Goal: Communication & Community: Answer question/provide support

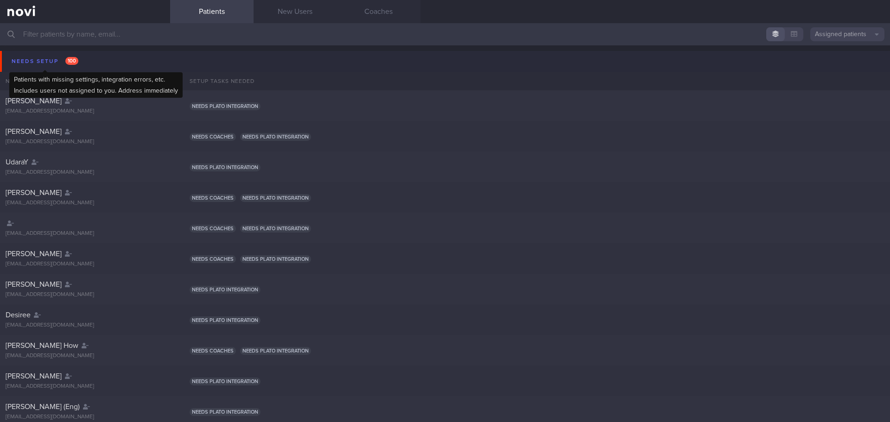
click at [19, 64] on div "Needs setup 100" at bounding box center [44, 61] width 71 height 13
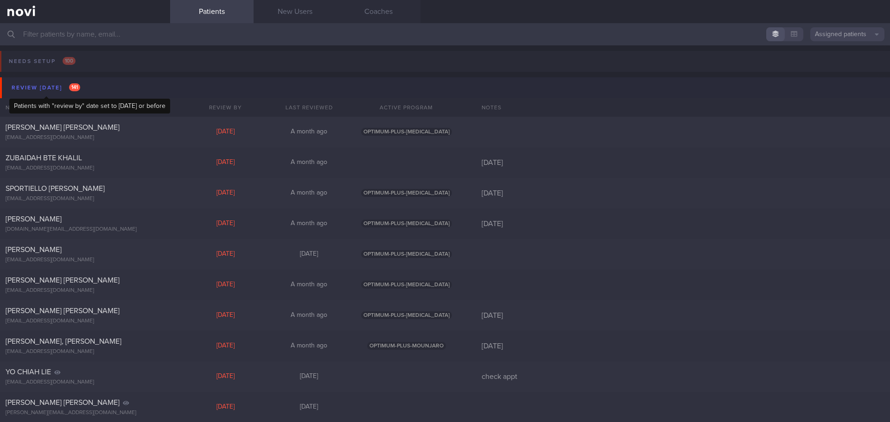
click at [48, 86] on div "Review today 141" at bounding box center [45, 88] width 73 height 13
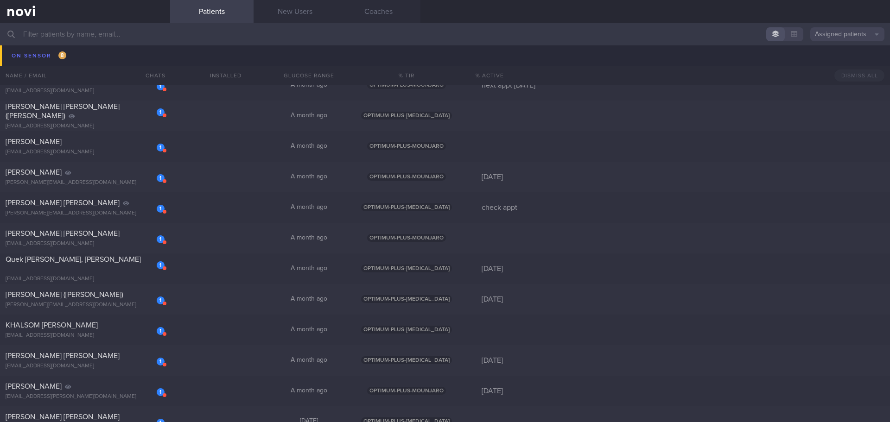
scroll to position [186, 0]
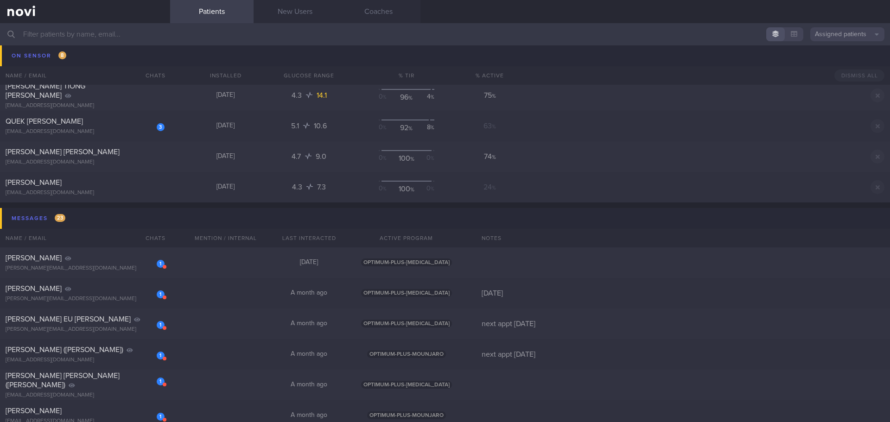
click at [132, 44] on input "text" at bounding box center [445, 34] width 890 height 22
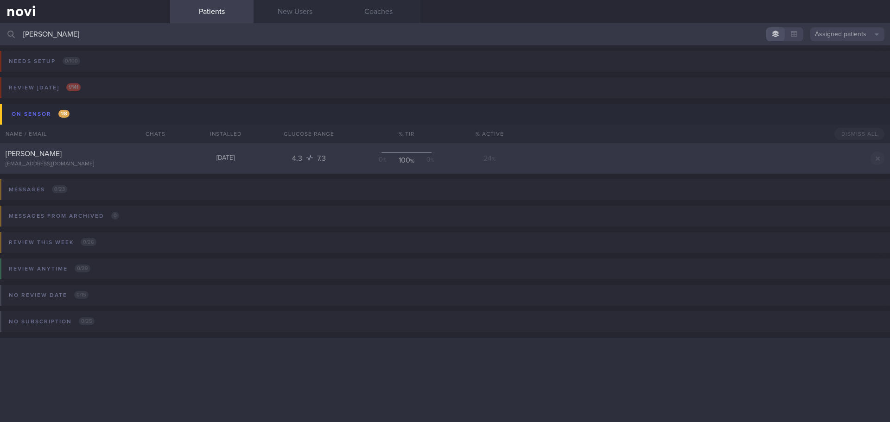
type input "chua zong"
click at [94, 157] on div "[PERSON_NAME]" at bounding box center [84, 153] width 157 height 9
select select "8"
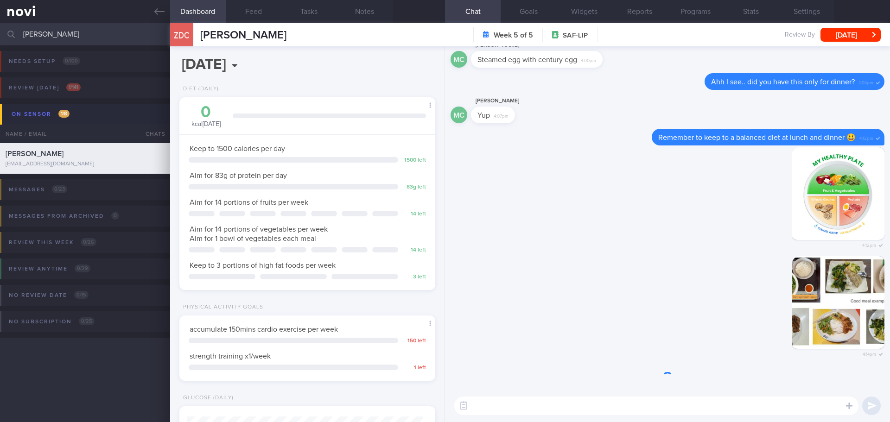
scroll to position [118, 237]
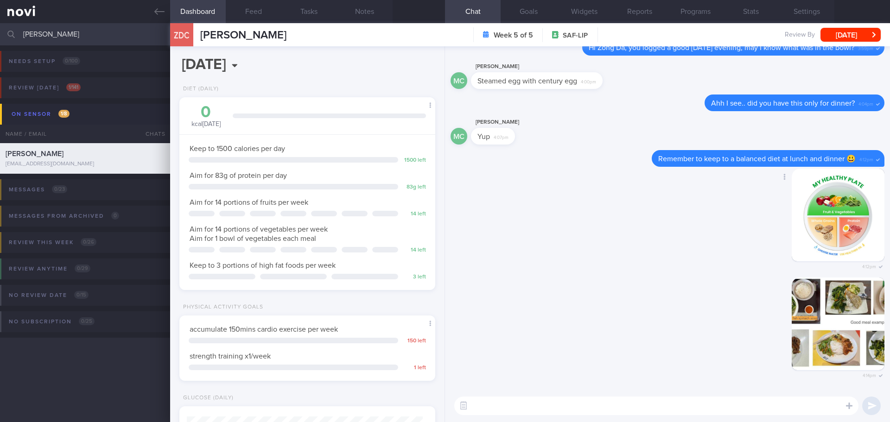
click at [505, 228] on div "Delete 4:12pm" at bounding box center [668, 223] width 434 height 109
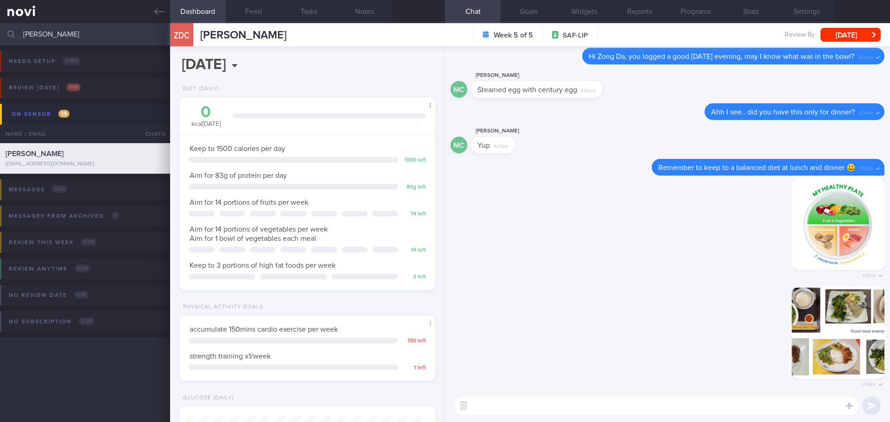
scroll to position [0, 0]
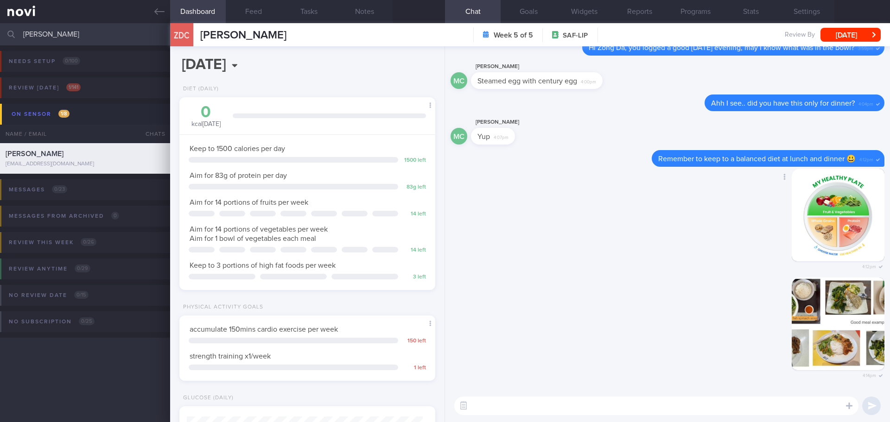
click at [571, 223] on div "Delete 4:12pm" at bounding box center [668, 223] width 434 height 109
click at [524, 366] on textarea at bounding box center [656, 406] width 404 height 19
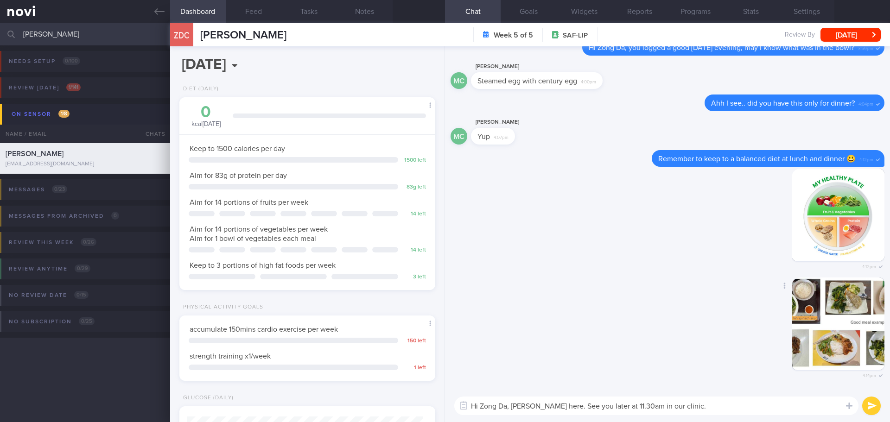
type textarea "Hi Zong Da, [PERSON_NAME] here. See you later at 11.30am in our clinic."
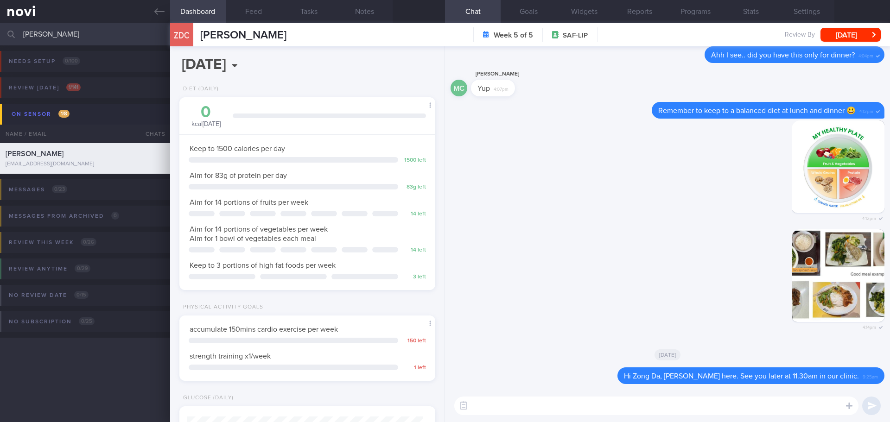
drag, startPoint x: 63, startPoint y: 34, endPoint x: -24, endPoint y: 40, distance: 87.4
click at [0, 40] on html "You are offline! Some functionality will be unavailable Patients New Users Coac…" at bounding box center [445, 211] width 890 height 422
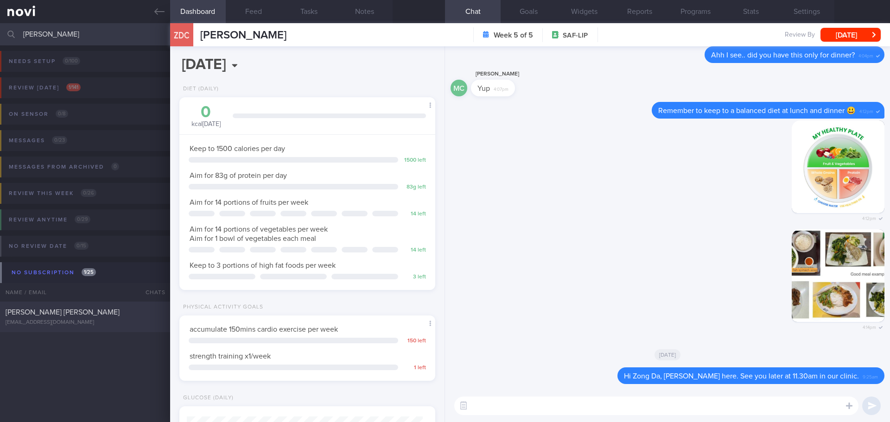
type input "Eugen"
click at [70, 316] on span "[PERSON_NAME] [PERSON_NAME]" at bounding box center [63, 312] width 114 height 7
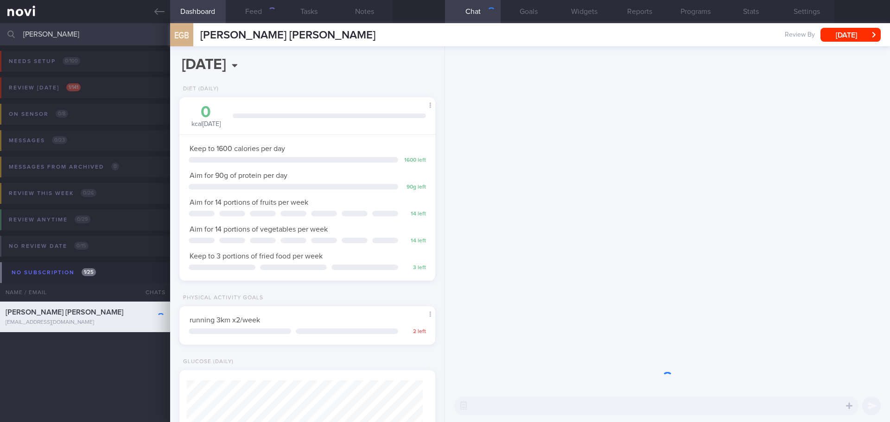
scroll to position [118, 237]
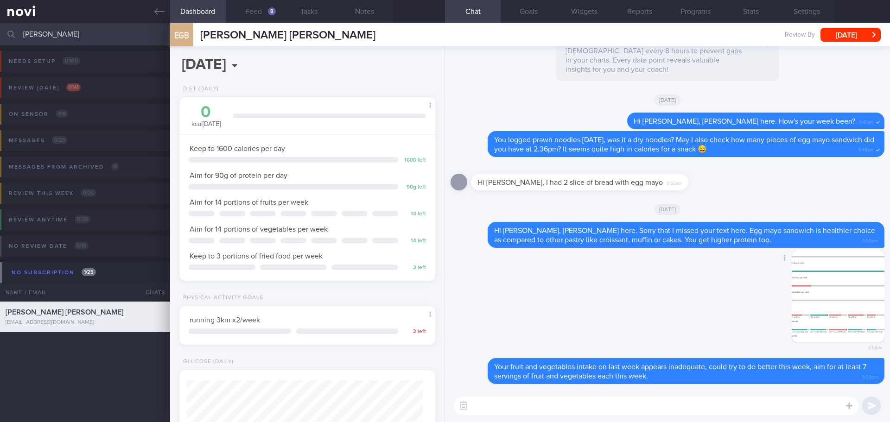
click at [579, 308] on div "Delete 5:51pm" at bounding box center [668, 304] width 434 height 109
click at [256, 7] on button "Feed 8" at bounding box center [254, 11] width 56 height 23
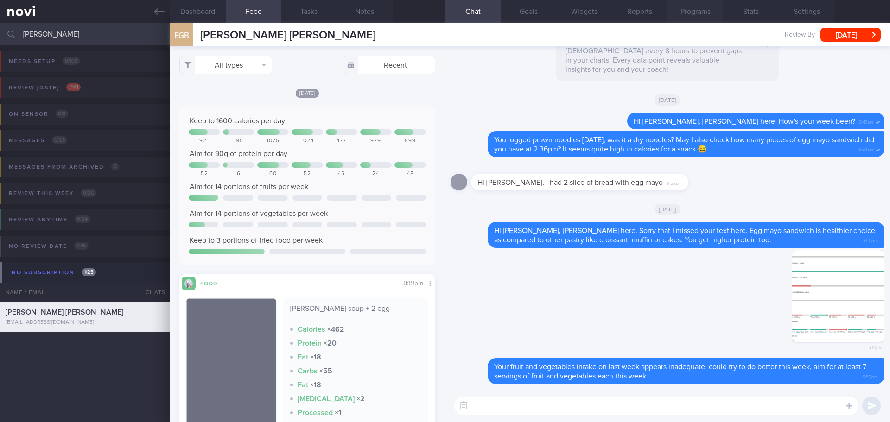
click at [681, 14] on button "Programs" at bounding box center [696, 11] width 56 height 23
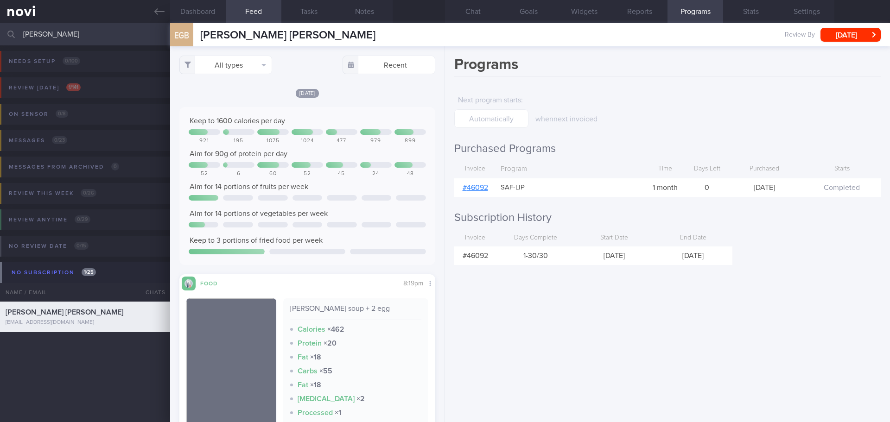
click at [712, 232] on div "Programs Next program starts : when next invoiced Purchased Programs Invoice Pr…" at bounding box center [667, 234] width 445 height 376
click at [464, 16] on button "Chat" at bounding box center [473, 11] width 56 height 23
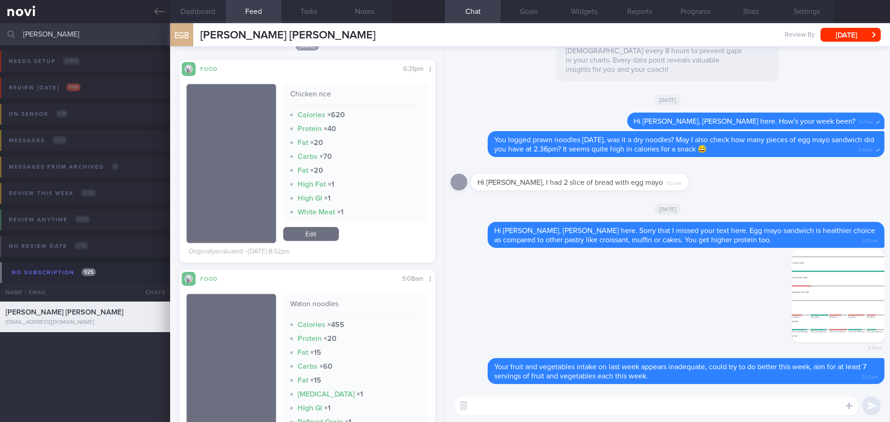
scroll to position [2365, 0]
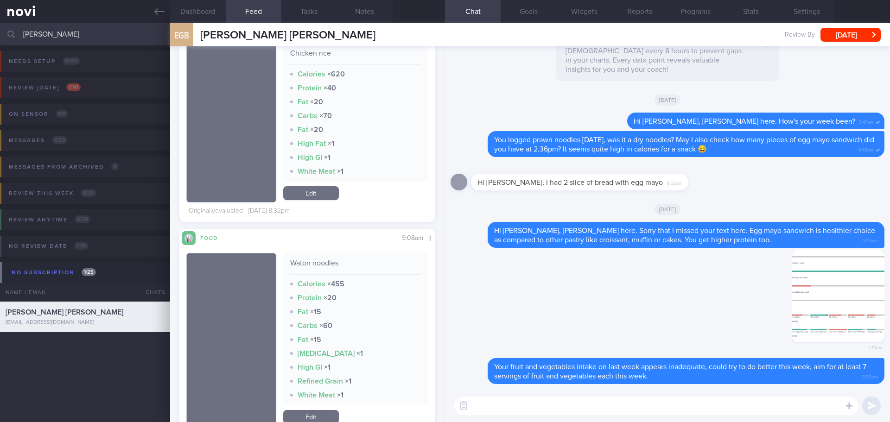
click at [541, 366] on textarea at bounding box center [656, 406] width 404 height 19
type textarea "Hi Eugene, Elizabeth here. How are you doing? I'll see you in clinic later at 1…"
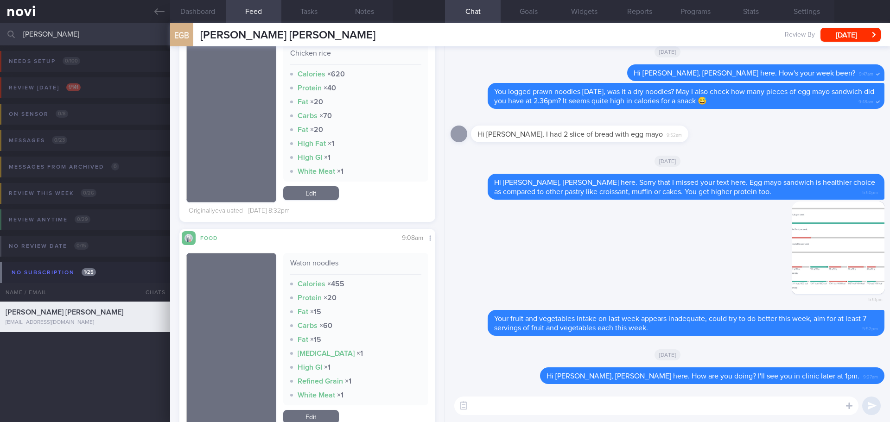
click at [567, 366] on textarea at bounding box center [656, 406] width 404 height 19
drag, startPoint x: 55, startPoint y: 35, endPoint x: -12, endPoint y: 37, distance: 67.3
click at [0, 37] on html "You are offline! Some functionality will be unavailable Patients New Users Coac…" at bounding box center [445, 211] width 890 height 422
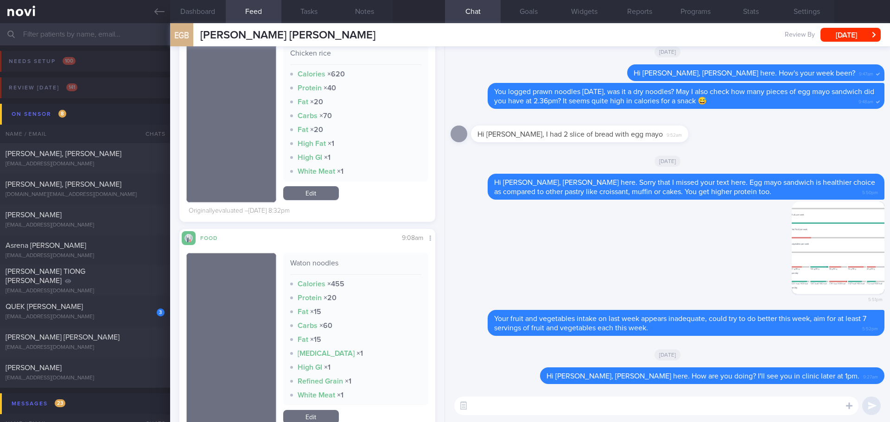
click at [97, 39] on input "text" at bounding box center [445, 34] width 890 height 22
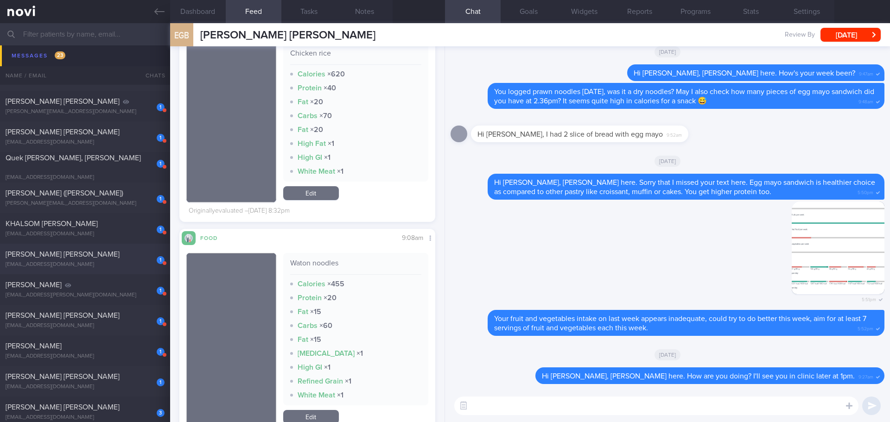
scroll to position [742, 0]
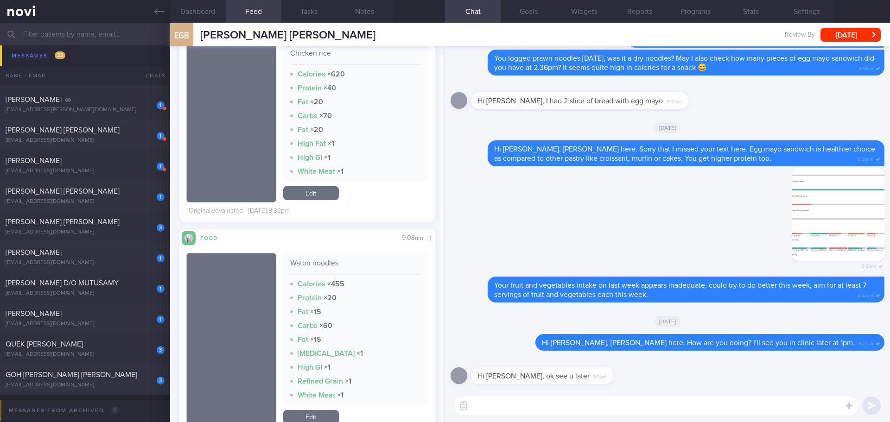
click at [609, 366] on textarea at bounding box center [656, 406] width 404 height 19
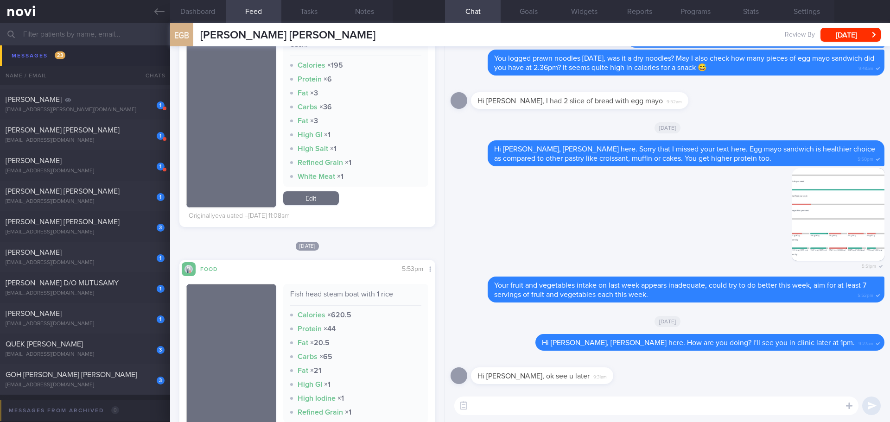
scroll to position [2922, 0]
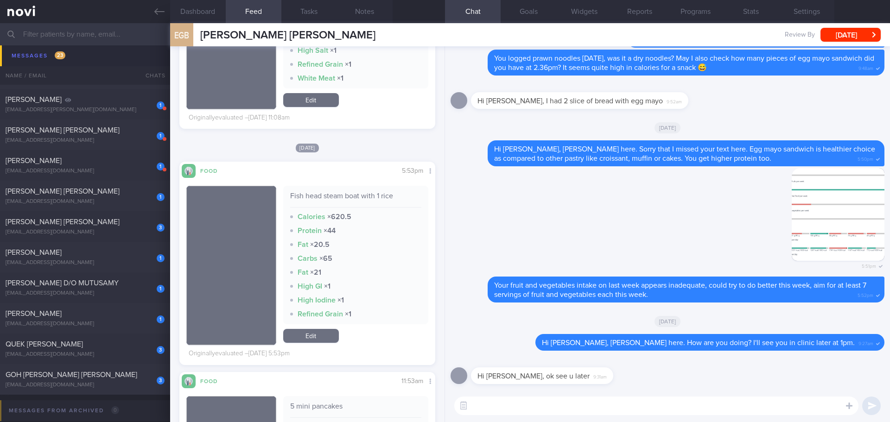
click at [502, 366] on textarea at bounding box center [656, 406] width 404 height 19
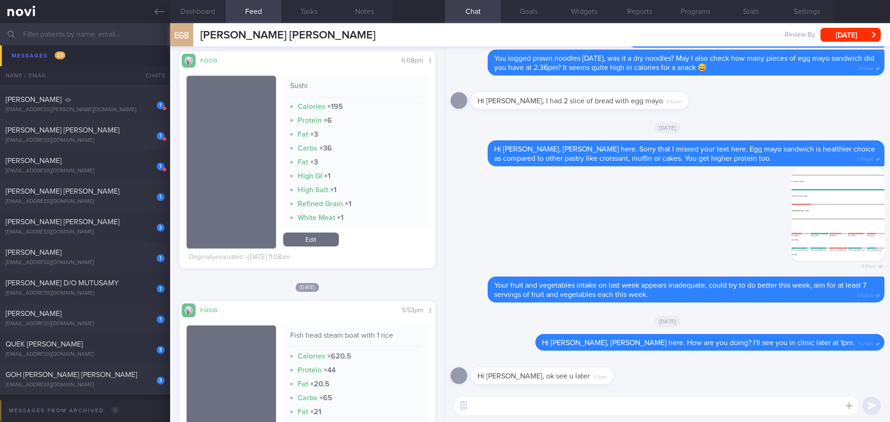
scroll to position [2551, 0]
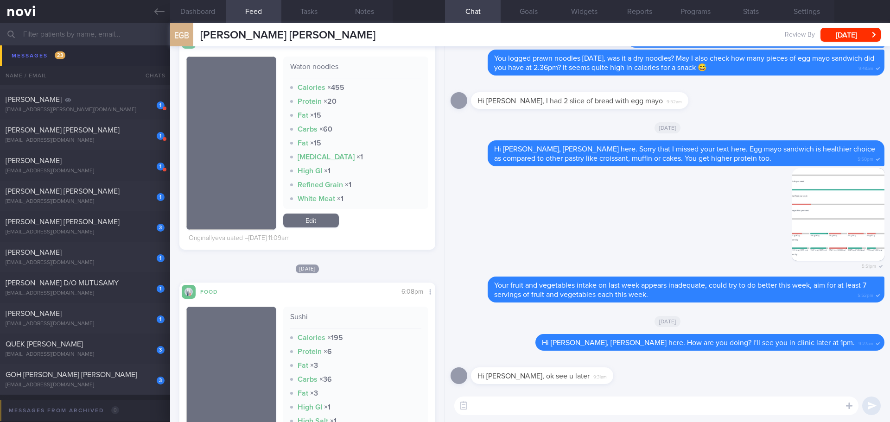
click at [499, 366] on textarea at bounding box center [656, 406] width 404 height 19
type textarea "🙌🏻😊"
click at [712, 366] on button "submit" at bounding box center [872, 406] width 19 height 19
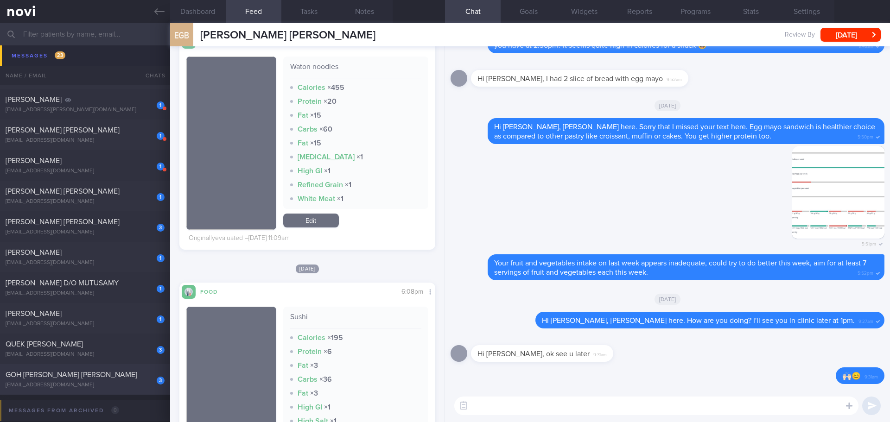
drag, startPoint x: 50, startPoint y: 374, endPoint x: 61, endPoint y: 371, distance: 11.6
click at [50, 366] on span "GOH [PERSON_NAME] [PERSON_NAME]" at bounding box center [72, 374] width 132 height 7
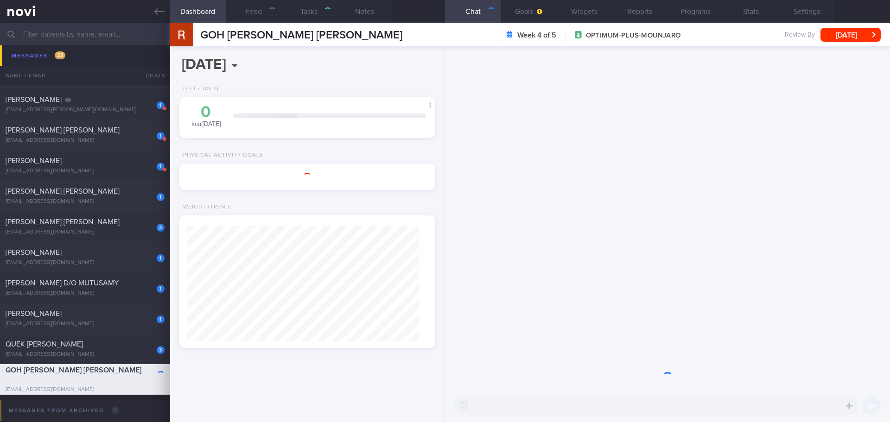
select select "7"
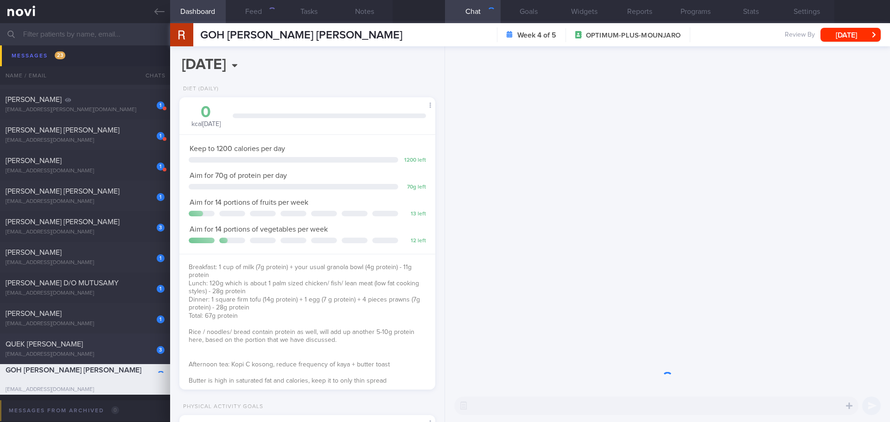
scroll to position [129, 233]
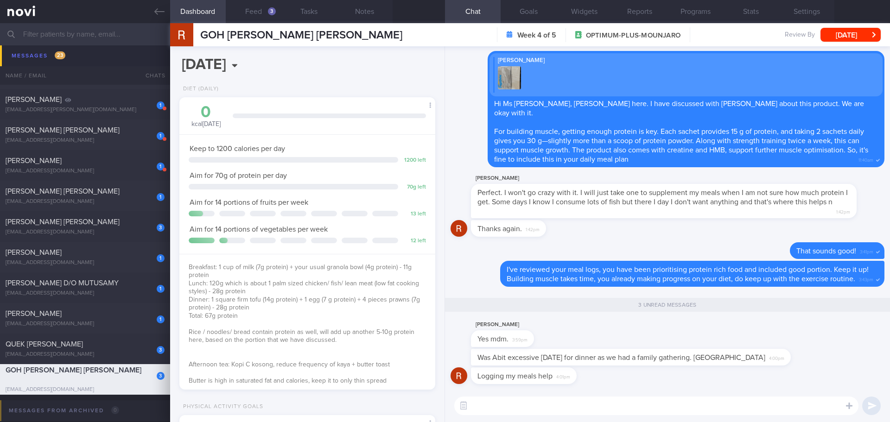
click at [712, 364] on div "Was Abit excessive yesterday for dinner as we had a family gathering. Hahah 4:0…" at bounding box center [668, 358] width 434 height 19
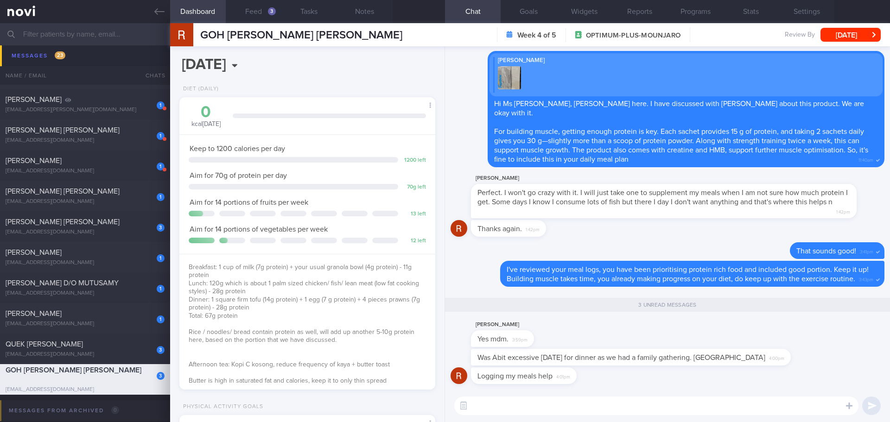
click at [712, 364] on div "Was Abit excessive yesterday for dinner as we had a family gathering. Hahah 4:0…" at bounding box center [668, 358] width 434 height 19
click at [712, 366] on div "Logging my meals help 4:01pm" at bounding box center [668, 379] width 434 height 22
click at [607, 366] on textarea at bounding box center [656, 406] width 404 height 19
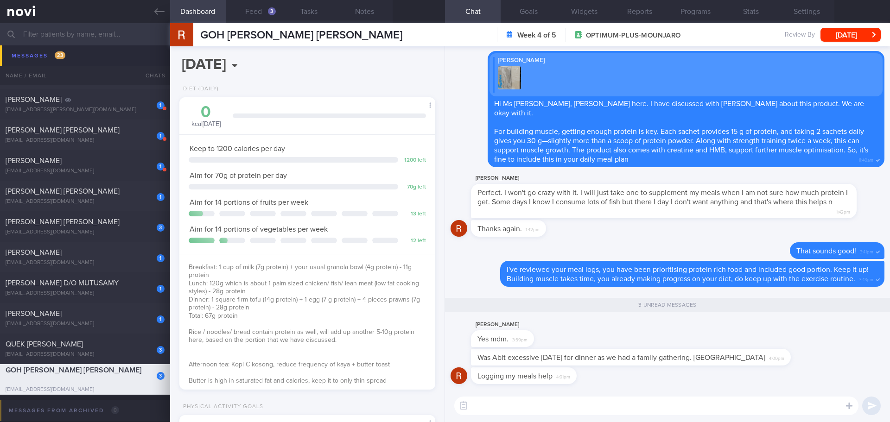
click at [607, 366] on textarea at bounding box center [656, 406] width 404 height 19
click at [270, 13] on div "3" at bounding box center [272, 11] width 8 height 8
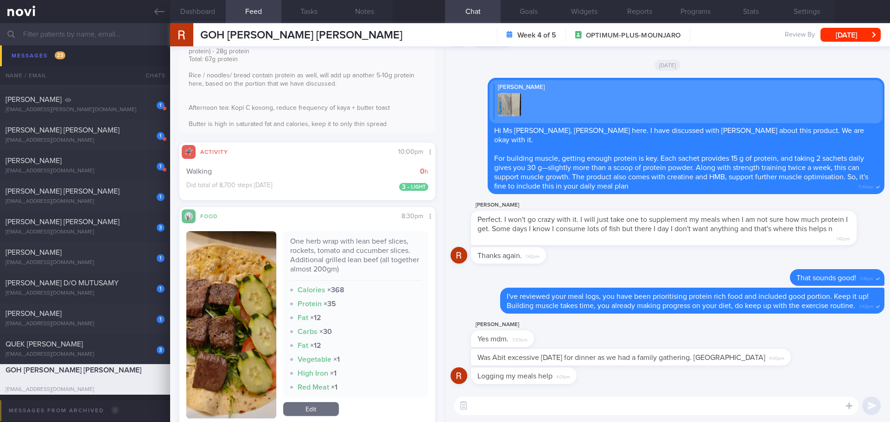
scroll to position [278, 0]
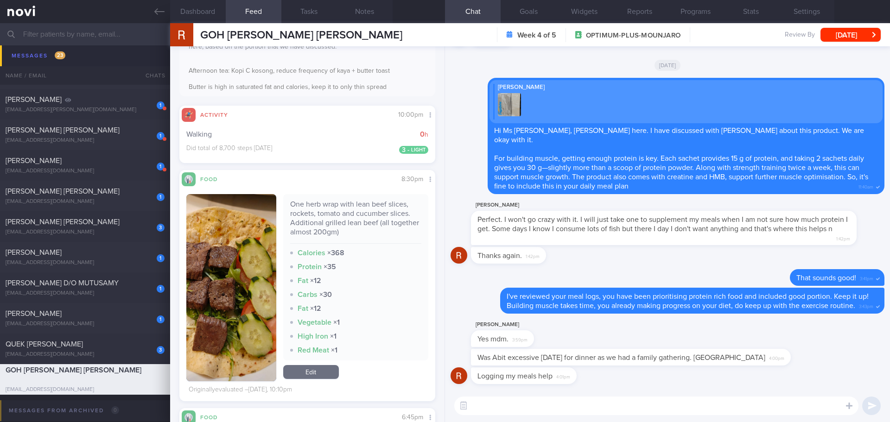
click at [228, 235] on button "button" at bounding box center [231, 287] width 90 height 187
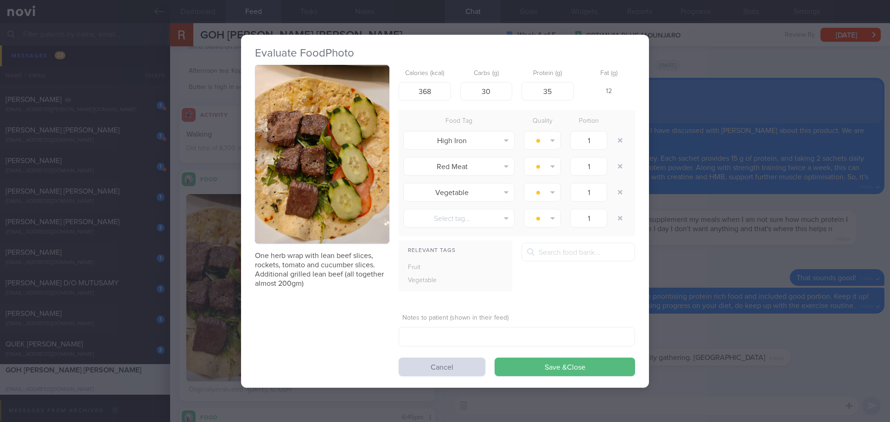
click at [296, 151] on button "button" at bounding box center [322, 154] width 134 height 179
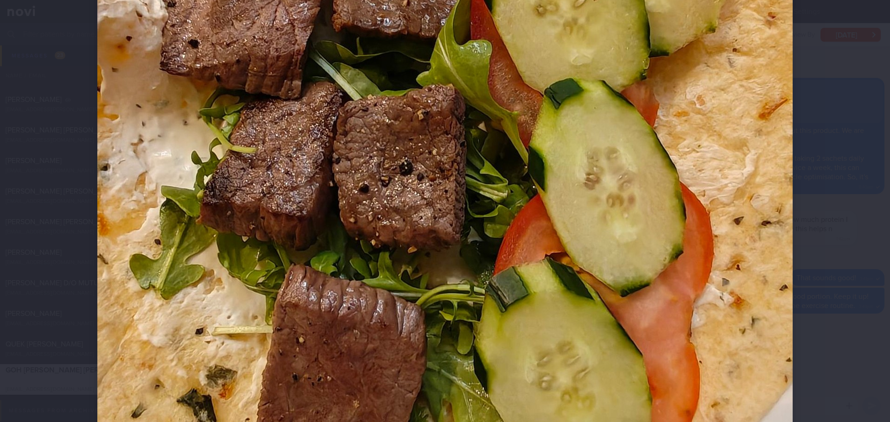
scroll to position [371, 0]
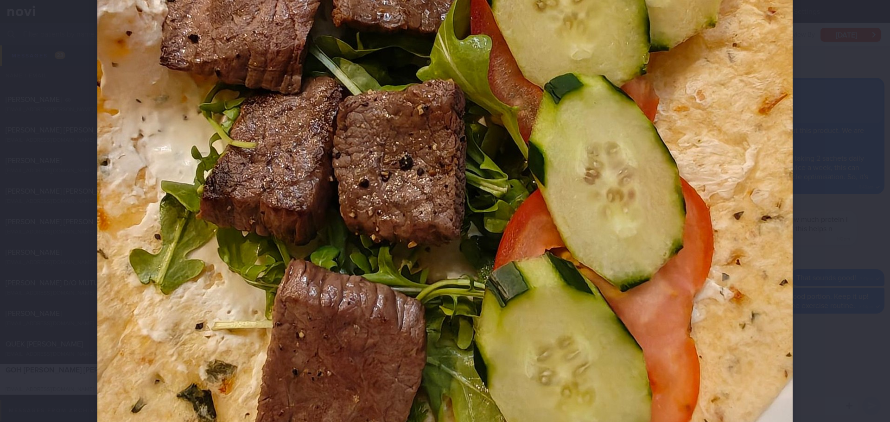
click at [712, 243] on div at bounding box center [445, 130] width 770 height 1002
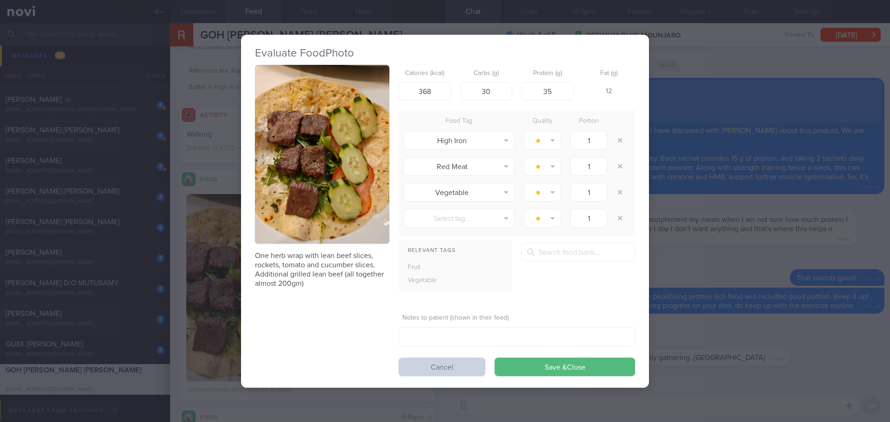
click at [449, 366] on button "Cancel" at bounding box center [442, 367] width 87 height 19
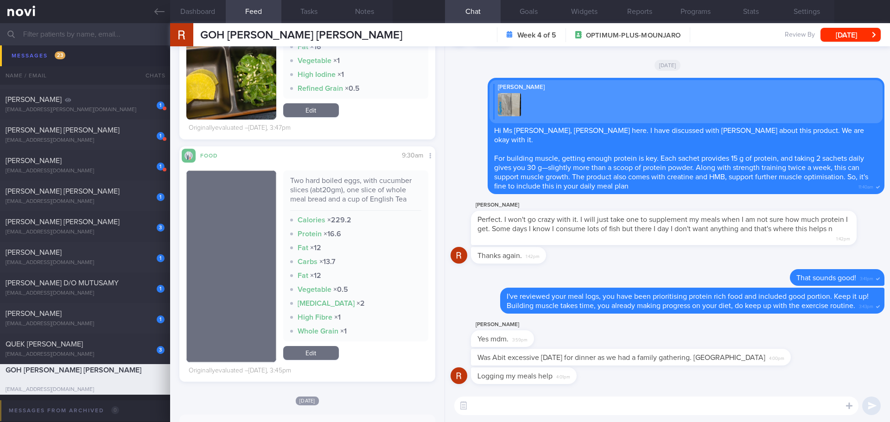
scroll to position [974, 0]
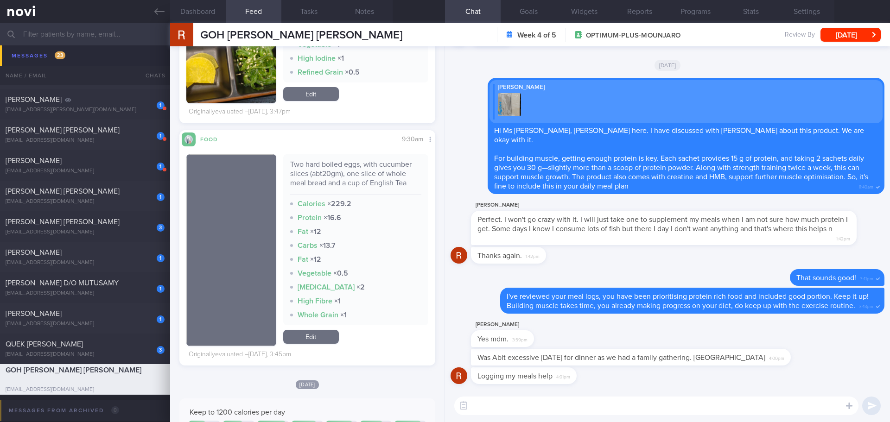
click at [589, 366] on div "Logging my meals help 4:01pm" at bounding box center [668, 379] width 434 height 22
click at [612, 366] on div "Logging my meals help 4:01pm" at bounding box center [668, 379] width 434 height 22
click at [624, 366] on div "Logging my meals help 4:01pm" at bounding box center [668, 379] width 434 height 22
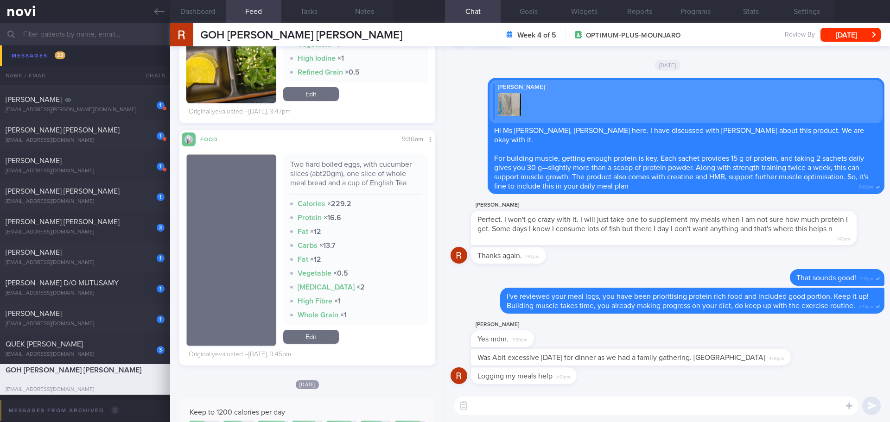
click at [635, 366] on div "Logging my meals help 4:01pm" at bounding box center [668, 379] width 434 height 22
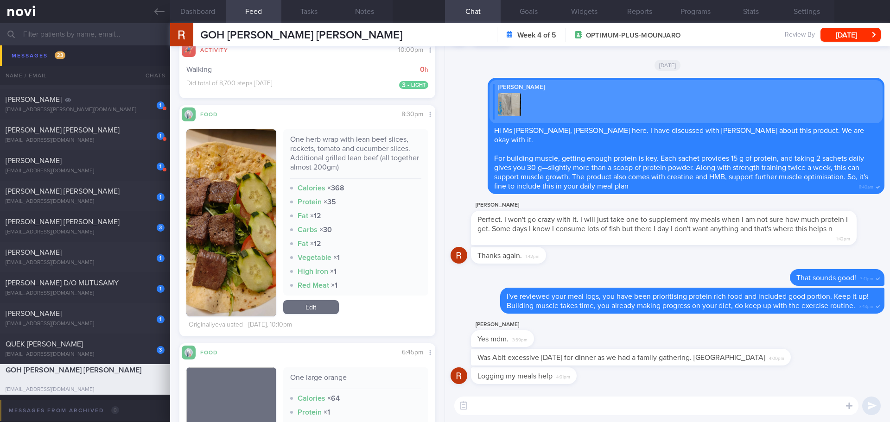
scroll to position [325, 0]
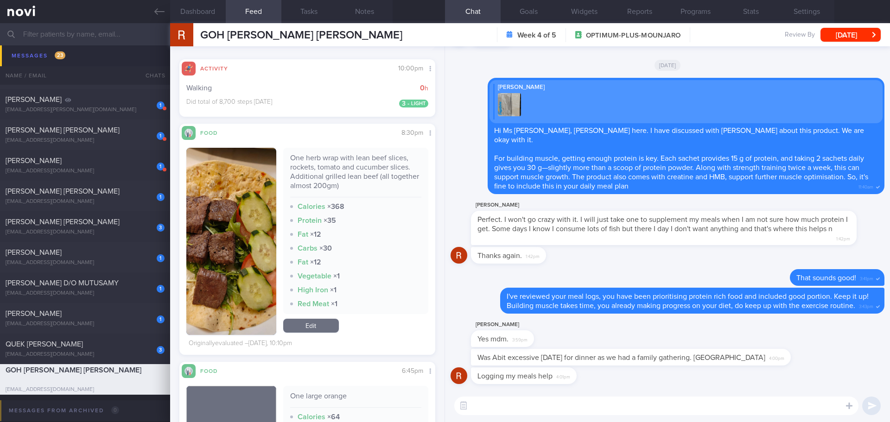
drag, startPoint x: 330, startPoint y: 322, endPoint x: 339, endPoint y: 318, distance: 10.6
click at [330, 322] on link "Edit" at bounding box center [311, 326] width 56 height 14
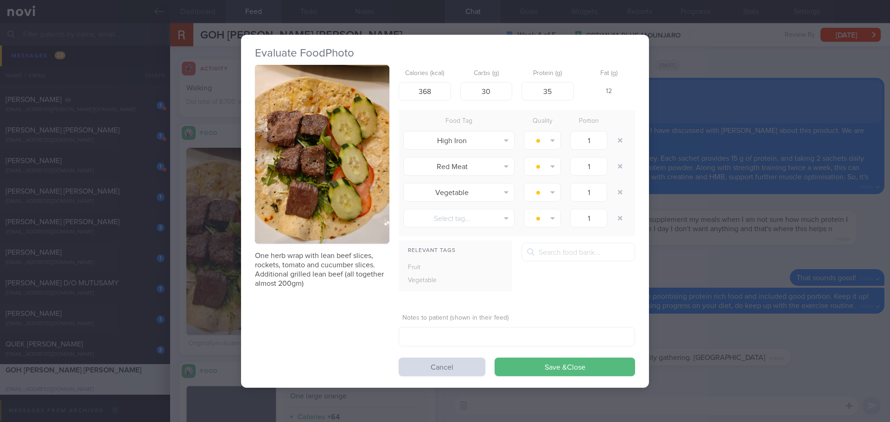
click at [529, 254] on icon at bounding box center [530, 252] width 7 height 7
click at [542, 253] on input "text" at bounding box center [579, 252] width 114 height 19
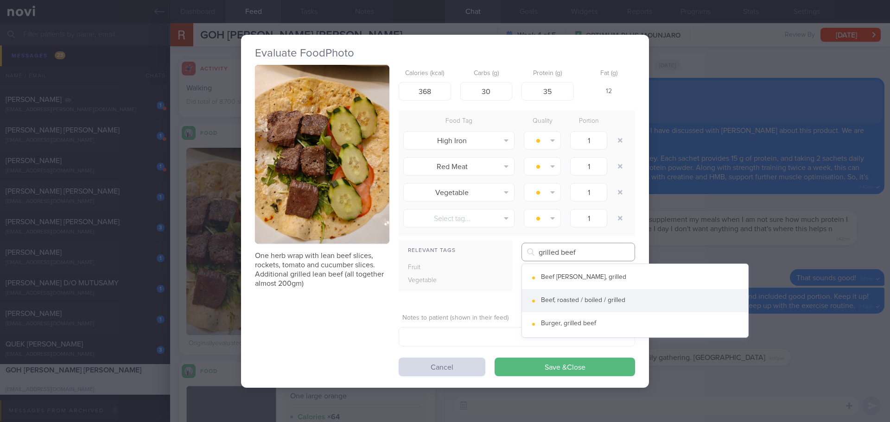
type input "grilled beef"
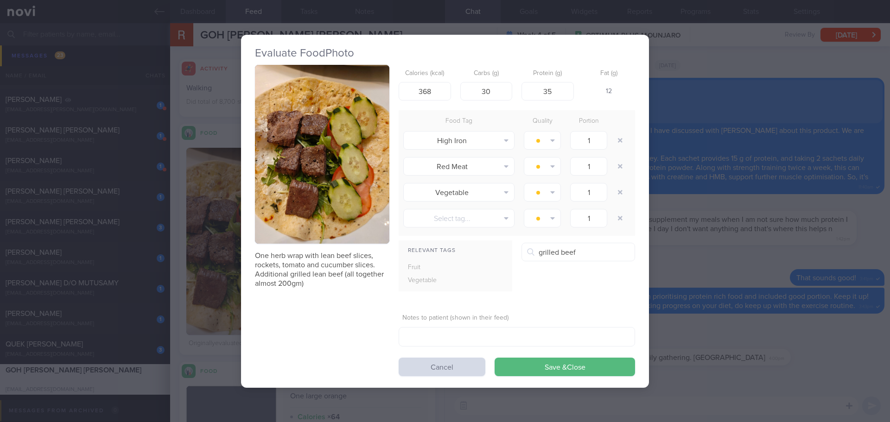
click at [602, 301] on button "Beef, roasted / boiled / grilled" at bounding box center [635, 300] width 226 height 23
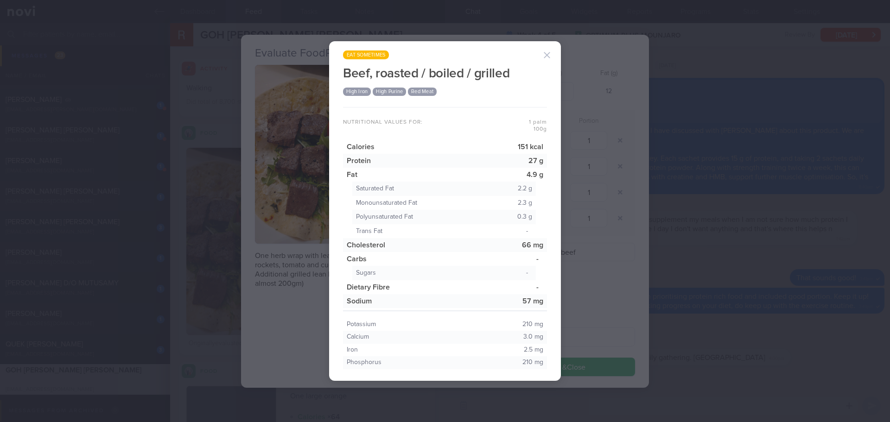
click at [551, 52] on button "button" at bounding box center [547, 55] width 19 height 19
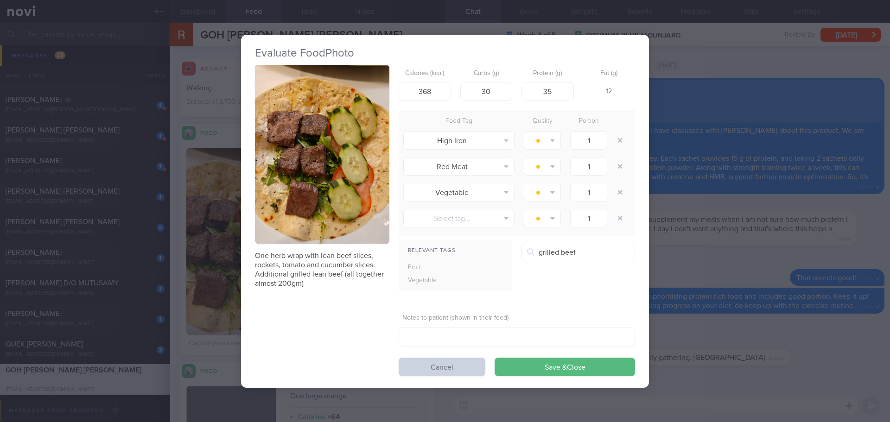
click at [448, 366] on button "Cancel" at bounding box center [442, 367] width 87 height 19
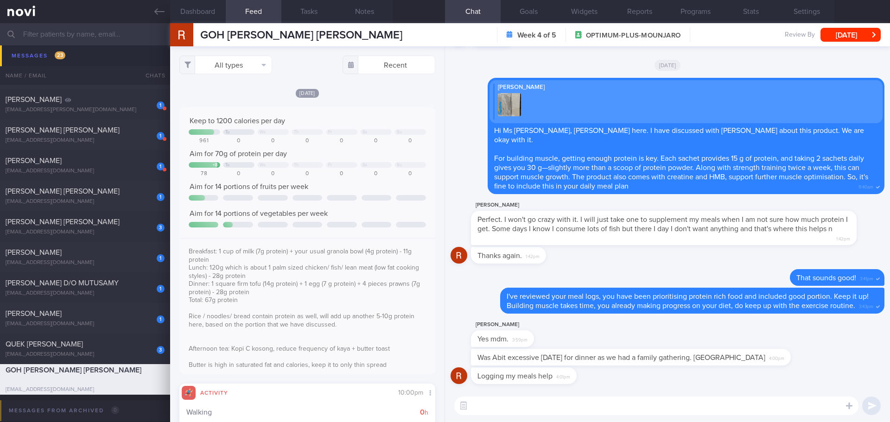
click at [375, 310] on div "Breakfast: 1 cup of milk (7g protein) + your usual granola bowl (4g protein) - …" at bounding box center [307, 305] width 256 height 134
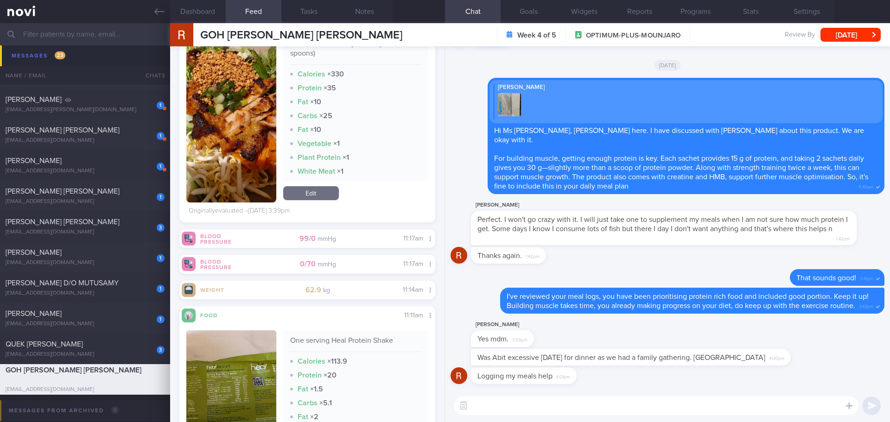
scroll to position [1762, 0]
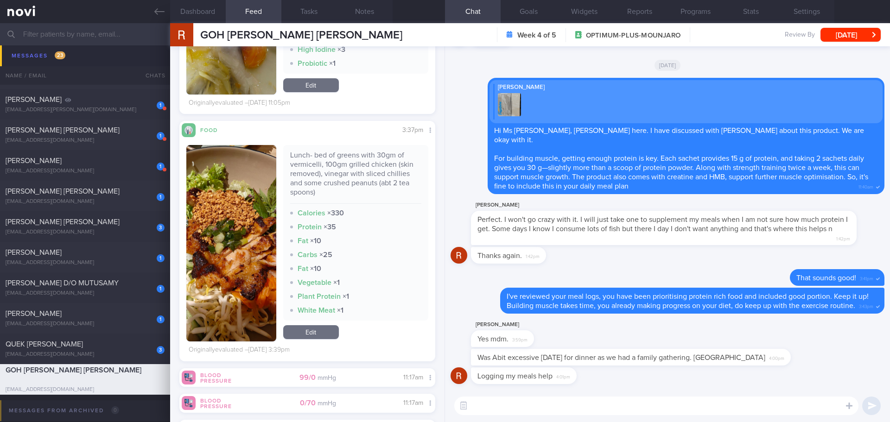
click at [241, 217] on button "button" at bounding box center [231, 243] width 90 height 197
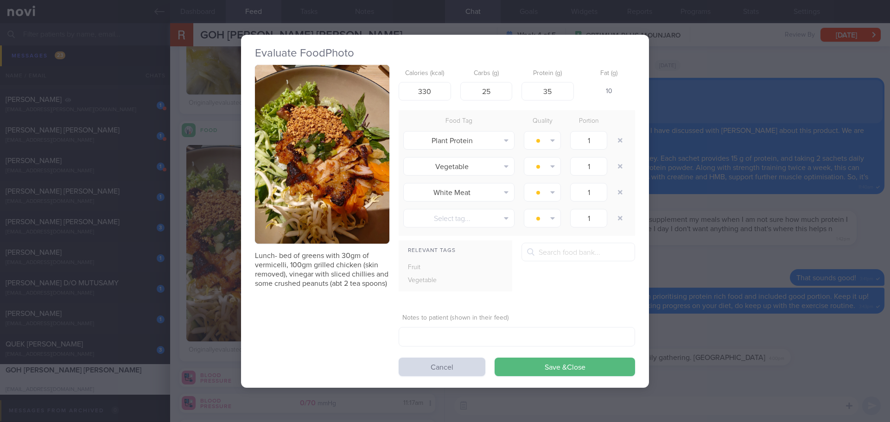
click at [336, 146] on button "button" at bounding box center [322, 154] width 134 height 179
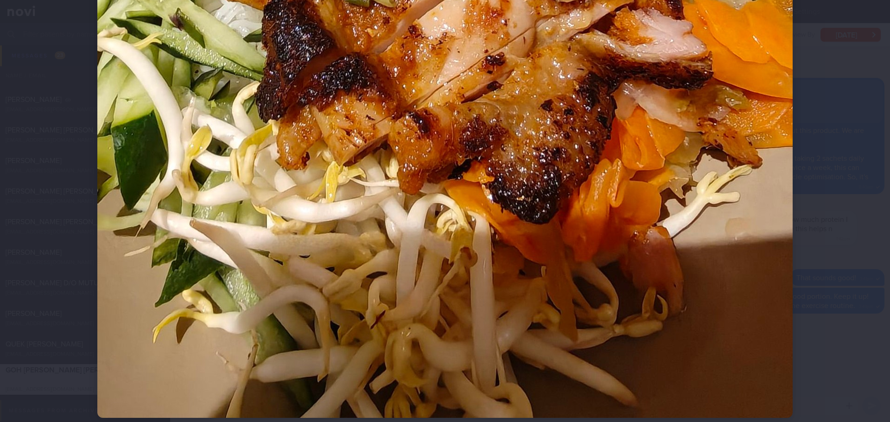
scroll to position [557, 0]
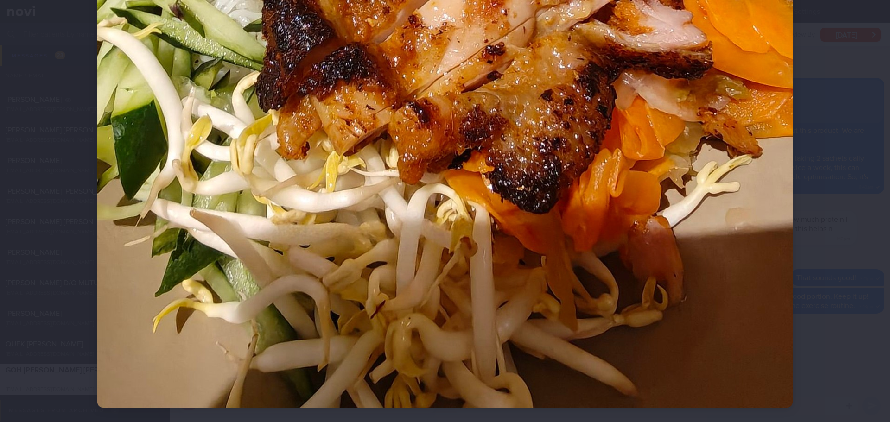
click at [712, 244] on div at bounding box center [445, 211] width 890 height 422
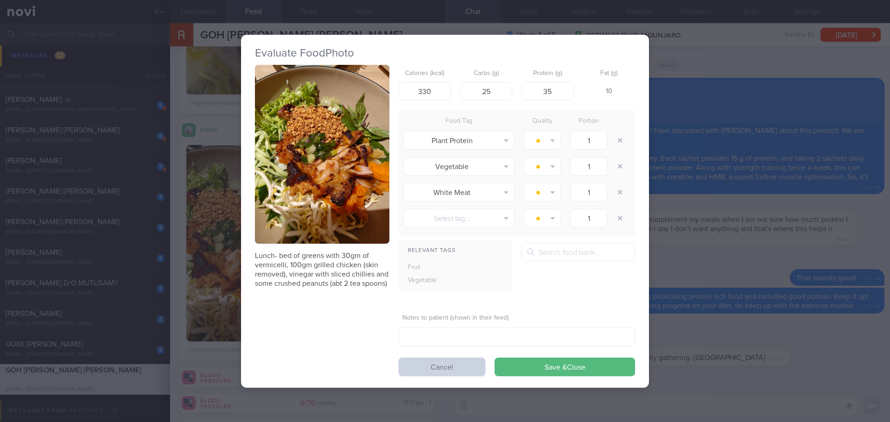
click at [417, 363] on button "Cancel" at bounding box center [442, 367] width 87 height 19
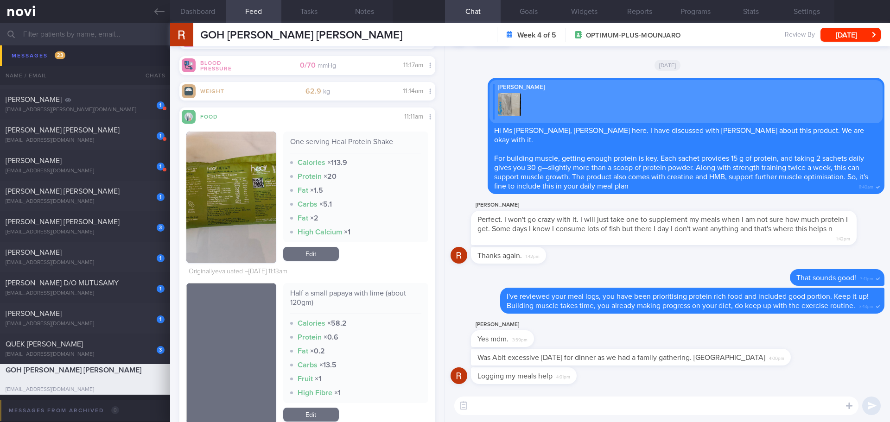
scroll to position [1987, 0]
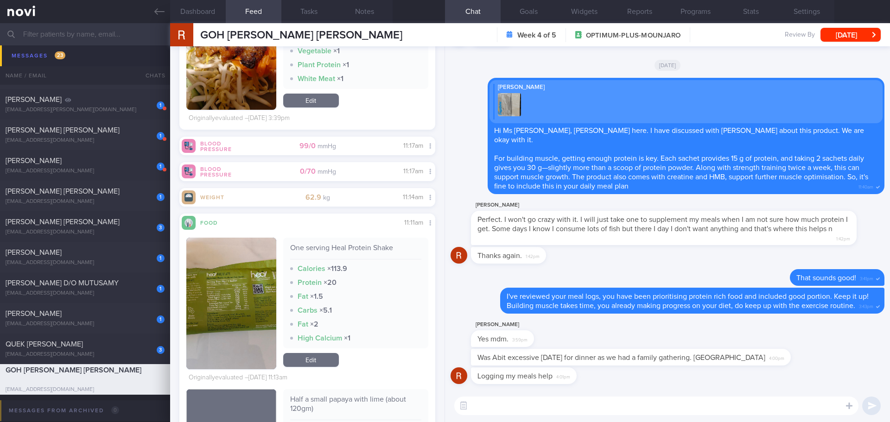
click at [507, 366] on textarea at bounding box center [656, 406] width 404 height 19
click at [611, 366] on textarea "Great to know that!" at bounding box center [656, 406] width 404 height 19
type textarea "Great to know that you find meal logging is useful! 🙌🏻"
click at [712, 366] on button "submit" at bounding box center [872, 406] width 19 height 19
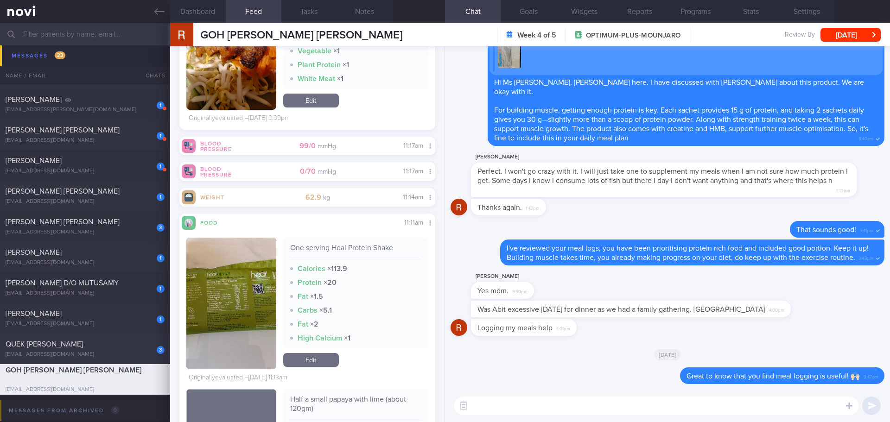
click at [95, 344] on div "QUEK [PERSON_NAME]" at bounding box center [84, 344] width 157 height 9
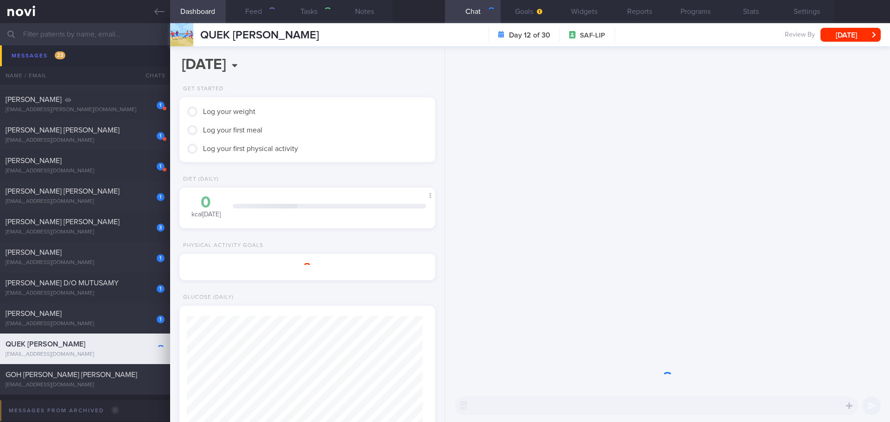
select select "8"
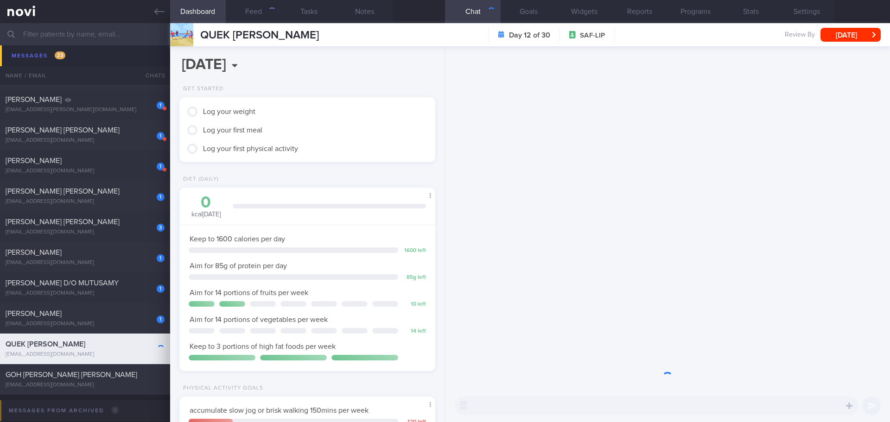
scroll to position [118, 237]
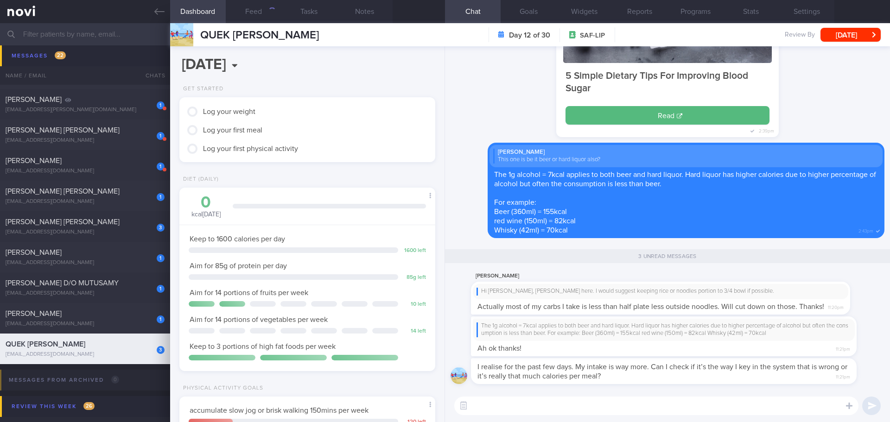
click at [712, 259] on div "3 unread messages" at bounding box center [668, 257] width 434 height 27
click at [712, 287] on div "Jun Peng Quek Hi Jun Peng, Elizabeth here. I would suggest keeping rice or nood…" at bounding box center [674, 293] width 407 height 44
click at [712, 293] on div "Jun Peng Quek Hi Jun Peng, Elizabeth here. I would suggest keeping rice or nood…" at bounding box center [674, 293] width 407 height 44
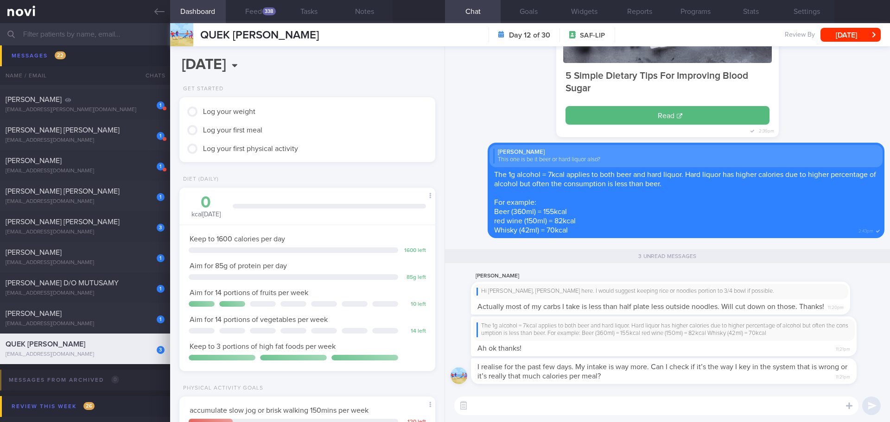
scroll to position [142, 237]
click at [277, 13] on button "Feed 338" at bounding box center [254, 11] width 56 height 23
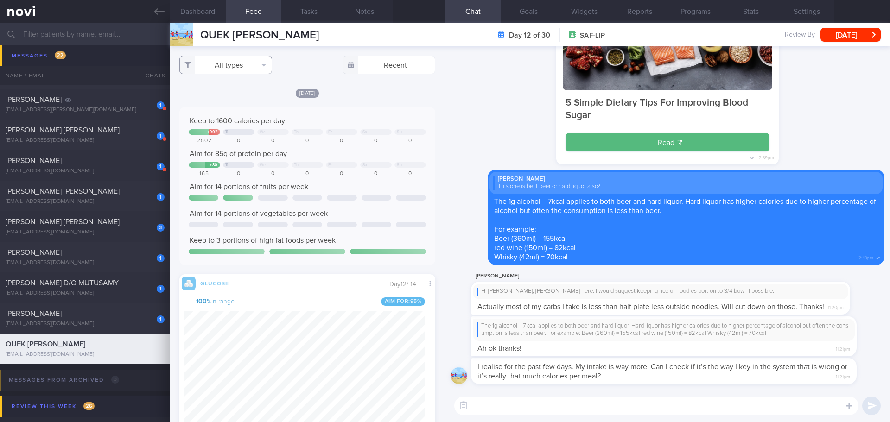
click at [260, 63] on button "All types" at bounding box center [225, 65] width 93 height 19
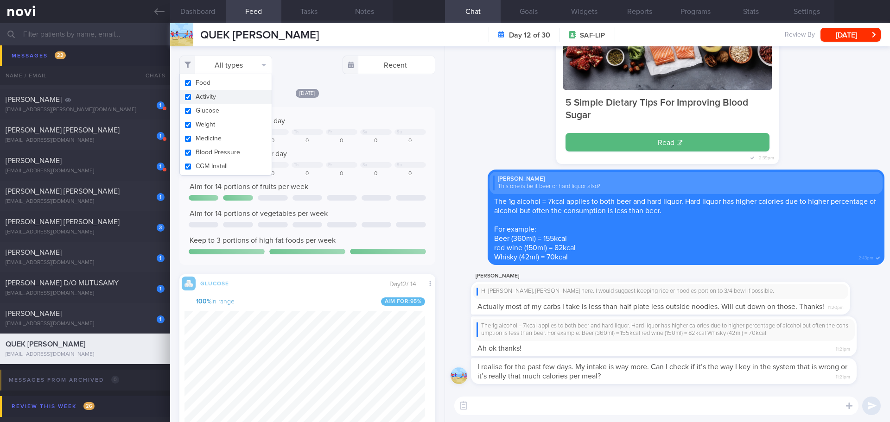
click at [234, 93] on button "Activity" at bounding box center [226, 97] width 92 height 14
checkbox input "false"
click at [350, 91] on div "[DATE]" at bounding box center [307, 93] width 256 height 10
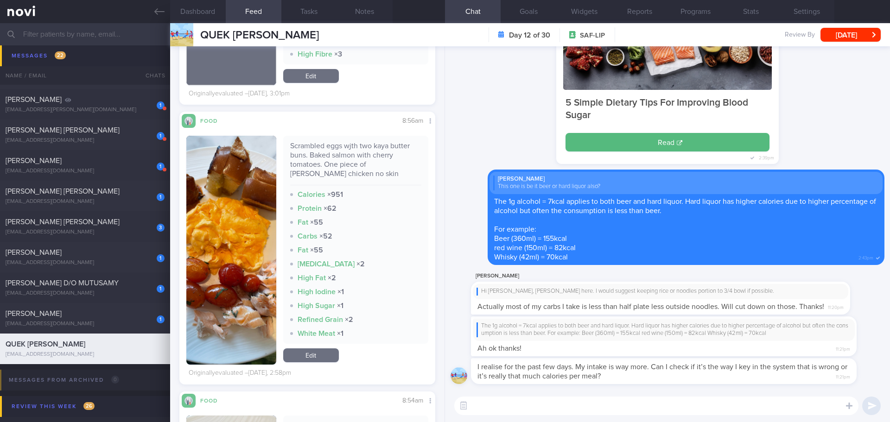
click at [249, 187] on img "button" at bounding box center [231, 250] width 90 height 229
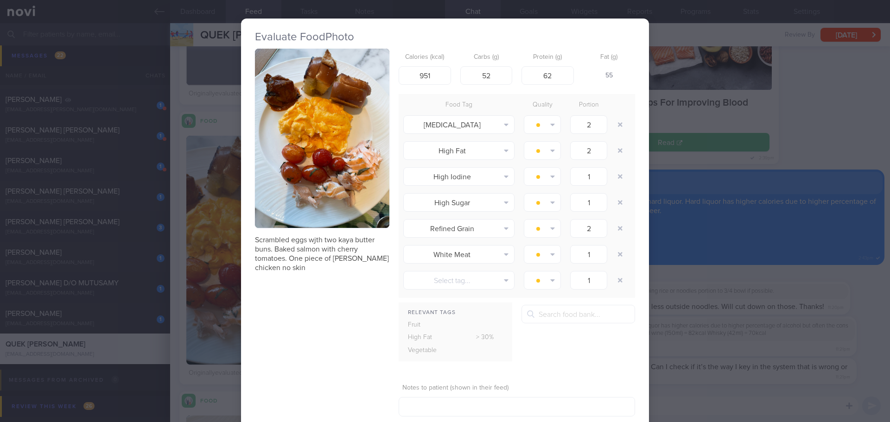
click at [314, 146] on button "button" at bounding box center [322, 138] width 134 height 179
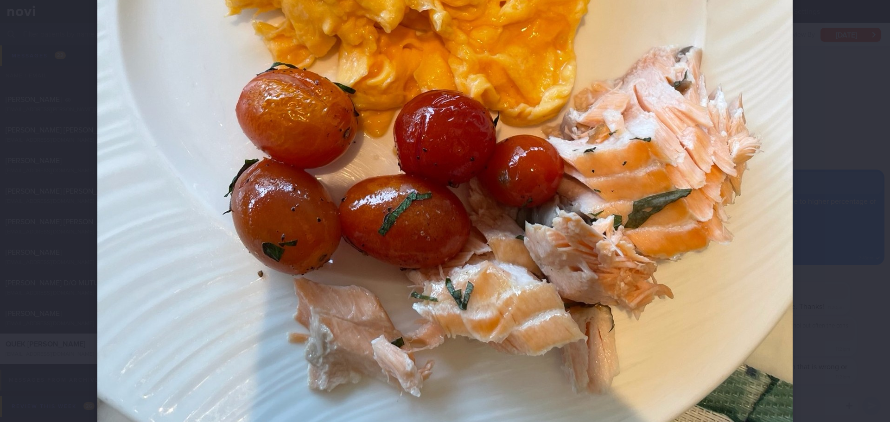
click at [712, 146] on div at bounding box center [445, 37] width 770 height 1002
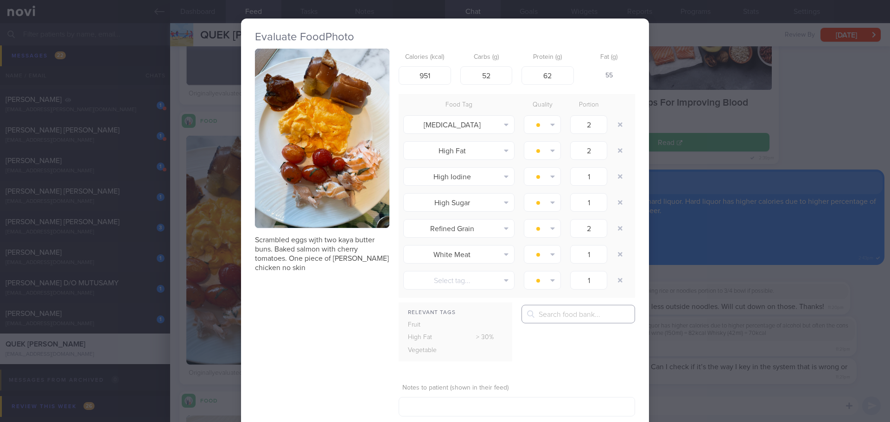
click at [552, 311] on input "text" at bounding box center [579, 314] width 114 height 19
type input "s"
click at [572, 341] on button "Egg, scrambled" at bounding box center [635, 339] width 226 height 23
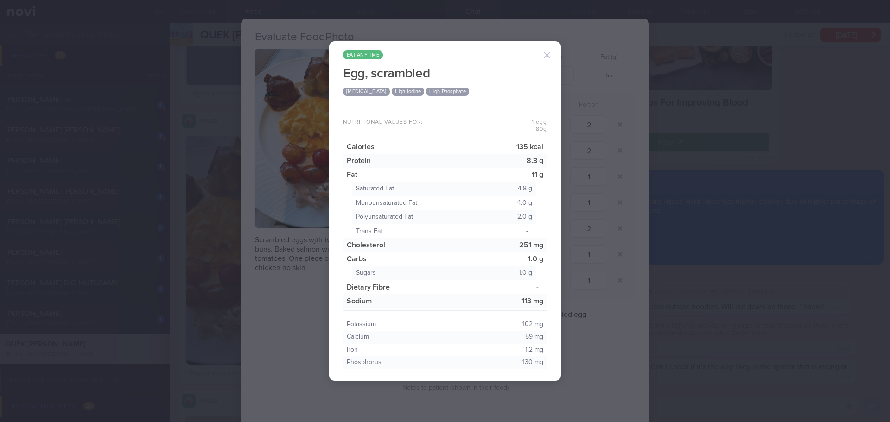
click at [546, 52] on button "button" at bounding box center [547, 55] width 19 height 19
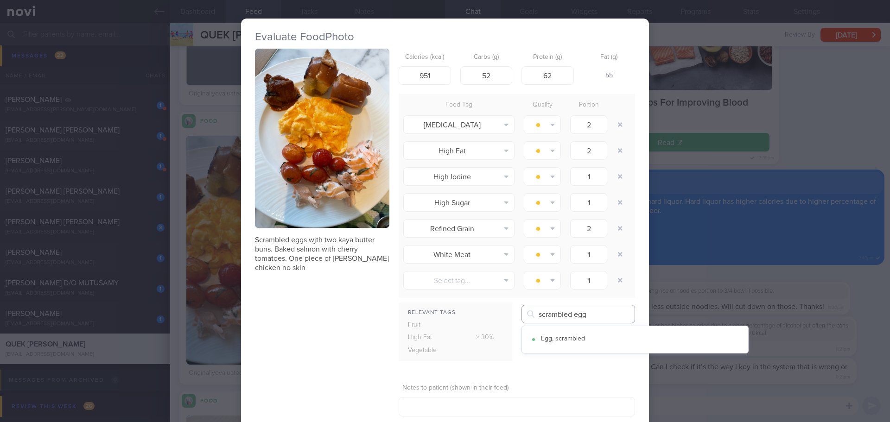
drag, startPoint x: 589, startPoint y: 317, endPoint x: 532, endPoint y: 318, distance: 57.0
click at [532, 318] on div "scrambled egg Egg, scrambled" at bounding box center [579, 314] width 114 height 19
click at [576, 366] on button "Traditional waffle with filling e.g. peanut butter, chocolate, kaya, jam" at bounding box center [635, 386] width 226 height 23
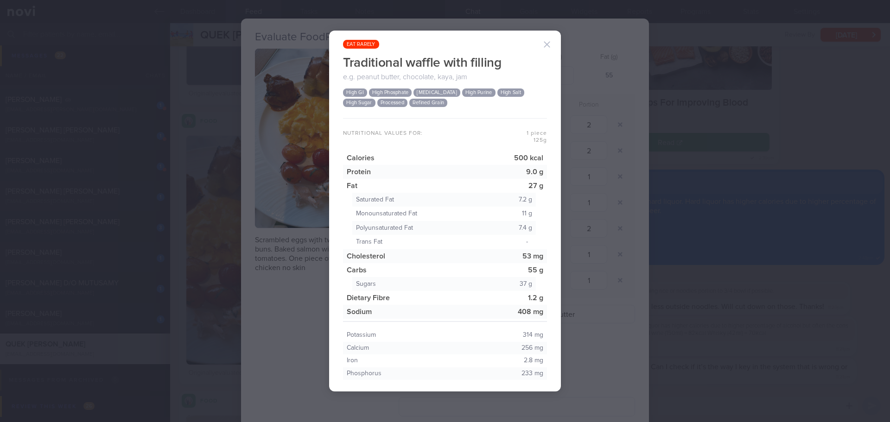
click at [547, 50] on button "button" at bounding box center [547, 44] width 19 height 19
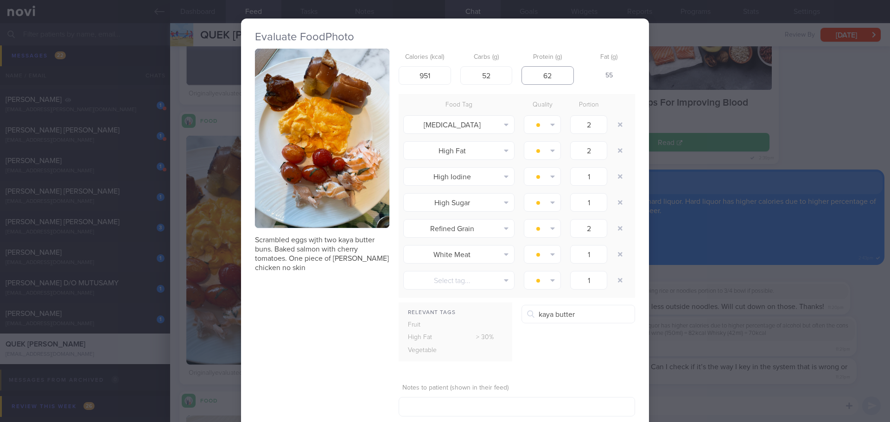
drag, startPoint x: 556, startPoint y: 77, endPoint x: 536, endPoint y: 79, distance: 20.1
click at [536, 79] on input "62" at bounding box center [548, 75] width 52 height 19
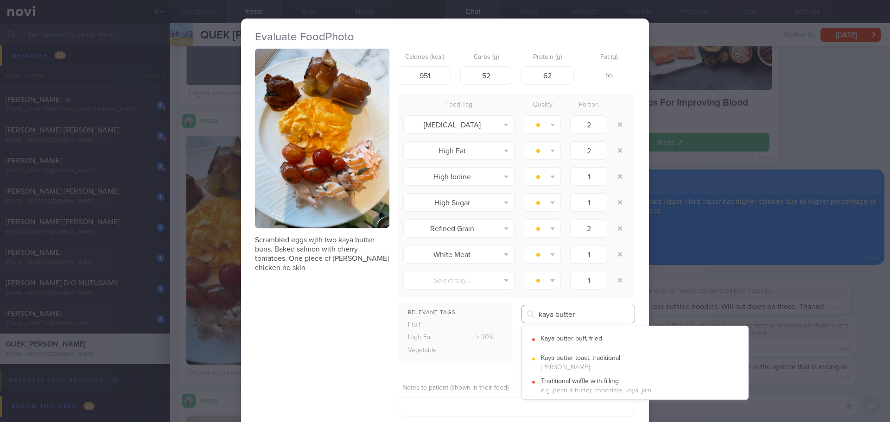
drag, startPoint x: 578, startPoint y: 314, endPoint x: 518, endPoint y: 317, distance: 60.4
click at [518, 317] on div "Relevant Tags Fruit High Fat > 30% Vegetable kaya butter Kaya butter puff, fried" at bounding box center [517, 337] width 237 height 64
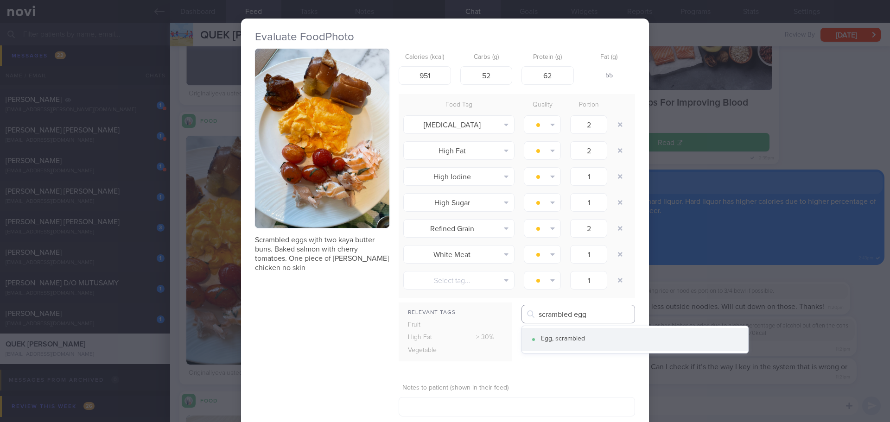
type input "scrambled egg"
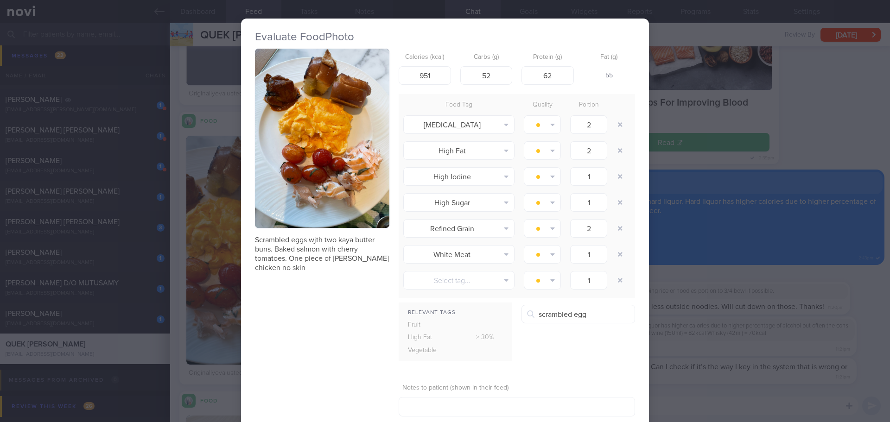
click at [595, 345] on button "Egg, scrambled" at bounding box center [635, 339] width 226 height 23
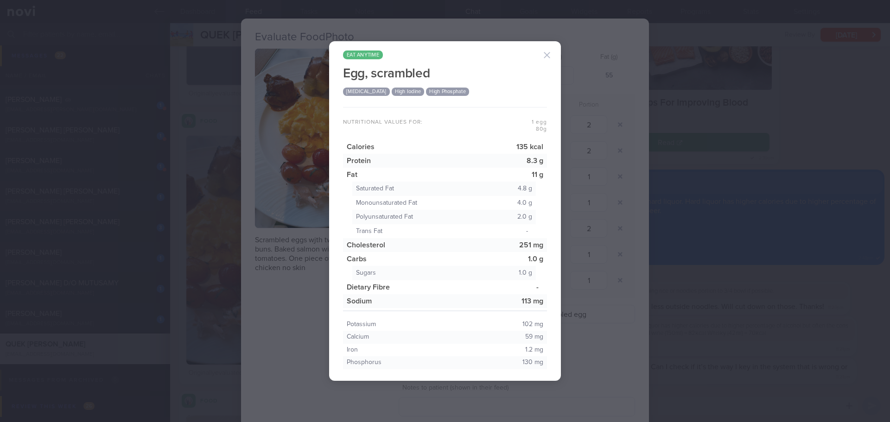
click at [546, 57] on button "button" at bounding box center [547, 55] width 19 height 19
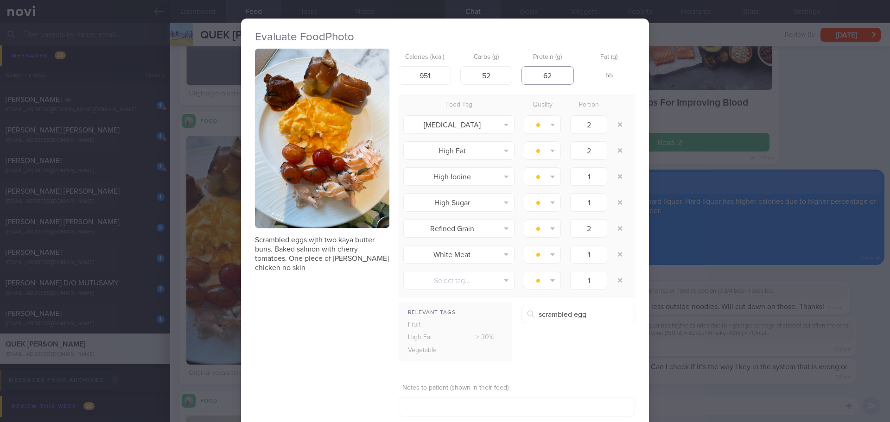
click at [556, 80] on input "62" at bounding box center [548, 75] width 52 height 19
drag, startPoint x: 556, startPoint y: 80, endPoint x: 537, endPoint y: 84, distance: 19.0
click at [537, 84] on input "62" at bounding box center [548, 75] width 52 height 19
type input "28"
drag, startPoint x: 493, startPoint y: 78, endPoint x: 473, endPoint y: 76, distance: 20.6
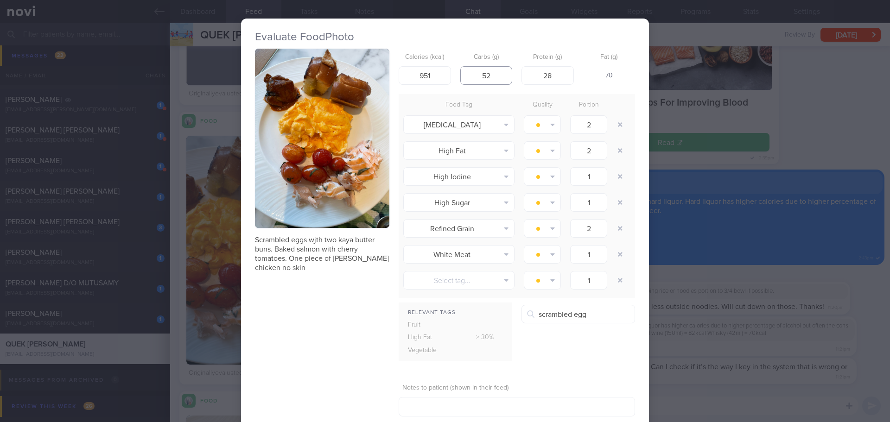
click at [493, 78] on input "52" at bounding box center [487, 75] width 52 height 19
drag, startPoint x: 436, startPoint y: 72, endPoint x: 405, endPoint y: 81, distance: 32.3
click at [405, 81] on input "951" at bounding box center [425, 75] width 52 height 19
click at [596, 317] on input "scrambled egg" at bounding box center [579, 314] width 114 height 19
click at [592, 333] on button "Egg, scrambled" at bounding box center [635, 339] width 226 height 23
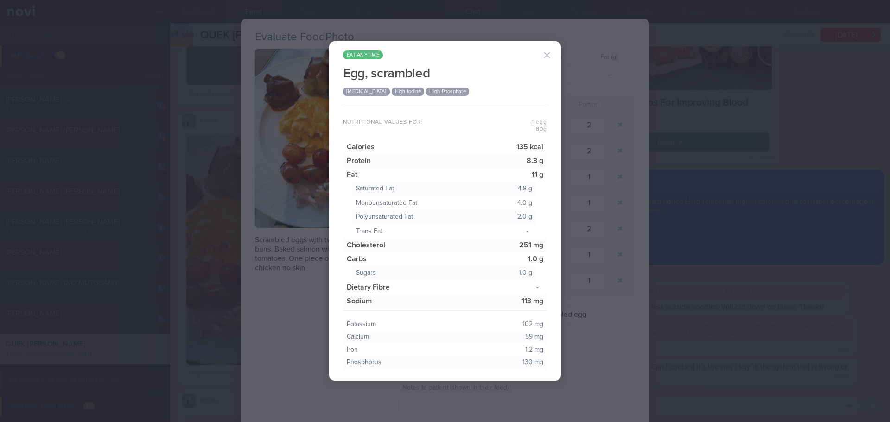
click at [544, 52] on button "button" at bounding box center [547, 55] width 19 height 19
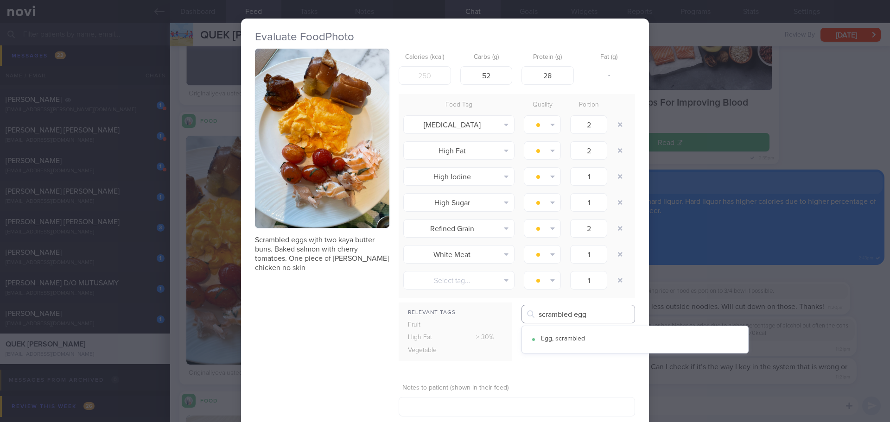
drag, startPoint x: 593, startPoint y: 312, endPoint x: 475, endPoint y: 331, distance: 118.9
click at [475, 331] on div "Relevant Tags Fruit High Fat > 30% Vegetable scrambled egg Egg, scrambled" at bounding box center [517, 337] width 237 height 64
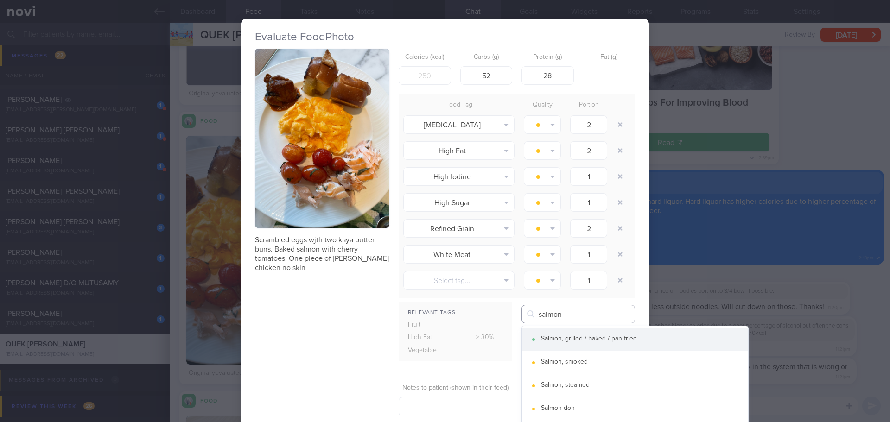
type input "salmon"
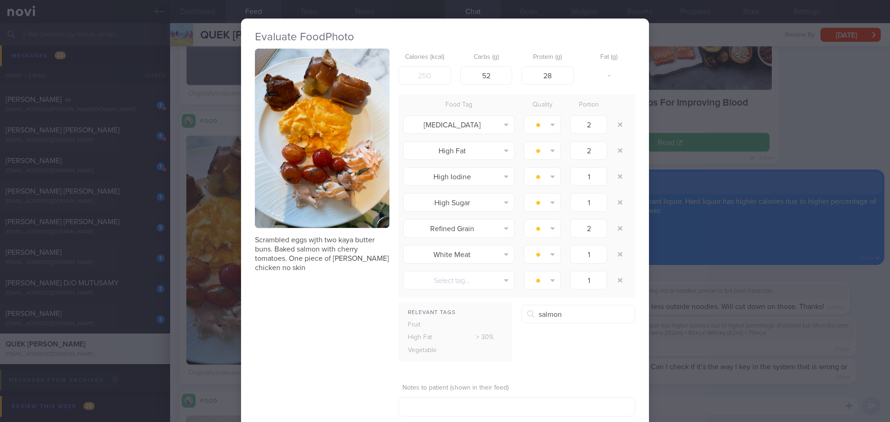
click at [562, 337] on div "Salmon, grilled / baked / pan fried" at bounding box center [640, 339] width 198 height 8
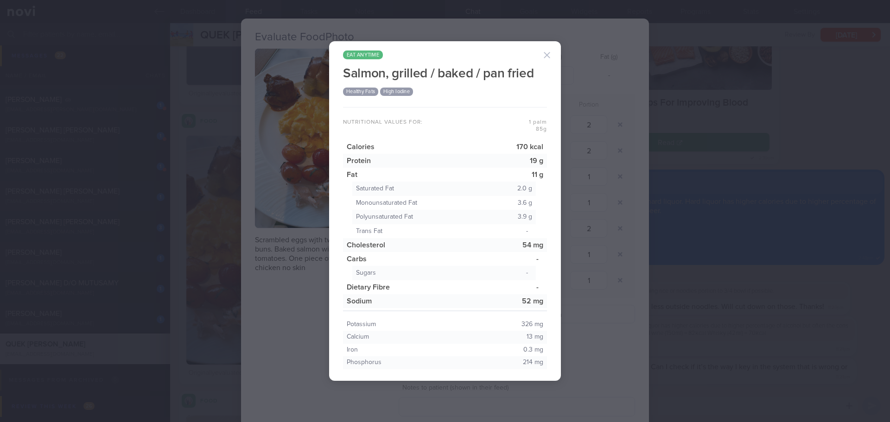
click at [545, 54] on button "button" at bounding box center [547, 55] width 19 height 19
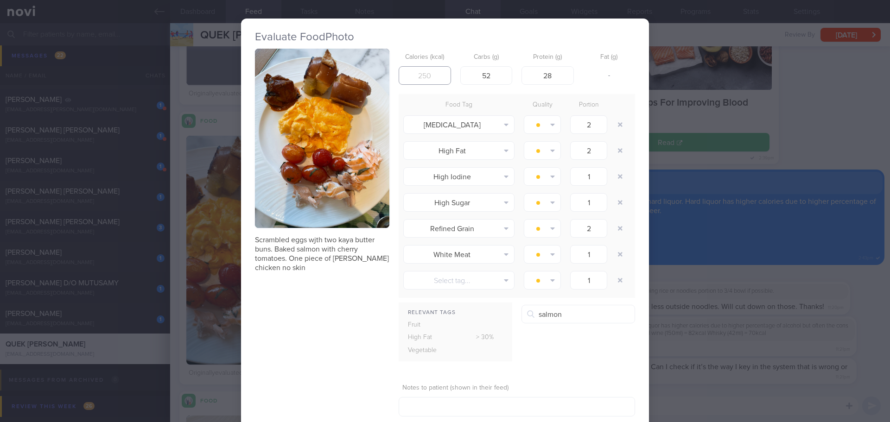
click at [419, 73] on input "number" at bounding box center [425, 75] width 52 height 19
type input "607"
drag, startPoint x: 491, startPoint y: 73, endPoint x: 471, endPoint y: 77, distance: 20.4
click at [471, 77] on input "52" at bounding box center [487, 75] width 52 height 19
type input "40"
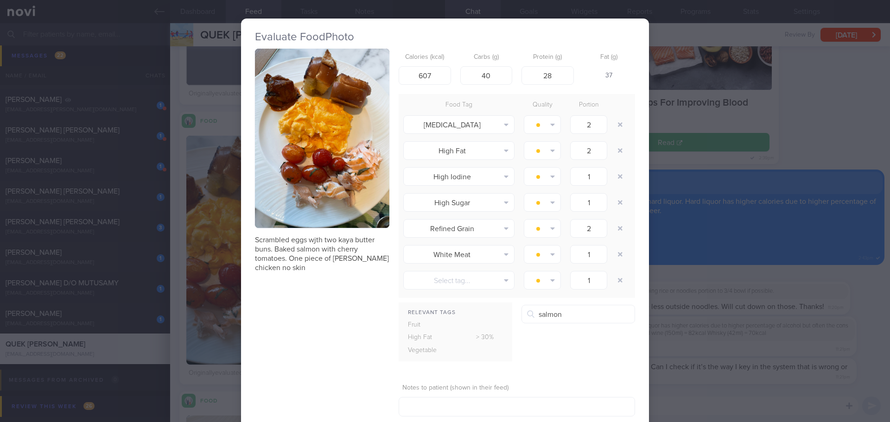
click at [599, 347] on div "Relevant Tags Fruit High Fat > 30% Vegetable salmon Salmon, grilled / baked / p…" at bounding box center [517, 337] width 237 height 64
drag, startPoint x: 586, startPoint y: 326, endPoint x: 589, endPoint y: 333, distance: 7.1
click at [586, 327] on div "Relevant Tags Fruit High Fat > 30% Vegetable salmon Salmon, grilled / baked / p…" at bounding box center [517, 337] width 237 height 64
click at [598, 337] on div "Relevant Tags Fruit High Fat > 30% Vegetable salmon Salmon, grilled / baked / p…" at bounding box center [517, 337] width 237 height 64
click at [613, 344] on div "Relevant Tags Fruit High Fat > 30% Vegetable salmon Salmon, grilled / baked / p…" at bounding box center [517, 337] width 237 height 64
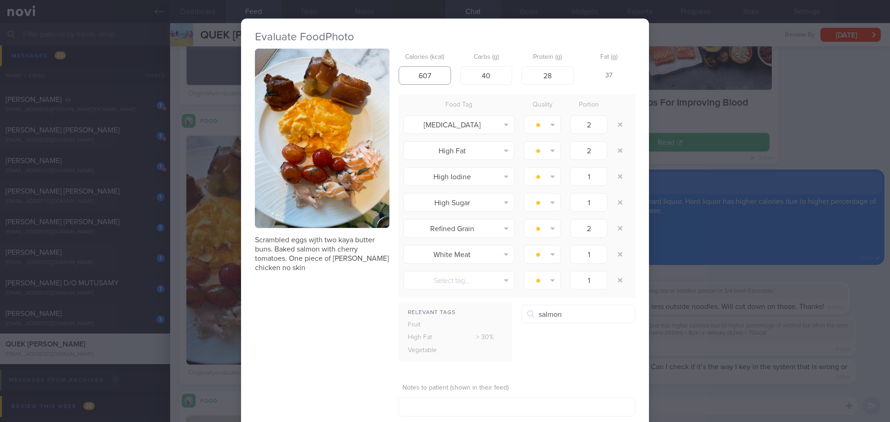
drag, startPoint x: 435, startPoint y: 76, endPoint x: 403, endPoint y: 74, distance: 32.1
click at [403, 74] on input "607" at bounding box center [425, 75] width 52 height 19
type input "507"
click at [431, 96] on div "Food Tag Quality Portion High Cholesterol Alcohol Fried Fruit Healthy Fats High…" at bounding box center [517, 196] width 237 height 204
click at [579, 324] on div "Relevant Tags Fruit High Fat > 30% Vegetable salmon Salmon, grilled / baked / p…" at bounding box center [517, 337] width 237 height 64
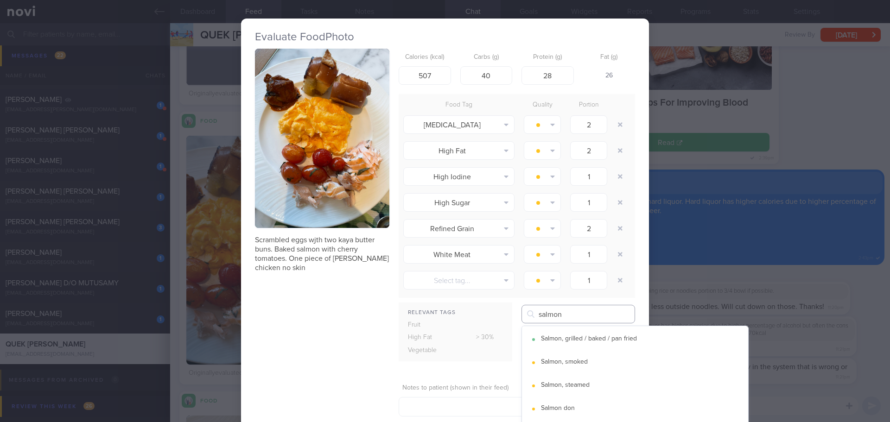
click at [581, 318] on input "salmon" at bounding box center [579, 314] width 114 height 19
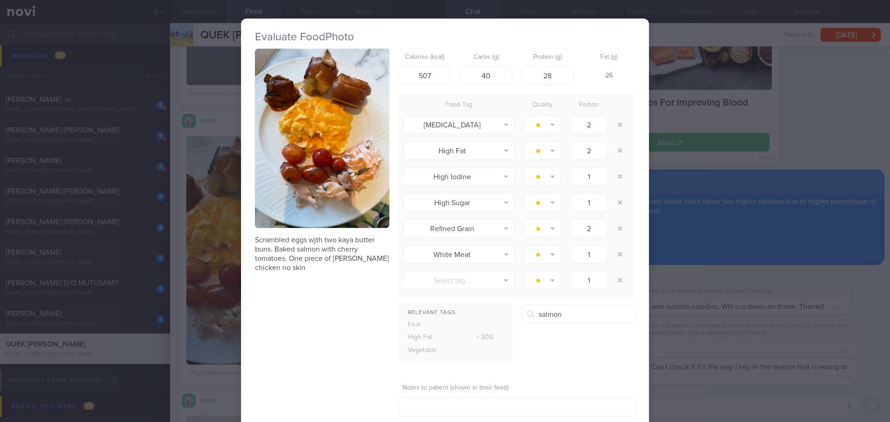
click at [591, 340] on button "Salmon, grilled / baked / pan fried" at bounding box center [635, 339] width 226 height 23
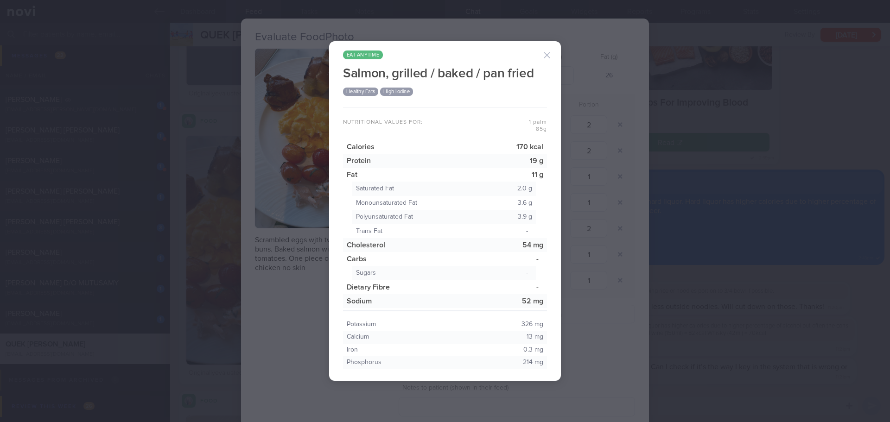
click at [546, 56] on button "button" at bounding box center [547, 55] width 19 height 19
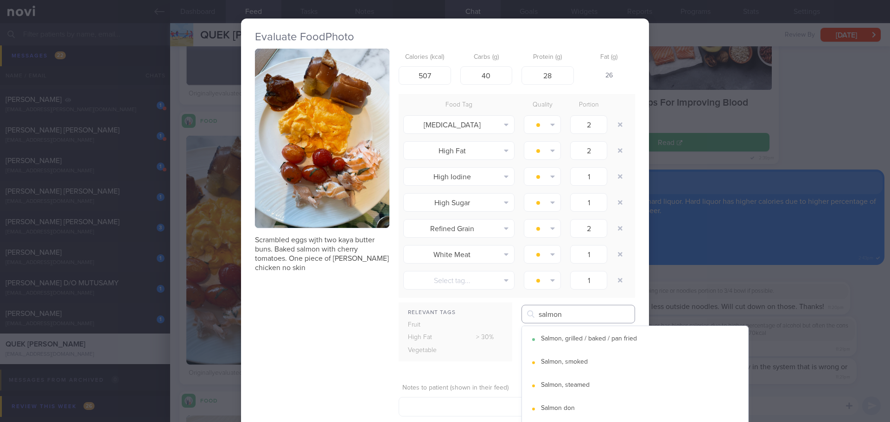
drag, startPoint x: 567, startPoint y: 319, endPoint x: 484, endPoint y: 323, distance: 82.6
click at [484, 323] on div "Relevant Tags Fruit High Fat > 30% Vegetable salmon Salmon, grilled / baked / p…" at bounding box center [517, 337] width 237 height 64
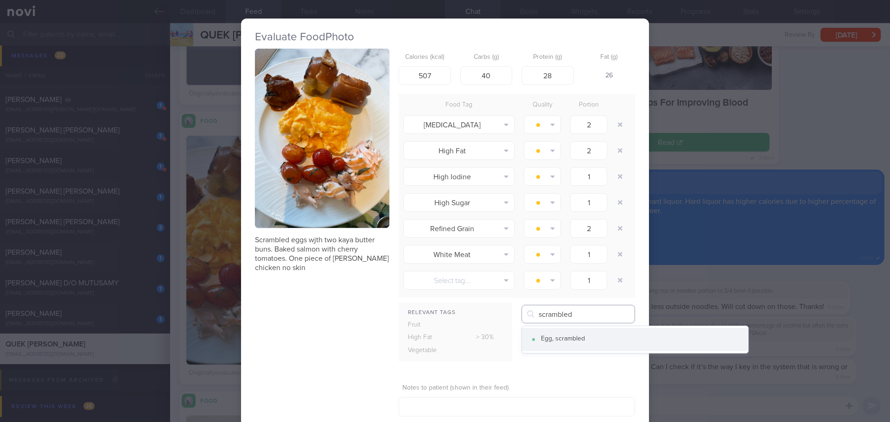
type input "scrambled"
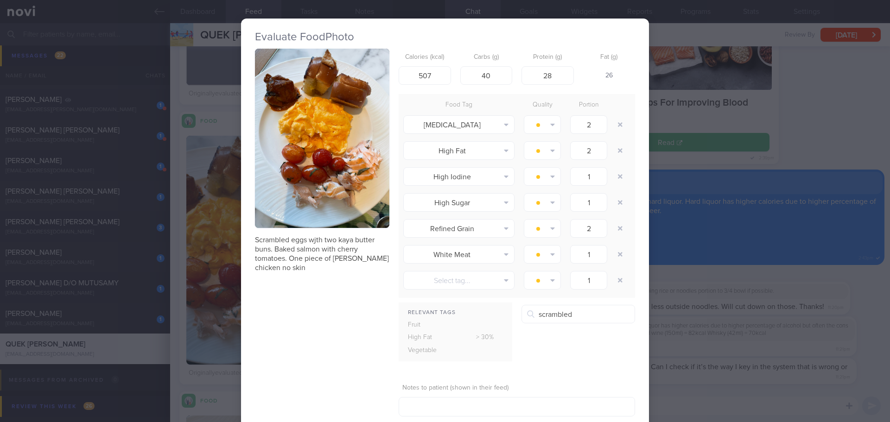
click at [553, 343] on button "Egg, scrambled" at bounding box center [635, 339] width 226 height 23
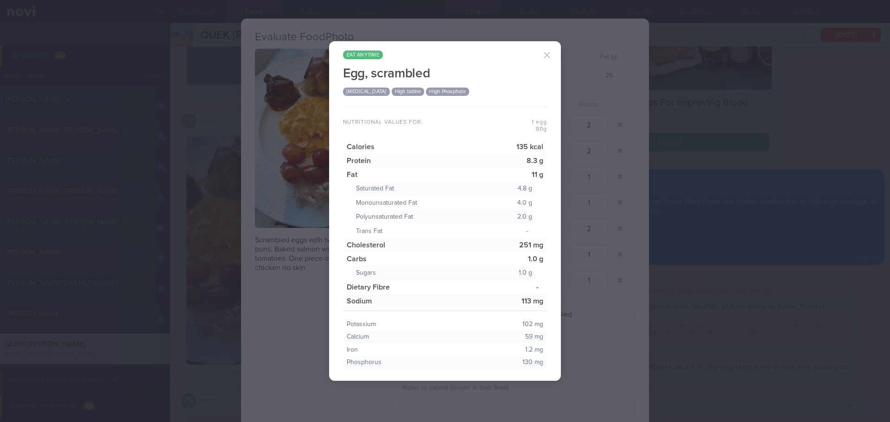
click at [547, 53] on button "button" at bounding box center [547, 55] width 19 height 19
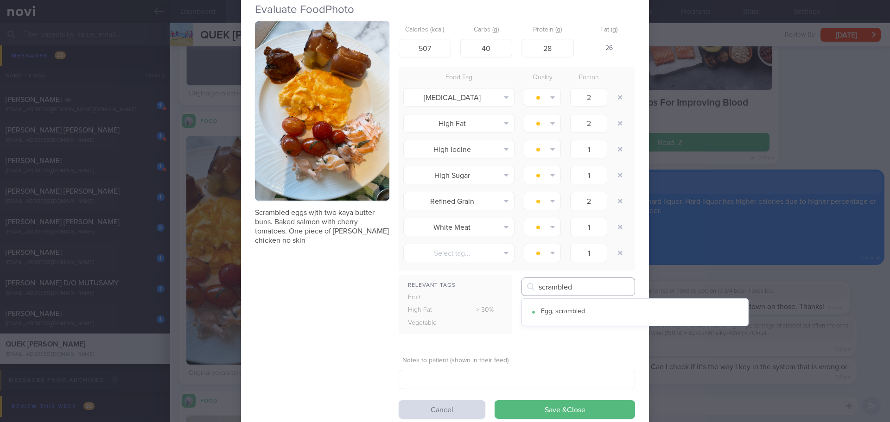
scroll to position [54, 0]
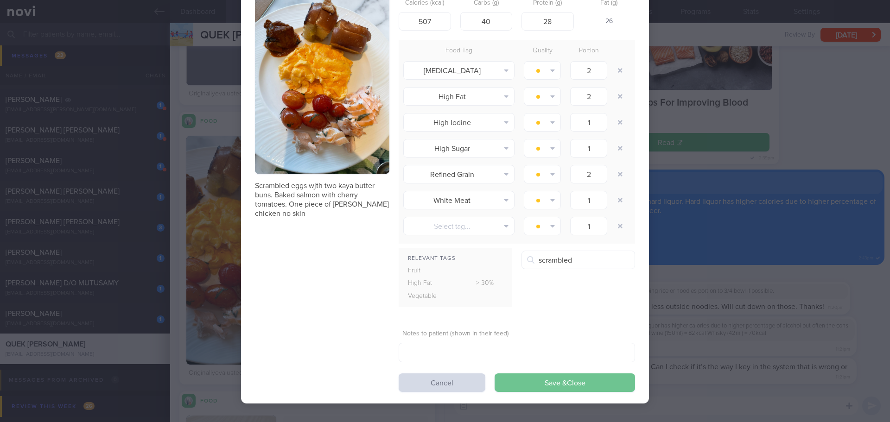
click at [510, 366] on button "Save & Close" at bounding box center [565, 383] width 141 height 19
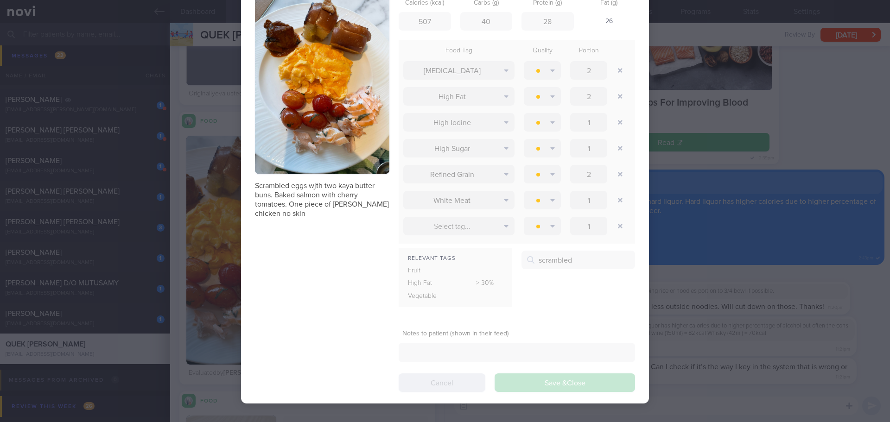
scroll to position [152, 241]
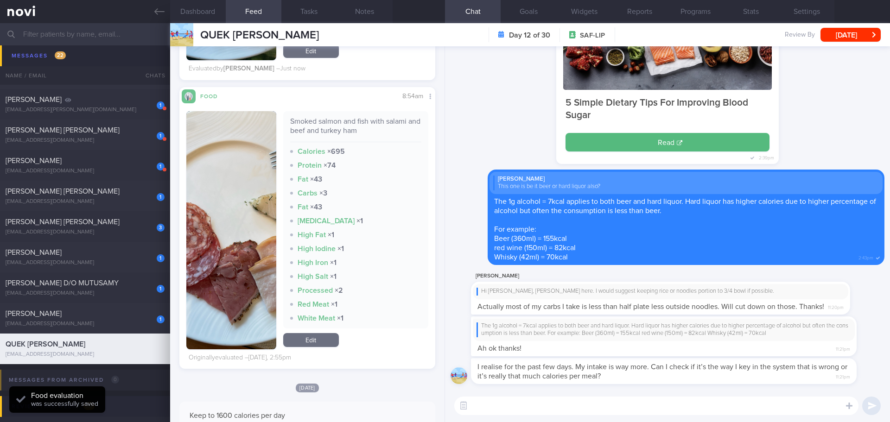
scroll to position [1716, 0]
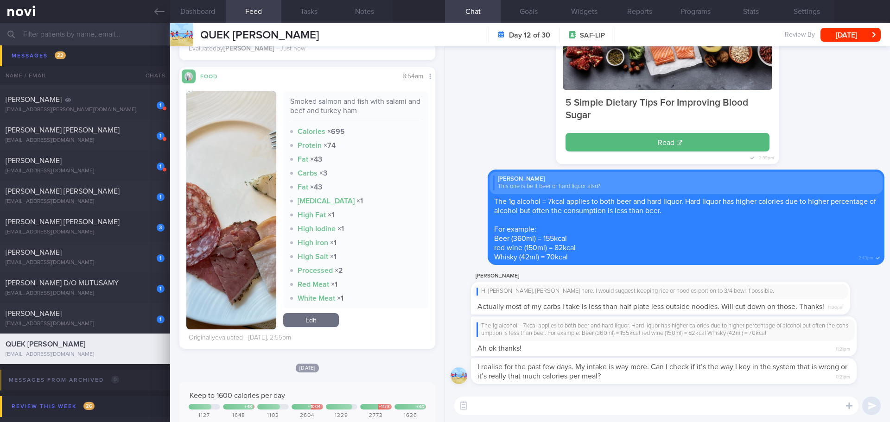
click at [261, 199] on button "button" at bounding box center [231, 210] width 90 height 238
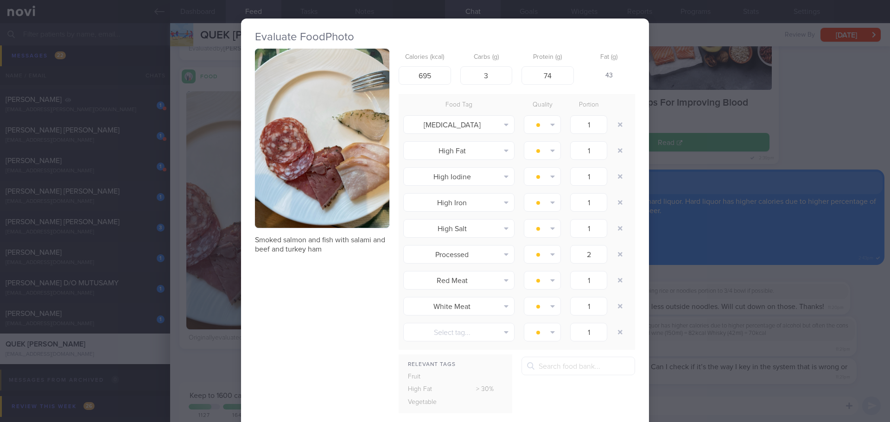
click at [337, 141] on button "button" at bounding box center [322, 138] width 134 height 179
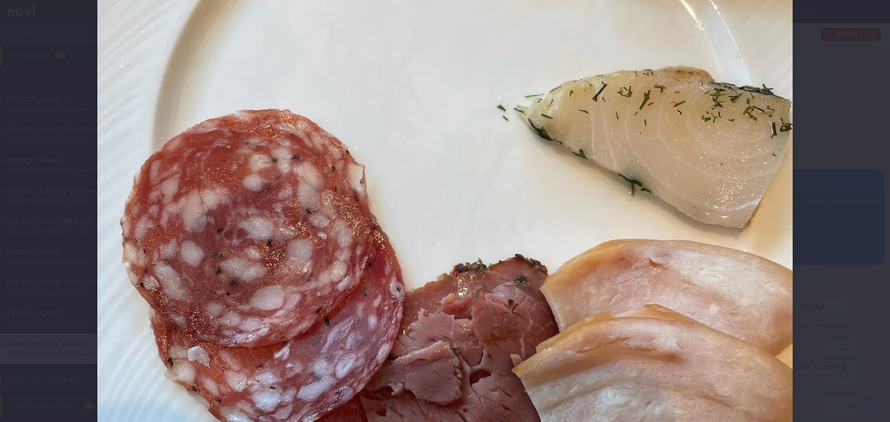
scroll to position [232, 0]
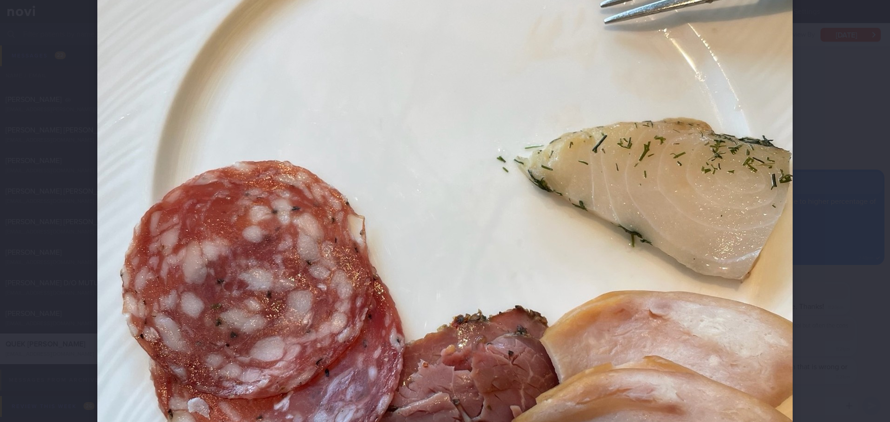
click at [712, 232] on div at bounding box center [445, 269] width 770 height 1002
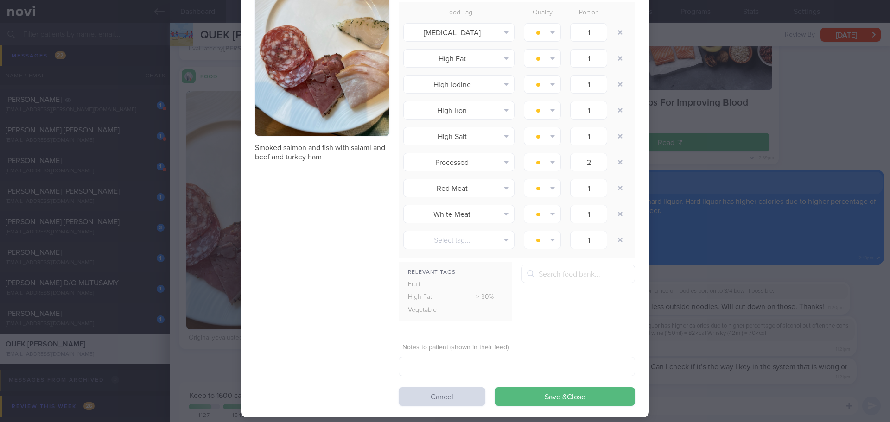
scroll to position [93, 0]
click at [555, 274] on input "text" at bounding box center [579, 273] width 114 height 19
click at [565, 274] on input "salami" at bounding box center [579, 273] width 114 height 19
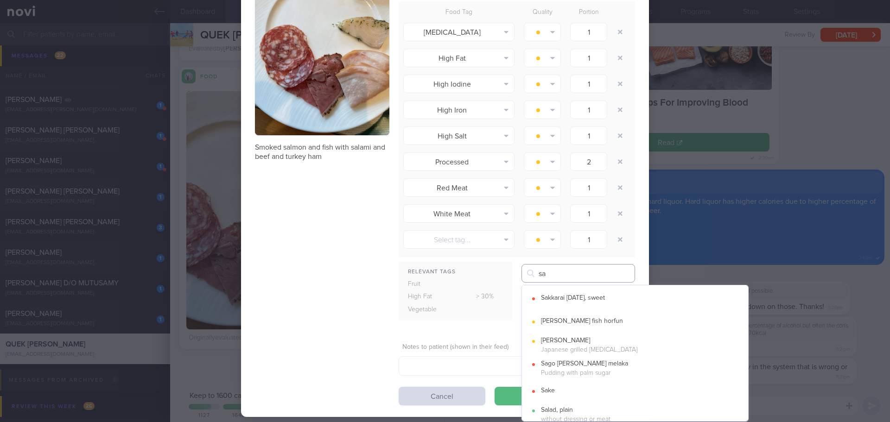
type input "s"
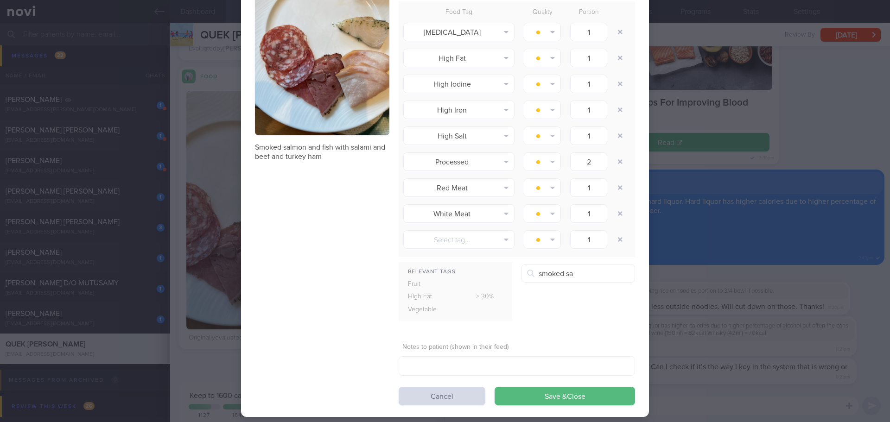
click at [608, 320] on button "Salmon, smoked" at bounding box center [635, 322] width 226 height 23
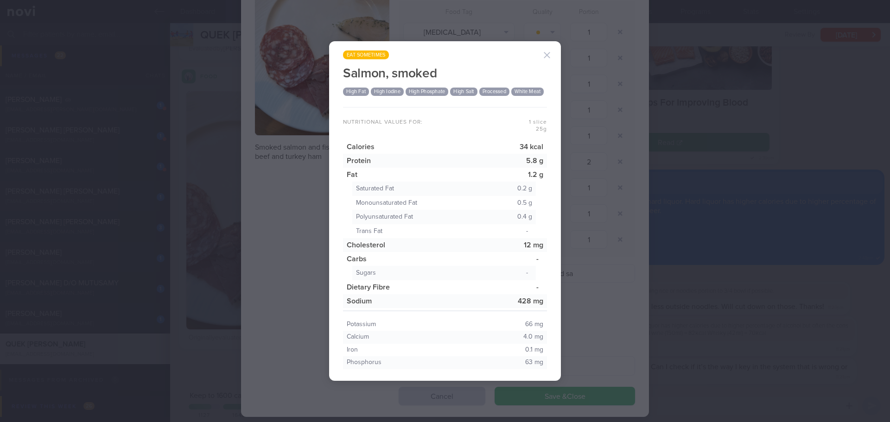
click at [551, 46] on button "button" at bounding box center [547, 55] width 19 height 19
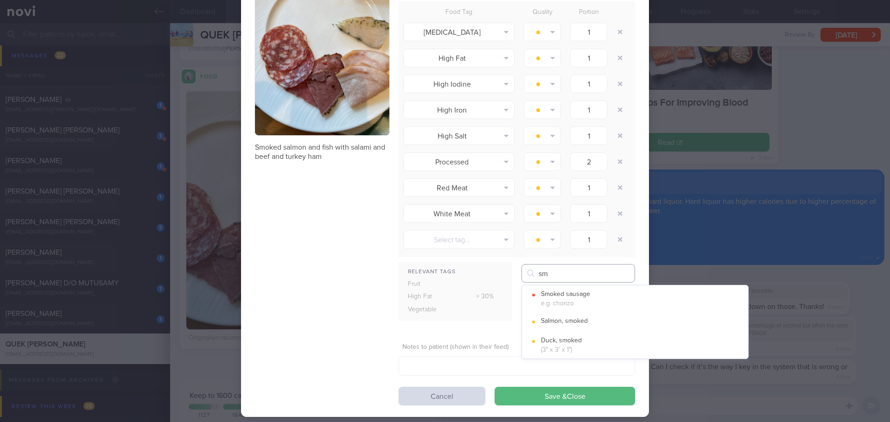
type input "s"
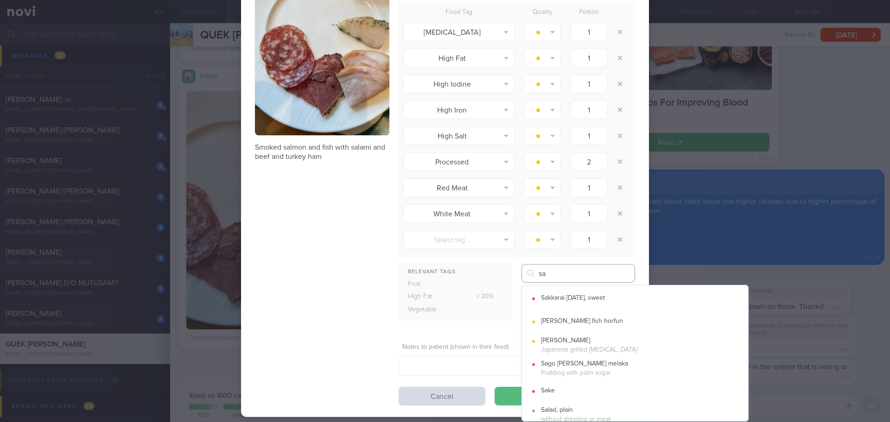
type input "s"
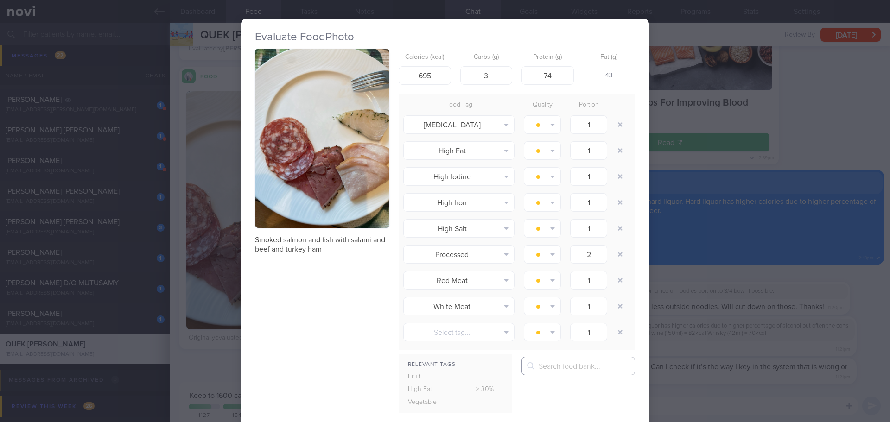
click at [598, 366] on input "text" at bounding box center [579, 366] width 114 height 19
click at [700, 23] on div "Evaluate Food Photo Smoked salmon and fish with salami and beef and turkey ham …" at bounding box center [445, 211] width 890 height 422
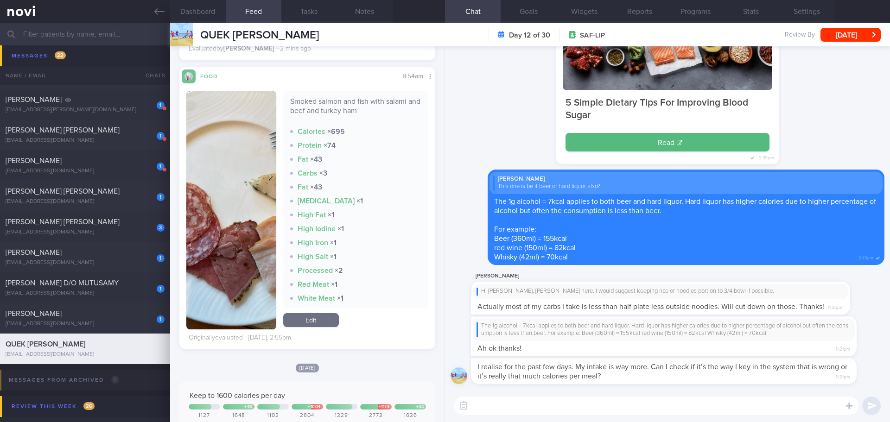
click at [326, 314] on link "Edit" at bounding box center [311, 321] width 56 height 14
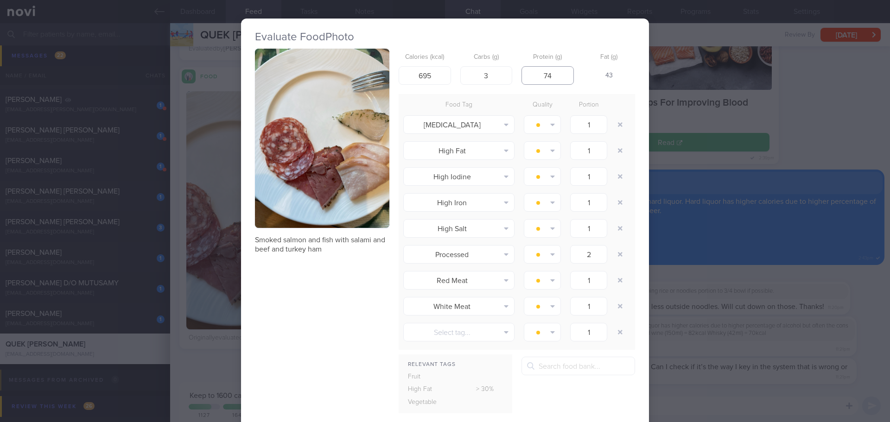
drag, startPoint x: 555, startPoint y: 74, endPoint x: 531, endPoint y: 77, distance: 24.9
click at [531, 77] on input "74" at bounding box center [548, 75] width 52 height 19
type input "18"
drag, startPoint x: 429, startPoint y: 81, endPoint x: 398, endPoint y: 81, distance: 31.1
click at [399, 81] on input "695" at bounding box center [425, 75] width 52 height 19
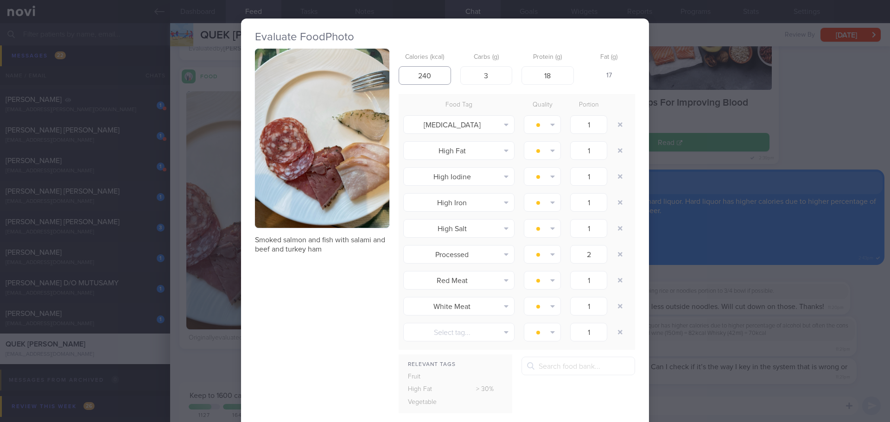
type input "240"
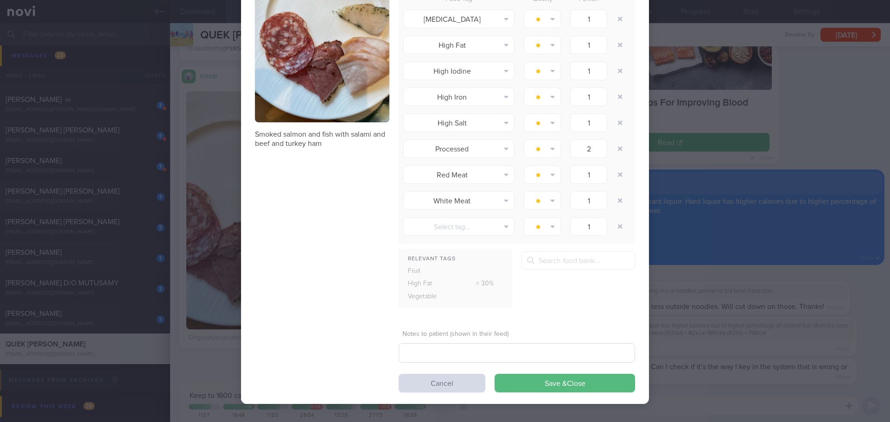
scroll to position [106, 0]
click at [579, 366] on button "Save & Close" at bounding box center [565, 383] width 141 height 19
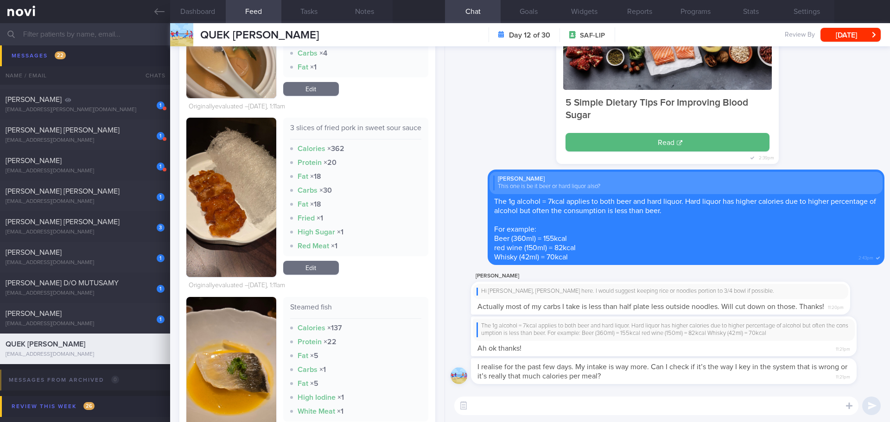
scroll to position [2644, 0]
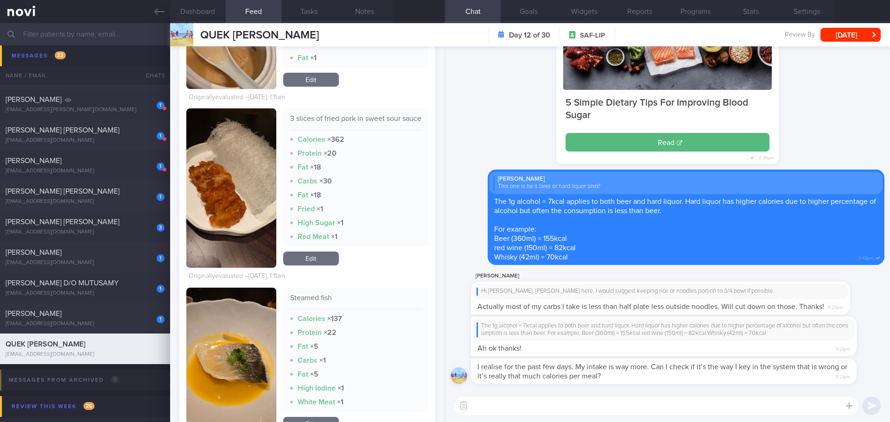
click at [307, 266] on link "Edit" at bounding box center [311, 259] width 56 height 14
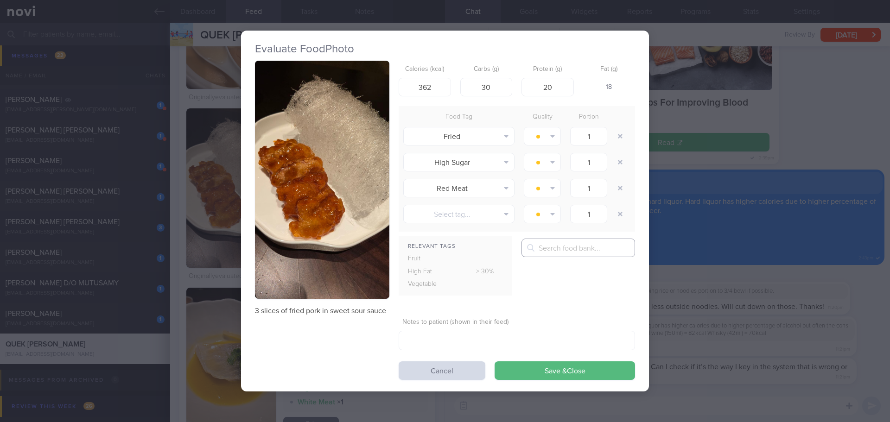
click at [579, 244] on input "text" at bounding box center [579, 248] width 114 height 19
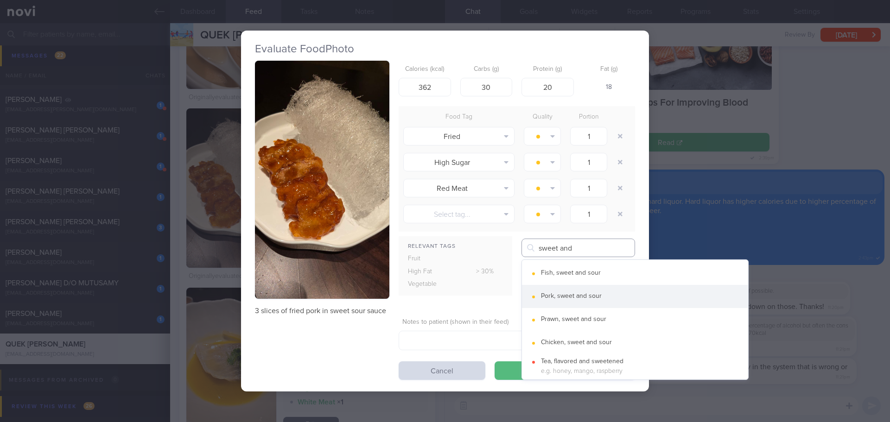
type input "sweet and"
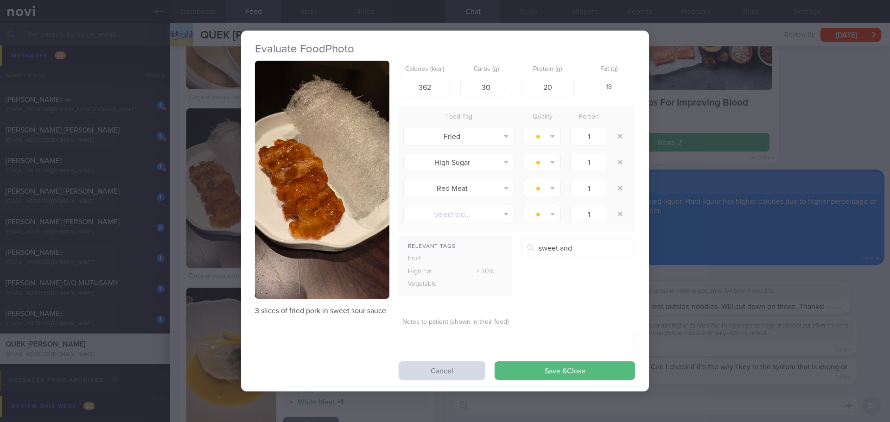
click at [576, 296] on button "Pork, sweet and sour" at bounding box center [635, 296] width 226 height 23
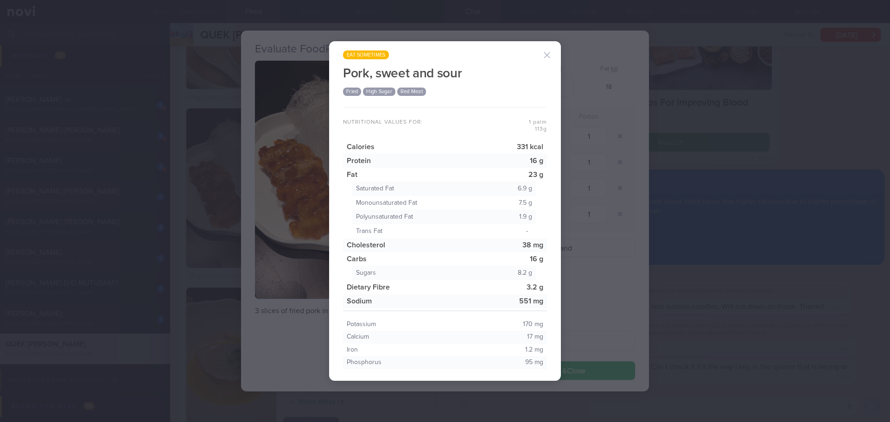
click at [546, 58] on button "button" at bounding box center [547, 55] width 19 height 19
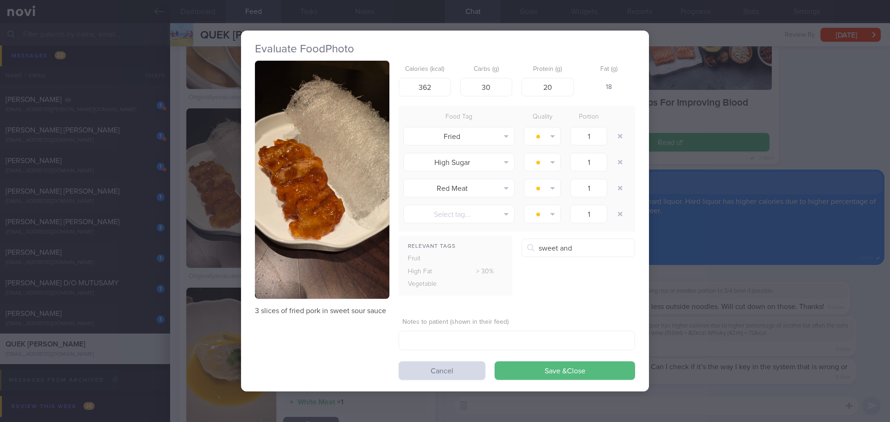
click at [712, 223] on div "Evaluate Food Photo 3 slices of fried pork in sweet sour sauce Calories (kcal) …" at bounding box center [445, 211] width 890 height 422
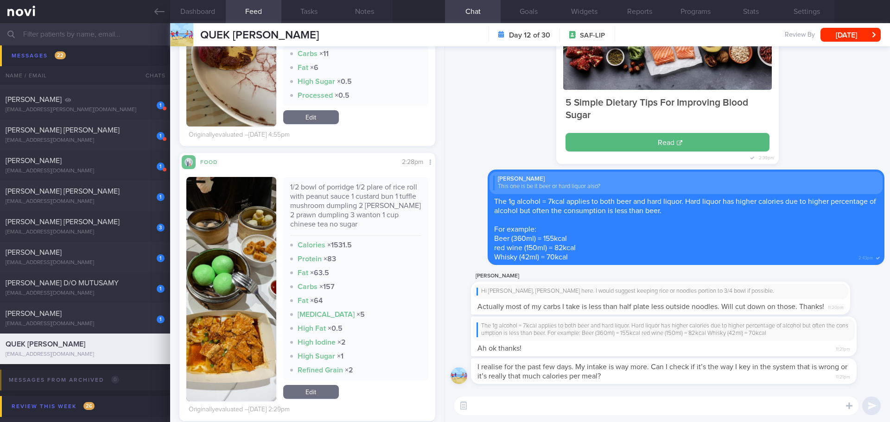
scroll to position [3664, 0]
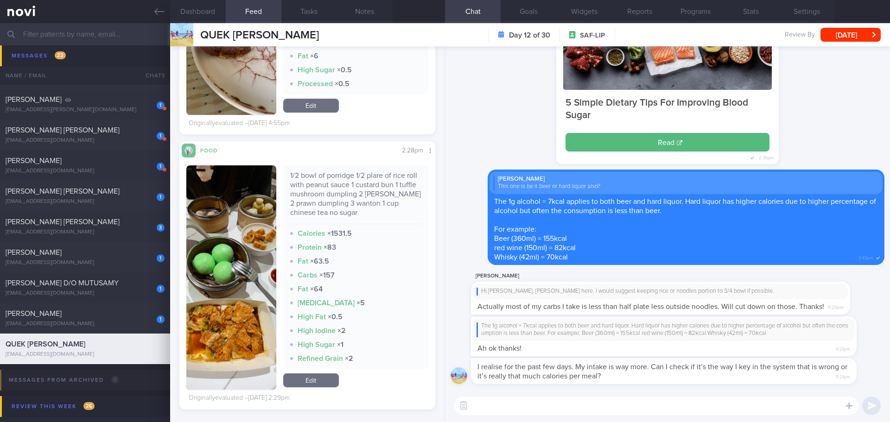
click at [211, 226] on button "button" at bounding box center [231, 278] width 90 height 224
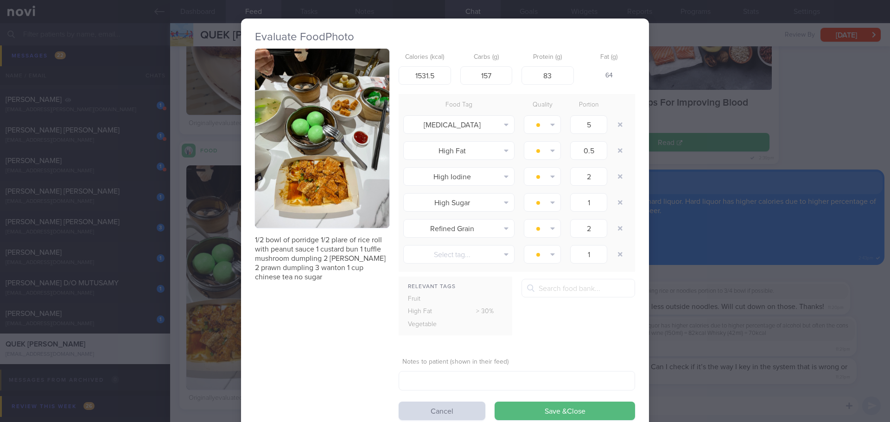
click at [314, 140] on button "button" at bounding box center [322, 138] width 134 height 179
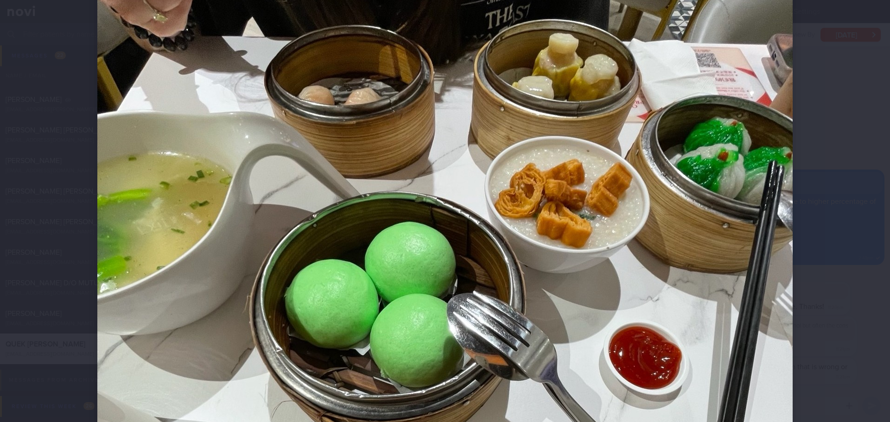
scroll to position [46, 0]
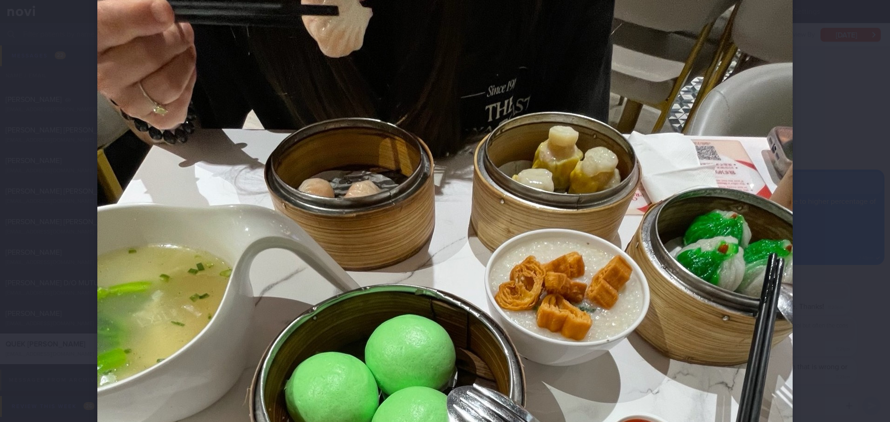
click at [712, 174] on div at bounding box center [445, 211] width 890 height 422
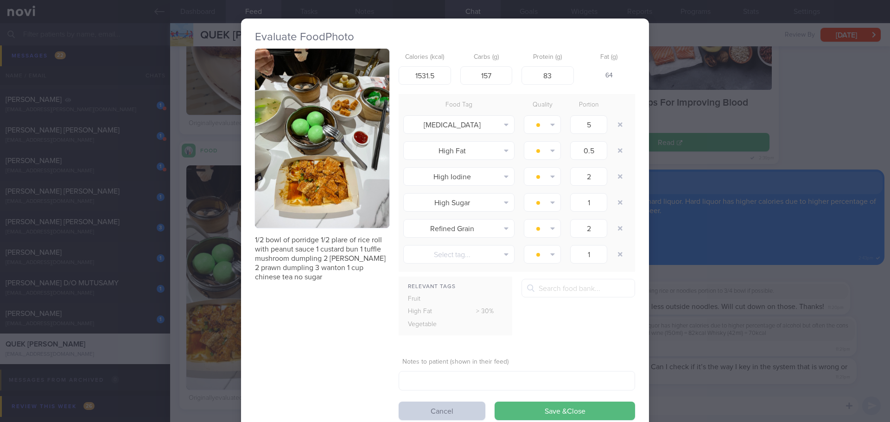
click at [422, 366] on button "Cancel" at bounding box center [442, 411] width 87 height 19
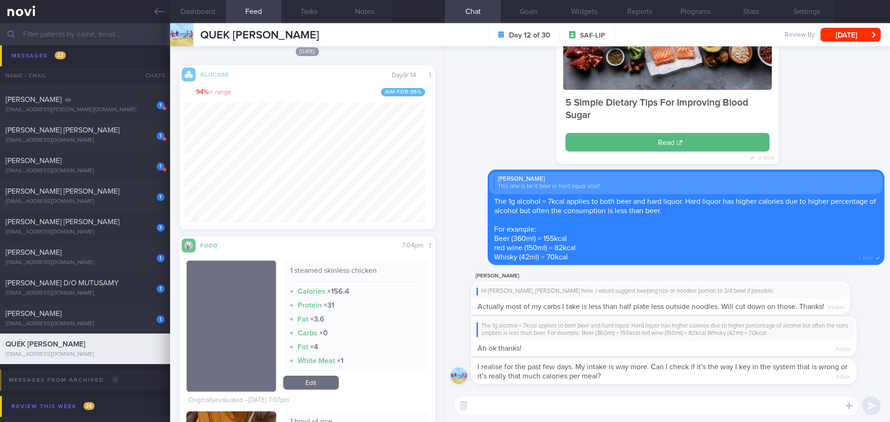
scroll to position [4035, 0]
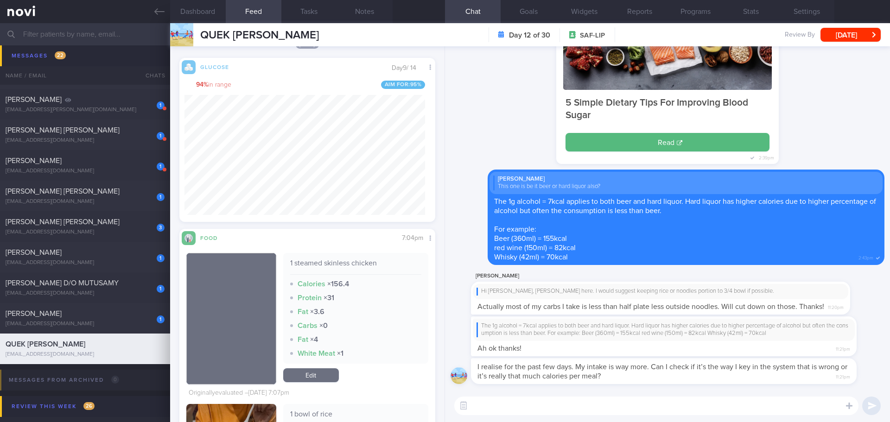
click at [505, 366] on textarea at bounding box center [656, 406] width 404 height 19
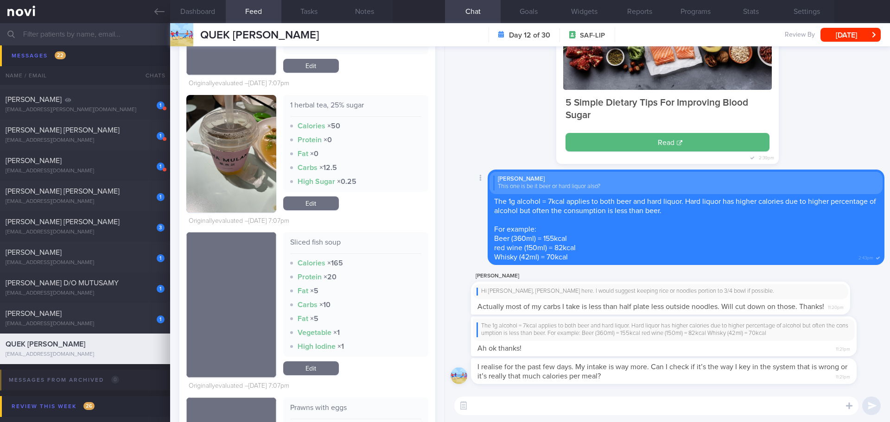
scroll to position [0, 0]
drag, startPoint x: 645, startPoint y: 308, endPoint x: 749, endPoint y: 308, distance: 103.9
click at [712, 308] on div "Jun Peng Quek Hi Jun Peng, Elizabeth here. I would suggest keeping rice or nood…" at bounding box center [674, 292] width 407 height 44
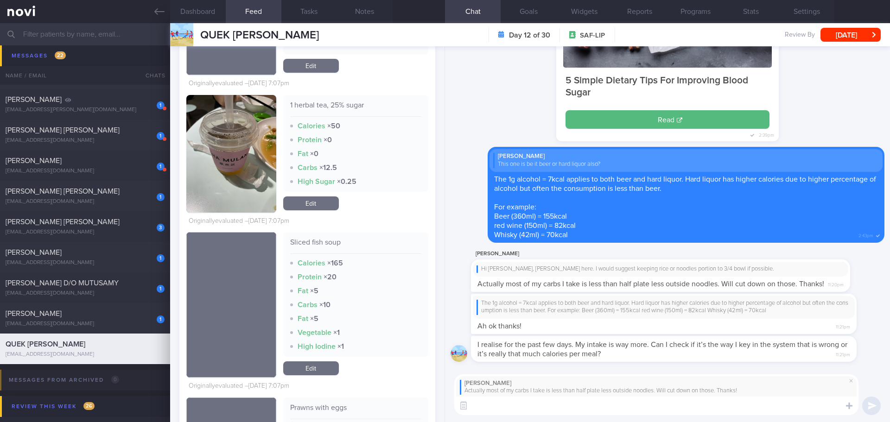
scroll to position [0, 0]
drag, startPoint x: 571, startPoint y: 403, endPoint x: 835, endPoint y: 359, distance: 266.9
click at [576, 366] on textarea at bounding box center [656, 406] width 404 height 19
type textarea "Y"
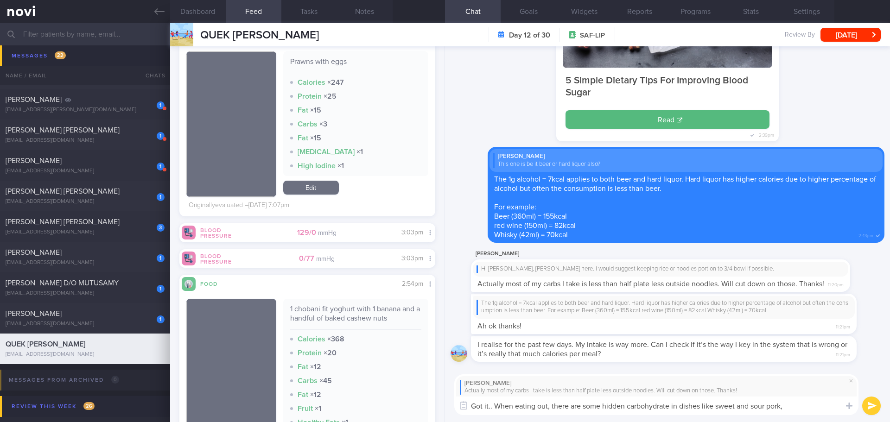
scroll to position [5390, 0]
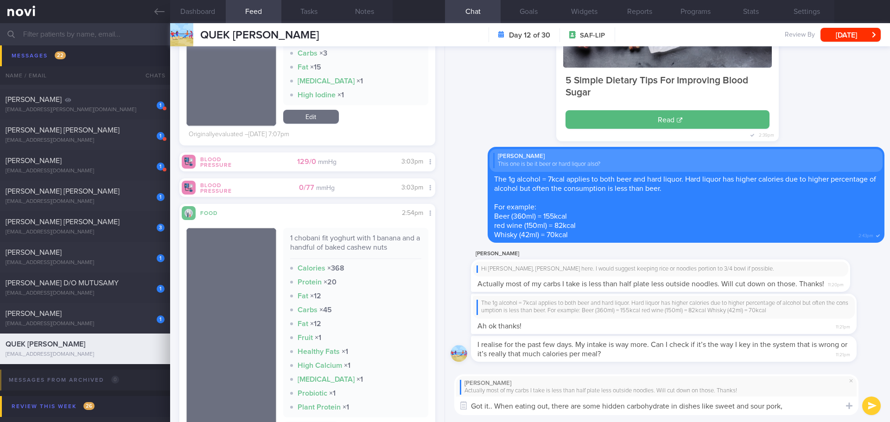
click at [712, 366] on textarea "Got it.. When eating out, there are some hidden carbohydrate in dishes like swe…" at bounding box center [656, 406] width 404 height 19
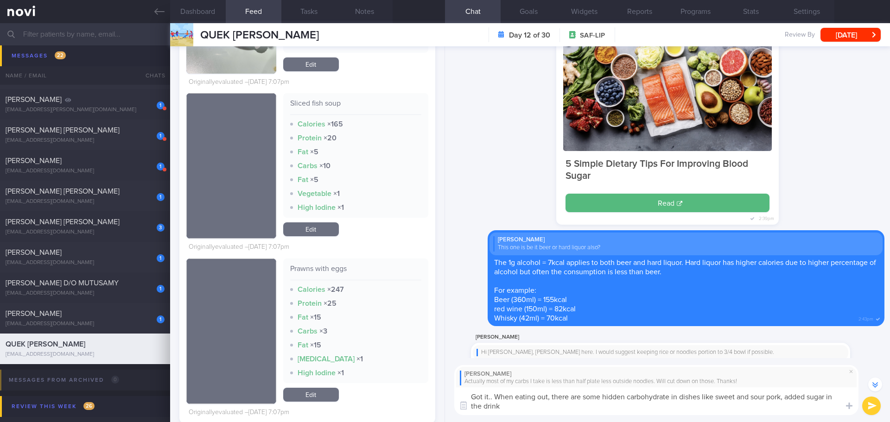
scroll to position [4880, 0]
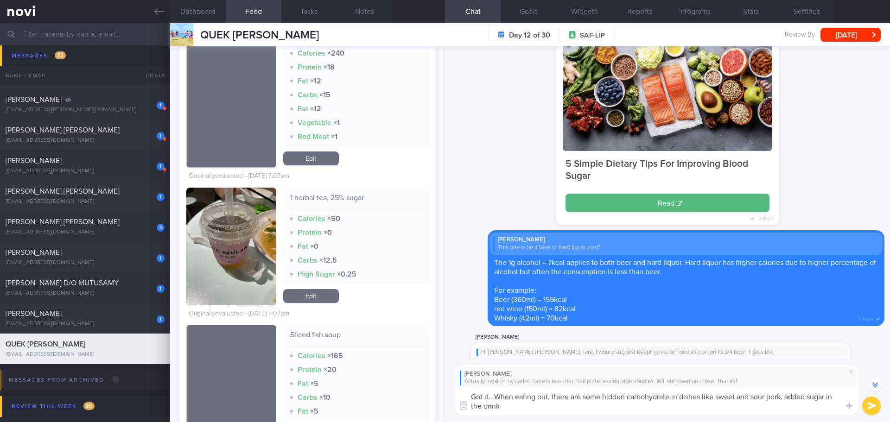
click at [512, 366] on textarea "Got it.. When eating out, there are some hidden carbohydrate in dishes like swe…" at bounding box center [656, 402] width 404 height 28
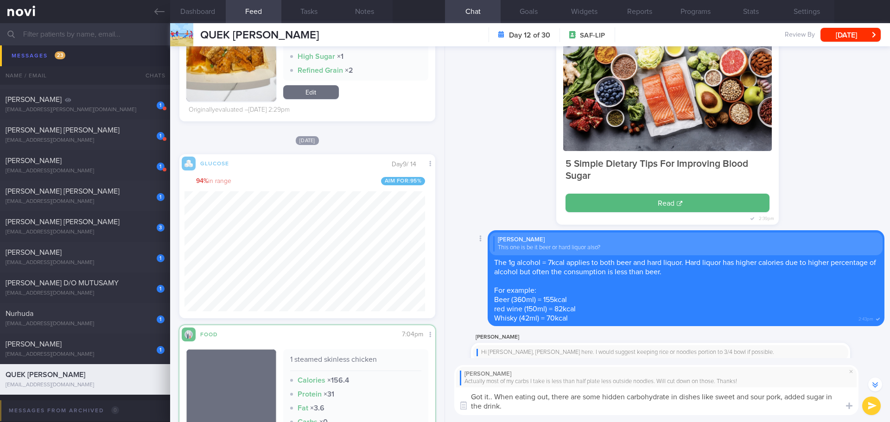
scroll to position [0, 0]
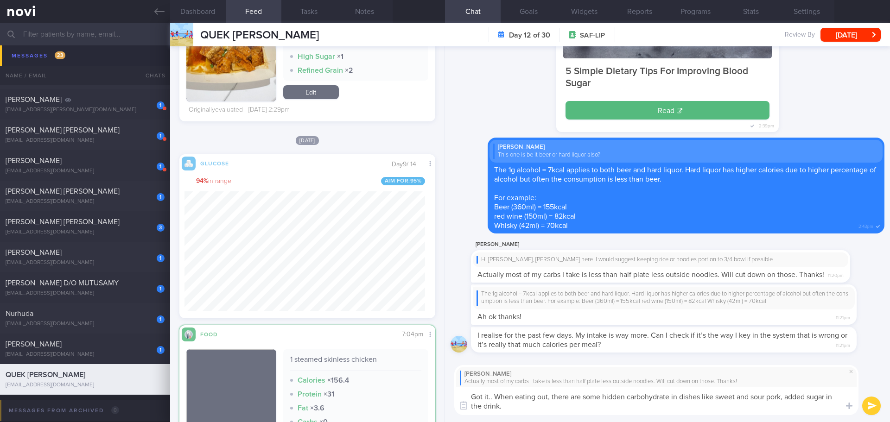
click at [526, 366] on textarea "Got it.. When eating out, there are some hidden carbohydrate in dishes like swe…" at bounding box center [656, 402] width 404 height 28
click at [522, 366] on textarea "Got it.. When eating out, there are some hidden carbohydrate in dishes like swe…" at bounding box center [656, 402] width 404 height 28
click at [493, 366] on textarea "Got it.. When eating out, there are some hidden carbohydrate in dishes like swe…" at bounding box center [656, 402] width 404 height 28
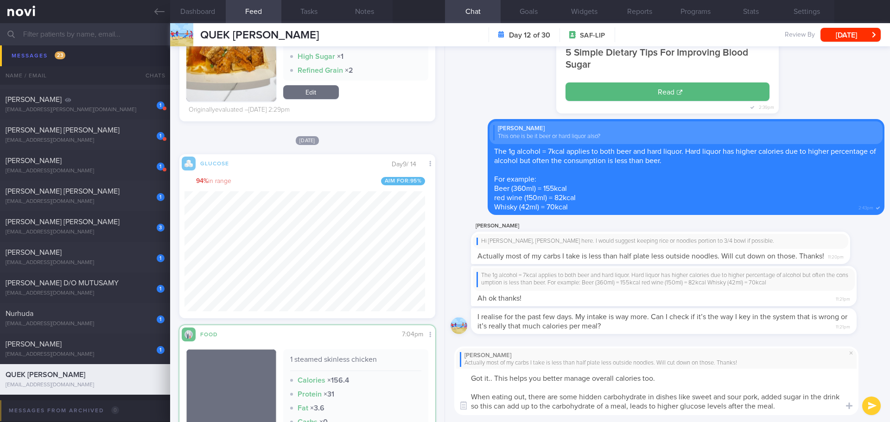
click at [712, 366] on textarea "Got it.. This helps you better manage overall calories too. When eating out, th…" at bounding box center [656, 392] width 404 height 46
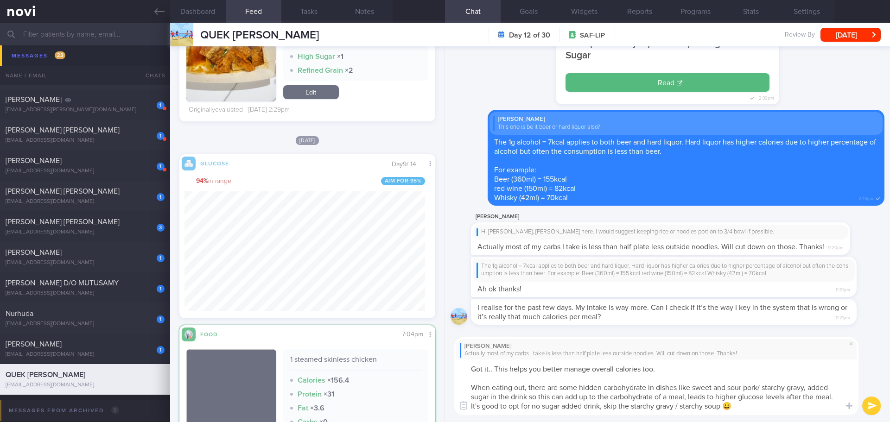
type textarea "Got it.. This helps you better manage overall calories too. When eating out, th…"
click at [712, 366] on button "submit" at bounding box center [872, 406] width 19 height 19
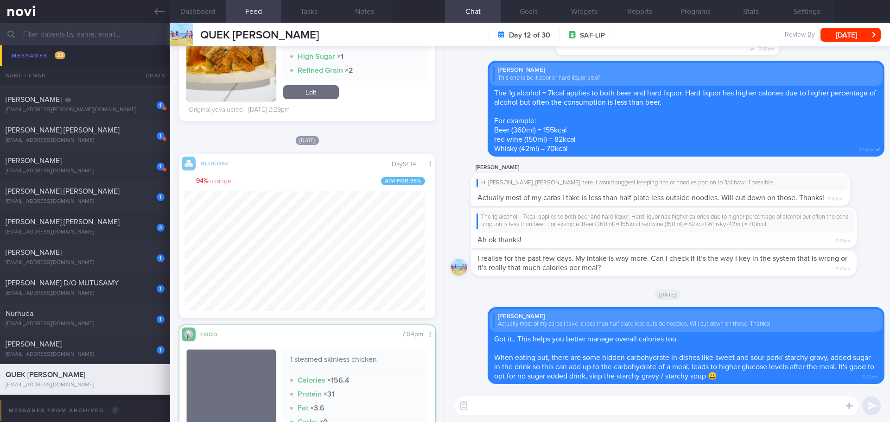
click at [611, 284] on div "[DATE]" at bounding box center [668, 295] width 434 height 26
click at [610, 285] on div "[DATE]" at bounding box center [668, 295] width 434 height 26
drag, startPoint x: 666, startPoint y: 272, endPoint x: 740, endPoint y: 272, distance: 74.2
click at [712, 272] on div "I realise for the past few days. My intake is way more. Can I check if it’s the…" at bounding box center [678, 263] width 414 height 26
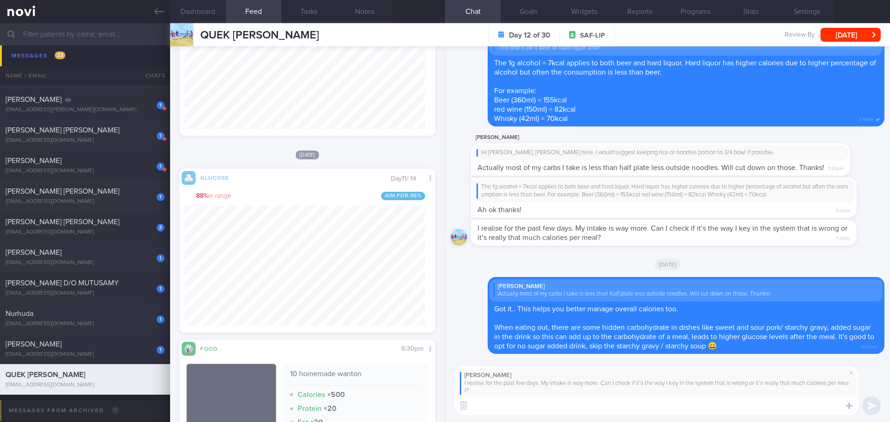
scroll to position [288, 0]
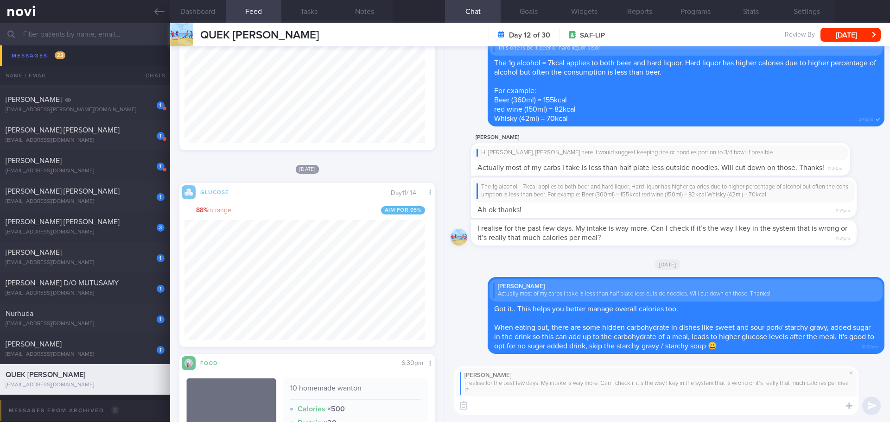
click at [510, 366] on textarea at bounding box center [656, 406] width 404 height 19
type textarea "Yea, meal logs on yesterday was overestimated. Thanks for highlighting. I have …"
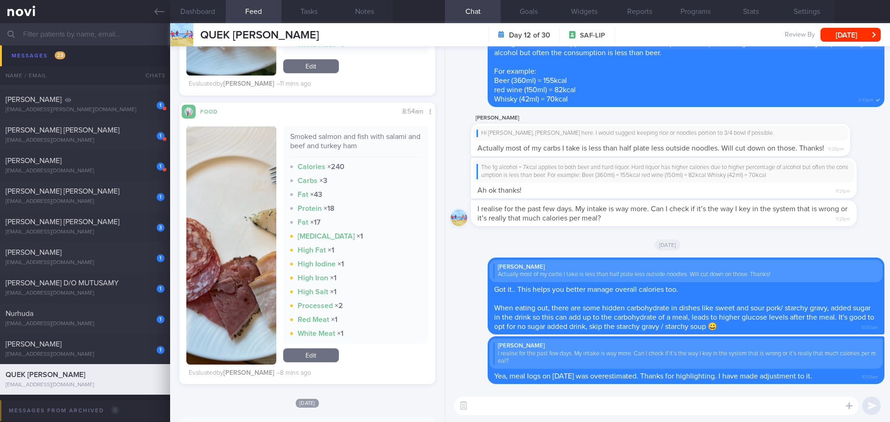
scroll to position [1680, 0]
click at [248, 210] on button "button" at bounding box center [231, 247] width 90 height 238
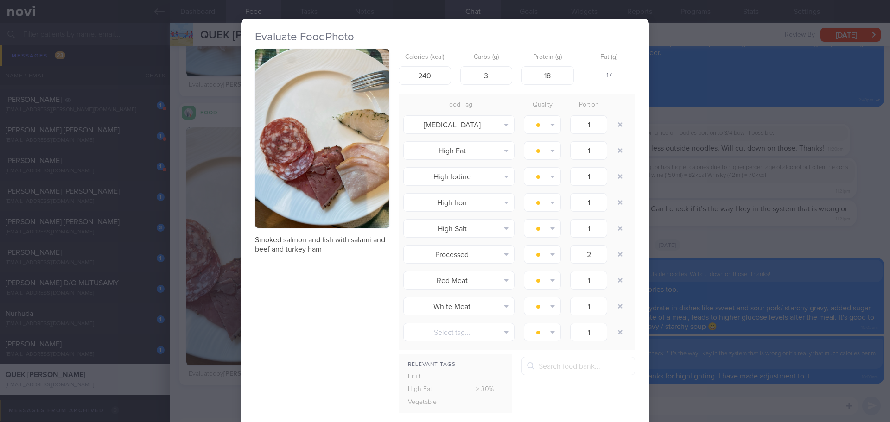
click at [307, 145] on button "button" at bounding box center [322, 138] width 134 height 179
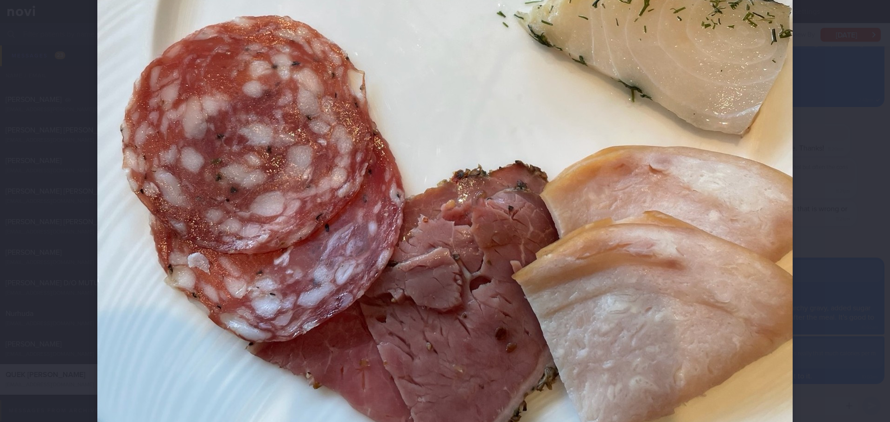
scroll to position [371, 0]
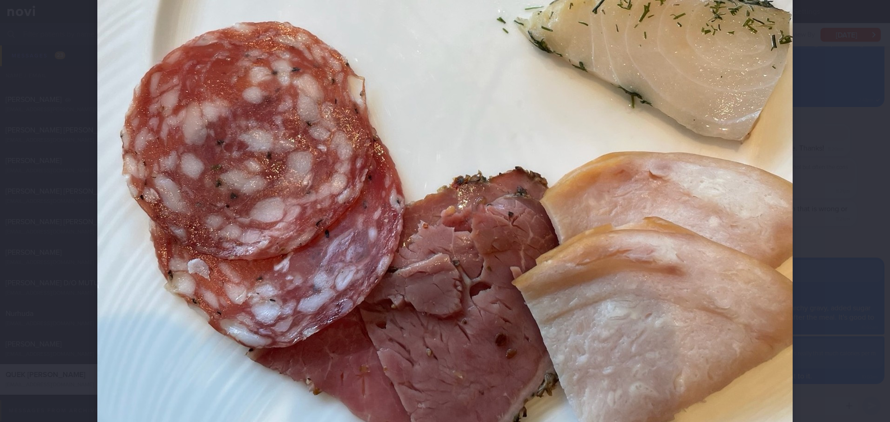
click at [712, 198] on div at bounding box center [445, 211] width 890 height 422
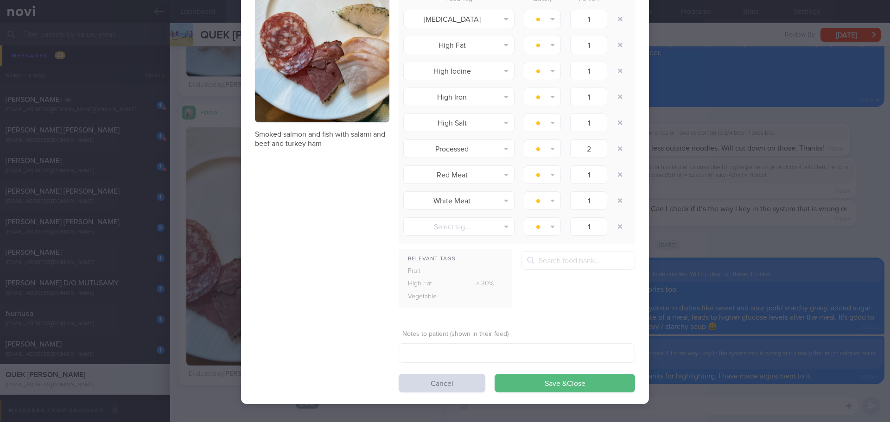
scroll to position [106, 0]
click at [462, 366] on button "Cancel" at bounding box center [442, 383] width 87 height 19
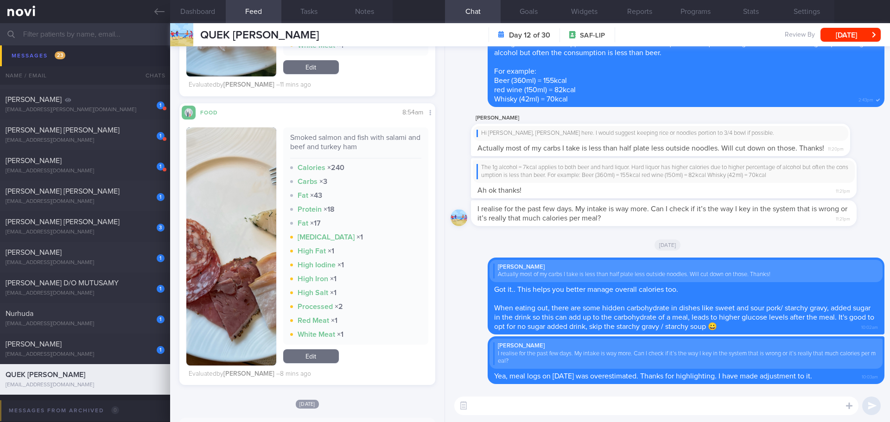
click at [491, 366] on textarea at bounding box center [656, 406] width 404 height 19
type textarea "S"
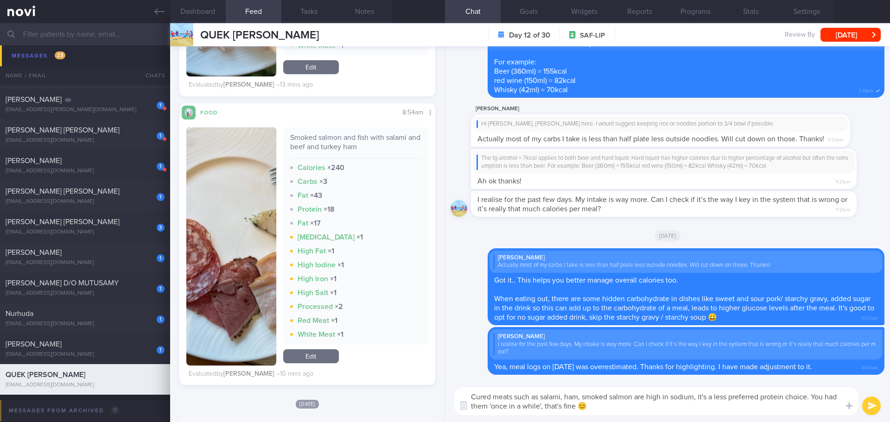
click at [609, 366] on textarea "Cured meats such as salami, ham, smoked salmon are high in sodium, it's a less …" at bounding box center [656, 402] width 404 height 28
click at [620, 366] on textarea "Cured meats such as salami, ham, smoked salmon are high in sodium, it's a less …" at bounding box center [656, 402] width 404 height 28
click at [654, 366] on textarea "Cured meats such as salami, ham, smoked salmon are high in sodium, it's a less …" at bounding box center [656, 402] width 404 height 28
click at [679, 366] on textarea "Cured meats such as salami, ham, smoked salmon are high in sodium, it's a less …" at bounding box center [656, 402] width 404 height 28
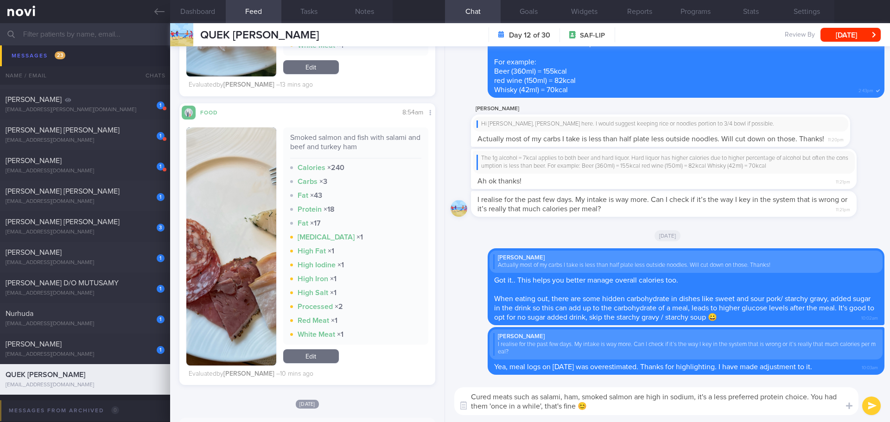
click at [679, 366] on textarea "Cured meats such as salami, ham, smoked salmon are high in sodium, it's a less …" at bounding box center [656, 402] width 404 height 28
click at [680, 366] on textarea "Cured meats such as salami, ham, smoked salmon are high in sodium, it's a less …" at bounding box center [656, 402] width 404 height 28
type textarea "Cured meats such as salami, ham, smoked salmon are high in sodium, it's a less …"
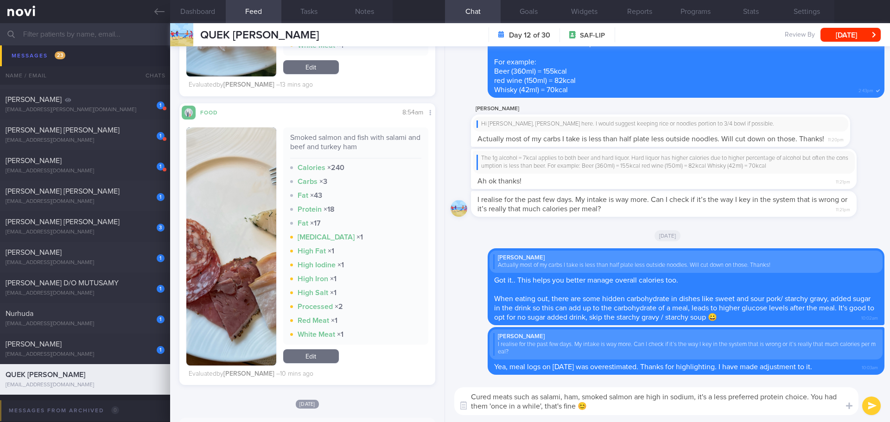
click at [712, 366] on div "Cured meats such as salami, ham, smoked salmon are high in sodium, it's a less …" at bounding box center [667, 402] width 445 height 42
click at [712, 366] on button "submit" at bounding box center [872, 406] width 19 height 19
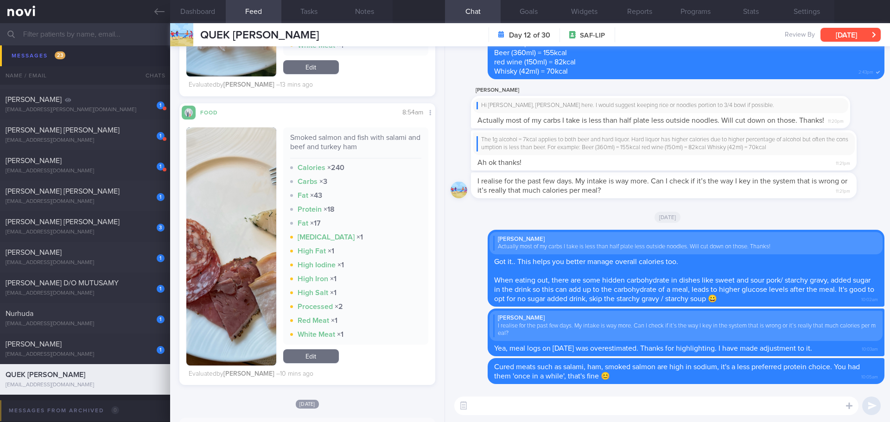
click at [712, 39] on button "[DATE]" at bounding box center [851, 35] width 60 height 14
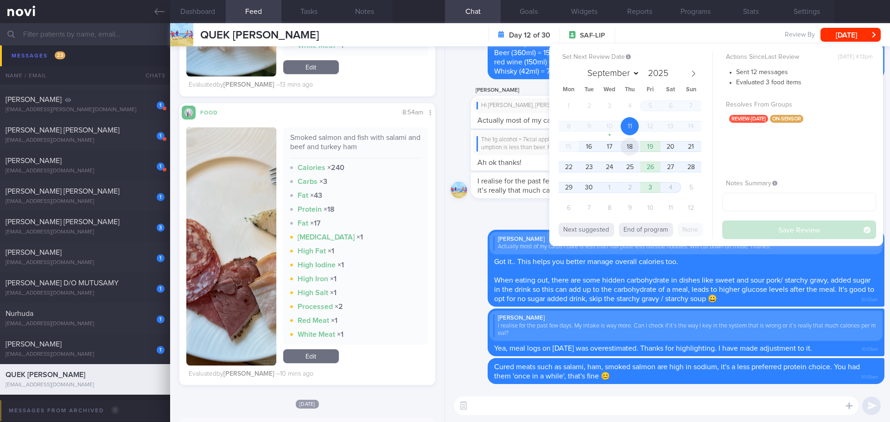
click at [626, 142] on span "18" at bounding box center [630, 147] width 18 height 18
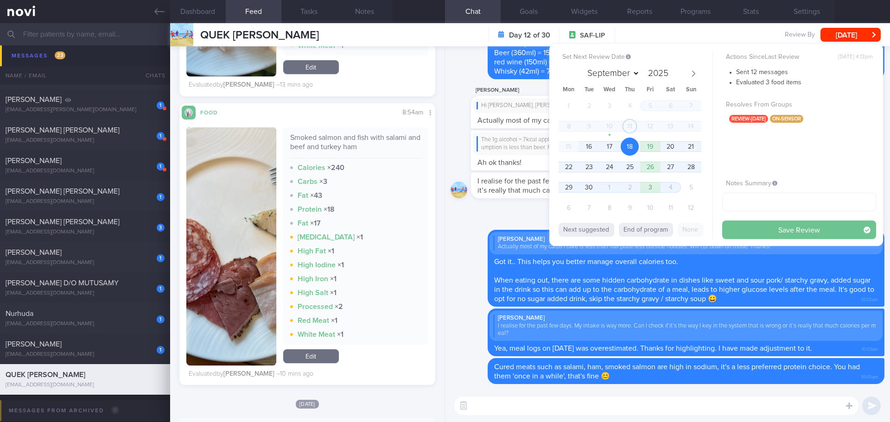
click at [712, 225] on button "Save Review" at bounding box center [800, 230] width 154 height 19
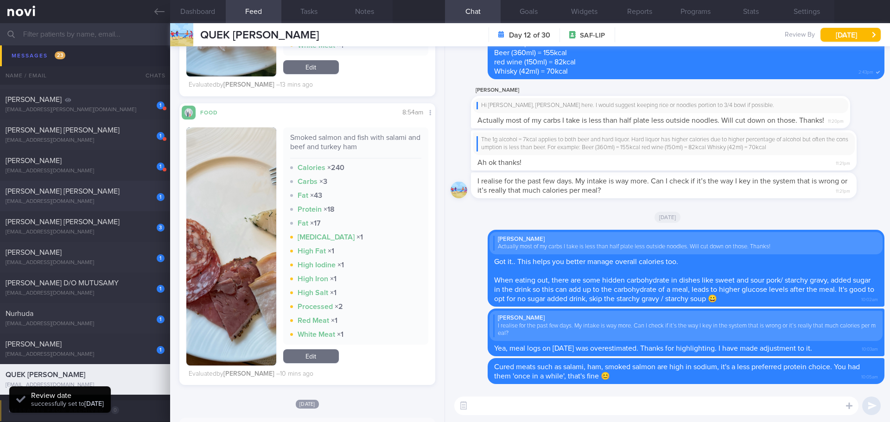
click at [90, 198] on div "1 NICOLA YEO HUI TSU horseyhorse9@gmail.com" at bounding box center [85, 196] width 170 height 19
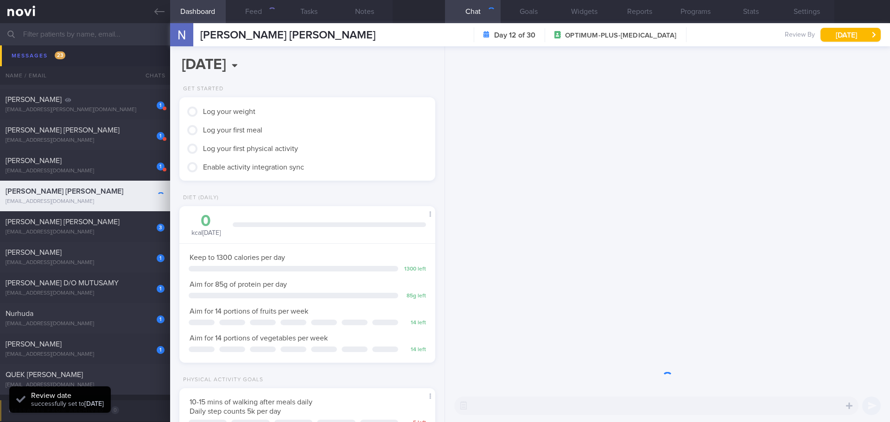
scroll to position [129, 233]
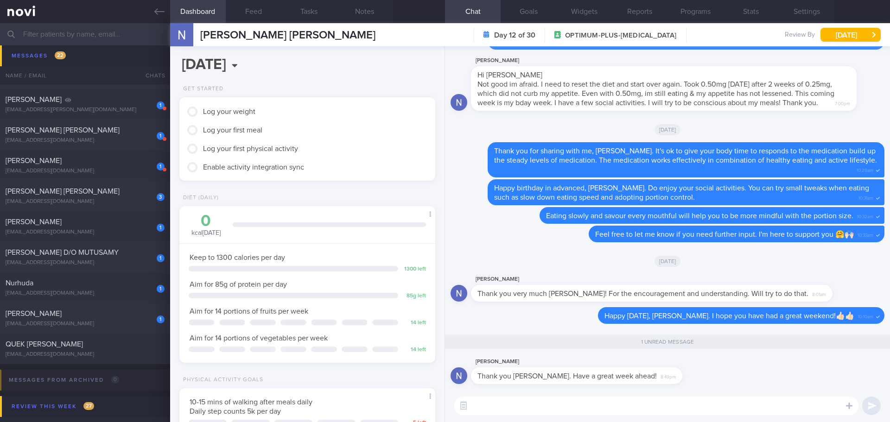
click at [621, 366] on textarea at bounding box center [656, 406] width 404 height 19
click at [664, 366] on textarea "🙌🏻😊" at bounding box center [656, 406] width 404 height 19
type textarea "🙌🏻😊"
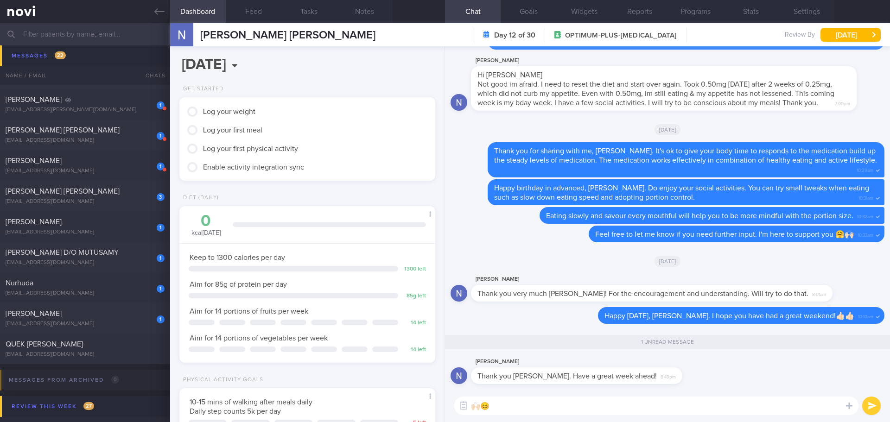
click at [712, 366] on button "submit" at bounding box center [872, 406] width 19 height 19
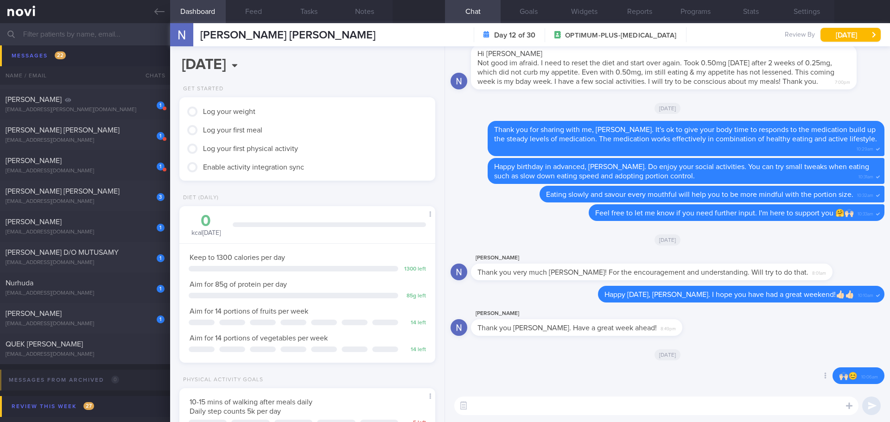
click at [712, 366] on div "Delete 🙌🏻😊 10:06am" at bounding box center [668, 379] width 434 height 22
click at [712, 27] on div "NICOLA YEO HUI TSU NICOLA YEO HUI TSU horseyhorse9@gmail.com Day 12 of 30 OPTIM…" at bounding box center [530, 34] width 720 height 23
click at [712, 38] on button "[DATE]" at bounding box center [851, 35] width 60 height 14
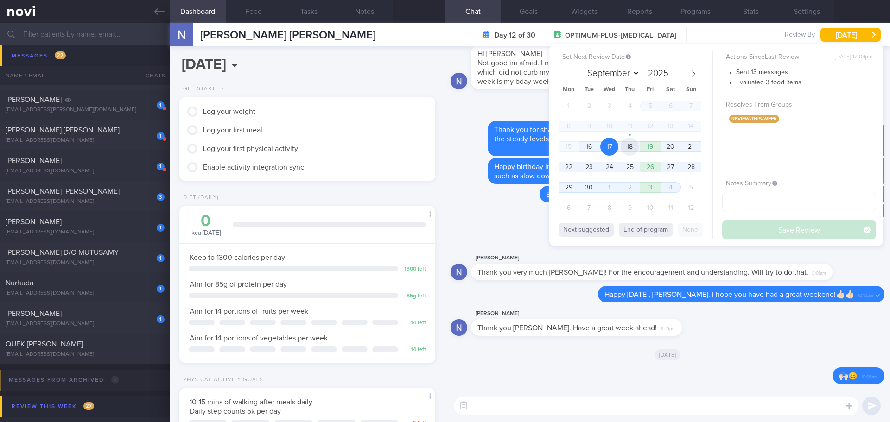
click at [636, 149] on span "18" at bounding box center [630, 147] width 18 height 18
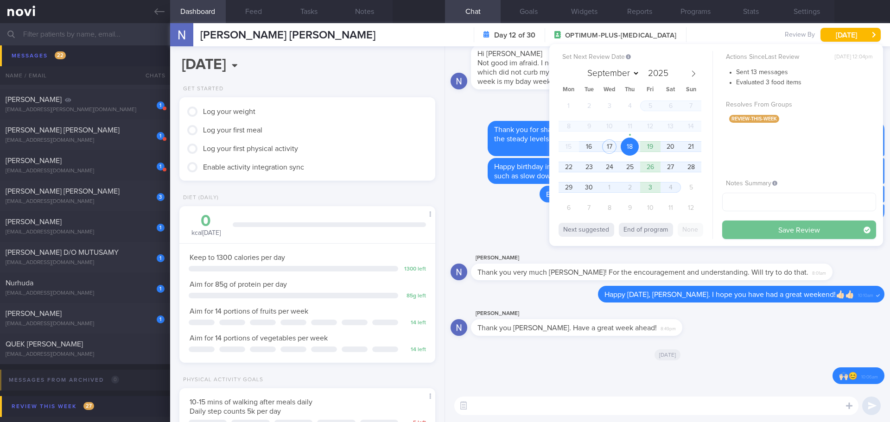
click at [712, 230] on button "Save Review" at bounding box center [800, 230] width 154 height 19
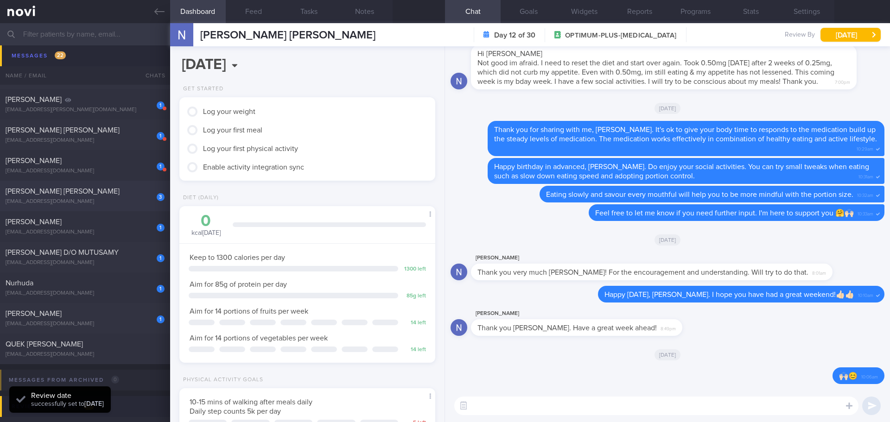
click at [65, 194] on span "[PERSON_NAME] [PERSON_NAME]" at bounding box center [63, 191] width 114 height 7
type input "[PERSON_NAME]'s case"
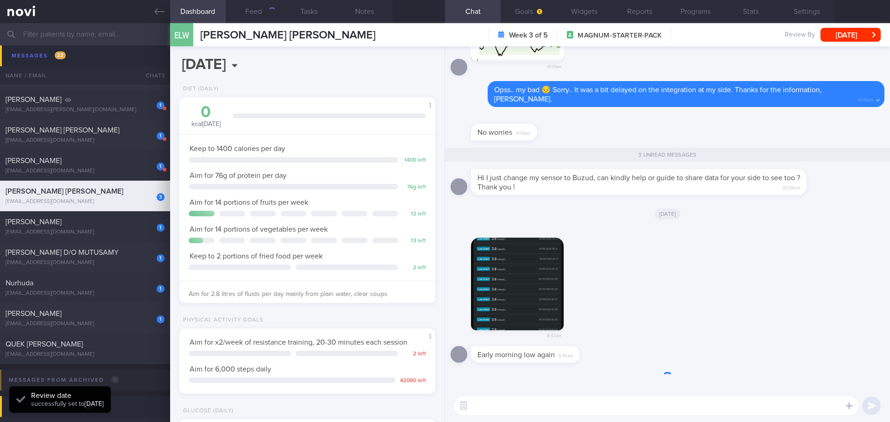
scroll to position [0, 0]
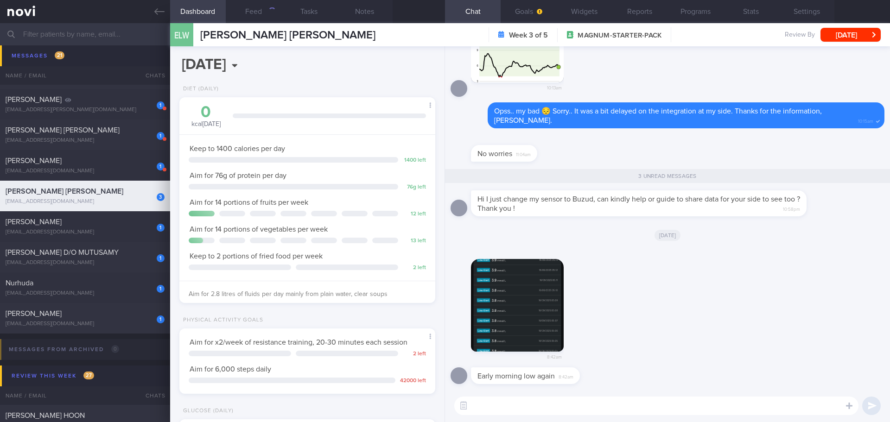
click at [601, 355] on div "8:42am" at bounding box center [668, 308] width 434 height 120
click at [563, 366] on textarea at bounding box center [656, 406] width 404 height 19
type textarea "Hi Estheer"
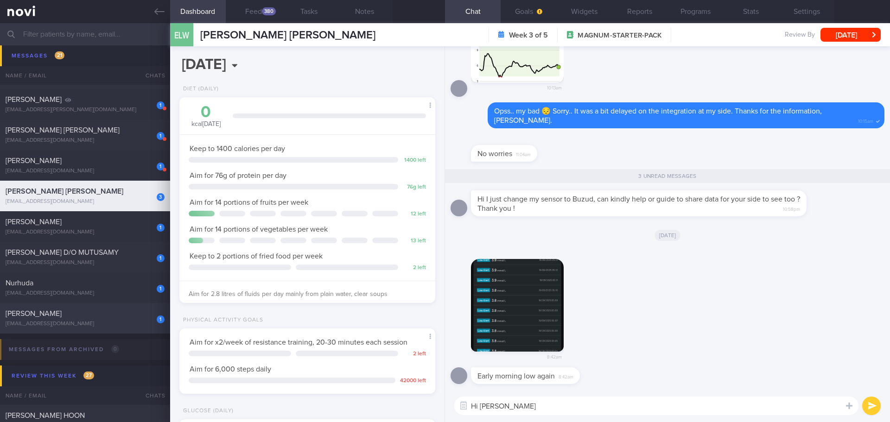
click at [37, 309] on div "1 EDRIN BIN ISMAIL edzanara@yahoo.com.sg Yesterday OPTIMUM-PLUS-OZEMPIC Sharon'…" at bounding box center [445, 318] width 890 height 31
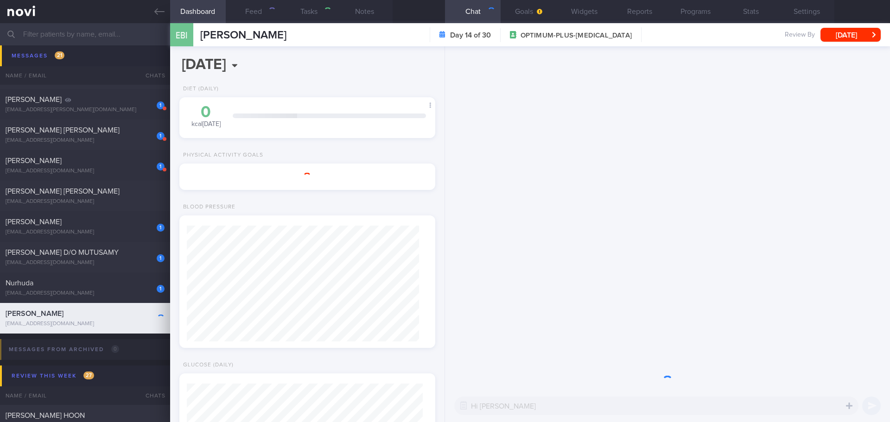
type input "[PERSON_NAME]'s case"
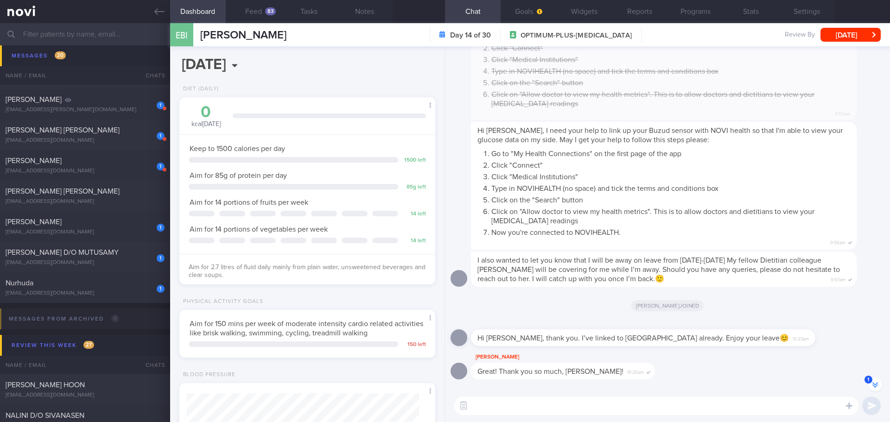
scroll to position [-232, 0]
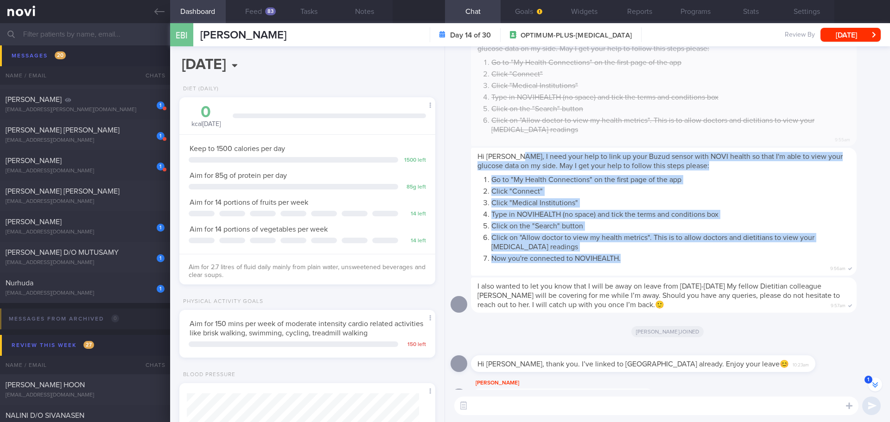
drag, startPoint x: 517, startPoint y: 155, endPoint x: 642, endPoint y: 262, distance: 164.8
click at [642, 262] on span "Hi Mr Edrin, I need your help to link up your Buzud sensor with NOVI health so …" at bounding box center [664, 208] width 373 height 110
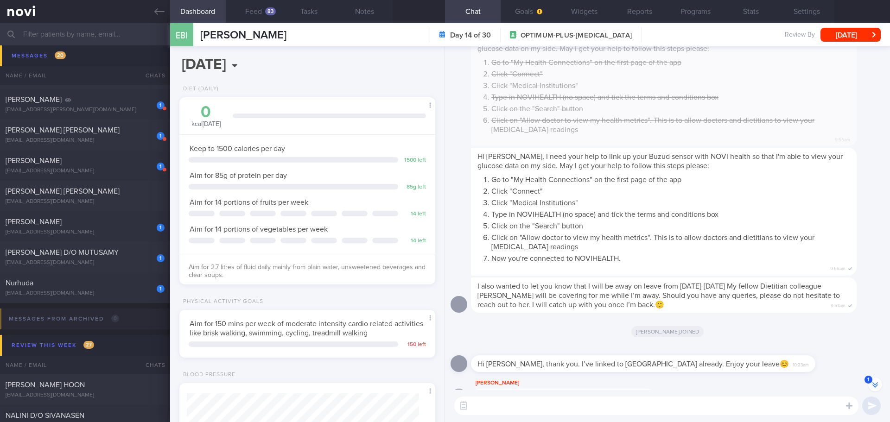
click at [72, 32] on input "text" at bounding box center [445, 34] width 890 height 22
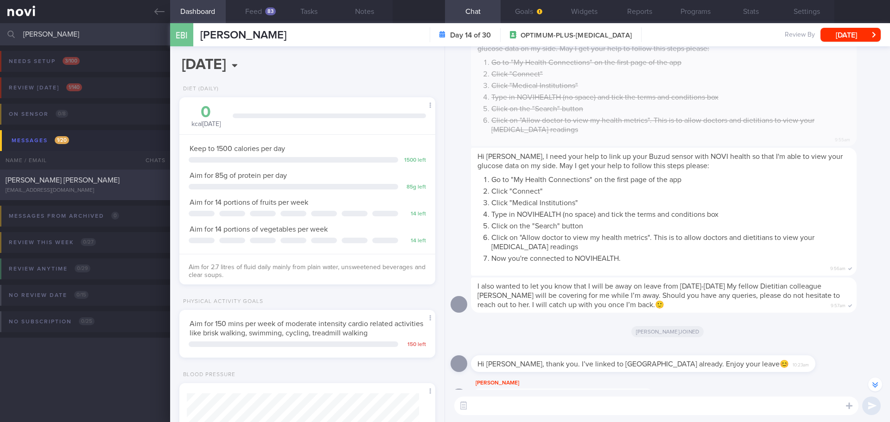
type input "esther"
click at [80, 182] on div "Esther Lim Wei Shan" at bounding box center [84, 180] width 157 height 9
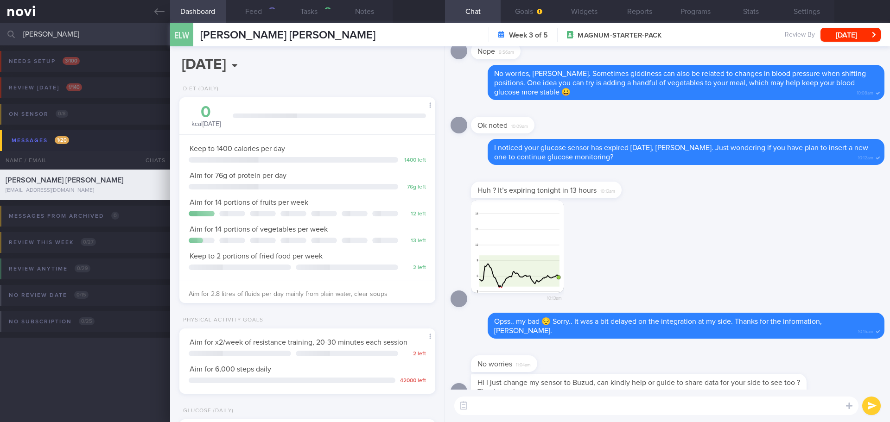
type input "[PERSON_NAME]'s case"
type textarea "Hi Estheer"
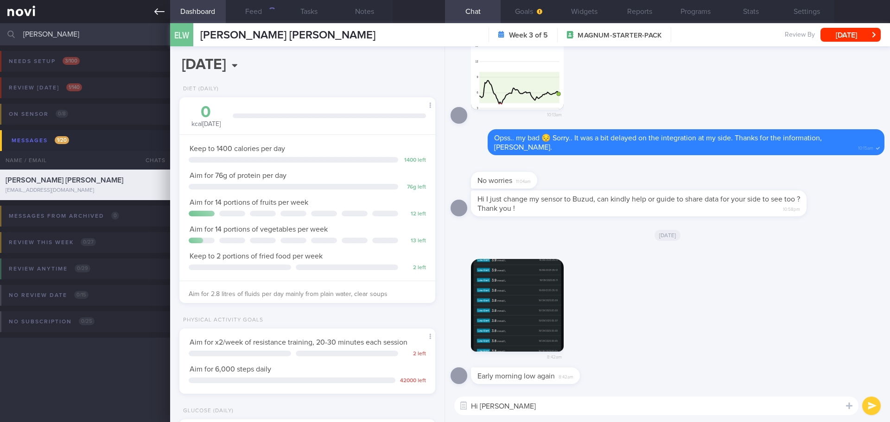
scroll to position [118, 237]
drag, startPoint x: 508, startPoint y: 405, endPoint x: 425, endPoint y: 409, distance: 83.1
click at [426, 366] on div "Dashboard Feed 380 Tasks Notes Chat Goals Widgets Reports Programs Stats Settin…" at bounding box center [530, 222] width 720 height 399
click at [547, 287] on button "button" at bounding box center [517, 305] width 93 height 93
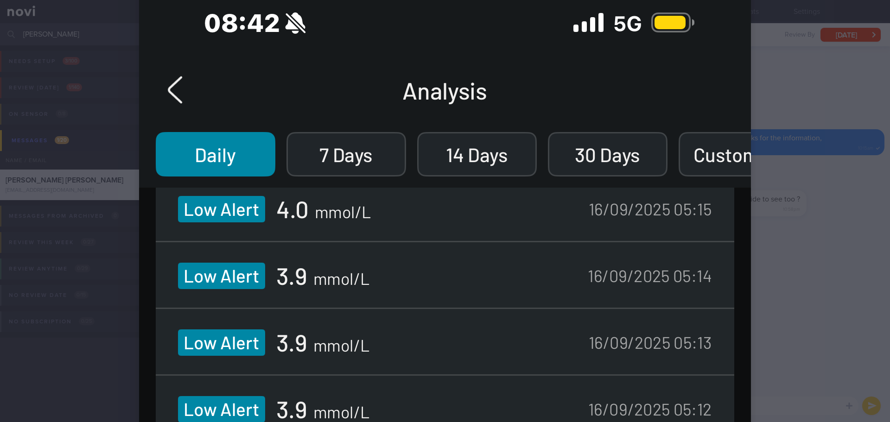
scroll to position [0, 0]
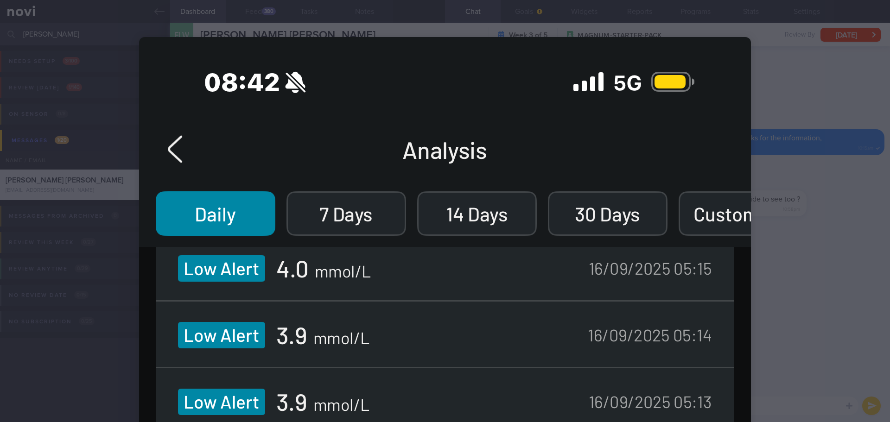
click at [712, 297] on div at bounding box center [445, 211] width 890 height 422
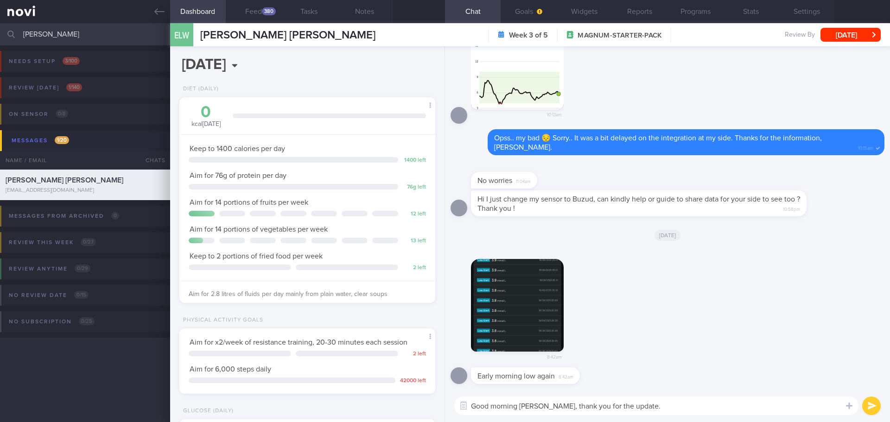
click at [678, 366] on textarea "Good morning Esther, thank you for the update." at bounding box center [656, 406] width 404 height 19
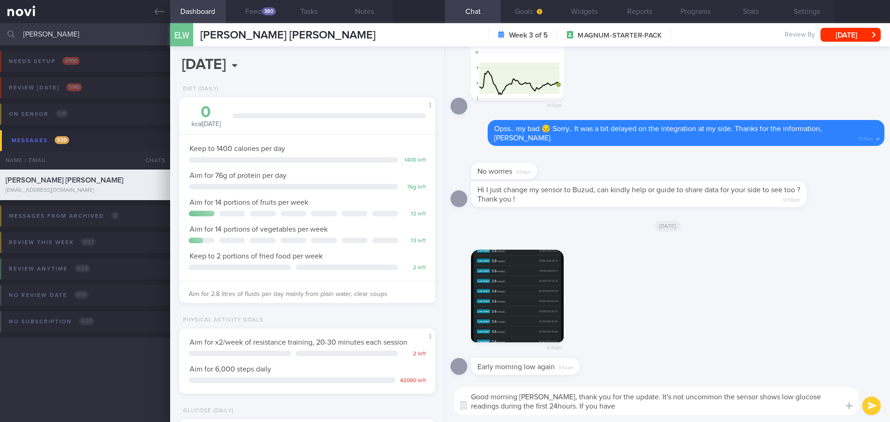
scroll to position [0, 0]
drag, startPoint x: 580, startPoint y: 407, endPoint x: 529, endPoint y: 403, distance: 51.2
click at [529, 366] on textarea "Good morning Esther, thank you for the update. It's not uncommon the sensor sho…" at bounding box center [656, 402] width 404 height 28
click at [627, 366] on textarea "Good morning Esther, thank you for the update. It's not uncommon the sensor sho…" at bounding box center [656, 402] width 404 height 28
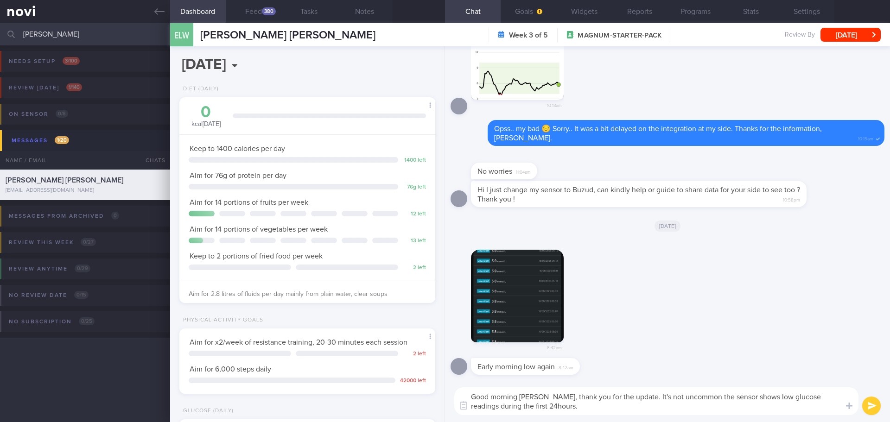
click at [627, 366] on textarea "Good morning Esther, thank you for the update. It's not uncommon the sensor sho…" at bounding box center [656, 402] width 404 height 28
drag, startPoint x: 626, startPoint y: 395, endPoint x: 677, endPoint y: 415, distance: 54.9
click at [677, 366] on textarea "Good morning Esther, thank you for the update. It's not uncommon the sensor sho…" at bounding box center [656, 402] width 404 height 28
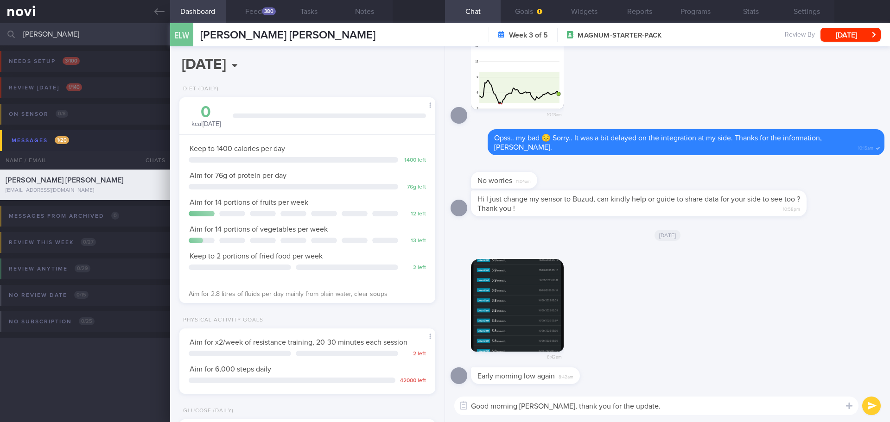
click at [633, 366] on textarea "Good morning Esther, thank you for the update." at bounding box center [656, 406] width 404 height 19
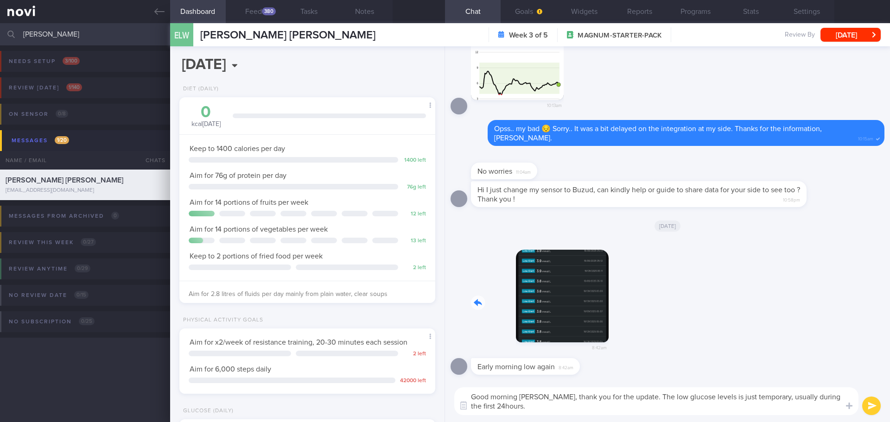
drag, startPoint x: 553, startPoint y: 309, endPoint x: 667, endPoint y: 304, distance: 114.7
click at [667, 304] on div "8:42am" at bounding box center [668, 299] width 434 height 120
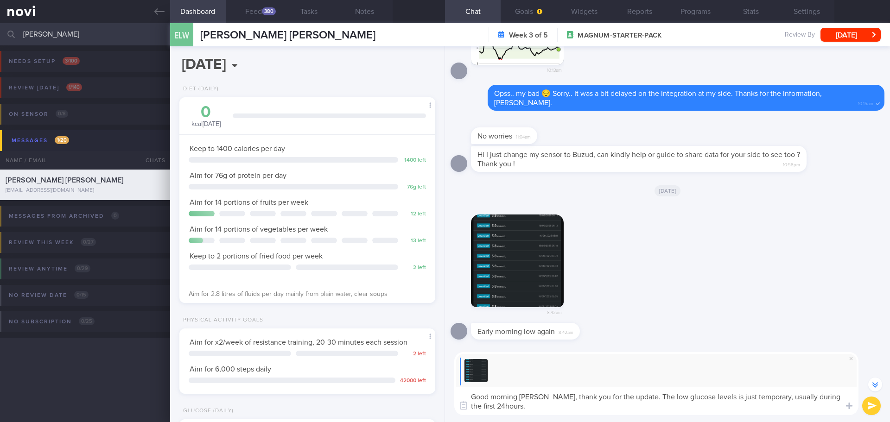
scroll to position [-35, 0]
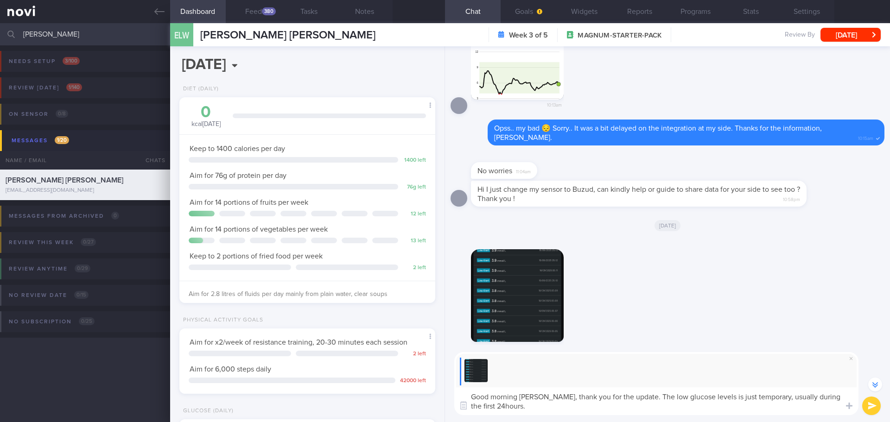
click at [643, 366] on textarea "Good morning Esther, thank you for the update. The low glucose levels is just t…" at bounding box center [656, 402] width 404 height 28
type textarea "Good morning Esther, thank you for the update. The low glucose levels is just t…"
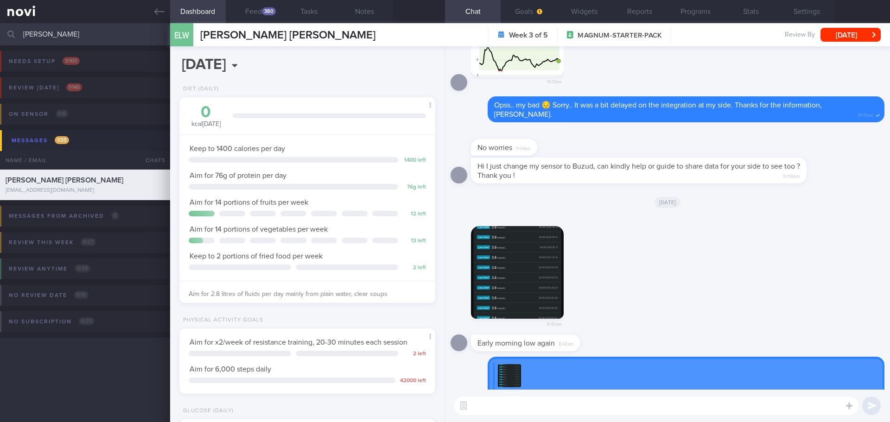
scroll to position [0, 0]
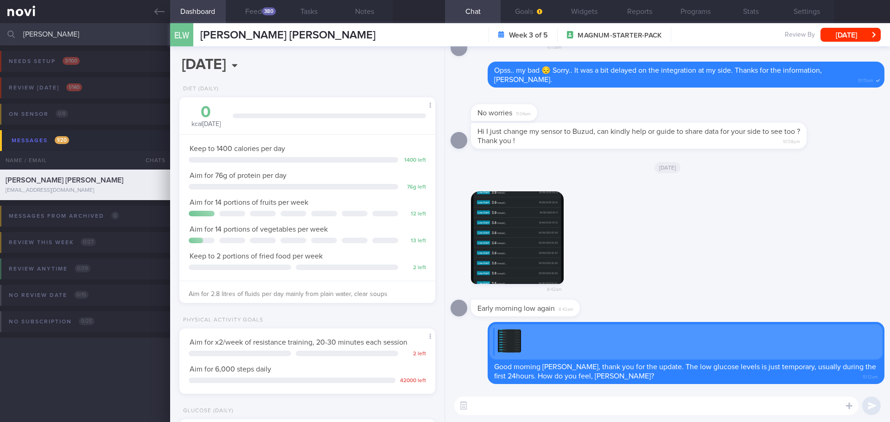
paste textarea "I need your help to link up your Buzud sensor with NOVI health so that I'm able…"
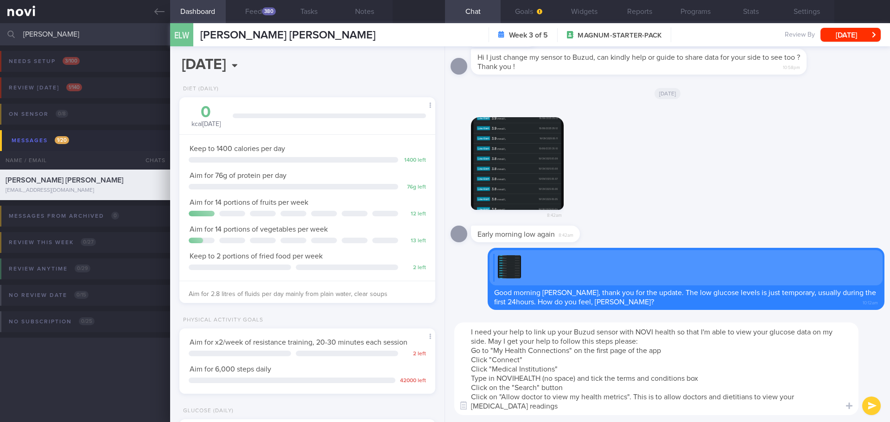
click at [473, 333] on textarea "I need your help to link up your Buzud sensor with NOVI health so that I'm able…" at bounding box center [656, 369] width 404 height 93
click at [712, 349] on textarea "You can follow the steps below to link up your Buzud sensor with NOVI health so…" at bounding box center [656, 369] width 404 height 93
click at [712, 348] on textarea "You can follow the steps below to link up your Buzud sensor with NOVI health so…" at bounding box center [656, 369] width 404 height 93
click at [473, 331] on textarea "You can follow the steps below to link up your Buzud sensor with NOVI health so…" at bounding box center [656, 369] width 404 height 93
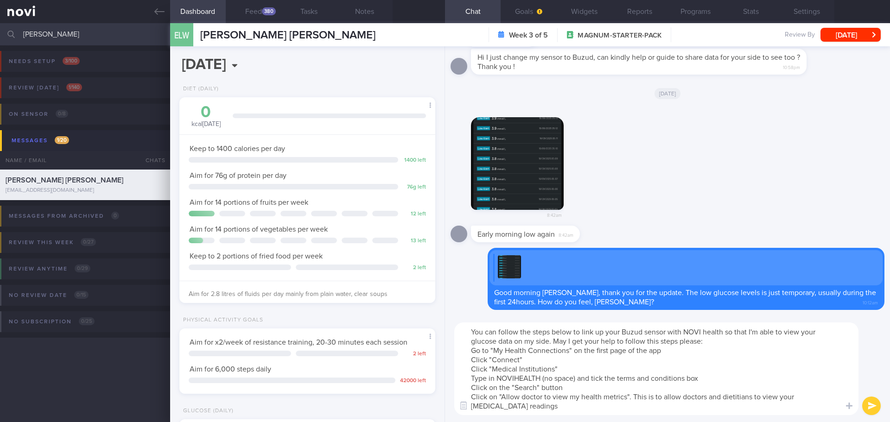
drag, startPoint x: 710, startPoint y: 343, endPoint x: 556, endPoint y: 339, distance: 154.0
click at [556, 339] on textarea "You can follow the steps below to link up your Buzud sensor with NOVI health so…" at bounding box center [656, 369] width 404 height 93
click at [470, 352] on textarea "You can follow the steps below to link up your Buzud sensor with NOVI health so…" at bounding box center [656, 369] width 404 height 93
drag, startPoint x: 493, startPoint y: 351, endPoint x: 445, endPoint y: 354, distance: 47.4
click at [451, 351] on div "You can follow the steps below to link up your Buzud sensor with NOVI health so…" at bounding box center [667, 369] width 445 height 107
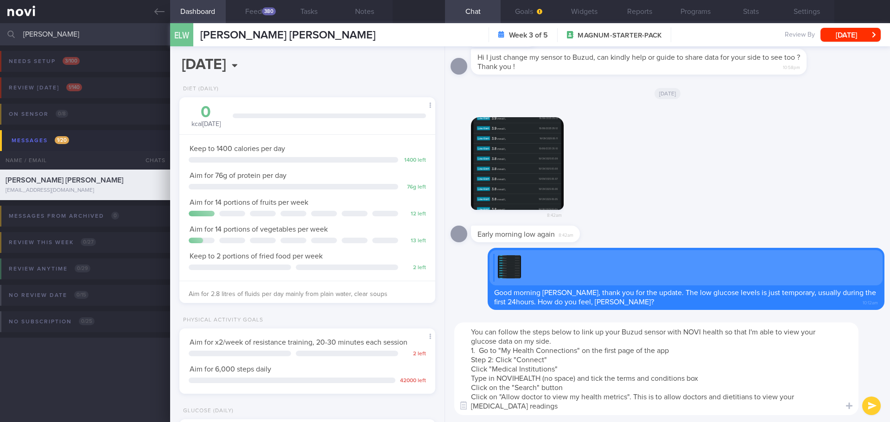
drag, startPoint x: 497, startPoint y: 359, endPoint x: 448, endPoint y: 362, distance: 49.3
click at [448, 362] on div "You can follow the steps below to link up your Buzud sensor with NOVI health so…" at bounding box center [667, 369] width 445 height 107
click at [472, 366] on textarea "You can follow the steps below to link up your Buzud sensor with NOVI health so…" at bounding box center [656, 369] width 404 height 93
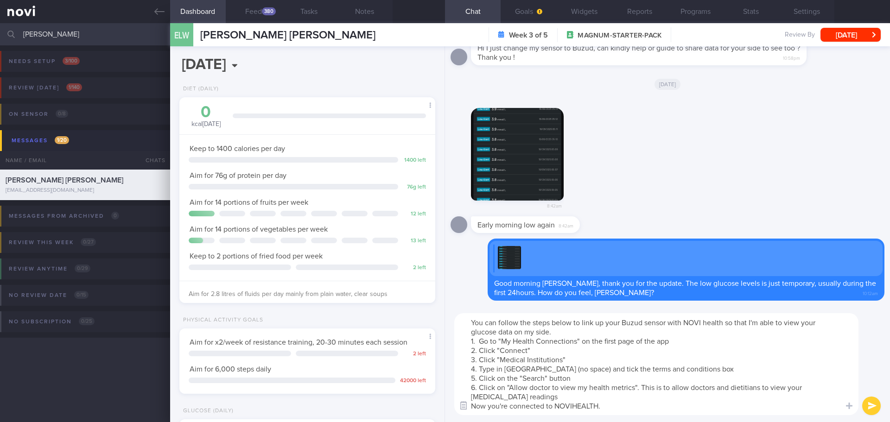
click at [472, 366] on button "button" at bounding box center [463, 406] width 17 height 17
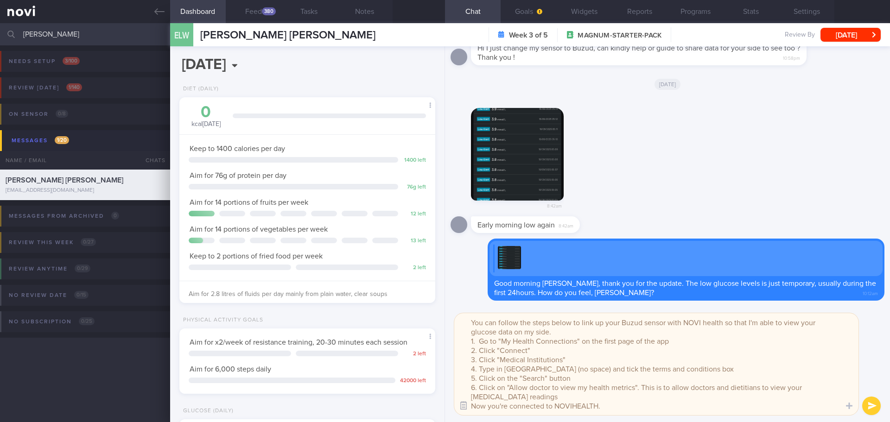
click at [472, 366] on button "button" at bounding box center [463, 406] width 17 height 17
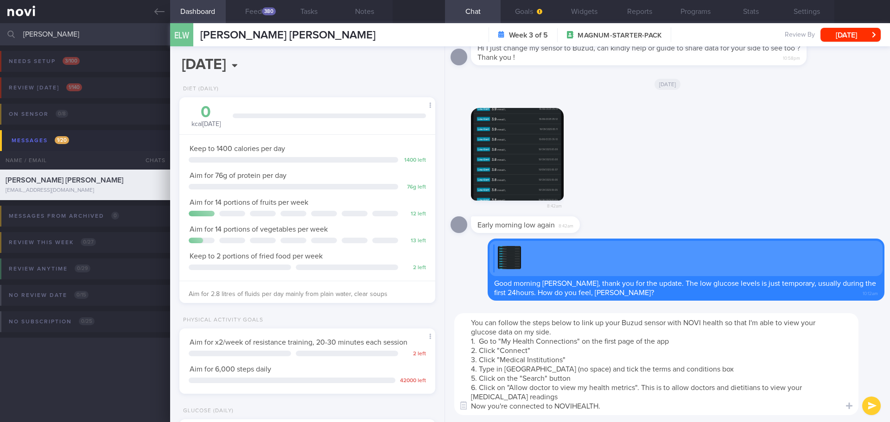
click at [474, 366] on textarea "You can follow the steps below to link up your Buzud sensor with NOVI health so…" at bounding box center [656, 365] width 404 height 102
drag, startPoint x: 640, startPoint y: 388, endPoint x: 666, endPoint y: 404, distance: 31.2
click at [640, 366] on textarea "You can follow the steps below to link up your Buzud sensor with NOVI health so…" at bounding box center [656, 365] width 404 height 102
click at [669, 366] on textarea "You can follow the steps below to link up your Buzud sensor with NOVI health so…" at bounding box center [656, 365] width 404 height 102
click at [679, 366] on textarea "You can follow the steps below to link up your Buzud sensor with NOVI health so…" at bounding box center [656, 365] width 404 height 102
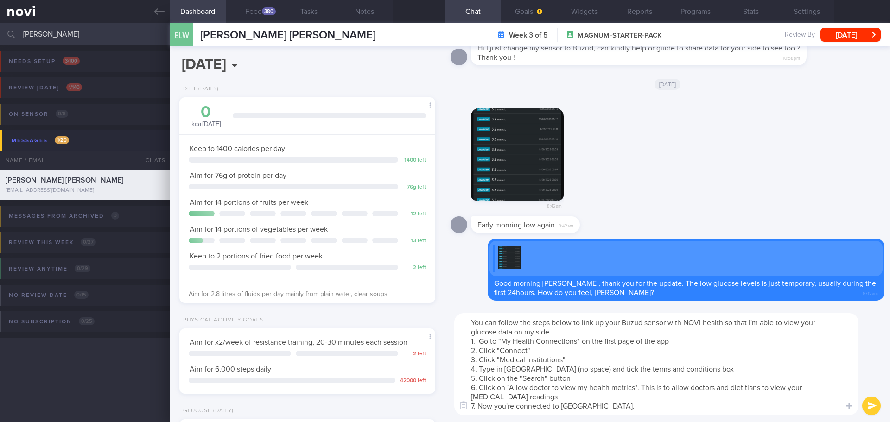
click at [692, 366] on textarea "You can follow the steps below to link up your Buzud sensor with NOVI health so…" at bounding box center [656, 365] width 404 height 102
click at [710, 366] on textarea "You can follow the steps below to link up your Buzud sensor with NOVI health so…" at bounding box center [656, 365] width 404 height 102
click at [712, 366] on textarea "You can follow the steps below to link up your Buzud sensor with NOVI health so…" at bounding box center [656, 365] width 404 height 102
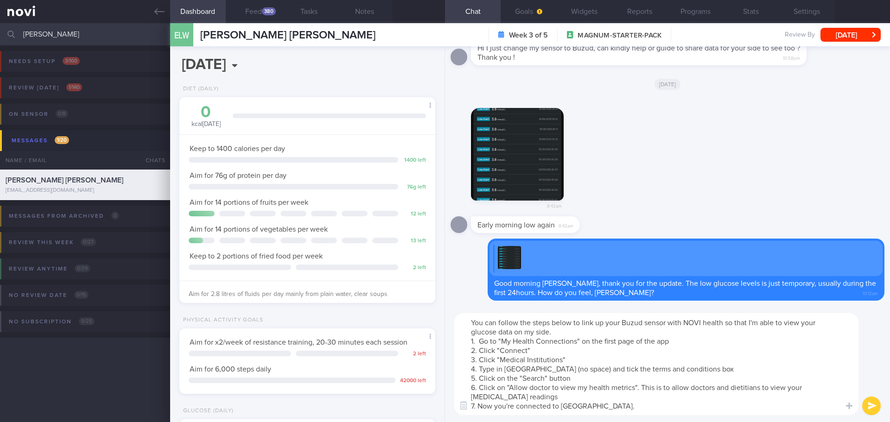
click at [712, 366] on textarea "You can follow the steps below to link up your Buzud sensor with NOVI health so…" at bounding box center [656, 365] width 404 height 102
click at [711, 366] on textarea "You can follow the steps below to link up your Buzud sensor with NOVI health so…" at bounding box center [656, 365] width 404 height 102
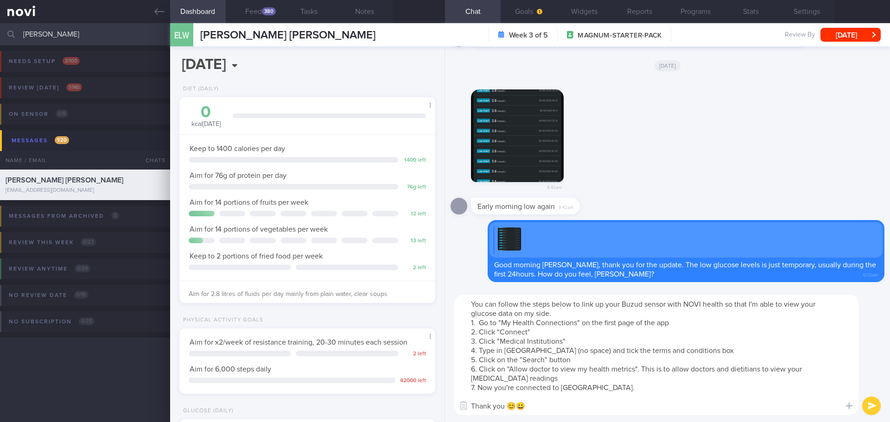
click at [518, 366] on textarea "You can follow the steps below to link up your Buzud sensor with NOVI health so…" at bounding box center [656, 355] width 404 height 121
type textarea "You can follow the steps below to link up your Buzud sensor with NOVI health so…"
click at [712, 366] on button "submit" at bounding box center [872, 406] width 19 height 19
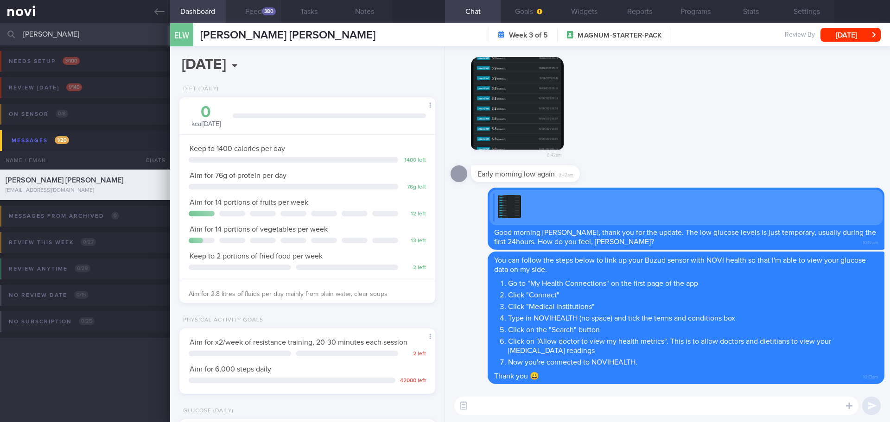
click at [256, 4] on button "Feed 380" at bounding box center [254, 11] width 56 height 23
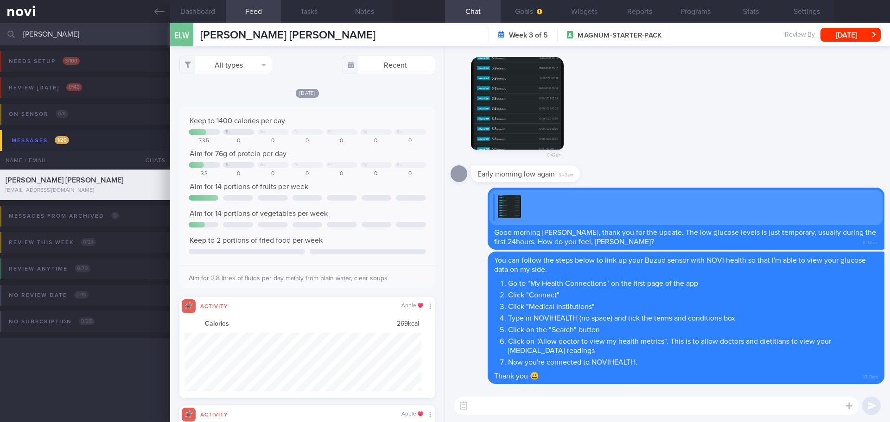
scroll to position [59, 237]
click at [241, 74] on button "All types" at bounding box center [225, 65] width 93 height 19
click at [225, 101] on button "Activity" at bounding box center [226, 97] width 92 height 14
checkbox input "false"
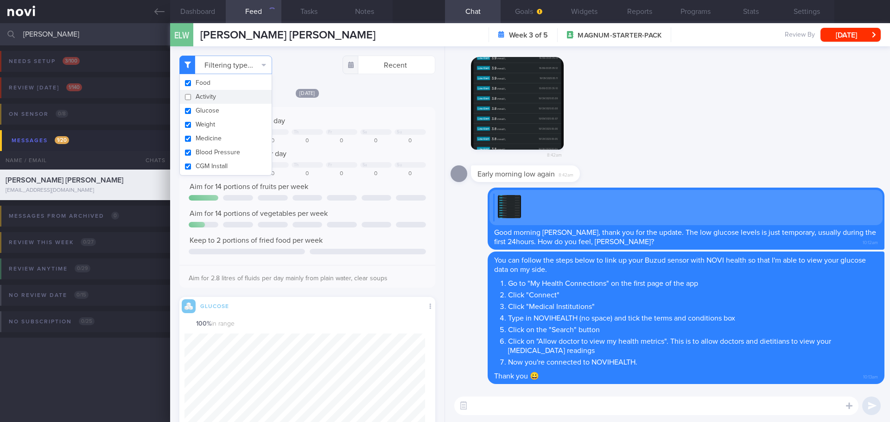
scroll to position [151, 241]
click at [345, 98] on div "Yesterday Keep to 1400 calories per day Tu We Th Fr Sa Su 735 0 0 0 0 0 0 Aim f…" at bounding box center [307, 379] width 256 height 583
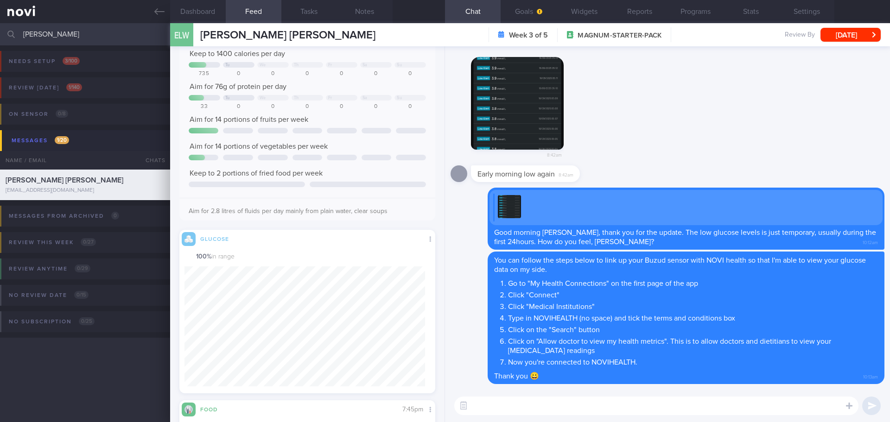
scroll to position [0, 0]
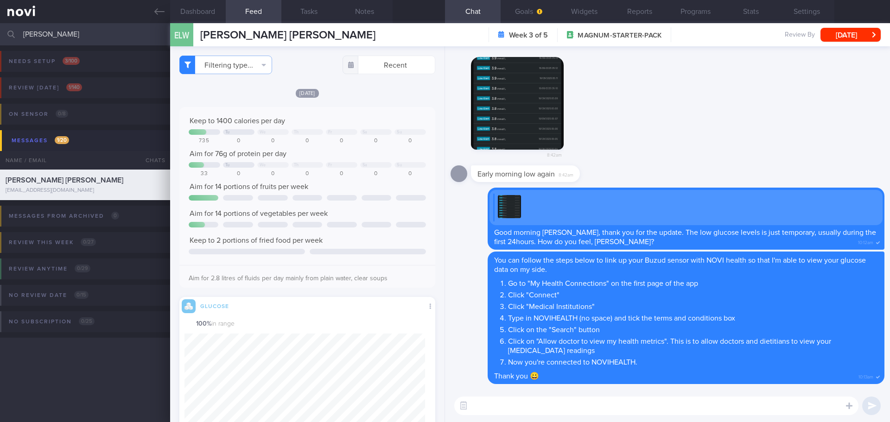
drag, startPoint x: 48, startPoint y: 34, endPoint x: 17, endPoint y: 41, distance: 31.7
click at [17, 41] on div "esther Assigned patients Assigned patients All active patients Archived patients" at bounding box center [445, 34] width 890 height 22
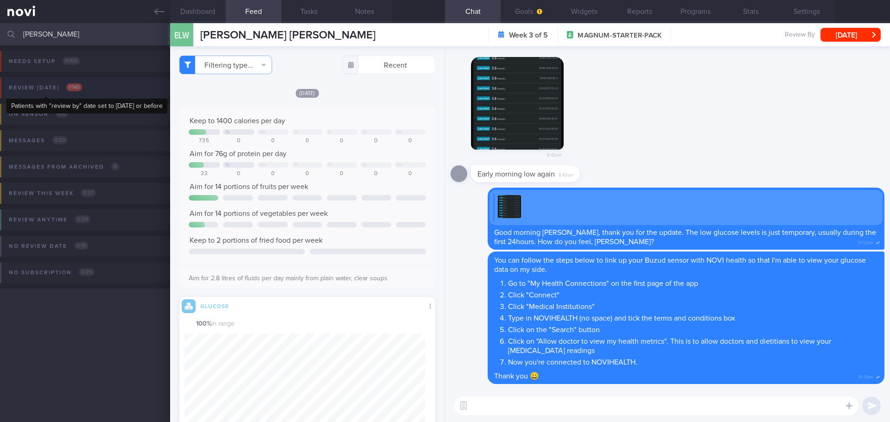
type input "Darren"
click at [68, 86] on span "1 / 140" at bounding box center [74, 87] width 16 height 8
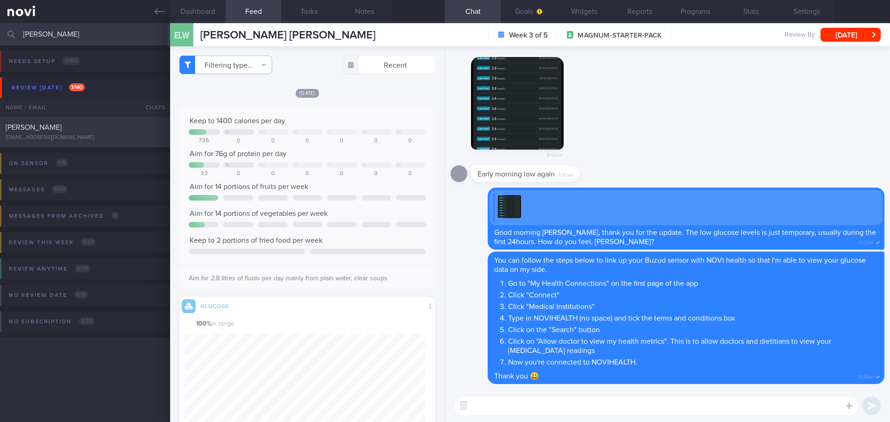
click at [58, 129] on span "DARREN LIM ZI JIE" at bounding box center [34, 127] width 56 height 7
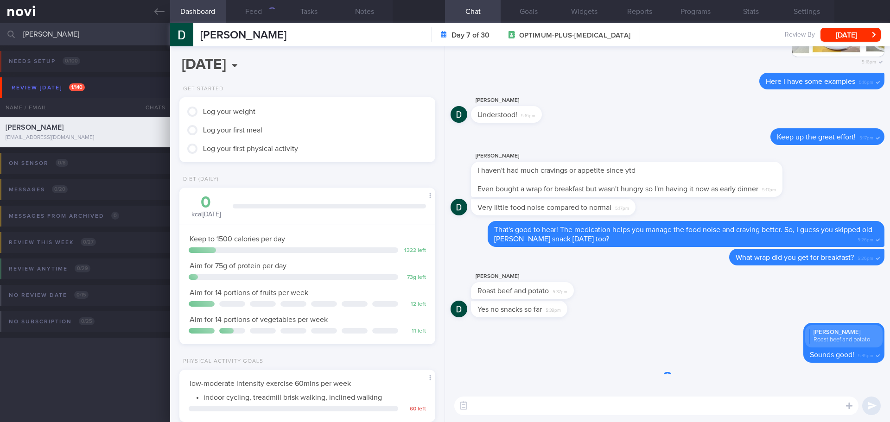
scroll to position [129, 233]
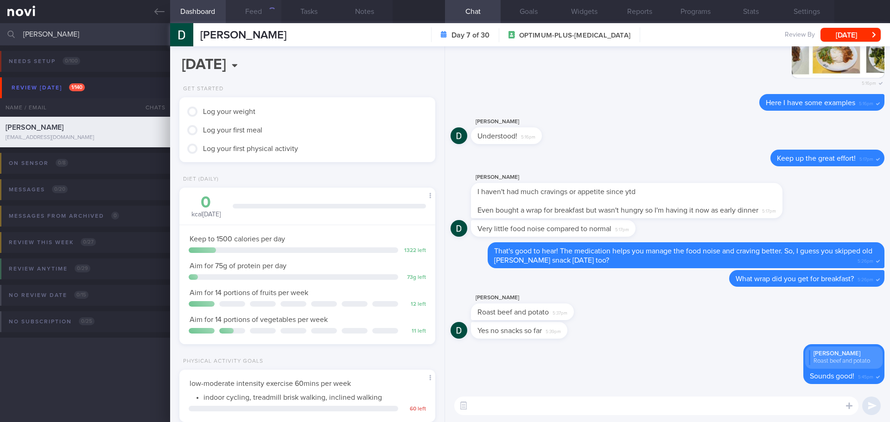
click at [262, 12] on button "Feed" at bounding box center [254, 11] width 56 height 23
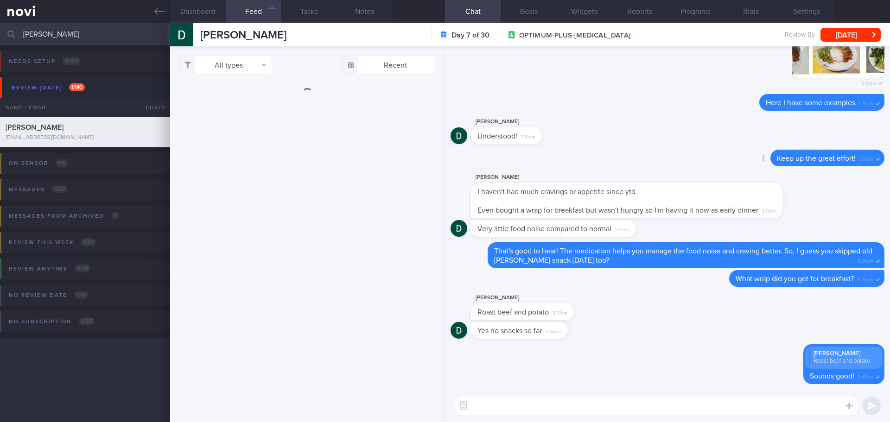
scroll to position [0, 0]
click at [712, 34] on button "Wed, 10 Sep" at bounding box center [851, 35] width 60 height 14
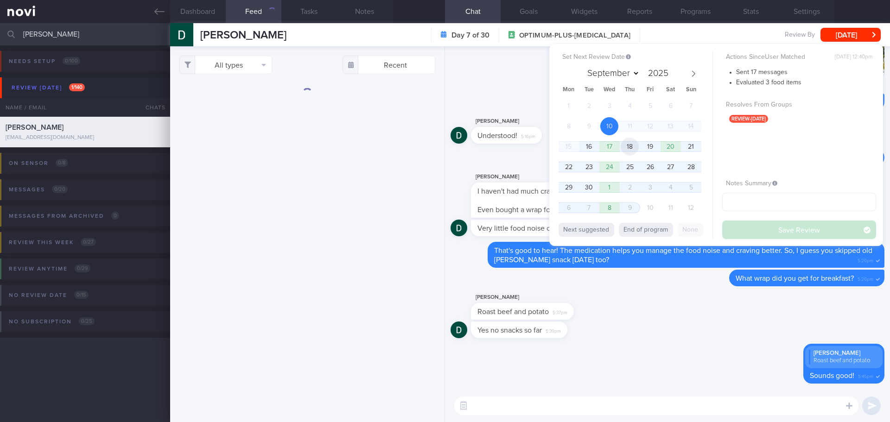
click at [631, 147] on span "18" at bounding box center [630, 147] width 18 height 18
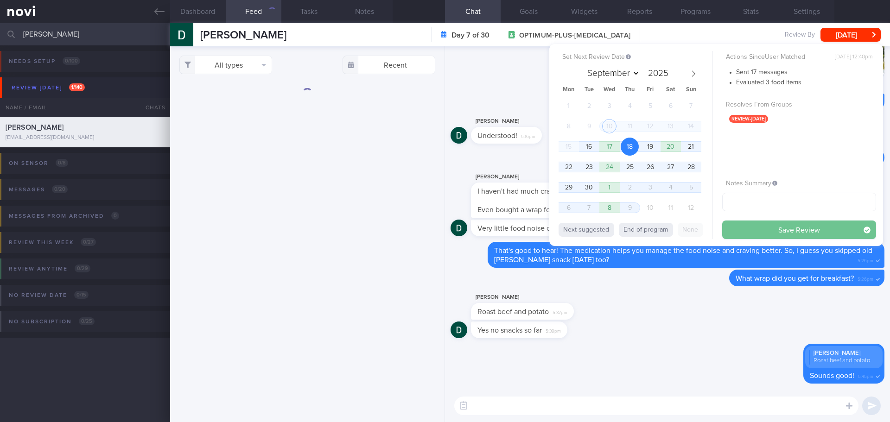
click at [712, 226] on button "Save Review" at bounding box center [800, 230] width 154 height 19
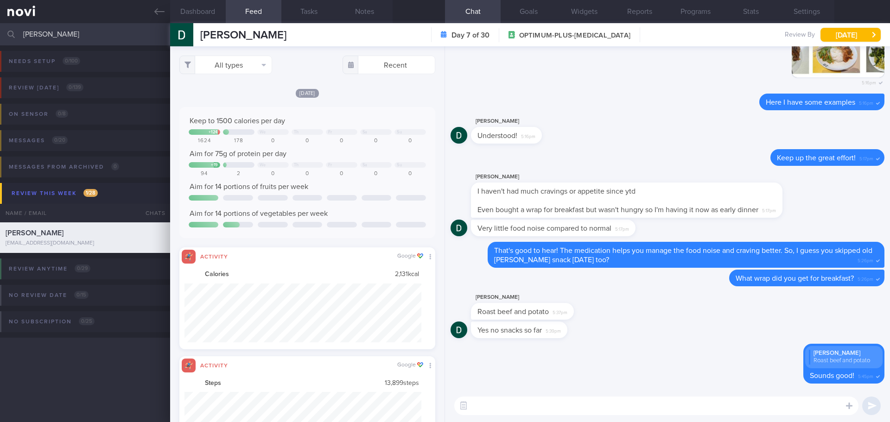
scroll to position [59, 237]
click at [254, 71] on button "All types" at bounding box center [225, 65] width 93 height 19
click at [372, 94] on div "[DATE]" at bounding box center [307, 93] width 256 height 10
click at [263, 68] on button "All types" at bounding box center [225, 65] width 93 height 19
click at [237, 94] on button "Activity" at bounding box center [226, 97] width 92 height 14
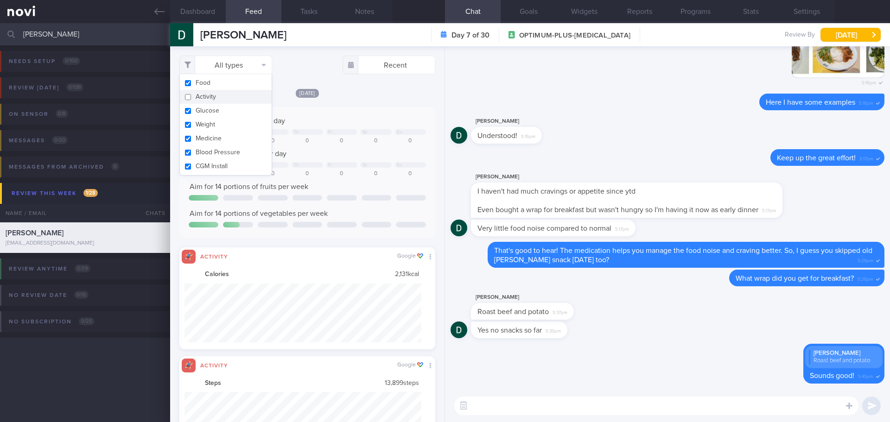
checkbox input "false"
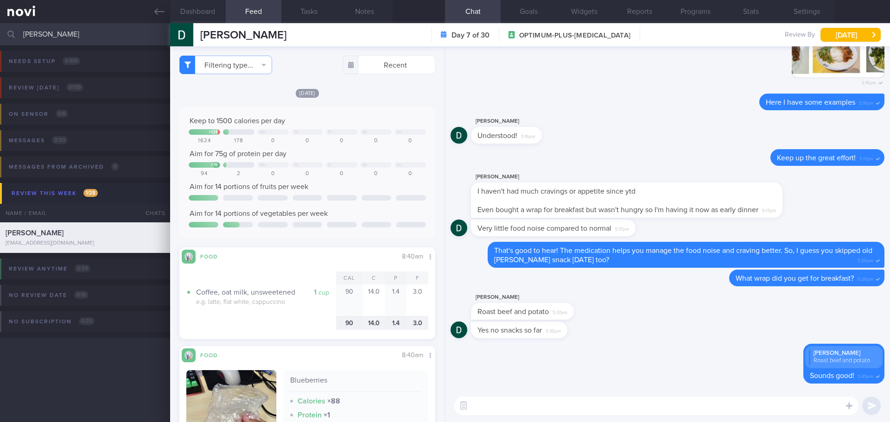
click at [355, 87] on div "Filtering type... Food Activity Glucose Weight Medicine Blood Pressure CGM Inst…" at bounding box center [307, 234] width 275 height 376
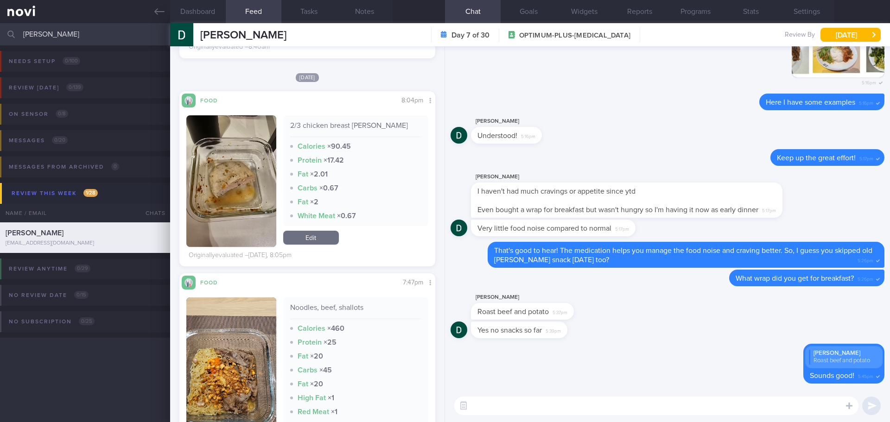
click at [263, 156] on button "button" at bounding box center [231, 181] width 90 height 132
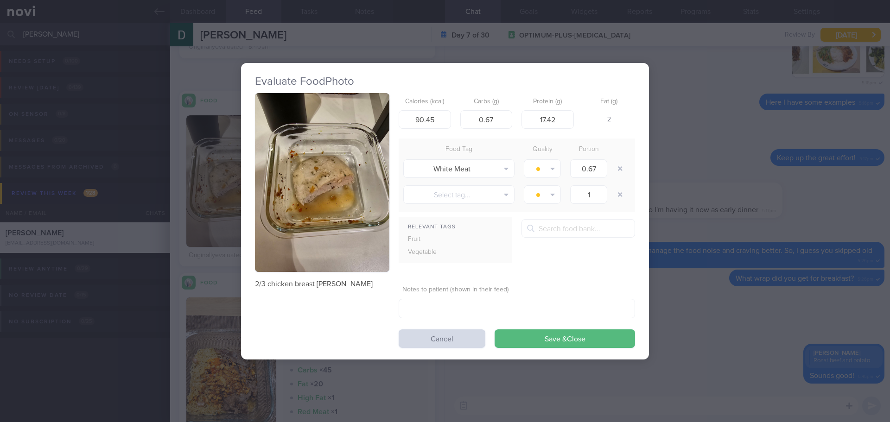
click at [314, 125] on button "button" at bounding box center [322, 182] width 134 height 179
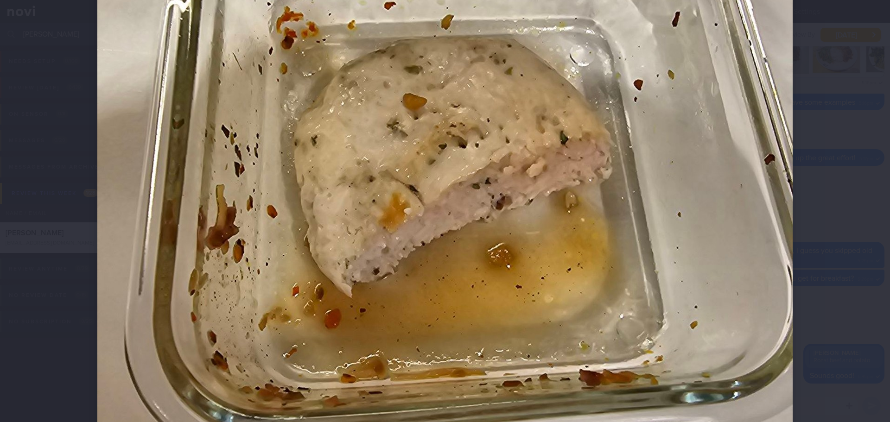
click at [712, 123] on div at bounding box center [445, 176] width 770 height 1002
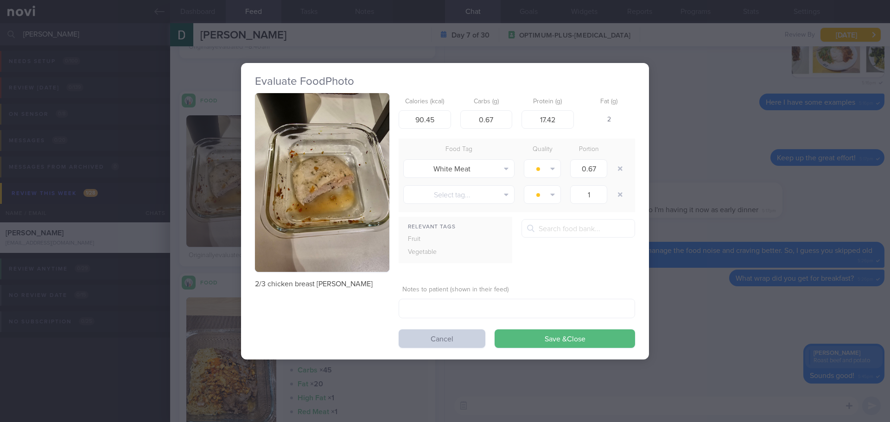
click at [433, 345] on button "Cancel" at bounding box center [442, 339] width 87 height 19
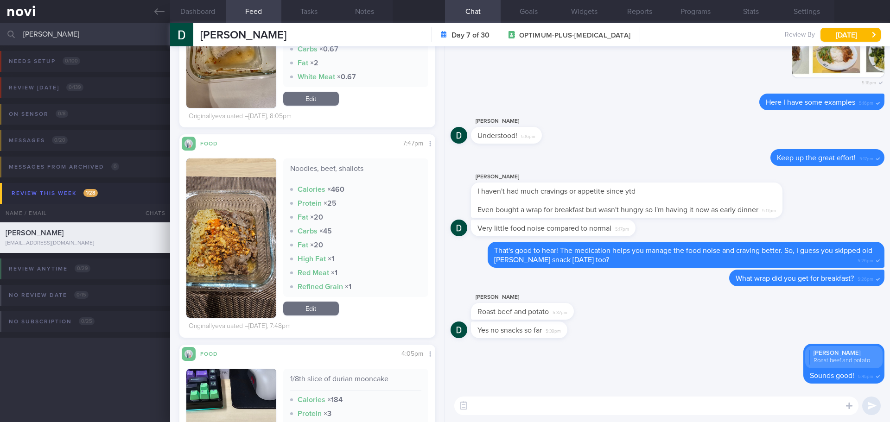
click at [265, 248] on button "button" at bounding box center [231, 239] width 90 height 160
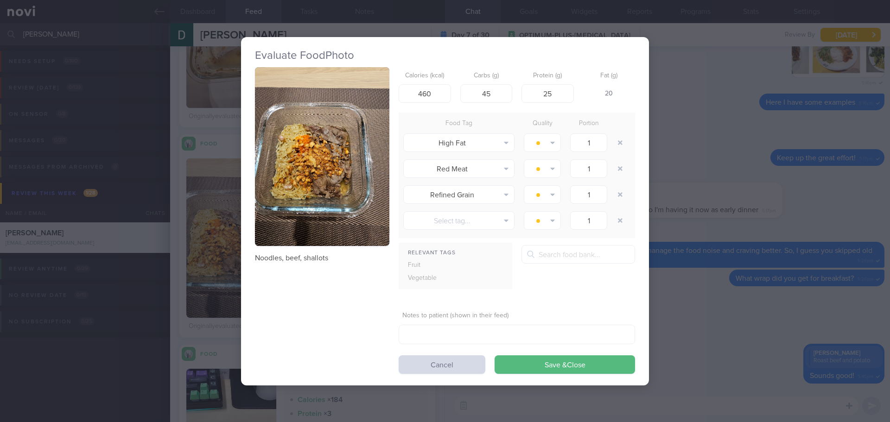
click at [294, 187] on button "button" at bounding box center [322, 156] width 134 height 179
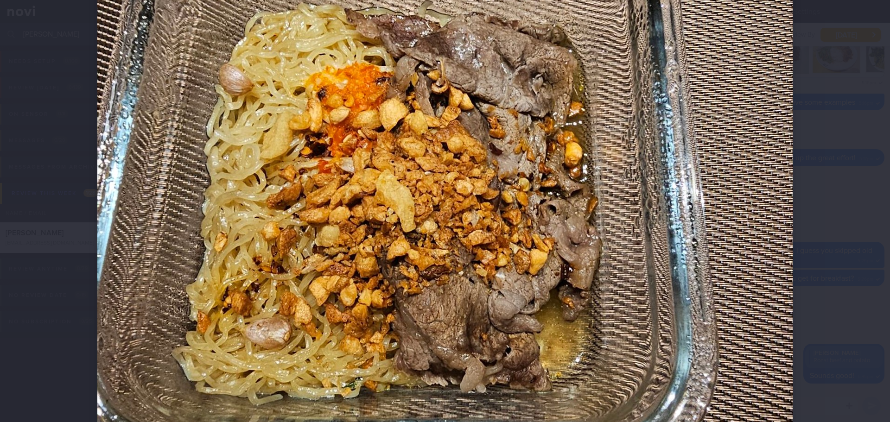
click at [712, 183] on div at bounding box center [445, 176] width 770 height 1002
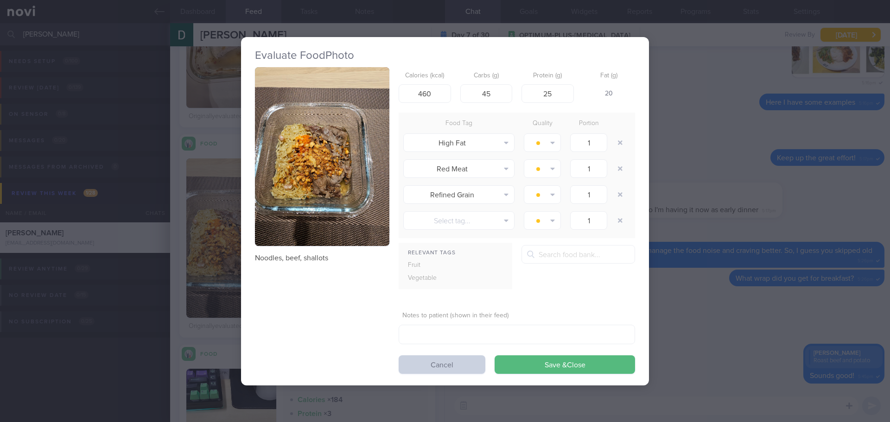
click at [429, 359] on button "Cancel" at bounding box center [442, 365] width 87 height 19
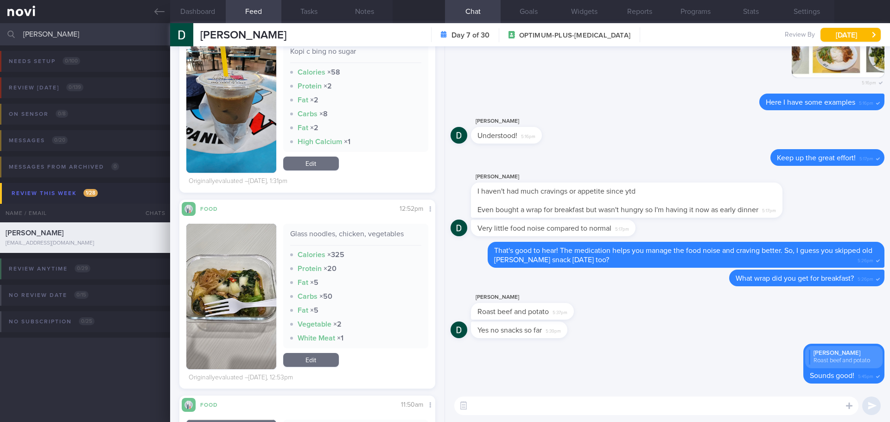
click at [255, 281] on button "button" at bounding box center [231, 297] width 90 height 146
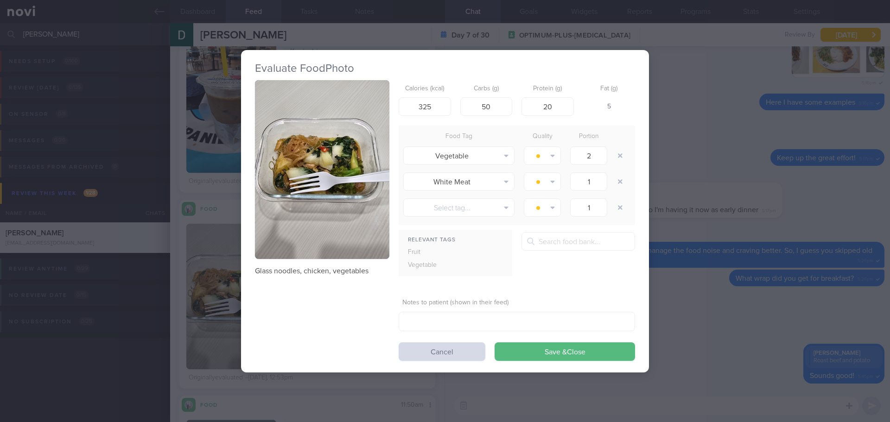
click at [354, 192] on button "button" at bounding box center [322, 169] width 134 height 179
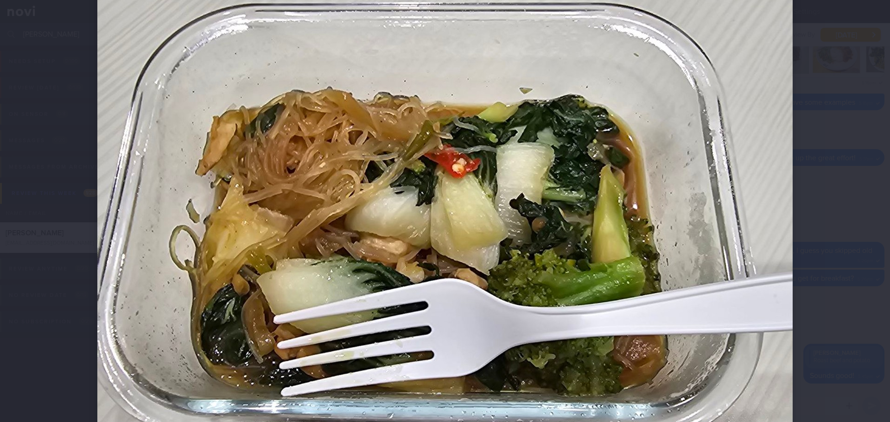
click at [712, 207] on div at bounding box center [445, 269] width 770 height 1002
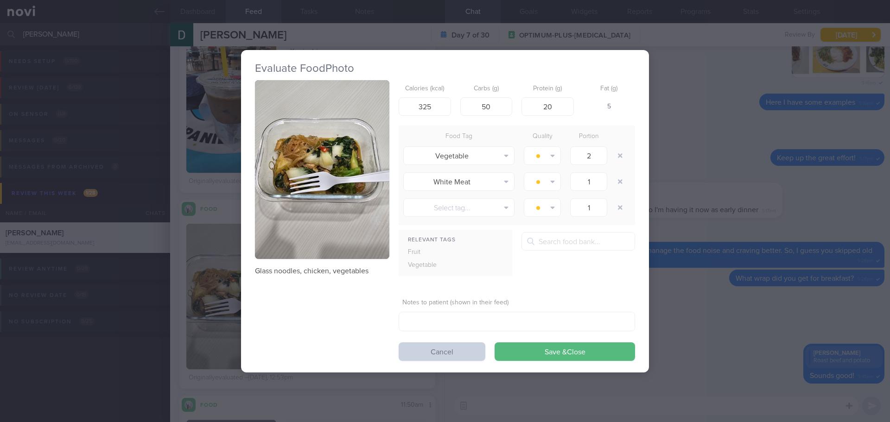
click at [480, 355] on button "Cancel" at bounding box center [442, 352] width 87 height 19
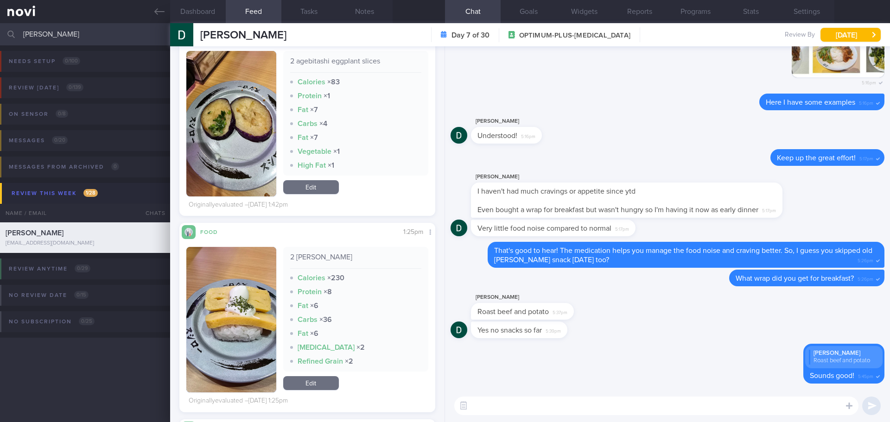
click at [511, 366] on textarea at bounding box center [656, 406] width 404 height 19
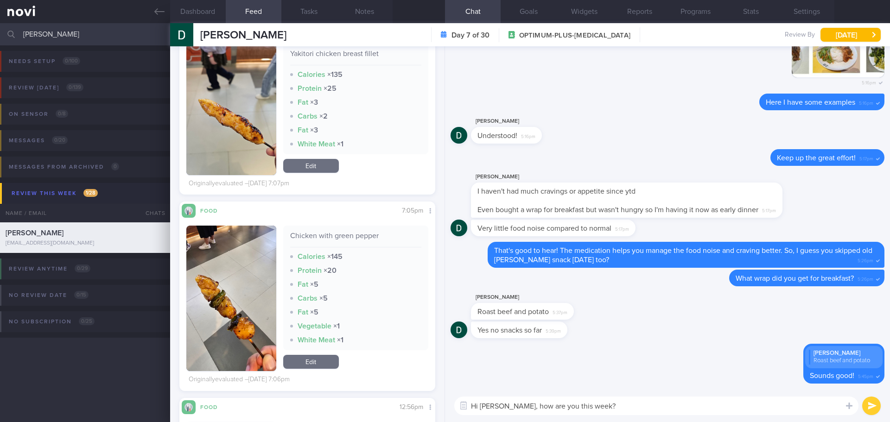
scroll to position [5289, 0]
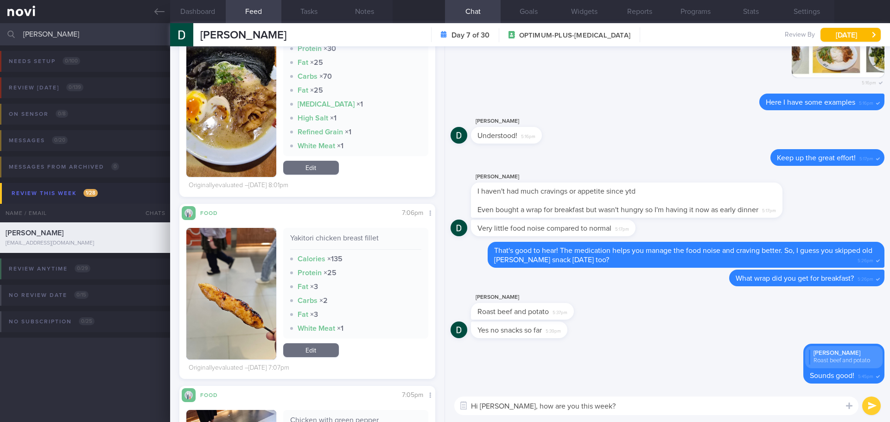
click at [240, 248] on img "button" at bounding box center [231, 294] width 90 height 132
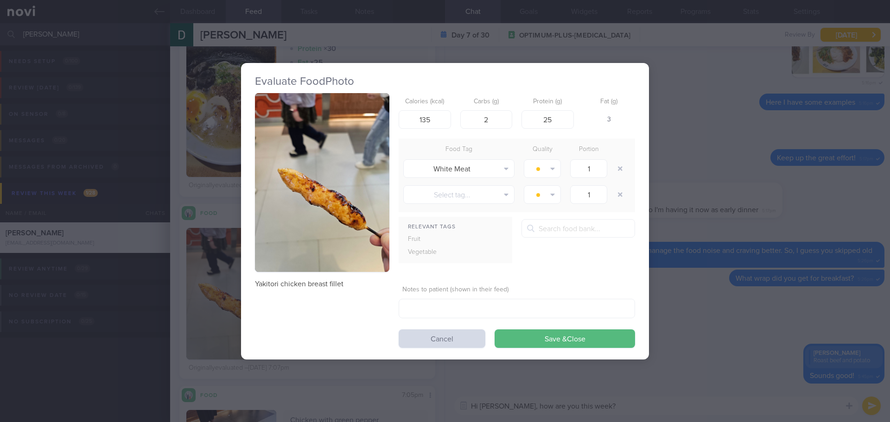
click at [358, 128] on button "button" at bounding box center [322, 182] width 134 height 179
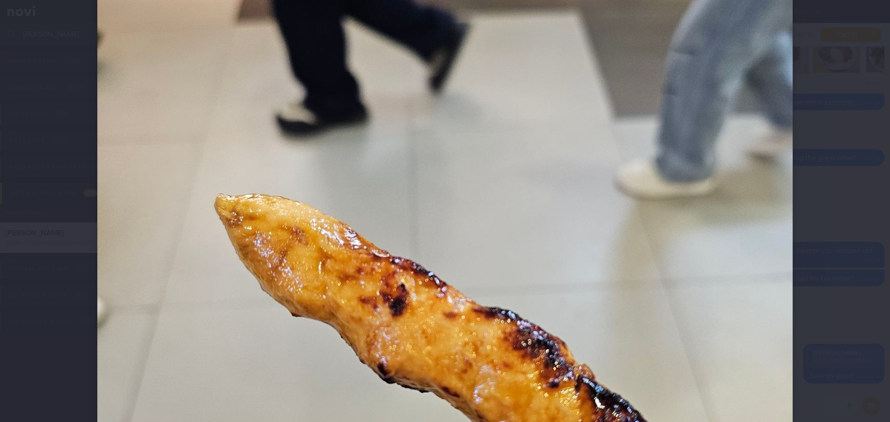
scroll to position [464, 0]
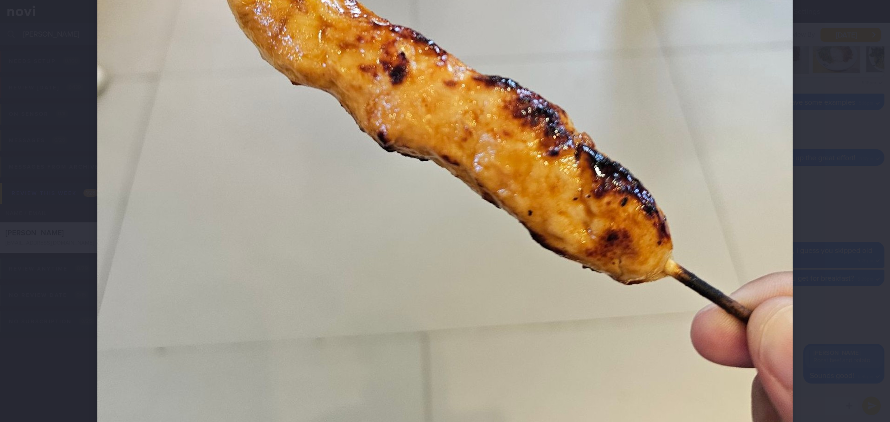
click at [712, 167] on div at bounding box center [445, 37] width 770 height 1002
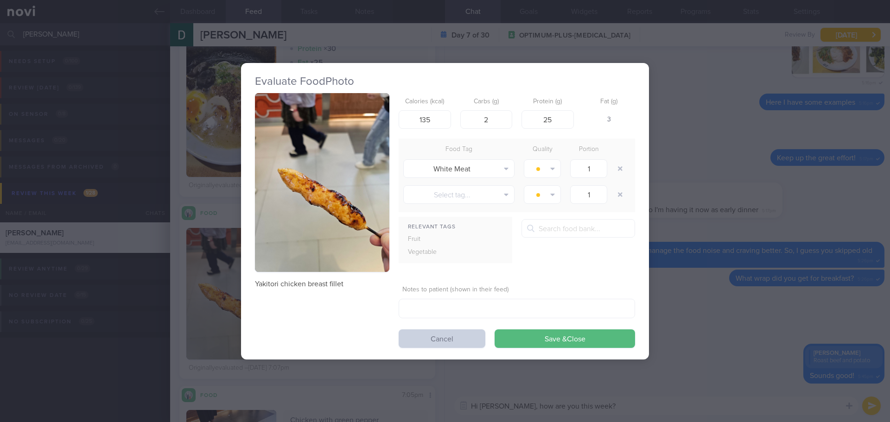
click at [442, 335] on button "Cancel" at bounding box center [442, 339] width 87 height 19
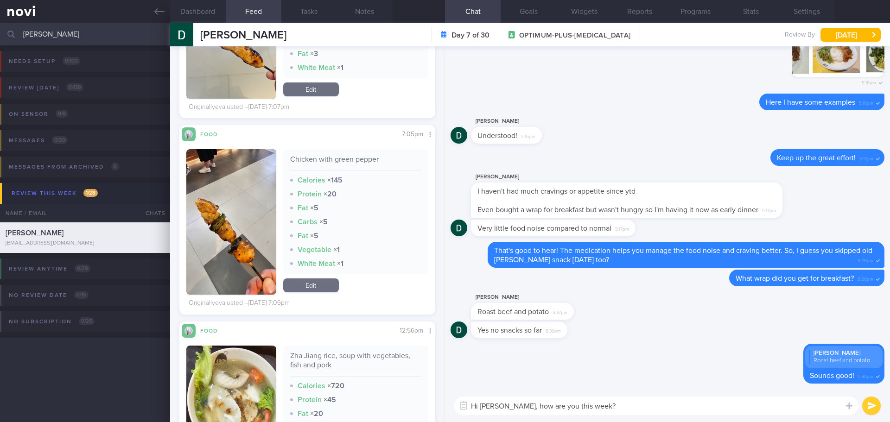
scroll to position [5753, 0]
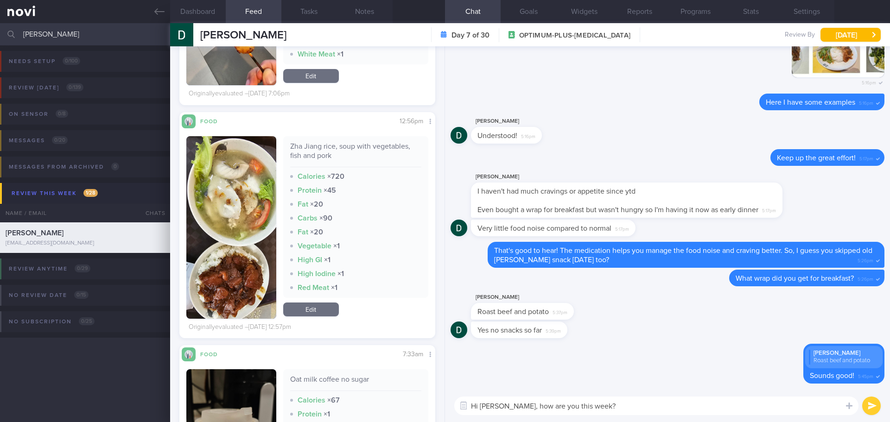
click at [235, 247] on button "button" at bounding box center [231, 227] width 90 height 183
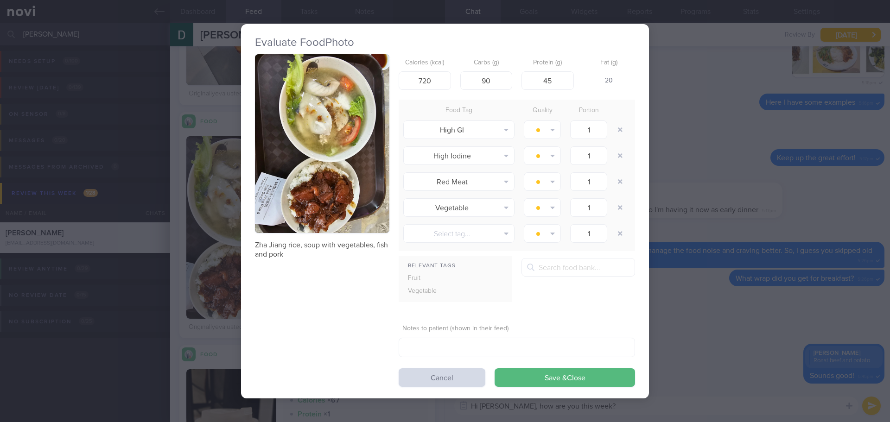
click at [295, 186] on button "button" at bounding box center [322, 143] width 134 height 179
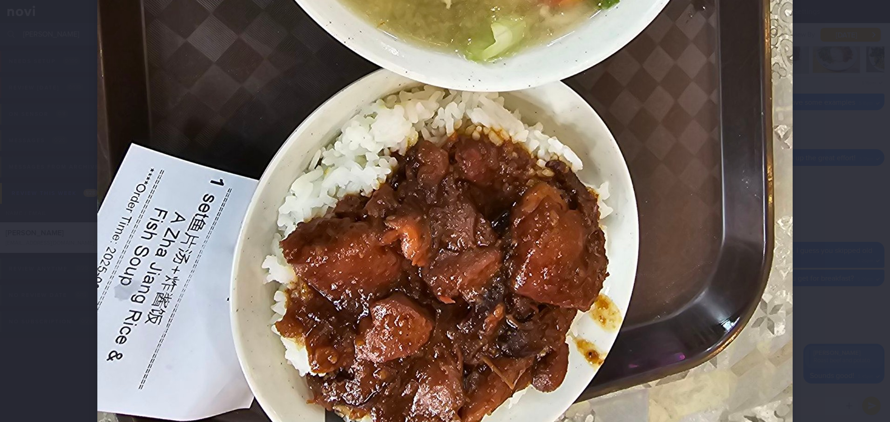
scroll to position [510, 0]
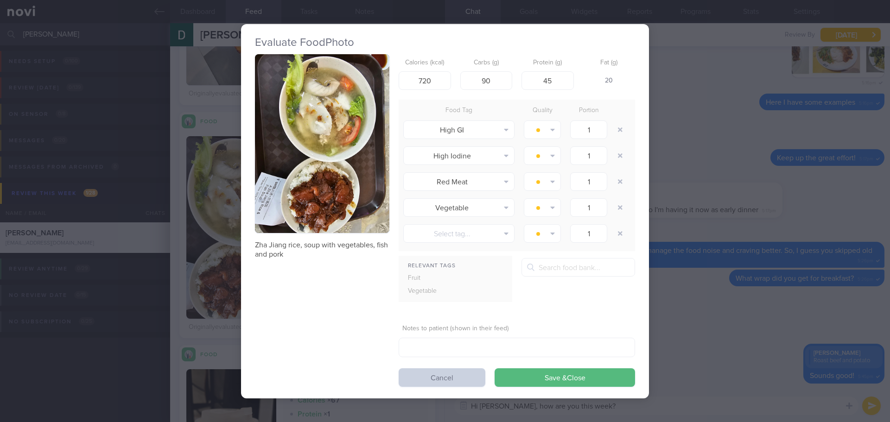
click at [445, 366] on button "Cancel" at bounding box center [442, 378] width 87 height 19
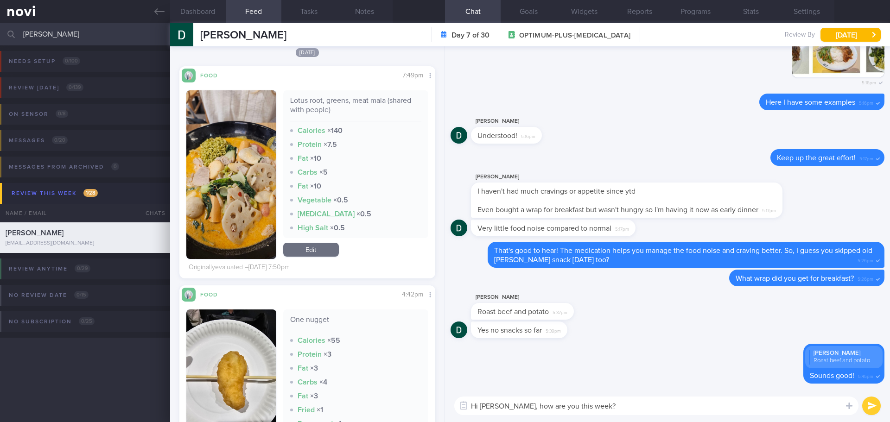
scroll to position [3063, 0]
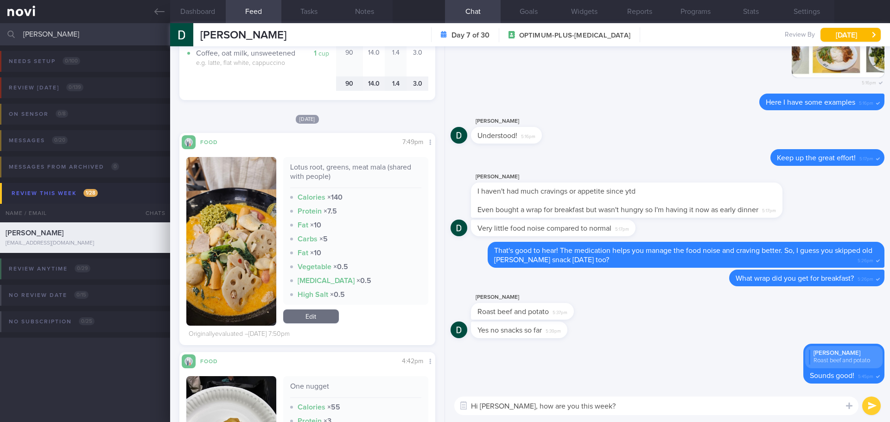
click at [252, 184] on button "button" at bounding box center [231, 241] width 90 height 169
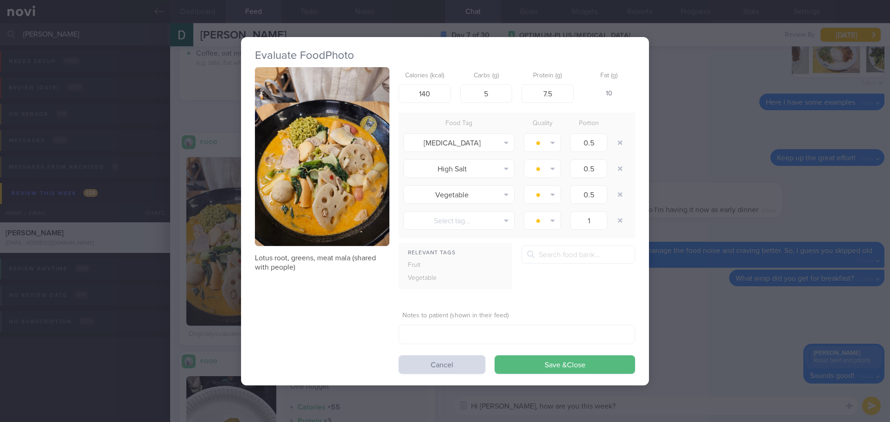
click at [313, 132] on button "button" at bounding box center [322, 156] width 134 height 179
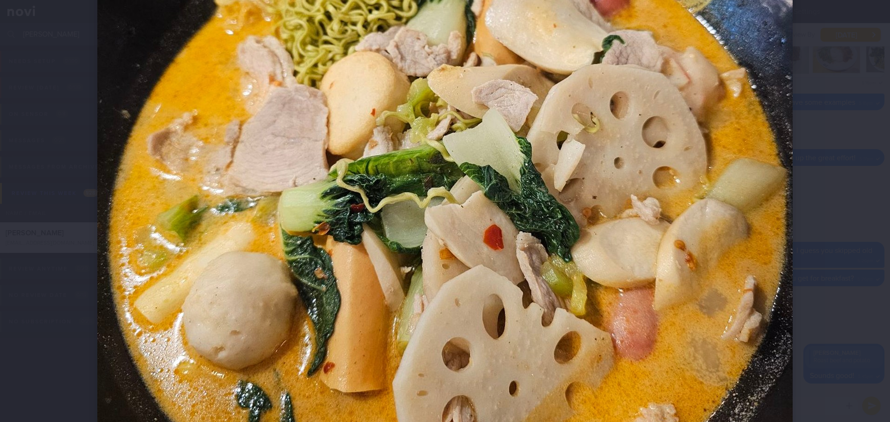
scroll to position [464, 0]
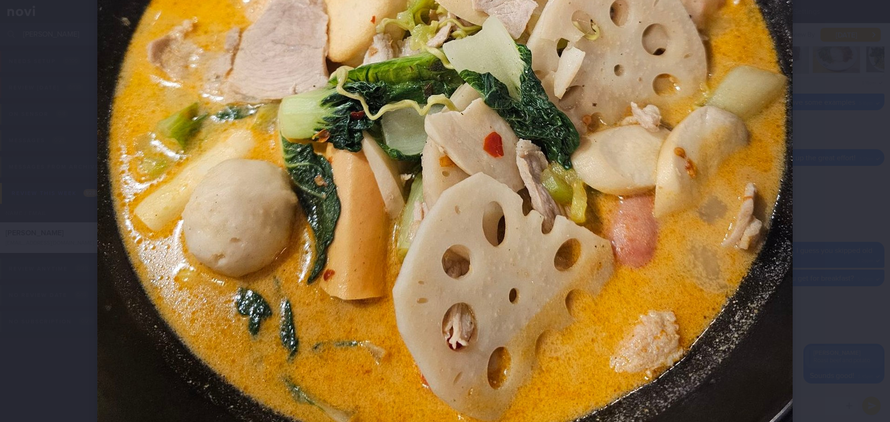
click at [712, 210] on div at bounding box center [445, 37] width 770 height 1002
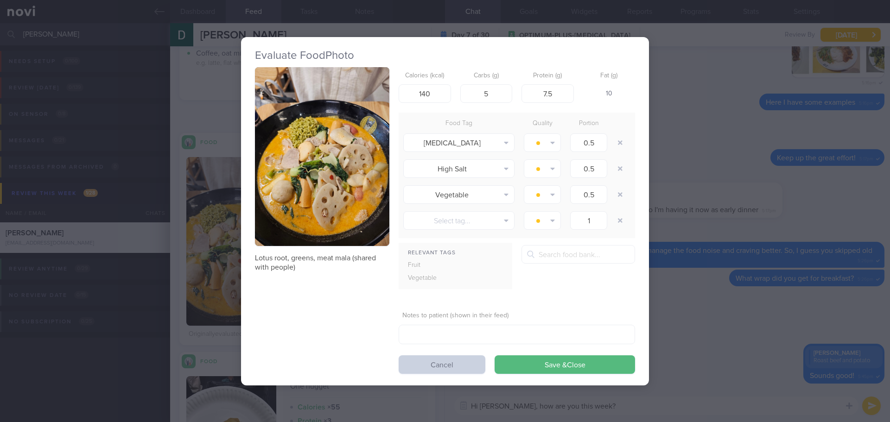
click at [424, 366] on button "Cancel" at bounding box center [442, 365] width 87 height 19
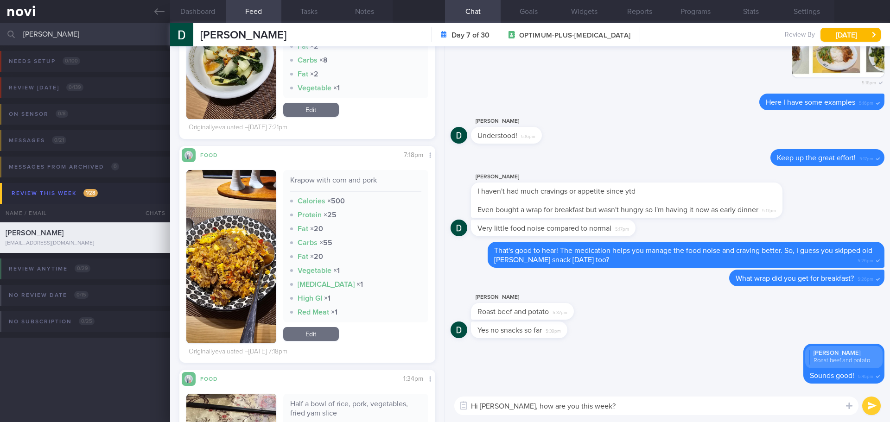
scroll to position [2089, 0]
click at [249, 249] on button "button" at bounding box center [231, 256] width 90 height 173
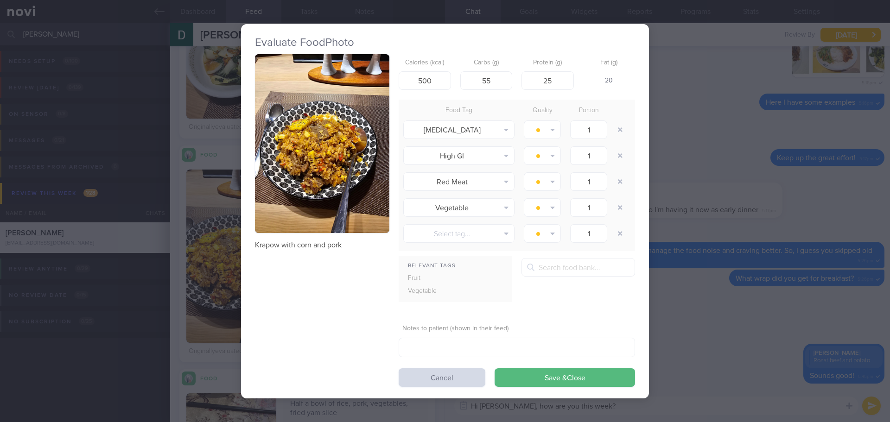
click at [336, 175] on button "button" at bounding box center [322, 143] width 134 height 179
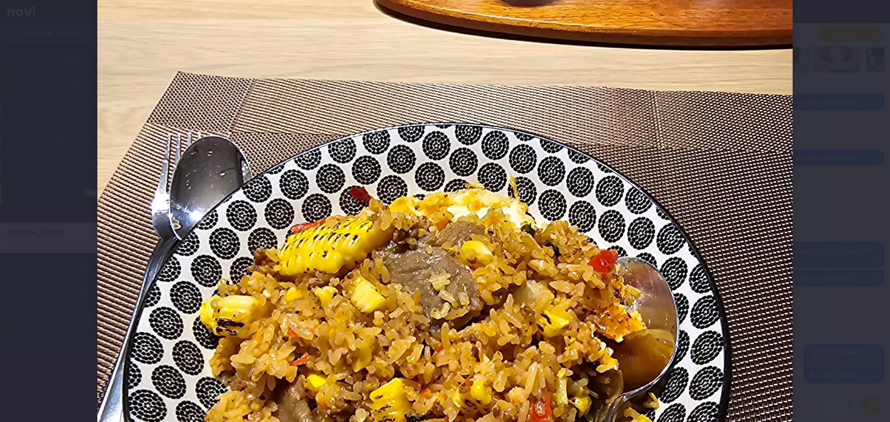
scroll to position [278, 0]
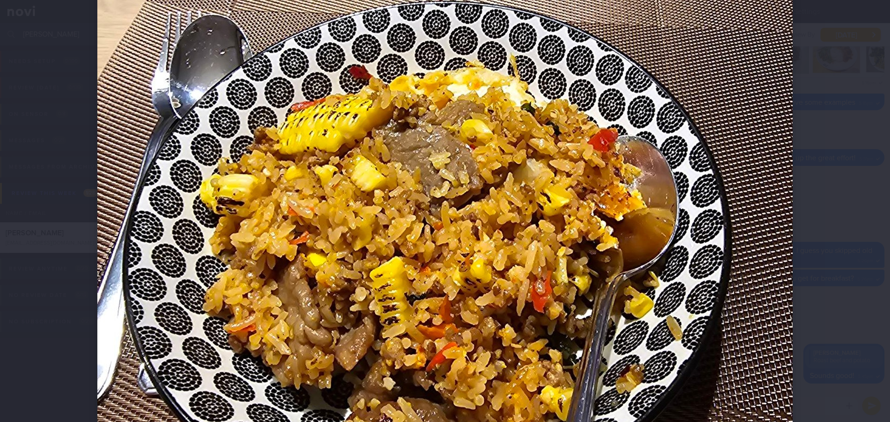
click at [712, 182] on div at bounding box center [445, 211] width 890 height 422
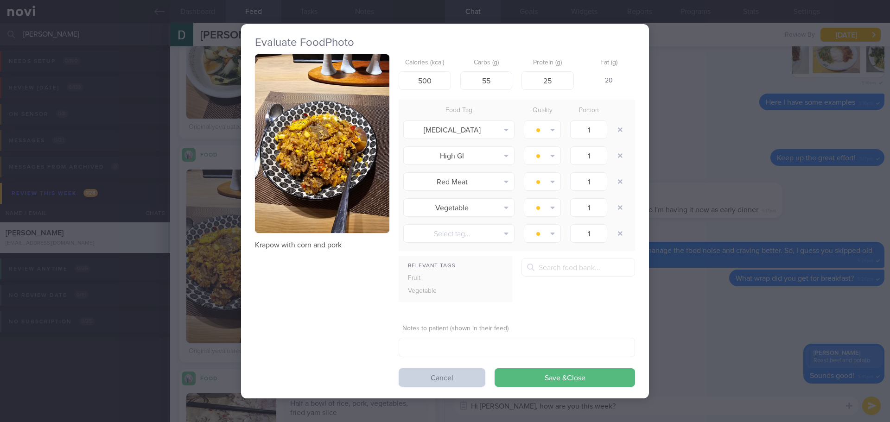
click at [452, 366] on button "Cancel" at bounding box center [442, 378] width 87 height 19
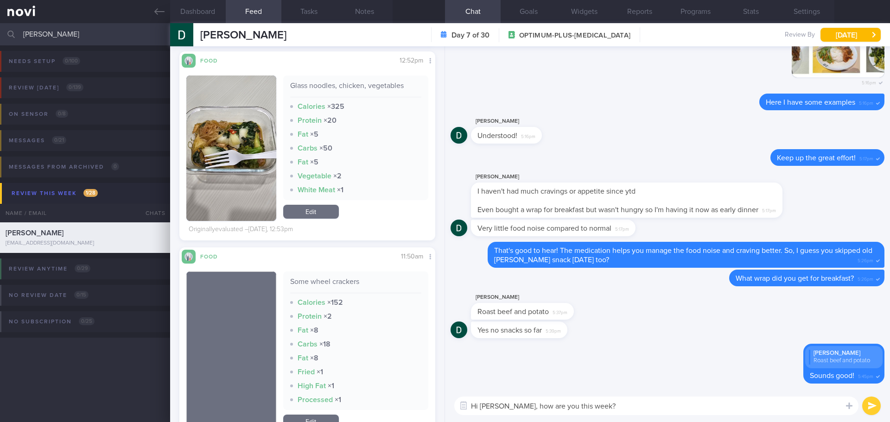
scroll to position [1254, 0]
click at [621, 366] on textarea "Hi Darren, how are you this week?" at bounding box center [656, 406] width 404 height 19
type textarea "Hi Darren, how are you this week? Looks like you have started meal prep this we…"
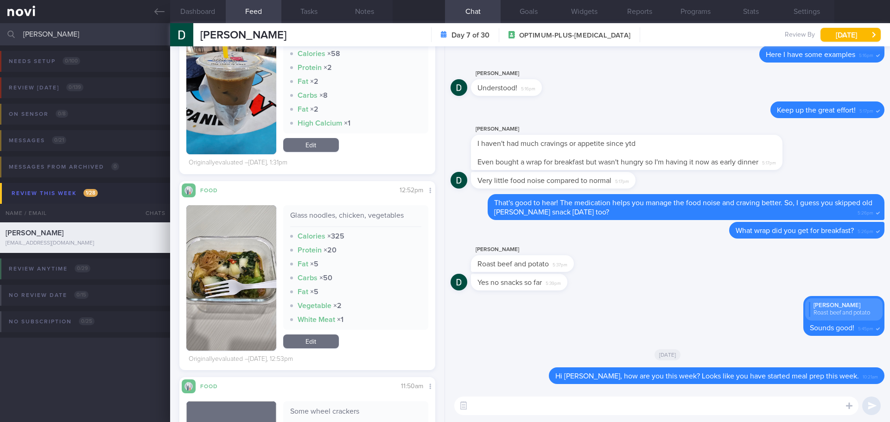
scroll to position [1161, 0]
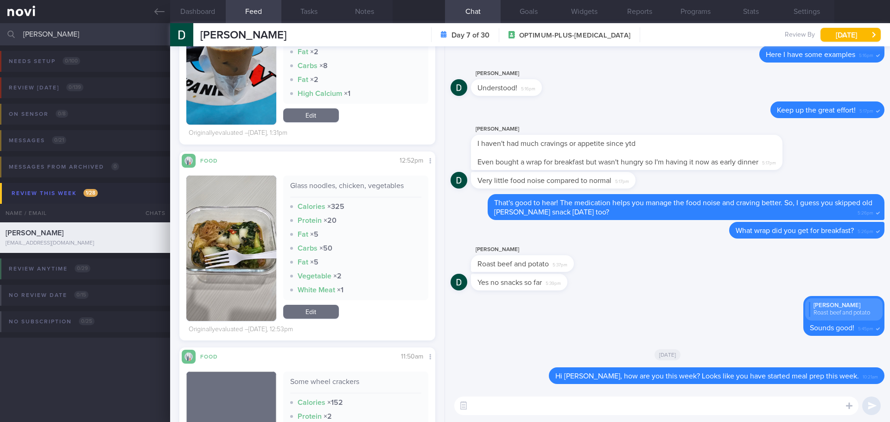
click at [245, 203] on button "button" at bounding box center [231, 249] width 90 height 146
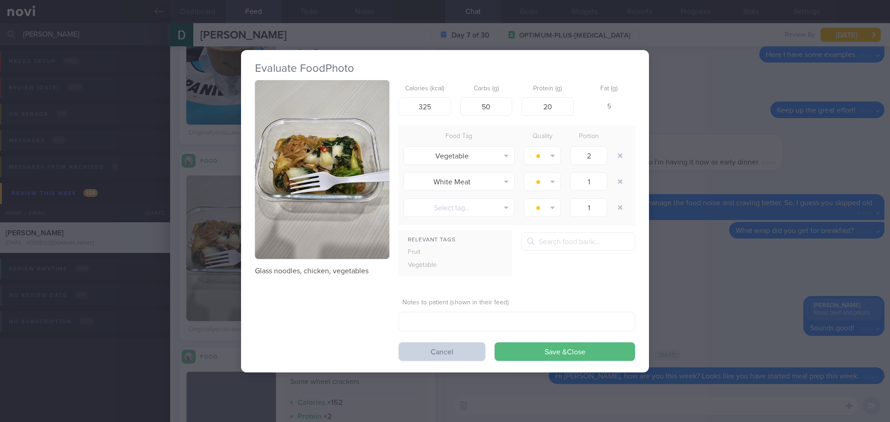
click at [477, 353] on button "Cancel" at bounding box center [442, 352] width 87 height 19
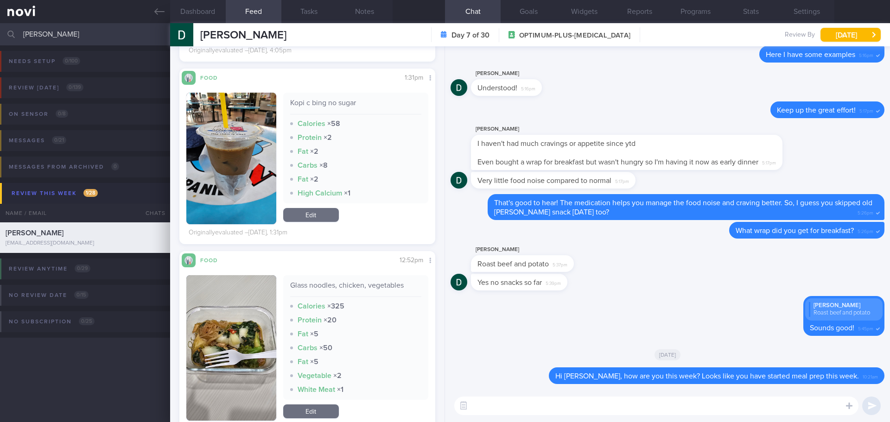
scroll to position [1208, 0]
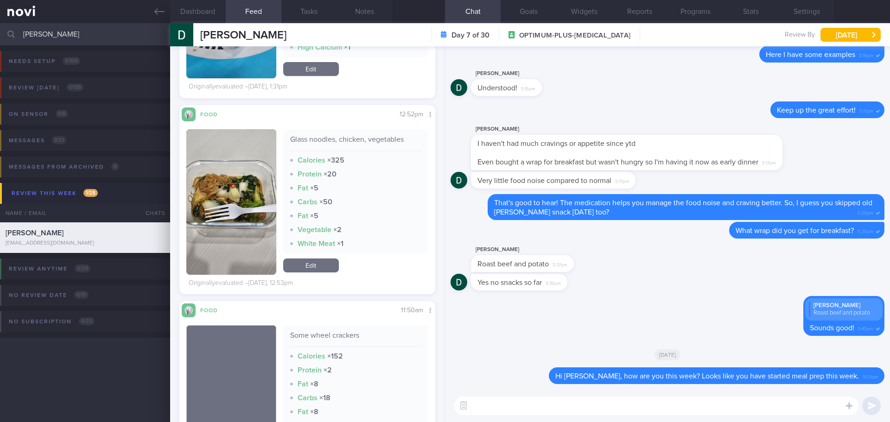
click at [250, 211] on button "button" at bounding box center [231, 202] width 90 height 146
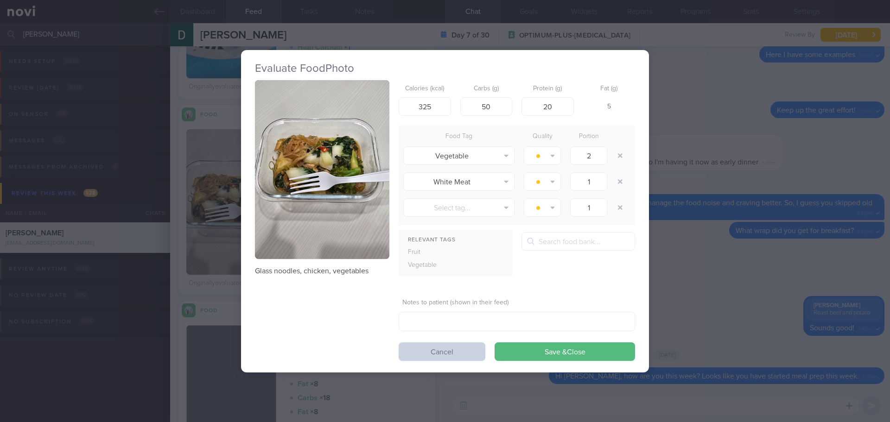
click at [470, 357] on button "Cancel" at bounding box center [442, 352] width 87 height 19
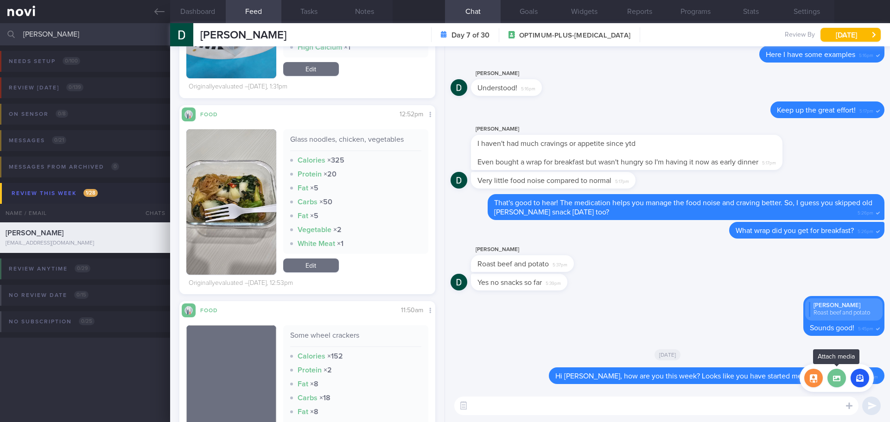
click at [712, 366] on label at bounding box center [837, 378] width 19 height 19
click at [0, 0] on input "file" at bounding box center [0, 0] width 0 height 0
click at [237, 188] on button "button" at bounding box center [231, 202] width 90 height 146
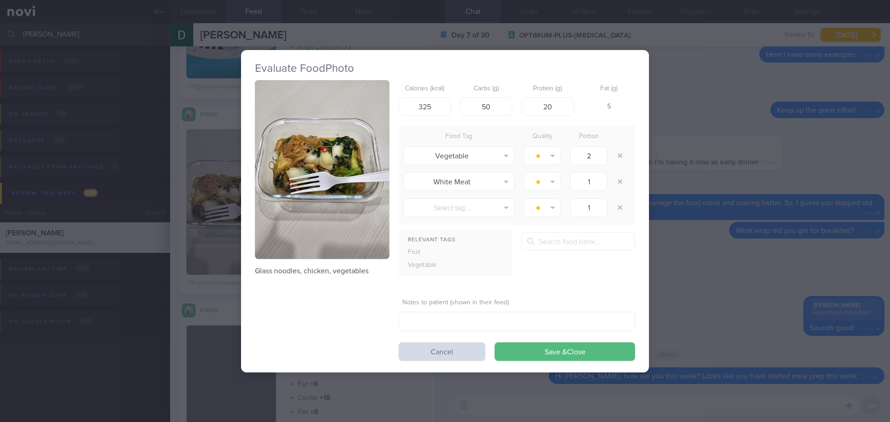
click at [316, 162] on button "button" at bounding box center [322, 169] width 134 height 179
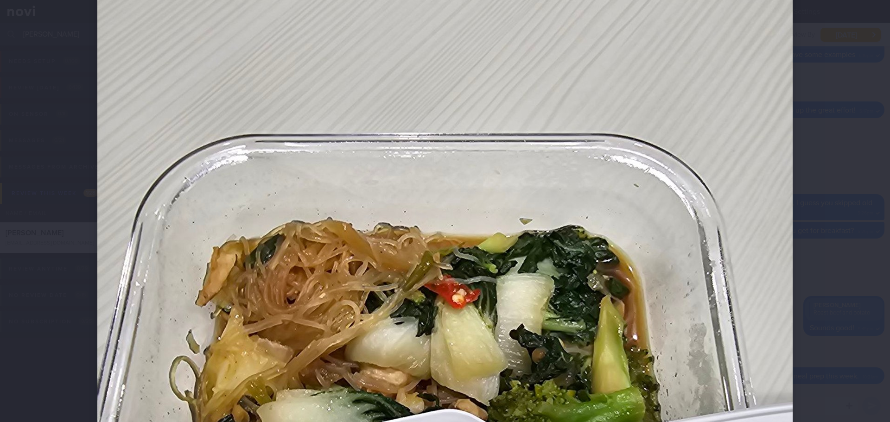
scroll to position [232, 0]
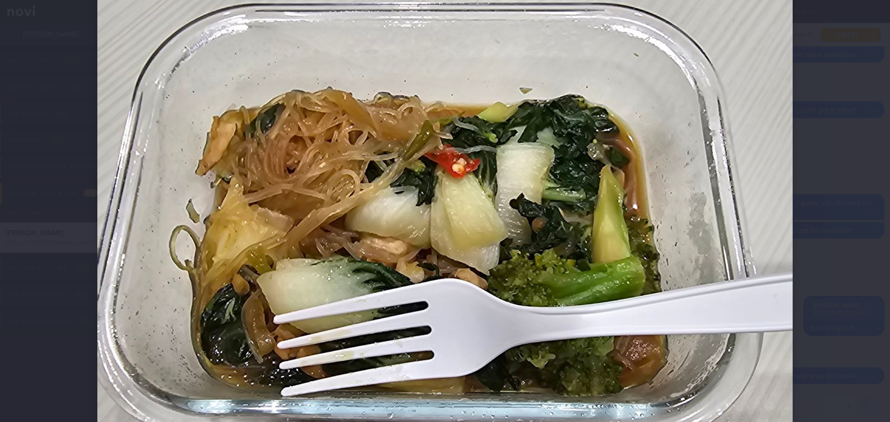
click at [712, 151] on div at bounding box center [445, 211] width 890 height 422
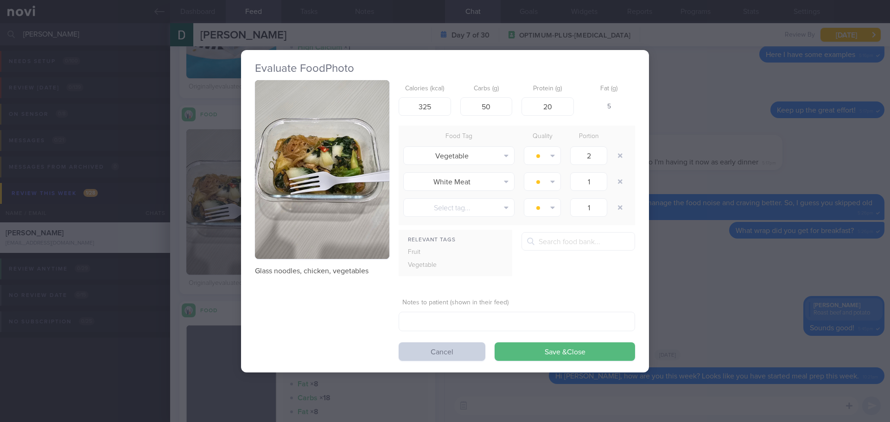
click at [461, 353] on button "Cancel" at bounding box center [442, 352] width 87 height 19
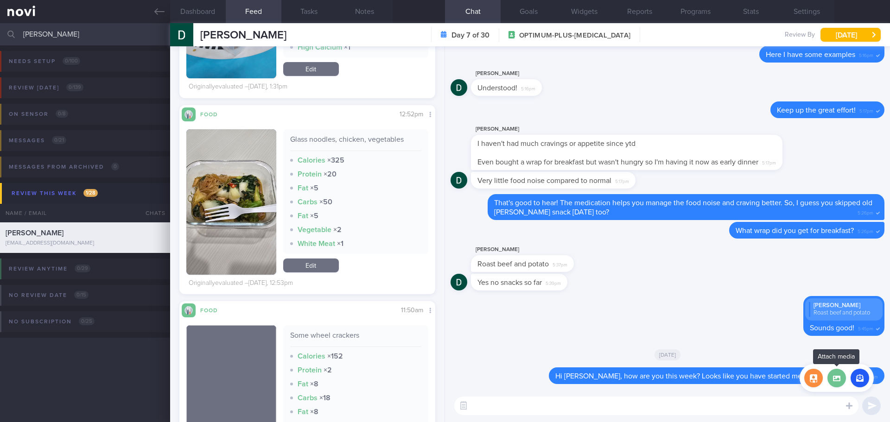
click at [712, 366] on label at bounding box center [837, 378] width 19 height 19
click at [0, 0] on input "file" at bounding box center [0, 0] width 0 height 0
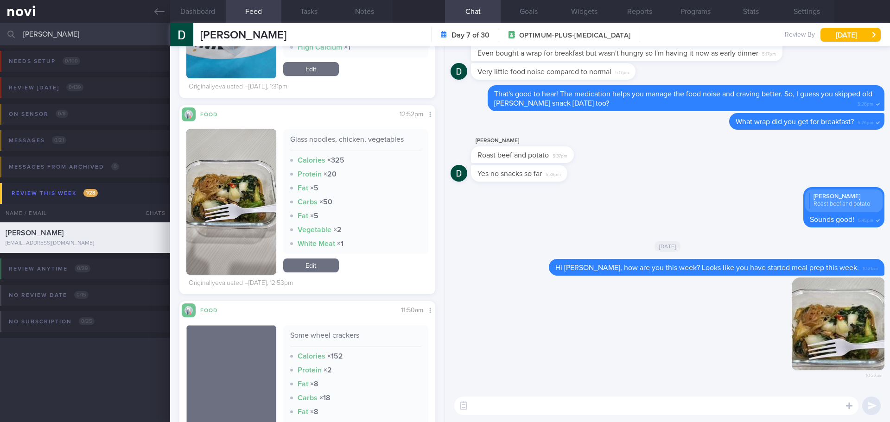
click at [599, 366] on textarea at bounding box center [656, 406] width 404 height 19
click at [645, 366] on textarea "This is a balanced meal, well done! 👍🏻" at bounding box center [656, 406] width 404 height 19
type textarea "This is a balanced meal, well done! 👍🏻Do you feel full with this portion?"
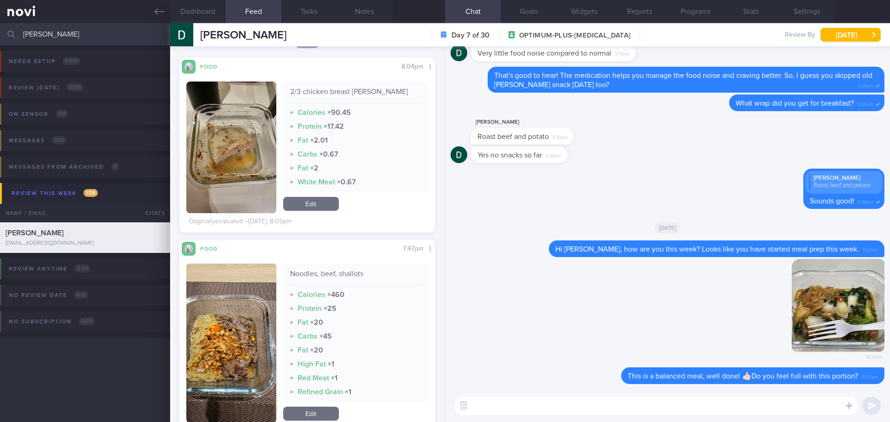
scroll to position [466, 0]
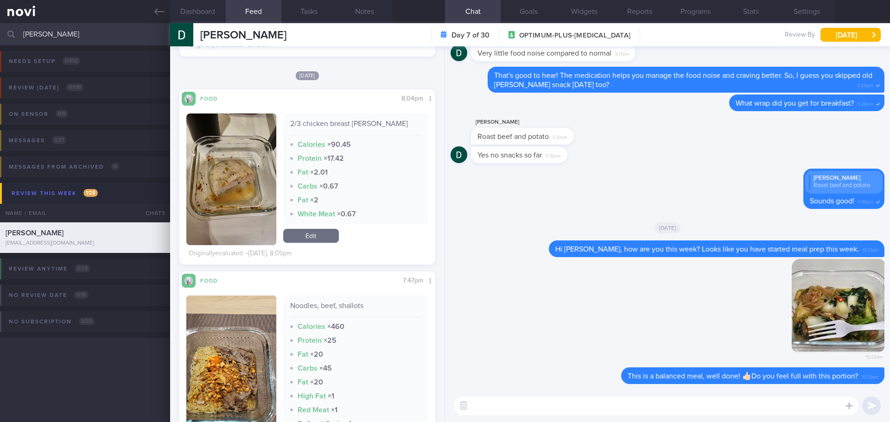
click at [245, 149] on img "button" at bounding box center [231, 180] width 90 height 132
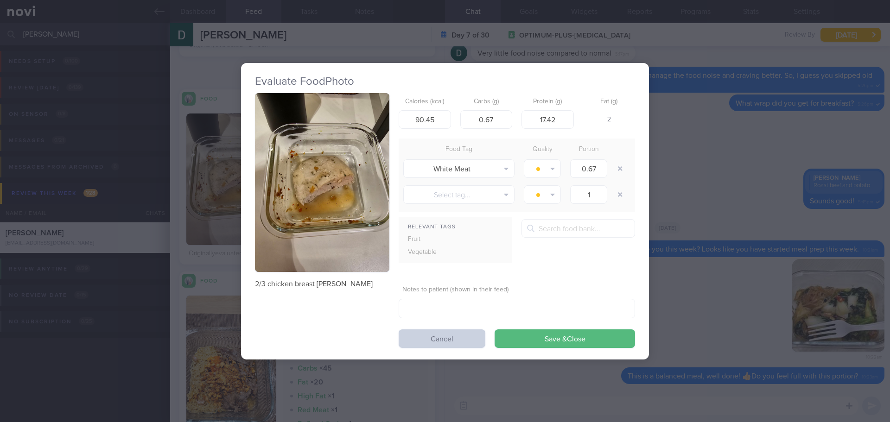
click at [440, 333] on button "Cancel" at bounding box center [442, 339] width 87 height 19
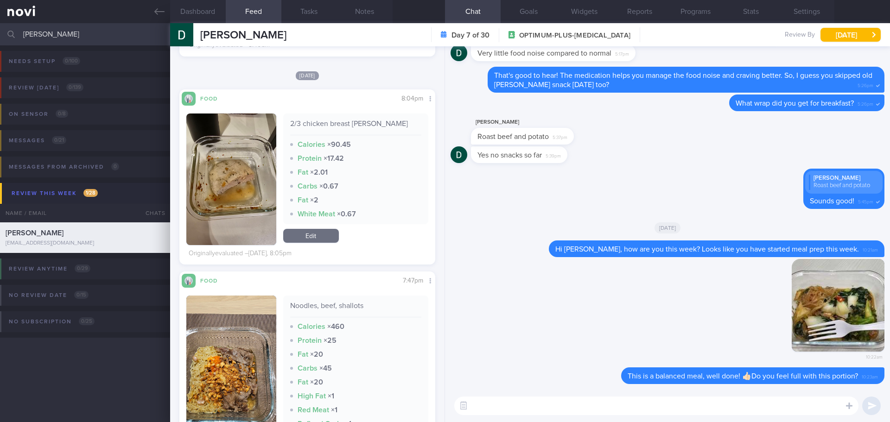
drag, startPoint x: 58, startPoint y: 33, endPoint x: 6, endPoint y: 43, distance: 52.8
click at [6, 43] on div "Darren Assigned patients Assigned patients All active patients Archived patients" at bounding box center [445, 34] width 890 height 22
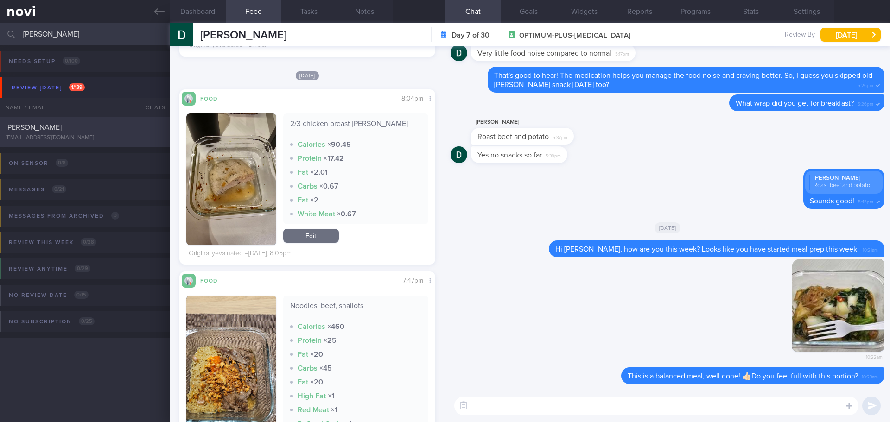
type input "terry"
click at [90, 129] on div "DING LIANG KEOH" at bounding box center [84, 127] width 157 height 9
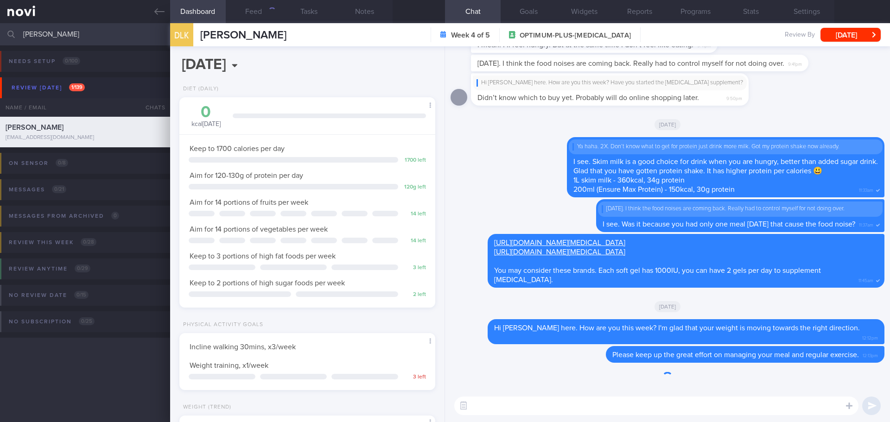
scroll to position [129, 233]
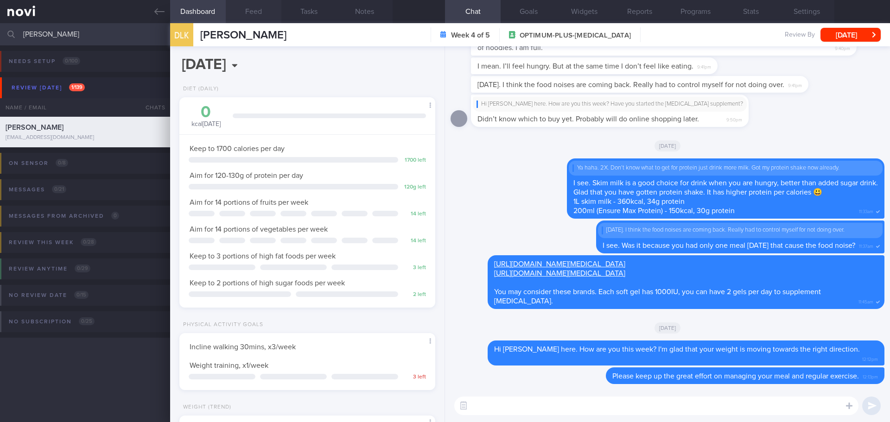
click at [264, 13] on button "Feed" at bounding box center [254, 11] width 56 height 23
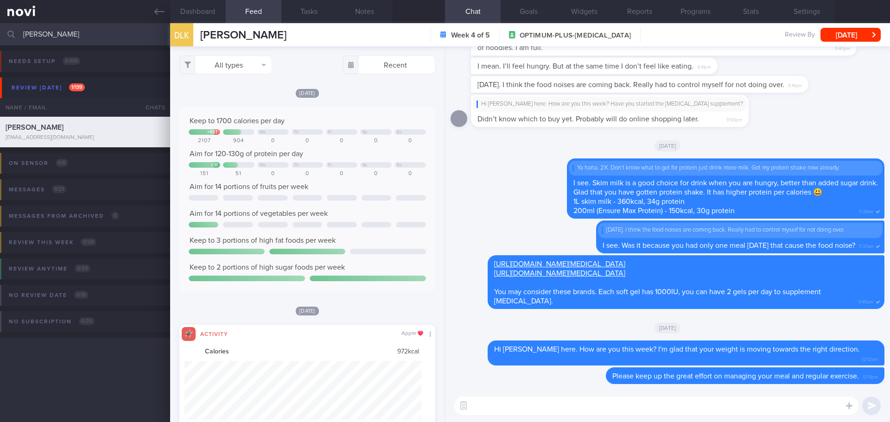
scroll to position [59, 237]
click at [262, 67] on button "All types" at bounding box center [225, 65] width 93 height 19
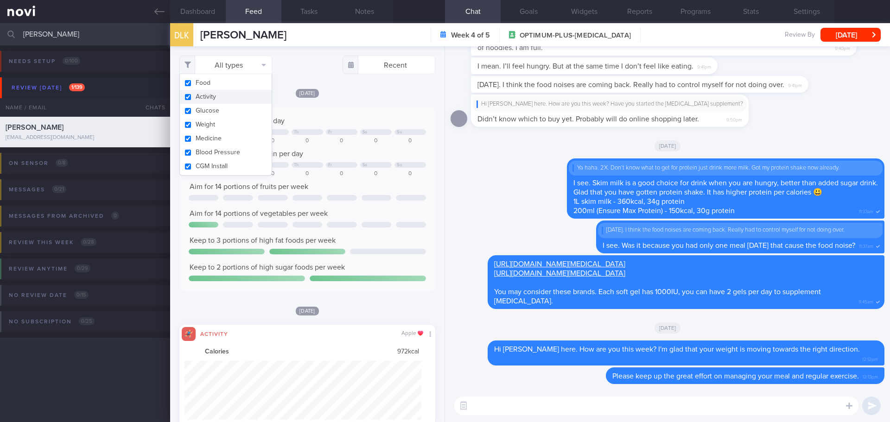
click at [252, 96] on button "Activity" at bounding box center [226, 97] width 92 height 14
checkbox input "false"
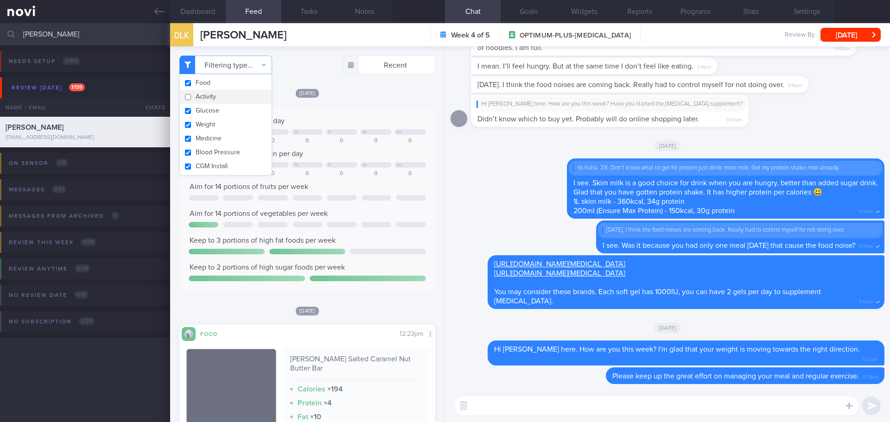
click at [367, 98] on div "Thu, 11 Sep Keep to 1700 calories per day + 407 We Th Fr Sa Su 2107 904 0 0 0 0…" at bounding box center [307, 190] width 256 height 204
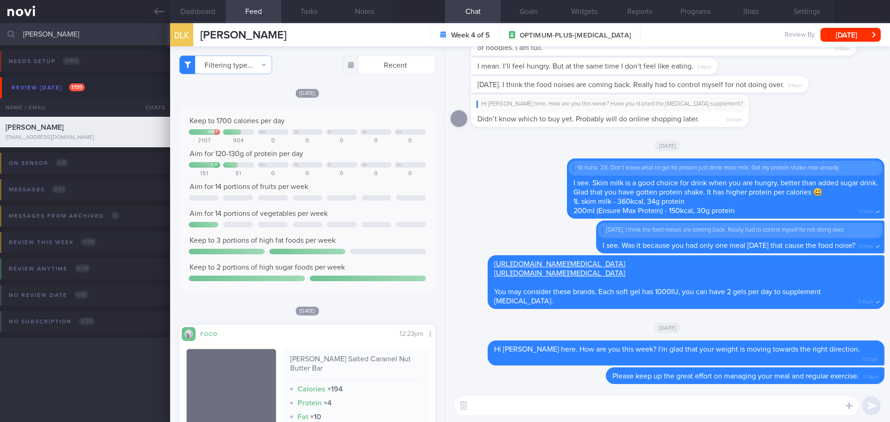
click at [500, 366] on textarea at bounding box center [656, 406] width 404 height 19
type textarea "Hello Terry, Elizabeth here. How are you coping with your meal plan?"
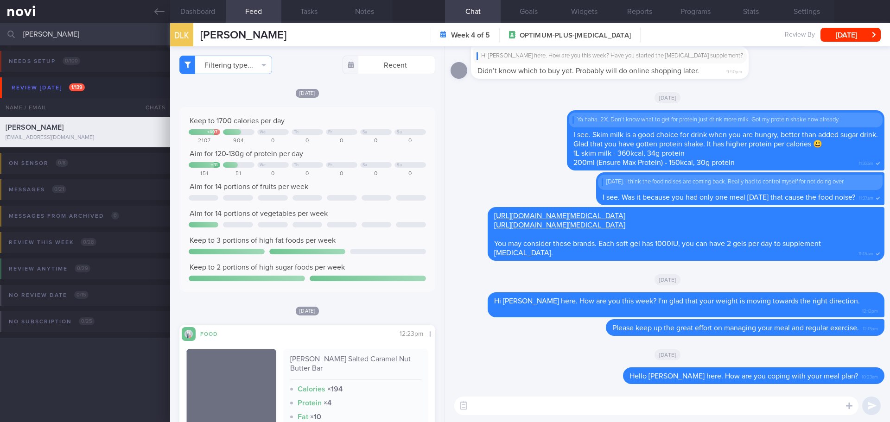
drag, startPoint x: 94, startPoint y: 36, endPoint x: -38, endPoint y: 41, distance: 132.3
click at [0, 41] on html "You are offline! Some functionality will be unavailable Patients New Users Coac…" at bounding box center [445, 211] width 890 height 422
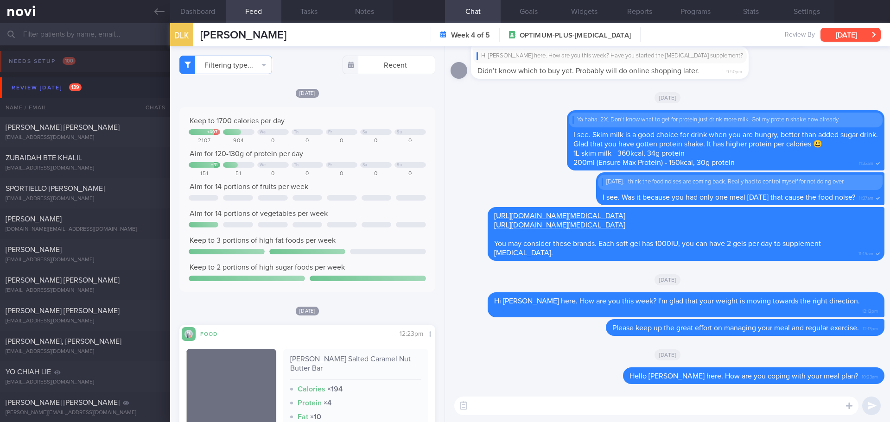
click at [712, 36] on button "Fri, 5 Sep" at bounding box center [851, 35] width 60 height 14
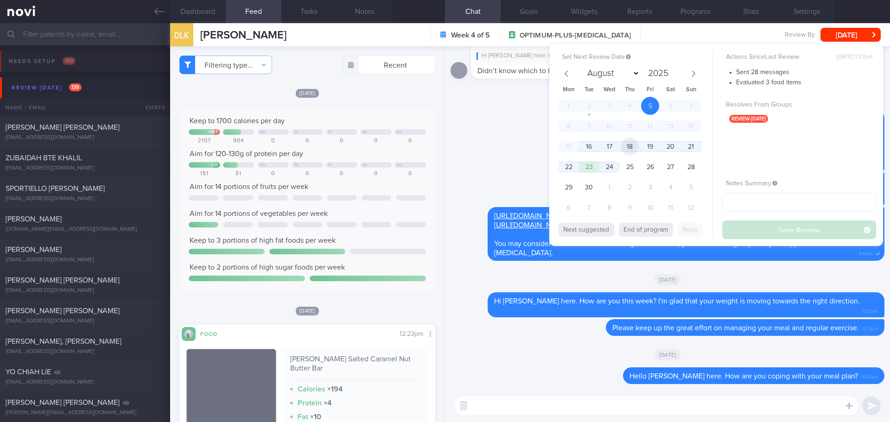
click at [626, 152] on span "18" at bounding box center [630, 147] width 18 height 18
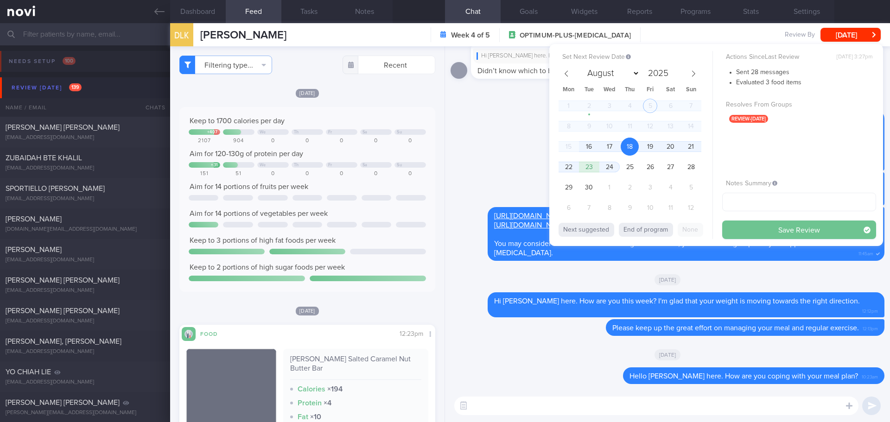
click at [712, 230] on button "Save Review" at bounding box center [800, 230] width 154 height 19
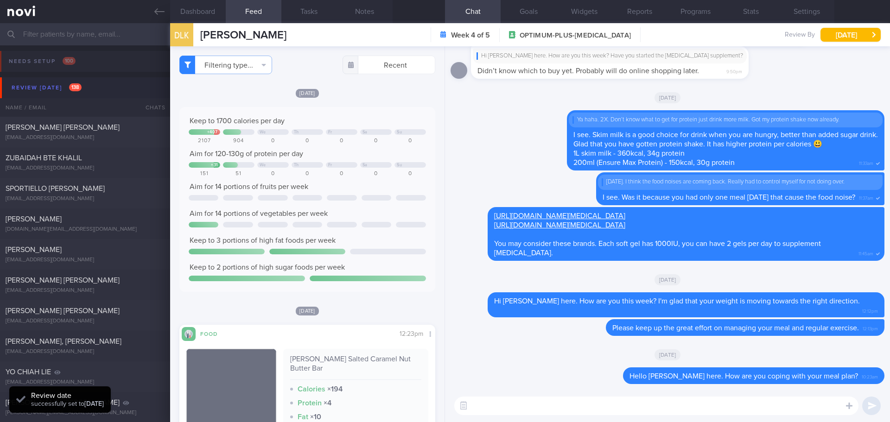
click at [67, 32] on input "text" at bounding box center [445, 34] width 890 height 22
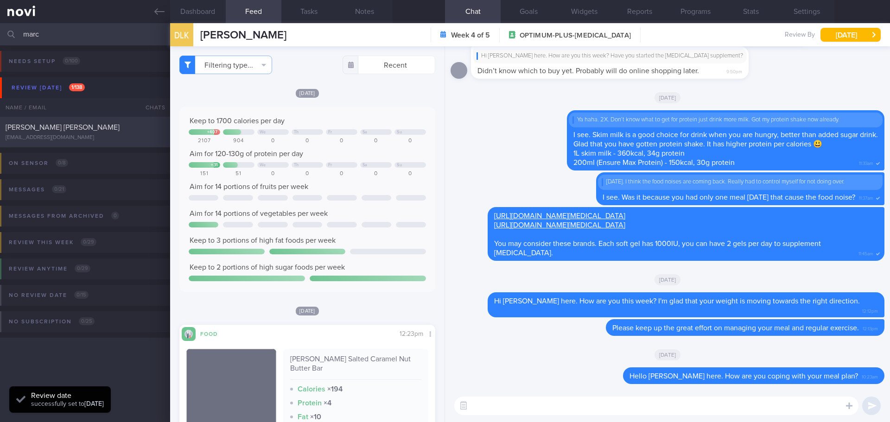
type input "marc"
click at [80, 137] on div "swxjsmvyjt@privaterelay.appleid.com" at bounding box center [85, 137] width 159 height 7
type input "10/9/25"
select select "7"
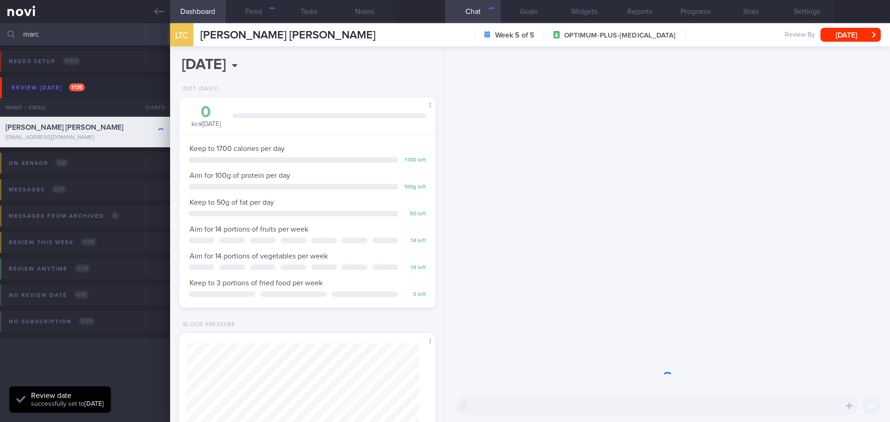
scroll to position [116, 233]
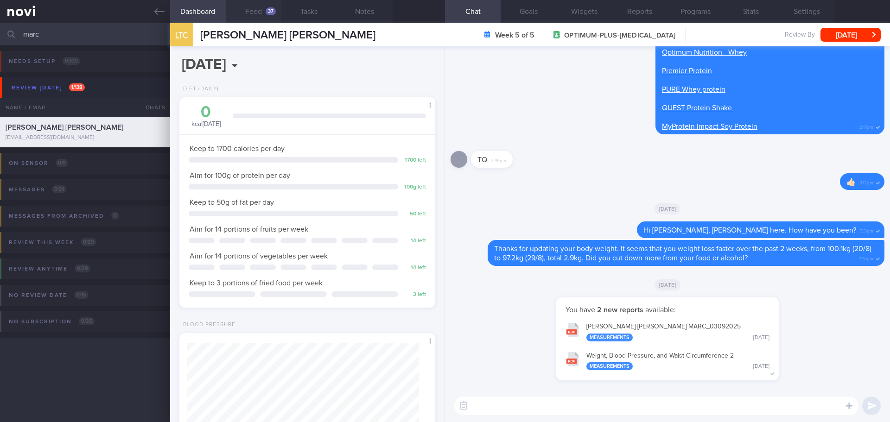
click at [260, 11] on button "Feed 37" at bounding box center [254, 11] width 56 height 23
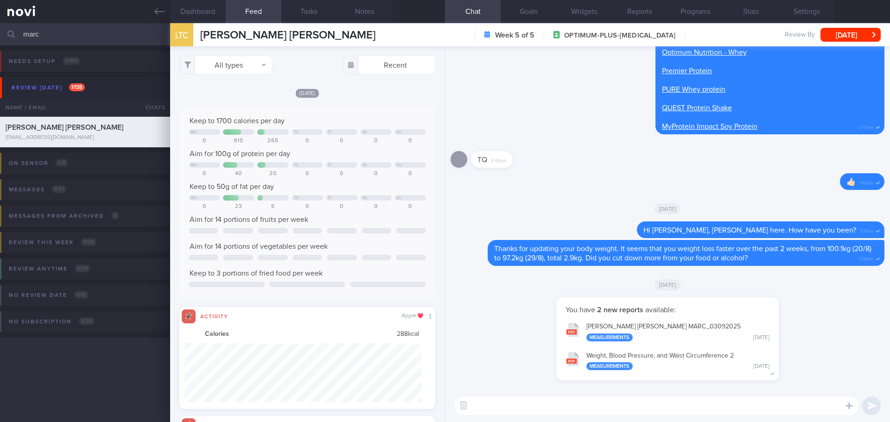
scroll to position [463716, 463538]
select select "7"
click at [237, 95] on button "Activity" at bounding box center [226, 97] width 92 height 14
checkbox input "false"
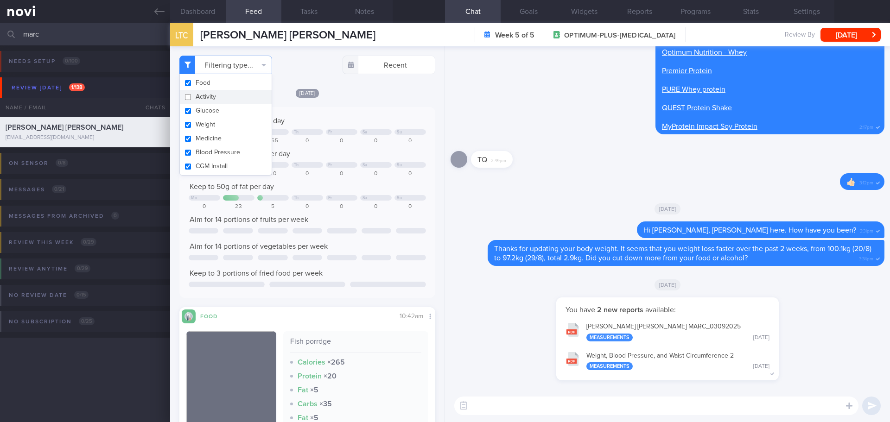
scroll to position [129, 233]
click at [637, 329] on button "TANITA - LIM THIAM CHAI MARC_ 03092025 Measurements Wed, 3 Sep" at bounding box center [667, 331] width 213 height 29
click at [700, 11] on button "Programs" at bounding box center [696, 11] width 56 height 23
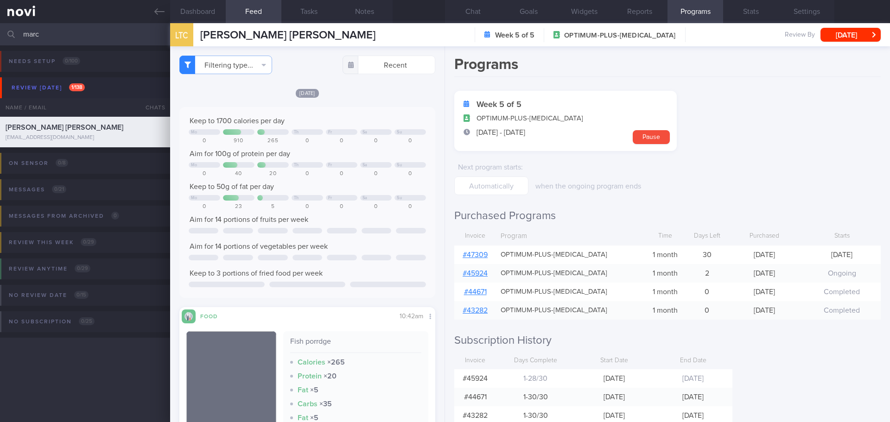
click at [483, 252] on link "# 47309" at bounding box center [475, 254] width 25 height 7
click at [485, 8] on button "Chat" at bounding box center [473, 11] width 56 height 23
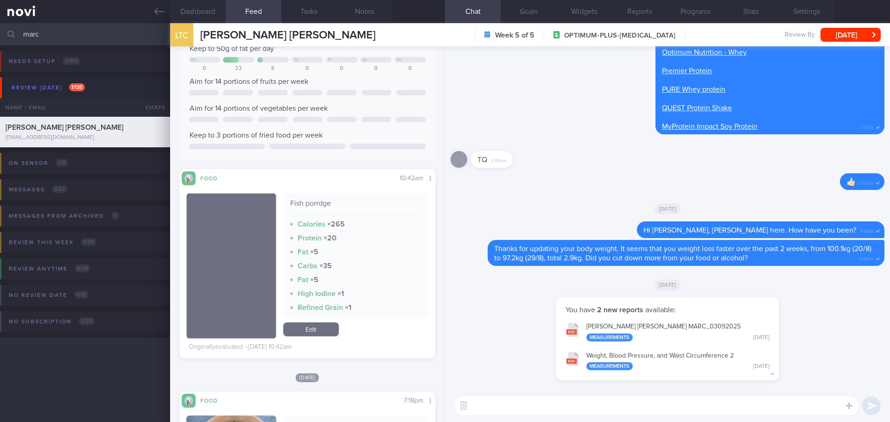
scroll to position [139, 0]
click at [509, 405] on textarea at bounding box center [656, 406] width 404 height 19
click at [616, 406] on textarea "Hi Marc, Elizabeth here." at bounding box center [656, 406] width 404 height 19
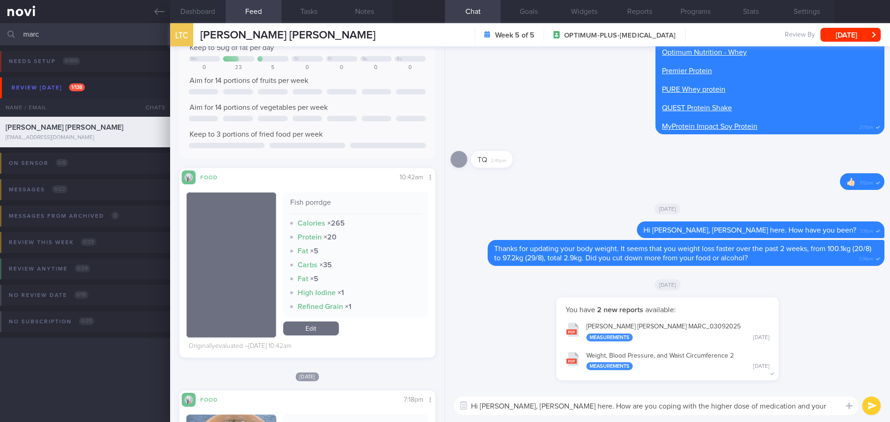
type textarea "Hi Marc, Elizabeth here. How are you coping with the higher dose of medication …"
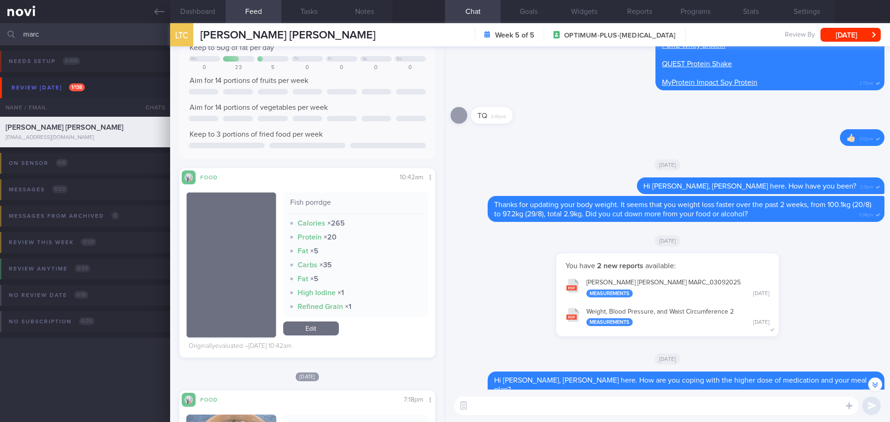
scroll to position [0, 0]
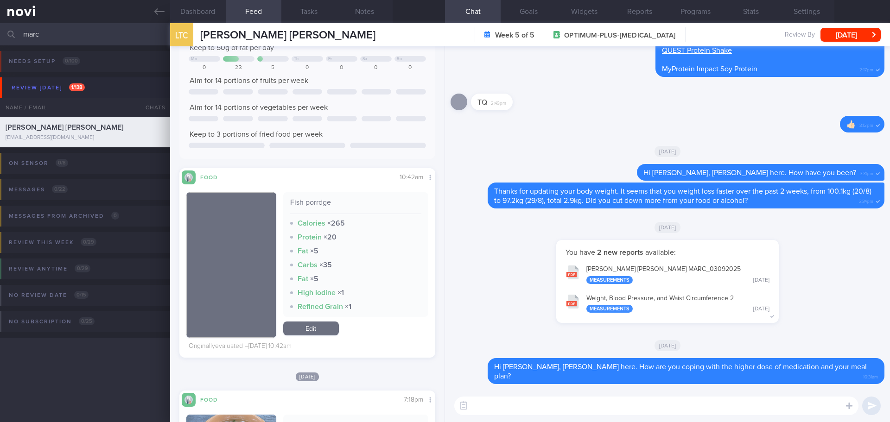
click at [694, 403] on textarea at bounding box center [656, 406] width 404 height 19
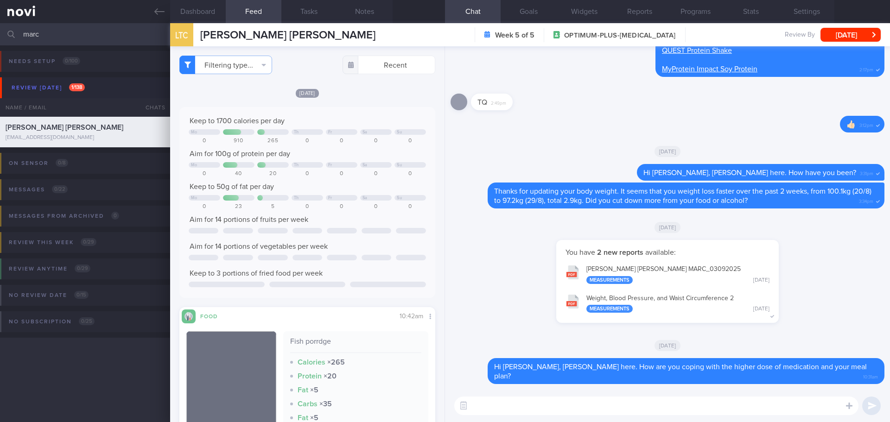
click at [492, 401] on textarea at bounding box center [656, 406] width 404 height 19
click at [537, 408] on textarea at bounding box center [656, 406] width 404 height 19
click at [547, 405] on textarea at bounding box center [656, 406] width 404 height 19
click at [547, 404] on textarea at bounding box center [656, 406] width 404 height 19
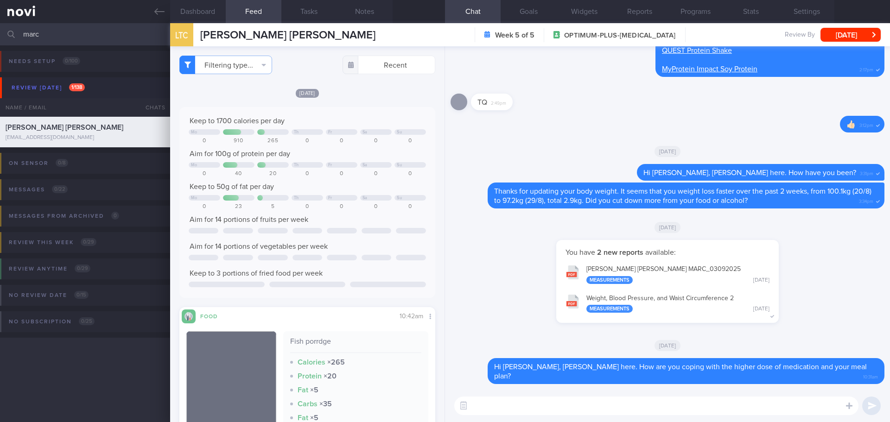
click at [547, 404] on textarea at bounding box center [656, 406] width 404 height 19
click at [518, 407] on textarea at bounding box center [656, 406] width 404 height 19
click at [512, 403] on textarea at bounding box center [656, 406] width 404 height 19
click at [498, 399] on textarea at bounding box center [656, 406] width 404 height 19
type textarea "H"
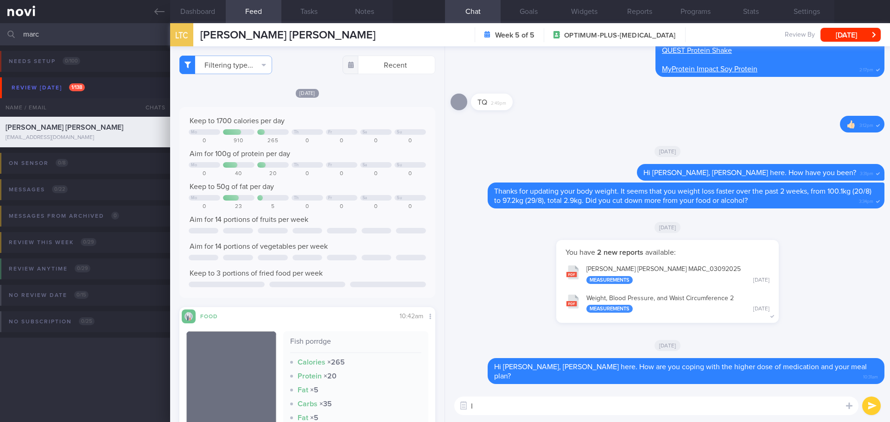
type textarea "I"
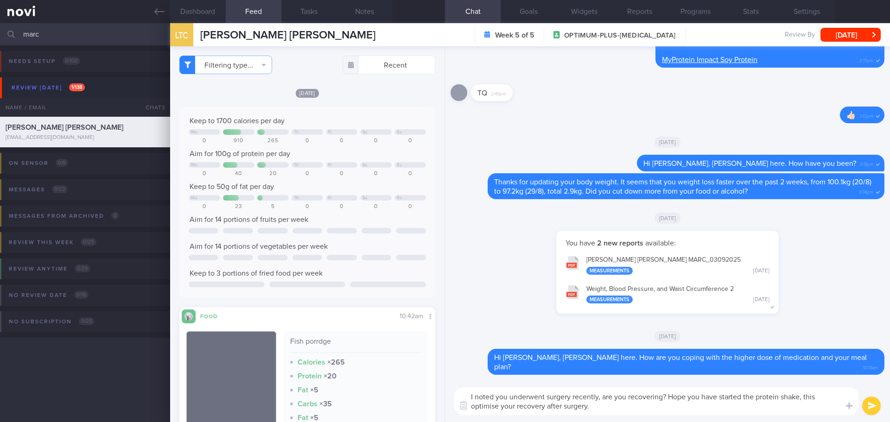
click at [482, 408] on textarea "I noted you underwent surgery recently, are you recovering? Hope you have start…" at bounding box center [656, 402] width 404 height 28
drag, startPoint x: 482, startPoint y: 408, endPoint x: 653, endPoint y: 410, distance: 171.1
click at [653, 410] on textarea "I noted you underwent surgery recently, are you recovering? Hope you have start…" at bounding box center [656, 402] width 404 height 28
click at [500, 406] on textarea "I noted you underwent surgery recently, are you recovering? Hope you have start…" at bounding box center [656, 402] width 404 height 28
click at [494, 409] on textarea "I noted you underwent surgery recently, are you recovering? Hope you have start…" at bounding box center [656, 402] width 404 height 28
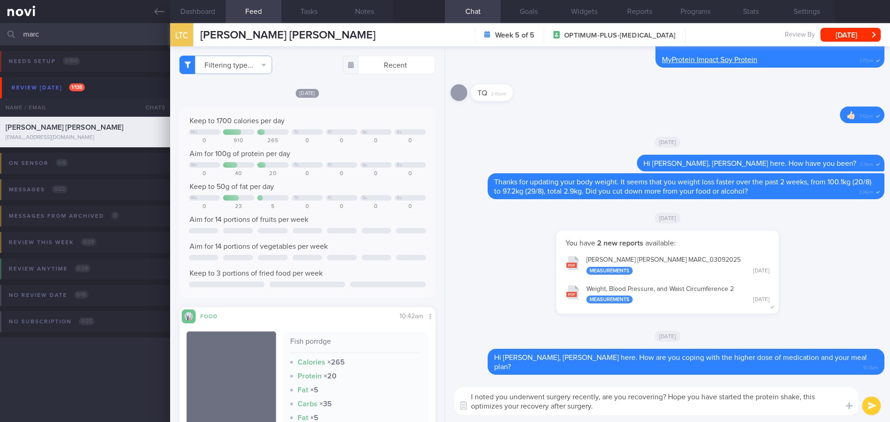
click at [508, 406] on textarea "I noted you underwent surgery recently, are you recovering? Hope you have start…" at bounding box center [656, 402] width 404 height 28
drag, startPoint x: 545, startPoint y: 410, endPoint x: 583, endPoint y: 401, distance: 39.5
click at [545, 410] on textarea "I noted you underwent surgery recently, are you recovering? Hope you have start…" at bounding box center [656, 402] width 404 height 28
click at [602, 400] on textarea "I noted you underwent surgery recently, are you recovering? Hope you have start…" at bounding box center [656, 402] width 404 height 28
click at [649, 405] on textarea "I noted you underwent surgery recently, are you recovering? Hope you have start…" at bounding box center [656, 402] width 404 height 28
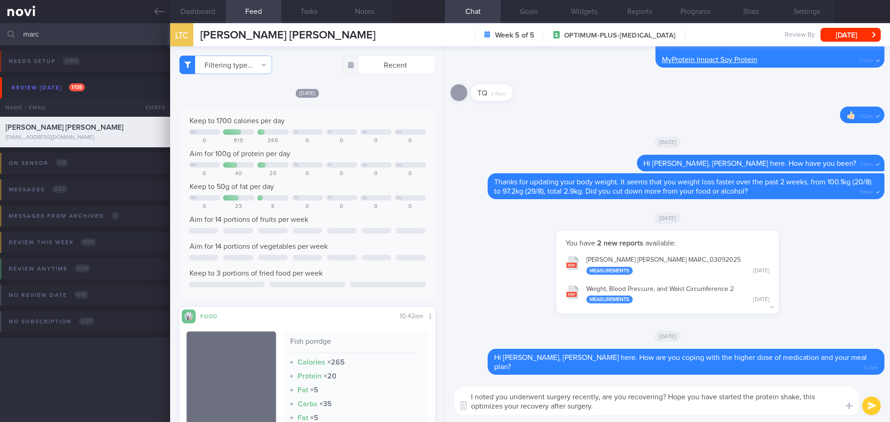
click at [663, 415] on textarea "I noted you underwent surgery recently, are you recovering? Hope you have start…" at bounding box center [656, 402] width 404 height 28
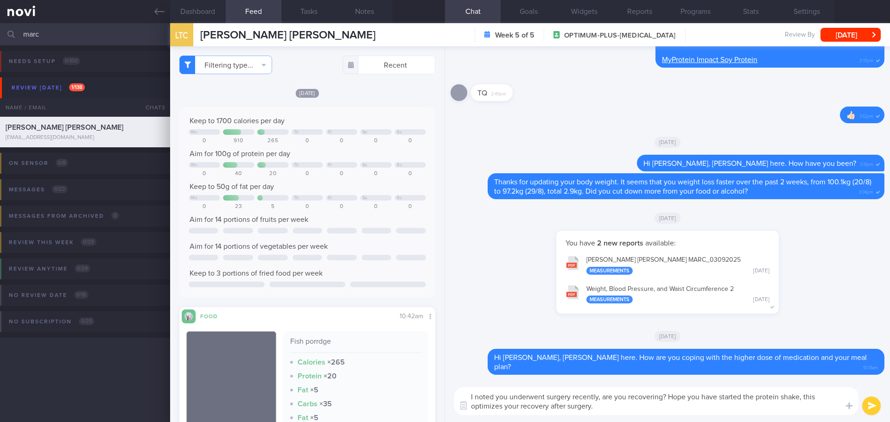
click at [663, 415] on textarea "I noted you underwent surgery recently, are you recovering? Hope you have start…" at bounding box center [656, 402] width 404 height 28
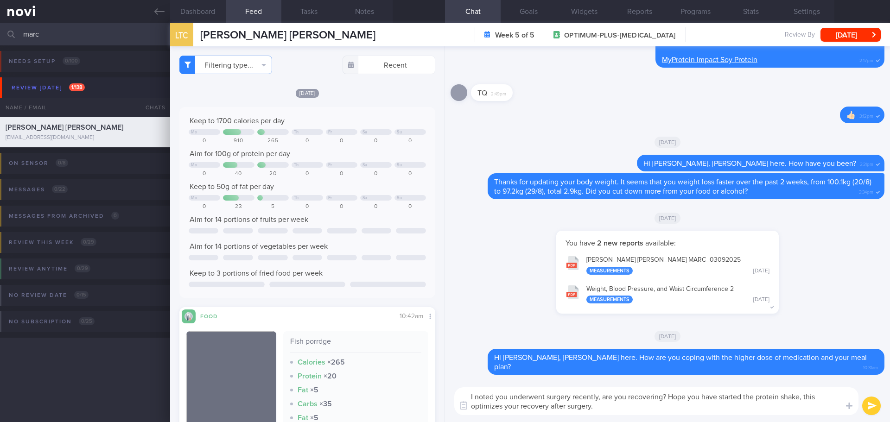
click at [663, 415] on textarea "I noted you underwent surgery recently, are you recovering? Hope you have start…" at bounding box center [656, 402] width 404 height 28
type textarea "I noted you underwent surgery recently, are you recovering? Hope you have start…"
click at [868, 403] on button "submit" at bounding box center [872, 406] width 19 height 19
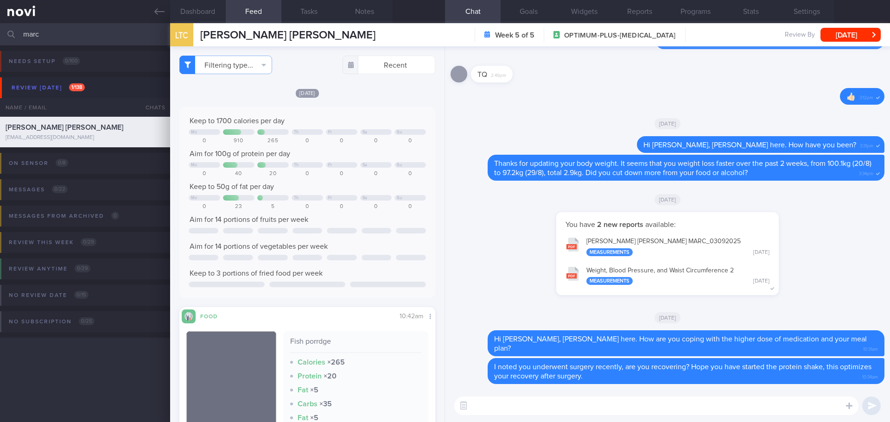
drag, startPoint x: 43, startPoint y: 29, endPoint x: 1, endPoint y: 41, distance: 43.4
click at [1, 41] on div "marc Assigned patients Assigned patients All active patients Archived patients" at bounding box center [445, 34] width 890 height 22
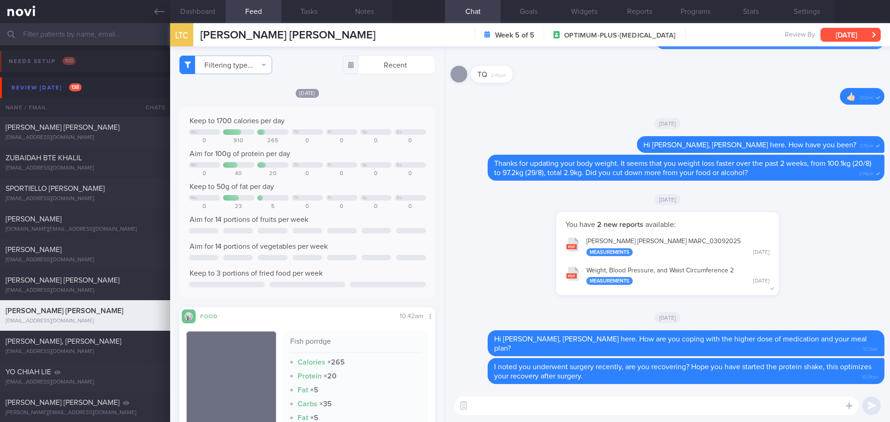
click at [868, 35] on button "[DATE]" at bounding box center [851, 35] width 60 height 14
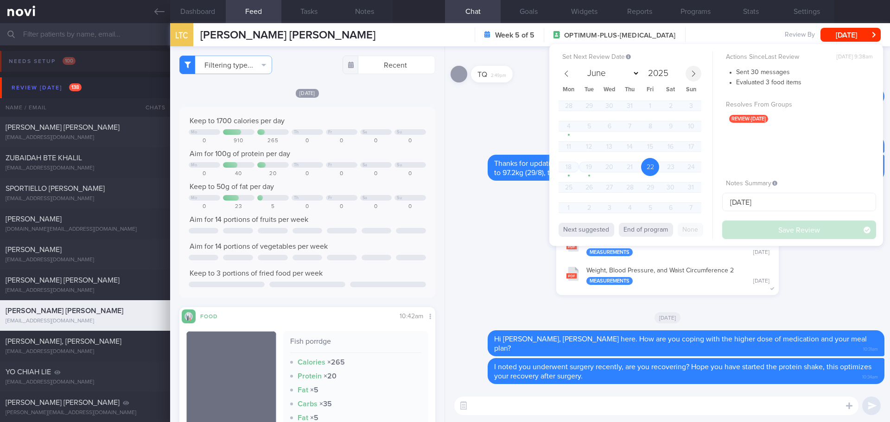
click at [696, 73] on icon at bounding box center [694, 73] width 6 height 6
select select "8"
click at [627, 147] on span "18" at bounding box center [630, 147] width 18 height 18
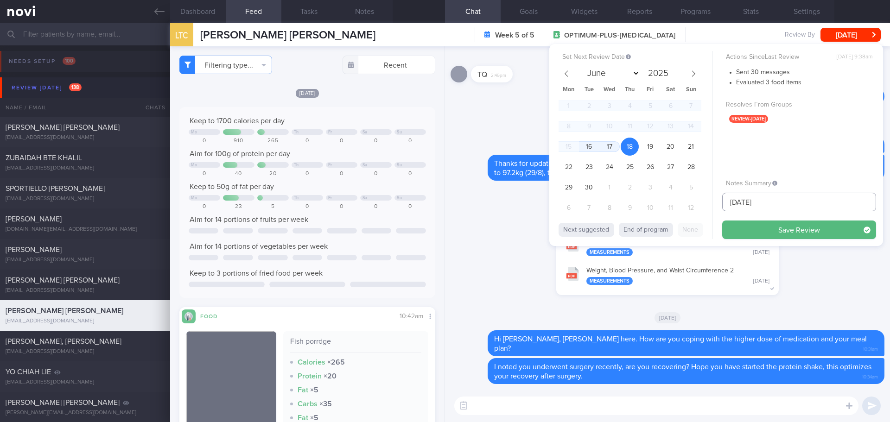
drag, startPoint x: 765, startPoint y: 204, endPoint x: 680, endPoint y: 207, distance: 85.4
click at [680, 207] on div "Set Next Review Date 18 Sep 2025 June July August September October November De…" at bounding box center [717, 145] width 334 height 202
click at [785, 231] on button "Save Review" at bounding box center [800, 230] width 154 height 19
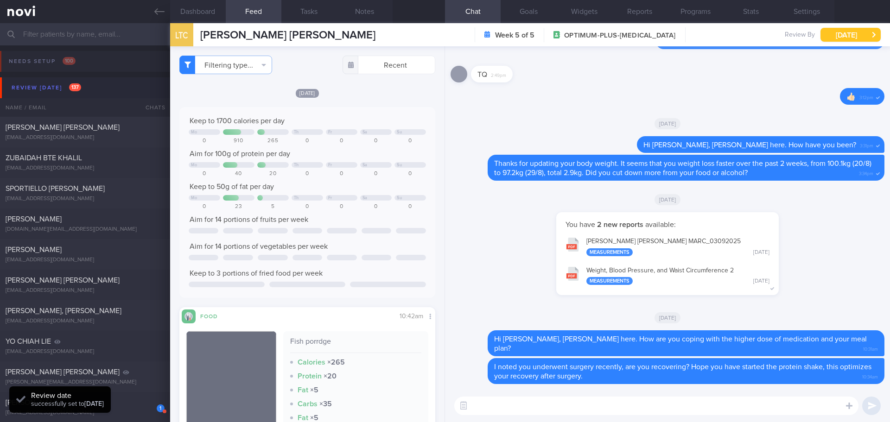
click at [840, 34] on button "[DATE]" at bounding box center [851, 35] width 60 height 14
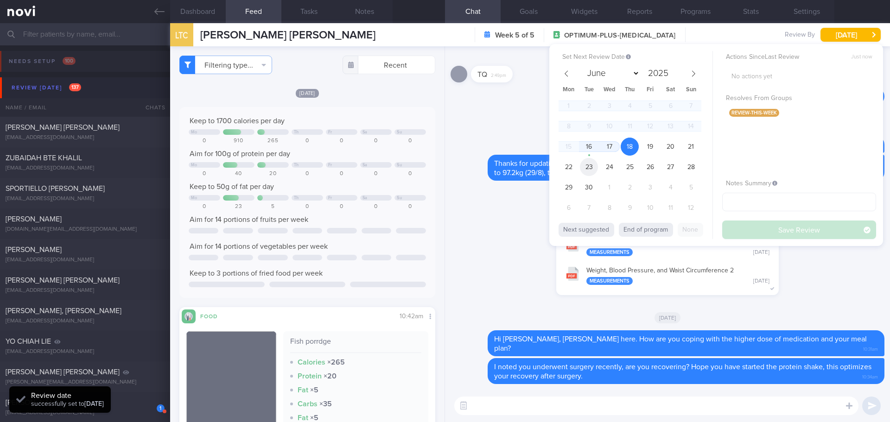
click at [591, 162] on span "23" at bounding box center [589, 167] width 18 height 18
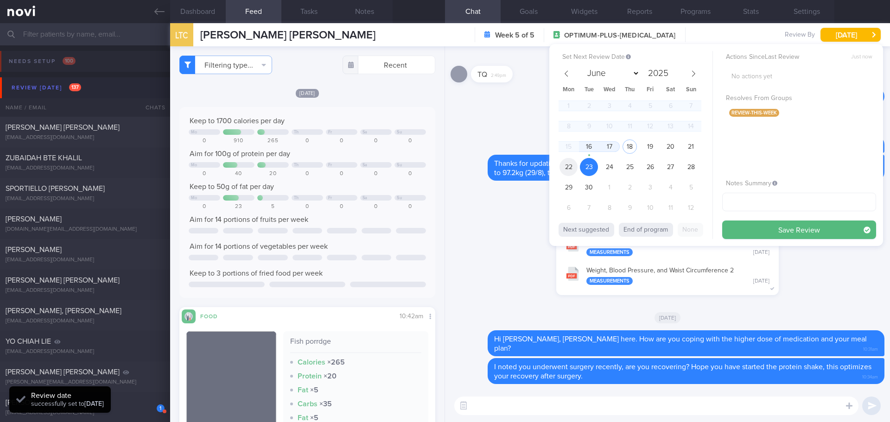
click at [572, 168] on span "22" at bounding box center [569, 167] width 18 height 18
click at [777, 224] on button "Save Review" at bounding box center [800, 230] width 154 height 19
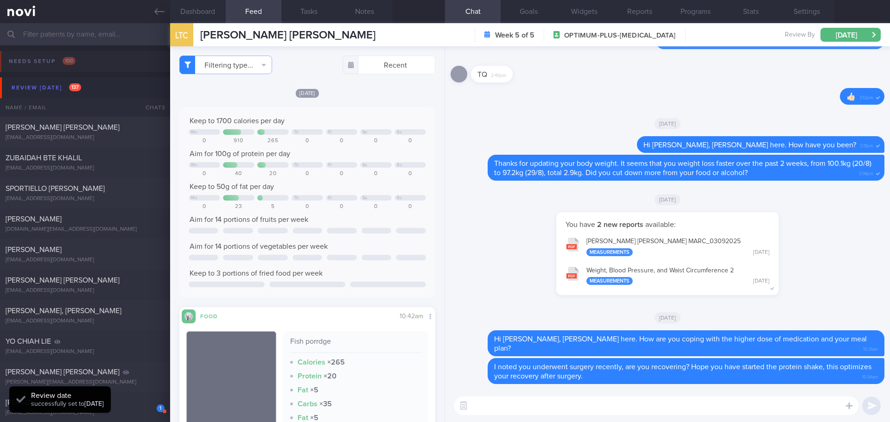
click at [38, 37] on input "text" at bounding box center [445, 34] width 890 height 22
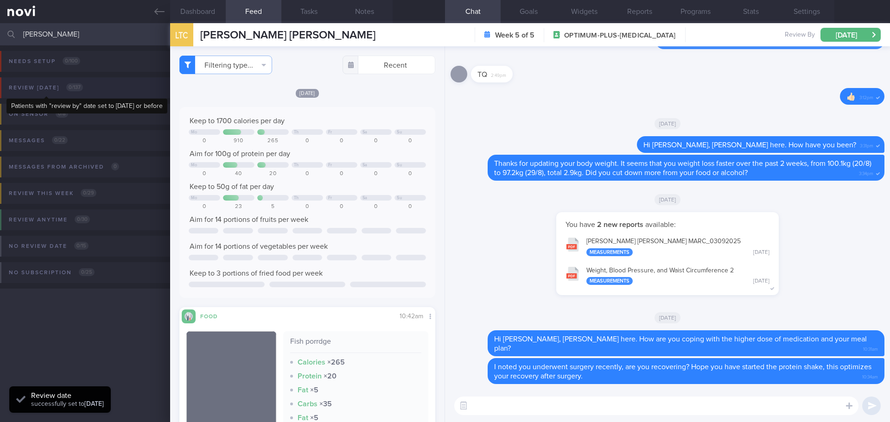
click at [62, 87] on div "Review today 0 / 137" at bounding box center [45, 88] width 79 height 13
click at [65, 34] on input "terrence" at bounding box center [445, 34] width 890 height 22
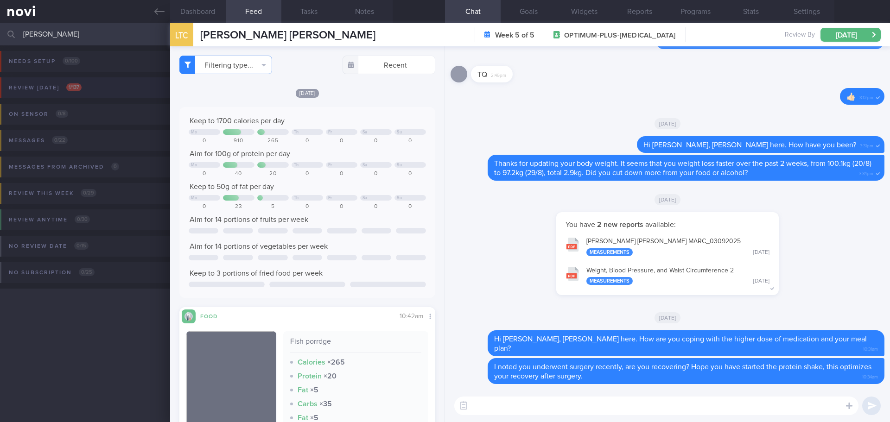
type input "[PERSON_NAME]"
click at [84, 87] on div "Review today 1 / 137" at bounding box center [44, 88] width 77 height 13
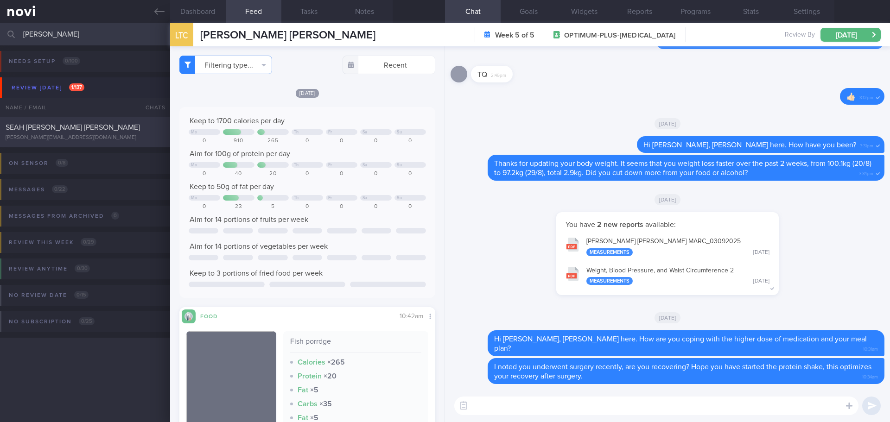
click at [71, 128] on span "SEAH [PERSON_NAME] [PERSON_NAME]" at bounding box center [73, 127] width 134 height 7
select select "7"
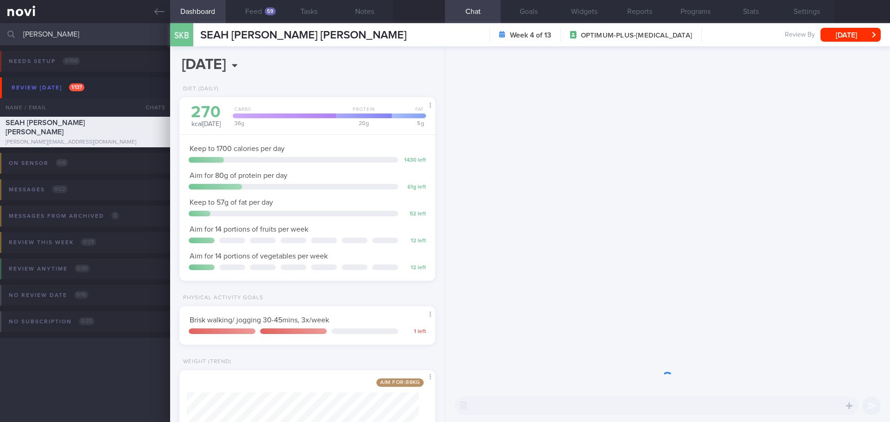
scroll to position [116, 233]
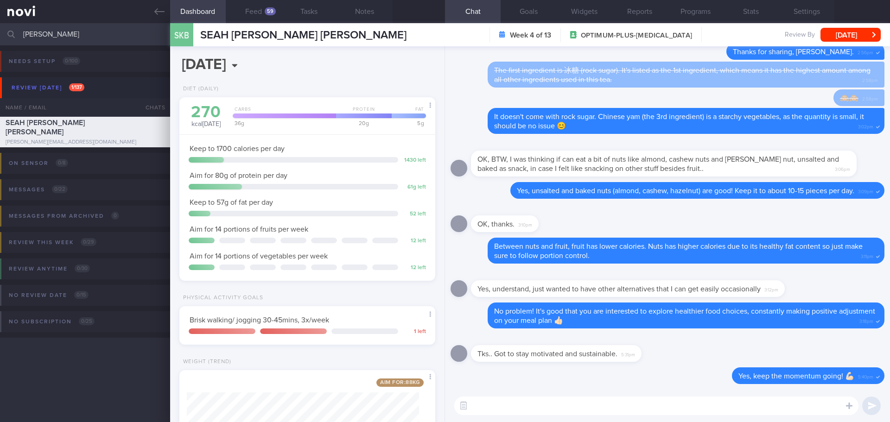
click at [700, 353] on div "Tks.. Got to stay motivated and sustainable. 5:31pm" at bounding box center [668, 350] width 434 height 33
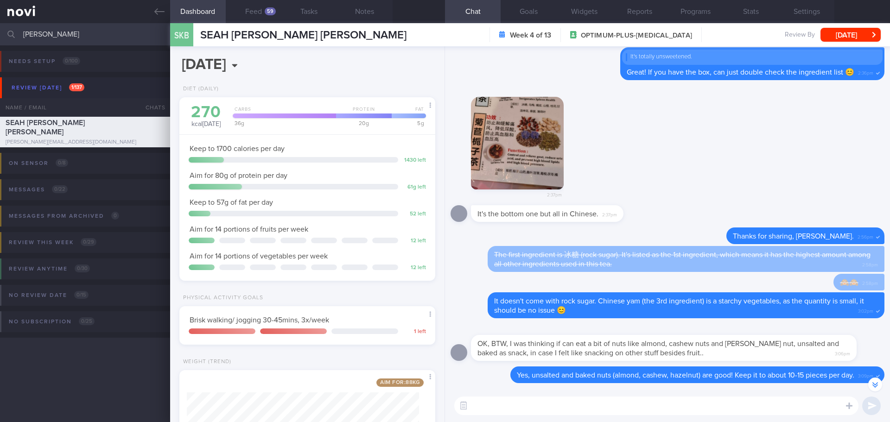
scroll to position [0, 0]
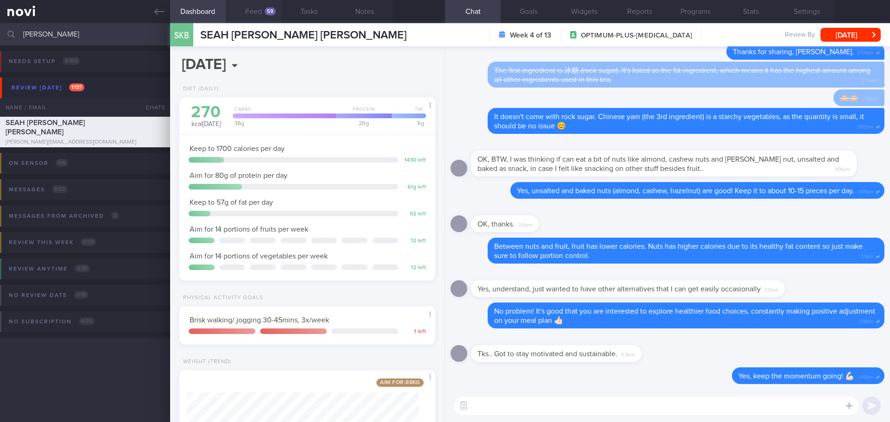
click at [269, 15] on button "Feed 59" at bounding box center [254, 11] width 56 height 23
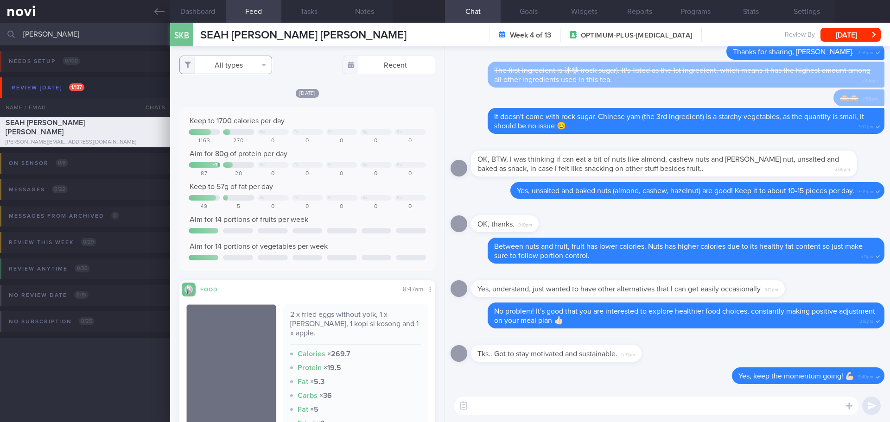
click at [242, 65] on button "All types" at bounding box center [225, 65] width 93 height 19
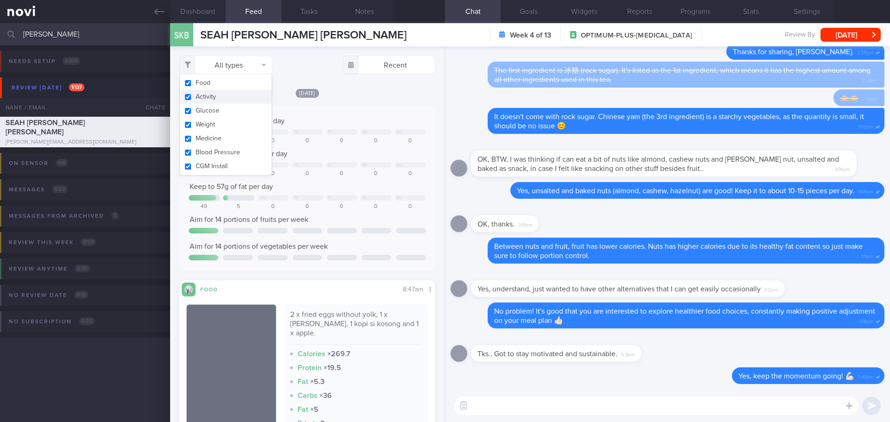
click at [231, 95] on button "Activity" at bounding box center [226, 97] width 92 height 14
checkbox input "false"
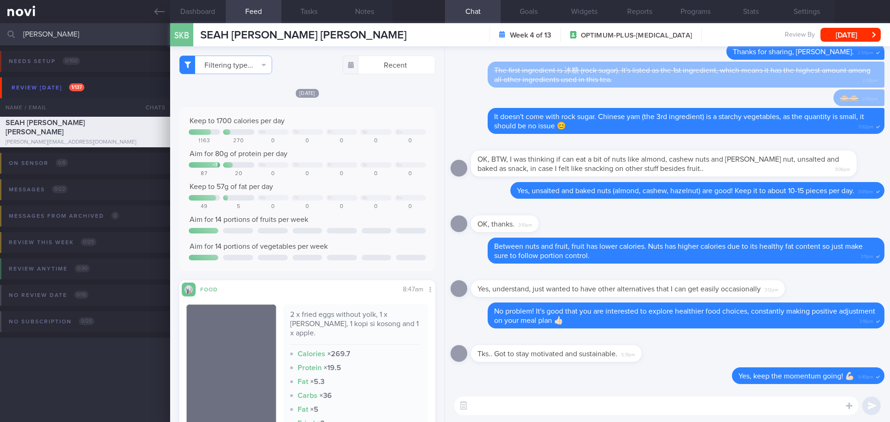
click at [380, 98] on div "Today Keep to 1700 calories per day We Th Fr Sa Su 1163 270 0 0 0 0 0 Aim for 8…" at bounding box center [307, 309] width 256 height 442
click at [207, 11] on button "Dashboard" at bounding box center [198, 11] width 56 height 23
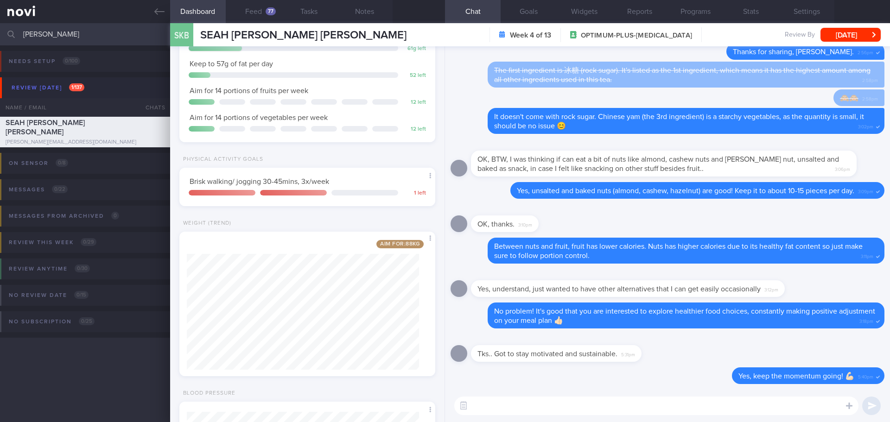
scroll to position [274, 0]
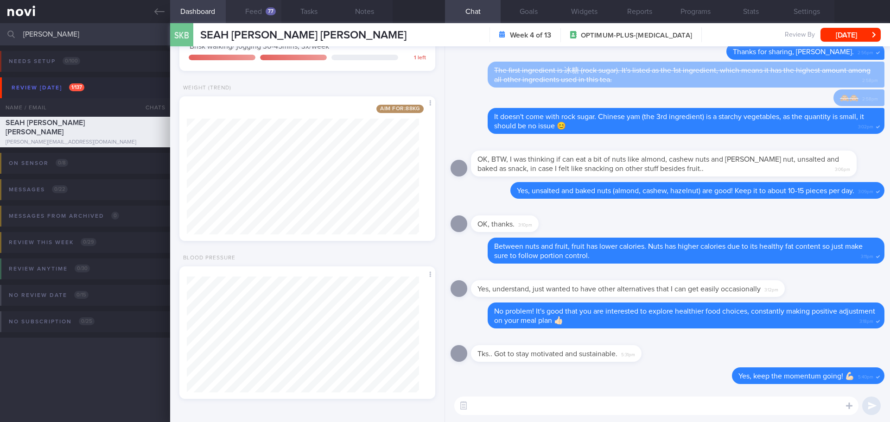
click at [260, 11] on button "Feed 77" at bounding box center [254, 11] width 56 height 23
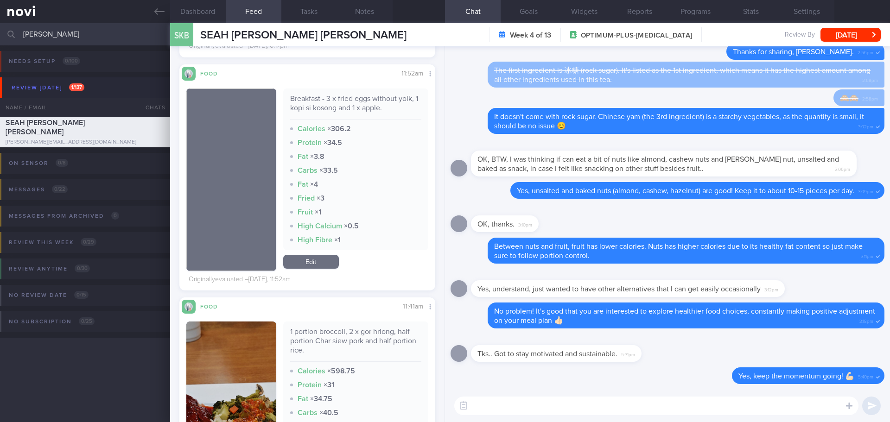
scroll to position [974, 0]
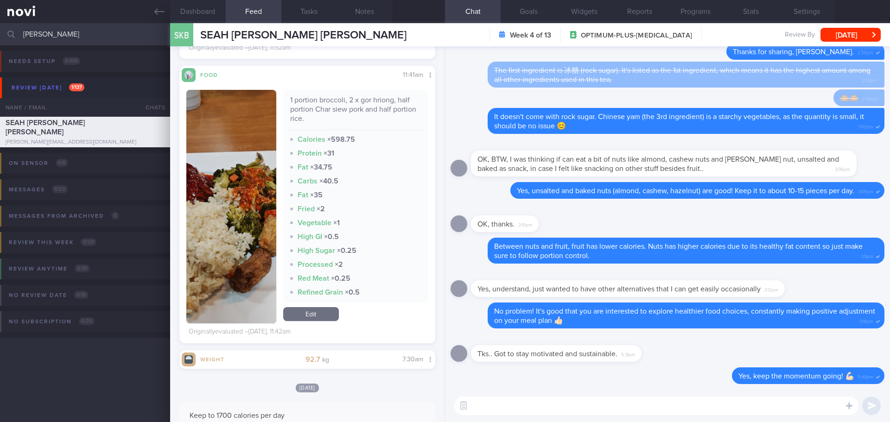
click at [238, 182] on button "button" at bounding box center [231, 207] width 90 height 234
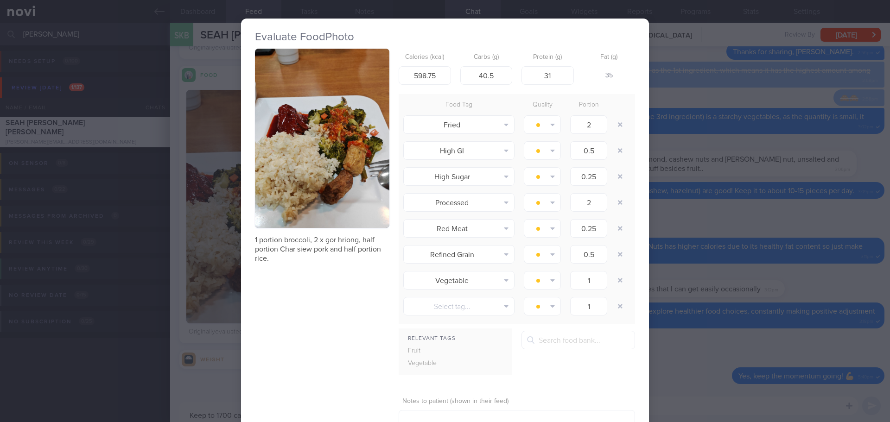
click at [318, 137] on button "button" at bounding box center [322, 138] width 134 height 179
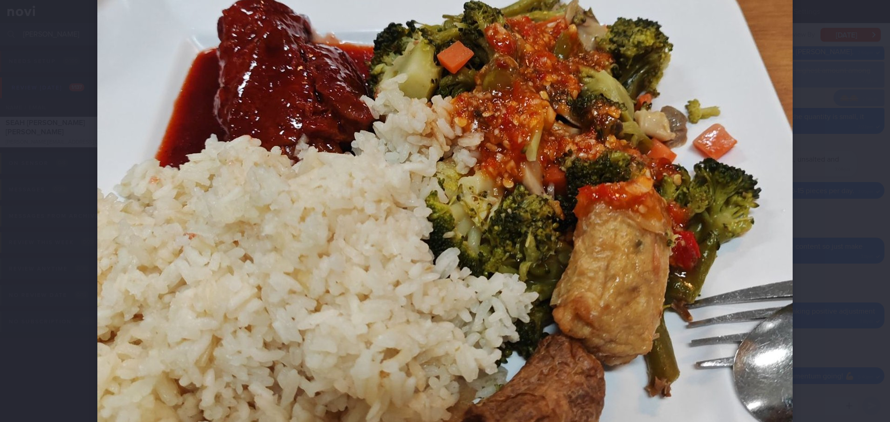
scroll to position [325, 0]
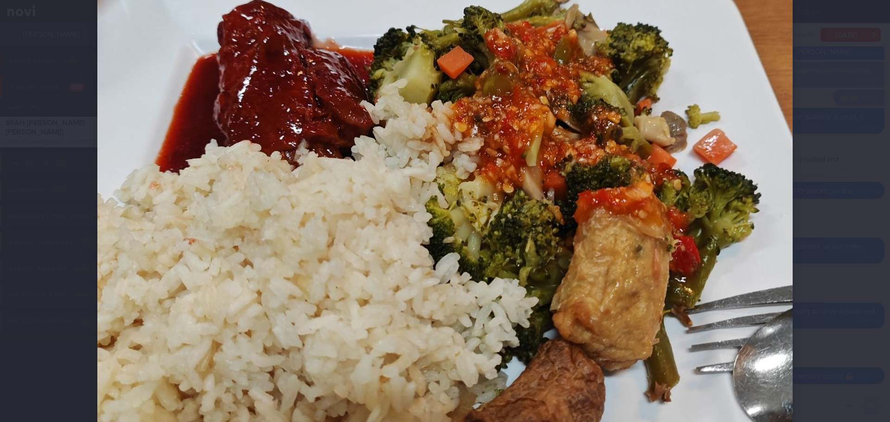
click at [813, 241] on div at bounding box center [445, 176] width 770 height 1002
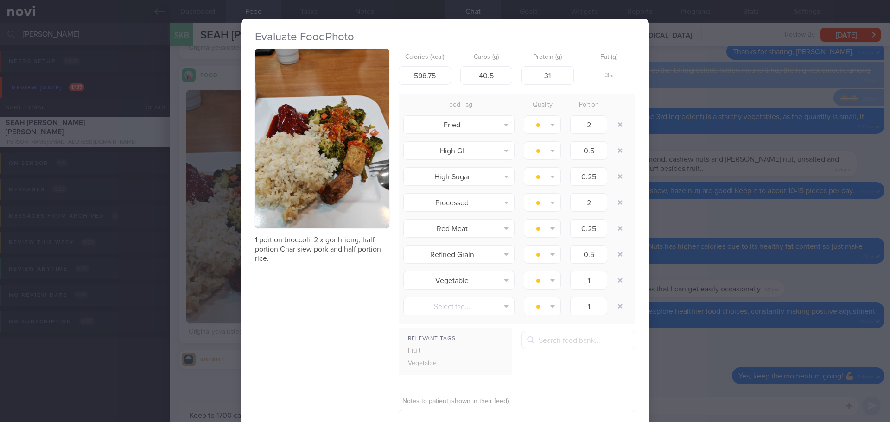
scroll to position [46, 0]
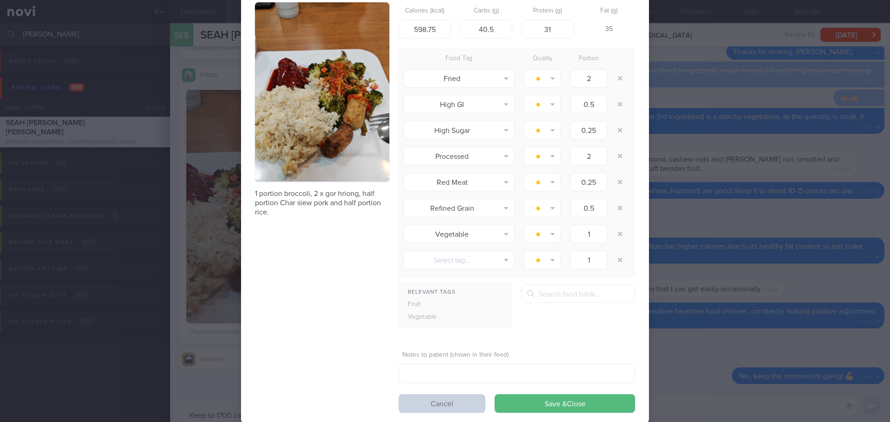
click at [437, 396] on button "Cancel" at bounding box center [442, 404] width 87 height 19
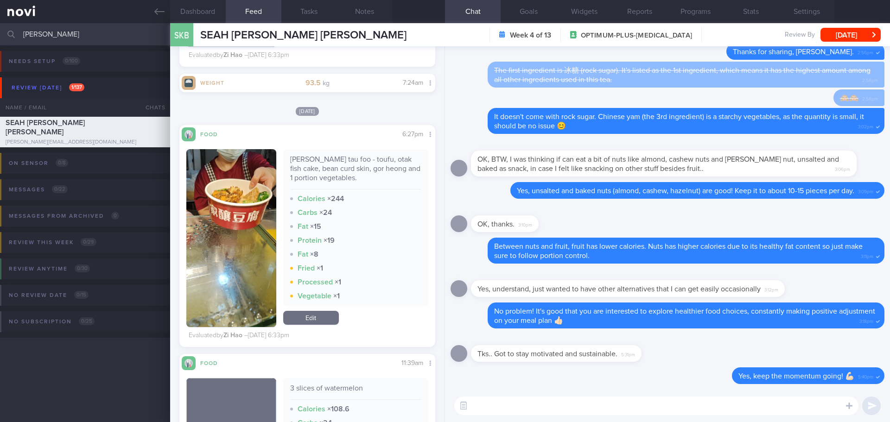
scroll to position [3246, 0]
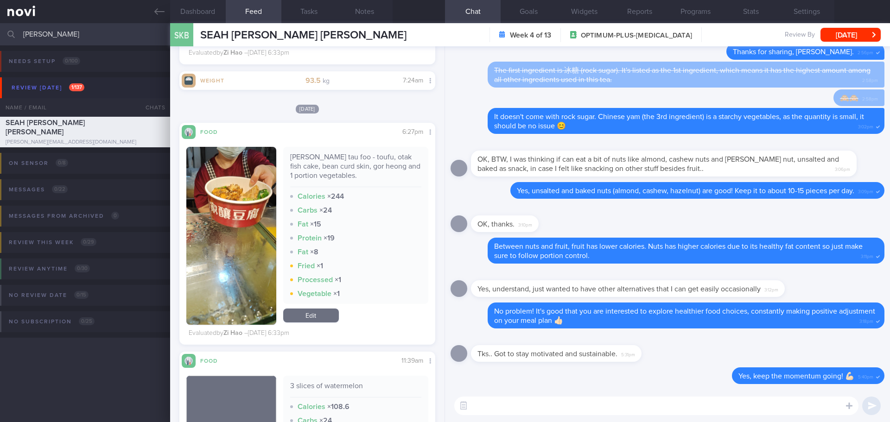
click at [247, 214] on button "button" at bounding box center [231, 236] width 90 height 178
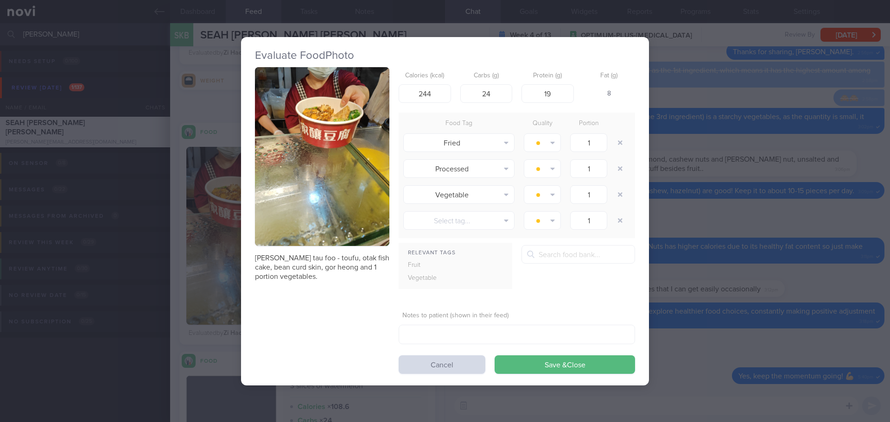
click at [312, 171] on button "button" at bounding box center [322, 156] width 134 height 179
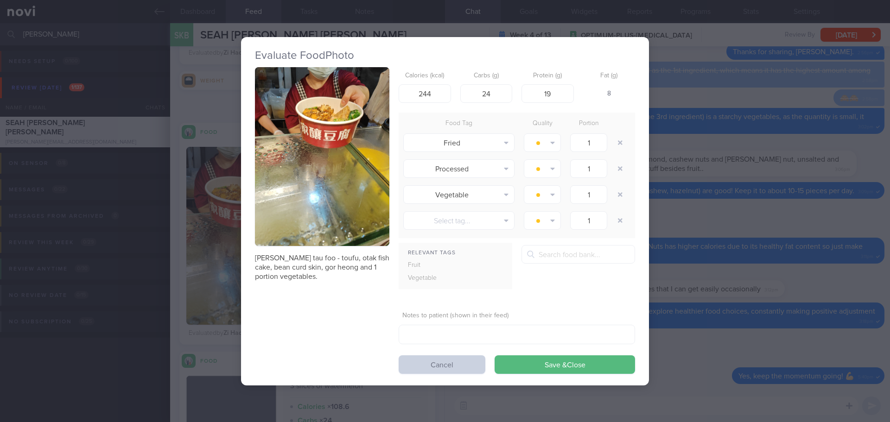
click at [455, 364] on button "Cancel" at bounding box center [442, 365] width 87 height 19
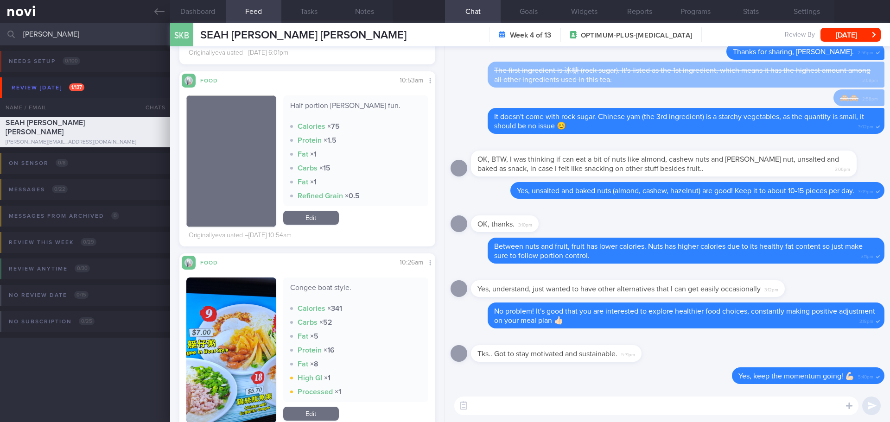
scroll to position [6957, 0]
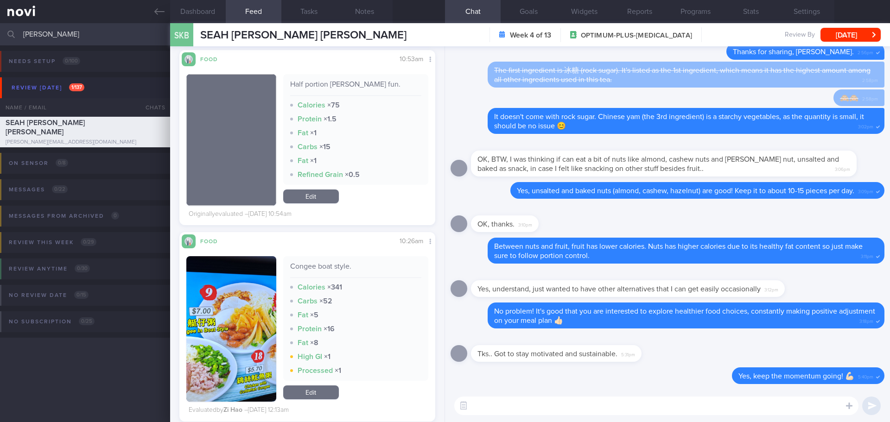
click at [234, 287] on button "button" at bounding box center [231, 329] width 90 height 146
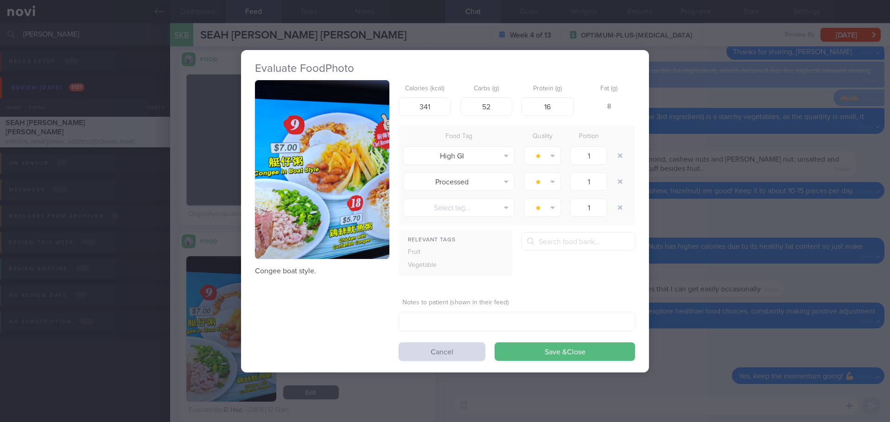
click at [339, 169] on button "button" at bounding box center [322, 169] width 134 height 179
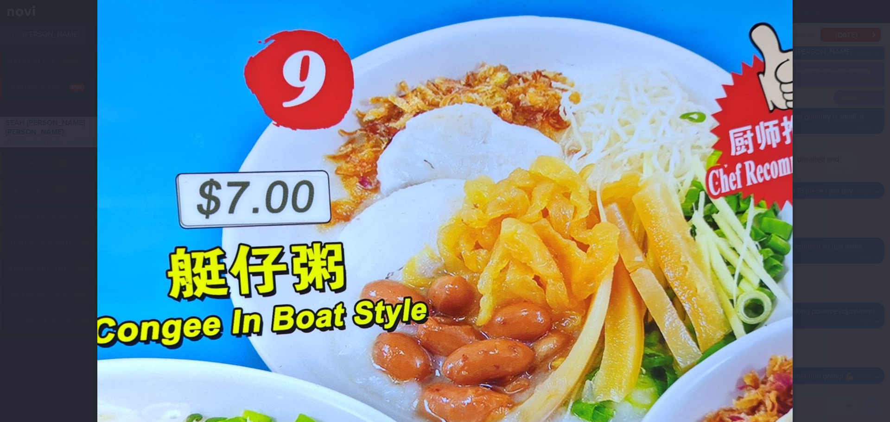
scroll to position [139, 0]
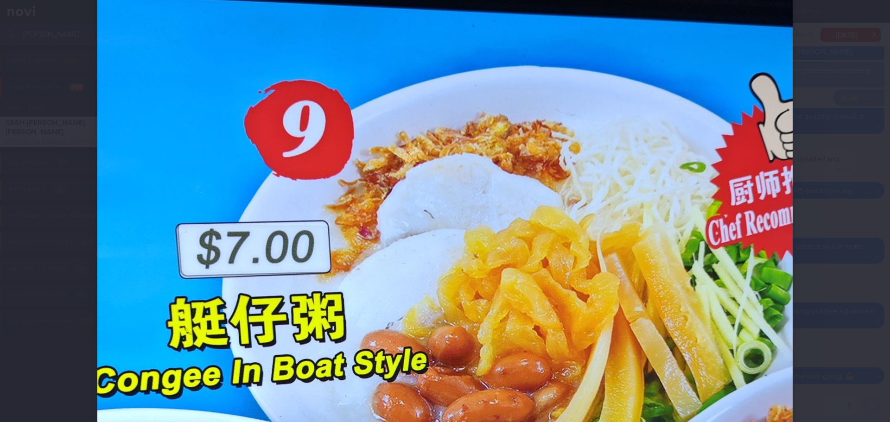
click at [822, 234] on div at bounding box center [445, 362] width 770 height 1002
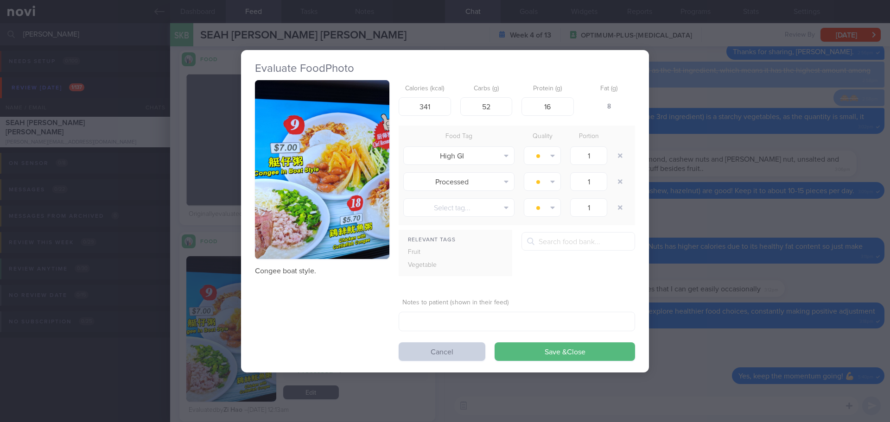
click at [421, 346] on button "Cancel" at bounding box center [442, 352] width 87 height 19
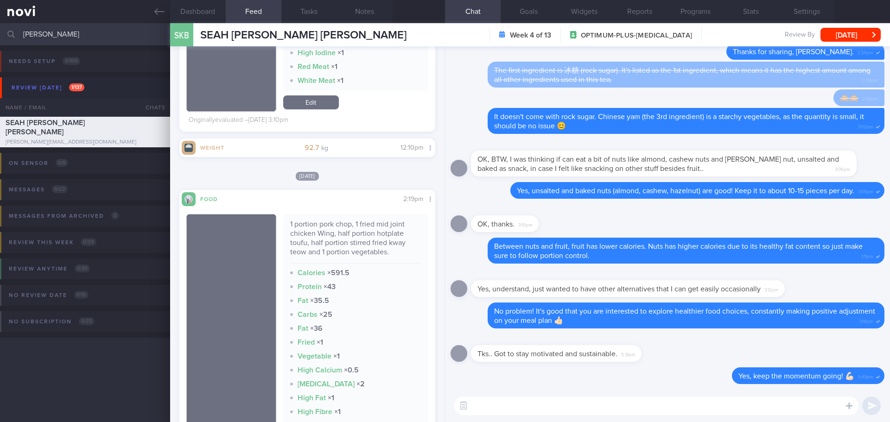
scroll to position [7560, 0]
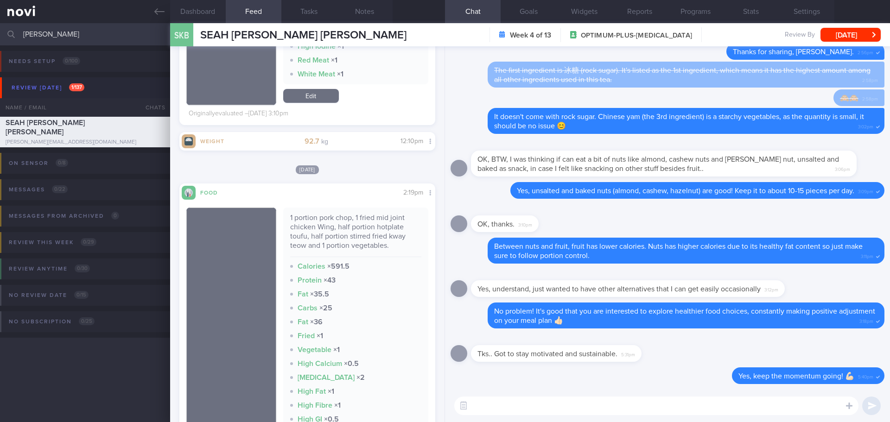
click at [496, 405] on textarea at bounding box center [656, 406] width 404 height 19
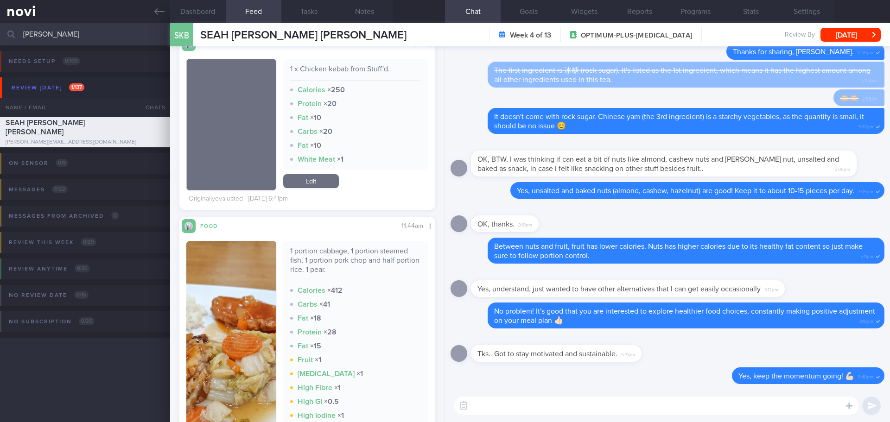
scroll to position [8394, 0]
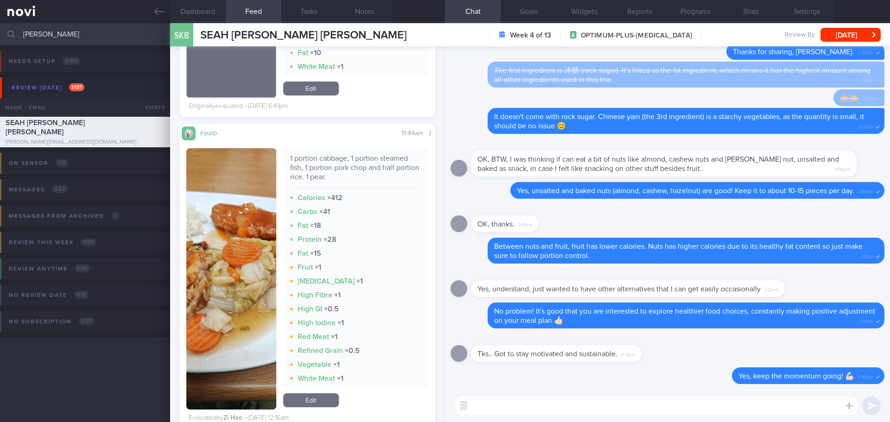
click at [224, 222] on button "button" at bounding box center [231, 279] width 90 height 262
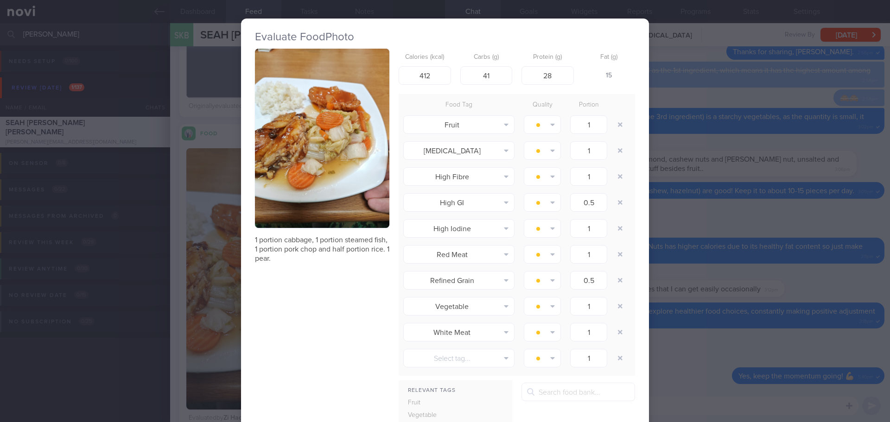
click at [297, 152] on button "button" at bounding box center [322, 138] width 134 height 179
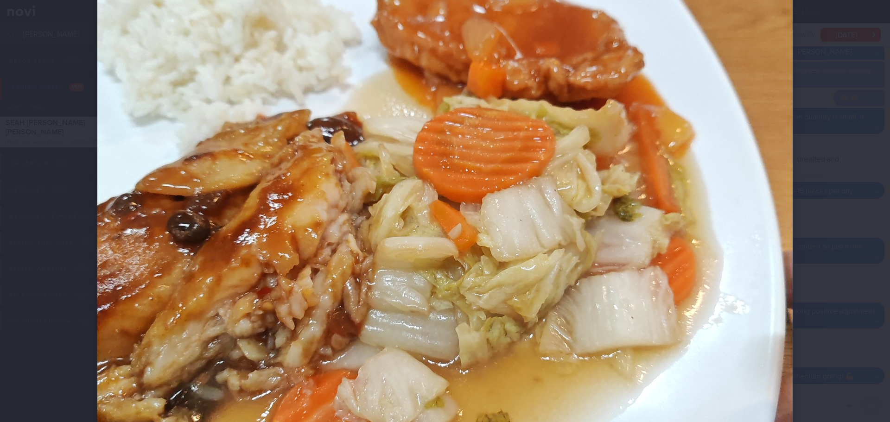
scroll to position [232, 0]
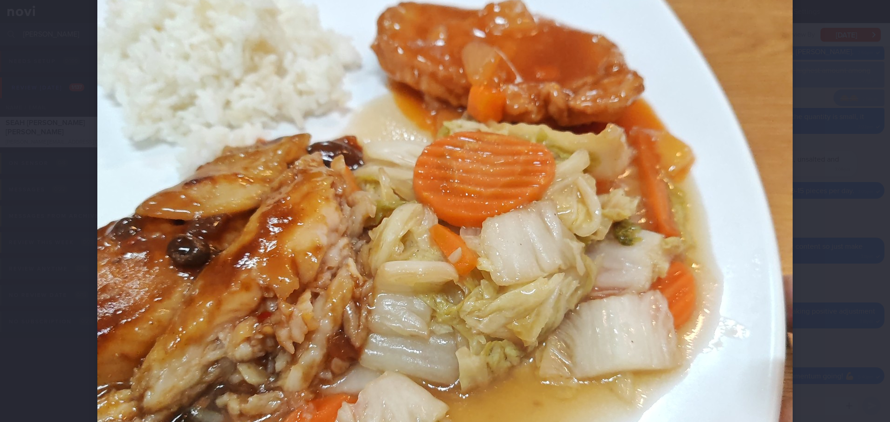
click at [812, 217] on div at bounding box center [445, 269] width 770 height 1002
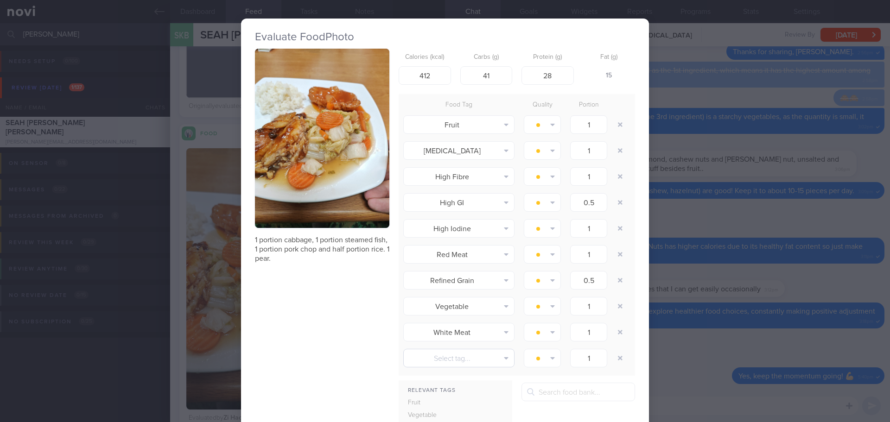
scroll to position [119, 0]
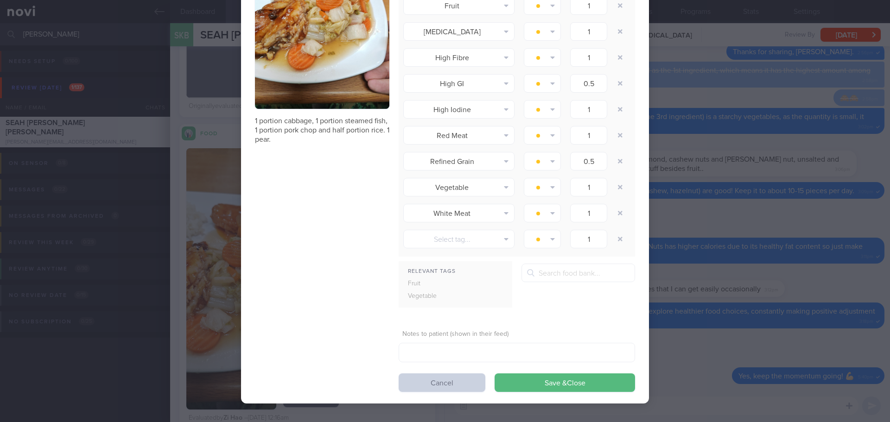
click at [439, 386] on button "Cancel" at bounding box center [442, 383] width 87 height 19
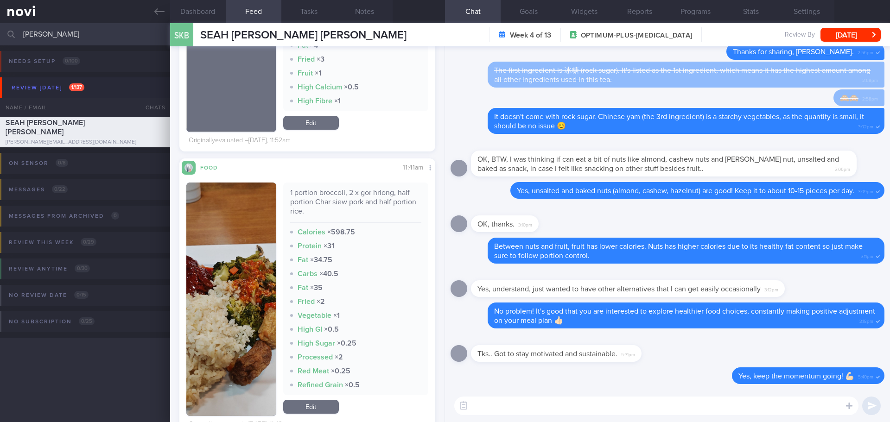
scroll to position [1159, 0]
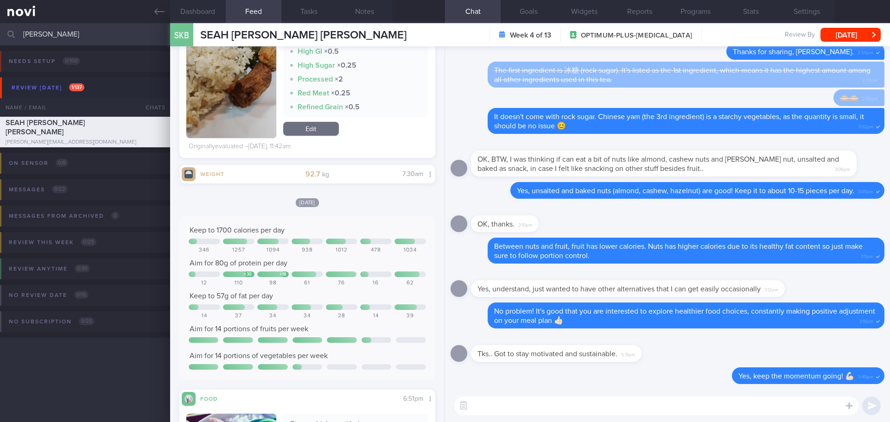
click at [488, 408] on textarea at bounding box center [656, 406] width 404 height 19
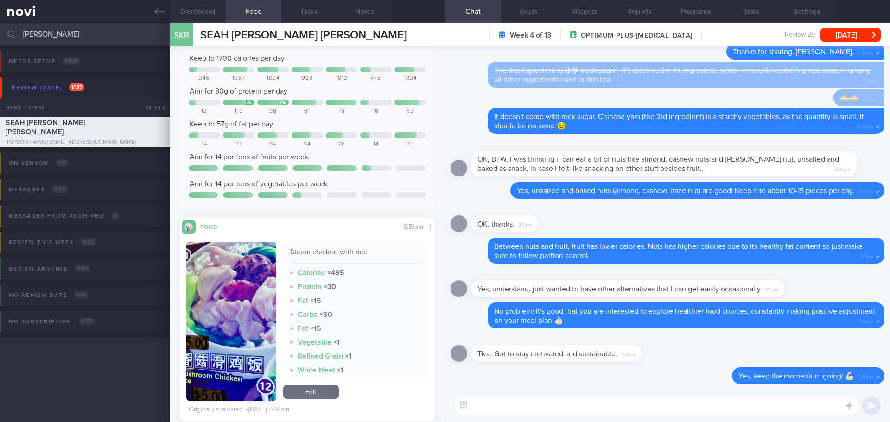
scroll to position [1252, 0]
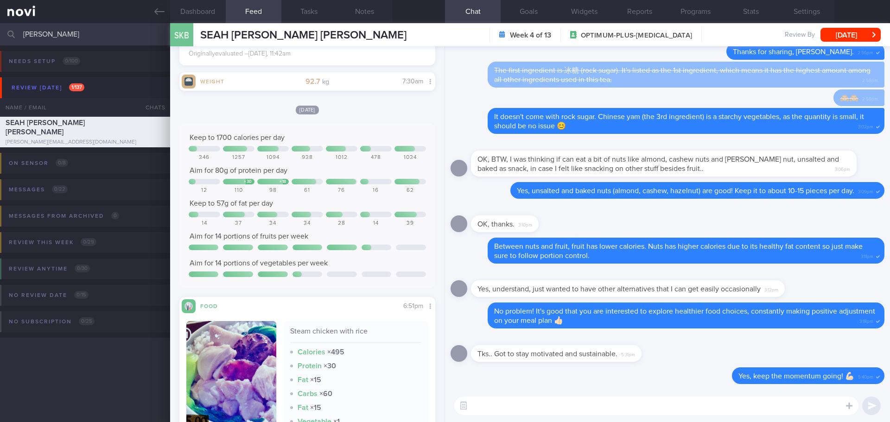
click at [491, 401] on textarea at bounding box center [656, 406] width 404 height 19
click at [644, 403] on textarea "Hi Terence, Elizabeth here. How have you been doing over the past few weeks?" at bounding box center [656, 406] width 404 height 19
click at [746, 410] on textarea "Hi [PERSON_NAME], [PERSON_NAME] here. How have you been over the past few weeks?" at bounding box center [656, 406] width 404 height 19
type textarea "Hi [PERSON_NAME], [PERSON_NAME] here. How have you been over the past few weeks?"
click at [870, 407] on button "submit" at bounding box center [872, 406] width 19 height 19
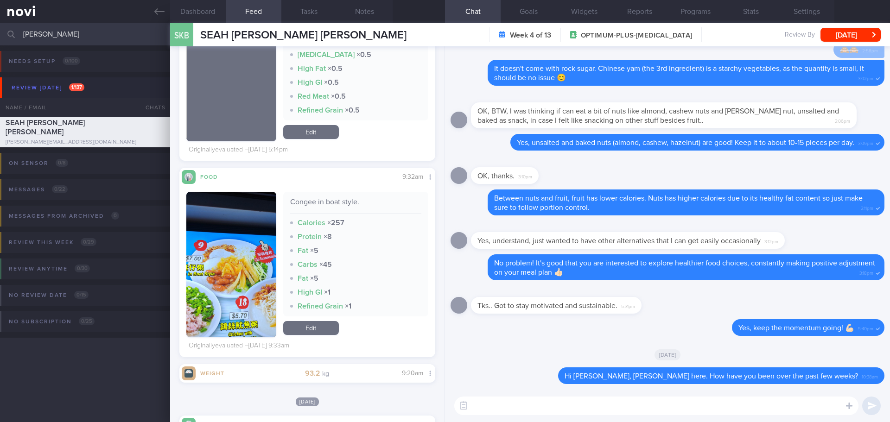
scroll to position [2133, 0]
click at [288, 258] on div "Congee in boat style. Calories × 257 Protein × 8 Fat × 5 Carbs × 45 Fat × 5 Hig…" at bounding box center [356, 254] width 146 height 125
click at [255, 246] on button "button" at bounding box center [231, 265] width 90 height 146
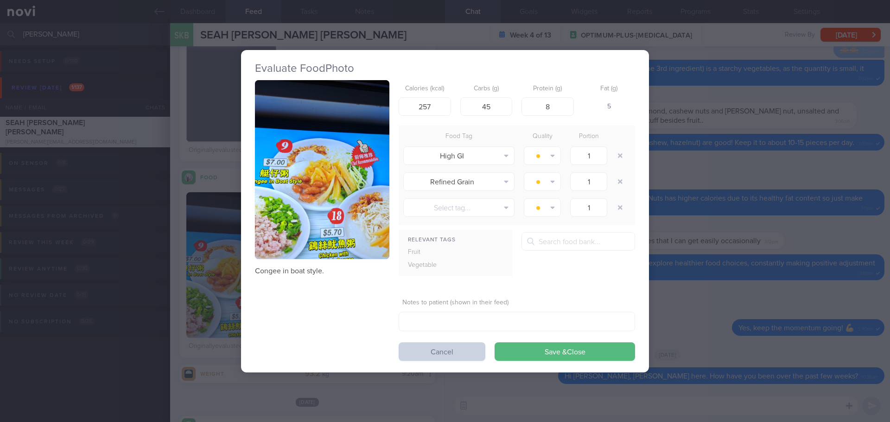
click at [424, 352] on button "Cancel" at bounding box center [442, 352] width 87 height 19
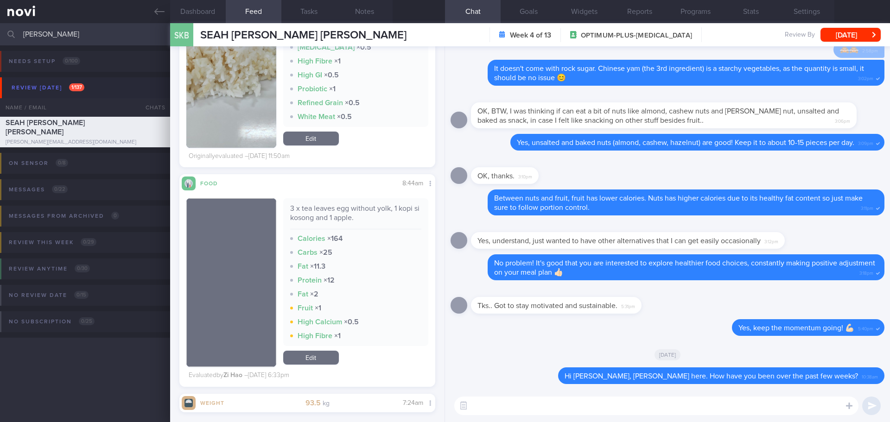
scroll to position [2736, 0]
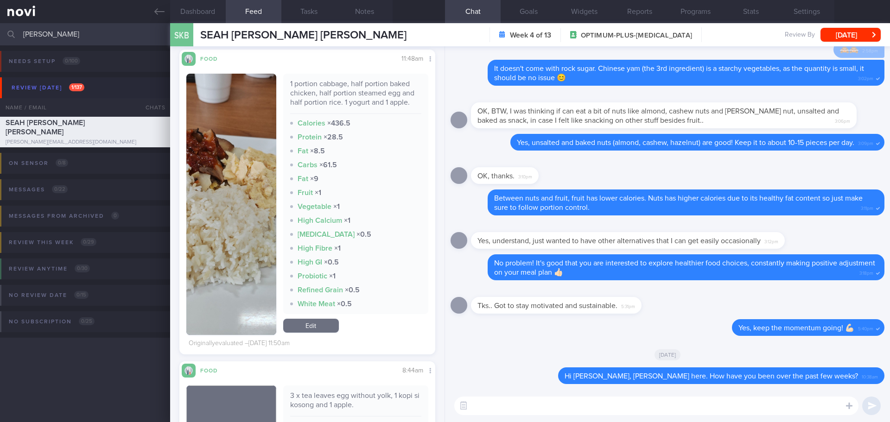
click at [239, 186] on button "button" at bounding box center [231, 205] width 90 height 262
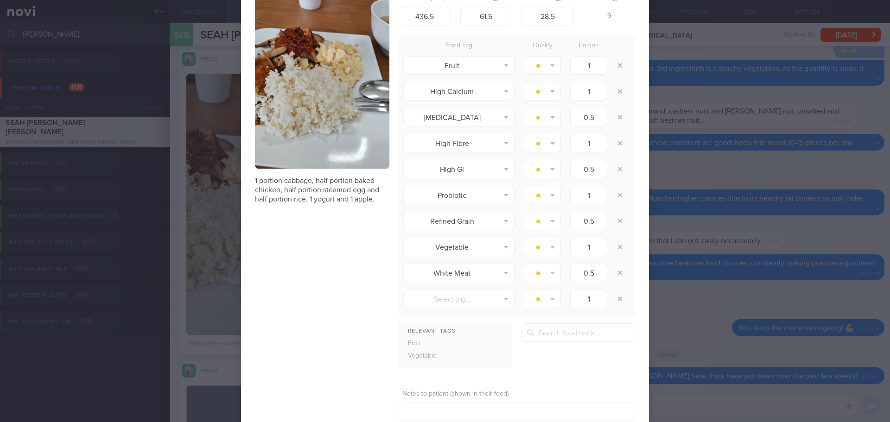
scroll to position [119, 0]
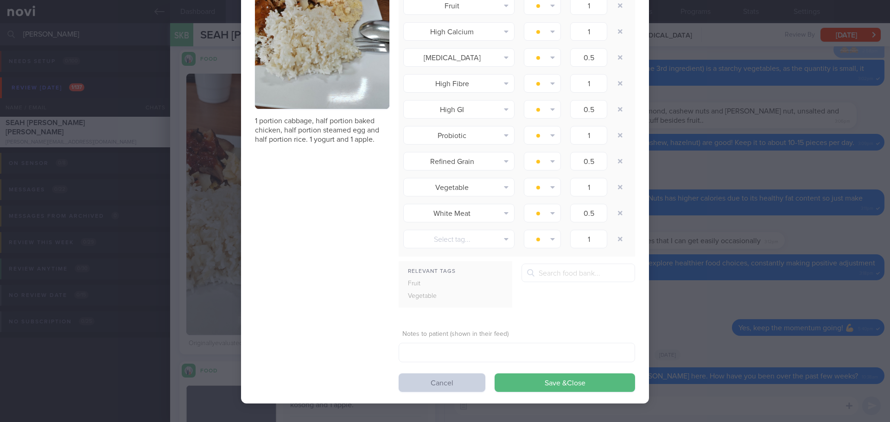
click at [427, 384] on button "Cancel" at bounding box center [442, 383] width 87 height 19
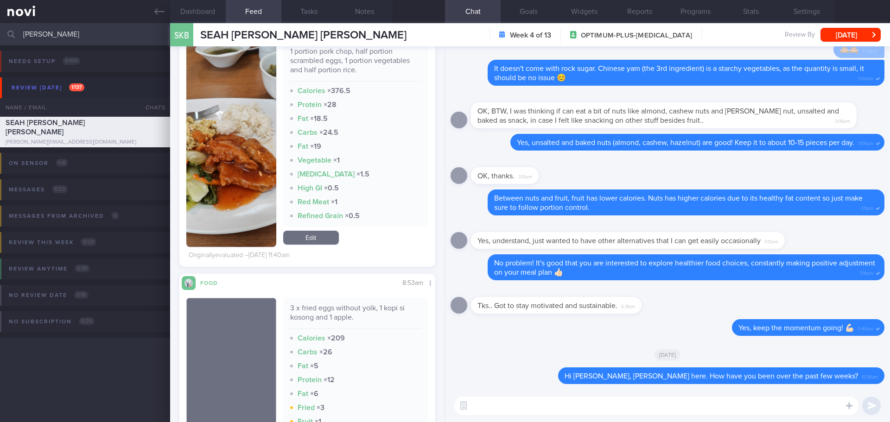
scroll to position [3664, 0]
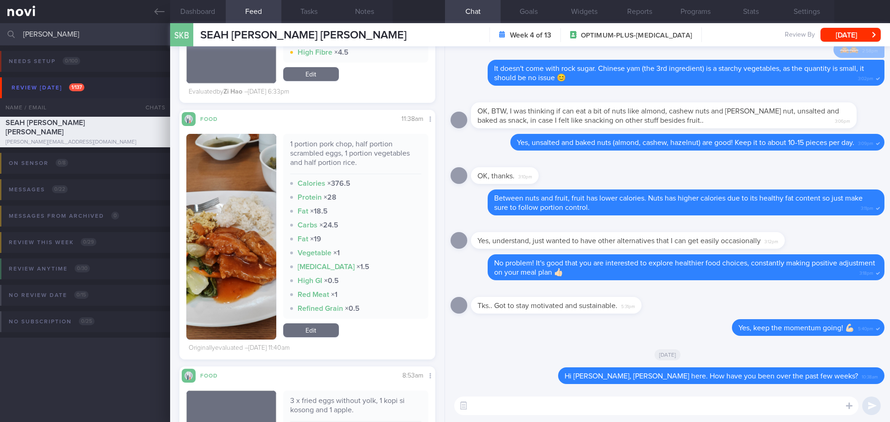
click at [220, 232] on button "button" at bounding box center [231, 237] width 90 height 206
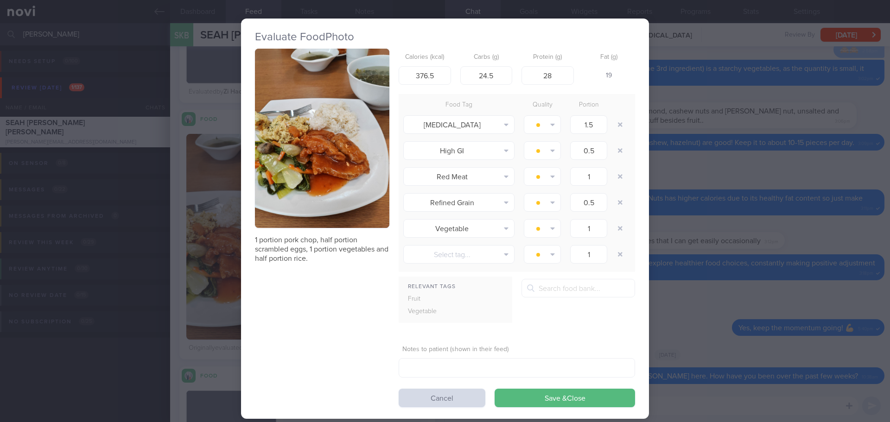
click at [294, 166] on button "button" at bounding box center [322, 138] width 134 height 179
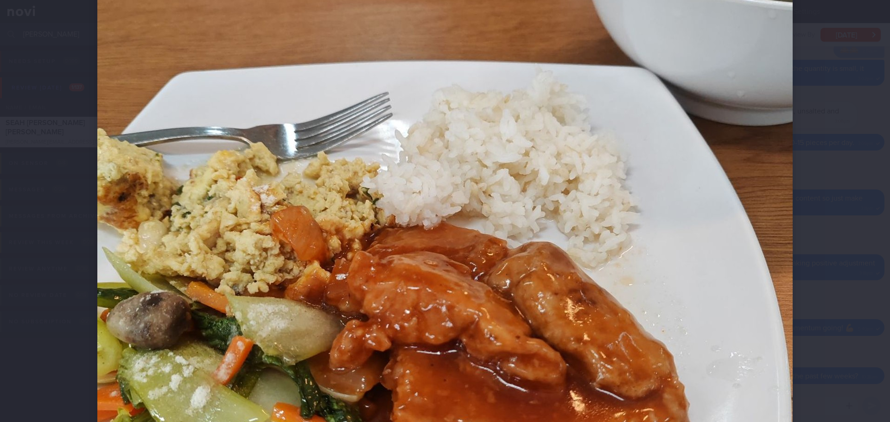
scroll to position [325, 0]
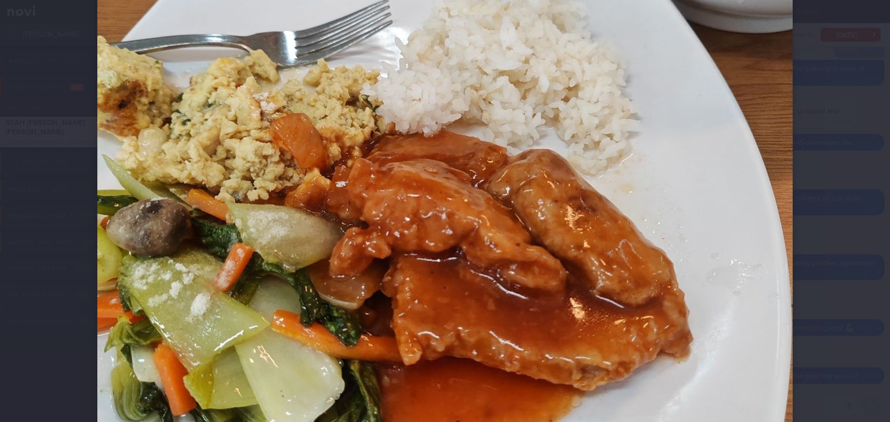
click at [803, 213] on div at bounding box center [445, 176] width 770 height 1002
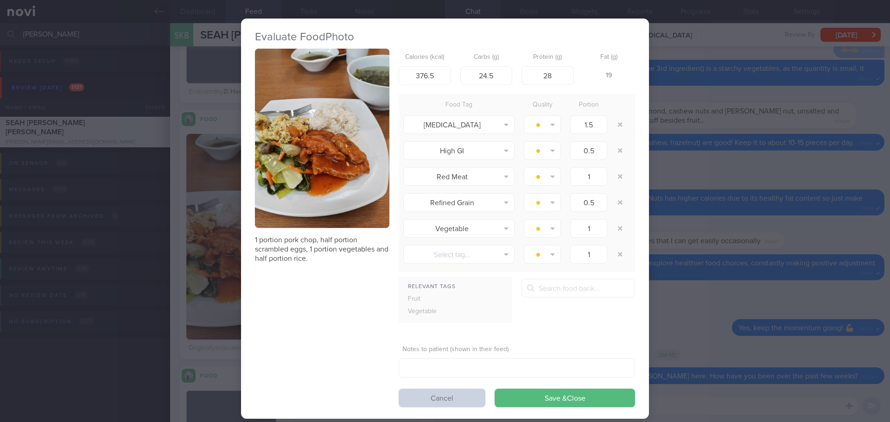
click at [422, 396] on button "Cancel" at bounding box center [442, 398] width 87 height 19
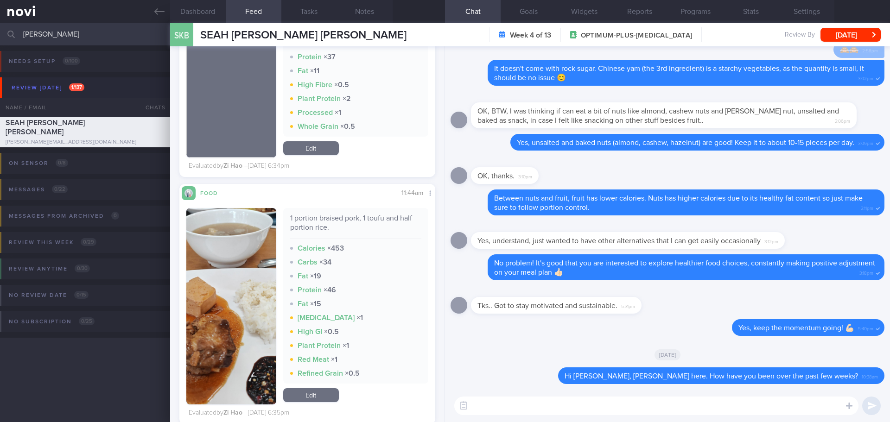
scroll to position [4406, 0]
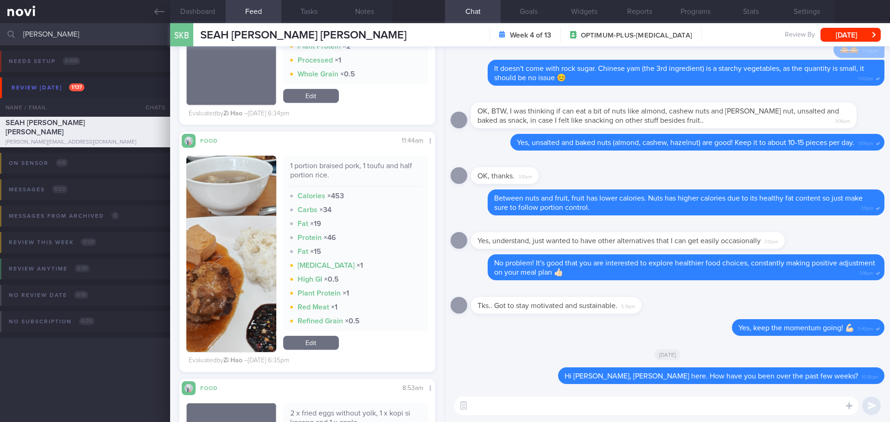
click at [228, 247] on button "button" at bounding box center [231, 254] width 90 height 197
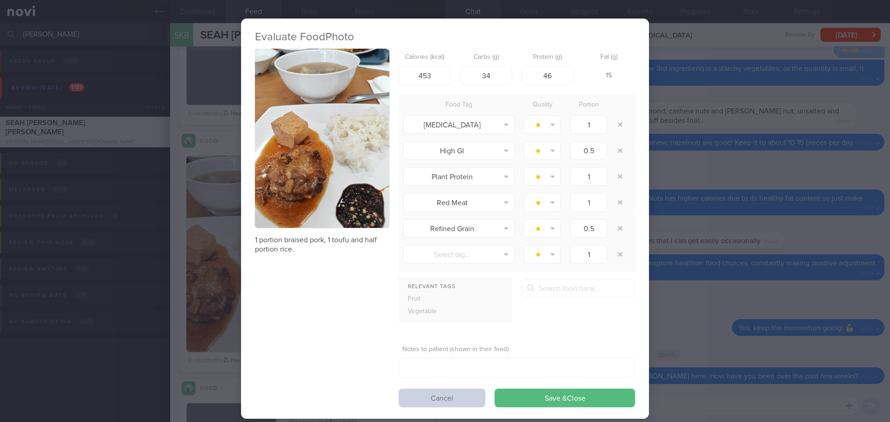
click at [419, 392] on button "Cancel" at bounding box center [442, 398] width 87 height 19
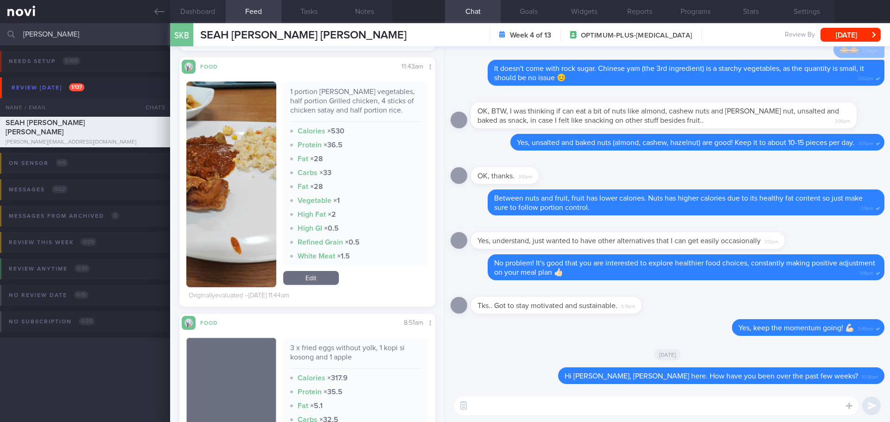
scroll to position [5287, 0]
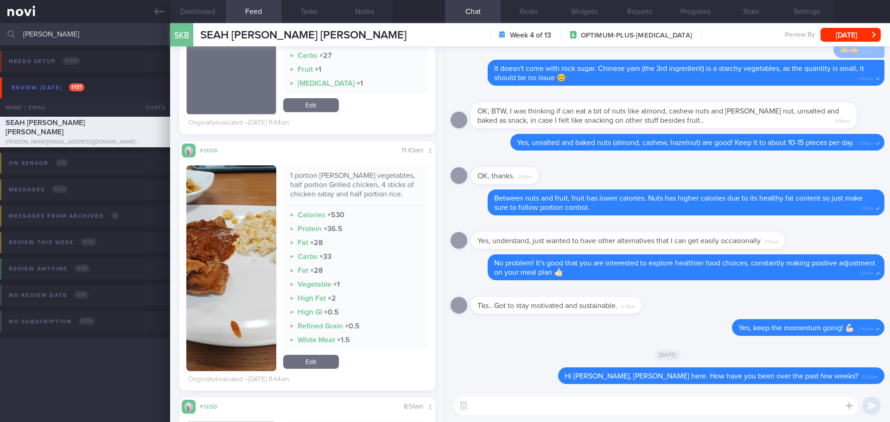
click at [263, 196] on img "button" at bounding box center [231, 269] width 90 height 206
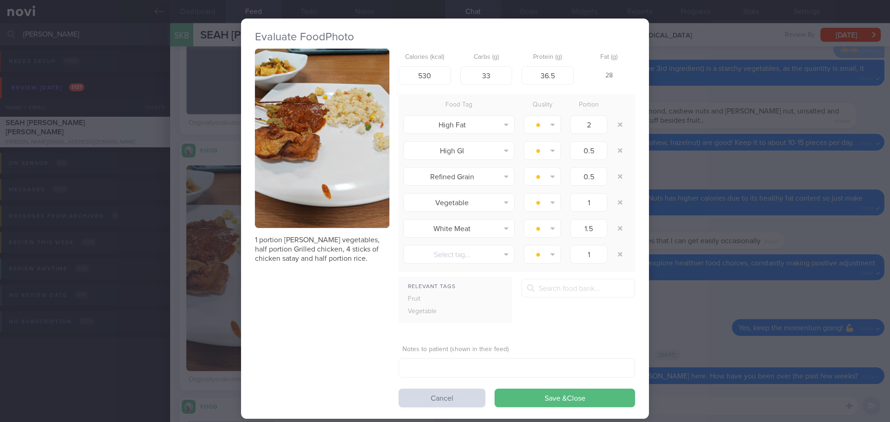
click at [339, 193] on button "button" at bounding box center [322, 138] width 134 height 179
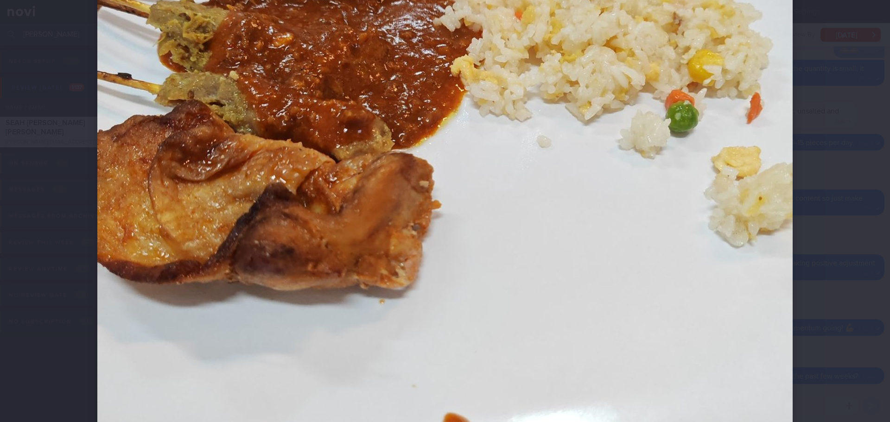
scroll to position [325, 0]
click at [817, 159] on div at bounding box center [445, 176] width 770 height 1002
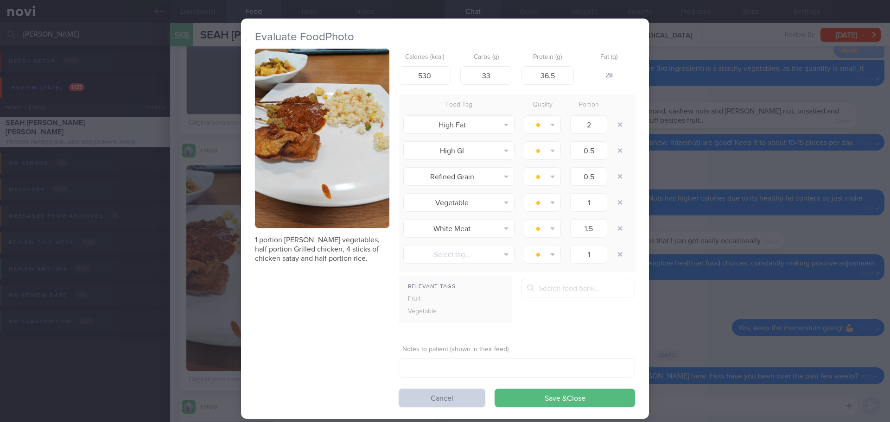
click at [458, 393] on button "Cancel" at bounding box center [442, 398] width 87 height 19
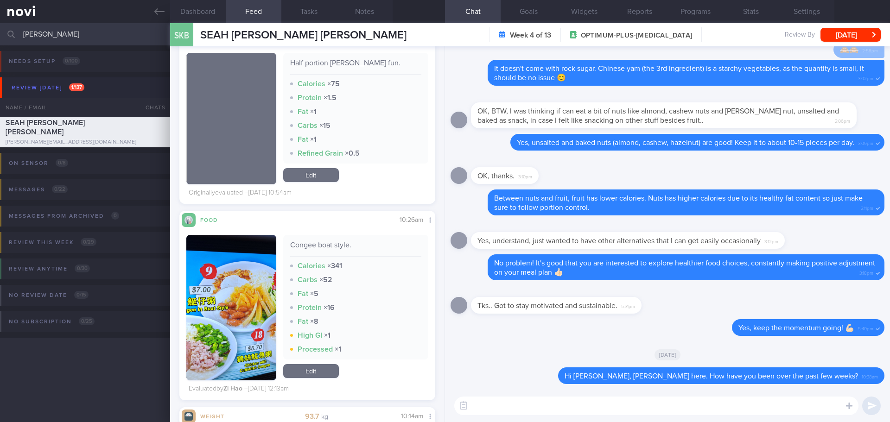
scroll to position [7142, 0]
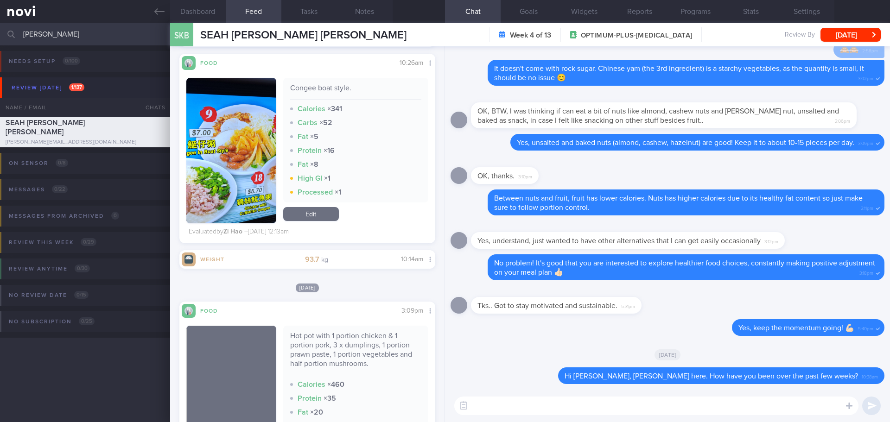
click at [502, 404] on textarea at bounding box center [656, 406] width 404 height 19
click at [237, 147] on button "button" at bounding box center [231, 151] width 90 height 146
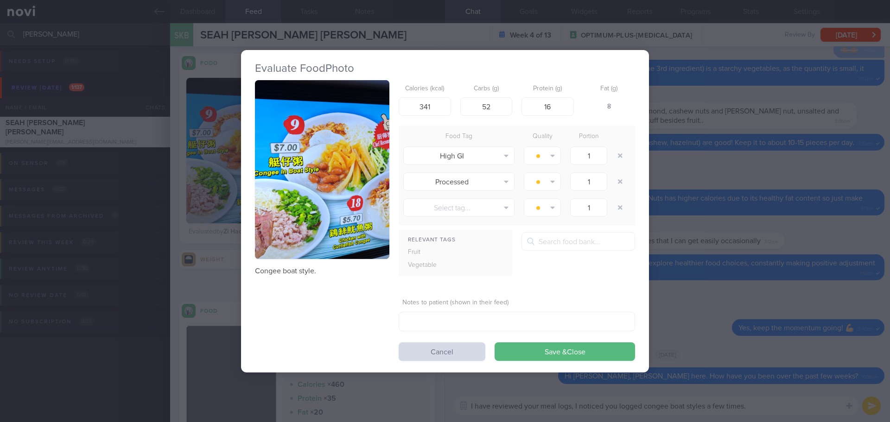
click at [281, 127] on button "button" at bounding box center [322, 169] width 134 height 179
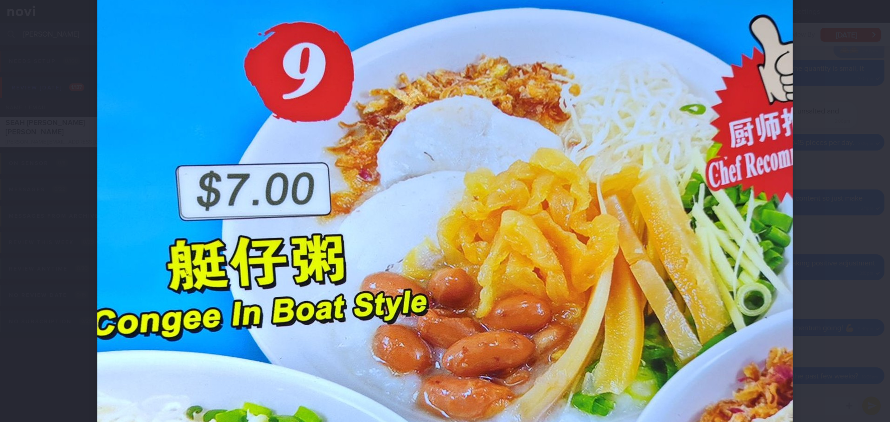
scroll to position [232, 0]
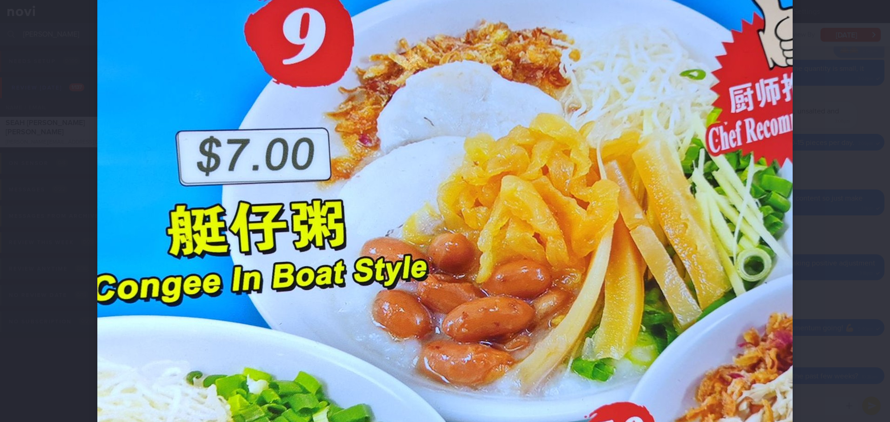
click at [843, 187] on div at bounding box center [445, 211] width 890 height 422
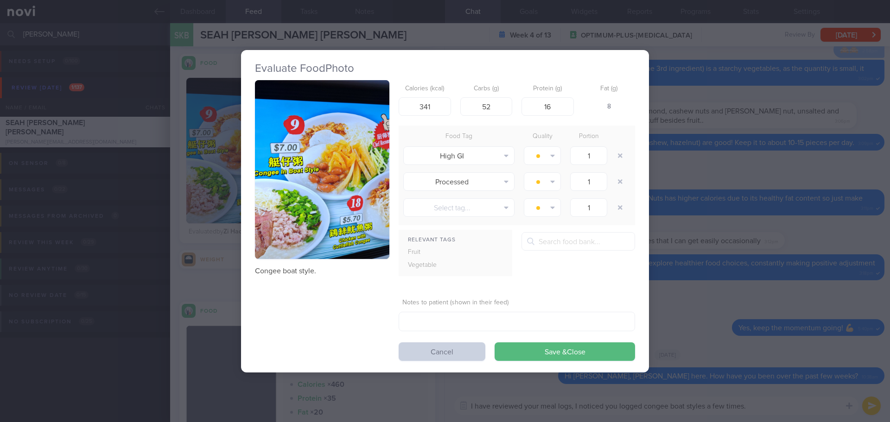
click at [465, 348] on button "Cancel" at bounding box center [442, 352] width 87 height 19
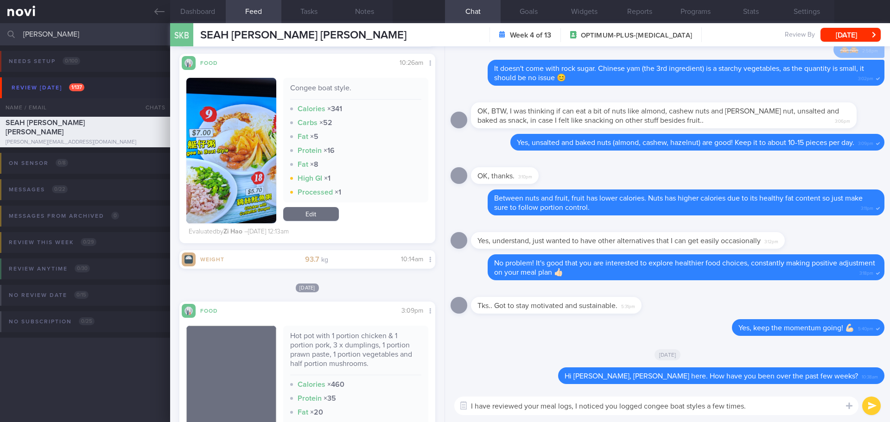
click at [772, 408] on textarea "I have reviewed your meal logs, I noticed you logged congee boat styles a few t…" at bounding box center [656, 406] width 404 height 19
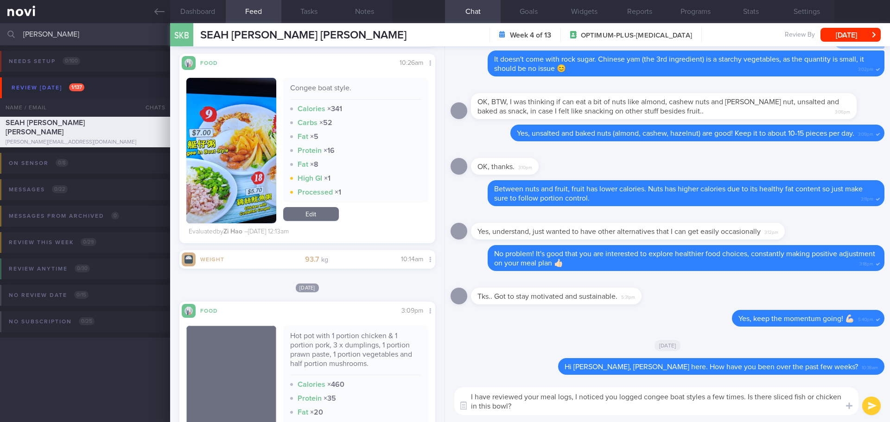
click at [749, 396] on textarea "I have reviewed your meal logs, I noticed you logged congee boat styles a few t…" at bounding box center [656, 402] width 404 height 28
type textarea "I have reviewed your meal logs, I noticed you logged congee boat styles a few t…"
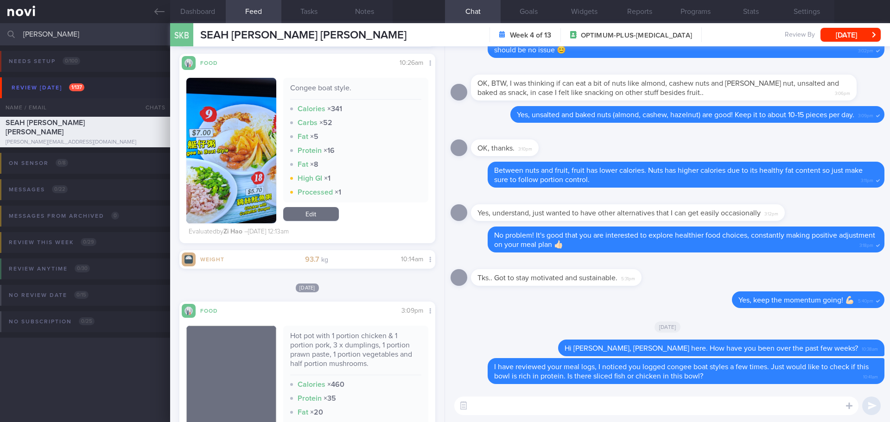
drag, startPoint x: 62, startPoint y: 38, endPoint x: 22, endPoint y: 38, distance: 39.9
click at [22, 38] on input "[PERSON_NAME]" at bounding box center [445, 34] width 890 height 22
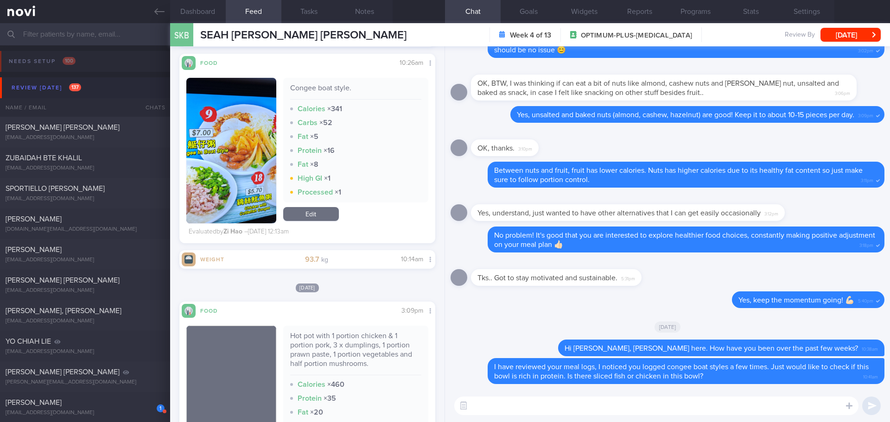
click at [840, 25] on div "SKB SEAH KWEE BOON TERENCE SEAH KWEE BOON TERENCE terence_boon@yahoo.com.sg Wee…" at bounding box center [530, 34] width 720 height 23
click at [840, 41] on button "[DATE]" at bounding box center [851, 35] width 60 height 14
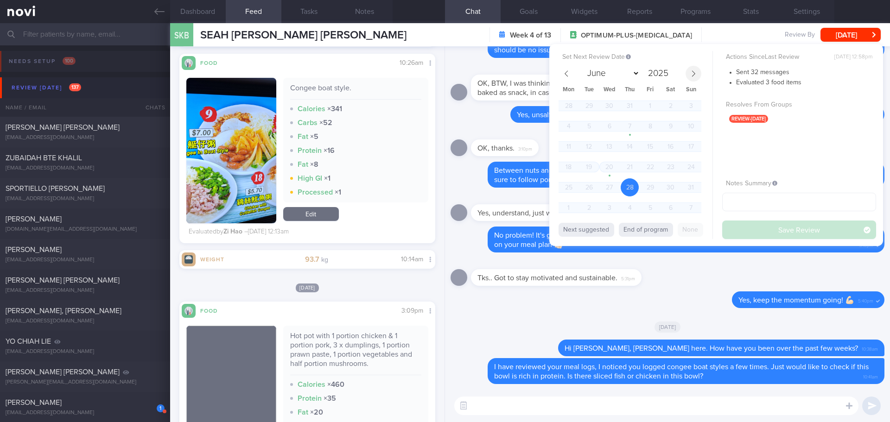
click at [691, 78] on span at bounding box center [694, 74] width 16 height 16
select select "8"
click at [587, 167] on span "23" at bounding box center [589, 167] width 18 height 18
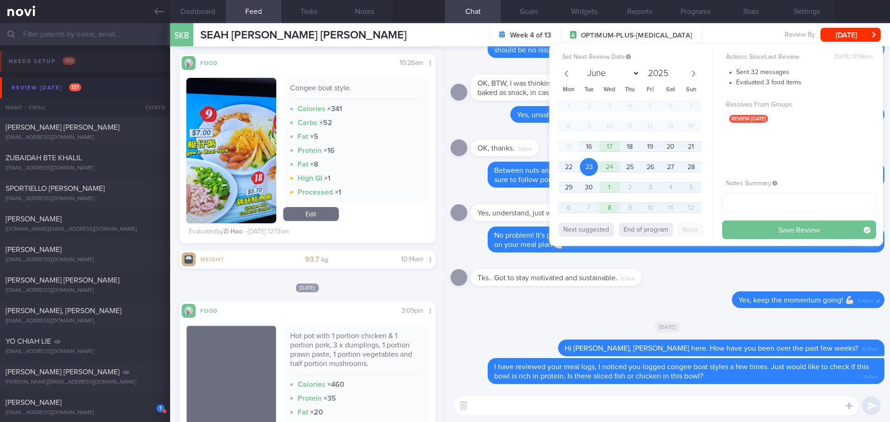
click at [762, 230] on button "Save Review" at bounding box center [800, 230] width 154 height 19
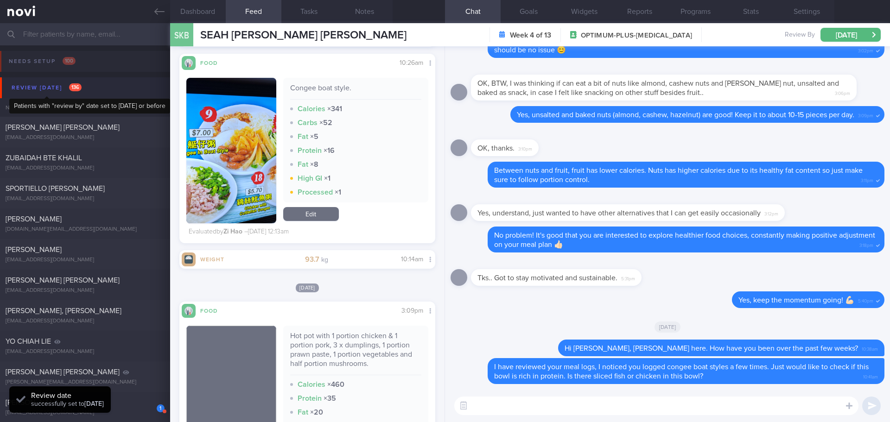
click at [20, 87] on div "Review [DATE] 136" at bounding box center [46, 88] width 75 height 13
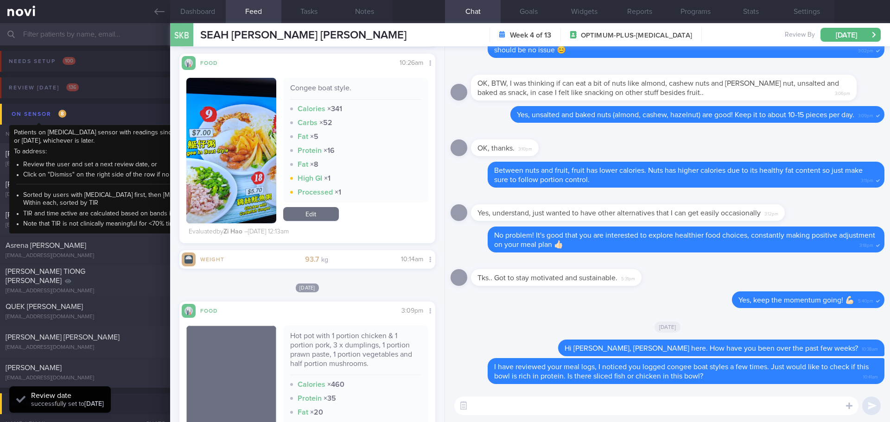
click at [42, 112] on div "On sensor 8" at bounding box center [38, 114] width 59 height 13
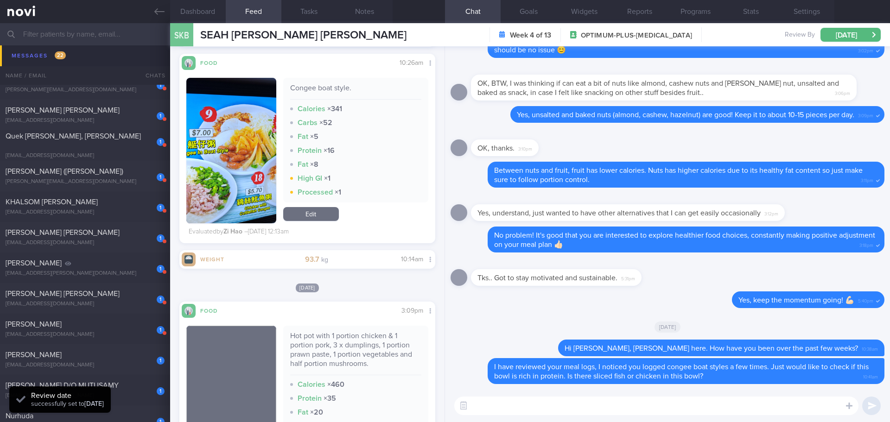
scroll to position [464, 0]
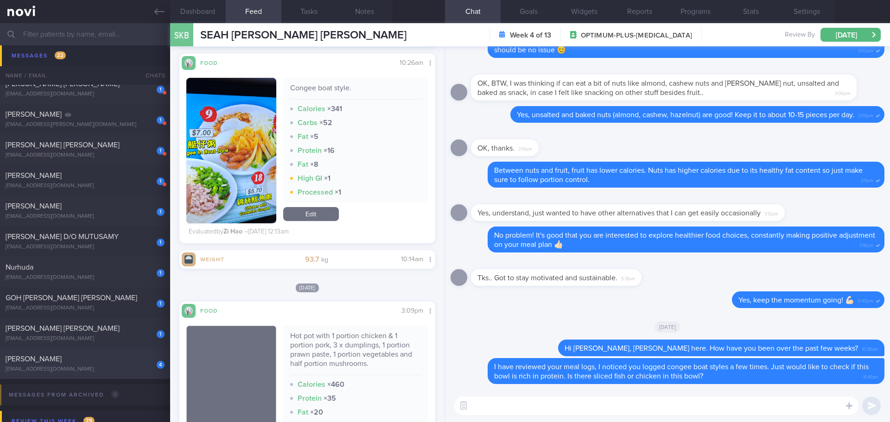
click at [93, 363] on div "[PERSON_NAME]" at bounding box center [84, 359] width 157 height 9
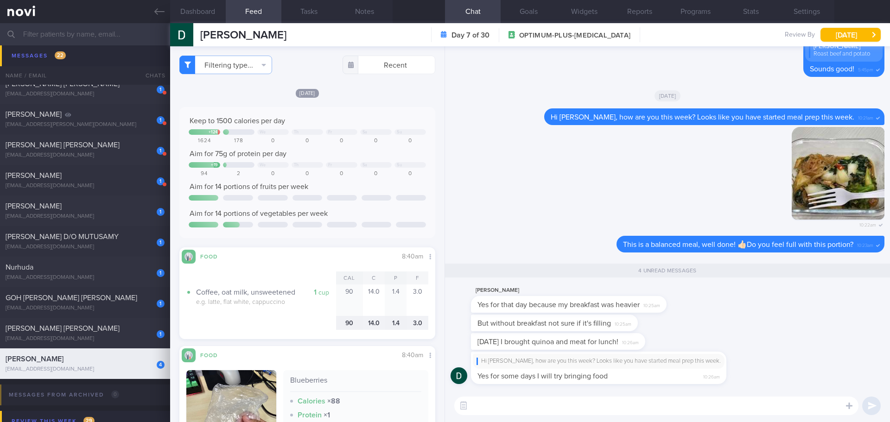
click at [767, 344] on div "Today I brought quinoa and meat for lunch! 10:26am" at bounding box center [668, 342] width 434 height 19
click at [764, 342] on div "Today I brought quinoa and meat for lunch! 10:26am" at bounding box center [668, 342] width 434 height 19
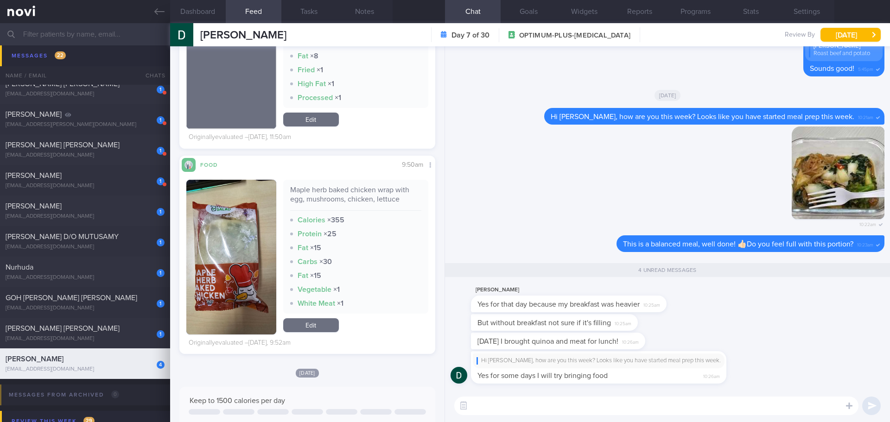
scroll to position [1272, 0]
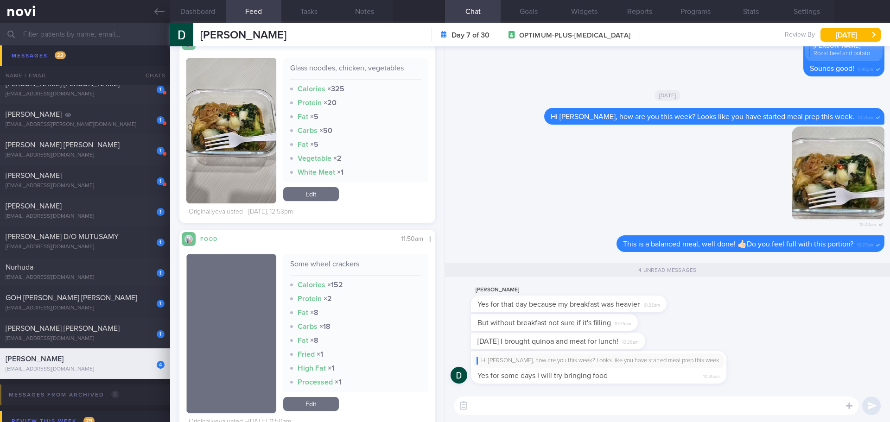
drag, startPoint x: 659, startPoint y: 329, endPoint x: 659, endPoint y: 341, distance: 12.1
click at [660, 329] on div "But without breakfast not sure if it's filling 10:25am" at bounding box center [568, 322] width 195 height 17
click at [658, 338] on div "Today I brought quinoa and meat for lunch! 10:26am" at bounding box center [572, 341] width 202 height 17
drag, startPoint x: 634, startPoint y: 310, endPoint x: 725, endPoint y: 311, distance: 91.4
click at [725, 311] on div "Darren Lim Yes for that day because my breakfast was heavier 10:25am" at bounding box center [668, 300] width 434 height 30
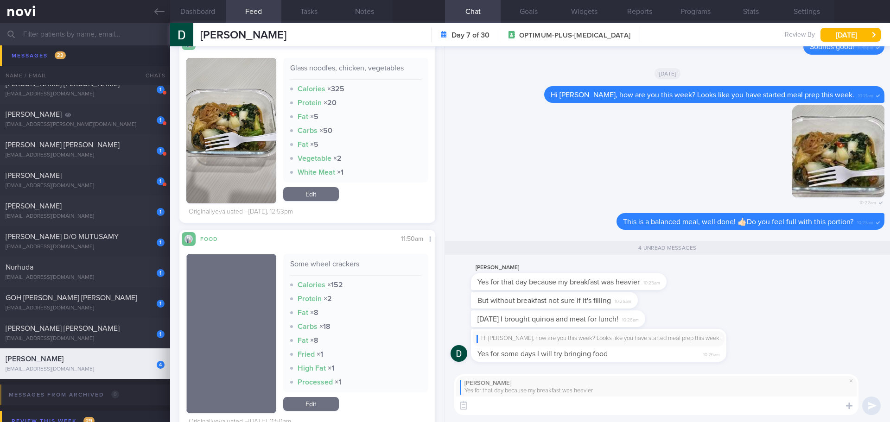
scroll to position [0, 0]
click at [651, 403] on textarea at bounding box center [656, 406] width 404 height 19
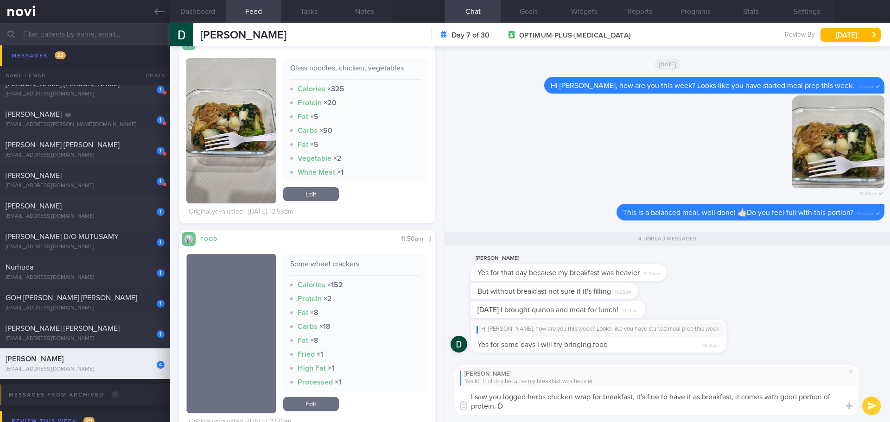
type textarea "I saw you logged herbs chicken wrap for breakfast, it's fine to have it as brea…"
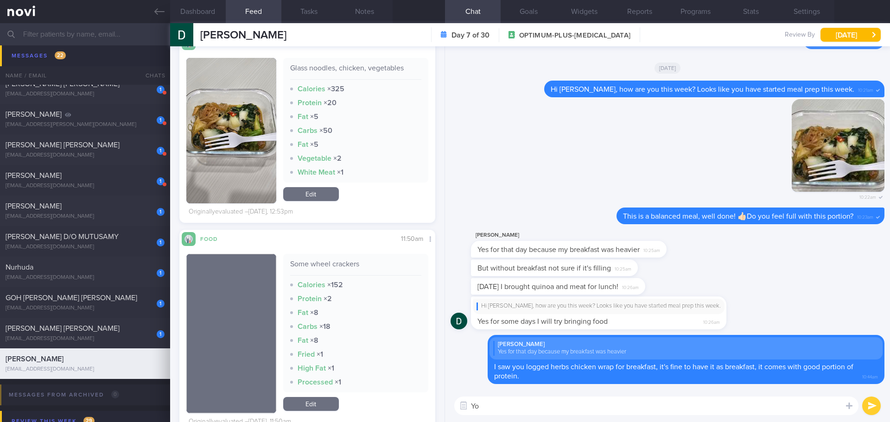
type textarea "Y"
type textarea "W"
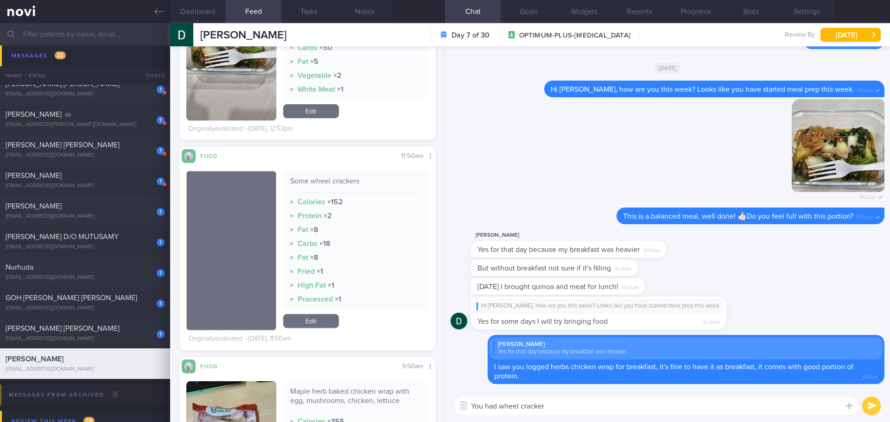
scroll to position [1365, 0]
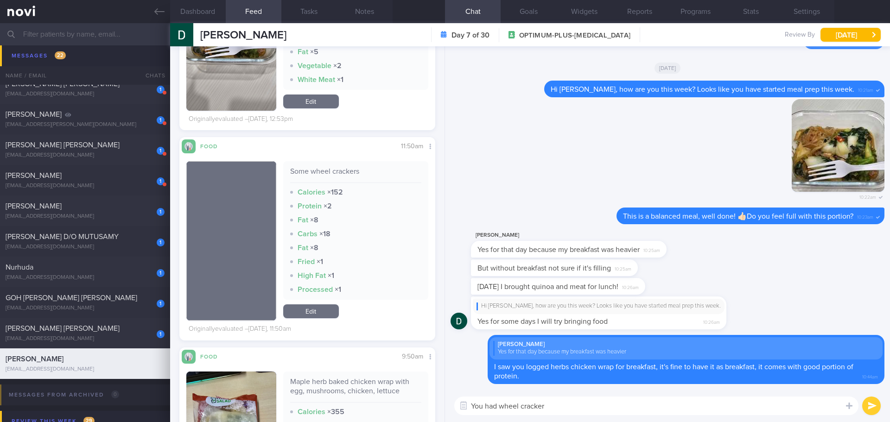
click at [579, 408] on textarea "You had wheel cracker" at bounding box center [656, 406] width 404 height 19
type textarea "Y"
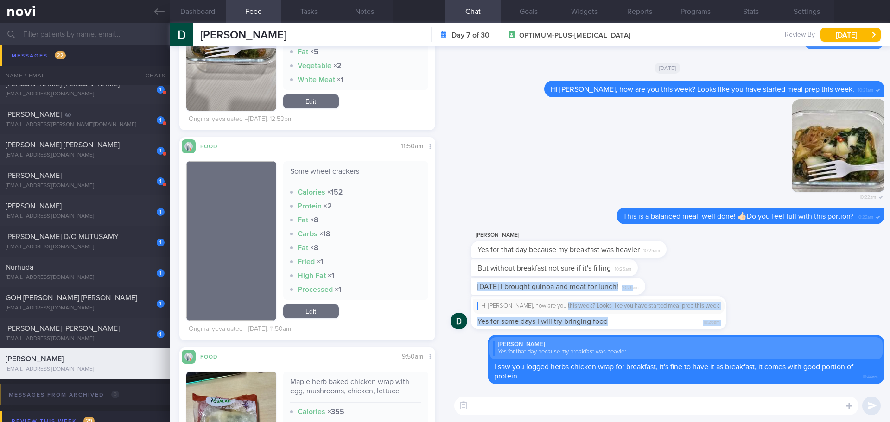
drag, startPoint x: 632, startPoint y: 294, endPoint x: 561, endPoint y: 297, distance: 71.1
click at [750, 290] on div "Today I brought quinoa and meat for lunch! 10:26am" at bounding box center [668, 287] width 434 height 19
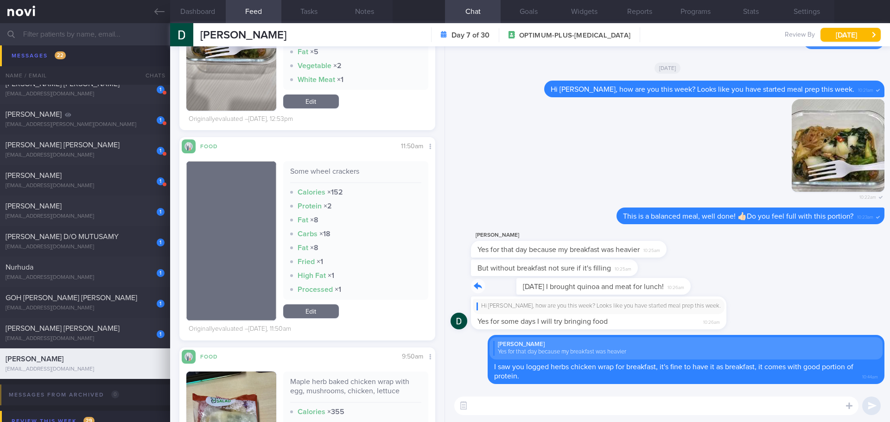
drag, startPoint x: 641, startPoint y: 291, endPoint x: 758, endPoint y: 288, distance: 116.9
click at [758, 288] on div "Today I brought quinoa and meat for lunch! 10:26am" at bounding box center [668, 287] width 434 height 19
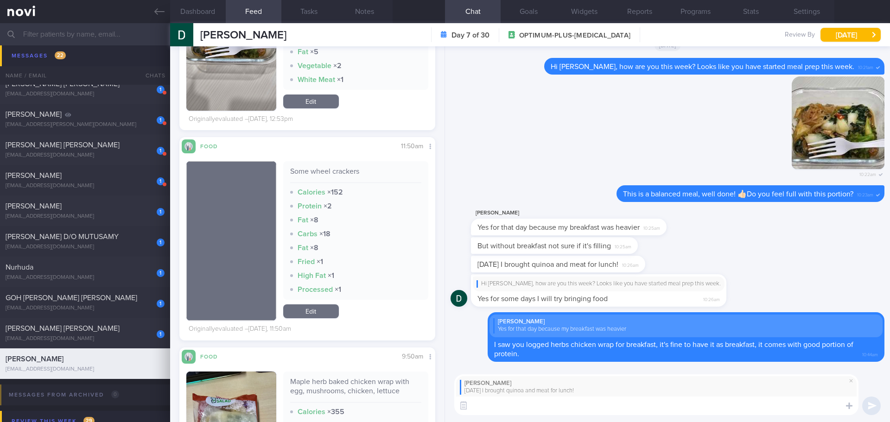
click at [666, 401] on textarea at bounding box center [656, 406] width 404 height 19
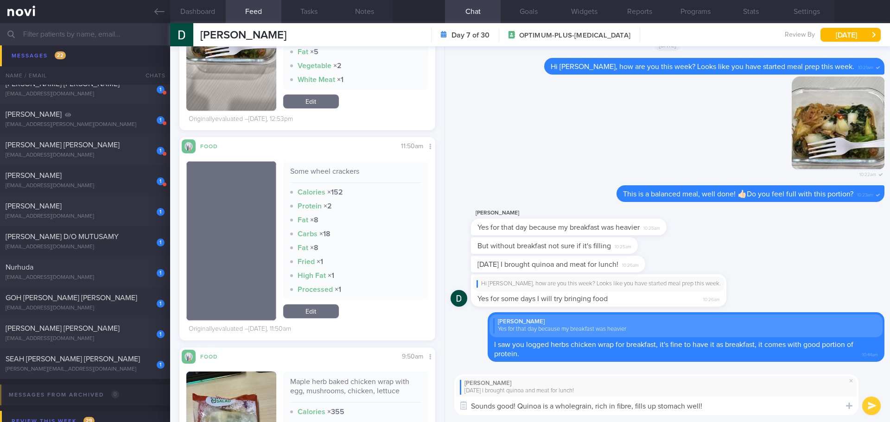
type textarea "Sounds good! Quinoa is a wholegrain, rich in fibre, fills up stomach well!"
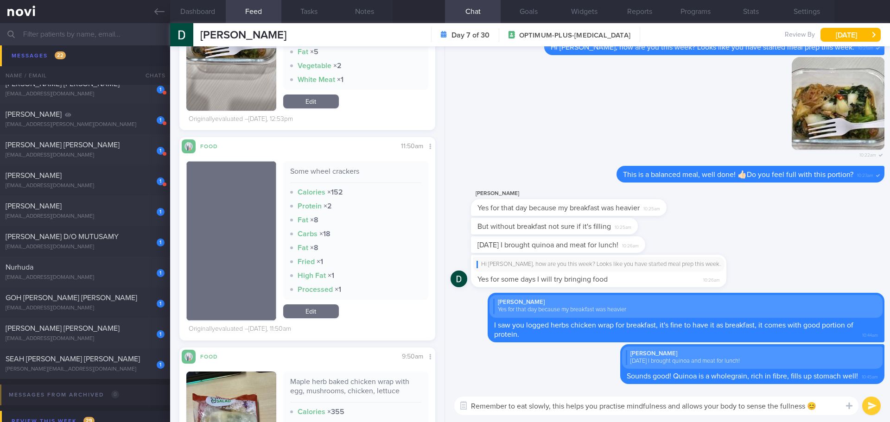
drag, startPoint x: 806, startPoint y: 406, endPoint x: 426, endPoint y: 415, distance: 379.9
click at [426, 415] on div "Dashboard Feed Tasks Notes Chat Goals Widgets Reports Programs Stats Settings D…" at bounding box center [530, 222] width 720 height 399
click at [788, 410] on textarea "Remember to eat slowly, this helps you practise mindfulness and allows your bod…" at bounding box center [656, 406] width 404 height 19
click at [806, 406] on textarea "Remember to eat slowly, this helps you practise mindfulness and allows your bod…" at bounding box center [656, 406] width 404 height 19
drag, startPoint x: 807, startPoint y: 406, endPoint x: 410, endPoint y: 395, distance: 397.6
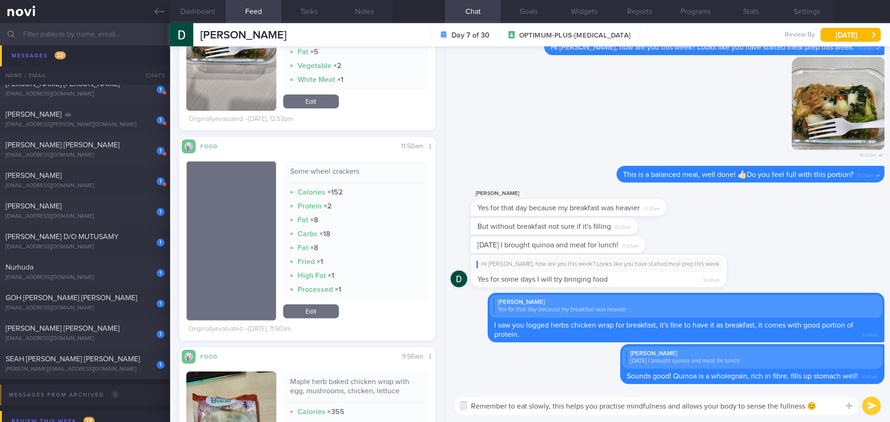
click at [410, 395] on div "Dashboard Feed Tasks Notes Chat Goals Widgets Reports Programs Stats Settings D…" at bounding box center [530, 222] width 720 height 399
paste textarea ". This helps you practice mindfulness and allows your body to sense fullness"
type textarea "Remember to eat slowly. This helps you practice mindfulness and allows your bod…"
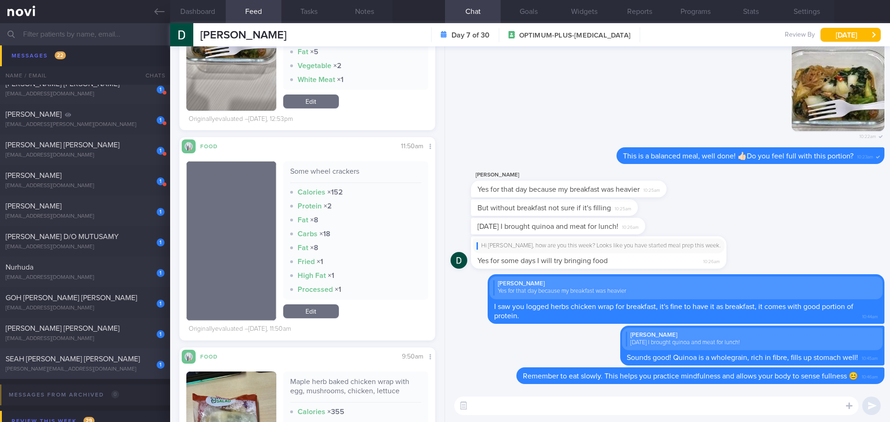
click at [120, 360] on div "SEAH [PERSON_NAME] [PERSON_NAME]" at bounding box center [84, 359] width 157 height 9
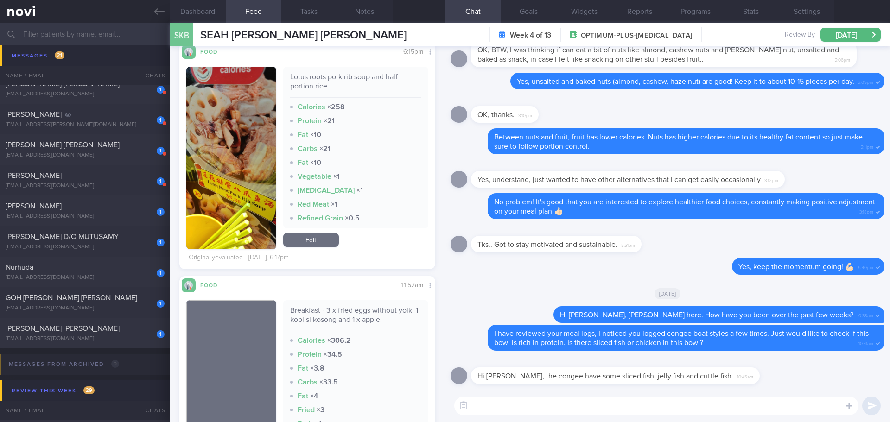
scroll to position [603, 0]
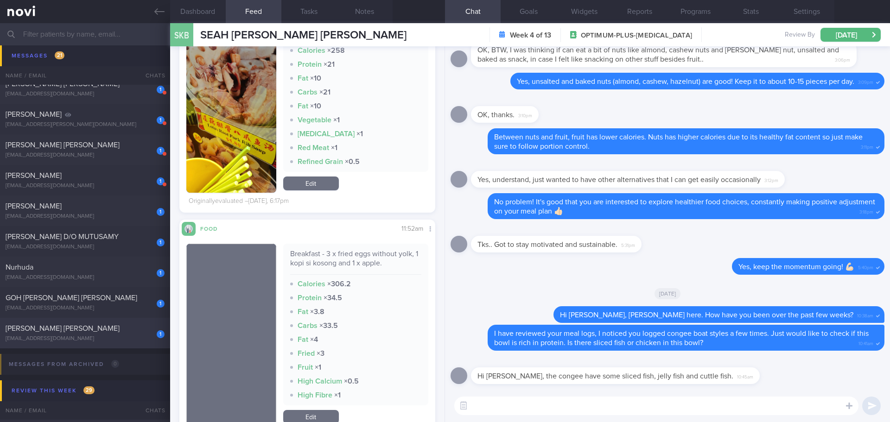
click at [71, 330] on span "[PERSON_NAME] [PERSON_NAME]" at bounding box center [63, 328] width 114 height 7
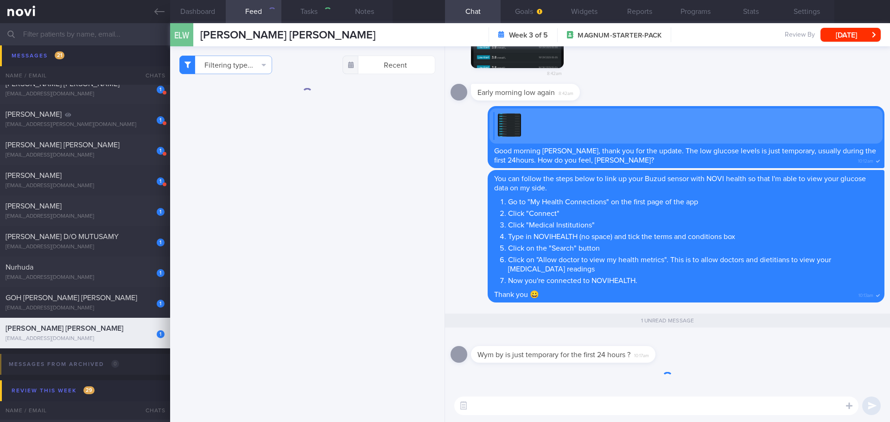
type input "[PERSON_NAME]'s case"
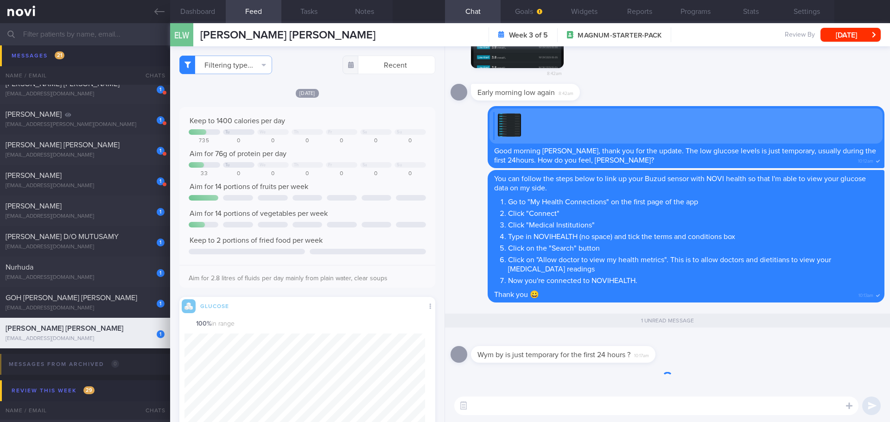
scroll to position [152, 241]
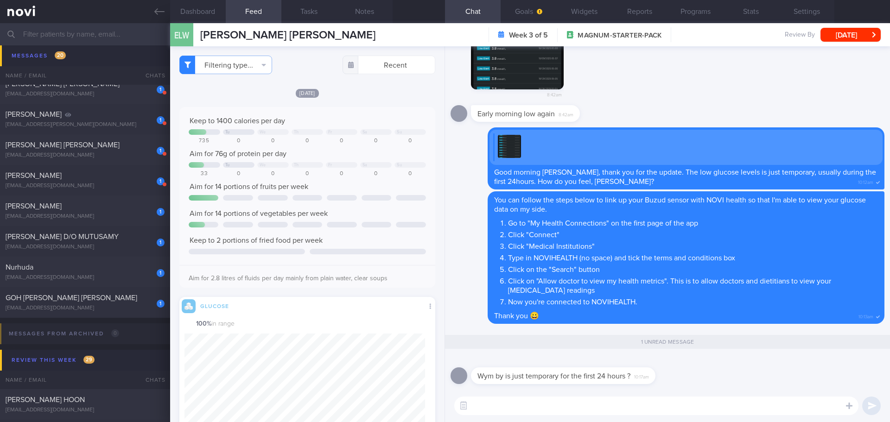
click at [588, 410] on textarea at bounding box center [656, 406] width 404 height 19
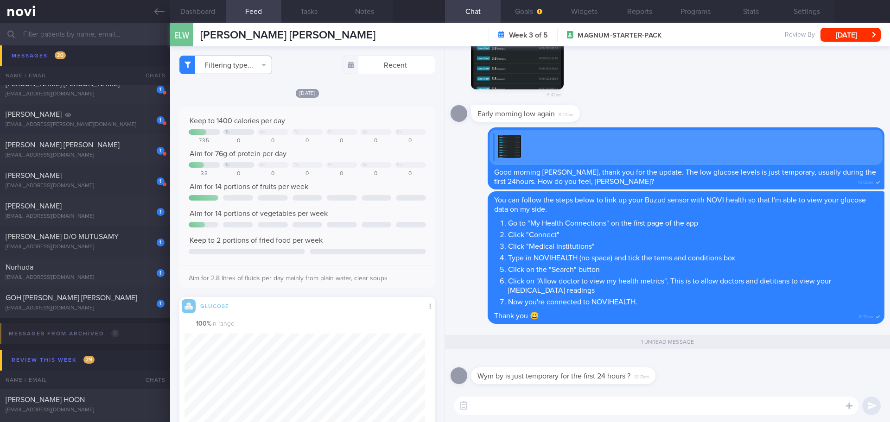
click at [588, 410] on textarea at bounding box center [656, 406] width 404 height 19
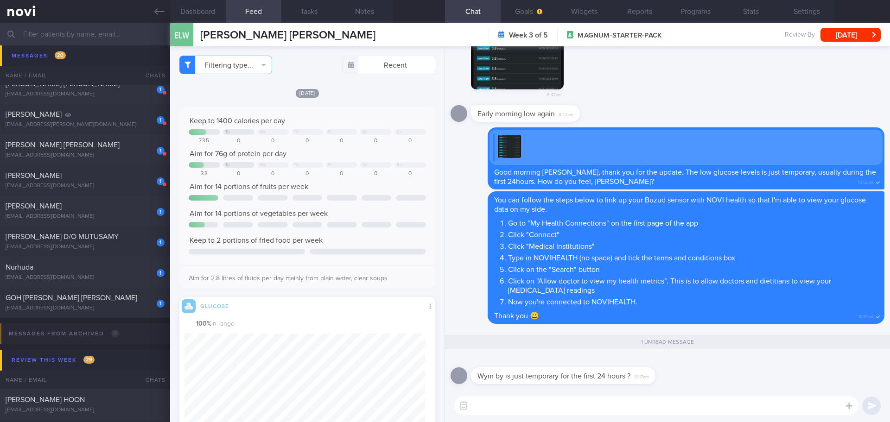
click at [588, 410] on textarea at bounding box center [656, 406] width 404 height 19
click at [587, 402] on textarea at bounding box center [656, 406] width 404 height 19
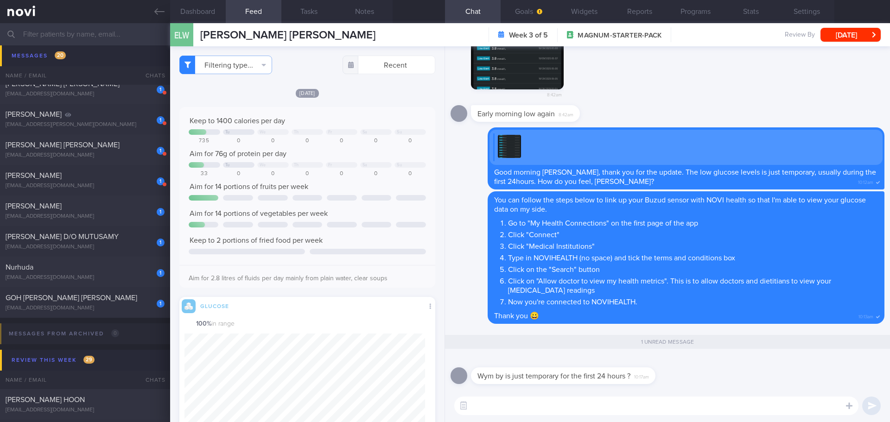
click at [587, 402] on textarea at bounding box center [656, 406] width 404 height 19
click at [696, 408] on textarea at bounding box center [656, 406] width 404 height 19
click at [809, 403] on textarea "As your sensor is more settle on the the subsequent days, the glucose level wou…" at bounding box center [656, 406] width 404 height 19
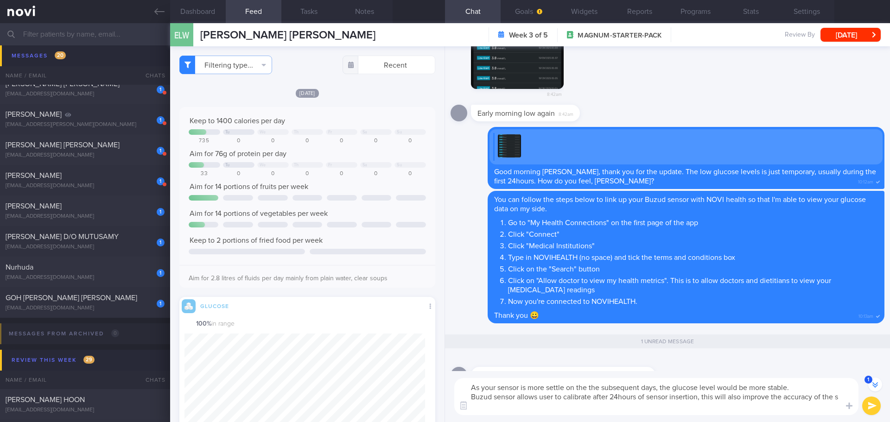
scroll to position [-9, 0]
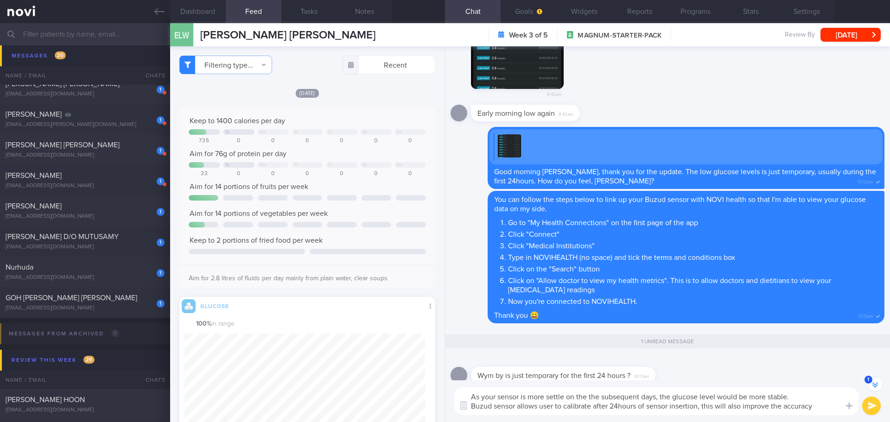
click at [472, 395] on textarea "As your sensor is more settle on the the subsequent days, the glucose level wou…" at bounding box center [656, 402] width 404 height 28
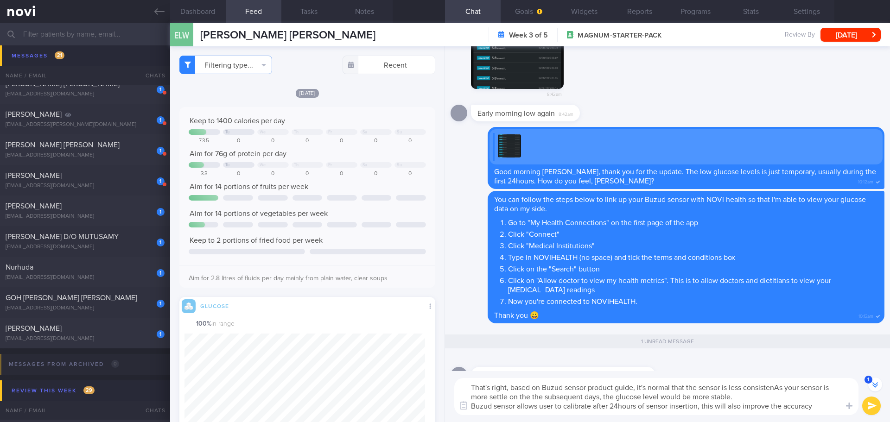
scroll to position [0, 0]
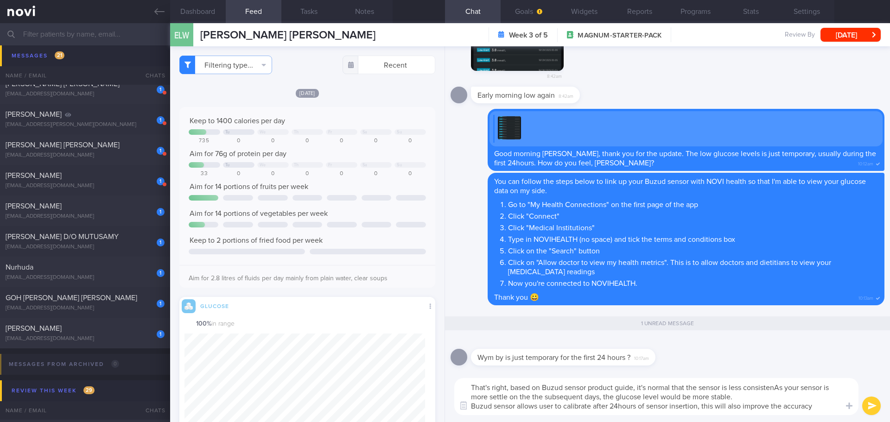
drag, startPoint x: 513, startPoint y: 388, endPoint x: 457, endPoint y: 390, distance: 56.2
click at [457, 390] on textarea "That's right, based on Buzud sensor product guide, it's normal that the sensor …" at bounding box center [656, 396] width 404 height 37
click at [736, 386] on textarea "Based on Buzud sensor product guide, it's normal that the sensor is less consis…" at bounding box center [656, 396] width 404 height 37
drag, startPoint x: 787, startPoint y: 388, endPoint x: 601, endPoint y: 386, distance: 186.0
click at [601, 386] on textarea "Based on Buzud sensor product guide, As your sensor is more settle on the the s…" at bounding box center [656, 396] width 404 height 37
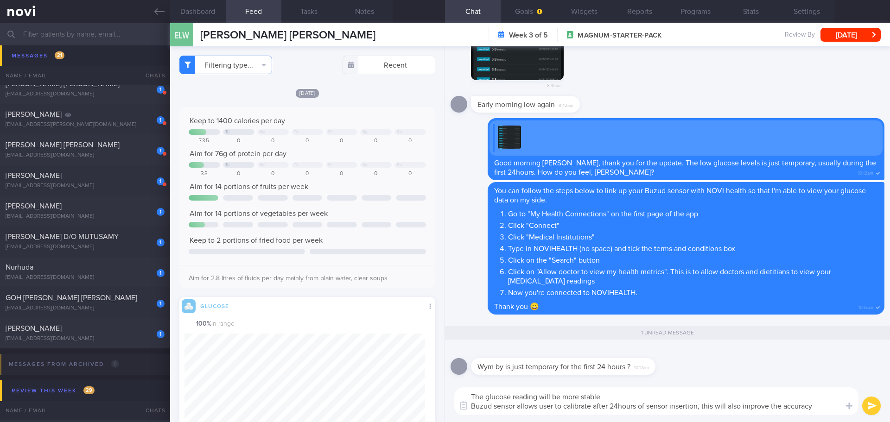
click at [604, 393] on textarea "The glucose reading will be more stable Buzud sensor allows user to calibrate a…" at bounding box center [656, 402] width 404 height 28
drag, startPoint x: 609, startPoint y: 397, endPoint x: 487, endPoint y: 397, distance: 121.5
click at [487, 397] on textarea "The glucose reading will be more stable Buzud sensor allows user to calibrate a…" at bounding box center [656, 402] width 404 height 28
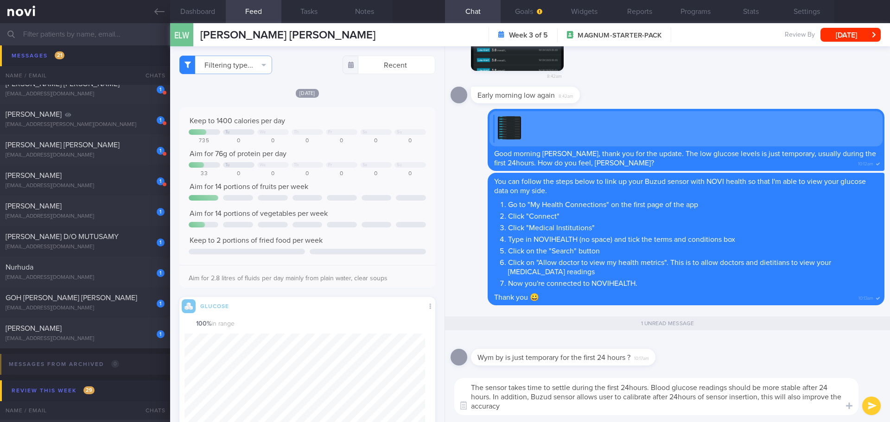
click at [518, 408] on textarea "The sensor takes time to settle during the first 24hours. Blood glucose reading…" at bounding box center [656, 396] width 404 height 37
type textarea "The sensor takes time to settle during the first 24hours. Blood glucose reading…"
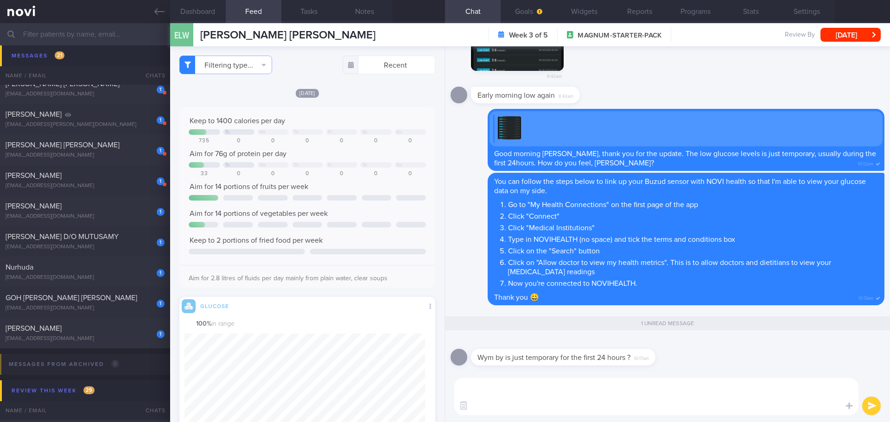
scroll to position [0, 0]
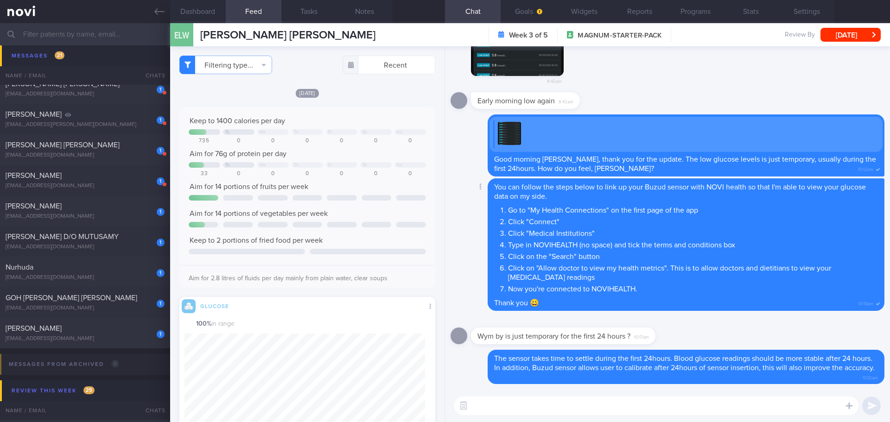
drag, startPoint x: 697, startPoint y: 295, endPoint x: 812, endPoint y: 298, distance: 115.5
click at [812, 298] on div "You can follow the steps below to link up your Buzud sensor with NOVI health so…" at bounding box center [686, 245] width 397 height 133
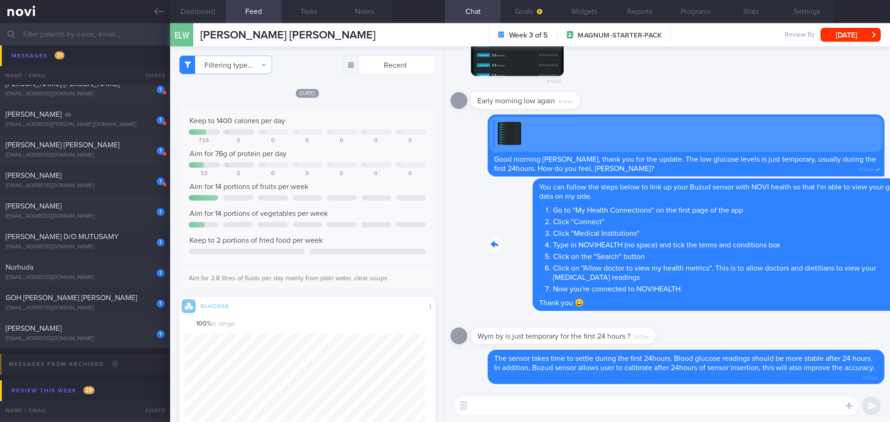
drag, startPoint x: 719, startPoint y: 301, endPoint x: 832, endPoint y: 306, distance: 112.8
click at [832, 306] on div "Delete You can follow the steps below to link up your Buzud sensor with NOVI he…" at bounding box center [668, 245] width 434 height 133
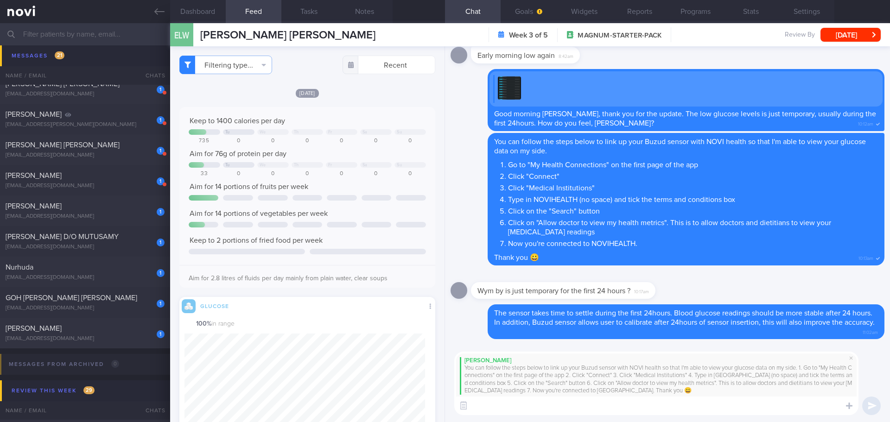
click at [580, 404] on textarea at bounding box center [656, 406] width 404 height 19
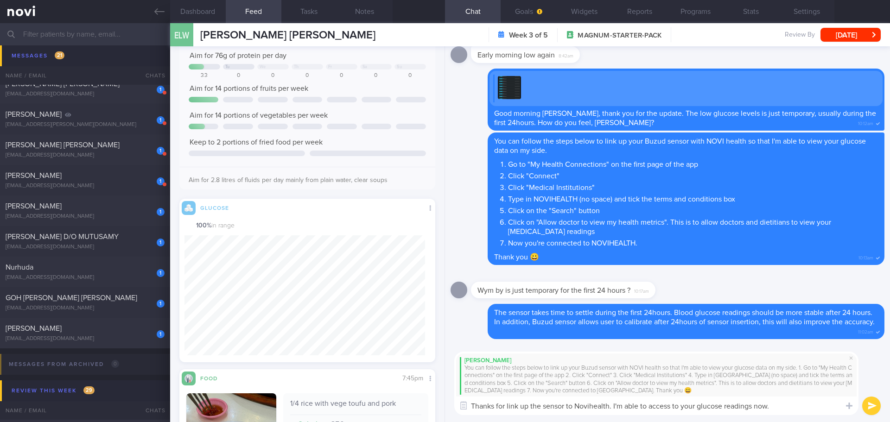
scroll to position [278, 0]
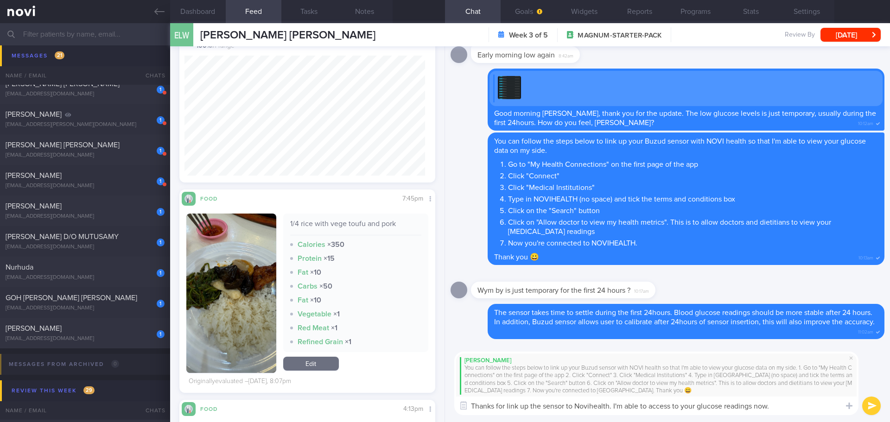
drag, startPoint x: 251, startPoint y: 292, endPoint x: 254, endPoint y: 286, distance: 7.1
click at [251, 292] on button "button" at bounding box center [231, 294] width 90 height 160
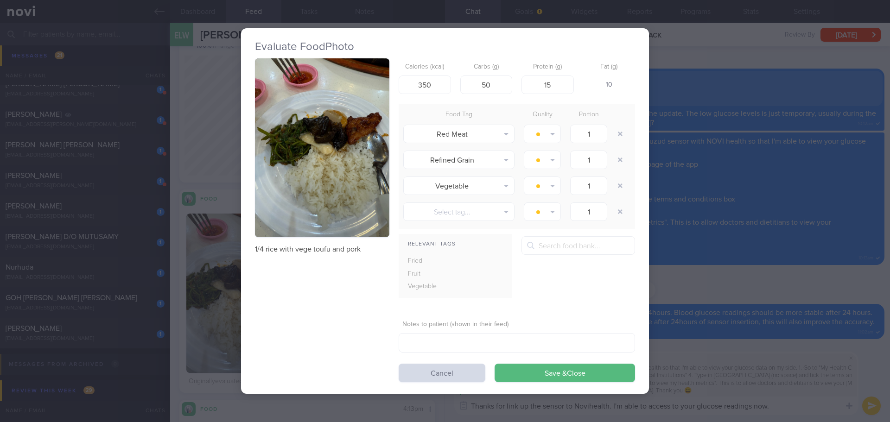
click at [329, 185] on button "button" at bounding box center [322, 147] width 134 height 179
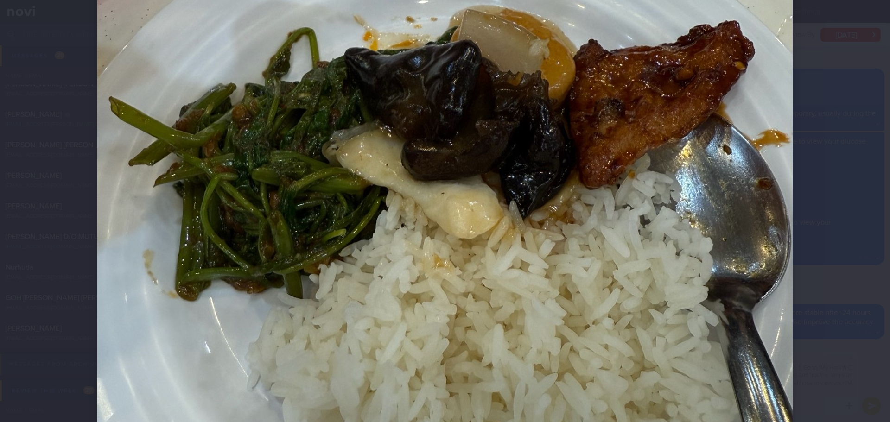
scroll to position [232, 0]
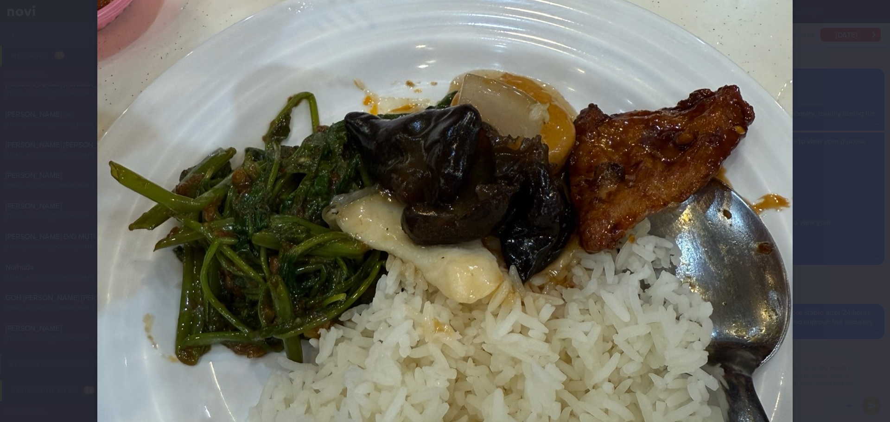
click at [819, 240] on div at bounding box center [445, 269] width 770 height 1002
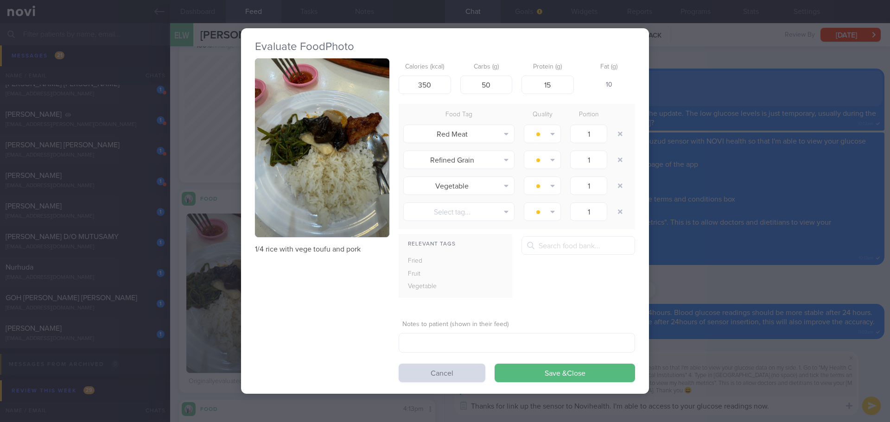
click at [343, 167] on button "button" at bounding box center [322, 147] width 134 height 179
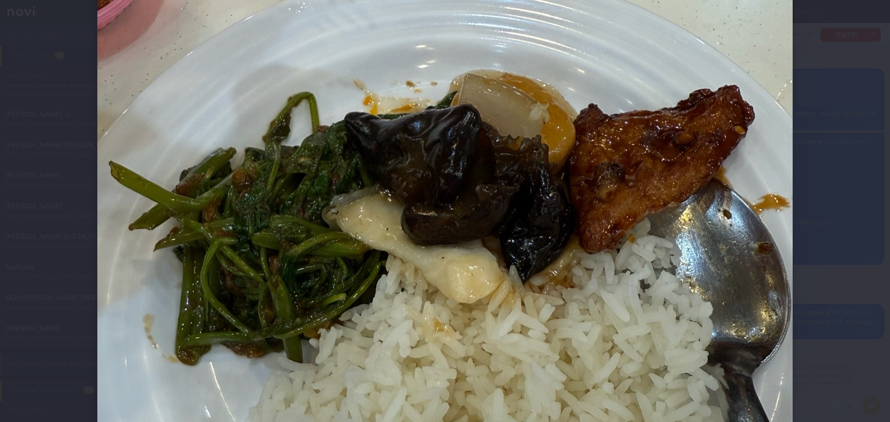
click at [813, 206] on div at bounding box center [445, 269] width 770 height 1002
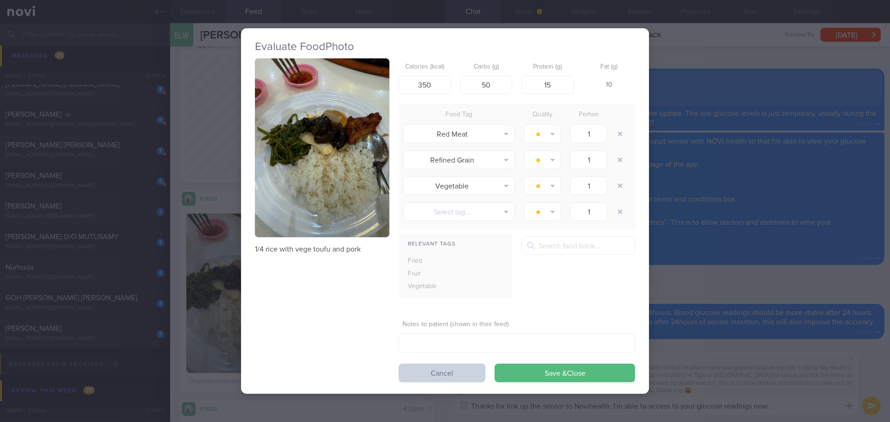
click at [432, 372] on button "Cancel" at bounding box center [442, 373] width 87 height 19
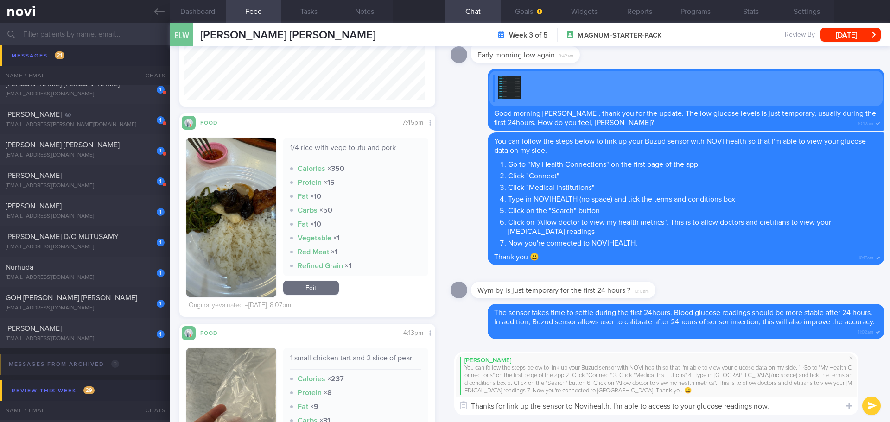
scroll to position [325, 0]
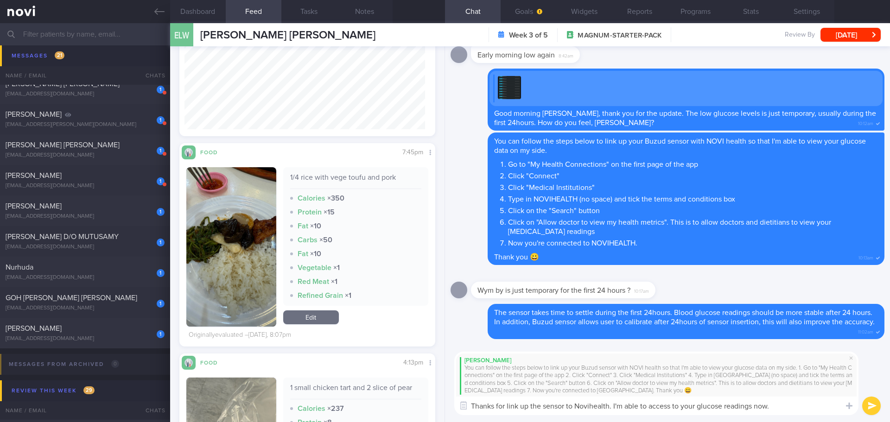
click at [818, 406] on textarea "Thanks for link up the sensor to Novihealth. I'm able to access to your glucose…" at bounding box center [656, 406] width 404 height 19
click at [816, 411] on textarea "Thanks for link up the sensor to Novihealth. I'm able to access to your glucose…" at bounding box center [656, 406] width 404 height 19
click at [520, 407] on textarea "Thanks for link up the sensor to Novihealth. I'm able to access to your glucose…" at bounding box center [656, 406] width 404 height 19
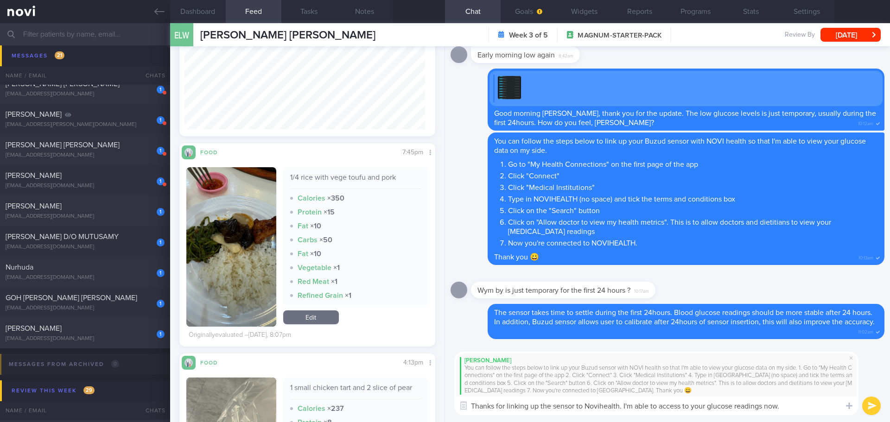
click at [805, 405] on textarea "Thanks for linking up the sensor to Novihealth. I'm able to access to your gluc…" at bounding box center [656, 406] width 404 height 19
click at [807, 405] on textarea "Thanks for linking up the sensor to Novihealth. I'm able to access to your gluc…" at bounding box center [656, 406] width 404 height 19
click at [813, 409] on textarea "Thanks for linking up the sensor to Novihealth. I'm able to access to your gluc…" at bounding box center [656, 406] width 404 height 19
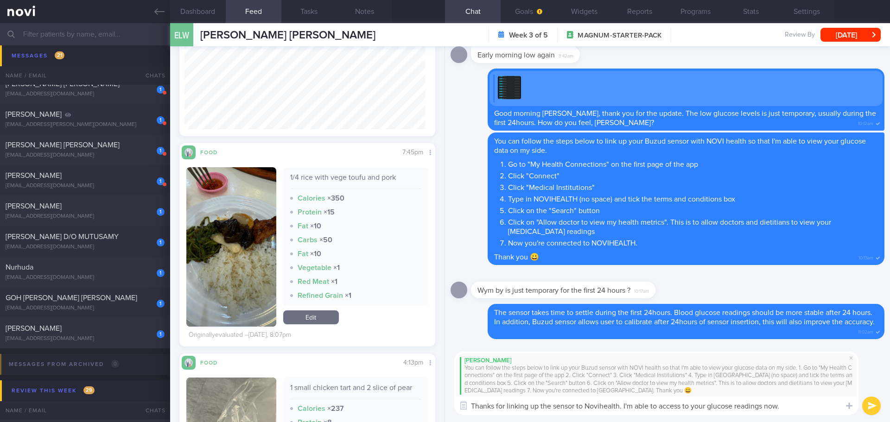
click at [796, 405] on textarea "Thanks for linking up the sensor to Novihealth. I'm able to access to your gluc…" at bounding box center [656, 406] width 404 height 19
click at [798, 407] on textarea "Thanks for linking up the sensor to Novihealth. I'm able to access to your gluc…" at bounding box center [656, 406] width 404 height 19
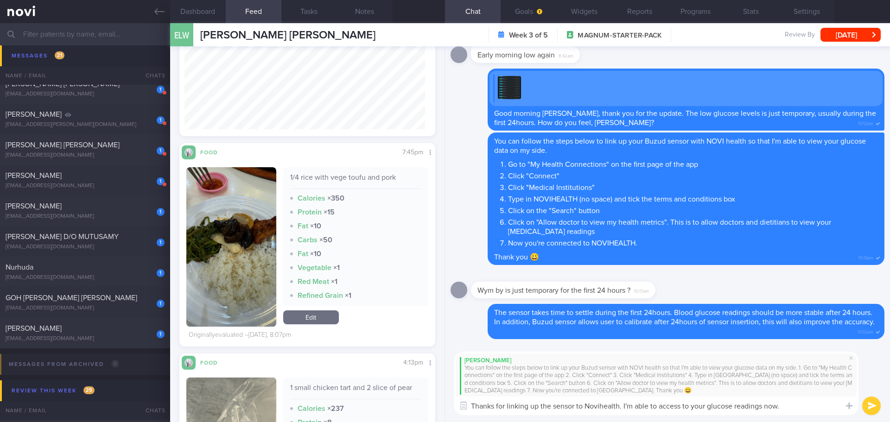
type textarea "Thanks for linking up the sensor to Novihealth. I'm able to access to your gluc…"
click at [868, 407] on button "submit" at bounding box center [872, 406] width 19 height 19
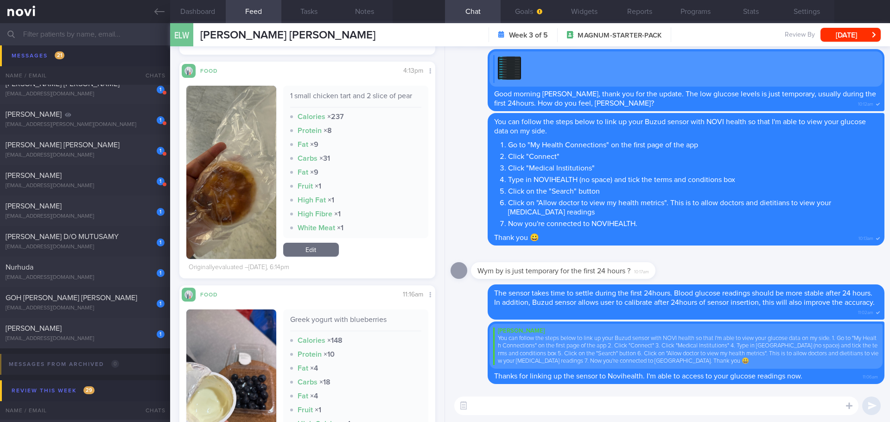
scroll to position [742, 0]
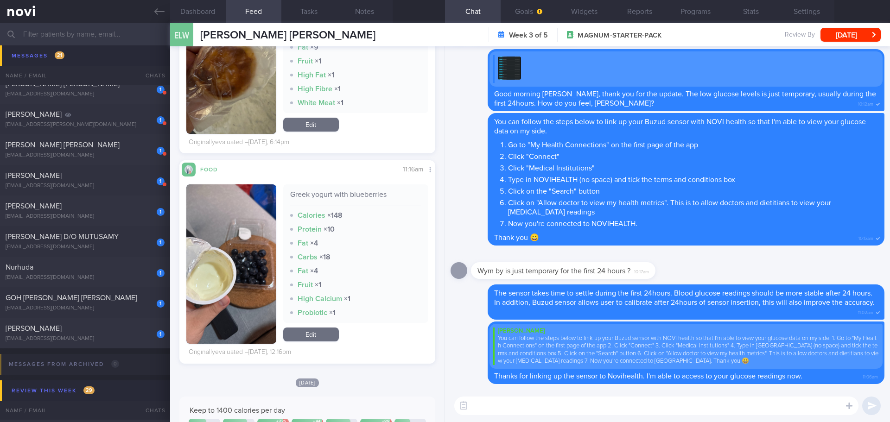
click at [515, 410] on textarea at bounding box center [656, 406] width 404 height 19
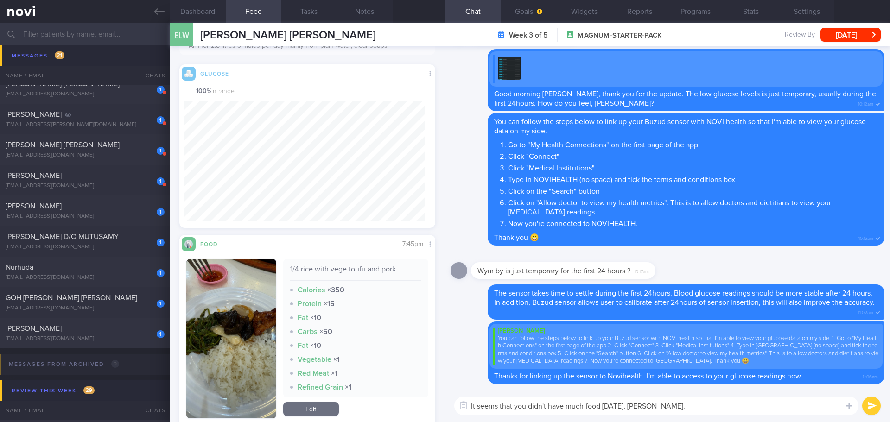
scroll to position [232, 0]
type textarea "It seems that you didn't have much food yesterday, Esther."
click at [692, 18] on button "Programs" at bounding box center [696, 11] width 56 height 23
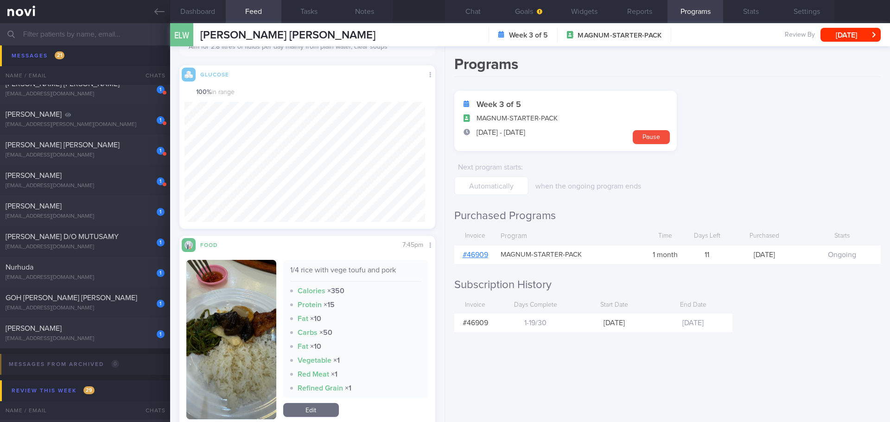
click at [483, 255] on link "# 46909" at bounding box center [476, 254] width 26 height 7
click at [523, 378] on div "Programs Week 3 of 5 MAGNUM-STARTER-PACK 28 Aug - 26 Sep Pause Next program sta…" at bounding box center [667, 234] width 445 height 376
click at [468, 13] on button "Chat" at bounding box center [473, 11] width 56 height 23
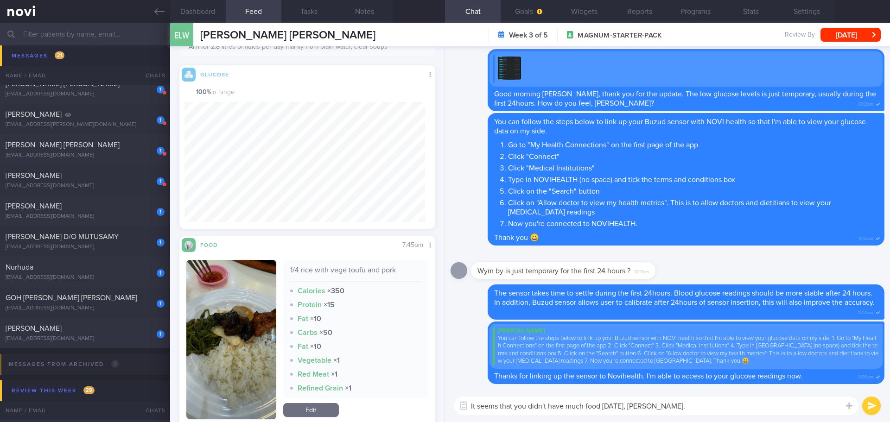
click at [704, 419] on div "It seems that you didn't have much food yesterday, Esther. It seems that you di…" at bounding box center [667, 406] width 445 height 32
click at [727, 412] on textarea "It seems that you didn't have much food yesterday, Esther." at bounding box center [656, 406] width 404 height 19
click at [734, 406] on textarea "It seems that you didn't have much food yesterday, Esther." at bounding box center [656, 406] width 404 height 19
click at [735, 405] on textarea "It seems that you didn't have much food yesterday, Esther." at bounding box center [656, 406] width 404 height 19
click at [741, 403] on textarea "It seems that you didn't have much food yesterday, Esther." at bounding box center [656, 406] width 404 height 19
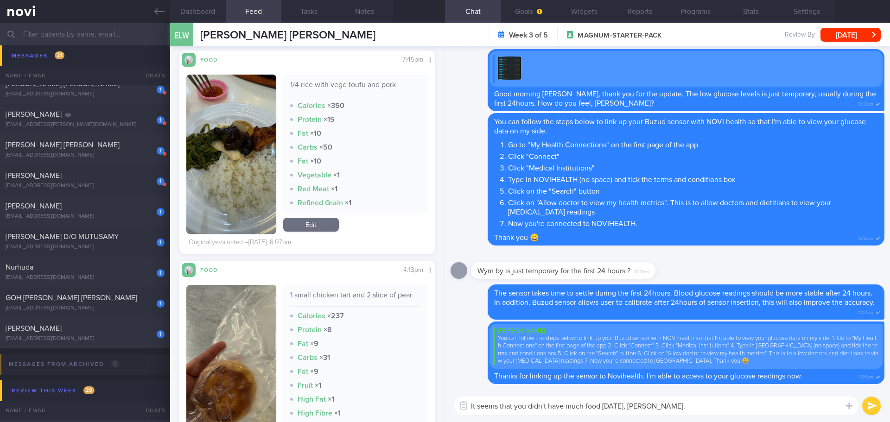
scroll to position [371, 0]
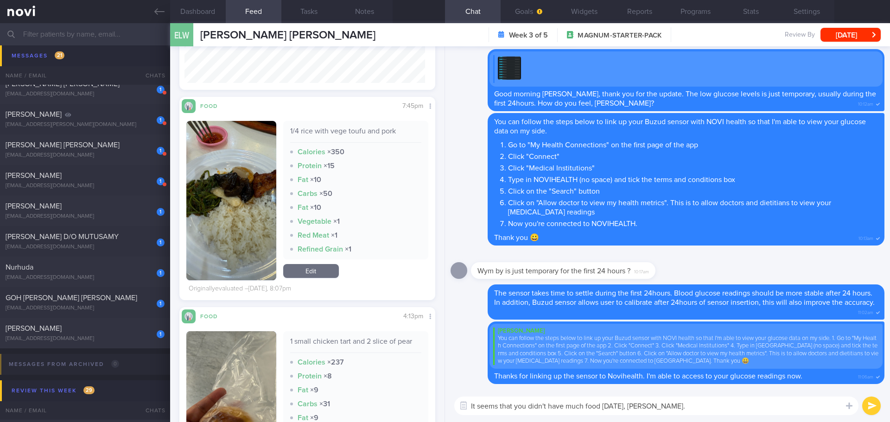
drag, startPoint x: 666, startPoint y: 404, endPoint x: 430, endPoint y: 412, distance: 235.7
click at [430, 412] on div "Dashboard Feed Tasks Notes Chat Goals Widgets Reports Programs Stats Settings E…" at bounding box center [530, 222] width 720 height 399
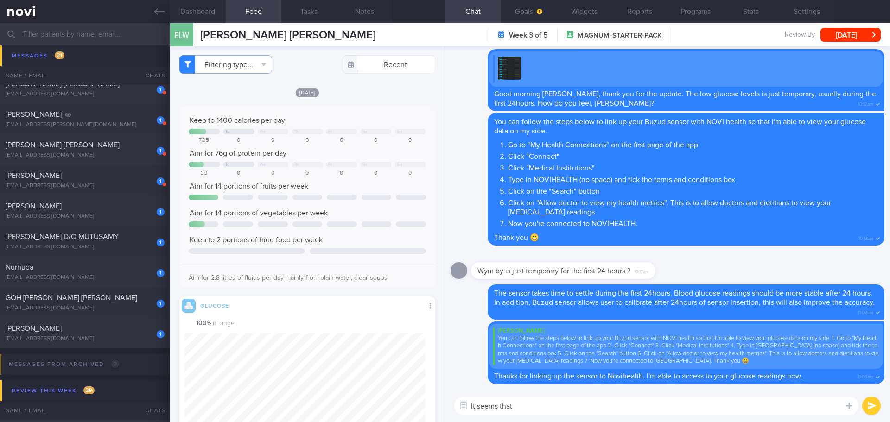
scroll to position [0, 0]
click at [525, 415] on textarea "It seems that" at bounding box center [656, 406] width 404 height 19
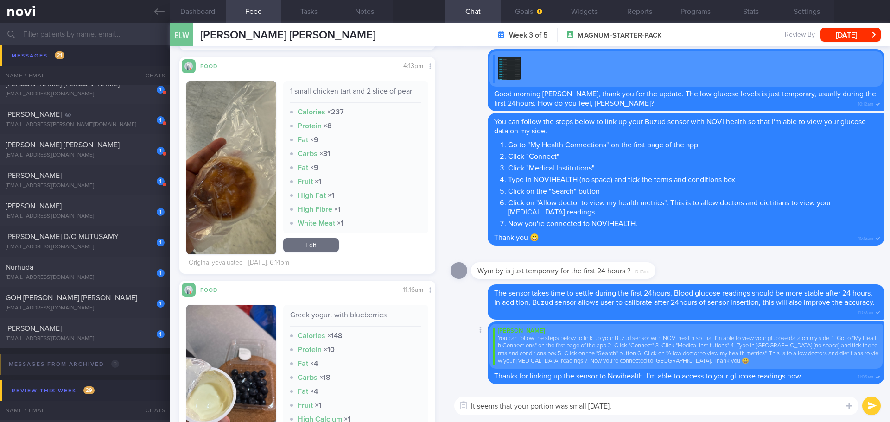
scroll to position [696, 0]
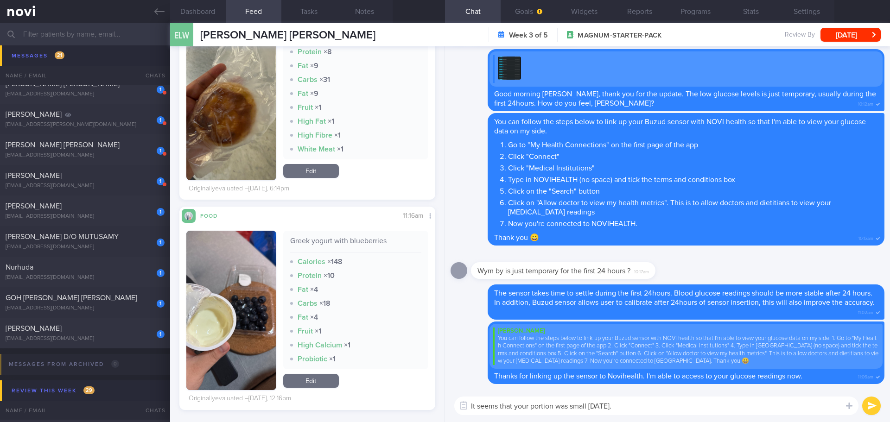
click at [532, 406] on textarea "It seems that your portion was small yesterday." at bounding box center [656, 406] width 404 height 19
click at [671, 409] on textarea "It seems that your food portion was small yesterday." at bounding box center [656, 406] width 404 height 19
click at [671, 408] on textarea "It seems that your food portion was small yesterday." at bounding box center [656, 406] width 404 height 19
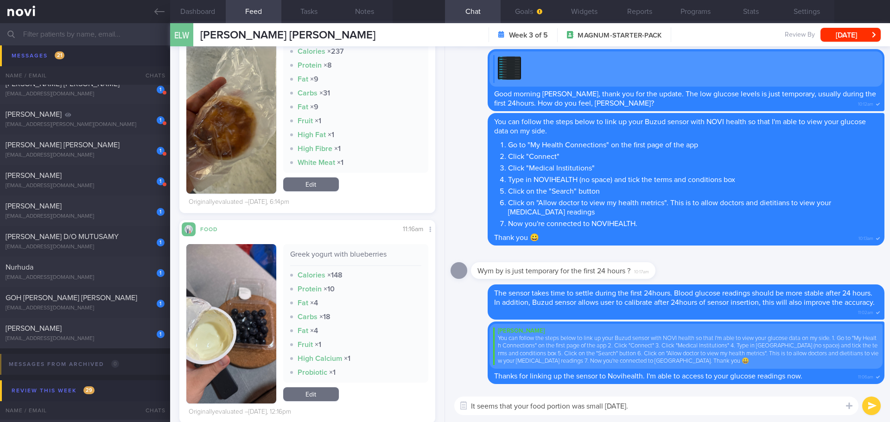
scroll to position [788, 0]
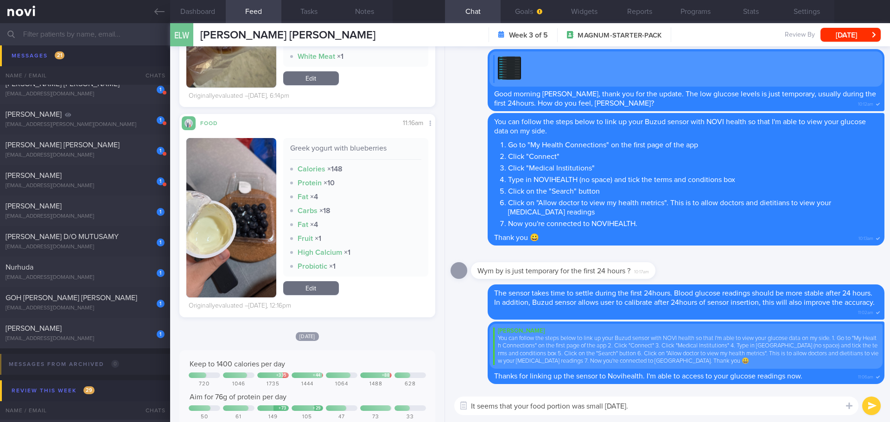
click at [497, 407] on textarea "It seems that your food portion was small yesterday." at bounding box center [656, 406] width 404 height 19
click at [696, 408] on textarea "It seems that your food portion was small yesterday." at bounding box center [656, 406] width 404 height 19
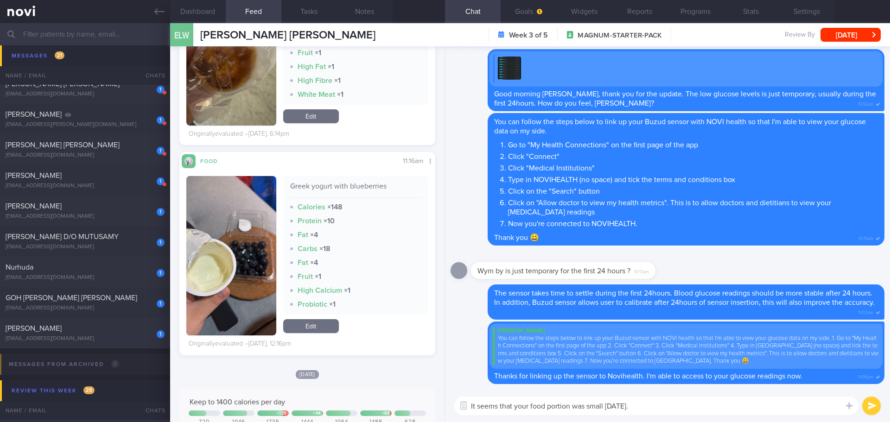
scroll to position [742, 0]
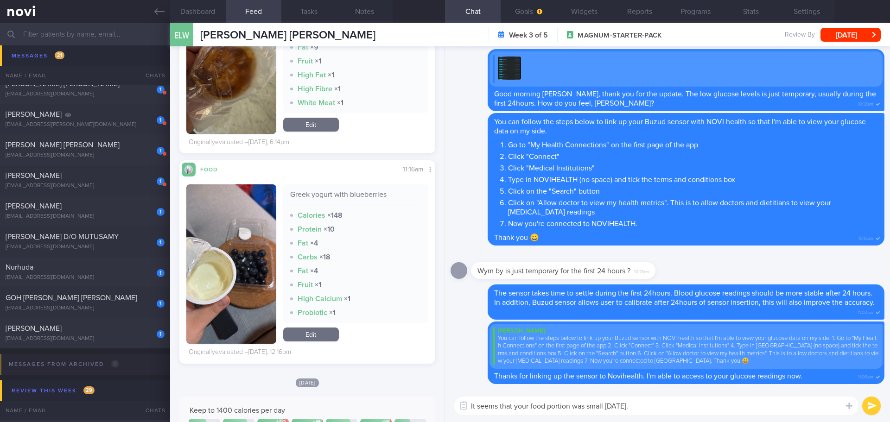
click at [673, 407] on textarea "It seems that your food portion was small yesterday." at bounding box center [656, 406] width 404 height 19
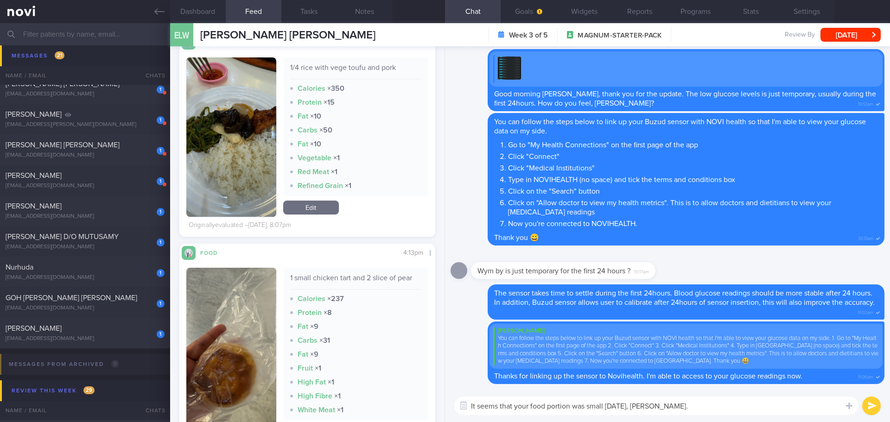
scroll to position [278, 0]
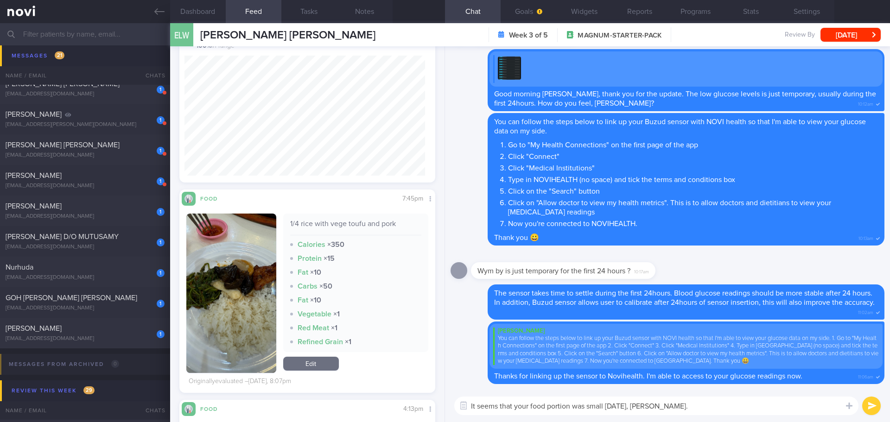
click at [679, 409] on textarea "It seems that your food portion was small yesterday, Esther." at bounding box center [656, 406] width 404 height 19
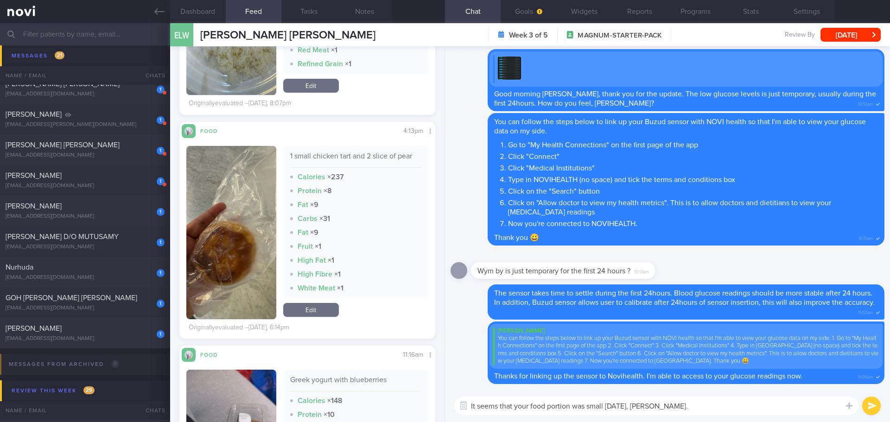
scroll to position [152, 241]
type textarea "It seems that your food portion was small yesterday, Esther."
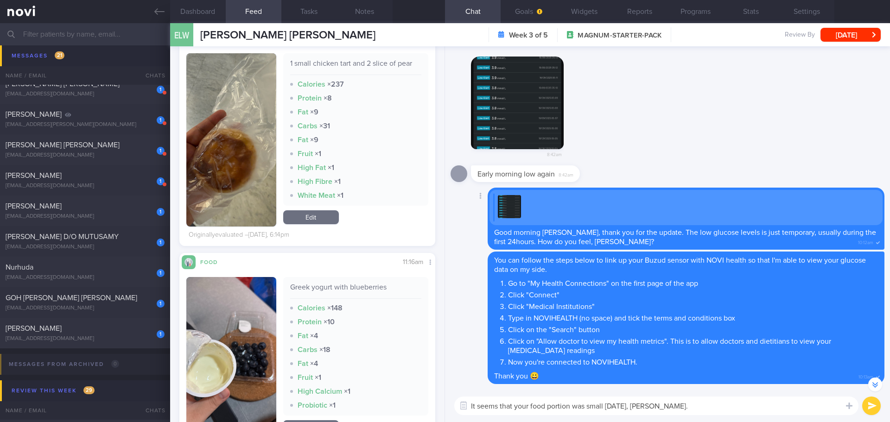
scroll to position [0, 0]
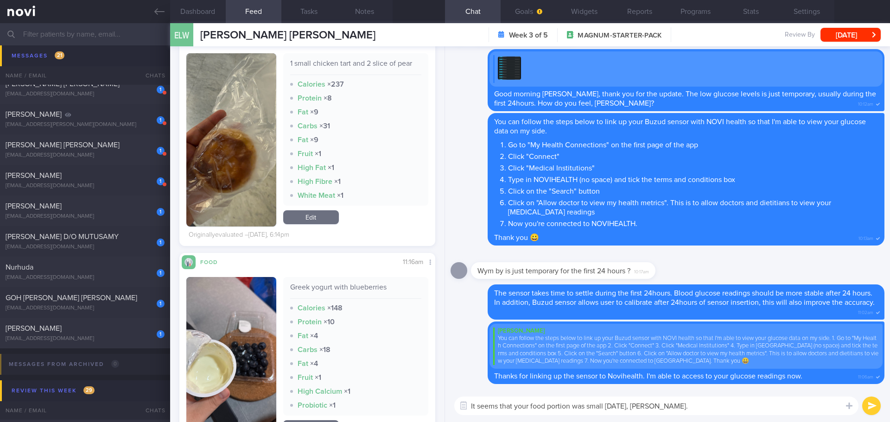
click at [714, 408] on textarea "It seems that your food portion was small yesterday, Esther." at bounding box center [656, 406] width 404 height 19
click at [714, 414] on textarea "It seems that your food portion was small yesterday, Esther." at bounding box center [656, 406] width 404 height 19
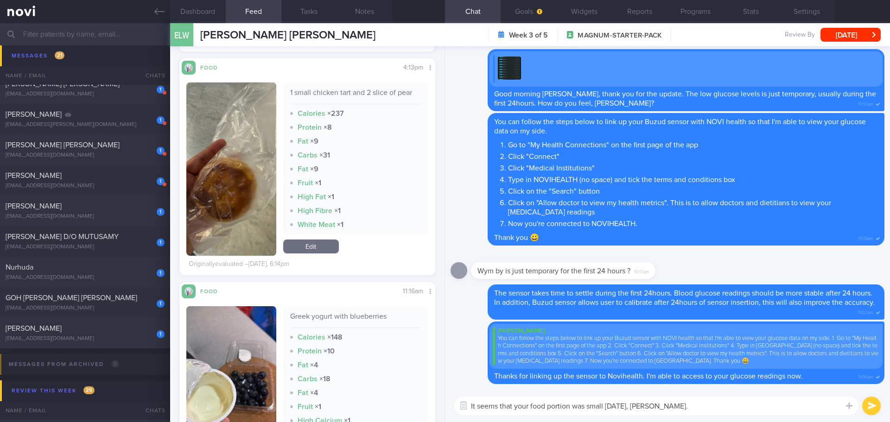
scroll to position [696, 0]
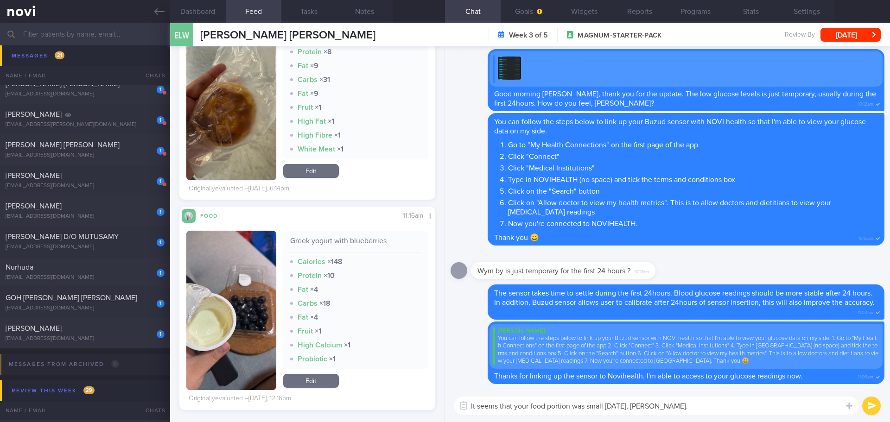
click at [675, 409] on textarea "It seems that your food portion was small yesterday, Esther." at bounding box center [656, 406] width 404 height 19
click at [319, 381] on link "Edit" at bounding box center [311, 381] width 56 height 14
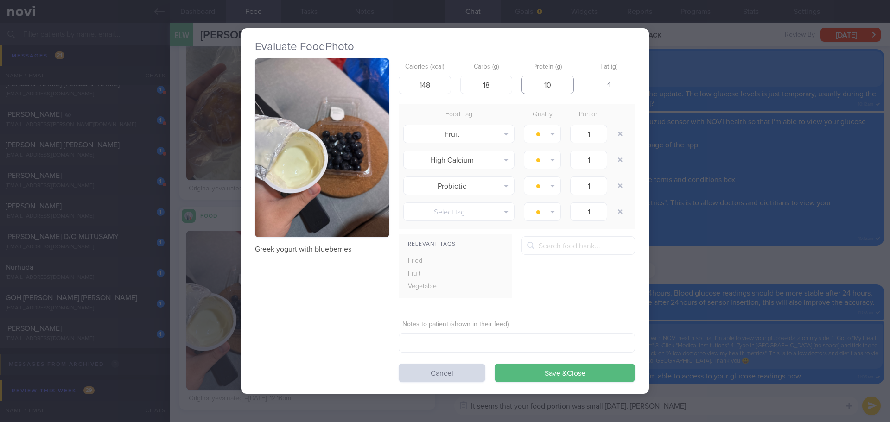
drag, startPoint x: 550, startPoint y: 84, endPoint x: 538, endPoint y: 86, distance: 12.3
click at [538, 86] on input "10" at bounding box center [548, 85] width 52 height 19
type input "15"
click at [575, 294] on div "Relevant Tags Fried Fruit Vegetable" at bounding box center [517, 271] width 237 height 69
click at [559, 373] on button "Save & Close" at bounding box center [565, 373] width 141 height 19
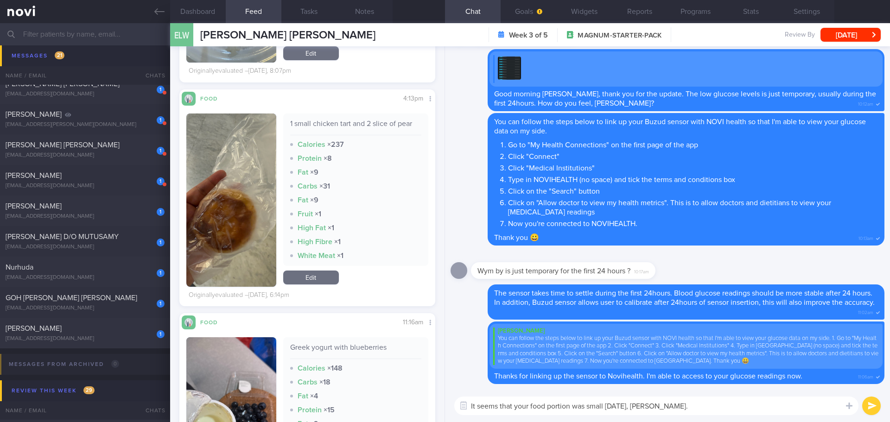
scroll to position [649, 0]
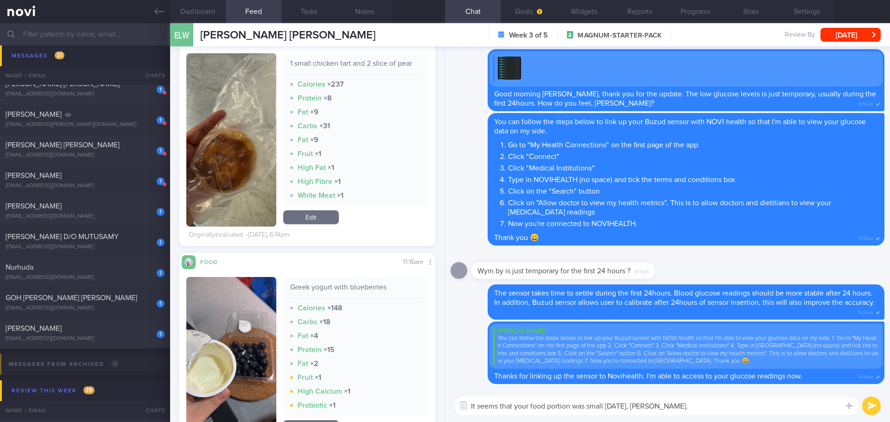
click at [679, 410] on textarea "It seems that your food portion was small yesterday, Esther." at bounding box center [656, 406] width 404 height 19
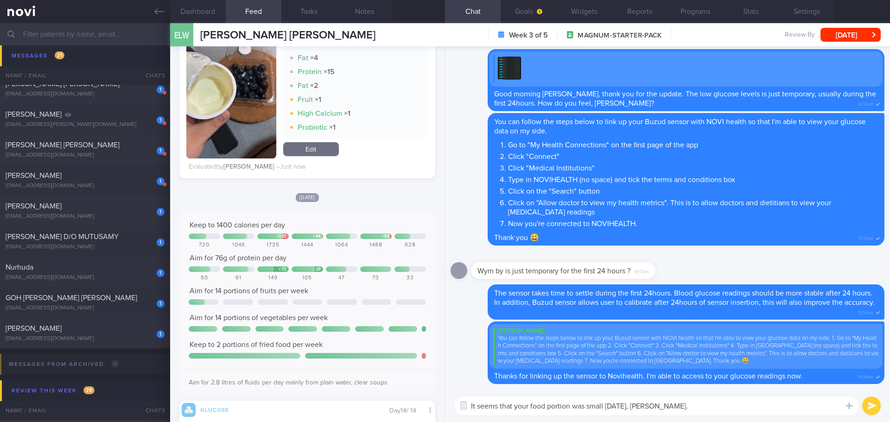
scroll to position [151, 241]
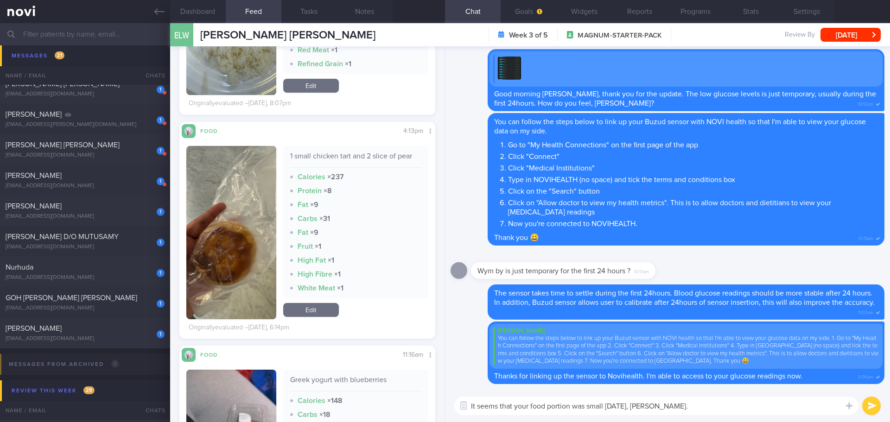
click at [672, 411] on textarea "It seems that your food portion was small yesterday, Esther." at bounding box center [656, 406] width 404 height 19
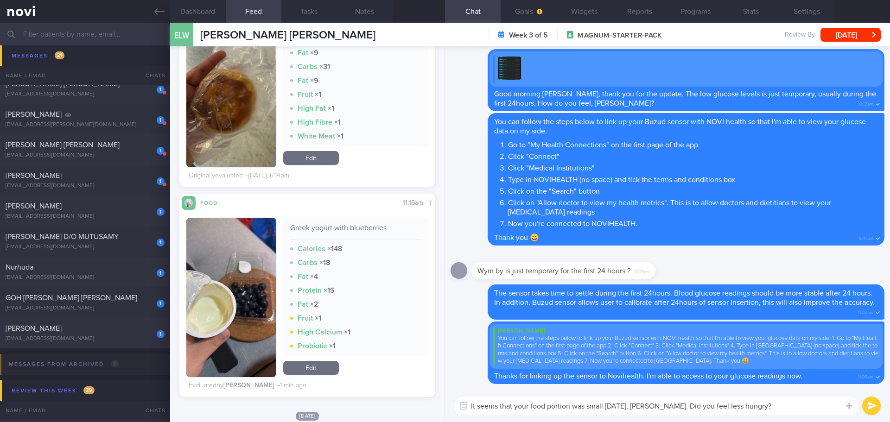
scroll to position [788, 0]
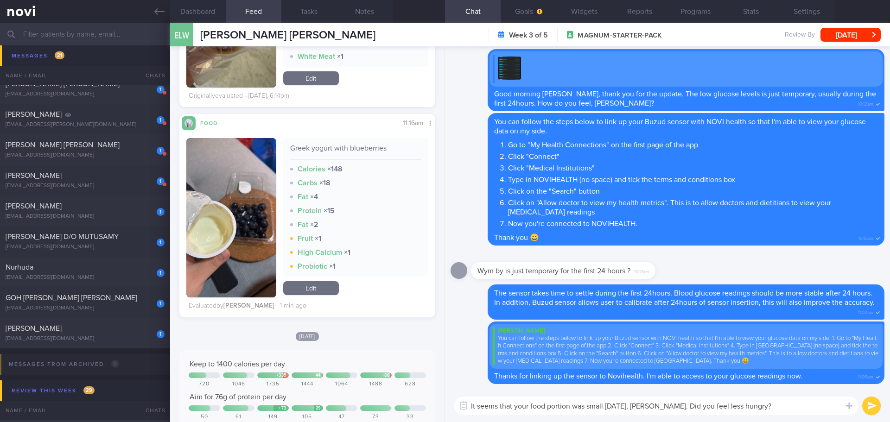
drag, startPoint x: 764, startPoint y: 404, endPoint x: 666, endPoint y: 411, distance: 99.1
click at [666, 411] on textarea "It seems that your food portion was small [DATE], [PERSON_NAME]. Did you feel l…" at bounding box center [656, 406] width 404 height 19
click at [739, 405] on textarea "It seems that your food portion was small yesterday, Esther." at bounding box center [656, 406] width 404 height 19
type textarea "It seems that your food portion was small [DATE], [PERSON_NAME]. Did you feel l…"
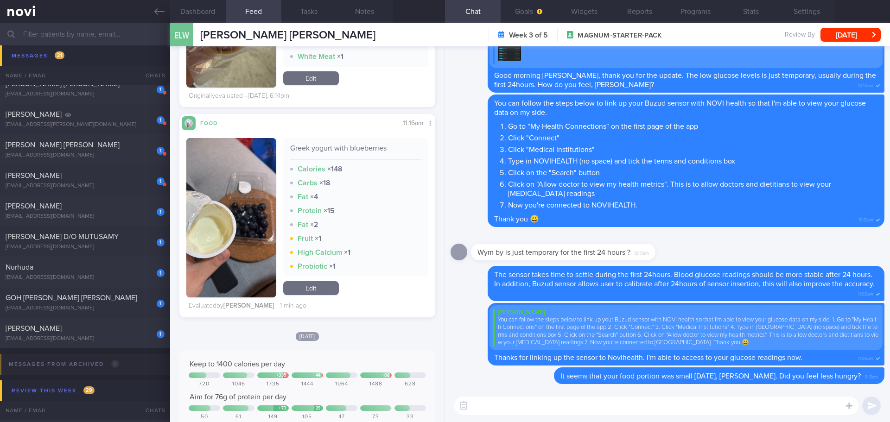
scroll to position [0, 0]
type textarea "I"
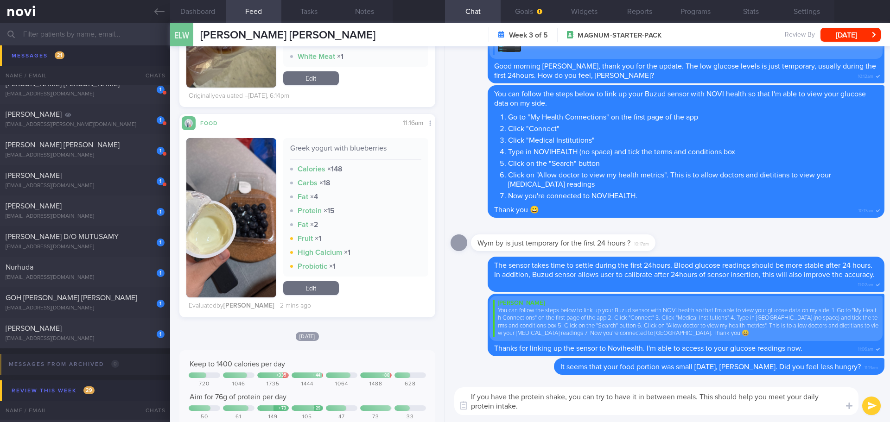
click at [522, 396] on textarea "If you have the protein shake, you can try to have it in between meals. This sh…" at bounding box center [656, 402] width 404 height 28
click at [573, 406] on textarea "If you have protein shake, you can try to have it in between meals. This should…" at bounding box center [656, 402] width 404 height 28
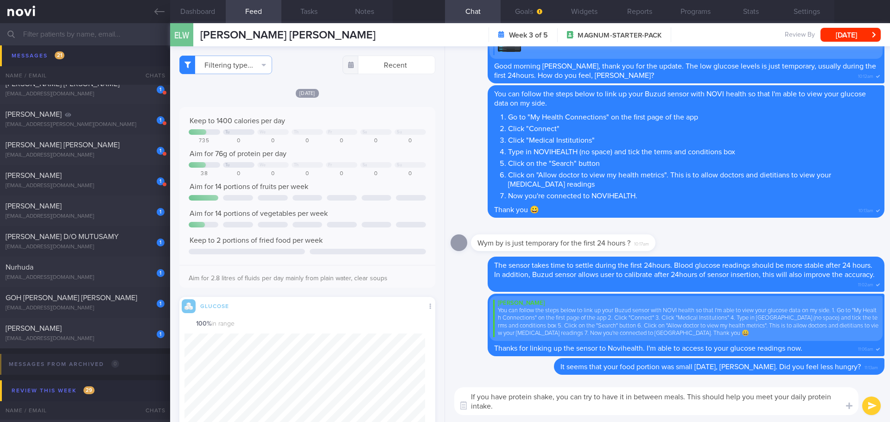
drag, startPoint x: 777, startPoint y: 399, endPoint x: 828, endPoint y: 416, distance: 53.8
click at [828, 416] on div "If you have protein shake, you can try to have it in between meals. This should…" at bounding box center [667, 402] width 445 height 42
click at [751, 413] on textarea "If you have protein shake, you can try to have it in between meals. This should…" at bounding box center [656, 402] width 404 height 28
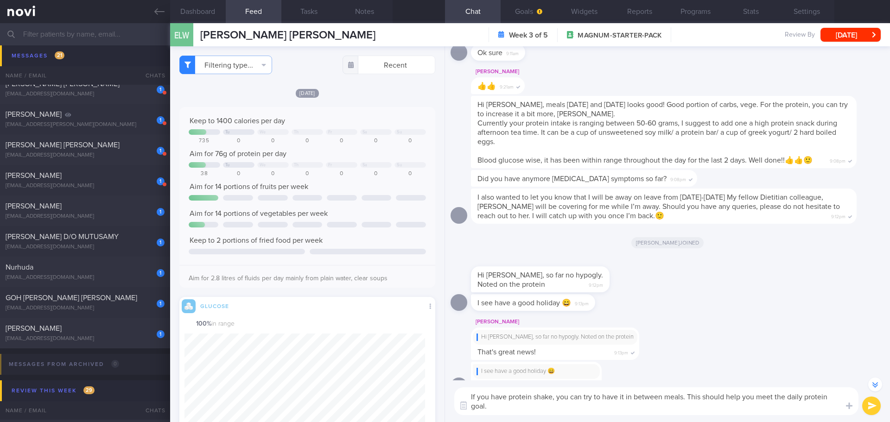
scroll to position [-1579, 0]
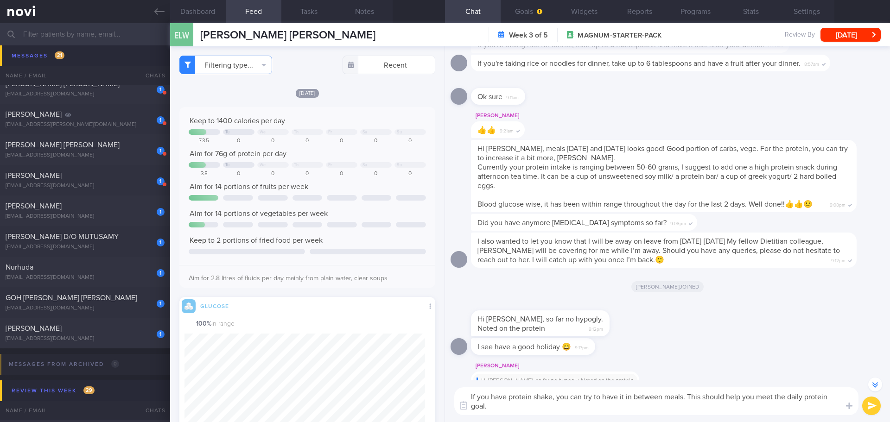
click at [554, 398] on textarea "If you have protein shake, you can try to have it in between meals. This should…" at bounding box center [656, 402] width 404 height 28
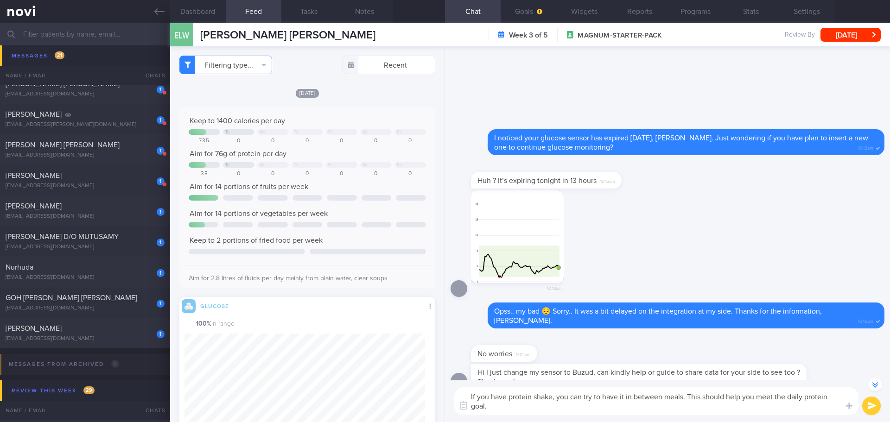
scroll to position [0, 0]
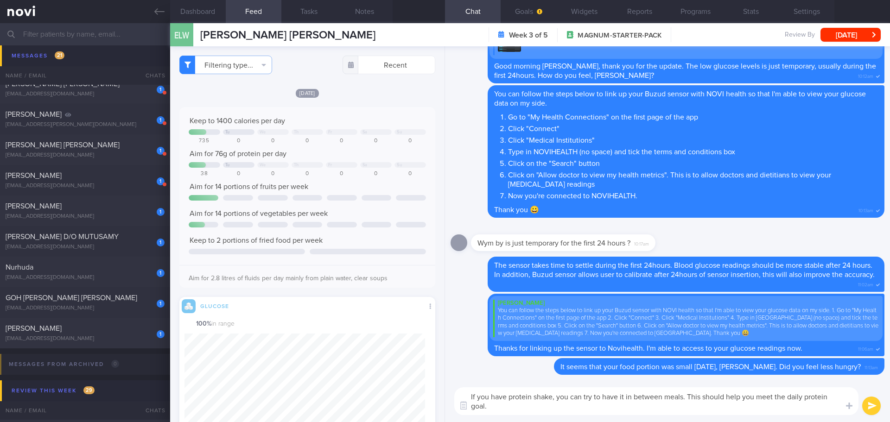
click at [544, 404] on textarea "If you have protein shake, you can try to have it in between meals. This should…" at bounding box center [656, 402] width 404 height 28
click at [544, 406] on textarea "If you have protein shake, you can try to have it in between meals. This should…" at bounding box center [656, 402] width 404 height 28
click at [555, 410] on textarea "If you have protein shake, you can try to have it in between meals. This should…" at bounding box center [656, 402] width 404 height 28
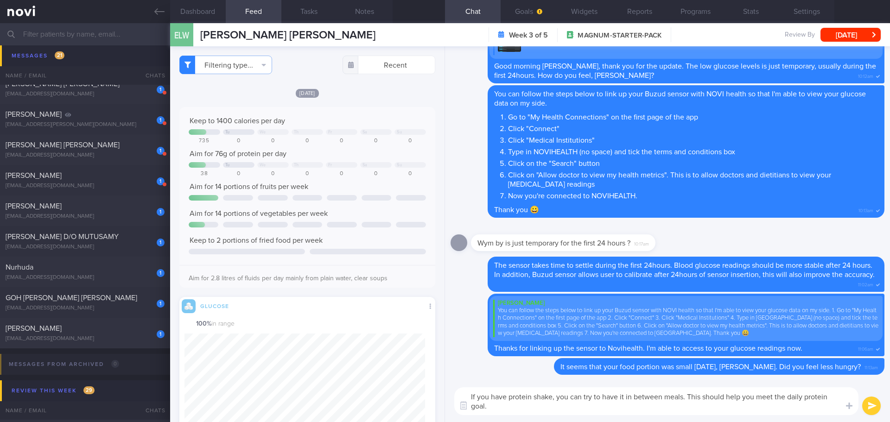
click at [555, 410] on textarea "If you have protein shake, you can try to have it in between meals. This should…" at bounding box center [656, 402] width 404 height 28
drag, startPoint x: 685, startPoint y: 397, endPoint x: 467, endPoint y: 396, distance: 218.0
click at [467, 396] on textarea "If you have protein shake, you can try to have it in between meals. This should…" at bounding box center [656, 402] width 404 height 28
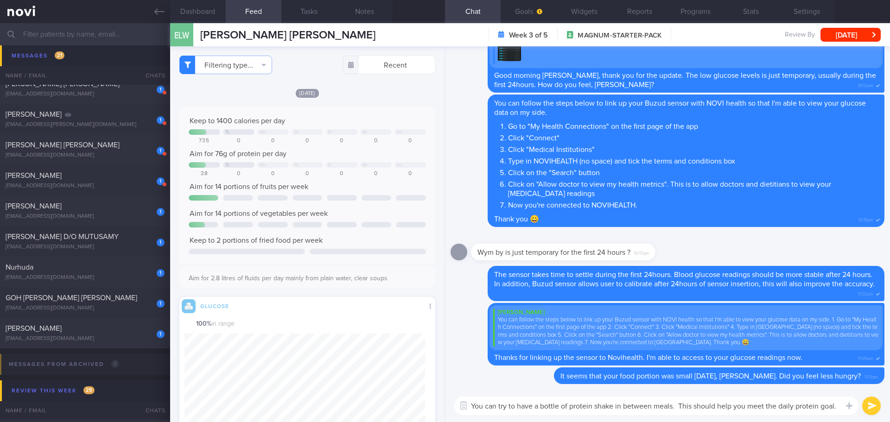
type textarea "You can try to have a bottle of protein shake in between meals. This should hel…"
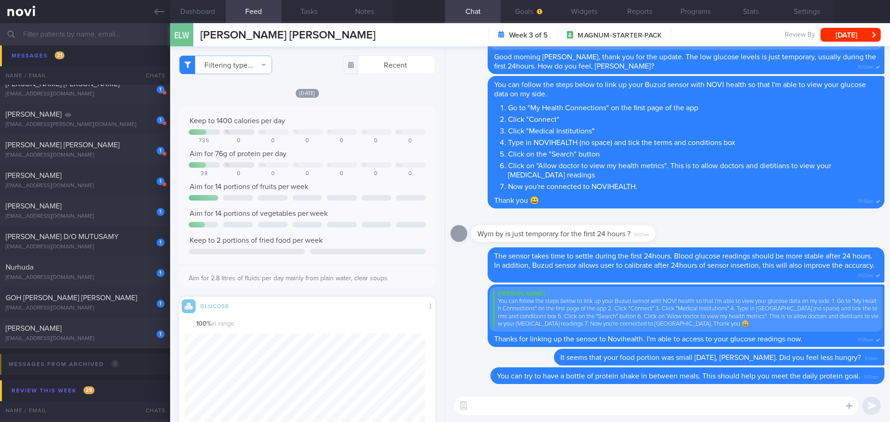
scroll to position [0, 0]
click at [138, 28] on input "text" at bounding box center [445, 34] width 890 height 22
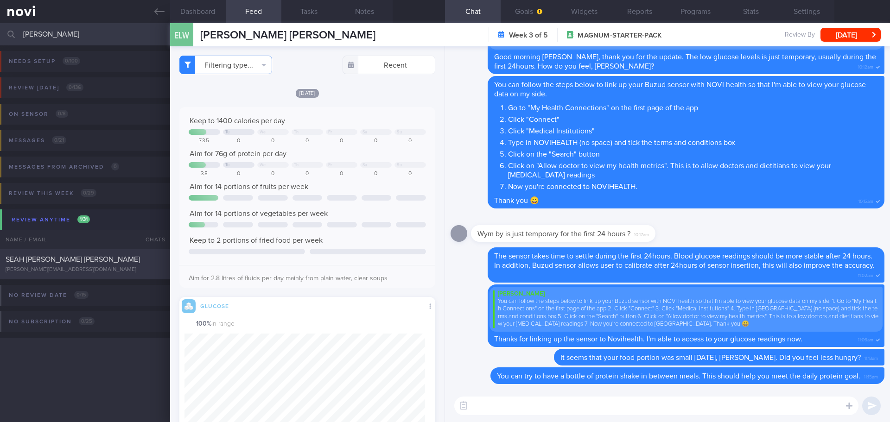
type input "[PERSON_NAME]"
click at [59, 263] on div "SEAH [PERSON_NAME] [PERSON_NAME]" at bounding box center [84, 259] width 157 height 9
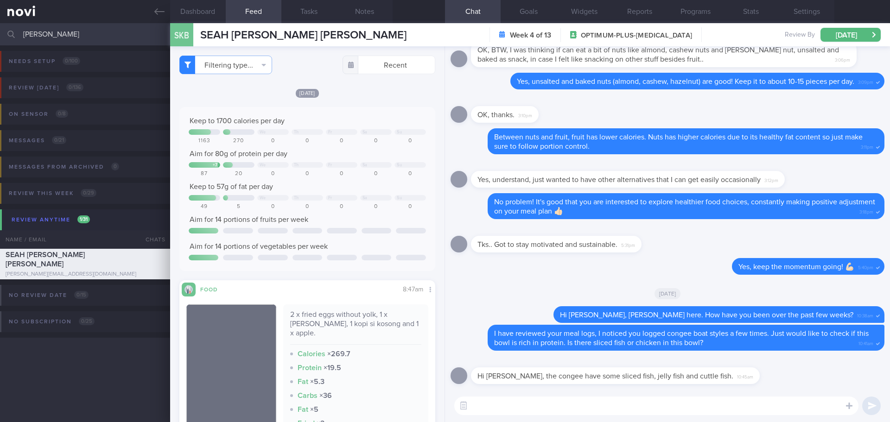
click at [614, 410] on textarea at bounding box center [656, 406] width 404 height 19
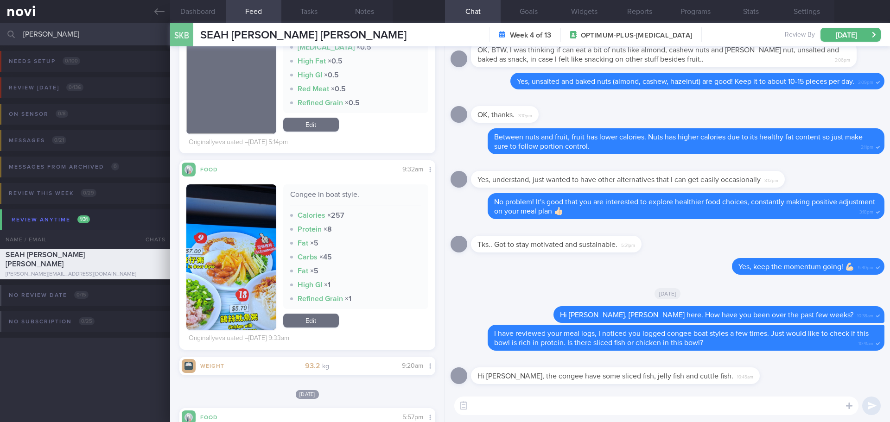
scroll to position [2133, 0]
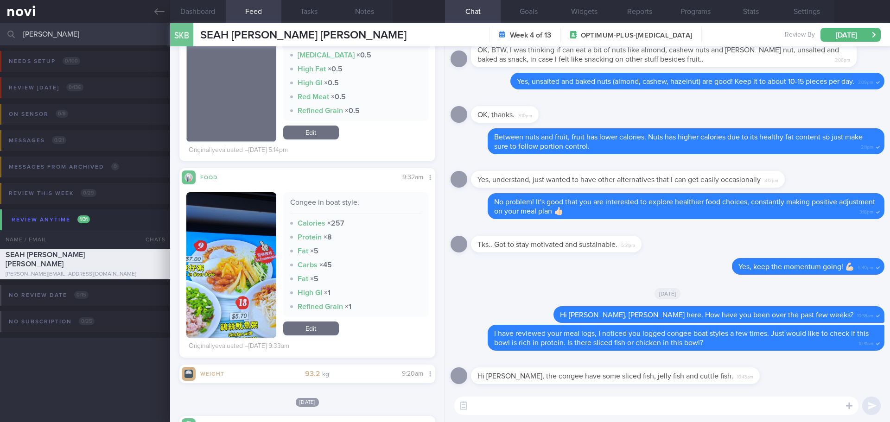
click at [699, 401] on textarea at bounding box center [656, 406] width 404 height 19
type textarea "I"
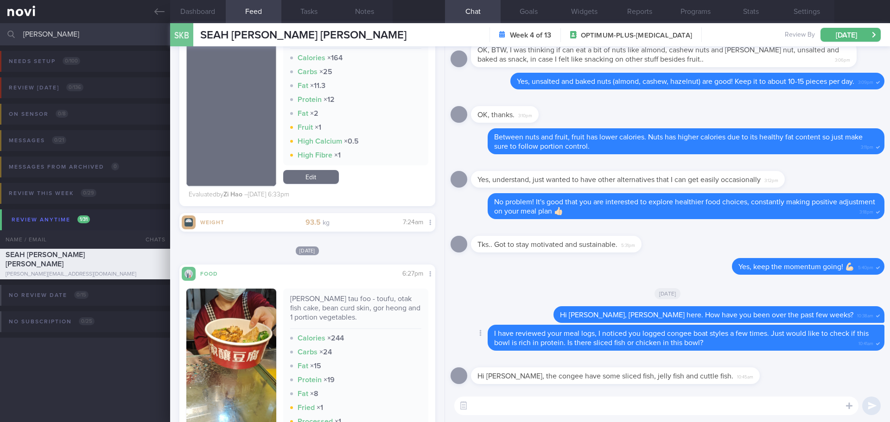
scroll to position [3107, 0]
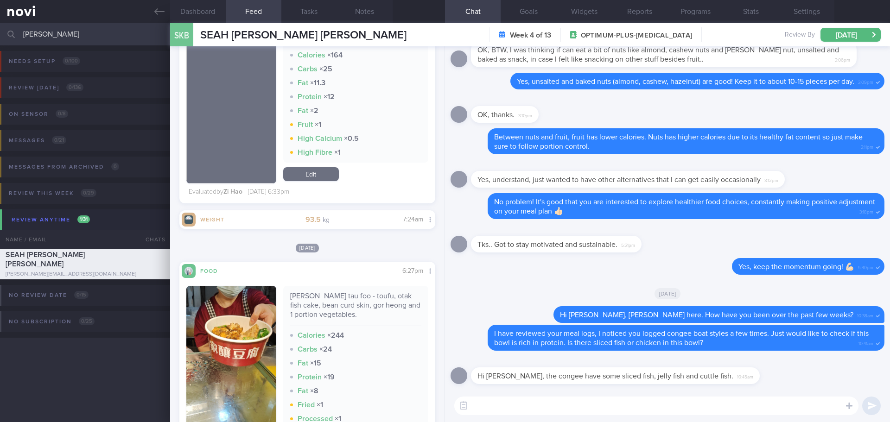
click at [496, 406] on textarea at bounding box center [656, 406] width 404 height 19
type textarea "Got it.. Do you feel full after this bowl? I would suggest try to request for e…"
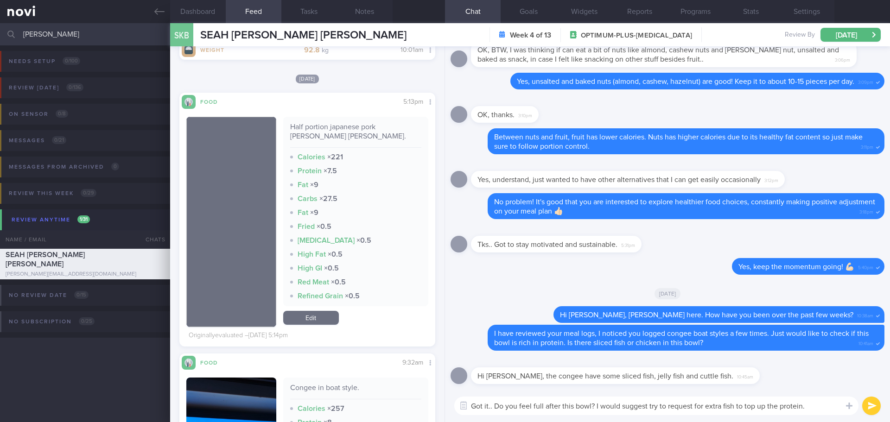
scroll to position [2272, 0]
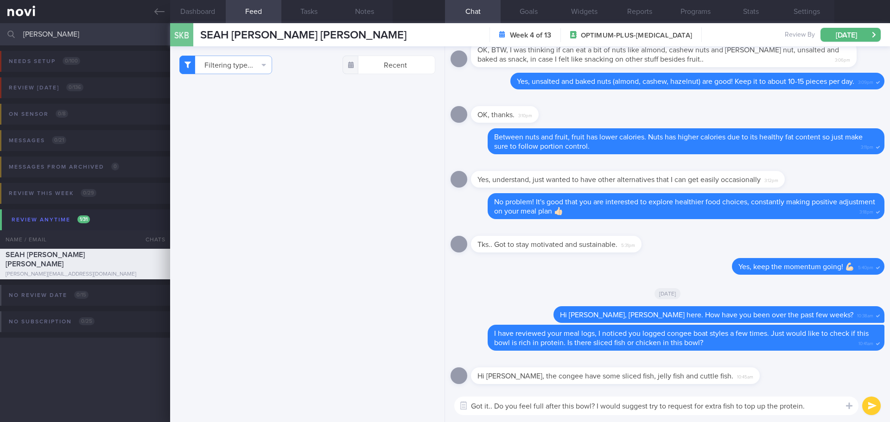
select select "8"
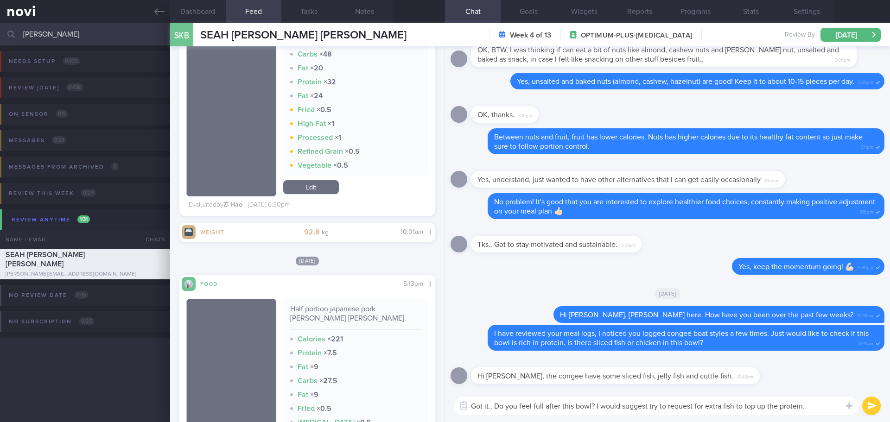
scroll to position [1716, 0]
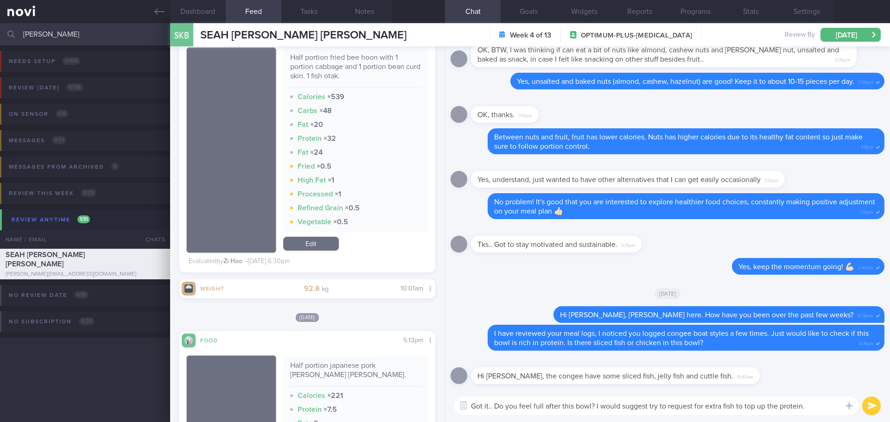
click at [811, 404] on textarea "Got it.. Do you feel full after this bowl? I would suggest try to request for e…" at bounding box center [656, 406] width 404 height 19
type textarea "Got it.. Do you feel full after this bowl? I would suggest try to request for e…"
click at [872, 399] on button "submit" at bounding box center [872, 406] width 19 height 19
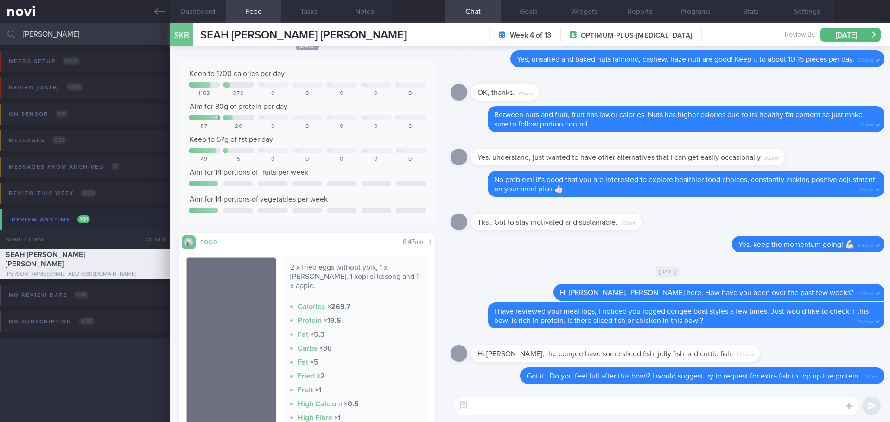
scroll to position [0, 0]
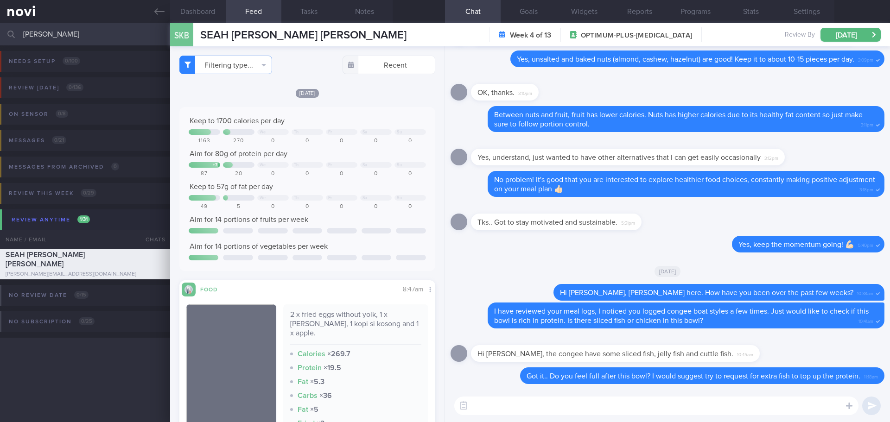
click at [537, 411] on textarea at bounding box center [656, 406] width 404 height 19
type textarea "O"
click at [622, 406] on textarea "Alternatively, you may add 1 cup of low fat milk before bed" at bounding box center [656, 406] width 404 height 19
type textarea "Alternatively, you may add 1 cup of low fat milk / 1 cup low fat plain yogurt b…"
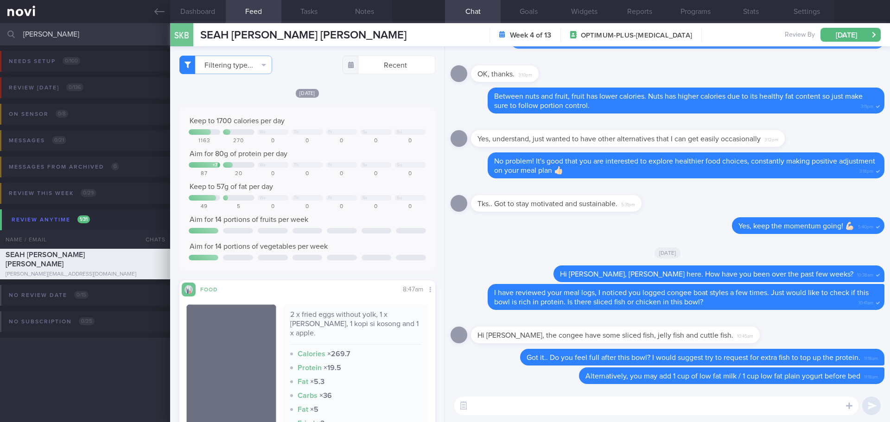
drag, startPoint x: 64, startPoint y: 33, endPoint x: -48, endPoint y: 51, distance: 114.1
click at [0, 51] on html "You are offline! Some functionality will be unavailable Patients New Users Coac…" at bounding box center [445, 211] width 890 height 422
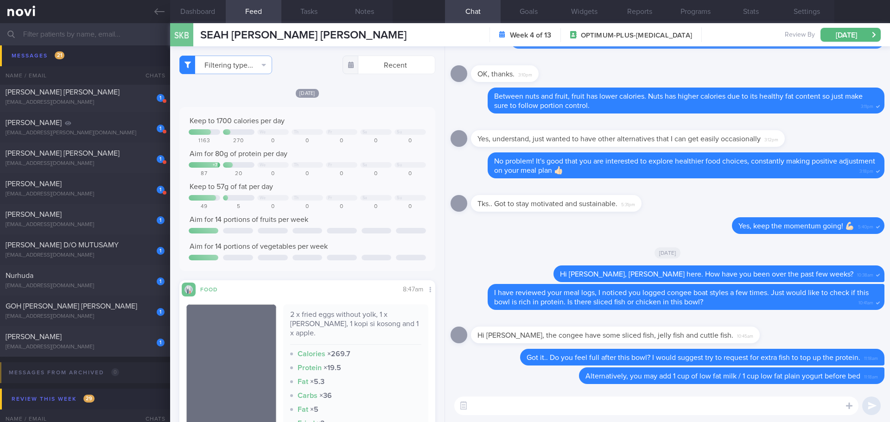
scroll to position [464, 0]
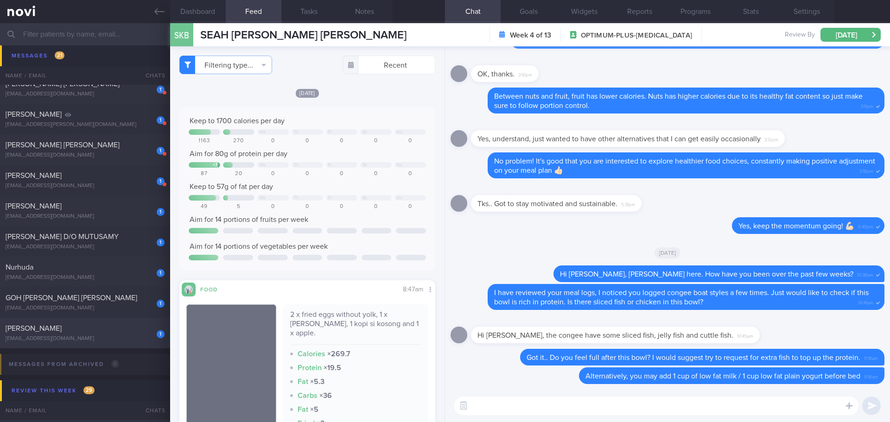
click at [102, 323] on div "1 [PERSON_NAME] [EMAIL_ADDRESS][DOMAIN_NAME] [DATE] OPTIMUM-PLUS-[MEDICAL_DATA]" at bounding box center [445, 333] width 890 height 31
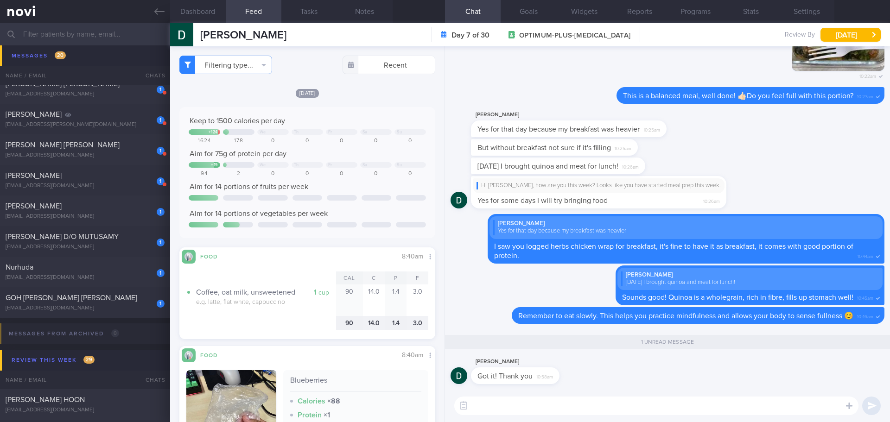
click at [760, 367] on div "[PERSON_NAME] Got it! Thank you 10:58am" at bounding box center [668, 373] width 434 height 33
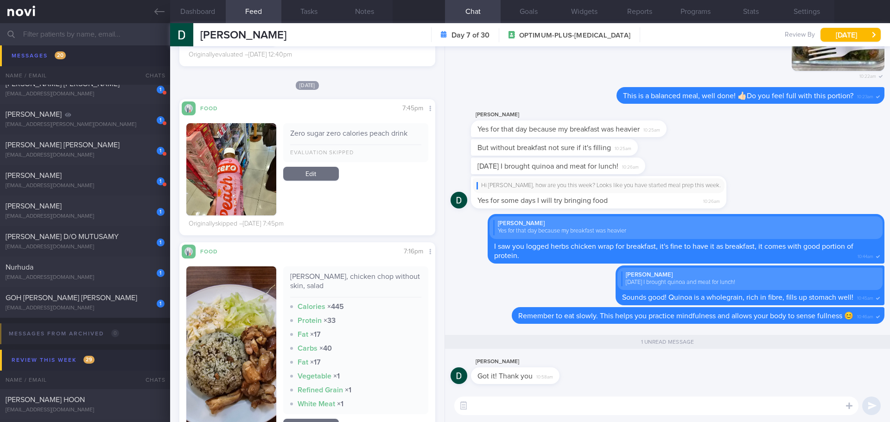
scroll to position [7606, 0]
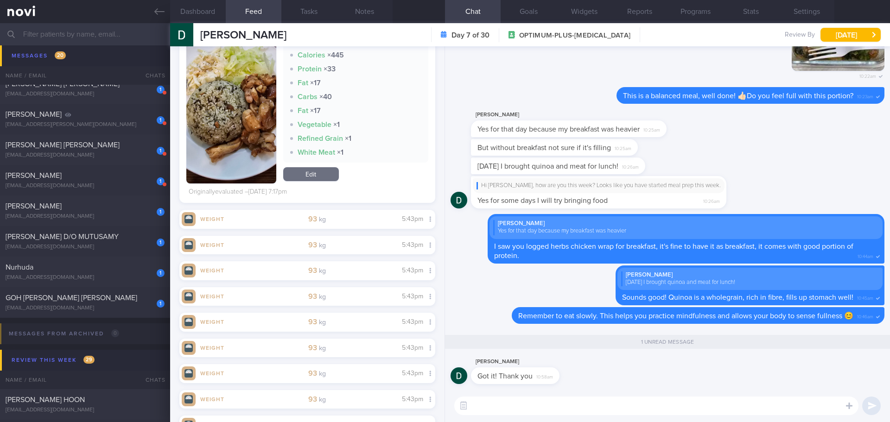
click at [545, 410] on textarea at bounding box center [656, 406] width 404 height 19
type textarea "I"
type textarea "Y"
type textarea "I"
type textarea "You have cut down processed foods intake last week, great job! Keep up the effo…"
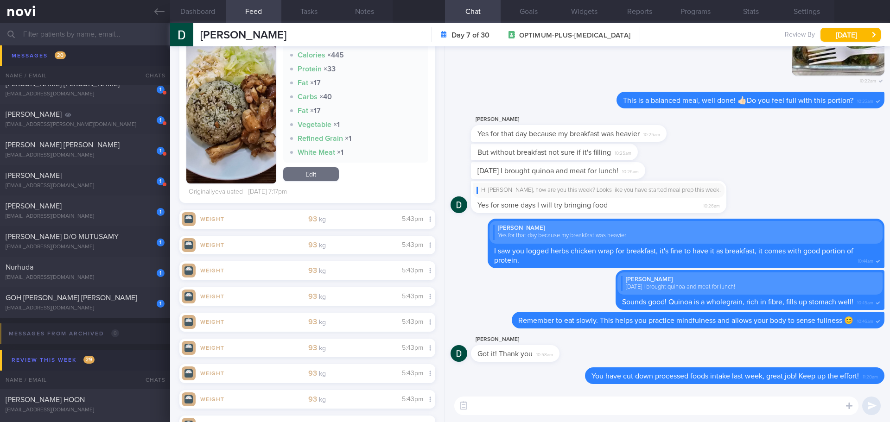
click at [832, 27] on div "[PERSON_NAME] [PERSON_NAME] [EMAIL_ADDRESS][DOMAIN_NAME] Day 7 of 30 OPTIMUM-PL…" at bounding box center [530, 34] width 720 height 23
click at [833, 30] on button "[DATE]" at bounding box center [851, 35] width 60 height 14
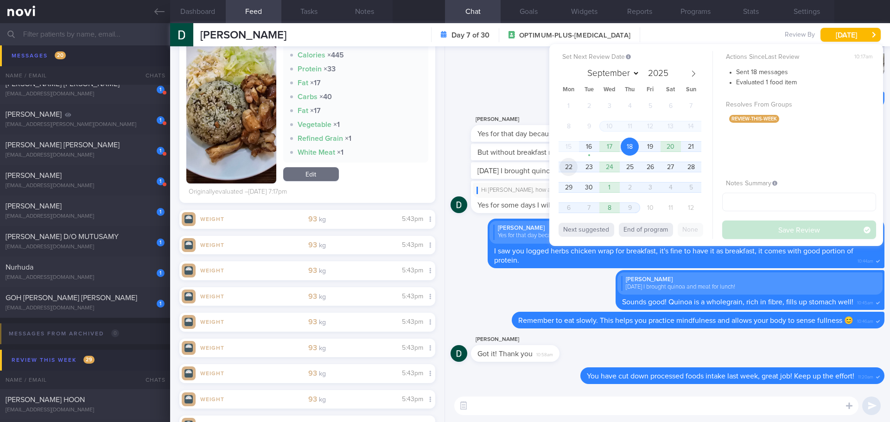
click at [574, 167] on span "22" at bounding box center [569, 167] width 18 height 18
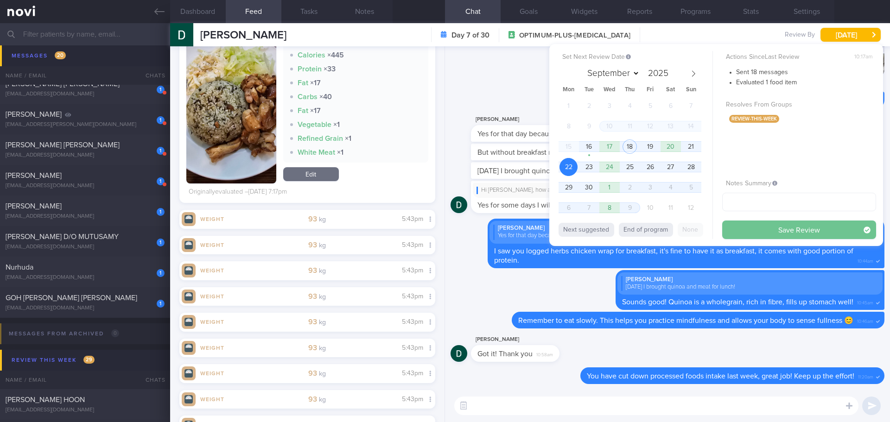
click at [742, 224] on button "Save Review" at bounding box center [800, 230] width 154 height 19
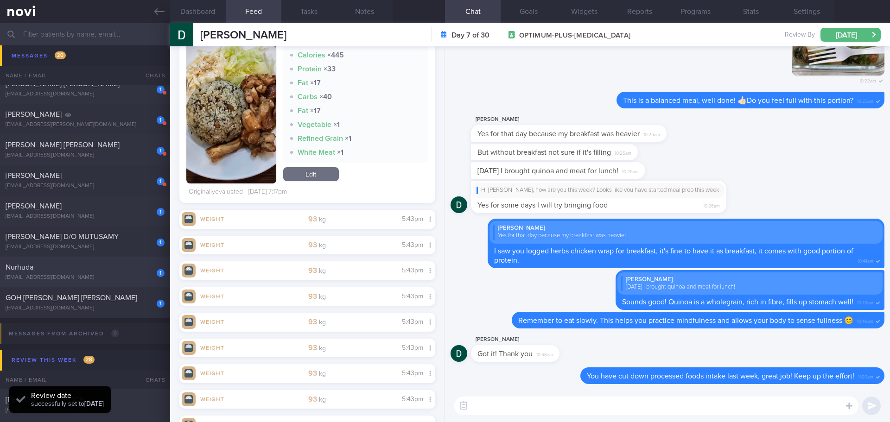
click at [62, 273] on div "1 [GEOGRAPHIC_DATA] [EMAIL_ADDRESS][DOMAIN_NAME]" at bounding box center [85, 272] width 170 height 19
type input "[PERSON_NAME]'s case"
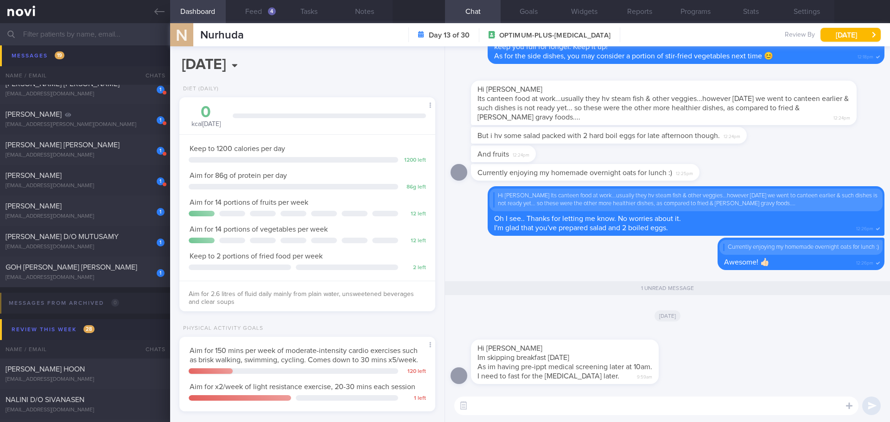
scroll to position [0, 0]
click at [831, 37] on button "[DATE]" at bounding box center [851, 35] width 60 height 14
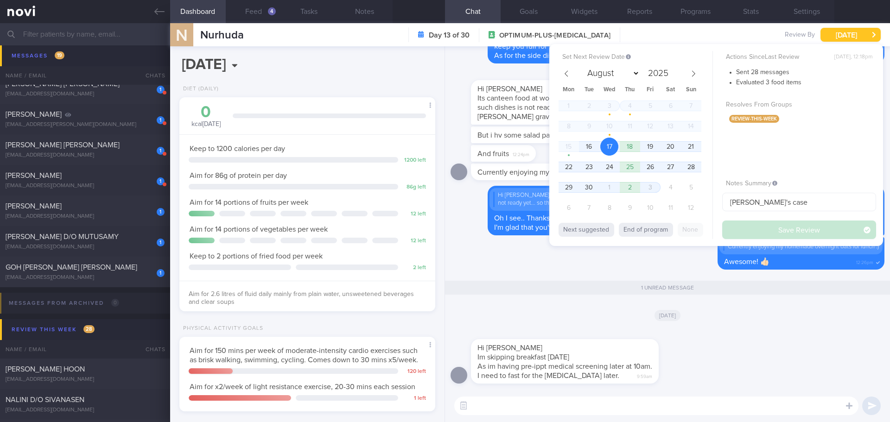
click at [831, 37] on button "[DATE]" at bounding box center [851, 35] width 60 height 14
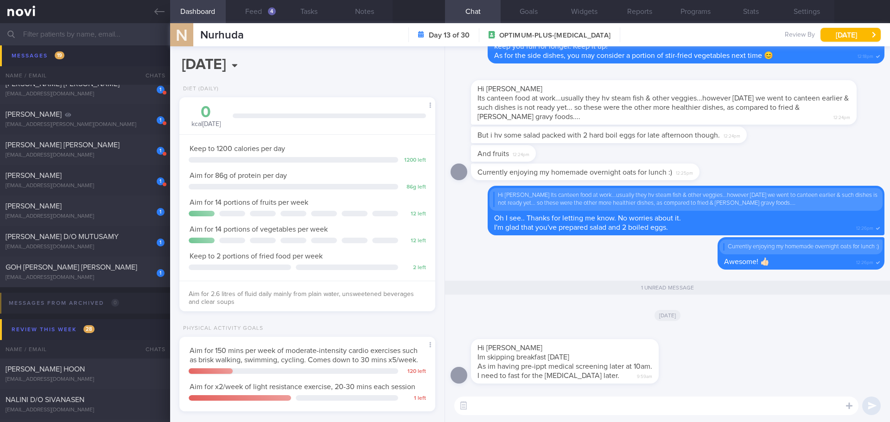
click at [574, 413] on textarea at bounding box center [656, 406] width 404 height 19
click at [575, 409] on textarea at bounding box center [656, 406] width 404 height 19
drag, startPoint x: 265, startPoint y: 5, endPoint x: 274, endPoint y: 27, distance: 24.4
click at [265, 5] on button "Feed 4" at bounding box center [254, 11] width 56 height 23
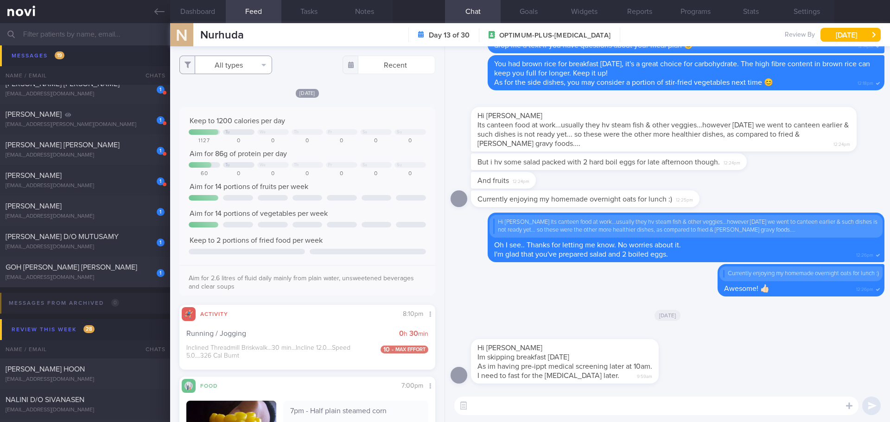
click at [243, 68] on button "All types" at bounding box center [225, 65] width 93 height 19
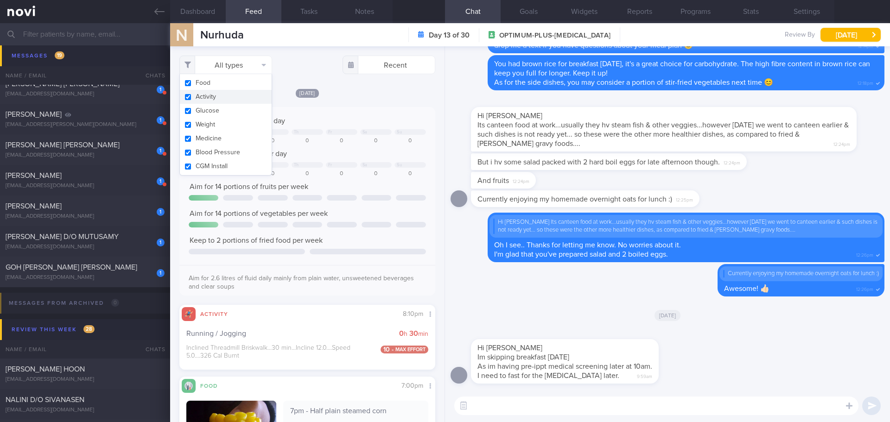
click at [237, 97] on button "Activity" at bounding box center [226, 97] width 92 height 14
checkbox input "false"
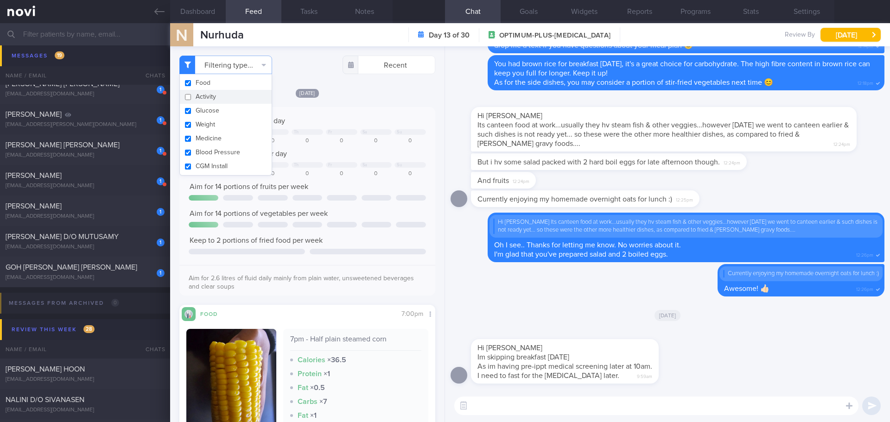
click at [365, 106] on div "[DATE] Keep to 1200 calories per day Tu We Th Fr Sa Su 1127 0 0 0 0 0 0 Aim for…" at bounding box center [307, 284] width 256 height 393
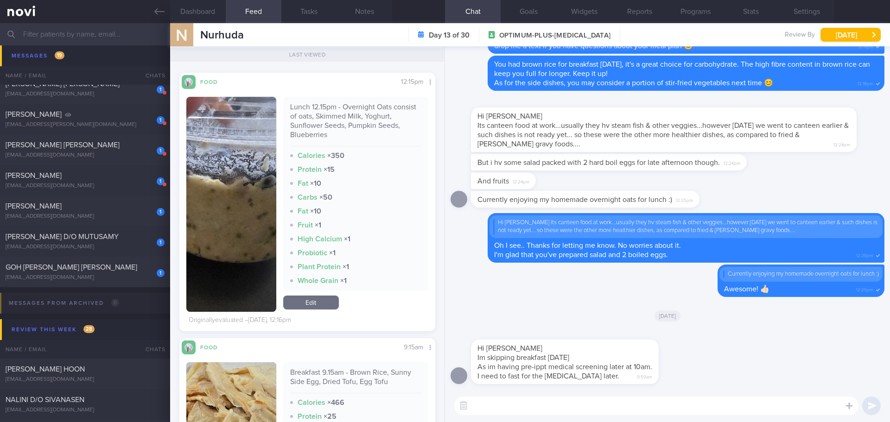
click at [619, 405] on textarea at bounding box center [656, 406] width 404 height 19
click at [648, 408] on textarea "Thank you for the update, Huda." at bounding box center [656, 406] width 404 height 19
drag, startPoint x: 684, startPoint y: 404, endPoint x: 622, endPoint y: 405, distance: 61.7
click at [617, 406] on textarea "Thank you for the update, Huda. All the best to your [MEDICAL_DATA]!" at bounding box center [656, 406] width 404 height 19
type textarea "Thank you for the update, Huda. All the best for your [MEDICAL_DATA]!"
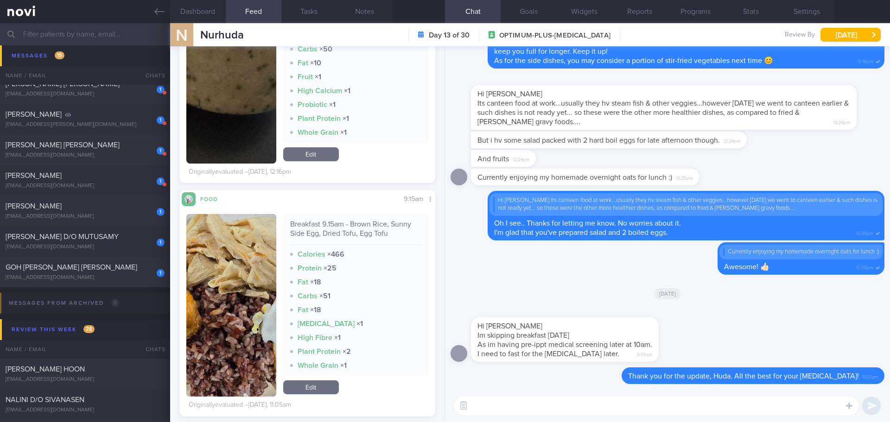
scroll to position [1067, 0]
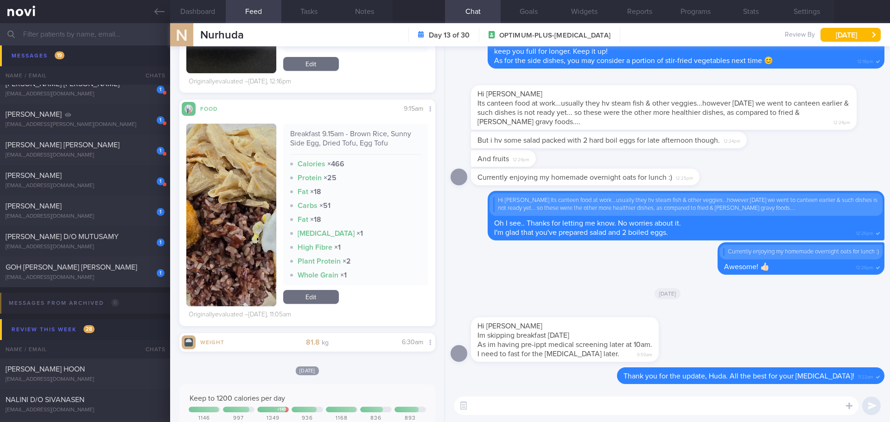
click at [53, 33] on input "text" at bounding box center [445, 34] width 890 height 22
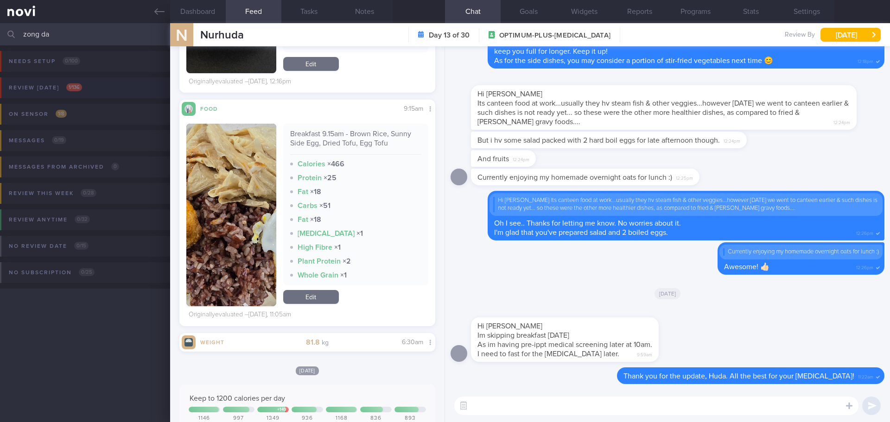
type input "zong da"
click at [86, 82] on button "Review [DATE] 1 / 136" at bounding box center [443, 90] width 893 height 26
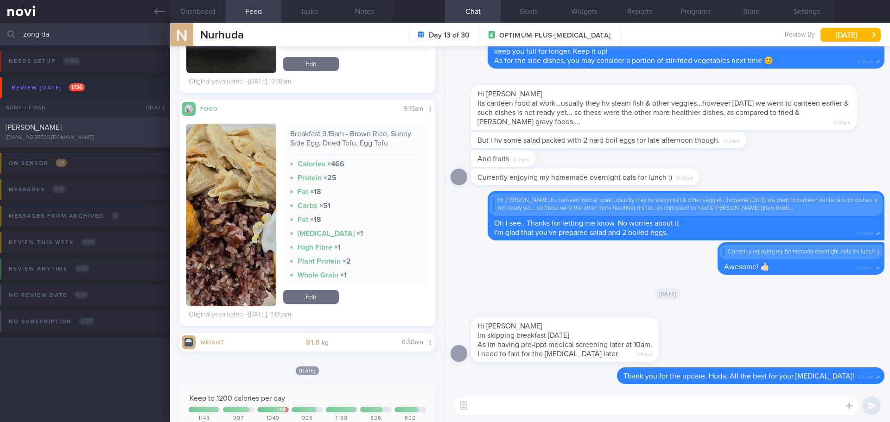
click at [58, 126] on div "[PERSON_NAME]" at bounding box center [84, 127] width 157 height 9
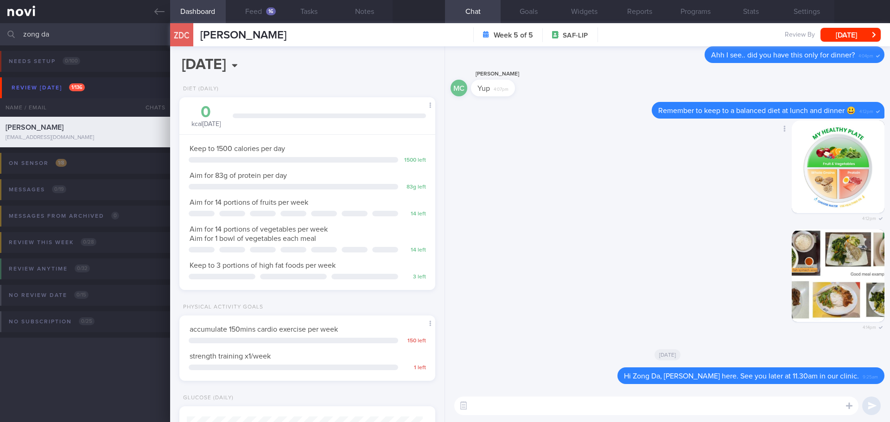
scroll to position [118, 237]
click at [647, 191] on div "Delete 4:12pm" at bounding box center [668, 175] width 434 height 109
click at [623, 167] on div "Delete 4:12pm" at bounding box center [668, 175] width 434 height 109
click at [588, 166] on div "Delete 4:12pm" at bounding box center [668, 175] width 434 height 109
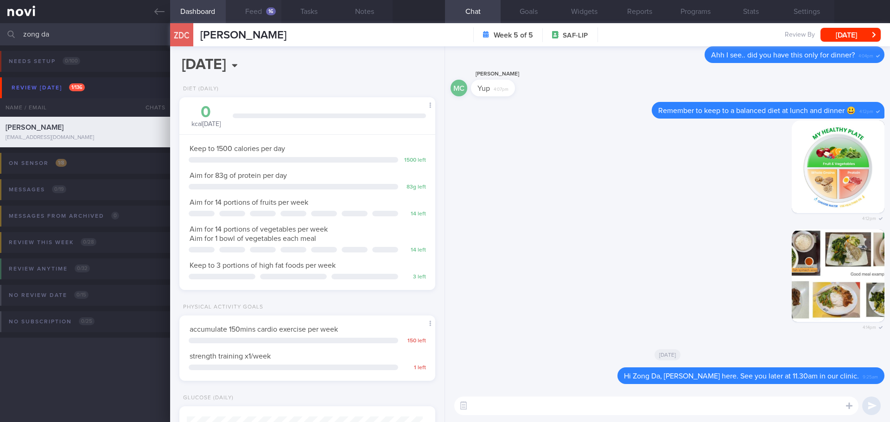
drag, startPoint x: 269, startPoint y: 0, endPoint x: 268, endPoint y: 7, distance: 7.0
click at [269, 0] on button "Feed 16" at bounding box center [254, 11] width 56 height 23
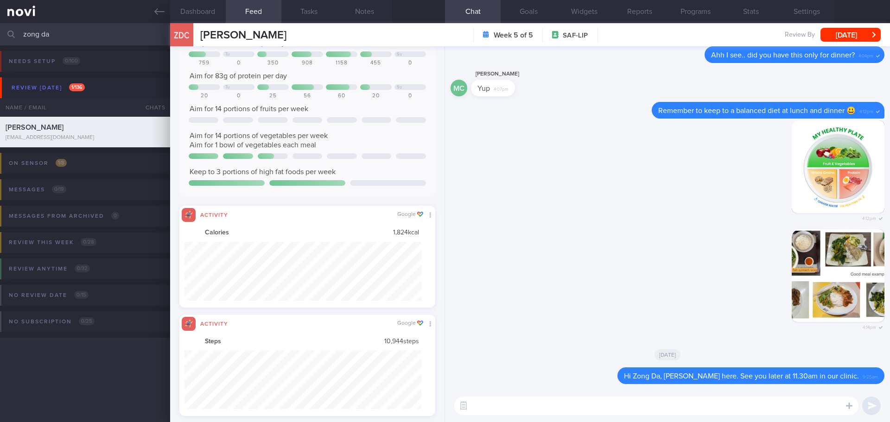
drag, startPoint x: 76, startPoint y: 29, endPoint x: -28, endPoint y: 37, distance: 103.7
click at [0, 37] on html "You are offline! Some functionality will be unavailable Patients New Users Coac…" at bounding box center [445, 211] width 890 height 422
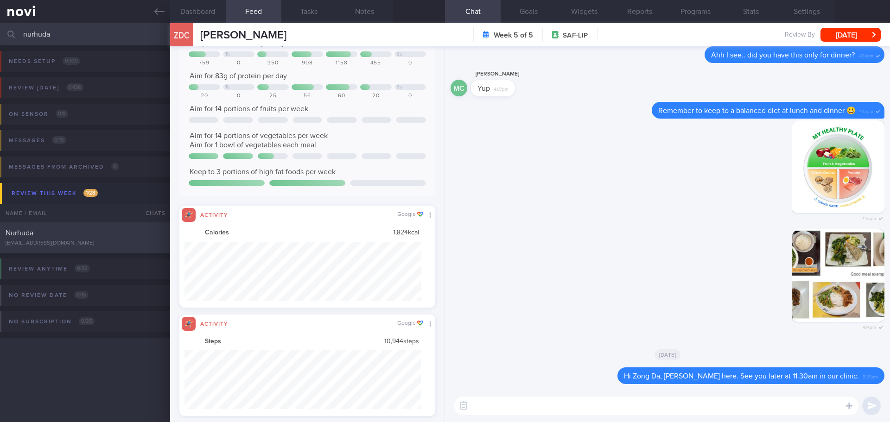
type input "nurhuda"
click at [142, 237] on div "Nurhuda" at bounding box center [84, 233] width 157 height 9
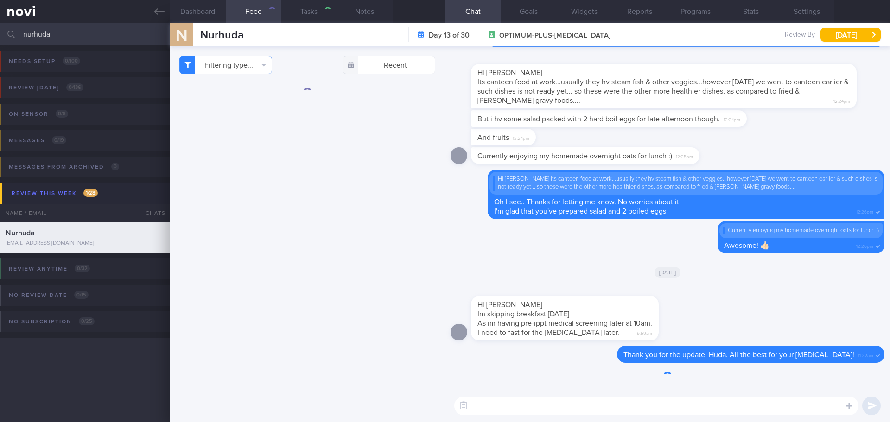
type input "[PERSON_NAME]'s case"
checkbox input "false"
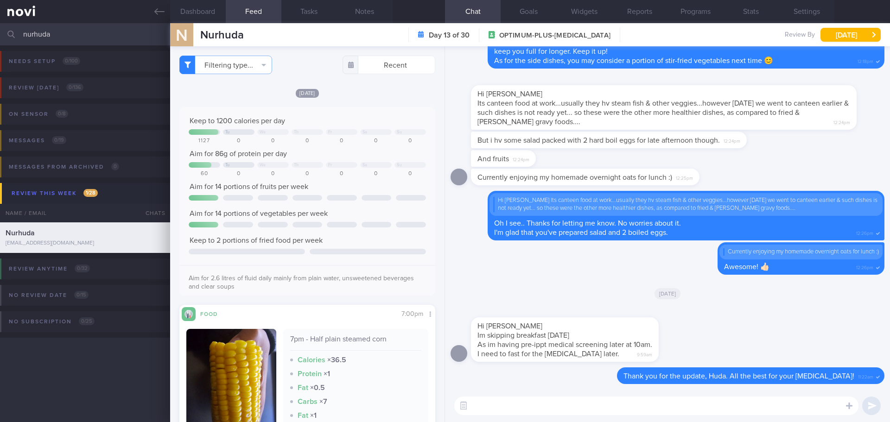
drag, startPoint x: 65, startPoint y: 32, endPoint x: -46, endPoint y: 38, distance: 111.4
click at [0, 38] on html "You are offline! Some functionality will be unavailable Patients New Users Coac…" at bounding box center [445, 211] width 890 height 422
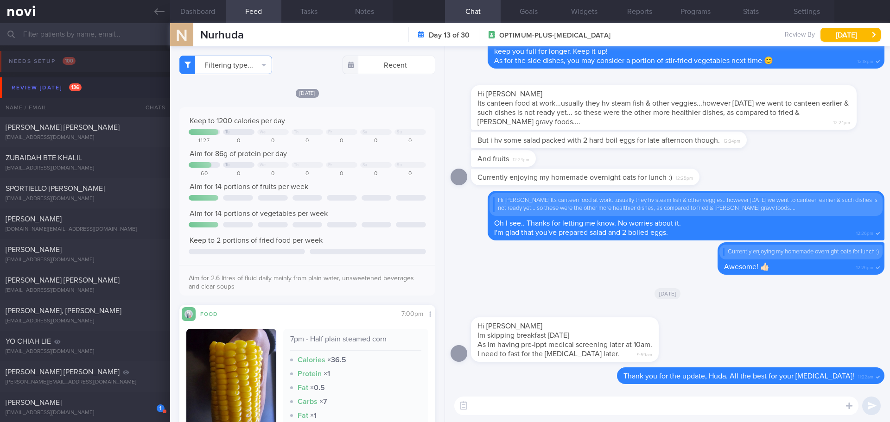
click at [28, 34] on input "text" at bounding box center [445, 34] width 890 height 22
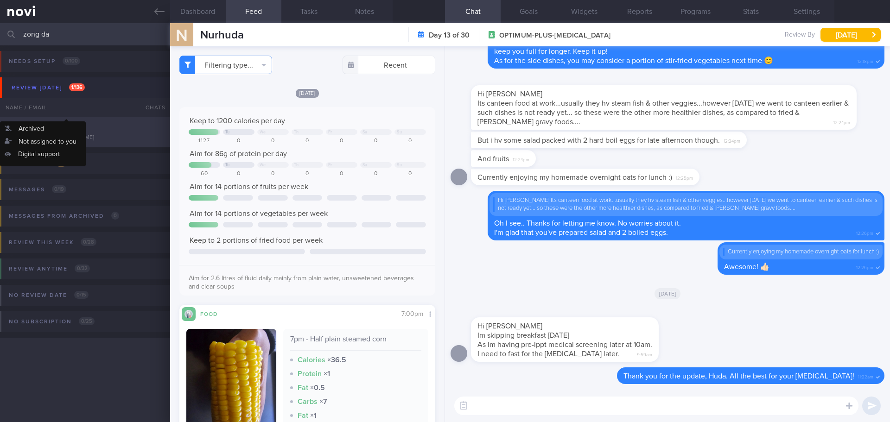
type input "zong da"
click at [93, 134] on div "[PERSON_NAME] [EMAIL_ADDRESS][DOMAIN_NAME]" at bounding box center [85, 132] width 170 height 19
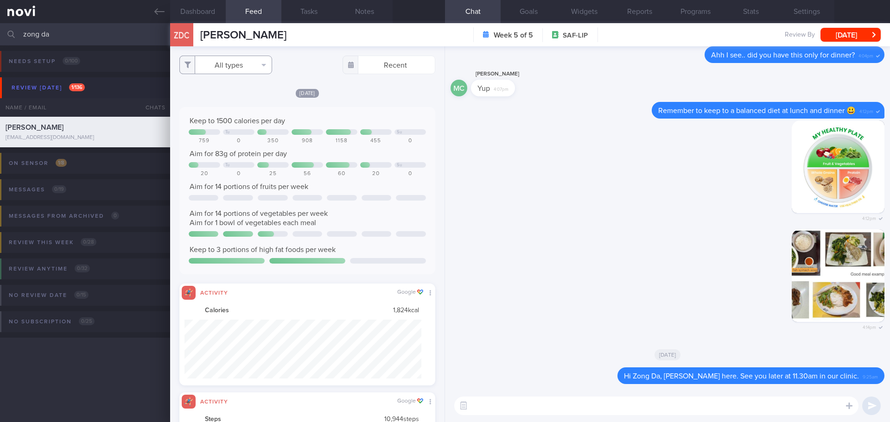
click at [228, 66] on button "All types" at bounding box center [225, 65] width 93 height 19
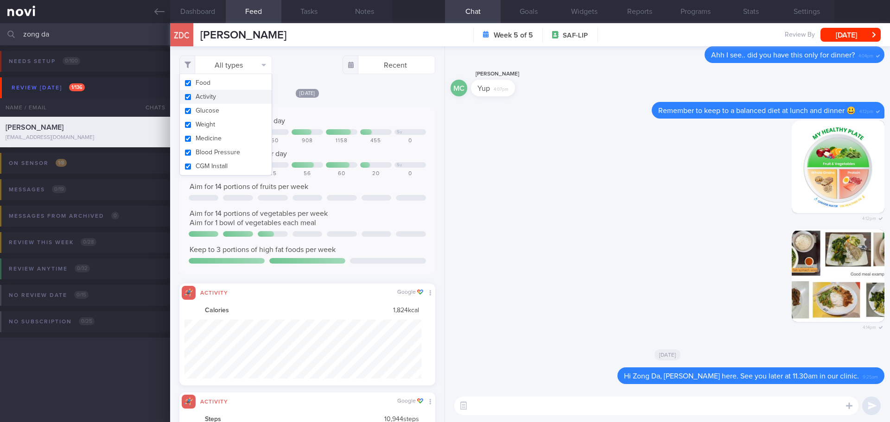
click at [225, 96] on button "Activity" at bounding box center [226, 97] width 92 height 14
checkbox input "false"
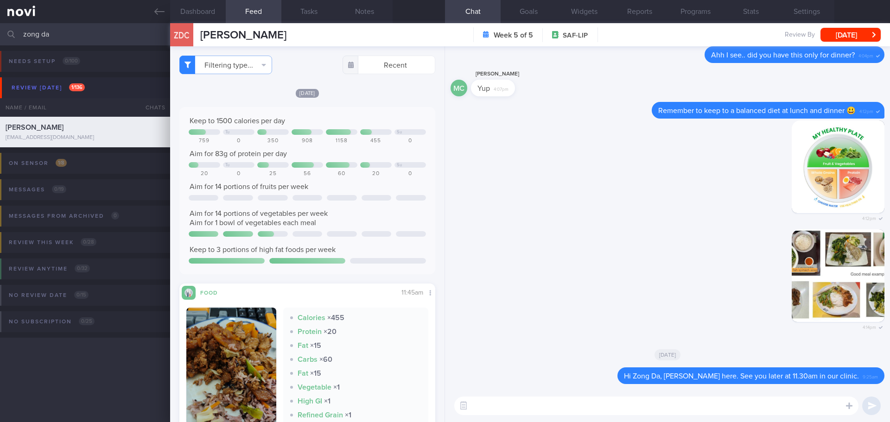
click at [354, 92] on div "[DATE]" at bounding box center [307, 93] width 256 height 10
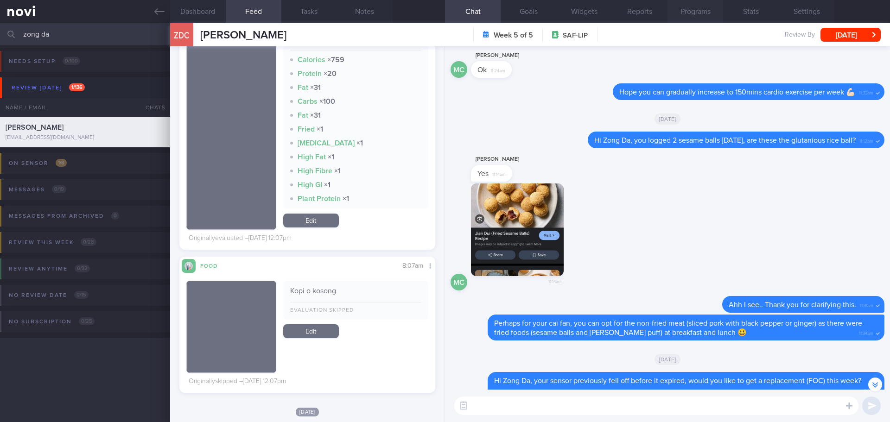
click at [708, 12] on button "Programs" at bounding box center [696, 11] width 56 height 23
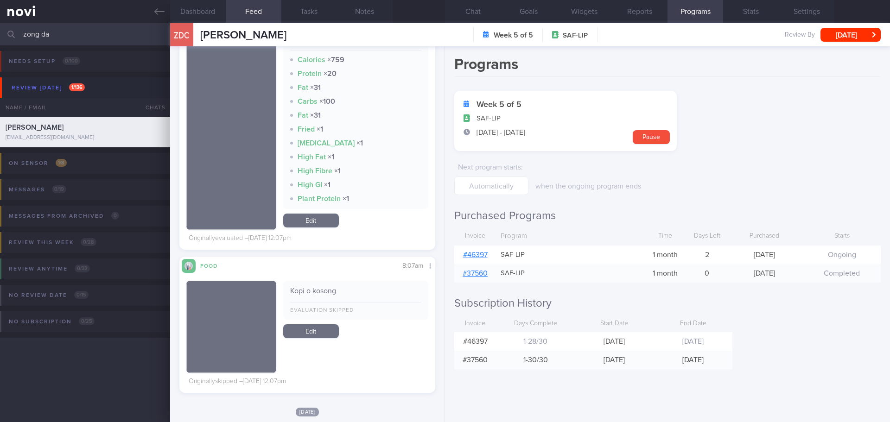
click at [485, 253] on link "# 46397" at bounding box center [475, 254] width 25 height 7
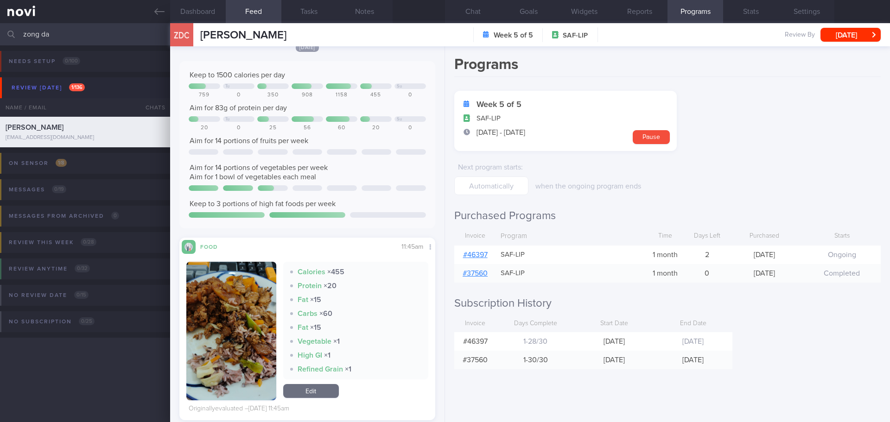
scroll to position [186, 0]
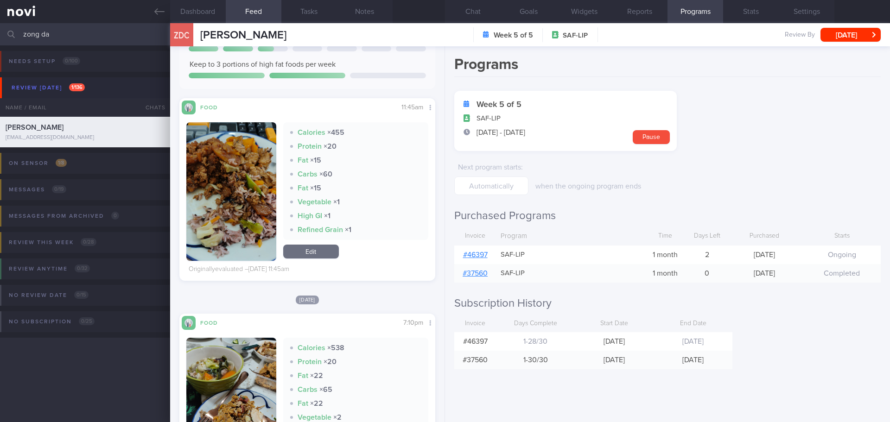
click at [223, 172] on button "button" at bounding box center [231, 191] width 90 height 139
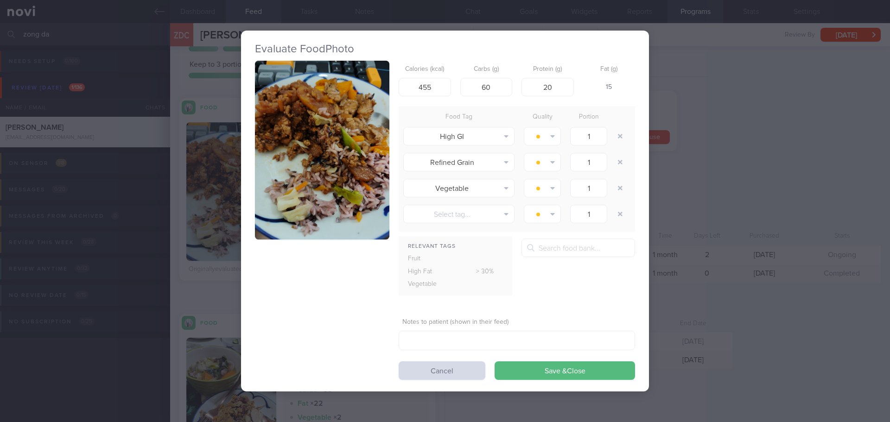
click at [352, 139] on button "button" at bounding box center [322, 150] width 134 height 179
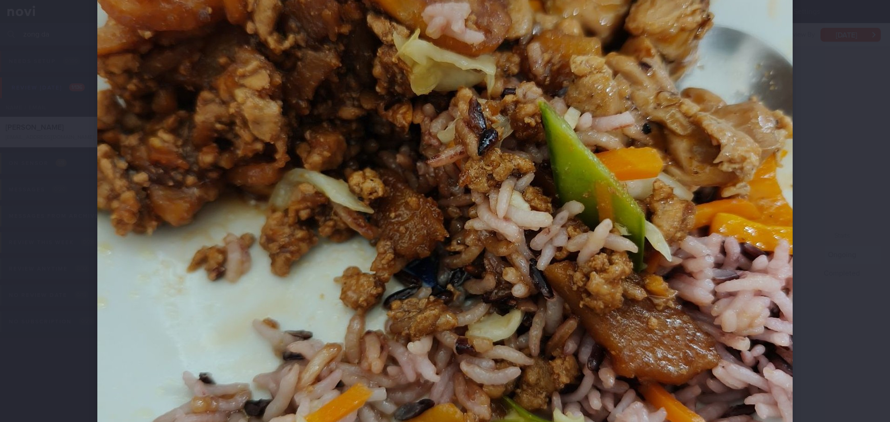
scroll to position [325, 0]
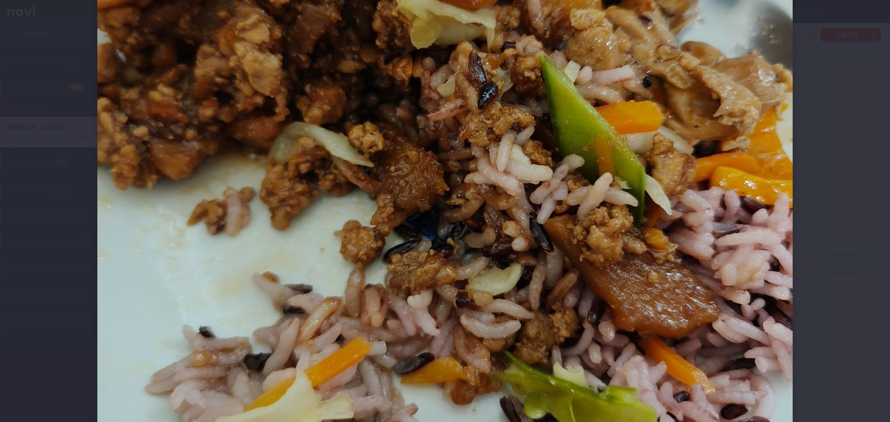
click at [865, 202] on div at bounding box center [445, 211] width 890 height 422
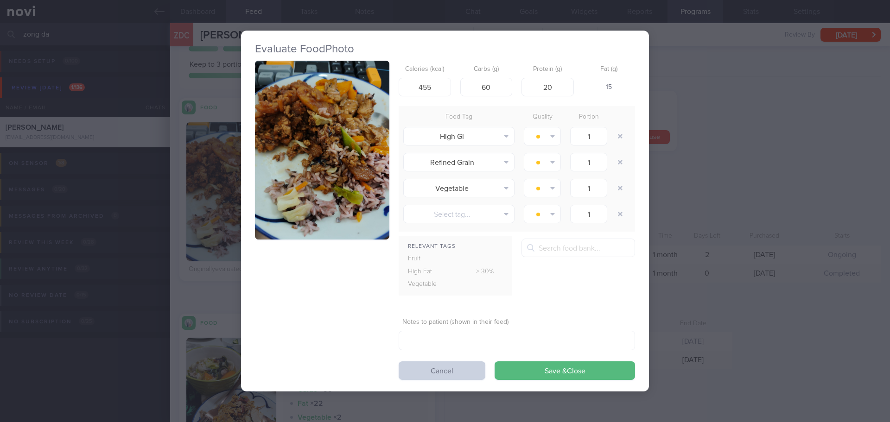
click at [441, 375] on button "Cancel" at bounding box center [442, 371] width 87 height 19
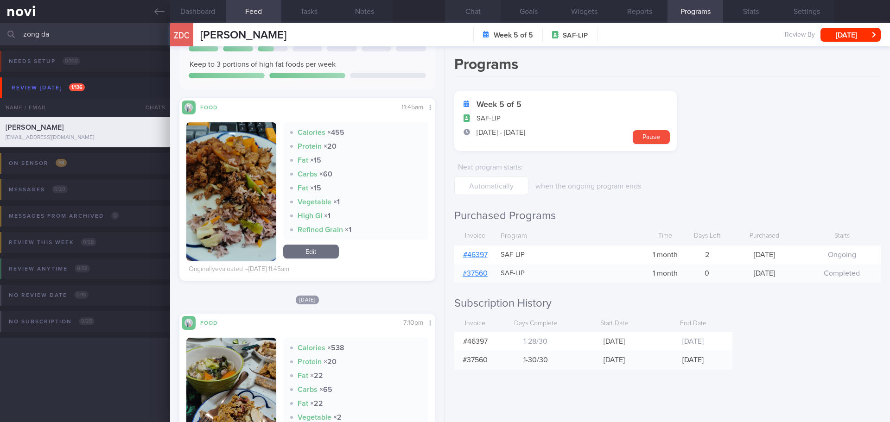
click at [470, 20] on button "Chat" at bounding box center [473, 11] width 56 height 23
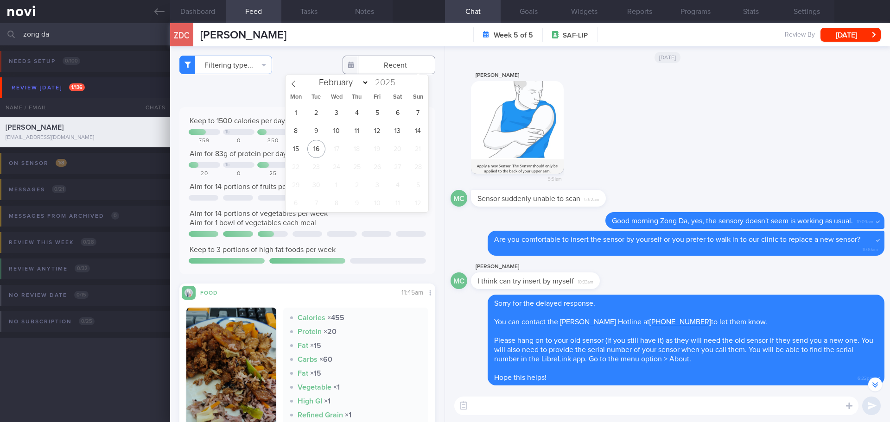
click at [366, 67] on input "text" at bounding box center [389, 65] width 93 height 19
click at [292, 86] on icon at bounding box center [293, 84] width 6 height 6
select select "7"
click at [320, 166] on span "19" at bounding box center [316, 167] width 18 height 18
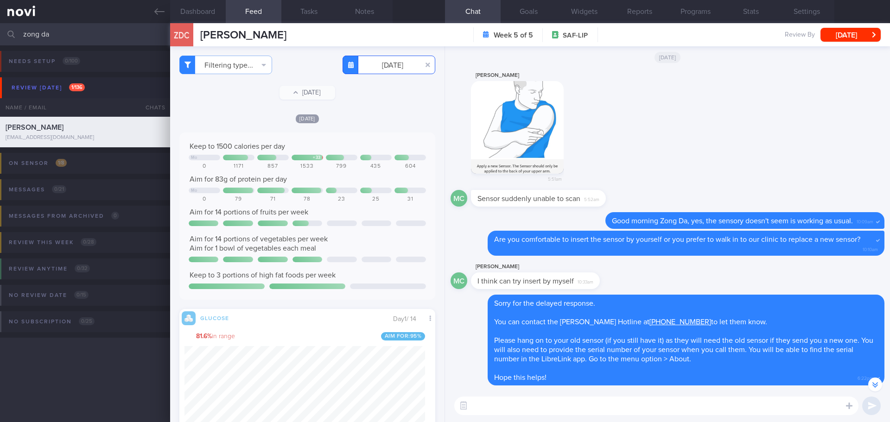
scroll to position [152, 241]
click at [314, 98] on button "[DATE]" at bounding box center [308, 93] width 56 height 14
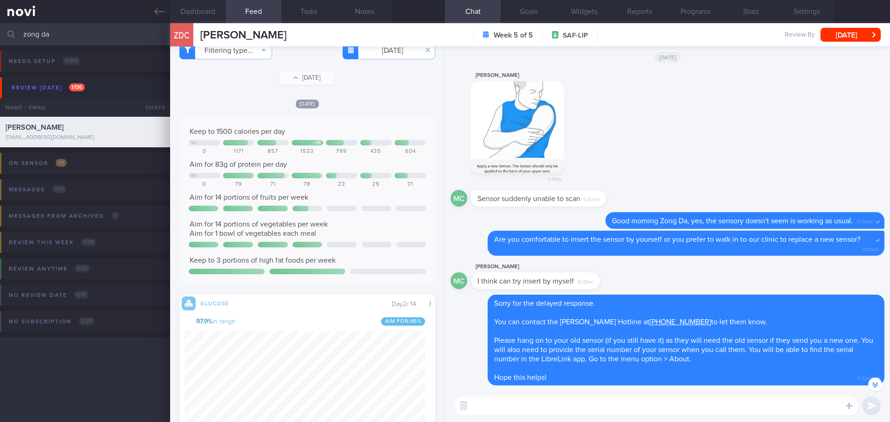
scroll to position [6, 0]
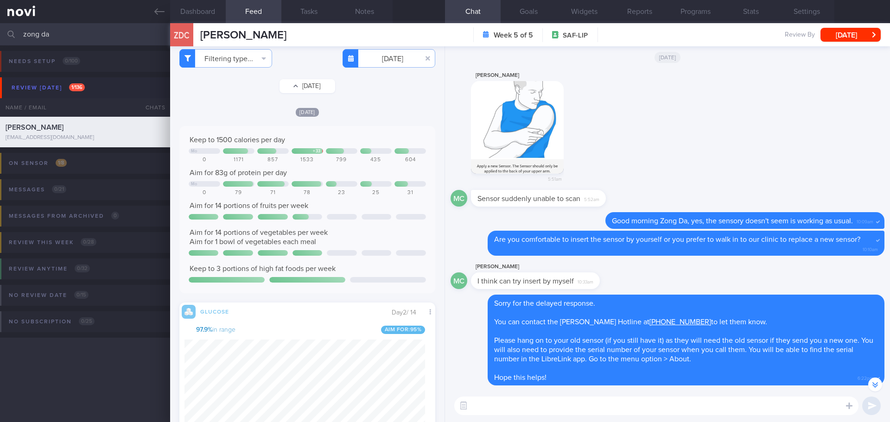
click at [310, 90] on button "[DATE]" at bounding box center [308, 86] width 56 height 14
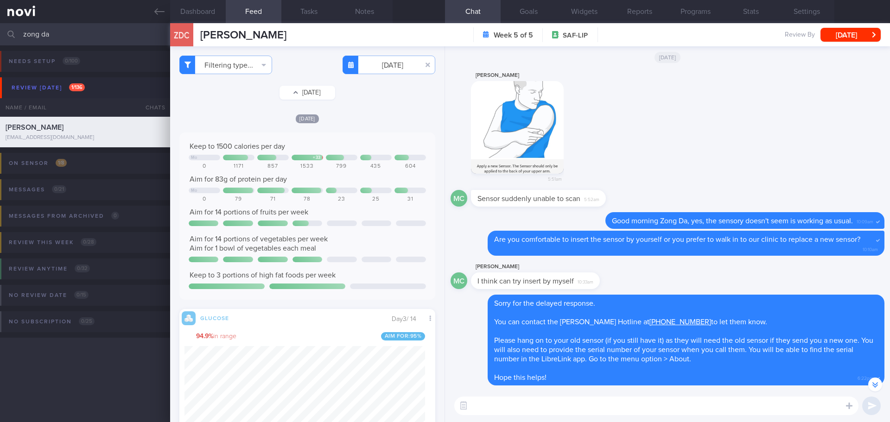
click at [309, 88] on button "[DATE]" at bounding box center [308, 93] width 56 height 14
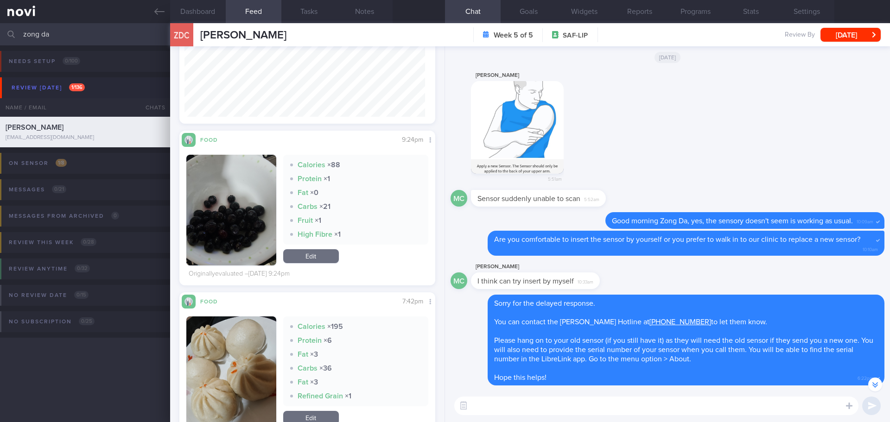
scroll to position [257, 0]
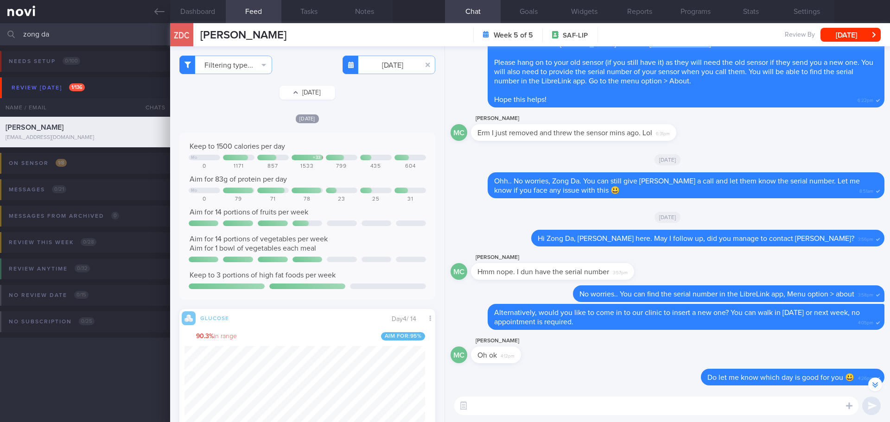
click at [303, 92] on button "[DATE]" at bounding box center [308, 93] width 56 height 14
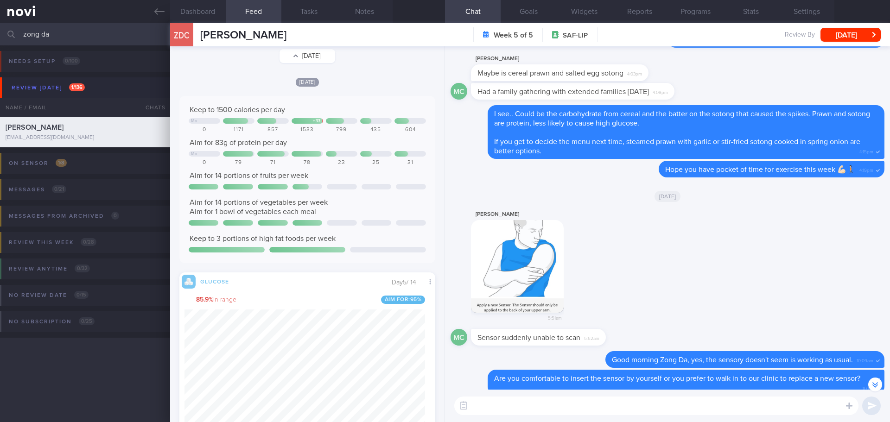
click at [290, 61] on button "[DATE]" at bounding box center [308, 56] width 56 height 14
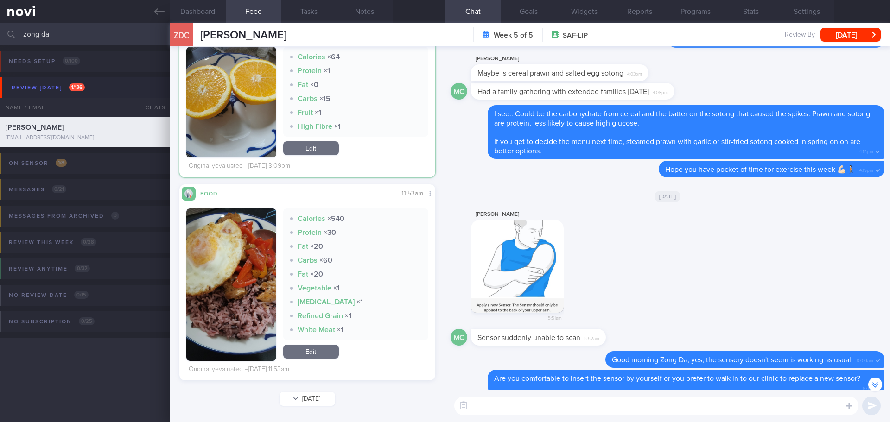
click at [312, 396] on button "[DATE]" at bounding box center [308, 399] width 56 height 14
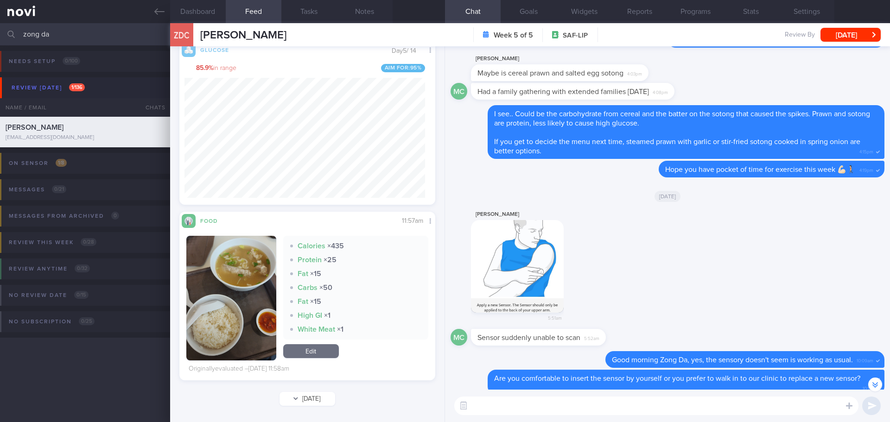
click at [296, 393] on button "[DATE]" at bounding box center [308, 399] width 56 height 14
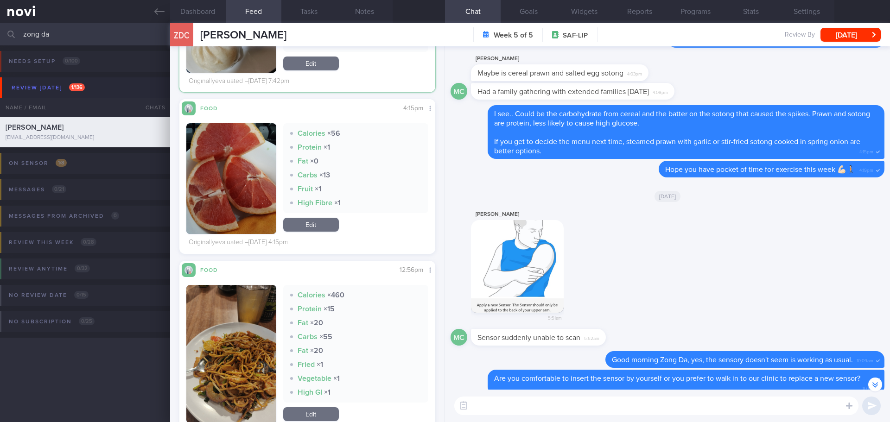
scroll to position [767, 0]
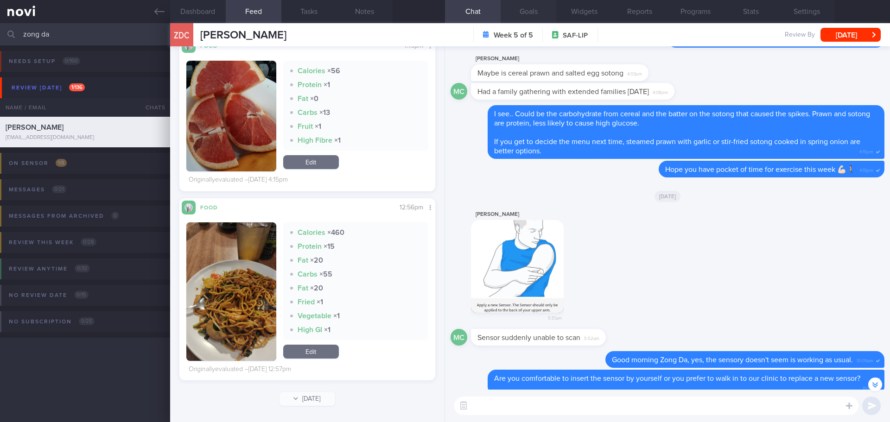
click at [526, 12] on button "Goals" at bounding box center [529, 11] width 56 height 23
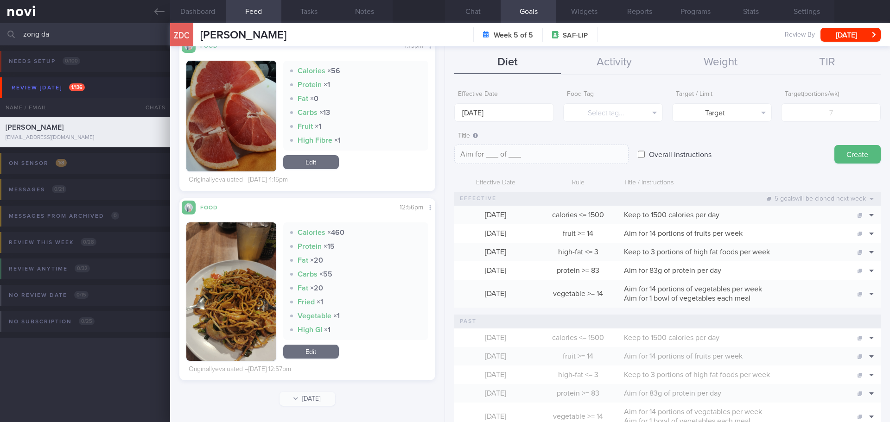
click at [243, 231] on img "button" at bounding box center [231, 292] width 90 height 139
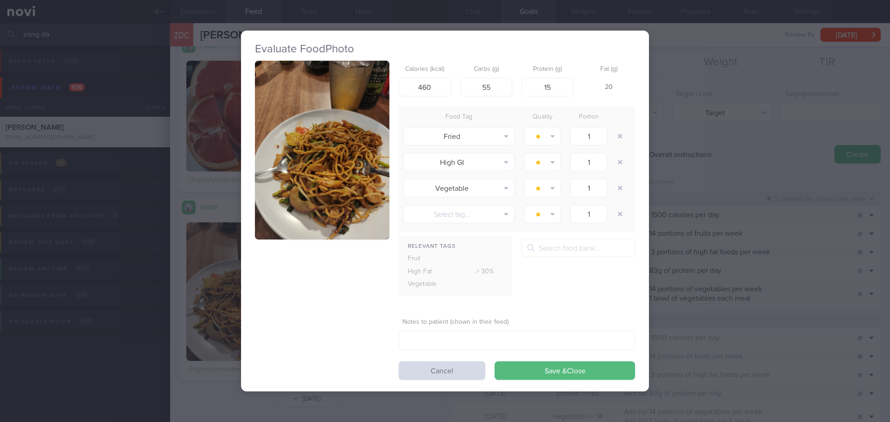
click at [327, 160] on button "button" at bounding box center [322, 150] width 134 height 179
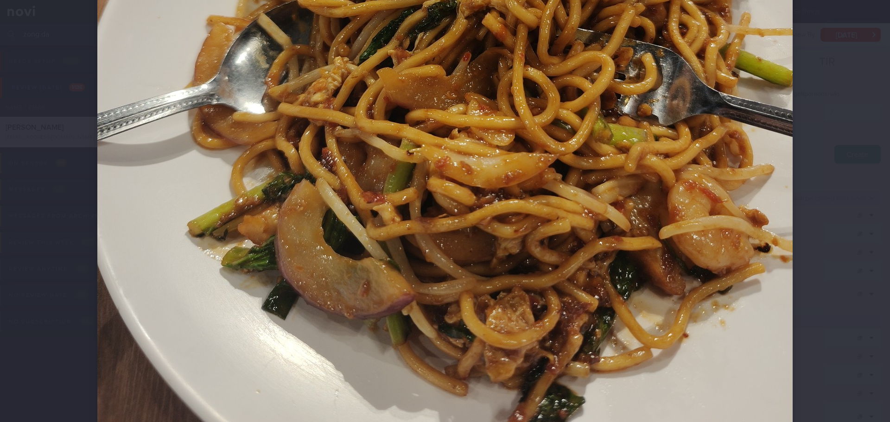
scroll to position [510, 0]
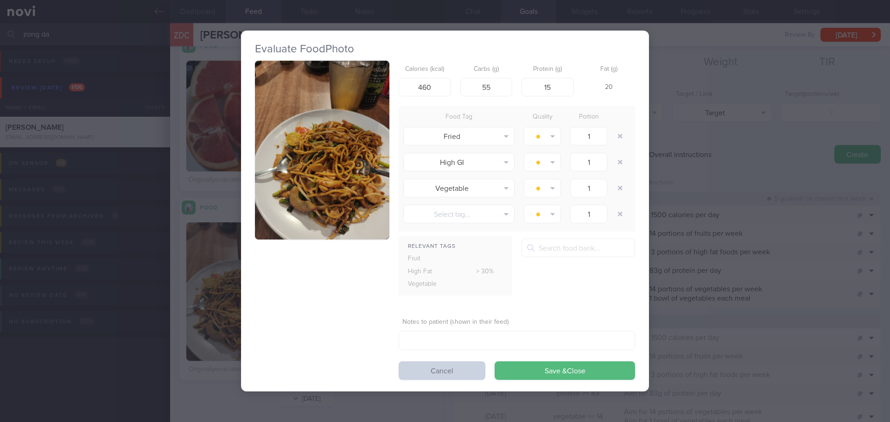
click at [461, 365] on button "Cancel" at bounding box center [442, 371] width 87 height 19
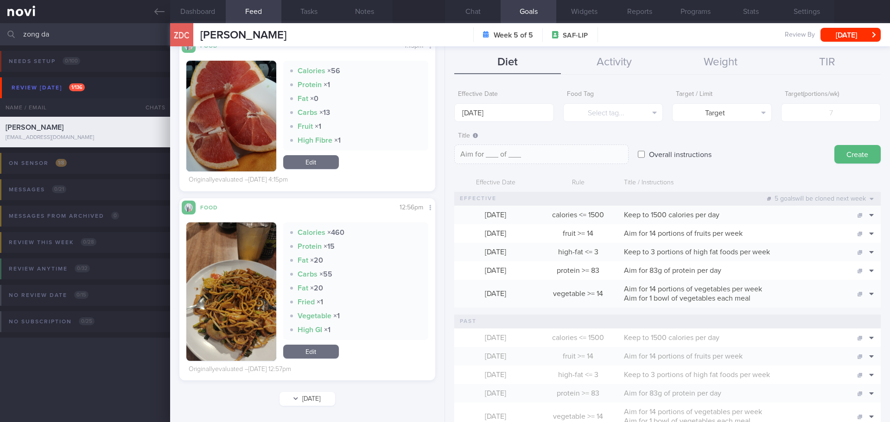
click at [320, 397] on button "[DATE]" at bounding box center [308, 399] width 56 height 14
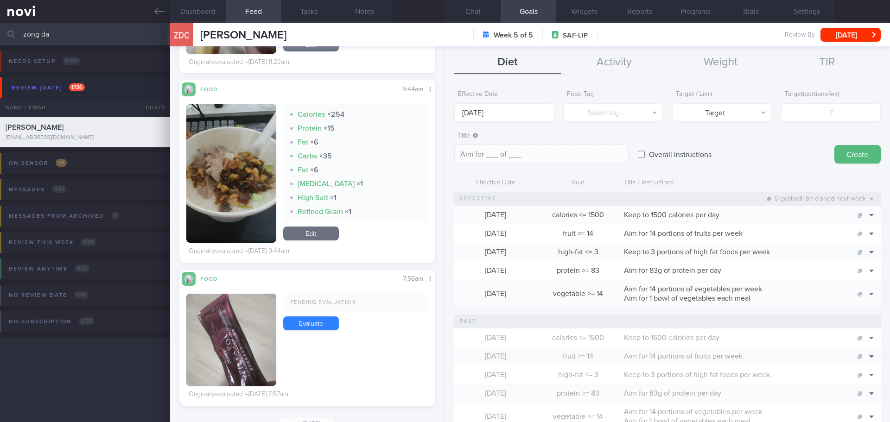
scroll to position [1132, 0]
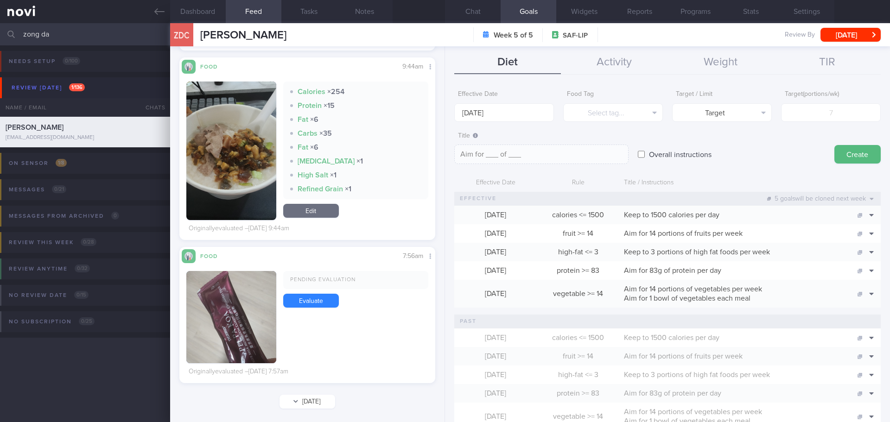
click at [315, 401] on button "[DATE]" at bounding box center [308, 402] width 56 height 14
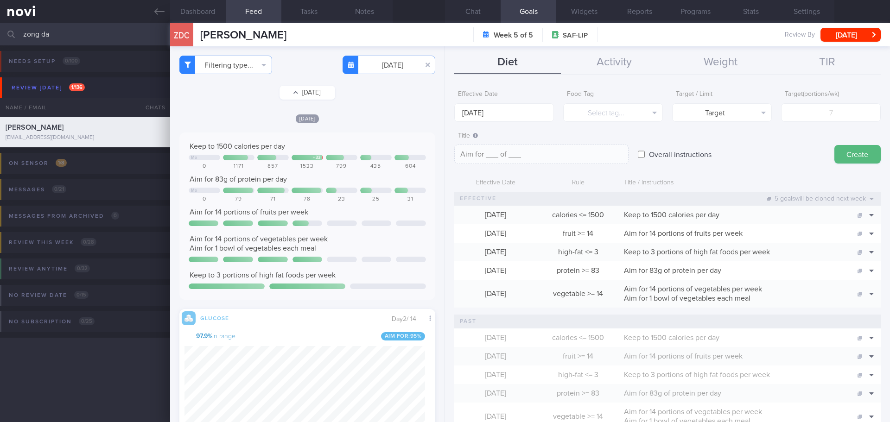
click at [313, 90] on button "[DATE]" at bounding box center [308, 93] width 56 height 14
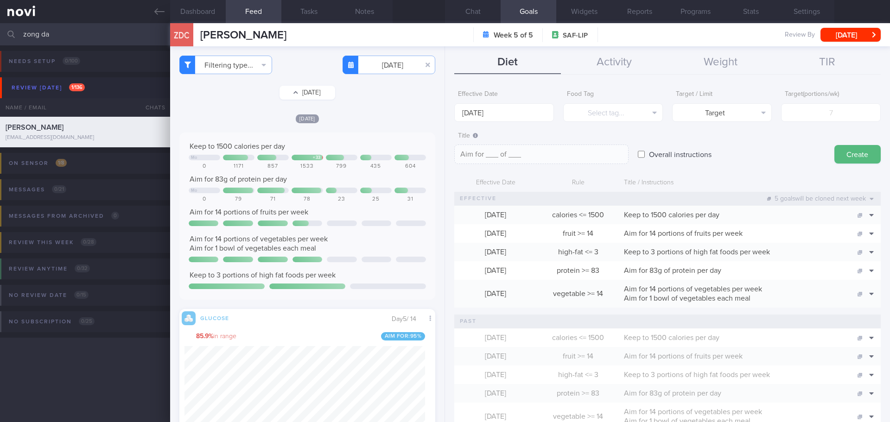
click at [313, 90] on button "[DATE]" at bounding box center [308, 93] width 56 height 14
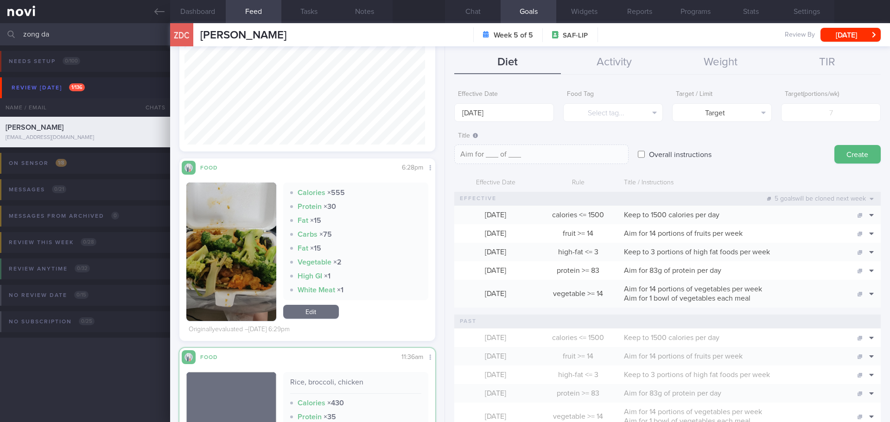
scroll to position [306, 0]
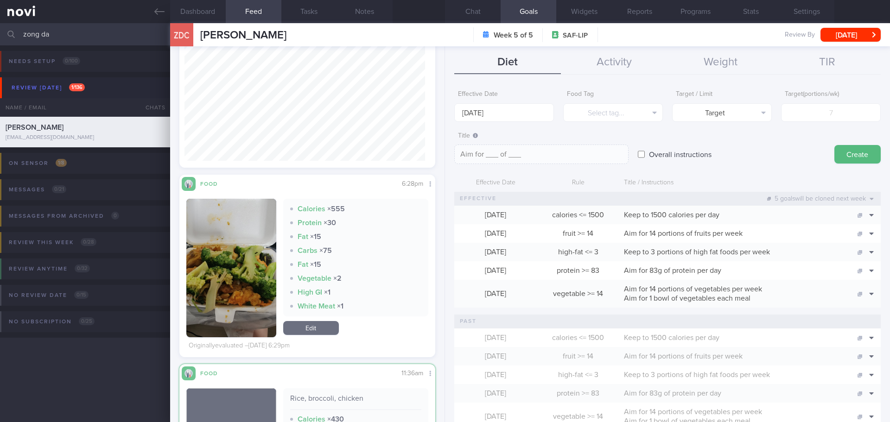
click at [245, 242] on button "button" at bounding box center [231, 268] width 90 height 139
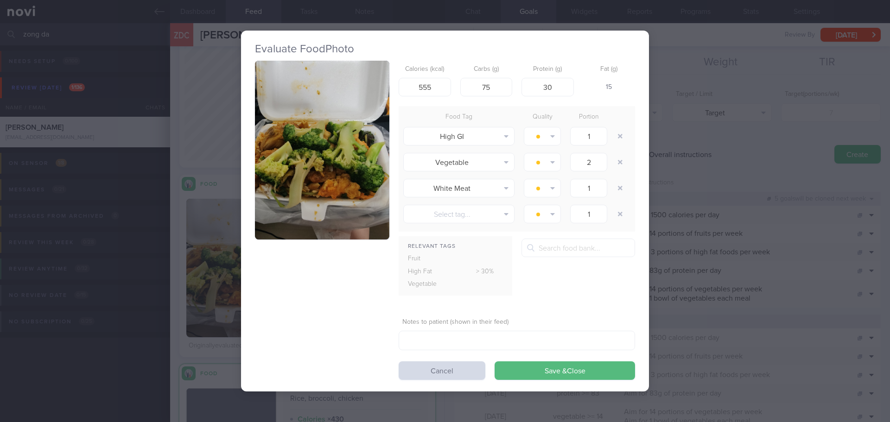
click at [327, 193] on button "button" at bounding box center [322, 150] width 134 height 179
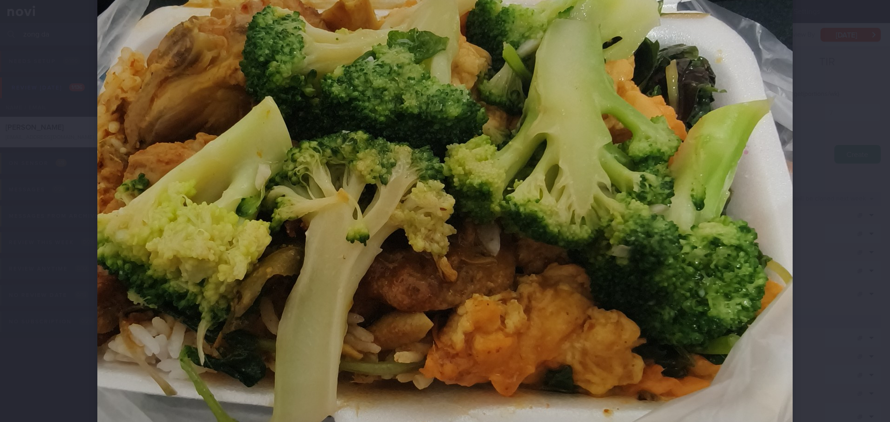
scroll to position [371, 0]
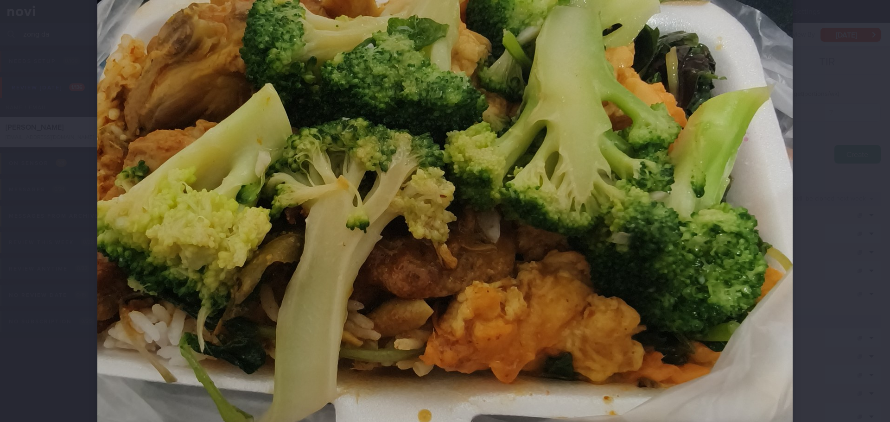
click at [812, 162] on div at bounding box center [445, 130] width 770 height 1002
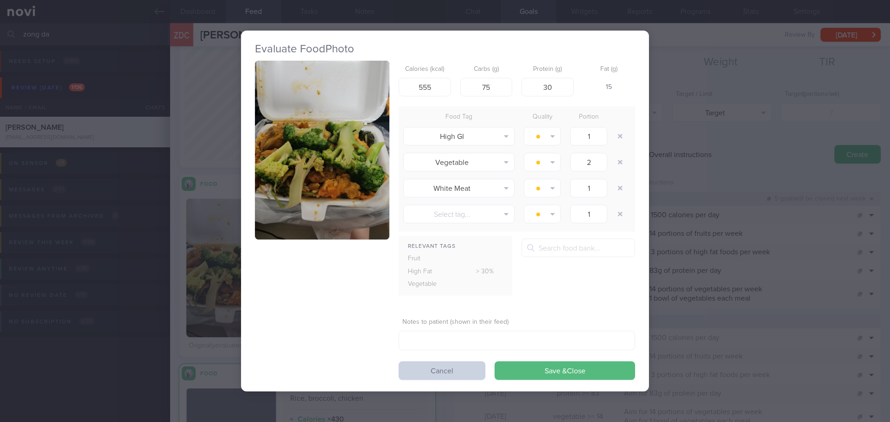
click at [406, 377] on button "Cancel" at bounding box center [442, 371] width 87 height 19
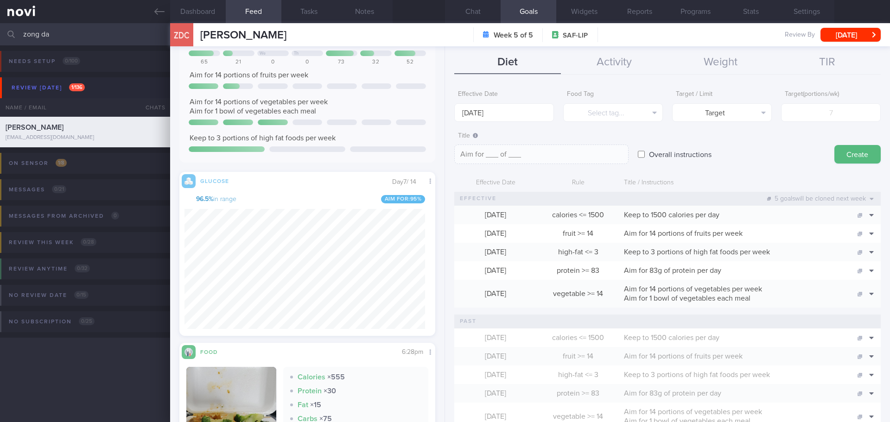
scroll to position [87, 0]
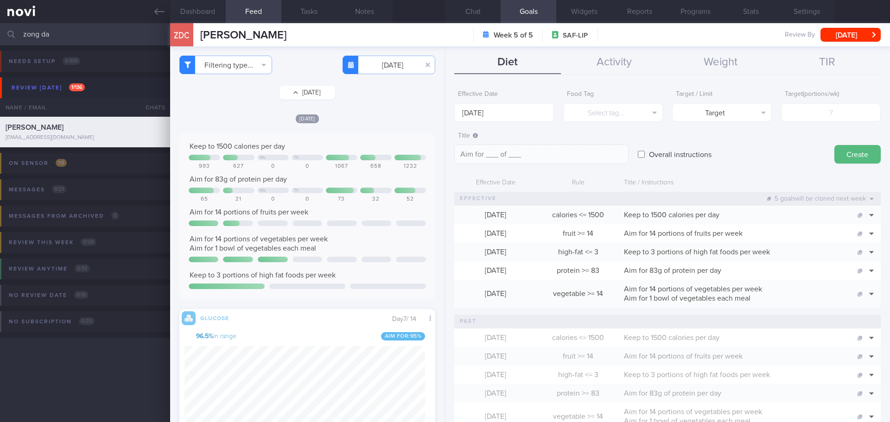
click at [319, 94] on button "[DATE]" at bounding box center [308, 93] width 56 height 14
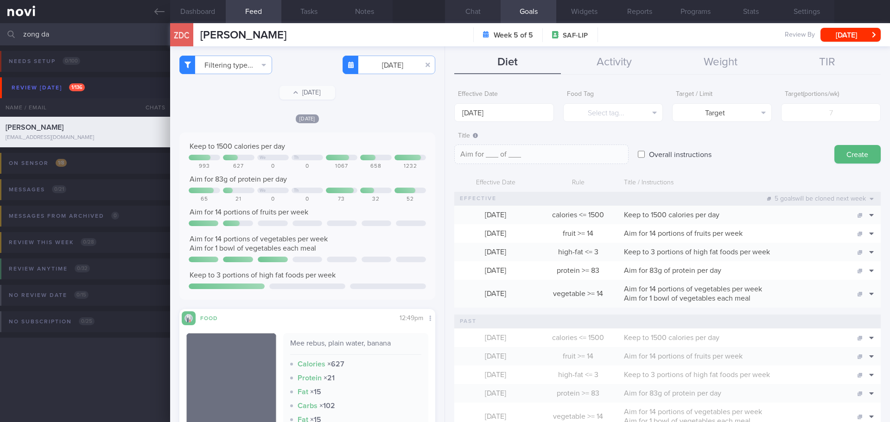
click at [479, 15] on button "Chat" at bounding box center [473, 11] width 56 height 23
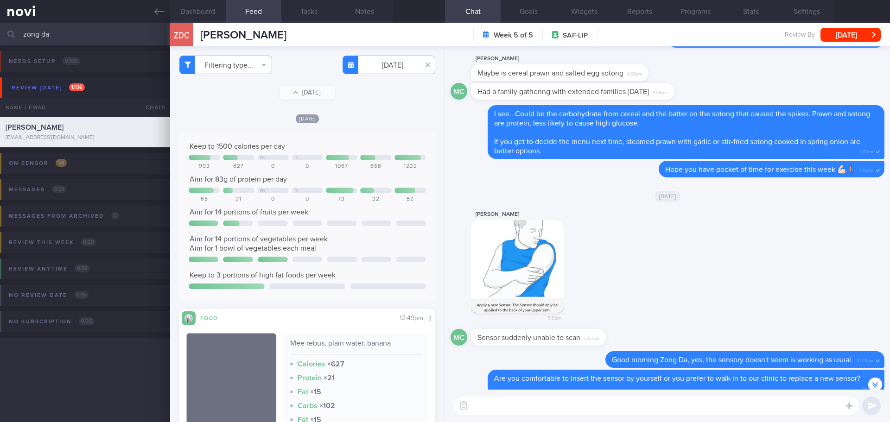
click at [864, 304] on div "[PERSON_NAME] 5:51am" at bounding box center [668, 269] width 434 height 120
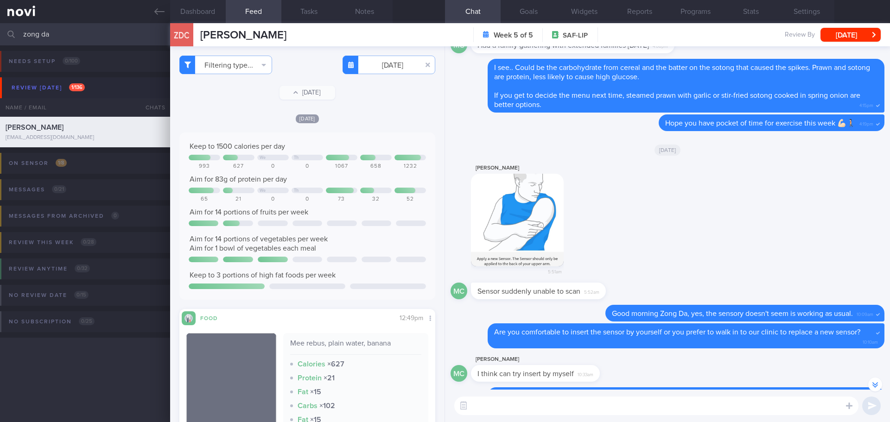
click at [875, 380] on button "button" at bounding box center [876, 385] width 14 height 14
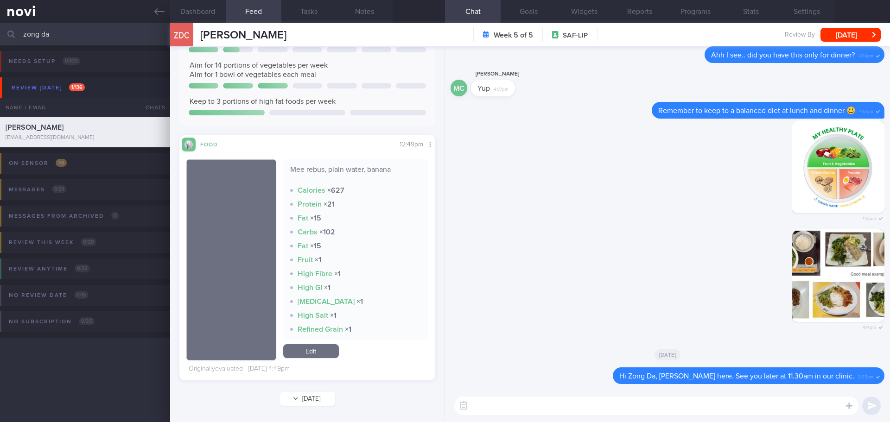
click at [290, 403] on button "[DATE]" at bounding box center [308, 399] width 56 height 14
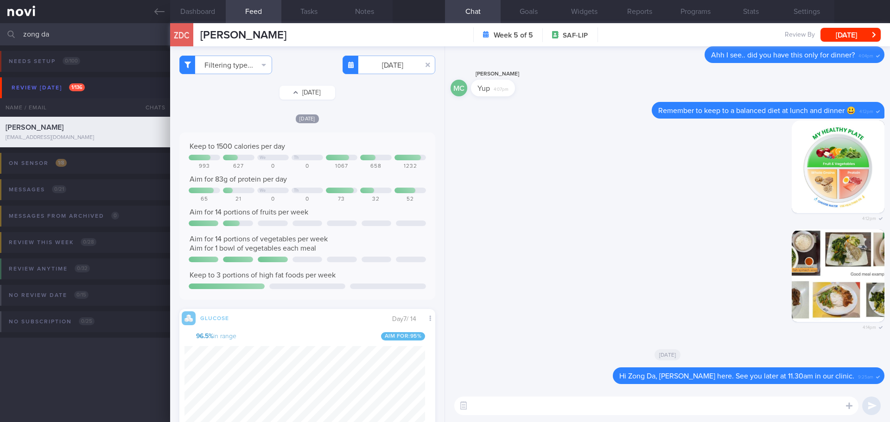
click at [299, 92] on button "[DATE]" at bounding box center [308, 93] width 56 height 14
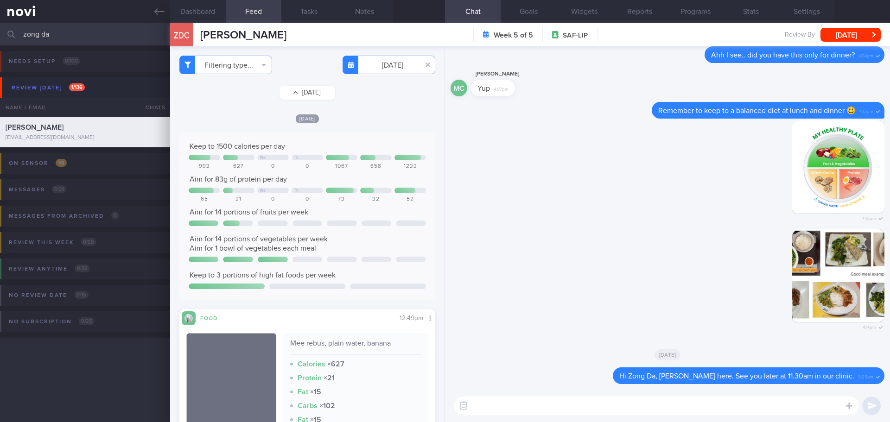
click at [299, 92] on button "[DATE]" at bounding box center [308, 93] width 56 height 14
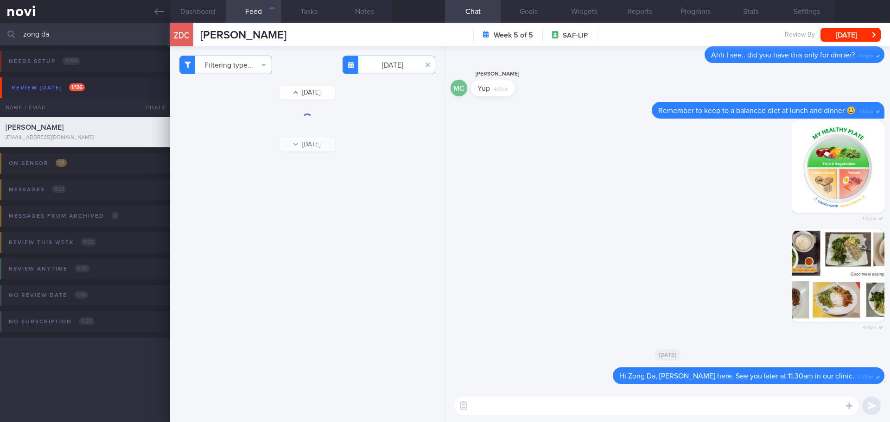
click at [299, 92] on button "[DATE]" at bounding box center [308, 93] width 56 height 14
drag, startPoint x: 278, startPoint y: 220, endPoint x: 299, endPoint y: 193, distance: 34.1
click at [280, 219] on div "Filtering type... Food Activity Glucose Weight Medicine Blood Pressure [MEDICAL…" at bounding box center [307, 234] width 275 height 376
click at [405, 67] on input "[DATE]" at bounding box center [389, 65] width 93 height 19
click at [309, 166] on span "18" at bounding box center [303, 167] width 18 height 18
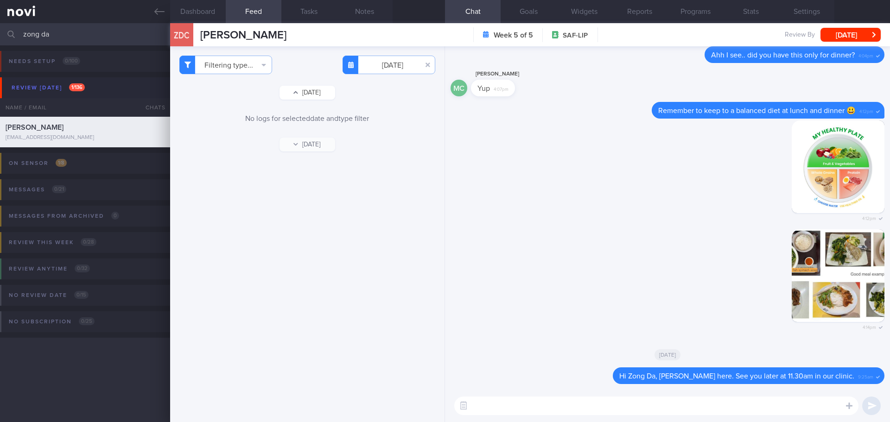
click at [310, 97] on button "[DATE]" at bounding box center [308, 93] width 56 height 14
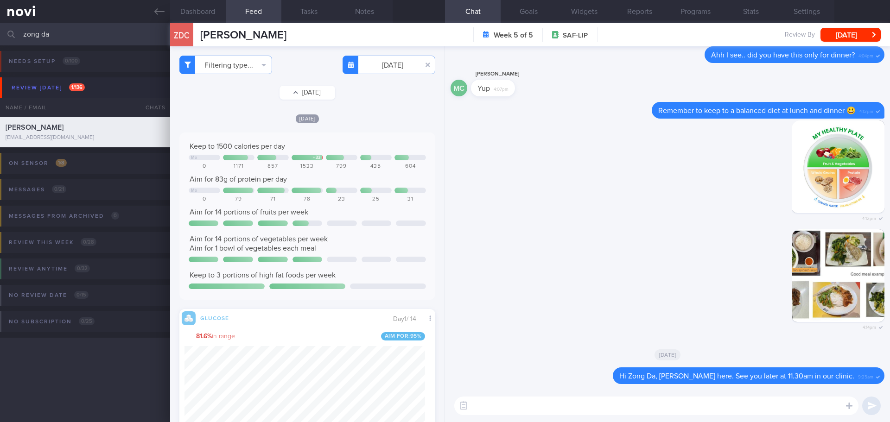
click at [306, 96] on button "[DATE]" at bounding box center [308, 93] width 56 height 14
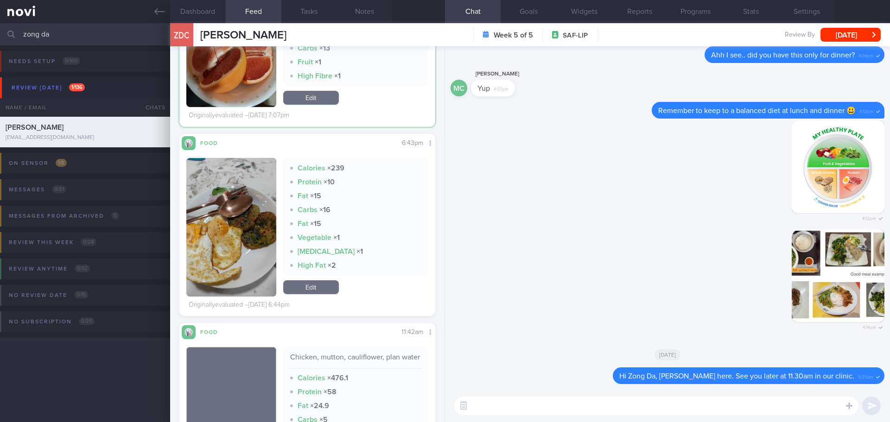
scroll to position [509, 0]
click at [234, 221] on button "button" at bounding box center [231, 226] width 90 height 139
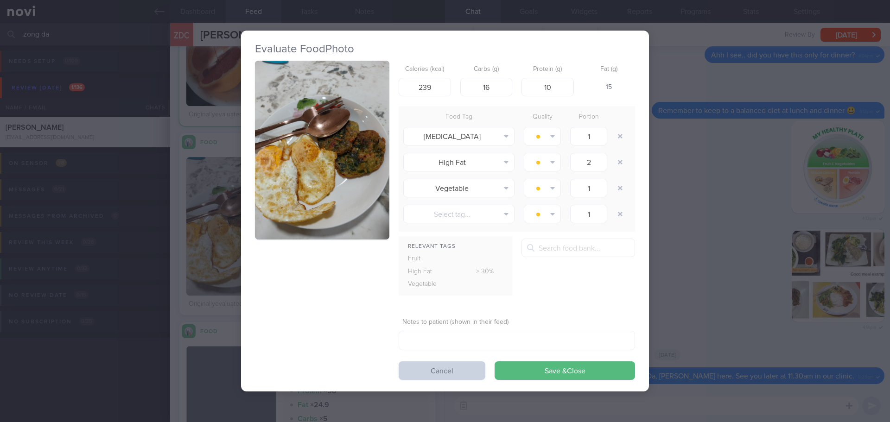
click at [432, 368] on button "Cancel" at bounding box center [442, 371] width 87 height 19
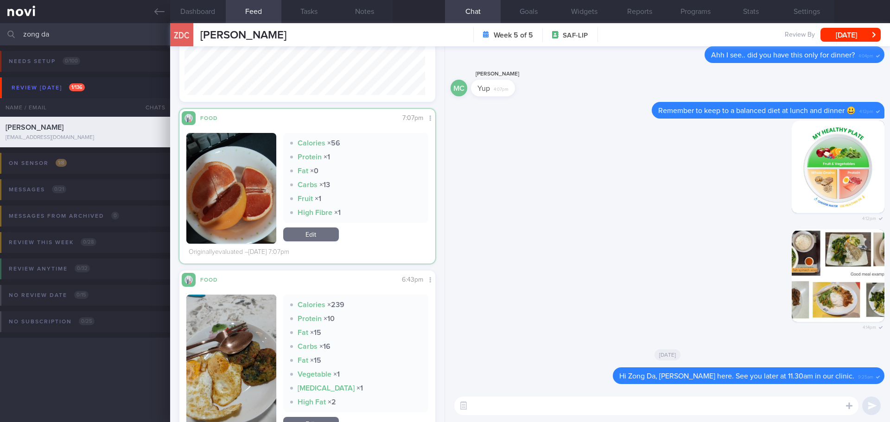
scroll to position [370, 0]
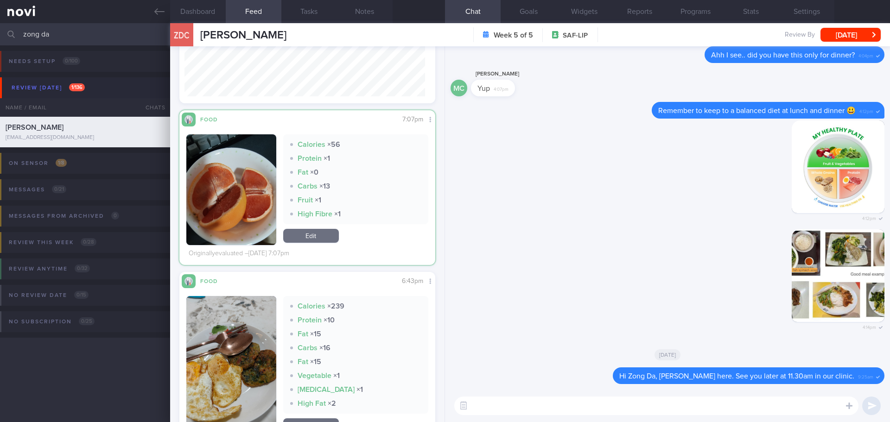
click at [237, 192] on button "button" at bounding box center [231, 189] width 90 height 111
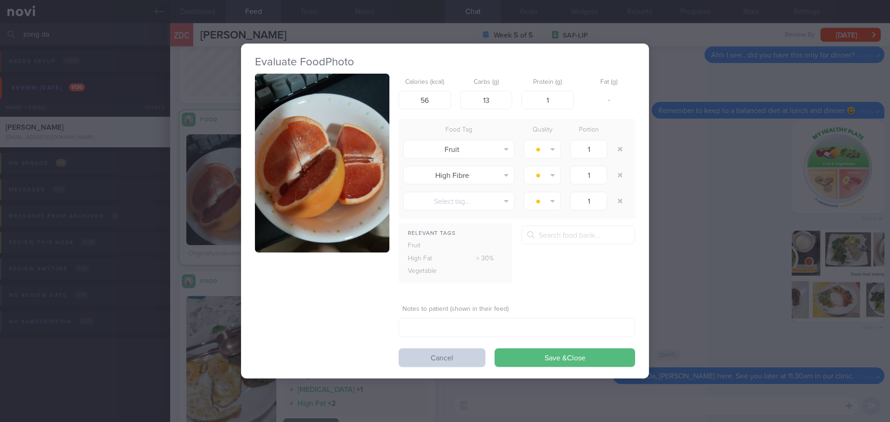
click at [429, 356] on button "Cancel" at bounding box center [442, 358] width 87 height 19
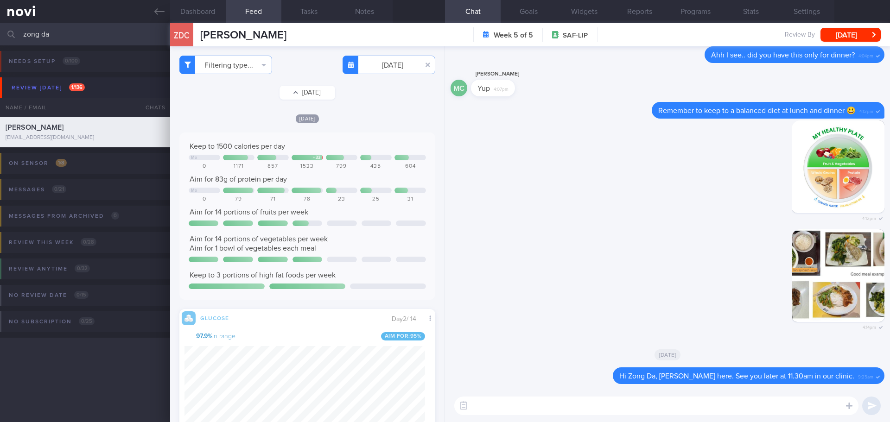
click at [308, 94] on button "[DATE]" at bounding box center [308, 93] width 56 height 14
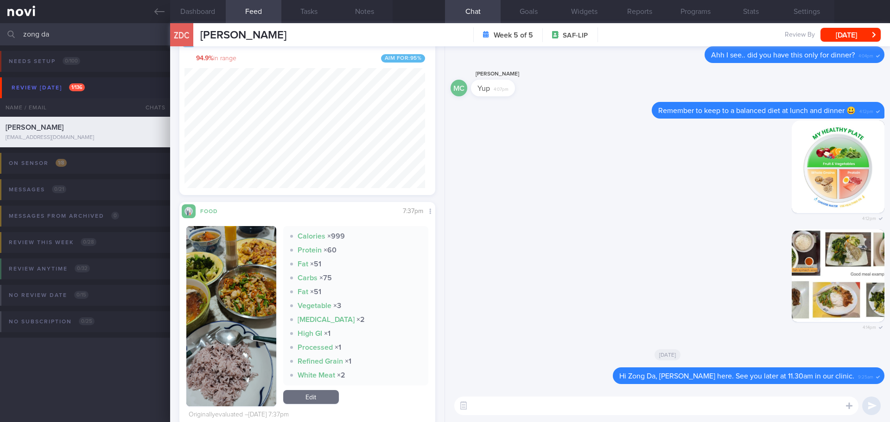
scroll to position [1054, 0]
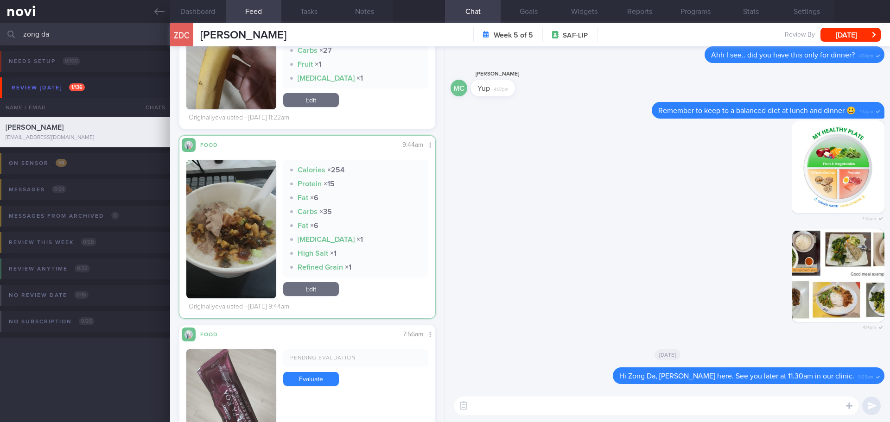
click at [243, 219] on button "button" at bounding box center [231, 229] width 90 height 139
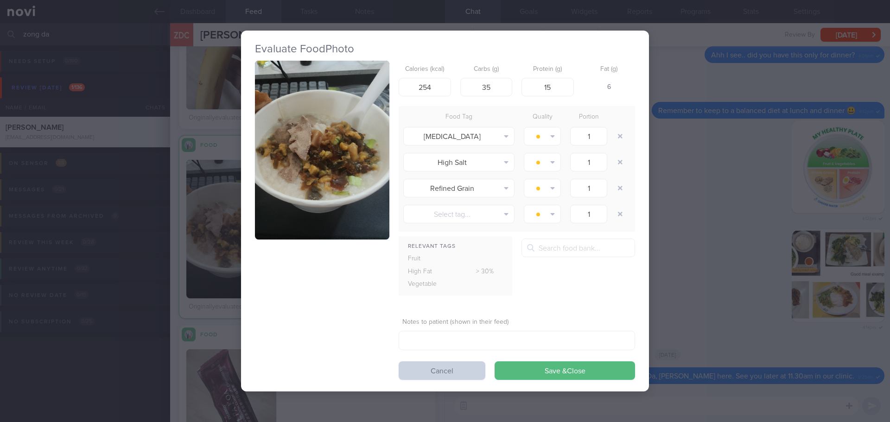
click at [420, 371] on button "Cancel" at bounding box center [442, 371] width 87 height 19
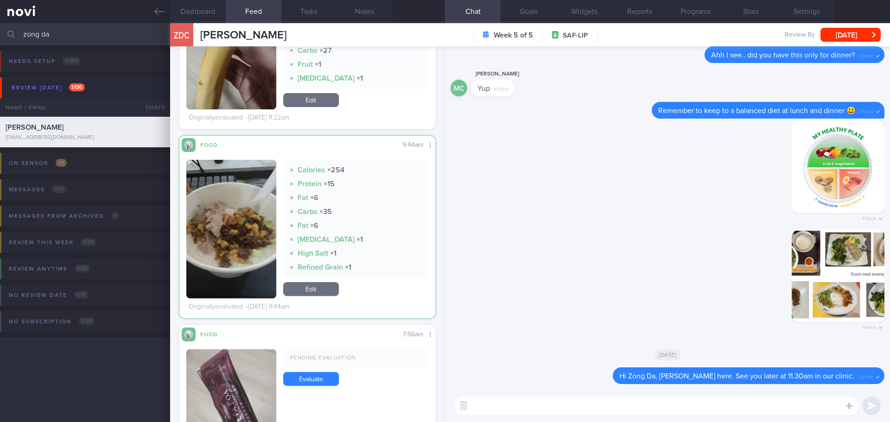
click at [241, 386] on button "button" at bounding box center [231, 396] width 90 height 93
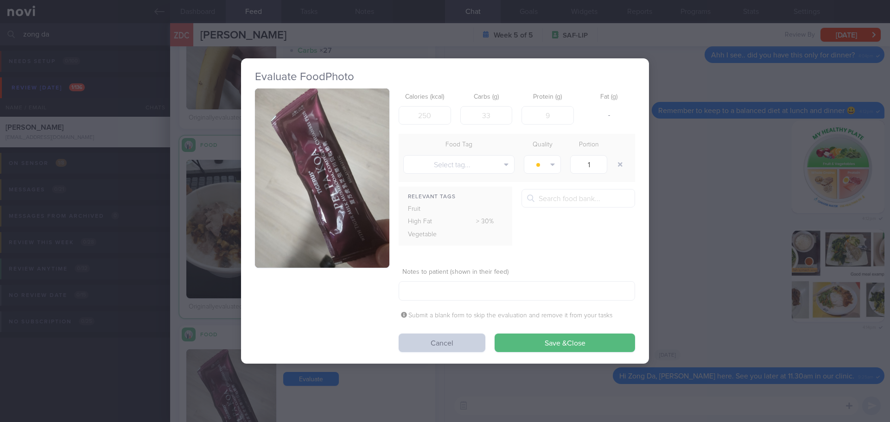
click at [431, 342] on button "Cancel" at bounding box center [442, 343] width 87 height 19
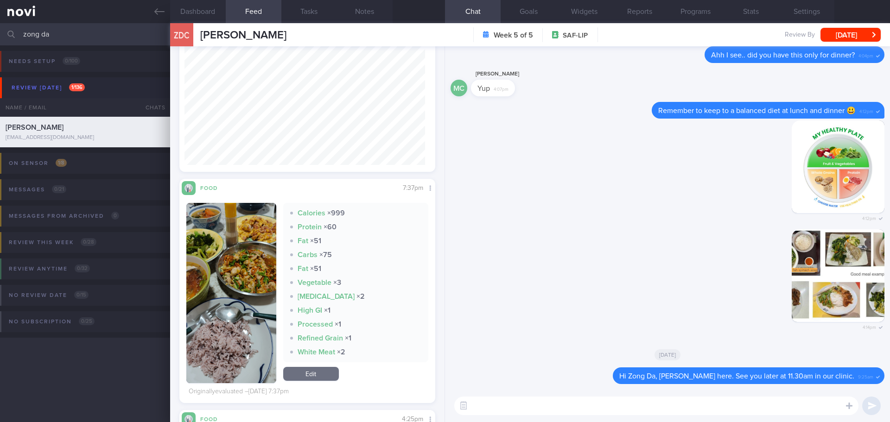
scroll to position [265, 0]
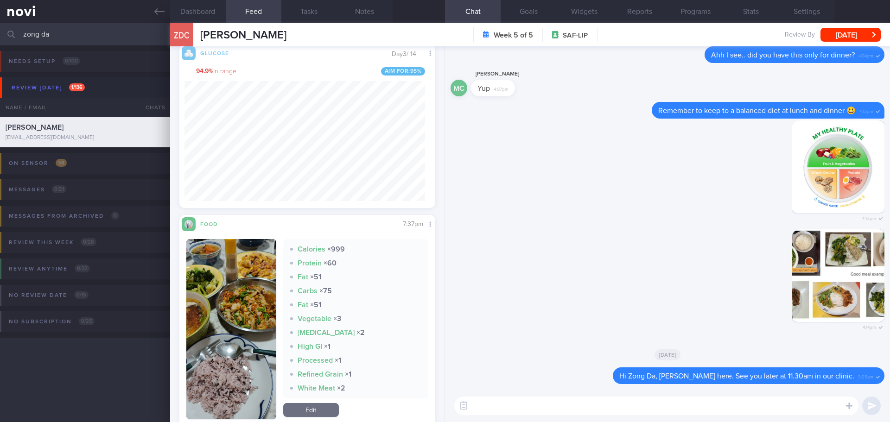
click at [237, 355] on button "button" at bounding box center [231, 329] width 90 height 180
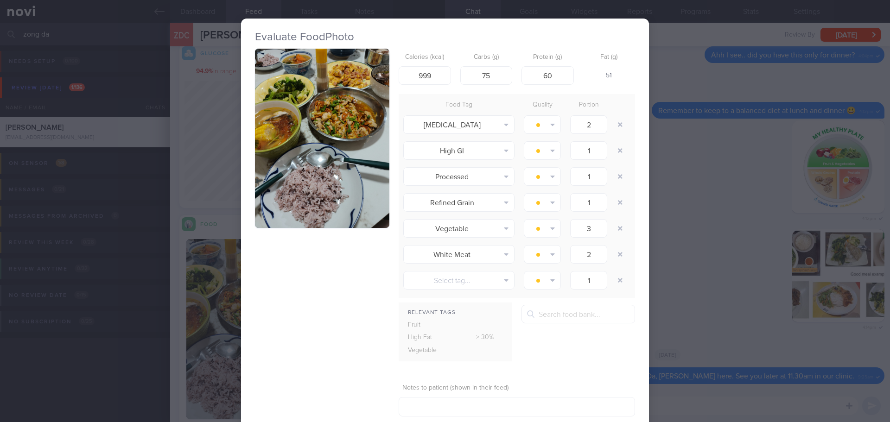
click at [320, 192] on button "button" at bounding box center [322, 138] width 134 height 179
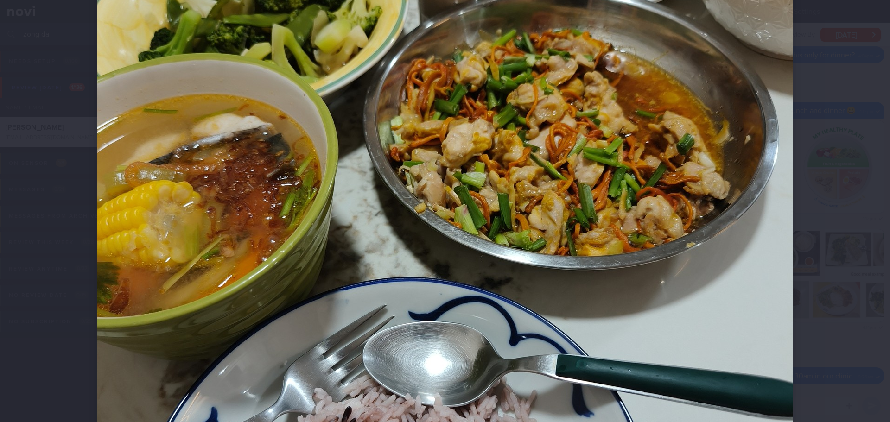
scroll to position [371, 0]
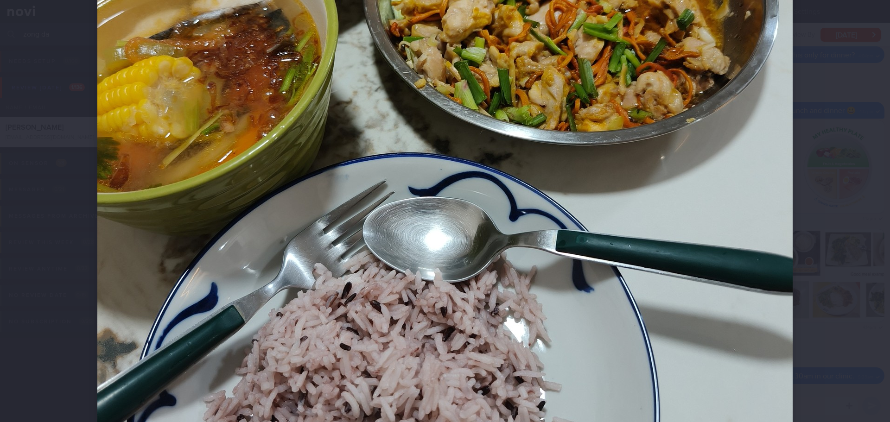
click at [839, 213] on div at bounding box center [445, 211] width 890 height 422
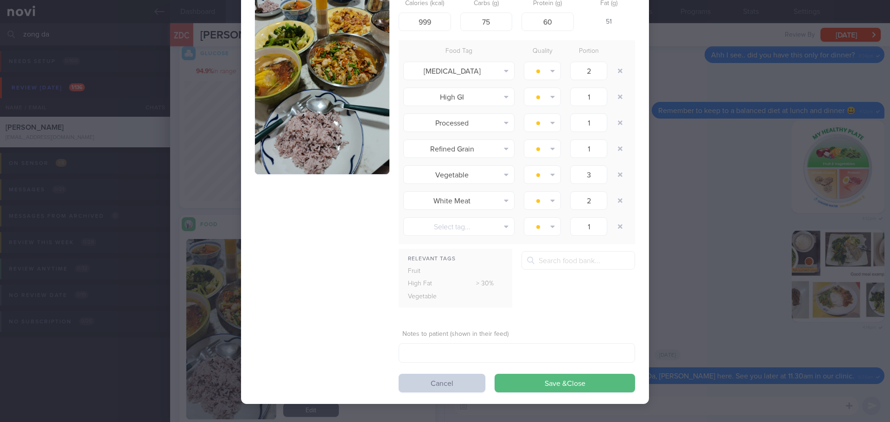
scroll to position [54, 0]
click at [444, 386] on button "Cancel" at bounding box center [442, 383] width 87 height 19
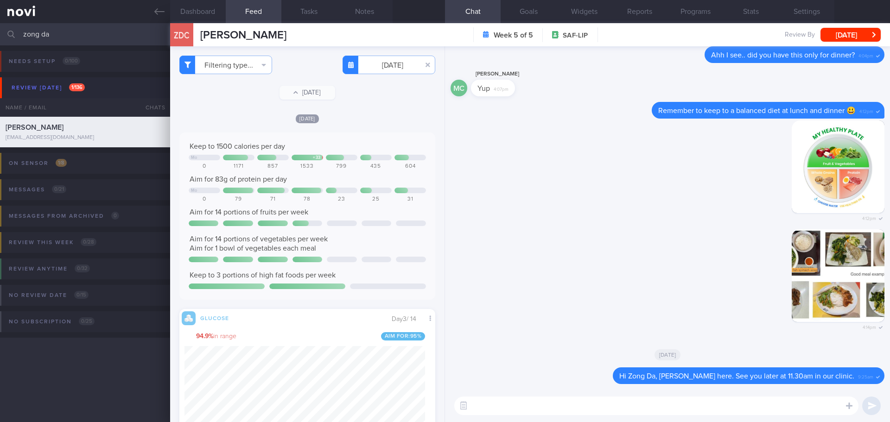
click at [322, 95] on button "Fri, 22 Aug" at bounding box center [308, 93] width 56 height 14
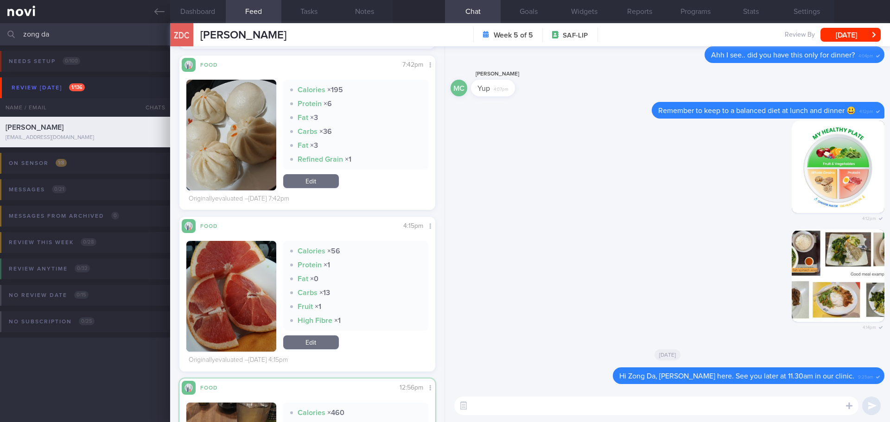
scroll to position [767, 0]
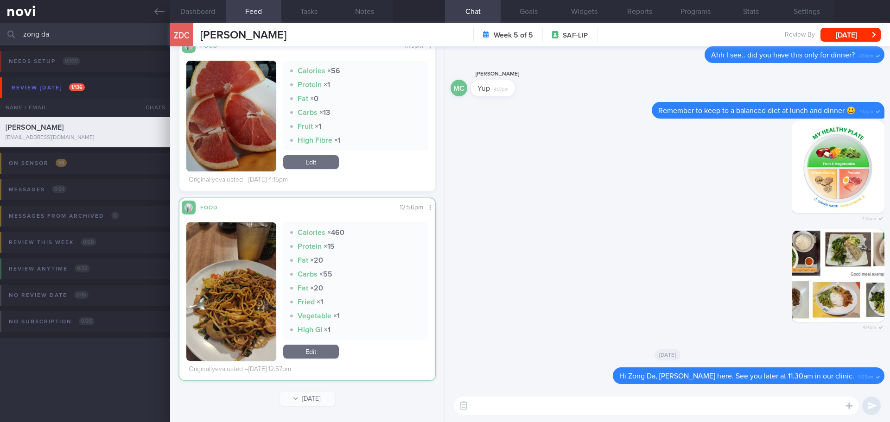
click at [240, 309] on button "button" at bounding box center [231, 292] width 90 height 139
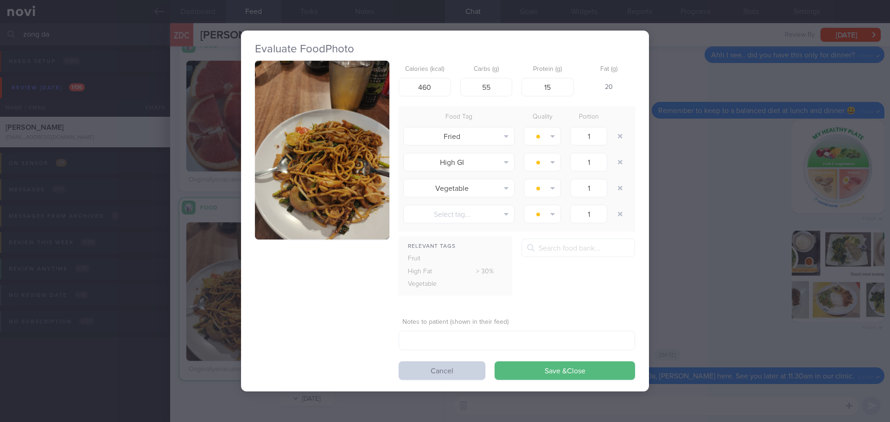
click at [455, 375] on button "Cancel" at bounding box center [442, 371] width 87 height 19
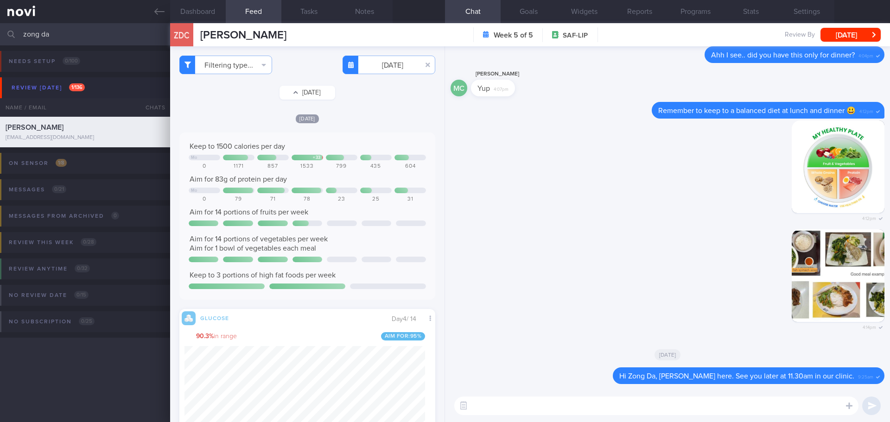
click at [295, 90] on button "Sat, 23 Aug" at bounding box center [308, 93] width 56 height 14
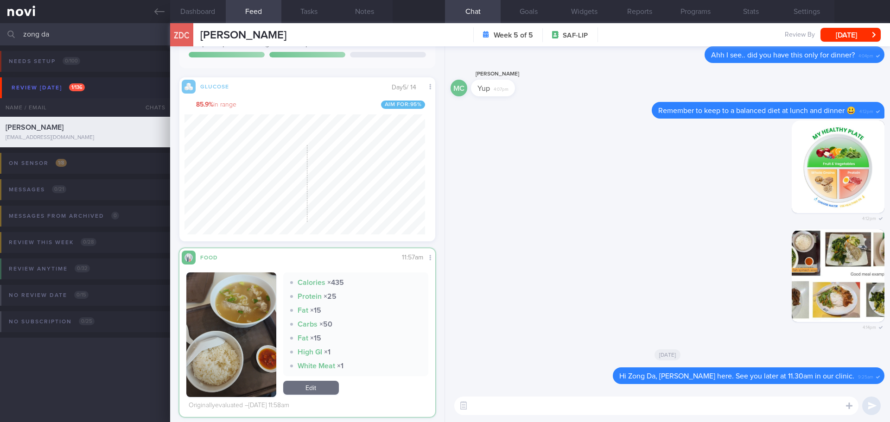
scroll to position [269, 0]
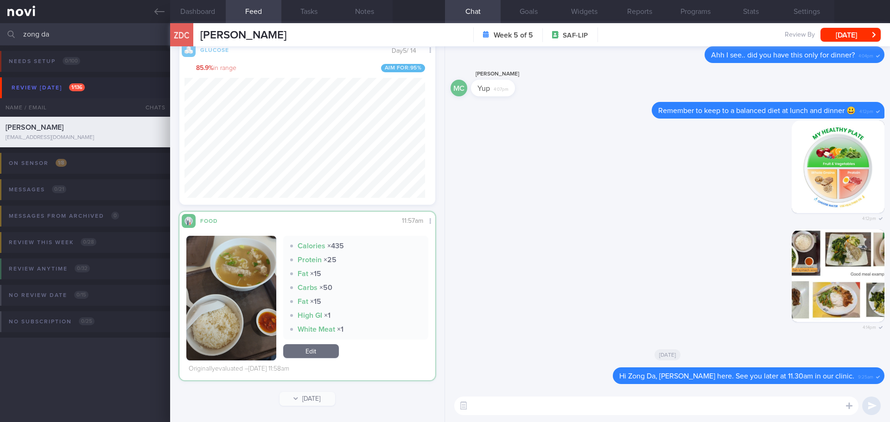
click at [229, 313] on button "button" at bounding box center [231, 298] width 90 height 125
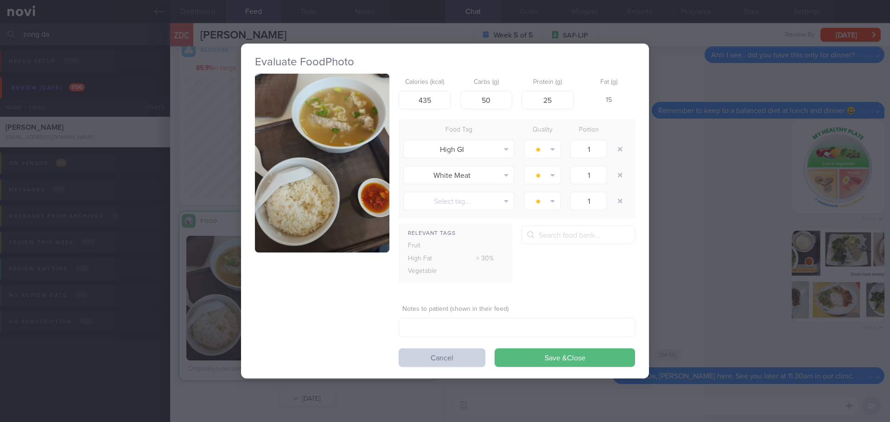
click at [409, 355] on button "Cancel" at bounding box center [442, 358] width 87 height 19
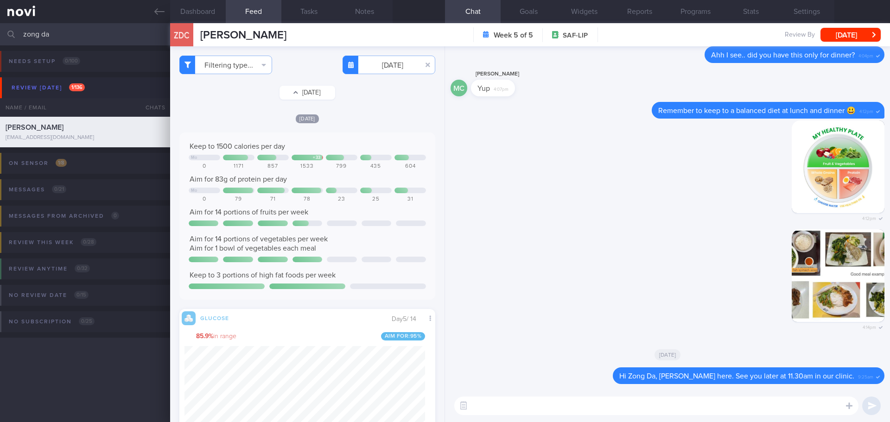
click at [314, 90] on button "Sun, 24 Aug" at bounding box center [308, 93] width 56 height 14
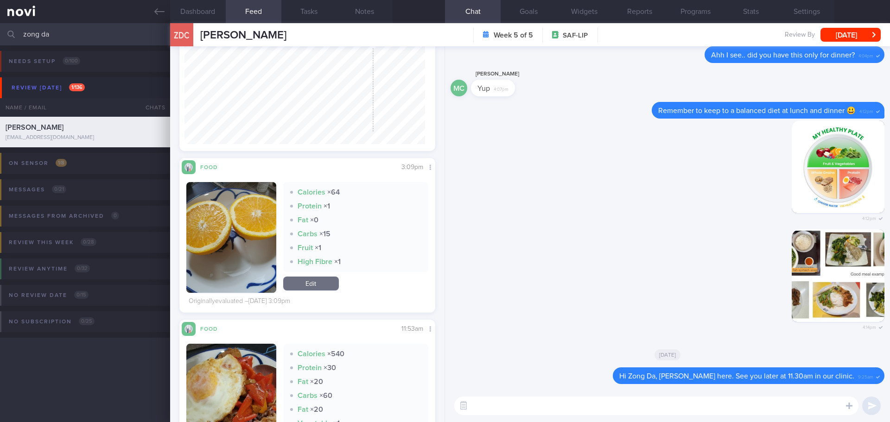
scroll to position [371, 0]
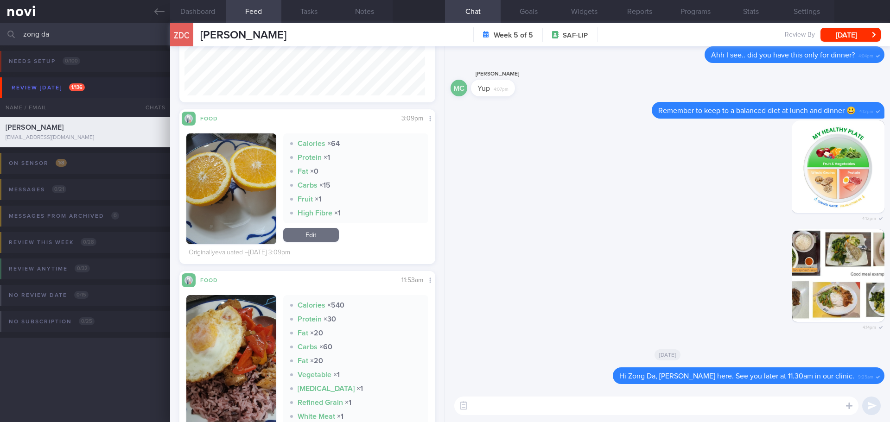
click at [243, 319] on button "button" at bounding box center [231, 371] width 90 height 153
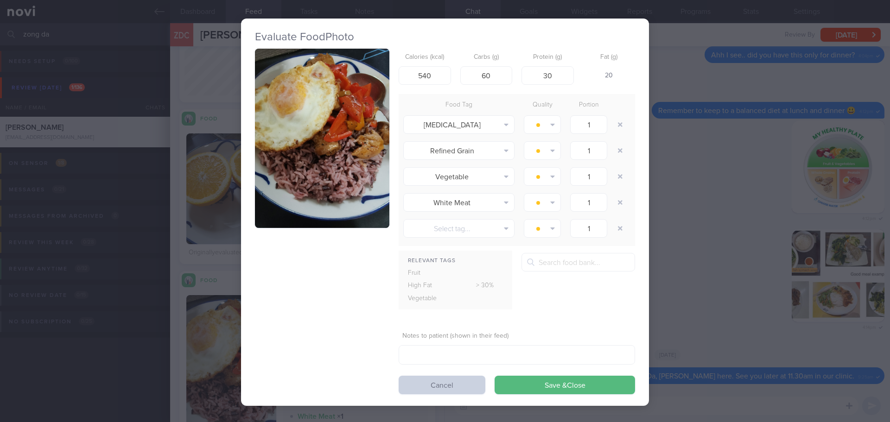
click at [445, 391] on button "Cancel" at bounding box center [442, 385] width 87 height 19
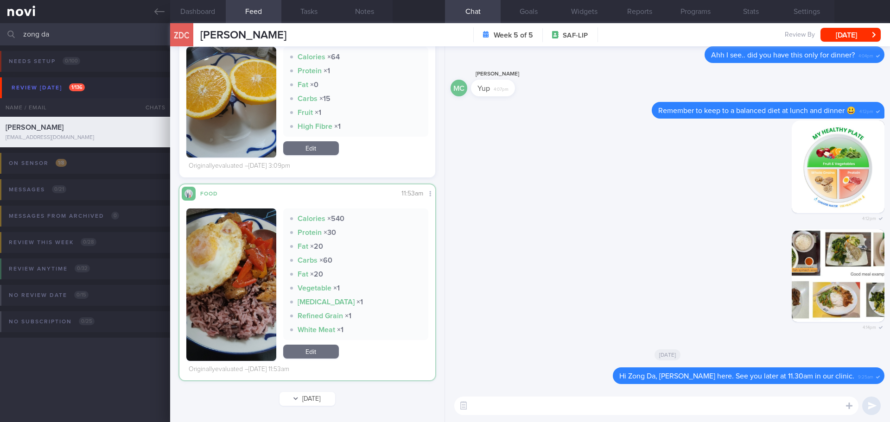
click at [300, 397] on button "Sat, 23 Aug" at bounding box center [308, 399] width 56 height 14
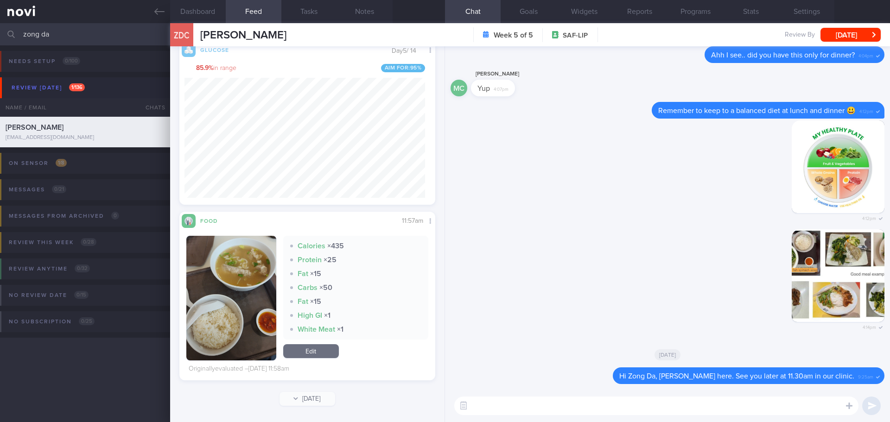
scroll to position [152, 241]
click at [305, 397] on button "Fri, 22 Aug" at bounding box center [308, 399] width 56 height 14
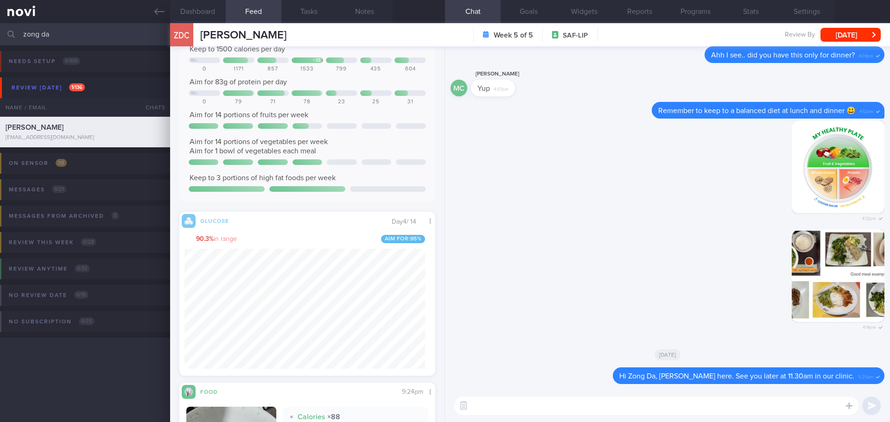
scroll to position [376, 0]
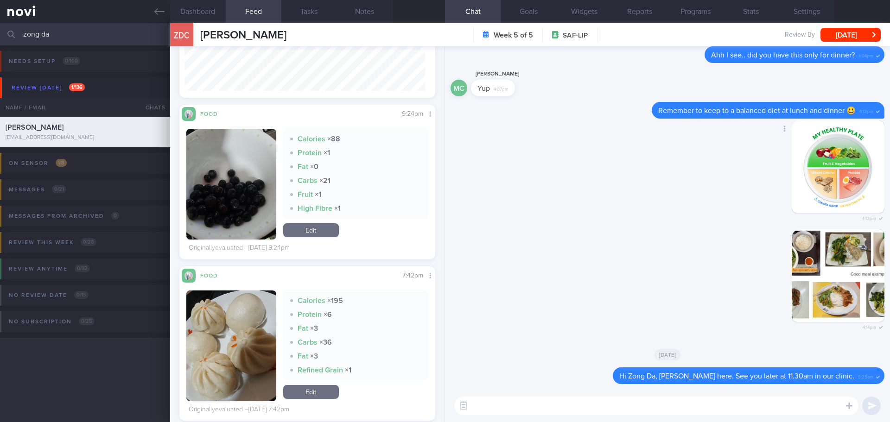
click at [521, 134] on div "Delete 4:12pm" at bounding box center [668, 175] width 434 height 109
click at [242, 332] on button "button" at bounding box center [231, 346] width 90 height 111
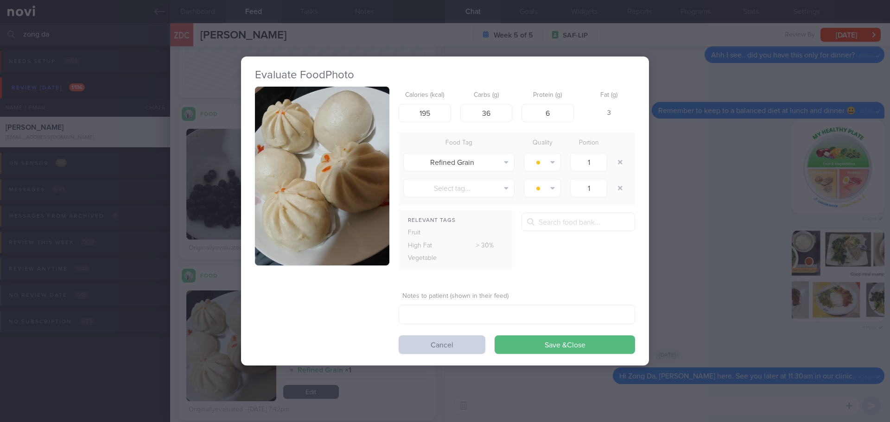
click at [474, 349] on button "Cancel" at bounding box center [442, 345] width 87 height 19
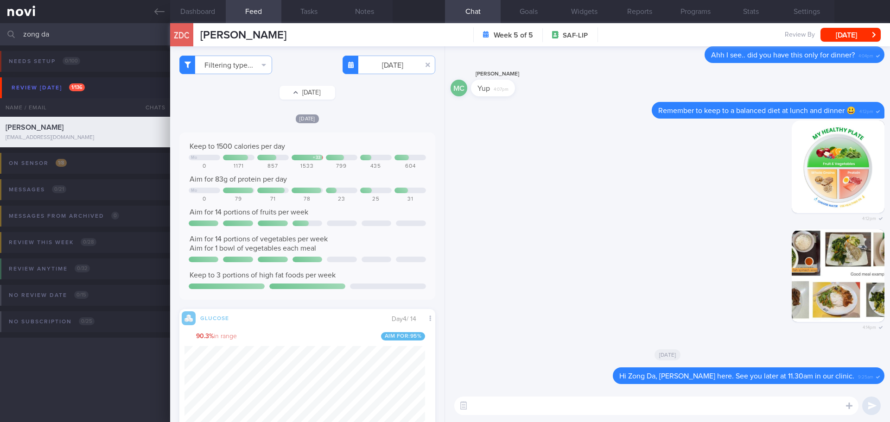
drag, startPoint x: 318, startPoint y: 88, endPoint x: 318, endPoint y: 93, distance: 5.1
click at [318, 87] on button "Sat, 23 Aug" at bounding box center [308, 93] width 56 height 14
click at [314, 96] on button "Sun, 24 Aug" at bounding box center [308, 93] width 56 height 14
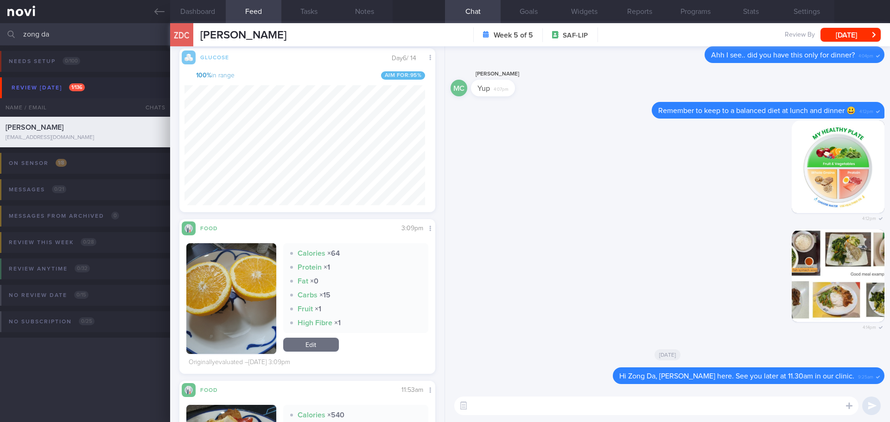
scroll to position [226, 0]
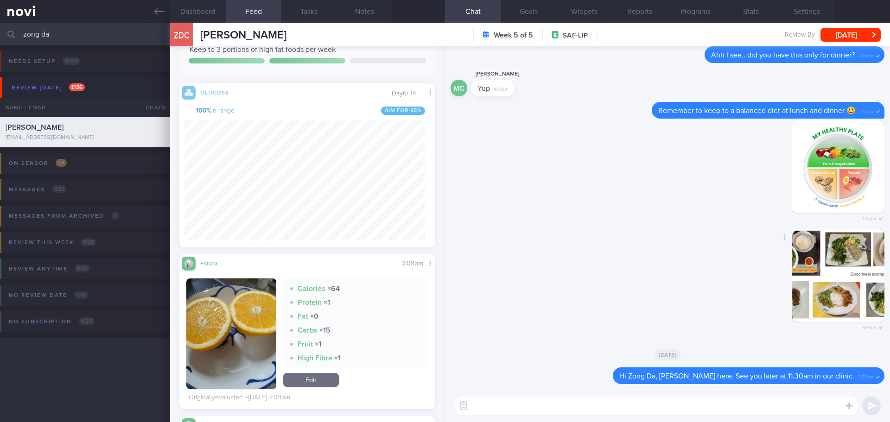
click at [843, 262] on button "button" at bounding box center [838, 276] width 93 height 93
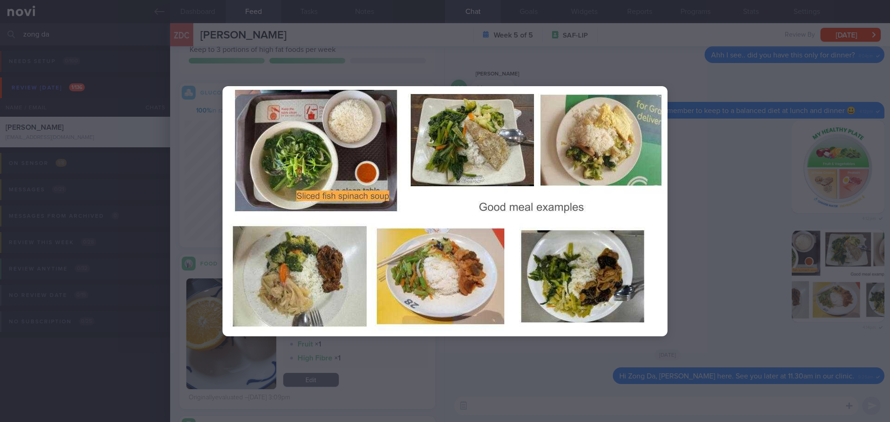
click at [527, 397] on div at bounding box center [445, 211] width 519 height 422
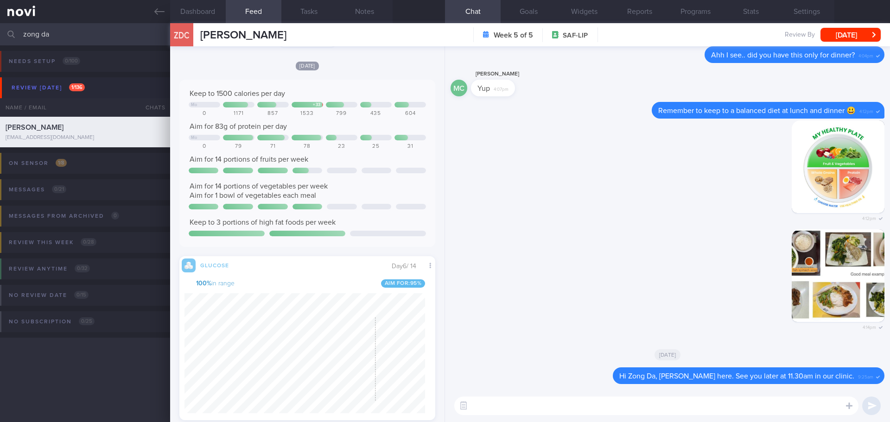
scroll to position [40, 0]
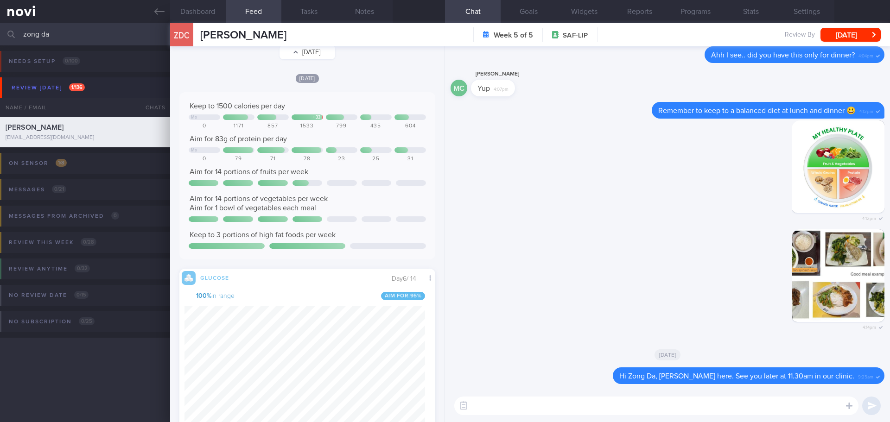
click at [294, 52] on button "Mon, 25 Aug" at bounding box center [308, 52] width 56 height 14
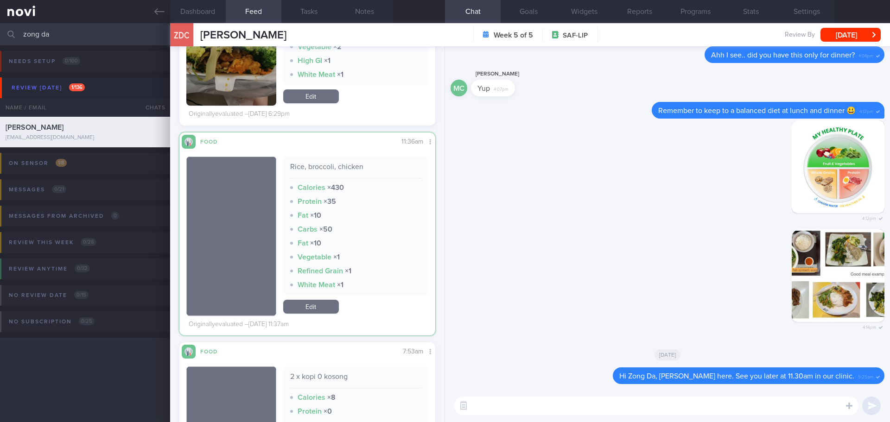
scroll to position [538, 0]
drag, startPoint x: 302, startPoint y: 170, endPoint x: 286, endPoint y: 174, distance: 16.7
click at [286, 174] on div "Rice, broccoli, chicken Calories × 430 Protein × 35 Fat × 10 Carbs × 50 Fat × 1…" at bounding box center [356, 226] width 146 height 139
click at [309, 195] on div "Rice, broccoli, chicken Calories × 430 Protein × 35 Fat × 10 Carbs × 50 Fat × 1…" at bounding box center [356, 226] width 146 height 139
click at [370, 198] on div "Protein × 35" at bounding box center [356, 201] width 132 height 9
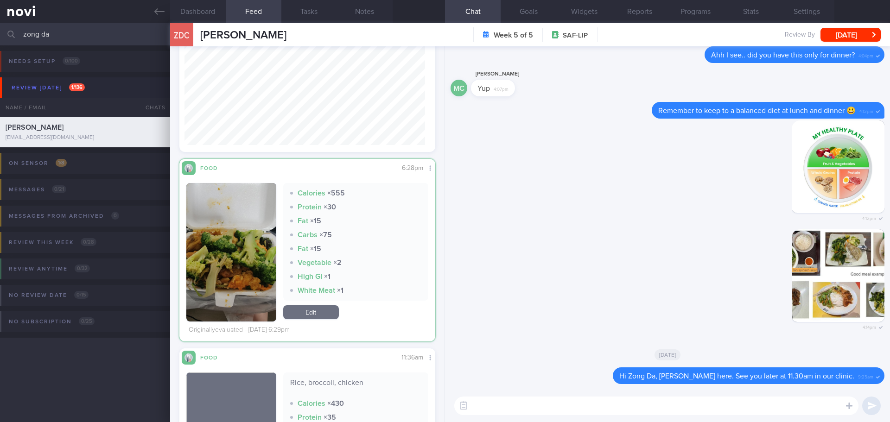
scroll to position [338, 0]
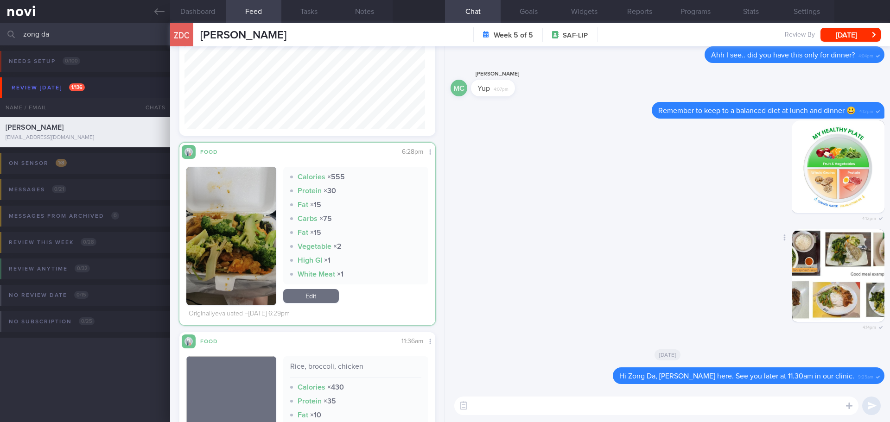
click at [800, 284] on button "button" at bounding box center [838, 276] width 93 height 93
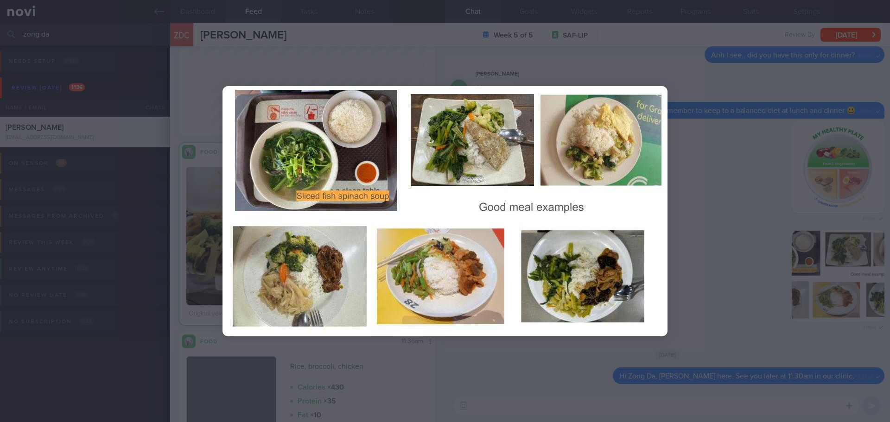
click at [786, 182] on div at bounding box center [445, 211] width 890 height 422
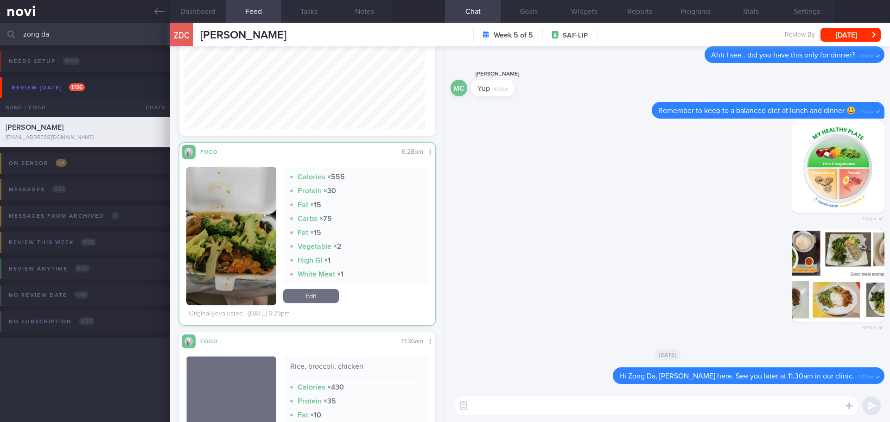
click at [243, 220] on button "button" at bounding box center [231, 236] width 90 height 139
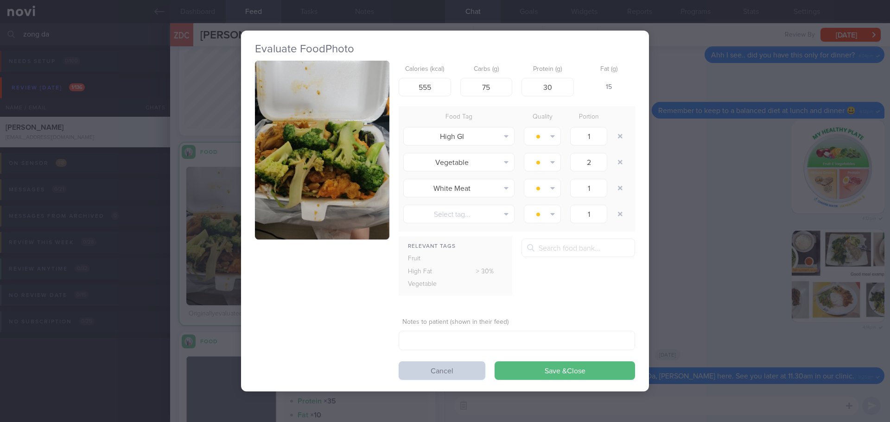
click at [431, 367] on button "Cancel" at bounding box center [442, 371] width 87 height 19
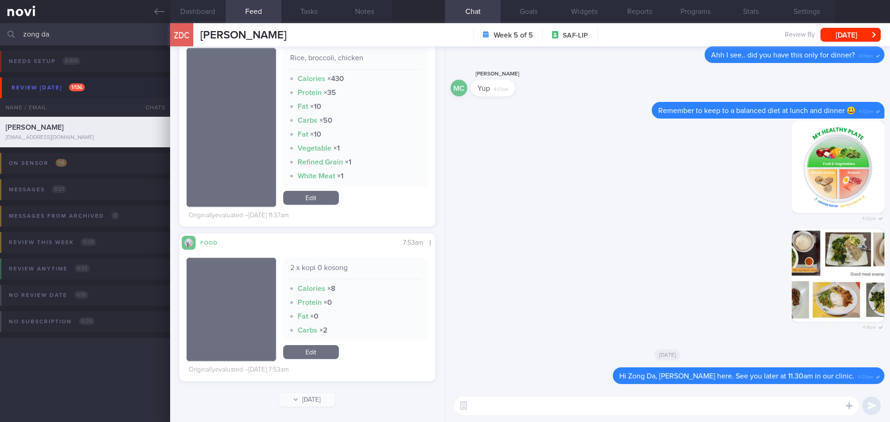
scroll to position [647, 0]
click at [311, 397] on button "Sun, 24 Aug" at bounding box center [308, 399] width 56 height 14
type input "2025-08-24"
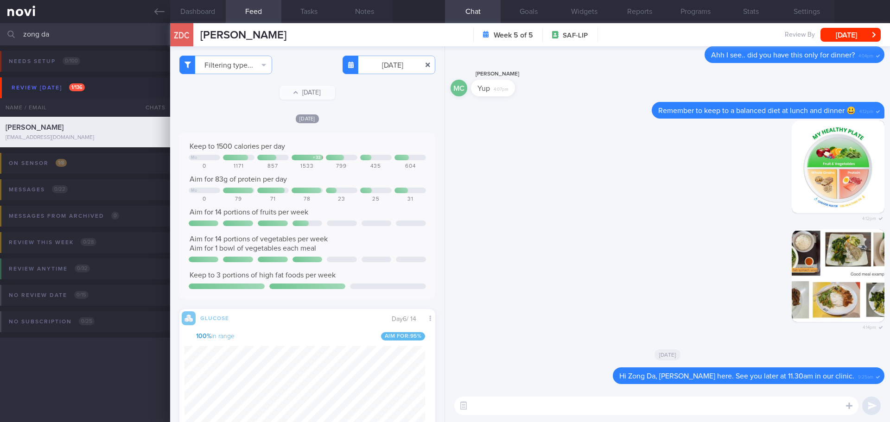
click at [420, 65] on button "button" at bounding box center [428, 65] width 17 height 17
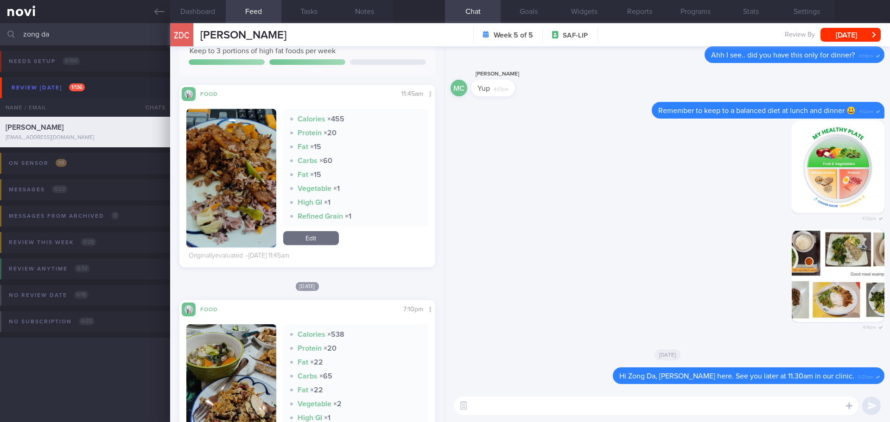
scroll to position [371, 0]
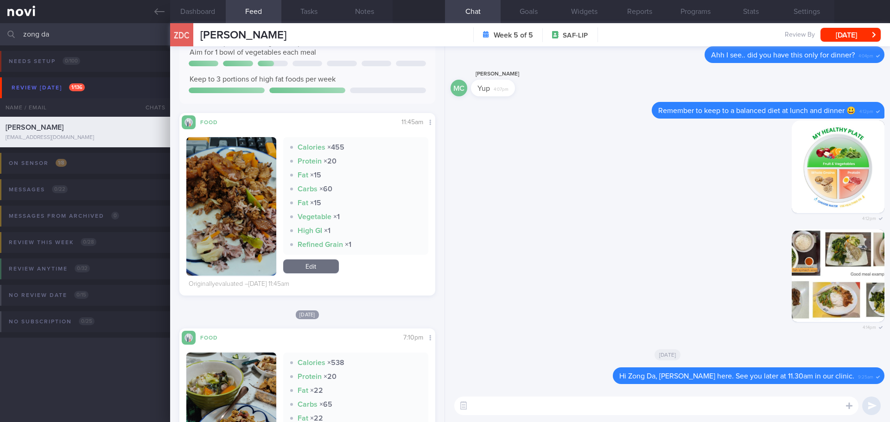
drag, startPoint x: 227, startPoint y: 154, endPoint x: 237, endPoint y: 152, distance: 10.0
click at [228, 154] on img "button" at bounding box center [231, 206] width 90 height 139
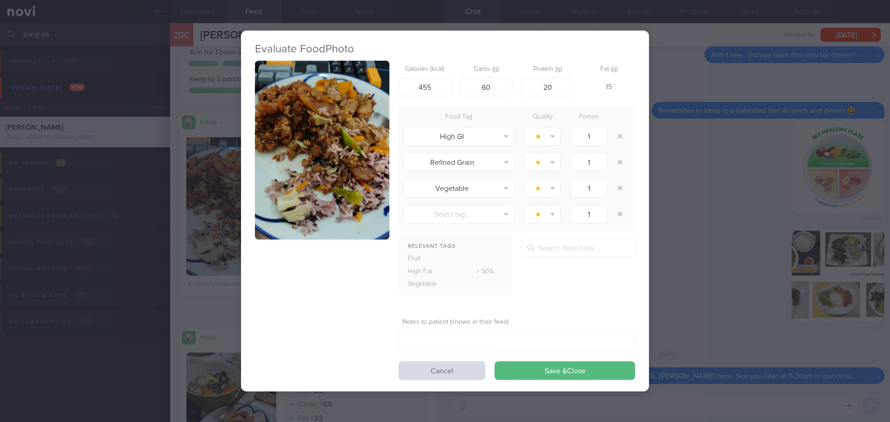
click at [311, 129] on img "button" at bounding box center [322, 150] width 134 height 179
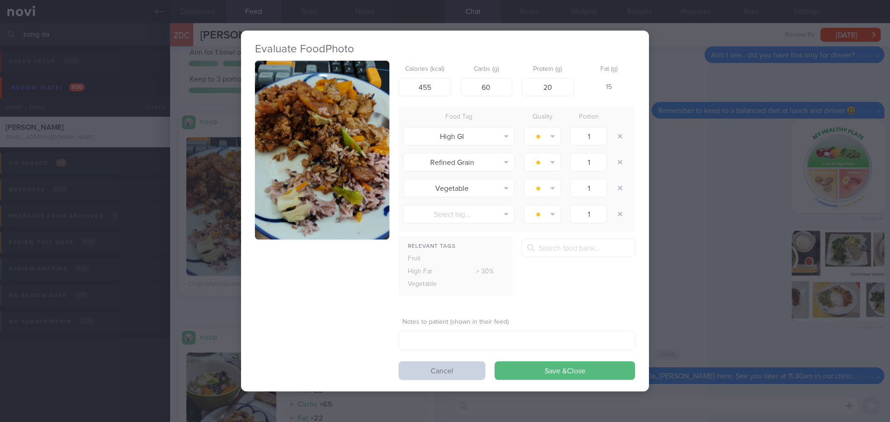
click at [461, 377] on button "Cancel" at bounding box center [442, 371] width 87 height 19
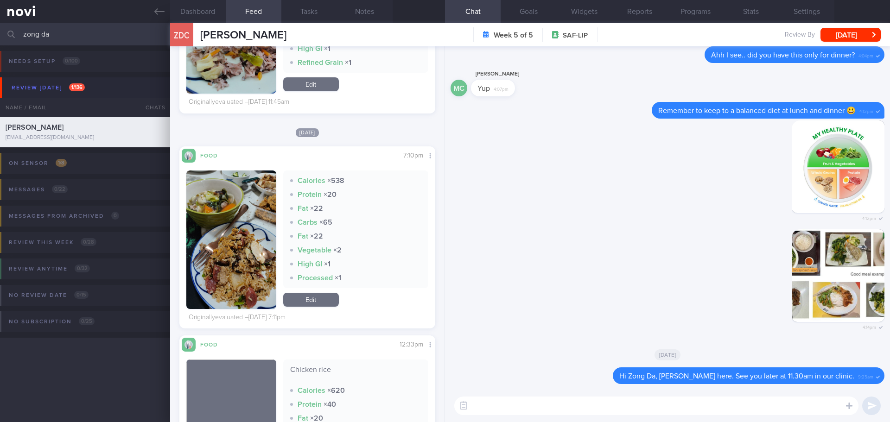
scroll to position [557, 0]
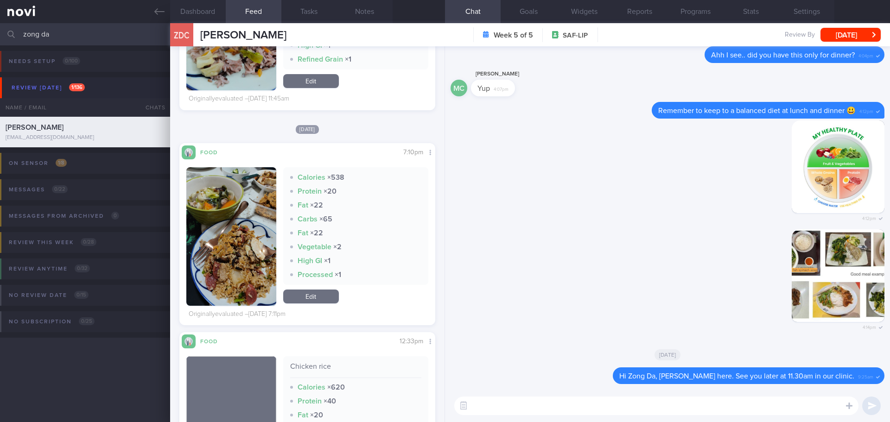
click at [257, 238] on img "button" at bounding box center [231, 236] width 90 height 139
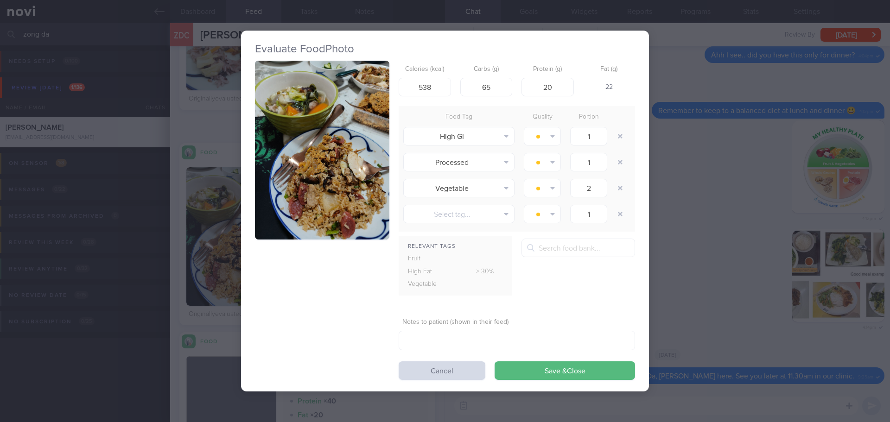
click at [357, 172] on button "button" at bounding box center [322, 150] width 134 height 179
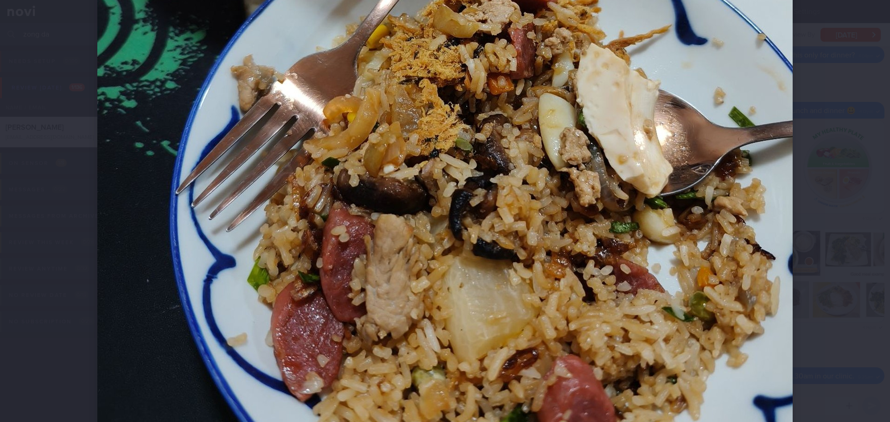
scroll to position [417, 0]
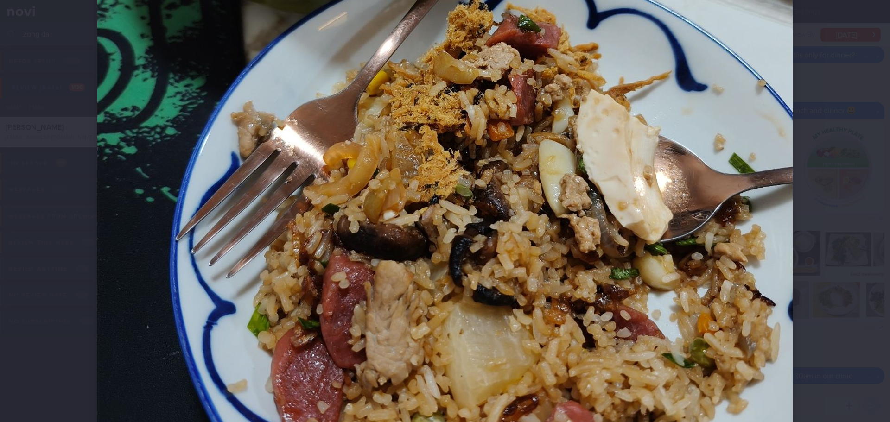
click at [799, 179] on div at bounding box center [445, 84] width 770 height 1002
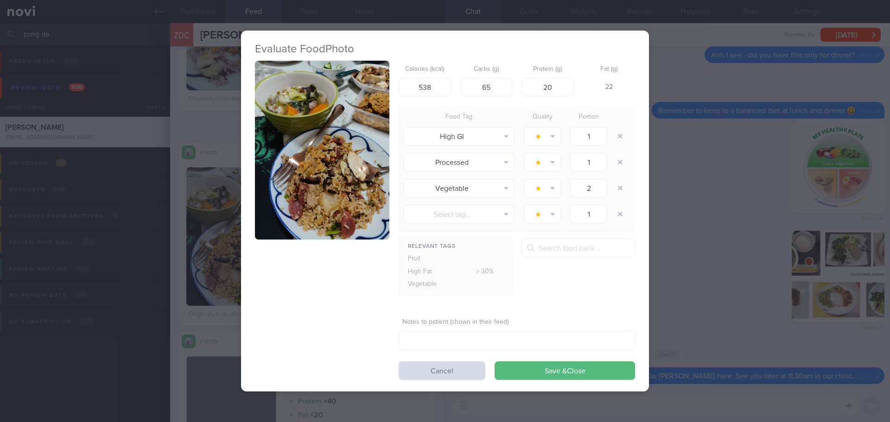
click at [339, 112] on button "button" at bounding box center [322, 150] width 134 height 179
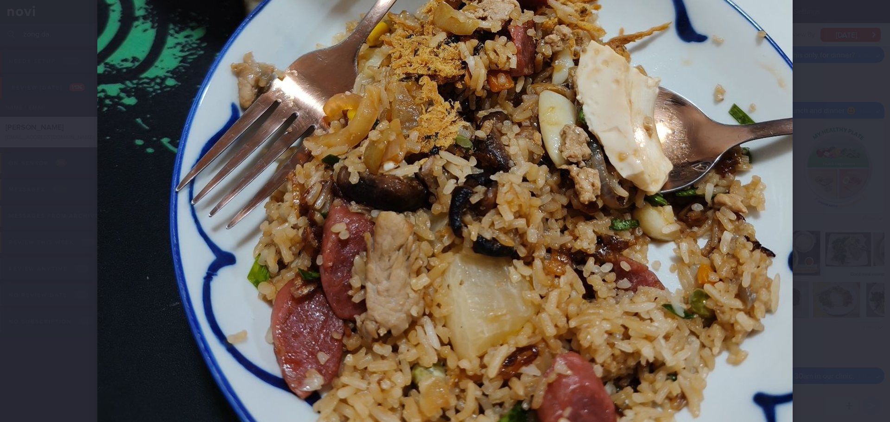
scroll to position [464, 0]
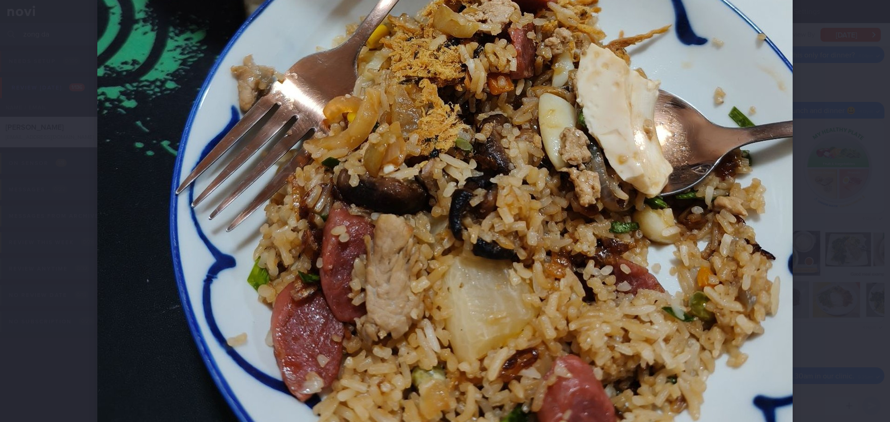
click at [830, 200] on div at bounding box center [445, 211] width 890 height 422
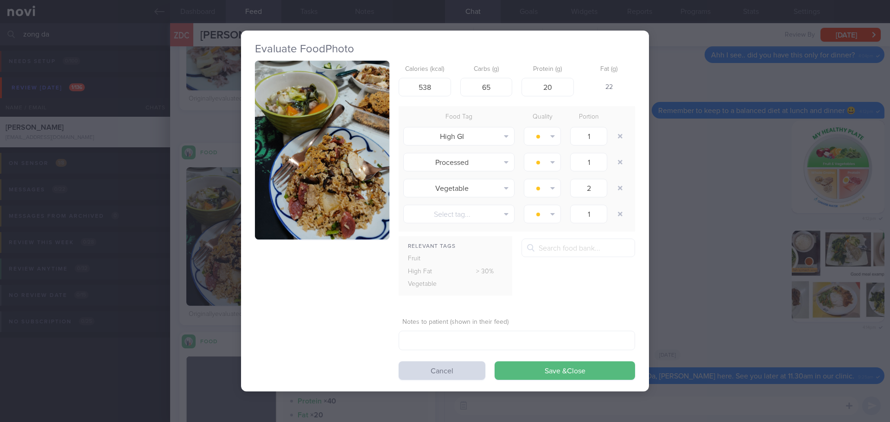
click at [346, 172] on button "button" at bounding box center [322, 150] width 134 height 179
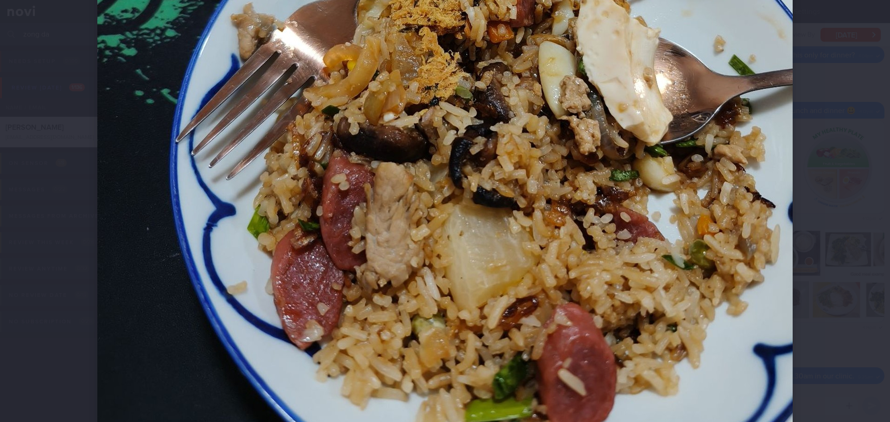
scroll to position [557, 0]
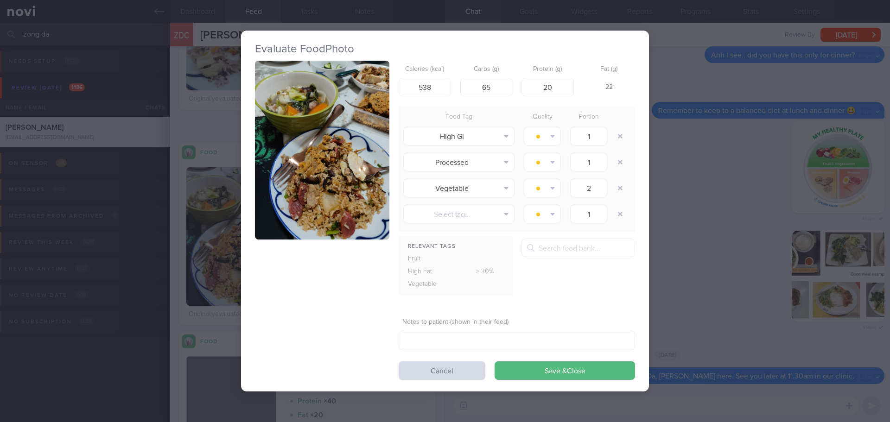
drag, startPoint x: 461, startPoint y: 370, endPoint x: 416, endPoint y: 356, distance: 46.1
click at [461, 370] on button "Cancel" at bounding box center [442, 371] width 87 height 19
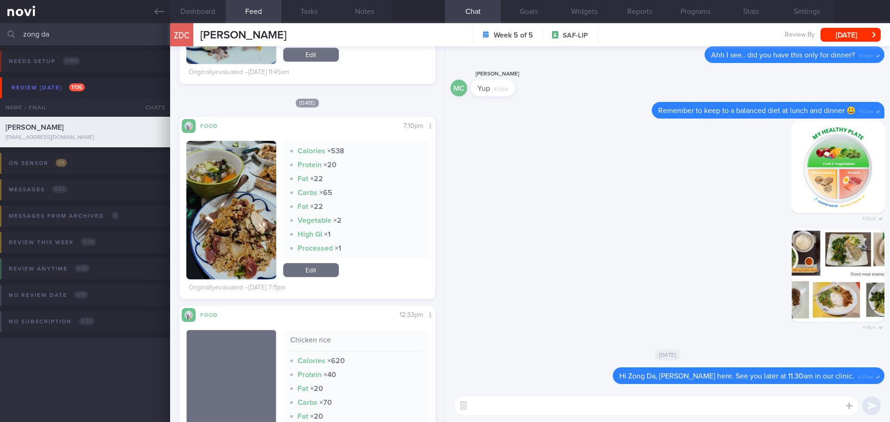
scroll to position [557, 0]
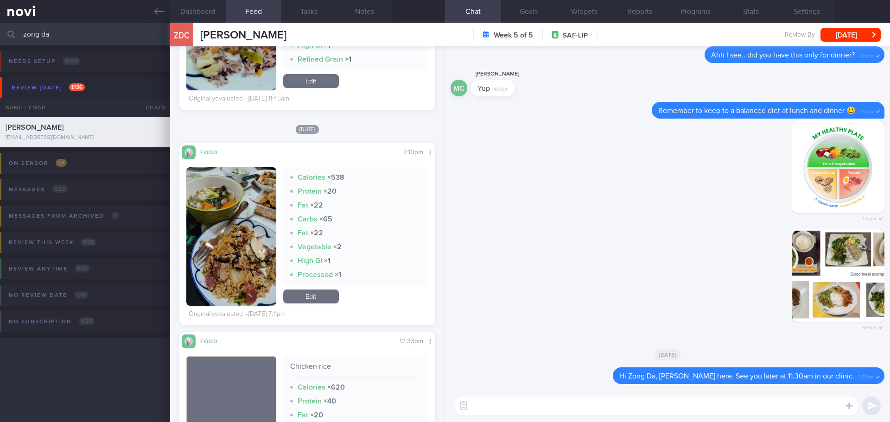
click at [258, 253] on img "button" at bounding box center [231, 236] width 90 height 139
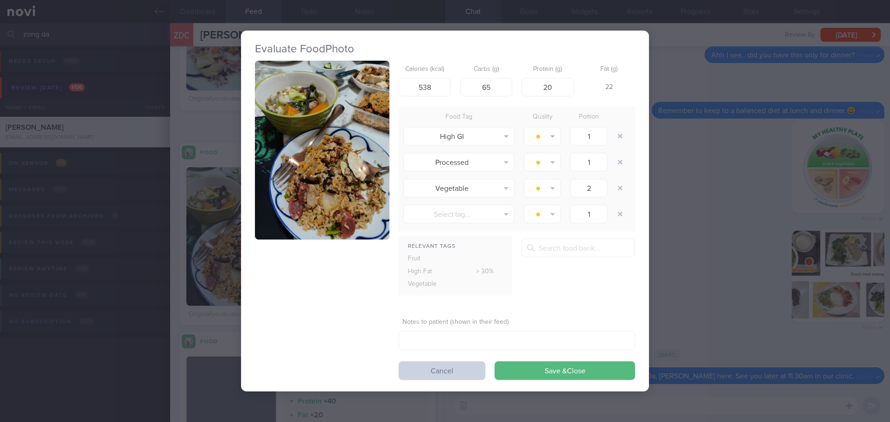
click at [445, 373] on button "Cancel" at bounding box center [442, 371] width 87 height 19
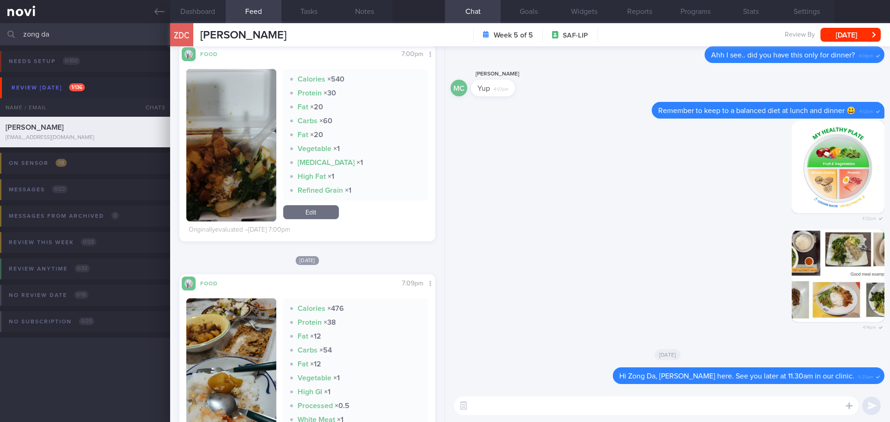
scroll to position [3246, 0]
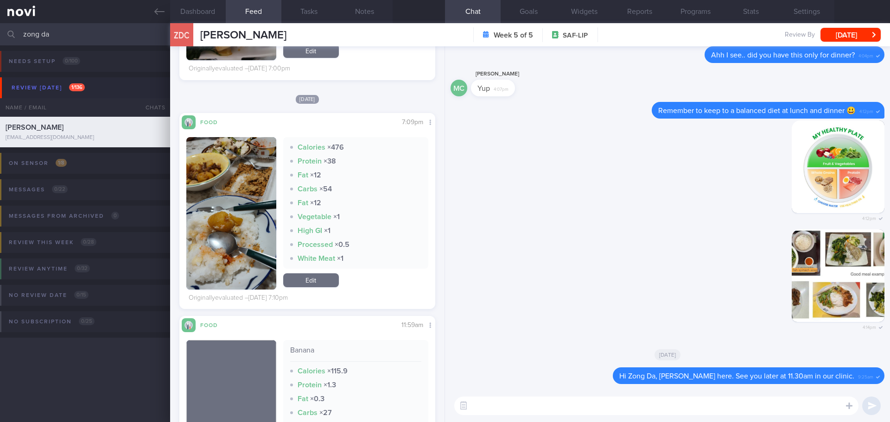
click at [227, 168] on img "button" at bounding box center [231, 213] width 90 height 153
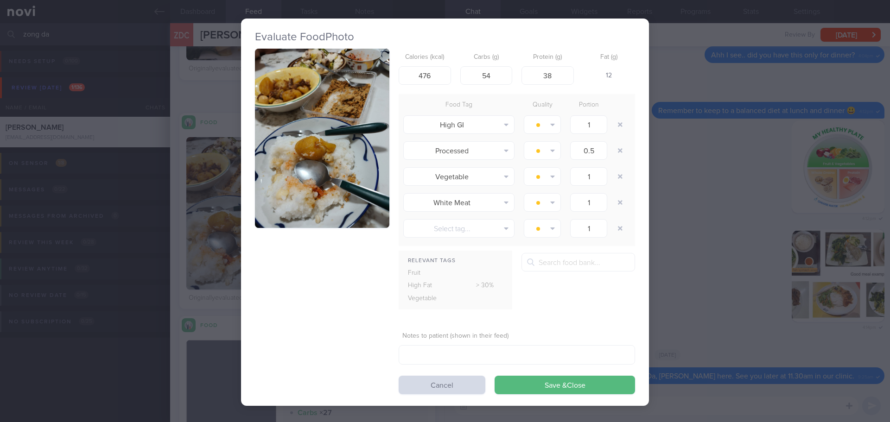
click at [314, 137] on button "button" at bounding box center [322, 138] width 134 height 179
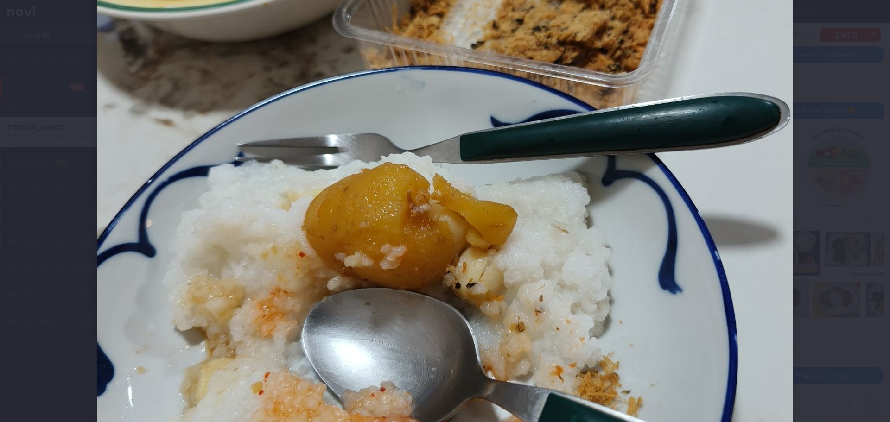
scroll to position [464, 0]
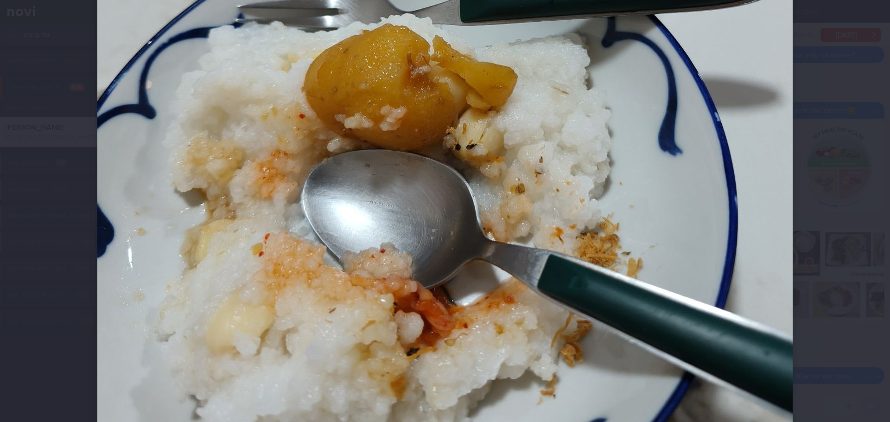
click at [832, 121] on div at bounding box center [445, 211] width 890 height 422
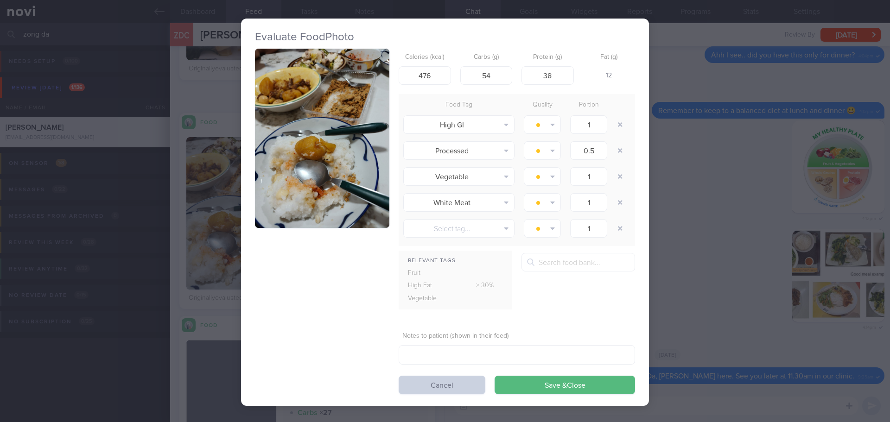
click at [464, 378] on button "Cancel" at bounding box center [442, 385] width 87 height 19
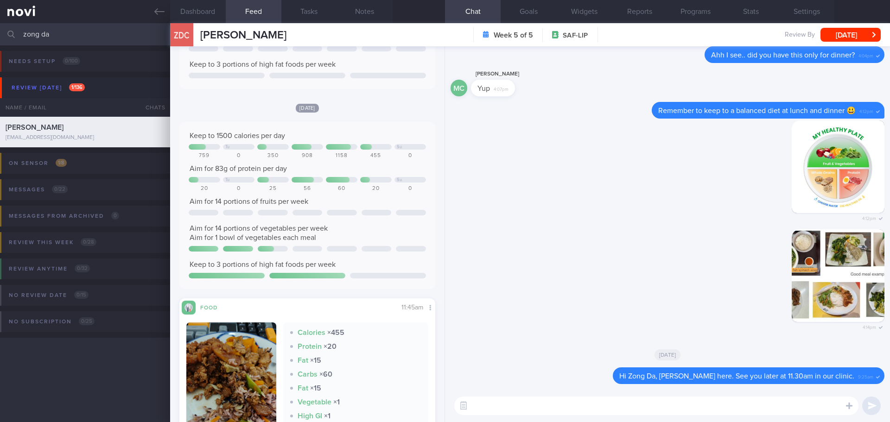
scroll to position [371, 0]
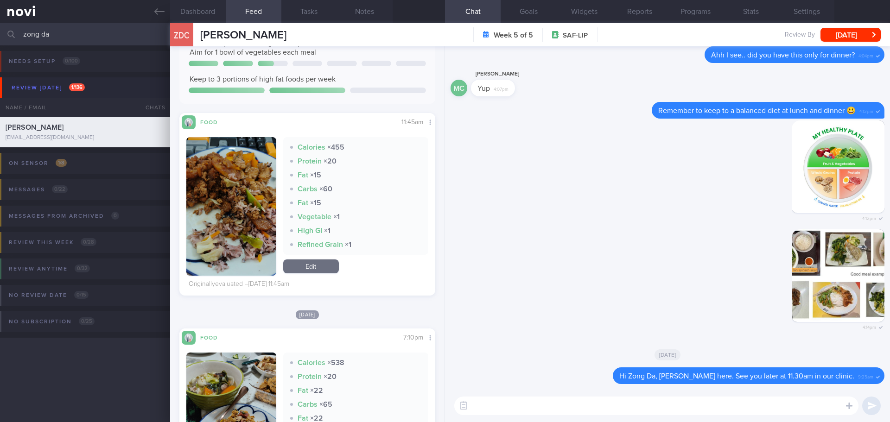
click at [224, 207] on button "button" at bounding box center [231, 206] width 90 height 139
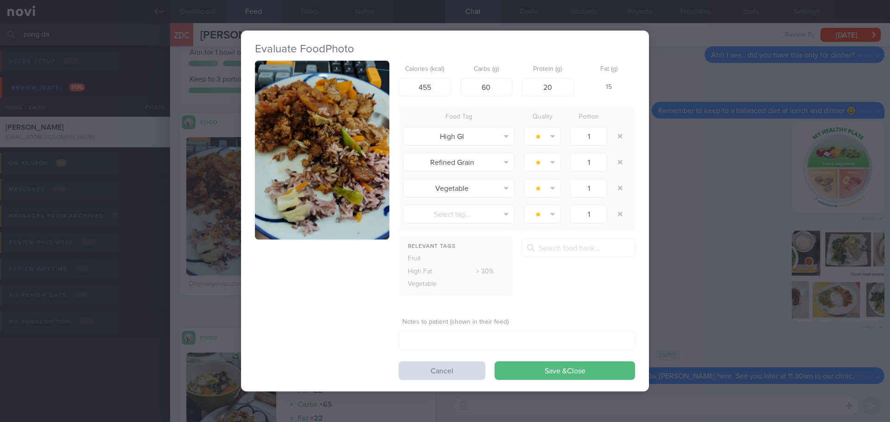
click at [300, 106] on button "button" at bounding box center [322, 150] width 134 height 179
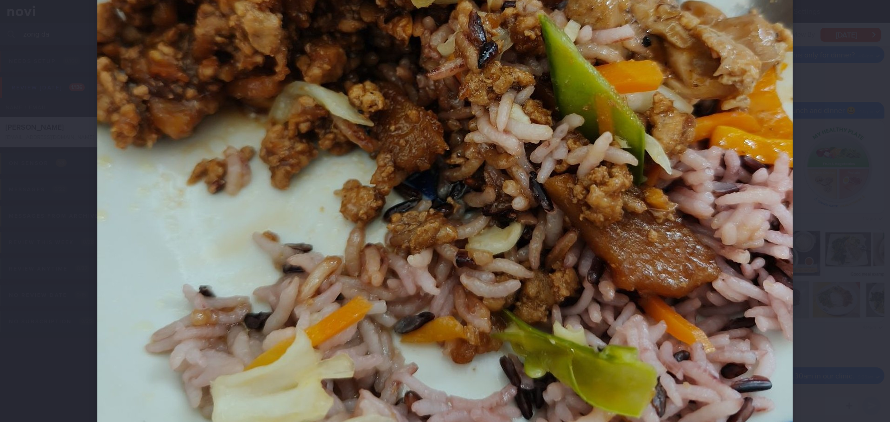
scroll to position [417, 0]
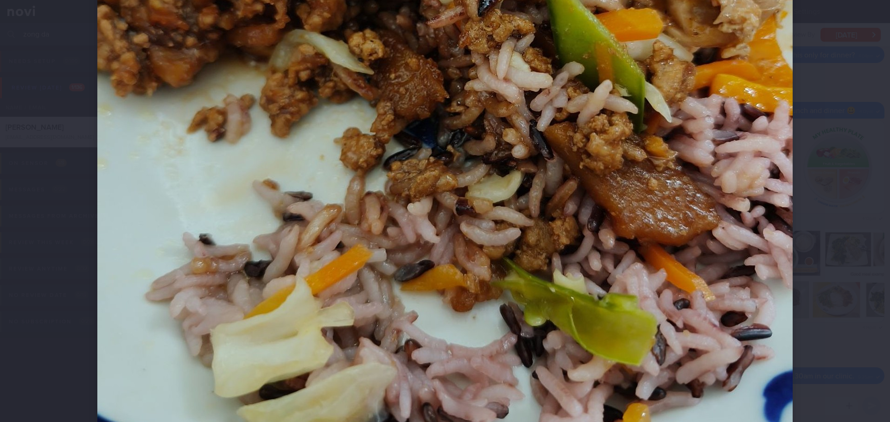
click at [817, 171] on div at bounding box center [445, 84] width 770 height 1002
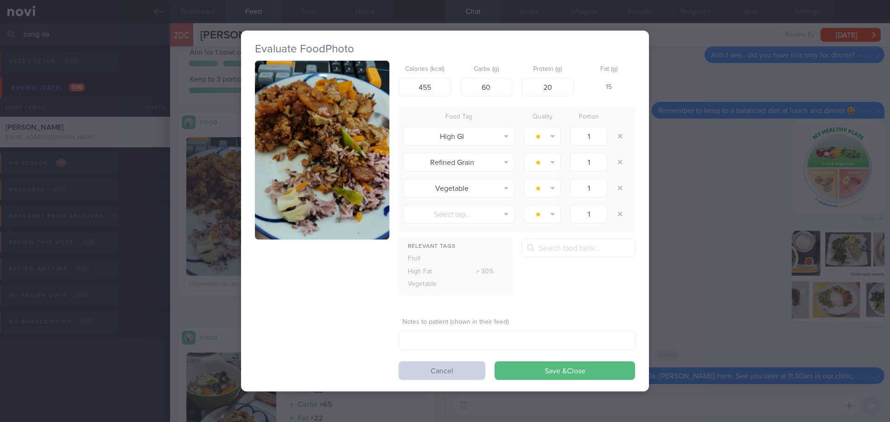
click at [425, 371] on button "Cancel" at bounding box center [442, 371] width 87 height 19
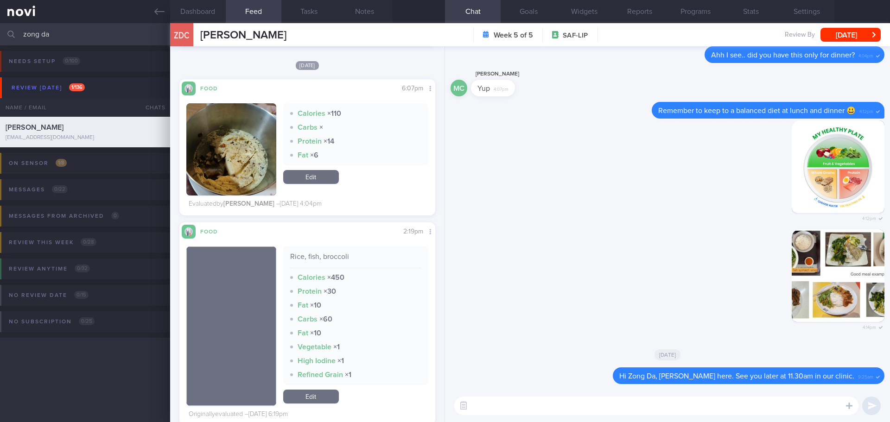
scroll to position [1067, 0]
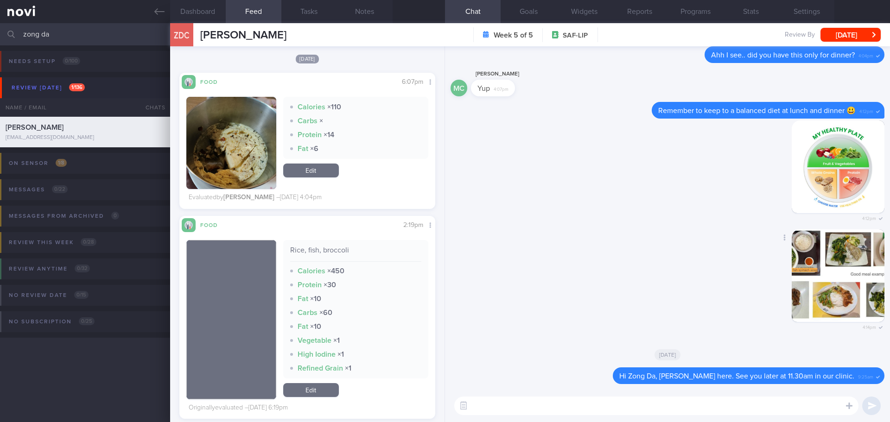
click at [660, 241] on div "Delete 4:14pm" at bounding box center [668, 286] width 434 height 113
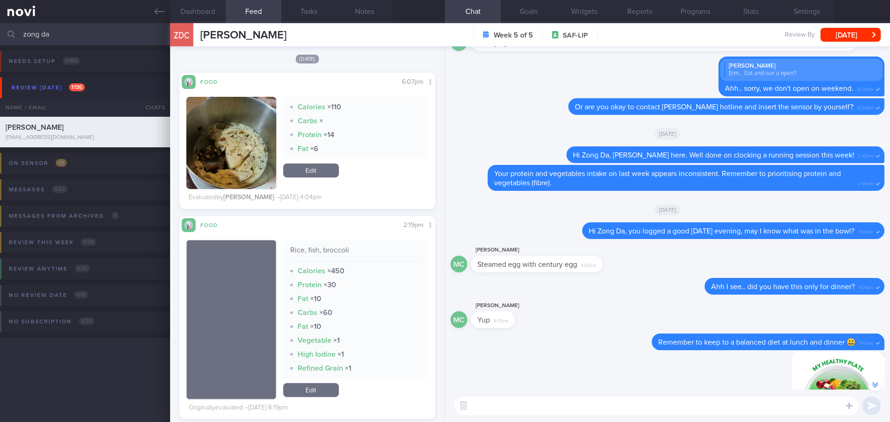
scroll to position [0, 0]
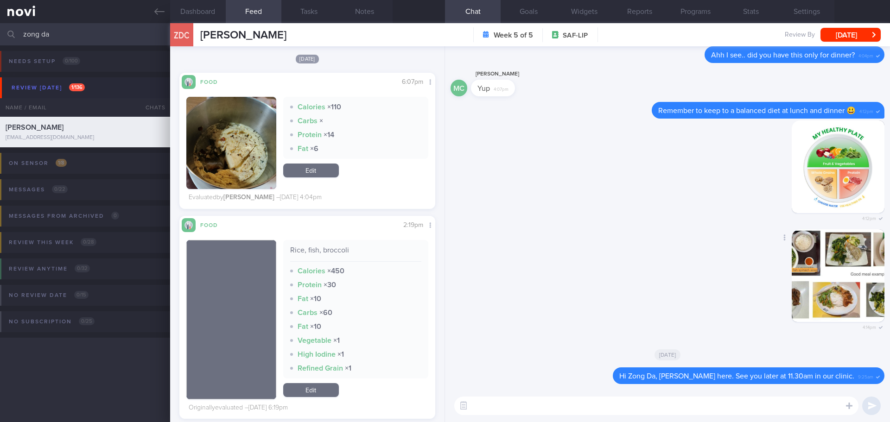
click at [830, 243] on button "button" at bounding box center [838, 276] width 93 height 93
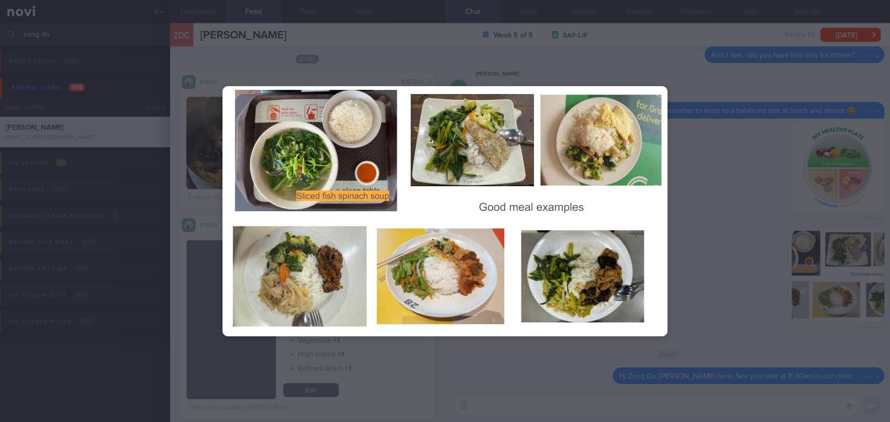
click at [745, 166] on div at bounding box center [445, 211] width 890 height 422
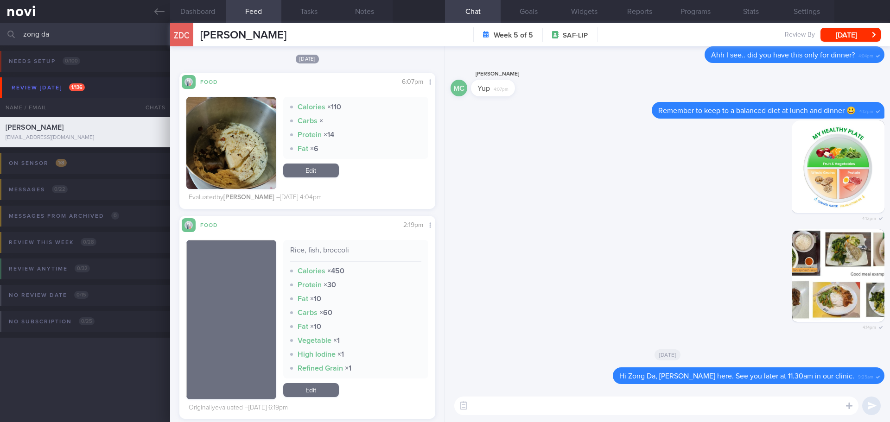
click at [59, 37] on input "zong da" at bounding box center [445, 34] width 890 height 22
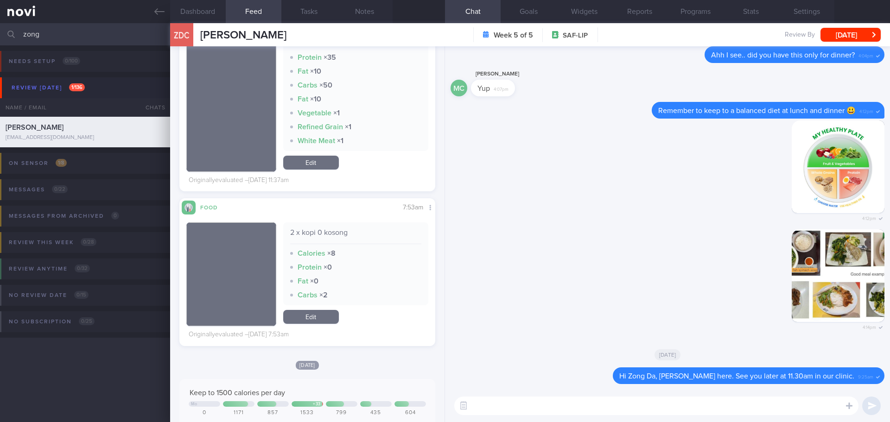
scroll to position [8302, 0]
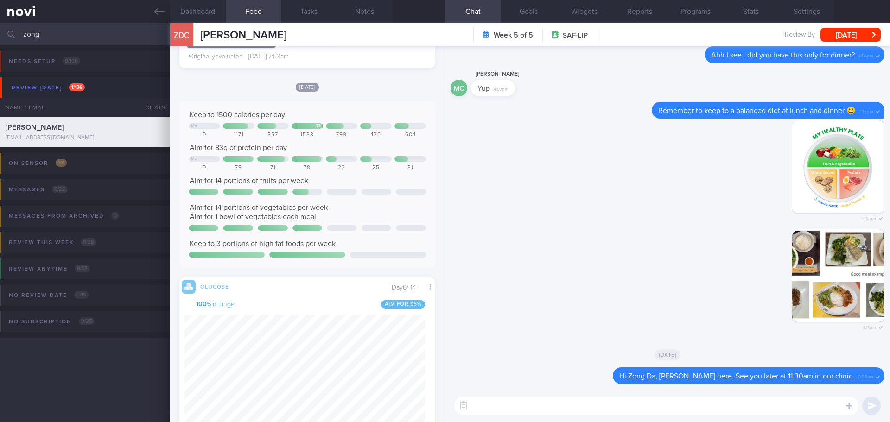
type input "zong"
click at [334, 202] on div "Keep to 1500 calories per day Mo + 33 0 1171 857 1533 799 435 604 Aim for 83g o…" at bounding box center [307, 184] width 237 height 149
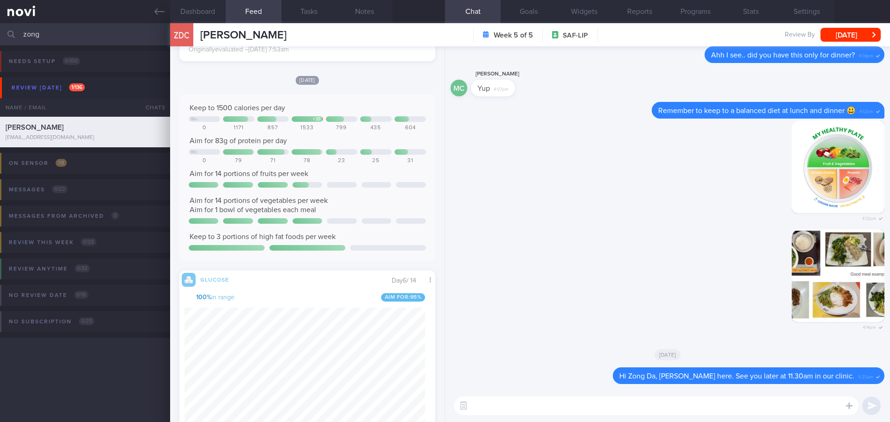
scroll to position [8394, 0]
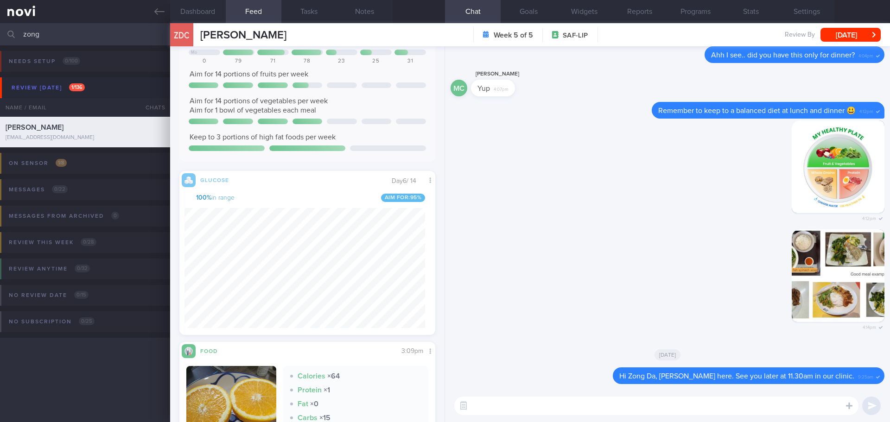
drag, startPoint x: 50, startPoint y: 39, endPoint x: -32, endPoint y: 30, distance: 82.6
click at [0, 30] on html "You are offline! Some functionality will be unavailable Patients New Users Coac…" at bounding box center [445, 211] width 890 height 422
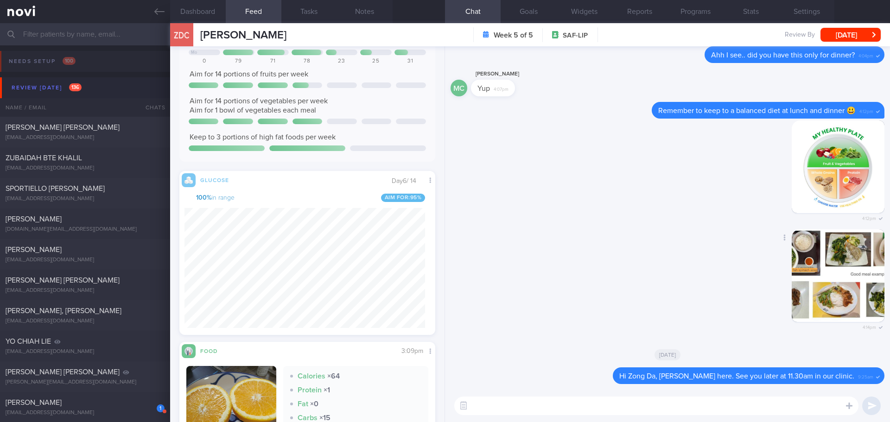
click at [725, 262] on div "Delete 4:14pm" at bounding box center [668, 286] width 434 height 113
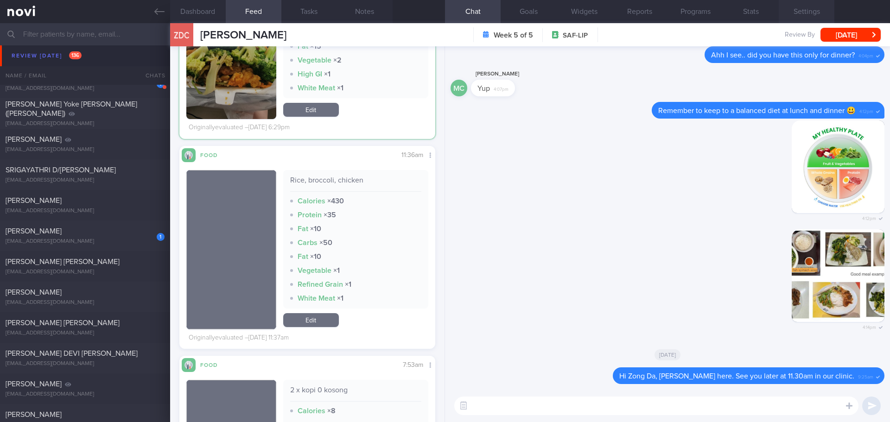
scroll to position [7845, 0]
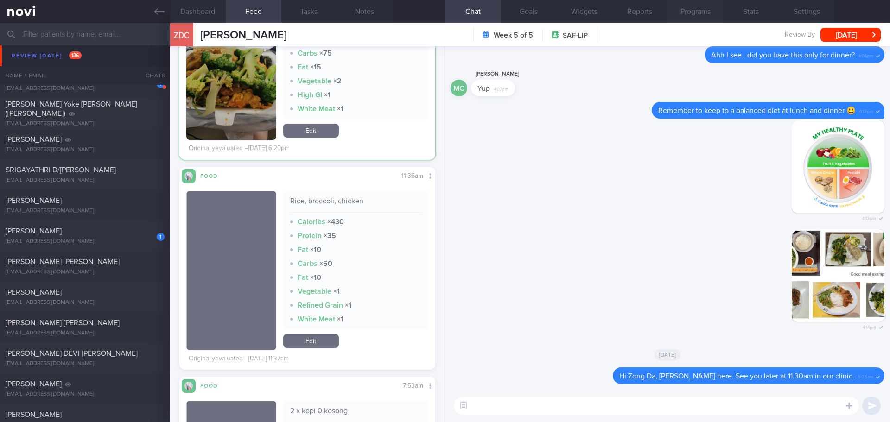
click at [677, 9] on button "Programs" at bounding box center [696, 11] width 56 height 23
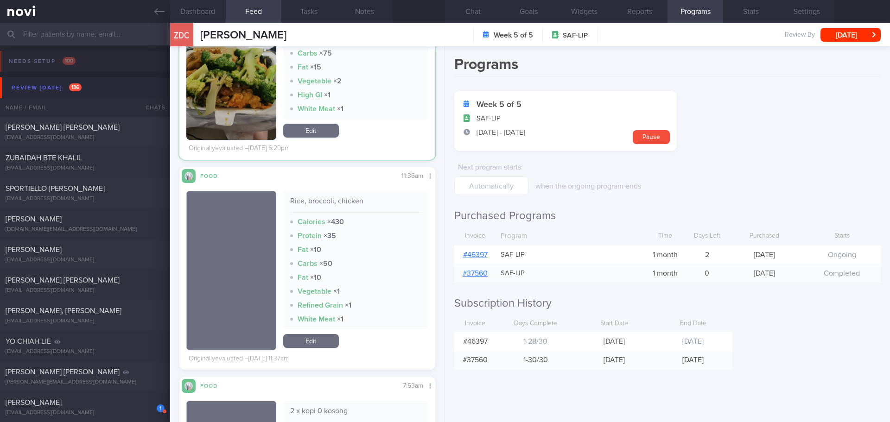
click at [56, 95] on button "Review today 136" at bounding box center [446, 87] width 893 height 21
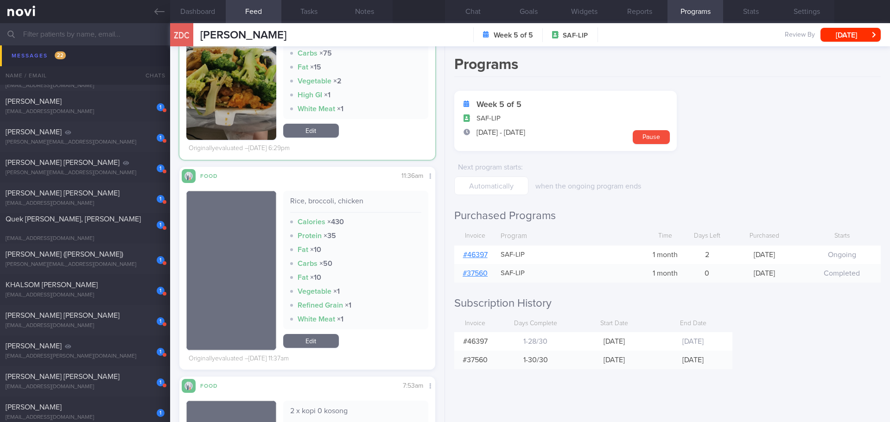
scroll to position [464, 0]
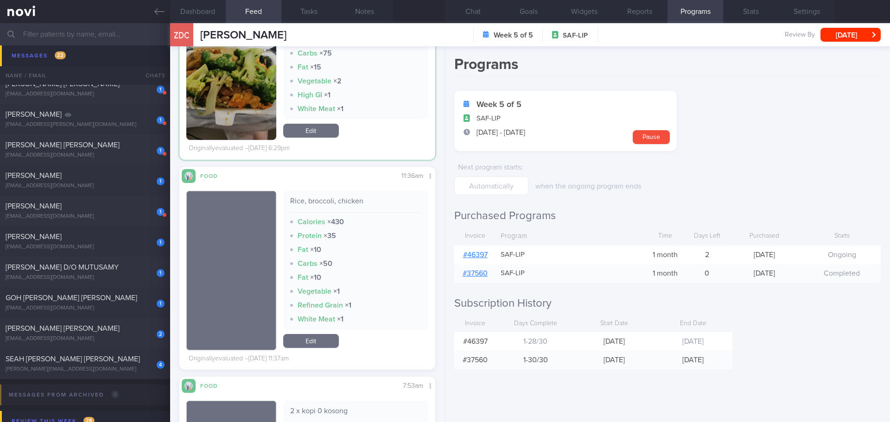
drag, startPoint x: 74, startPoint y: 369, endPoint x: 519, endPoint y: 46, distance: 549.2
click at [74, 369] on div "terence_boon@yahoo.com.sg" at bounding box center [85, 369] width 159 height 7
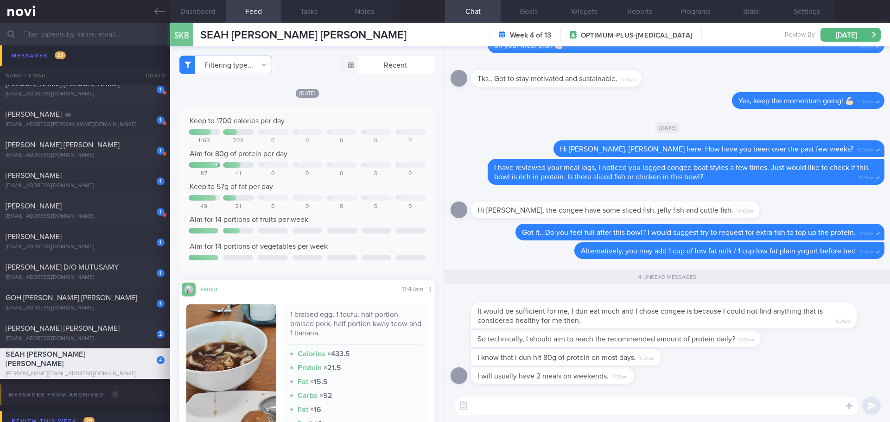
click at [801, 376] on div "I will usually have 2 meals on weekends. 11:28am" at bounding box center [668, 379] width 434 height 22
click at [802, 368] on div "I will usually have 2 meals on weekends. 11:28am" at bounding box center [668, 379] width 434 height 22
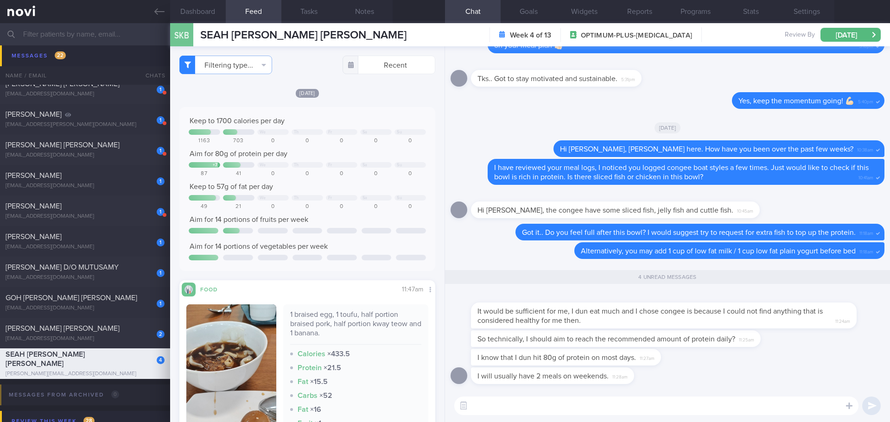
click at [802, 368] on div "I will usually have 2 meals on weekends. 11:28am" at bounding box center [668, 379] width 434 height 22
click at [740, 404] on textarea at bounding box center [656, 406] width 404 height 19
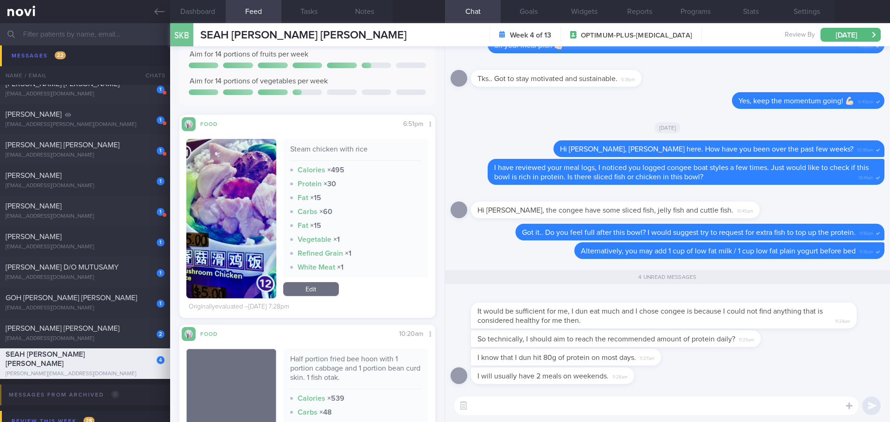
scroll to position [1670, 0]
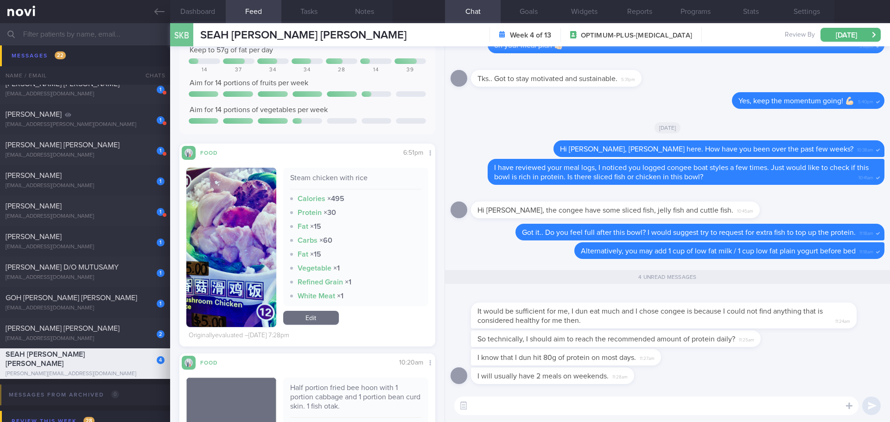
drag, startPoint x: 653, startPoint y: 326, endPoint x: 758, endPoint y: 326, distance: 105.3
click at [758, 326] on div "It would be sufficient for me, I dun eat much and I chose congee is because I c…" at bounding box center [664, 316] width 386 height 26
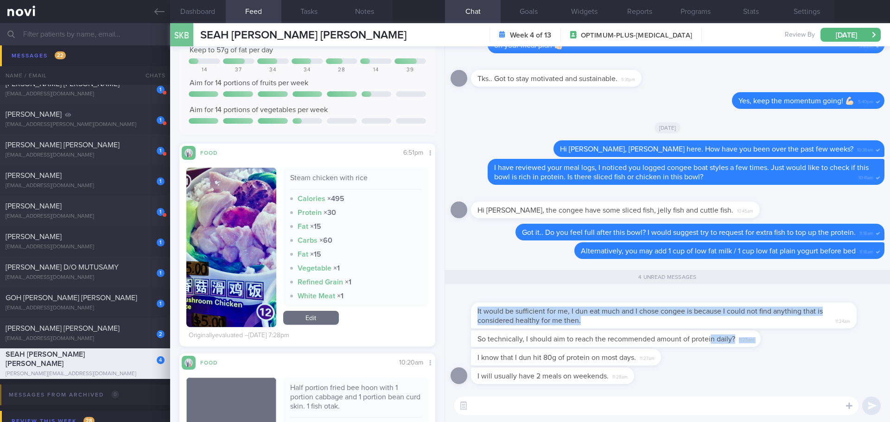
drag, startPoint x: 737, startPoint y: 328, endPoint x: 711, endPoint y: 331, distance: 26.6
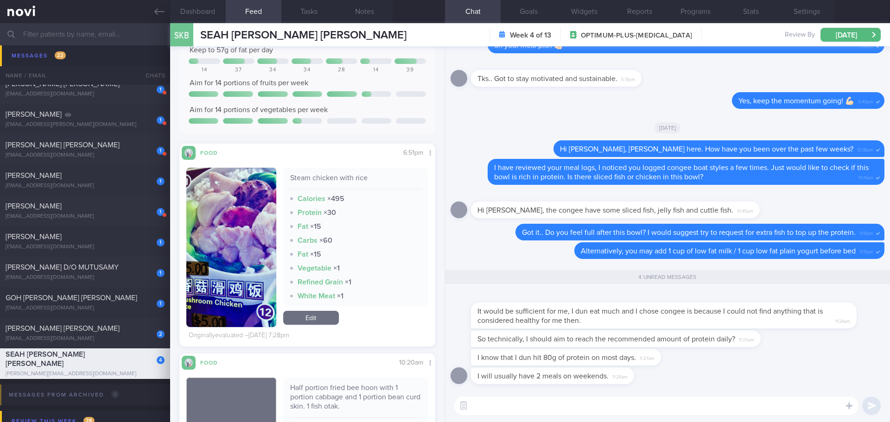
click at [784, 367] on div "I know that I dun hit 80g of protein on most days. 11:27am" at bounding box center [668, 358] width 434 height 19
drag, startPoint x: 687, startPoint y: 344, endPoint x: 766, endPoint y: 346, distance: 78.9
click at [766, 346] on div "So technically, I should aim to reach the recommended amount of protein daily? …" at bounding box center [630, 339] width 318 height 17
click at [761, 363] on div "I know that I dun hit 80g of protein on most days. 11:27am" at bounding box center [668, 358] width 434 height 19
click at [703, 407] on textarea at bounding box center [656, 406] width 404 height 19
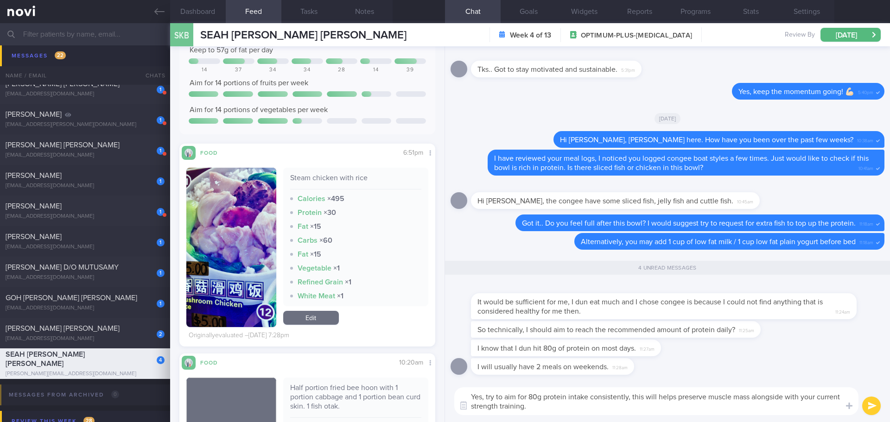
type textarea "Yes, try to aim for 80g protein intake consistently, this will helps preserve m…"
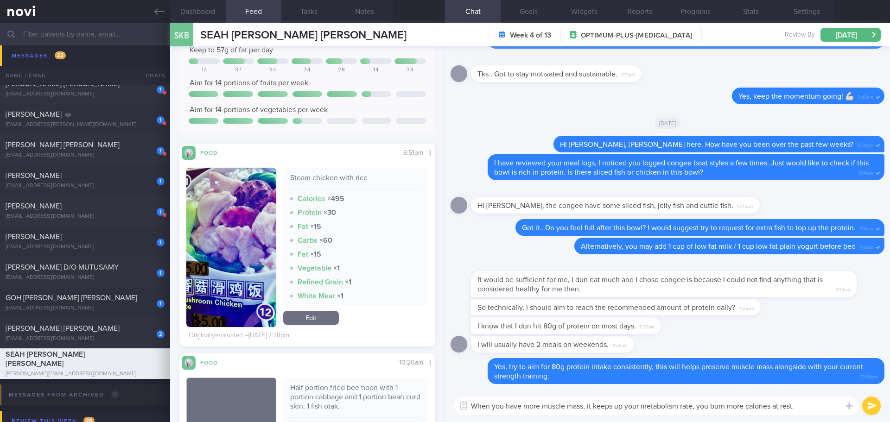
type textarea "When you have more muscle mass, it keeps up your metabolism rate, you burn more…"
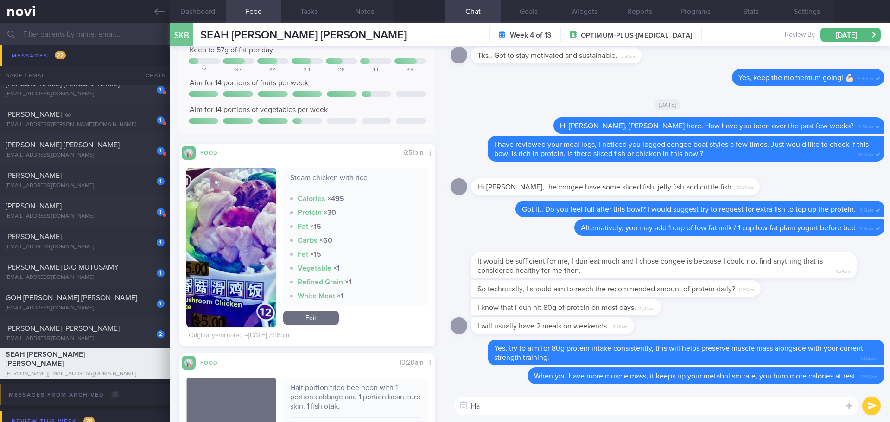
type textarea "H"
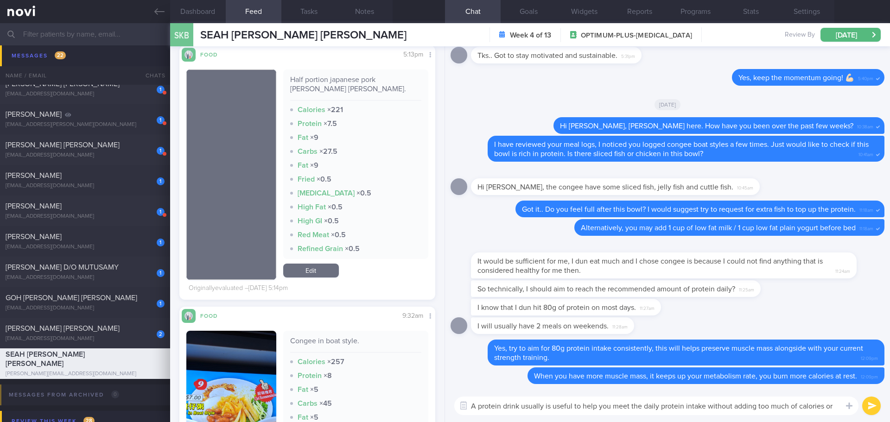
scroll to position [0, 0]
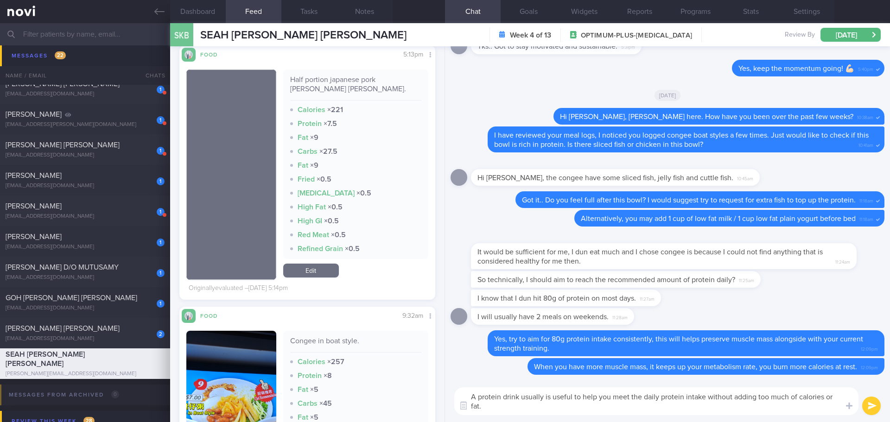
type textarea "A protein drink usually is useful to help you meet the daily protein intake wit…"
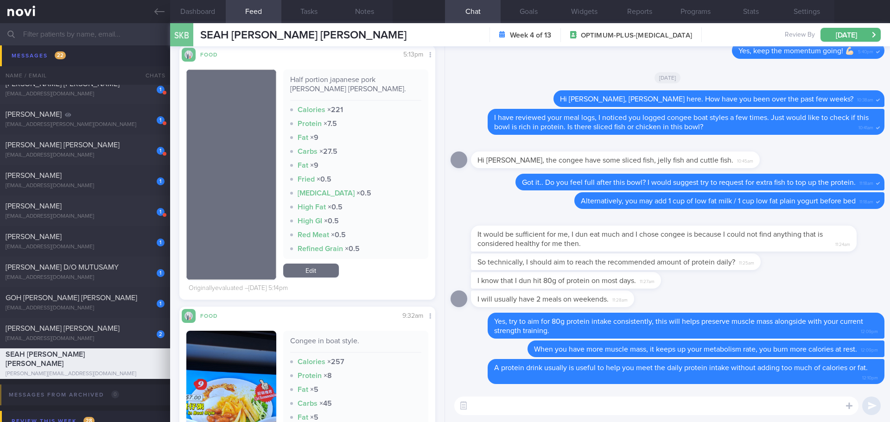
drag, startPoint x: 78, startPoint y: 322, endPoint x: 359, endPoint y: 166, distance: 321.8
click at [78, 322] on div "2 Esther Lim Wei Shan estherweishan96@gmail.com Today MAGNUM-STARTER-PACK sharo…" at bounding box center [445, 333] width 890 height 31
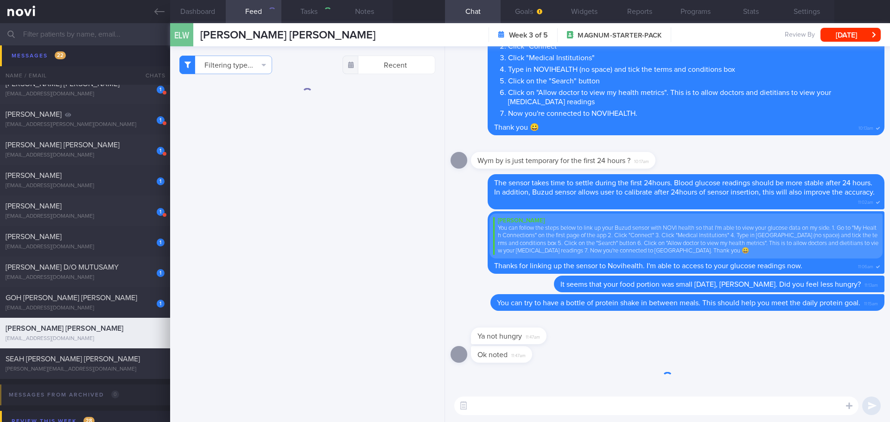
type input "sharon's case"
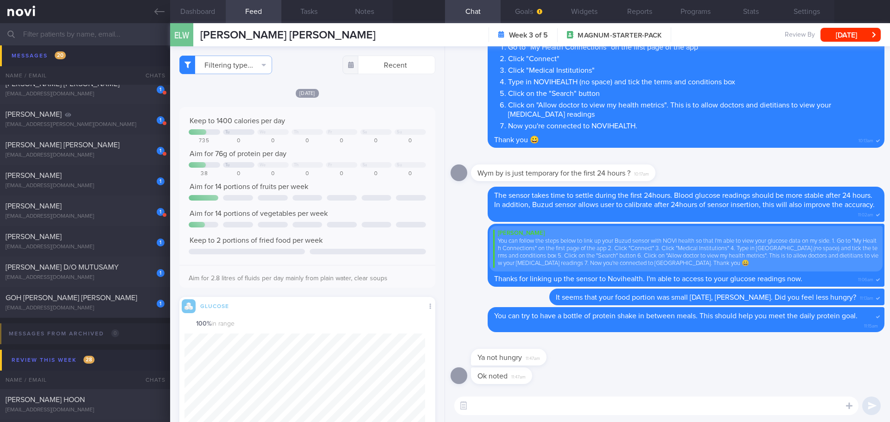
click at [211, 7] on button "Dashboard" at bounding box center [198, 11] width 56 height 23
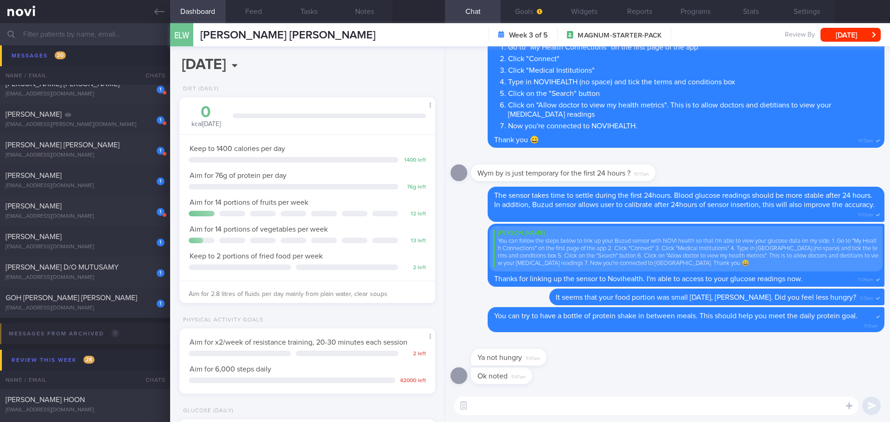
scroll to position [129, 233]
click at [248, 15] on button "Feed" at bounding box center [254, 11] width 56 height 23
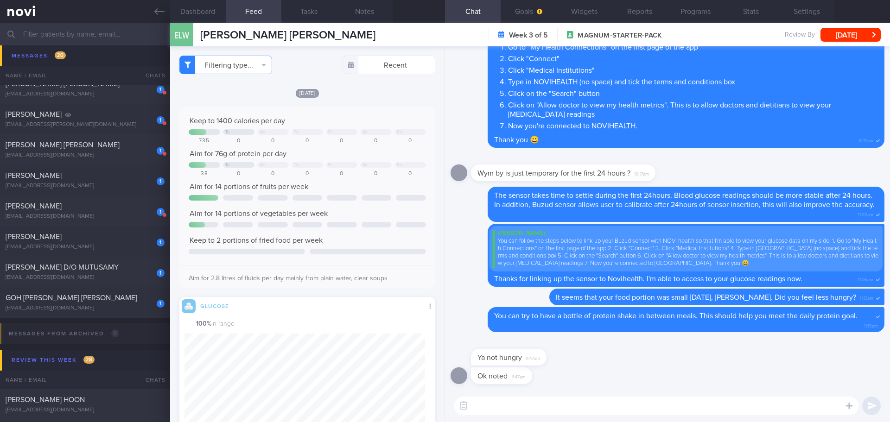
click at [259, 94] on div "[DATE]" at bounding box center [307, 93] width 256 height 10
click at [494, 410] on textarea at bounding box center [656, 406] width 404 height 19
click at [511, 408] on textarea at bounding box center [656, 406] width 404 height 19
click at [546, 403] on textarea at bounding box center [656, 406] width 404 height 19
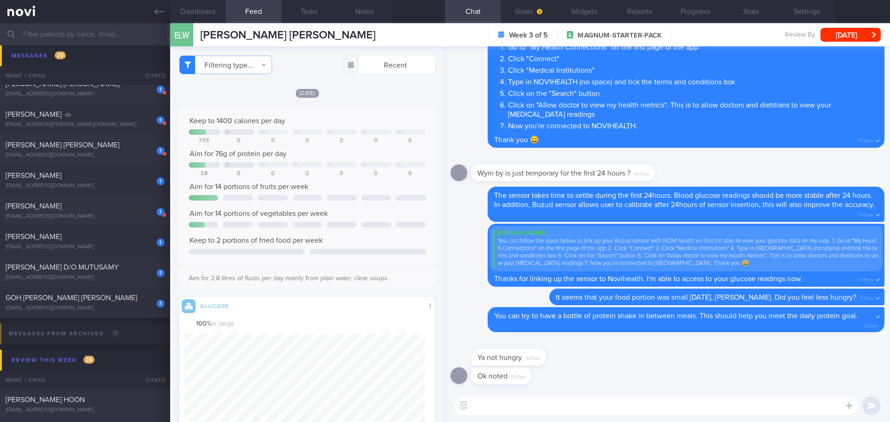
click at [568, 404] on textarea at bounding box center [656, 406] width 404 height 19
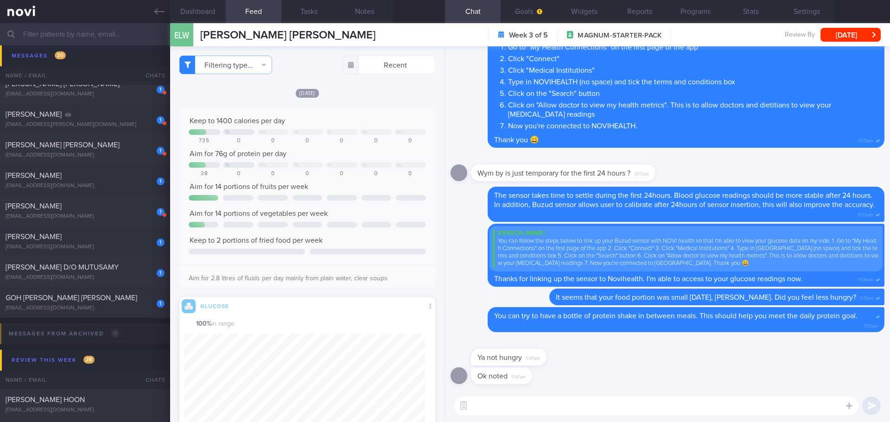
click at [568, 404] on textarea at bounding box center [656, 406] width 404 height 19
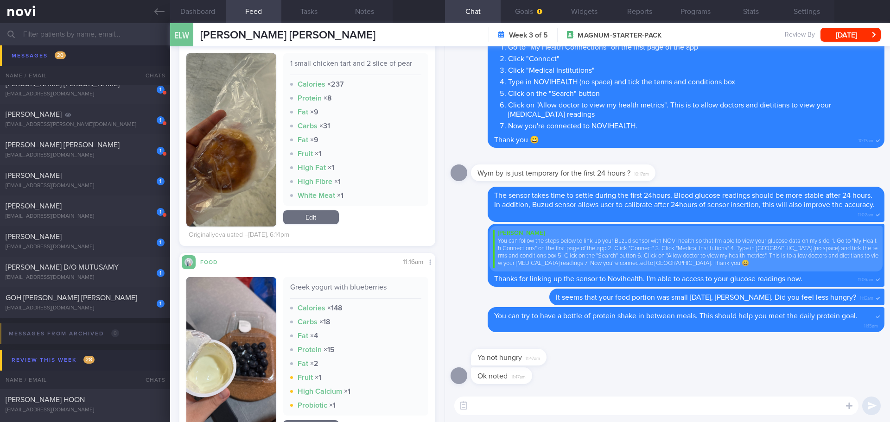
scroll to position [742, 0]
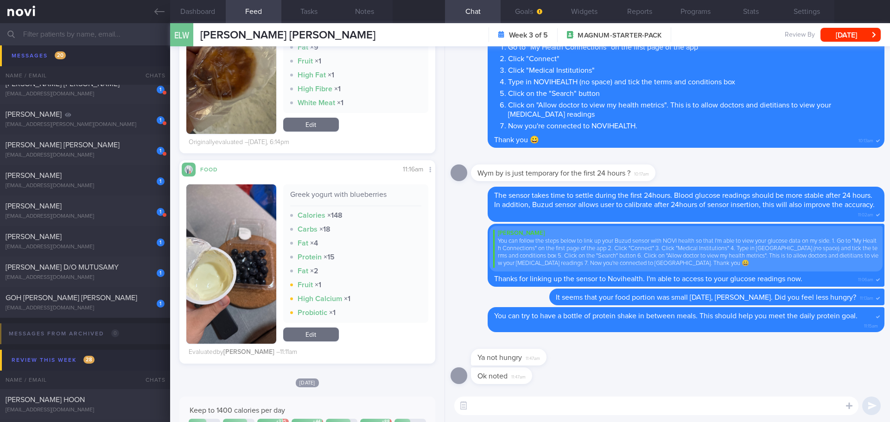
click at [515, 402] on textarea at bounding box center [656, 406] width 404 height 19
type textarea "D"
drag, startPoint x: 541, startPoint y: 363, endPoint x: 589, endPoint y: 362, distance: 48.2
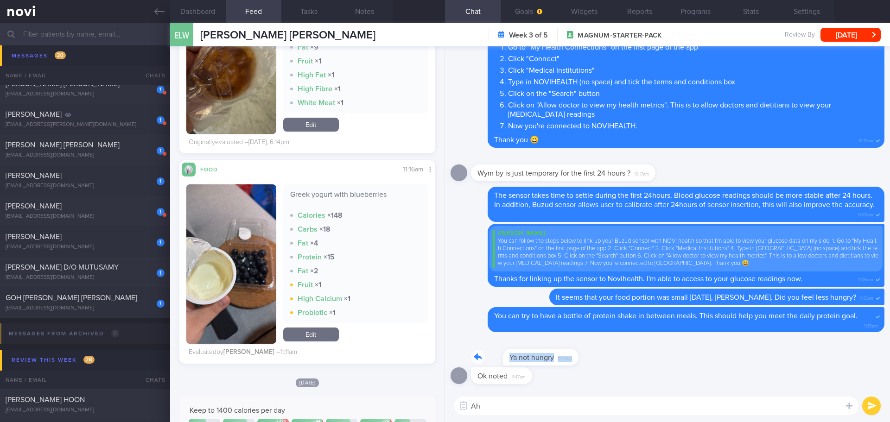
click at [589, 362] on div "Ya not hungry 11:47am" at bounding box center [668, 353] width 434 height 30
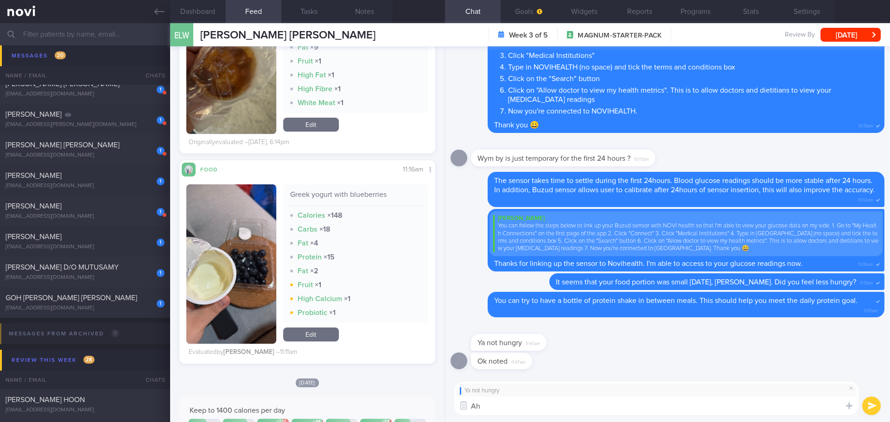
type textarea "A"
type textarea "O"
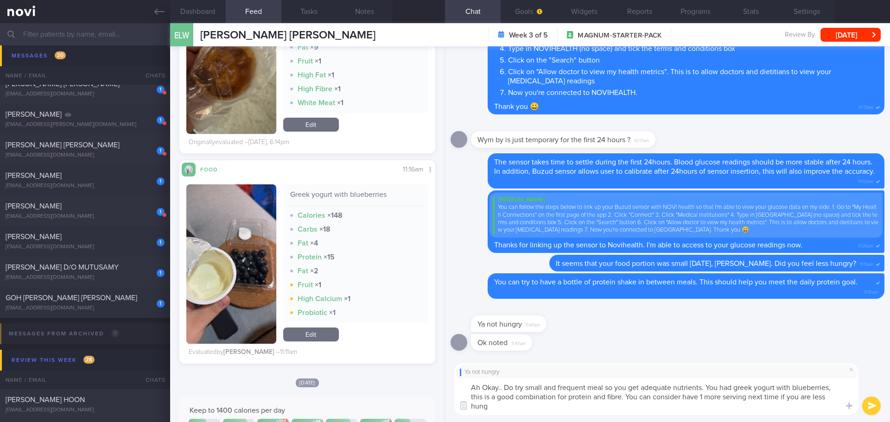
scroll to position [0, 0]
click at [534, 411] on textarea "Ah Okay.. Do try small and frequent meal so you get adequate nutrients. You had…" at bounding box center [656, 396] width 404 height 37
click at [534, 410] on textarea "Ah Okay.. Do try small and frequent meal so you get adequate nutrients. You had…" at bounding box center [656, 396] width 404 height 37
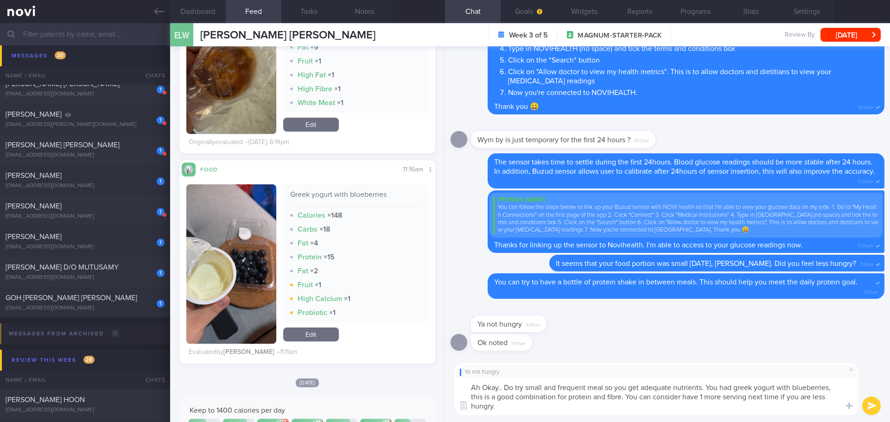
click at [574, 407] on textarea "Ah Okay.. Do try small and frequent meal so you get adequate nutrients. You had…" at bounding box center [656, 396] width 404 height 37
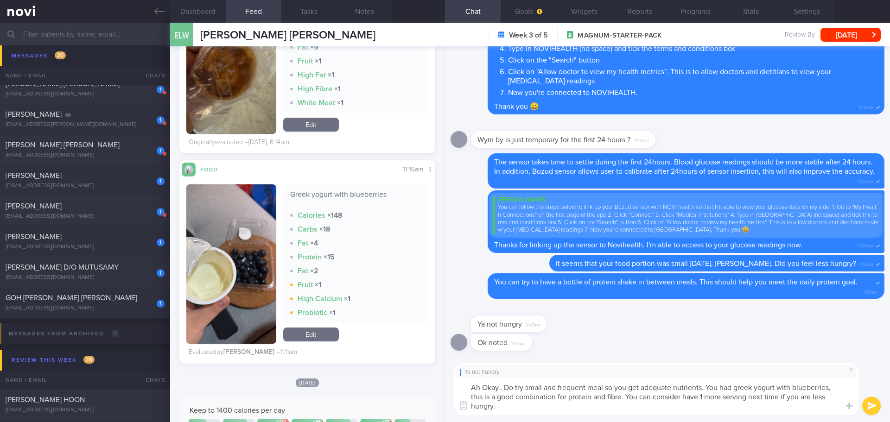
click at [574, 407] on textarea "Ah Okay.. Do try small and frequent meal so you get adequate nutrients. You had…" at bounding box center [656, 396] width 404 height 37
drag, startPoint x: 782, startPoint y: 397, endPoint x: 753, endPoint y: 396, distance: 29.3
click at [752, 396] on textarea "Ah Okay.. Do try small and frequent meal so you get adequate nutrients. You had…" at bounding box center [656, 396] width 404 height 37
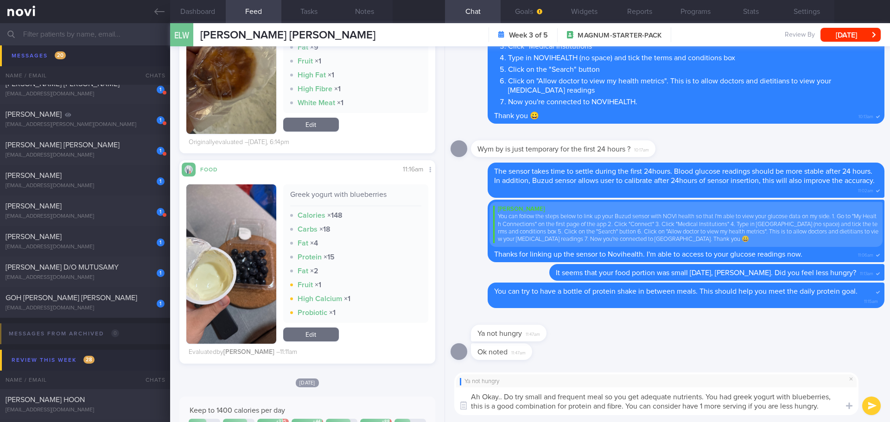
click at [826, 410] on textarea "Ah Okay.. Do try small and frequent meal so you get adequate nutrients. You had…" at bounding box center [656, 402] width 404 height 28
click at [750, 408] on textarea "Ah Okay.. Do try small and frequent meal so you get adequate nutrients. You had…" at bounding box center [656, 402] width 404 height 28
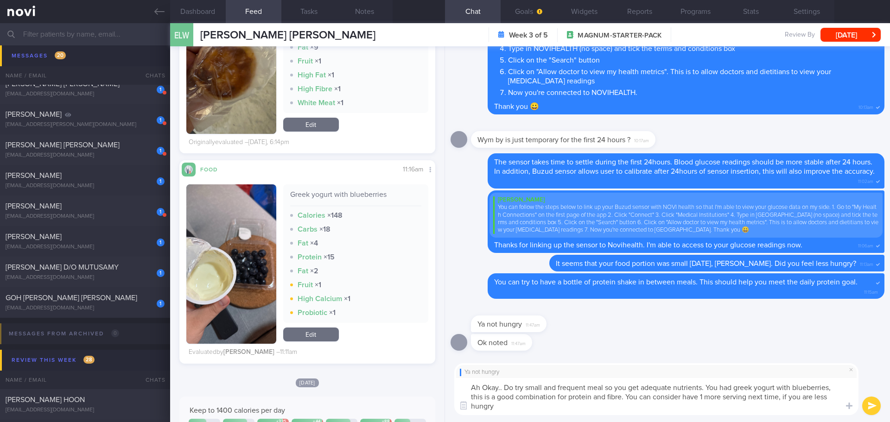
click at [627, 412] on textarea "Ah Okay.. Do try small and frequent meal so you get adequate nutrients. You had…" at bounding box center [656, 396] width 404 height 37
type textarea "Ah Okay.. Do try small and frequent meal so you get adequate nutrients. You had…"
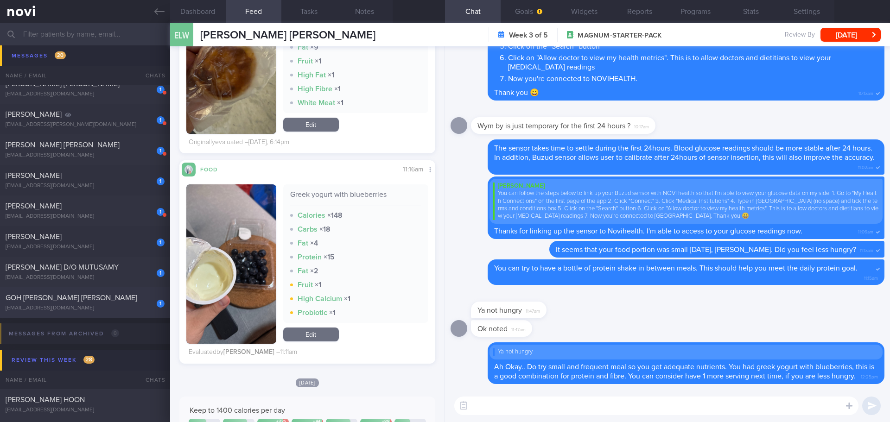
click at [85, 297] on span "GOH MEI LING ROSEMARY" at bounding box center [72, 297] width 132 height 7
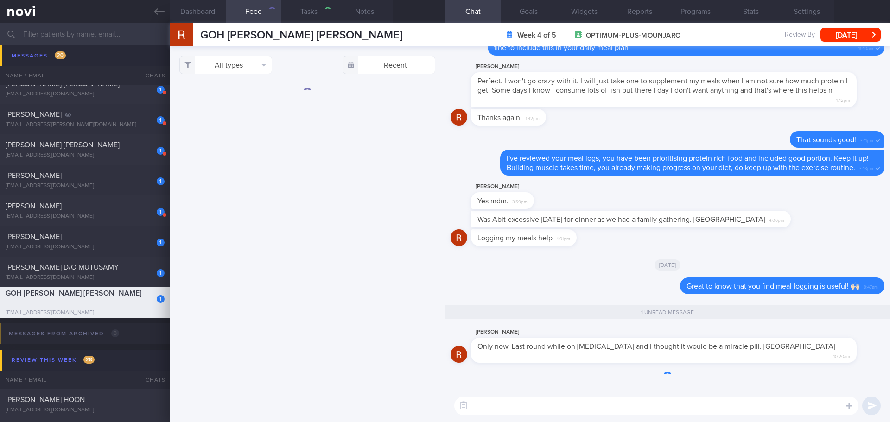
select select "7"
checkbox input "true"
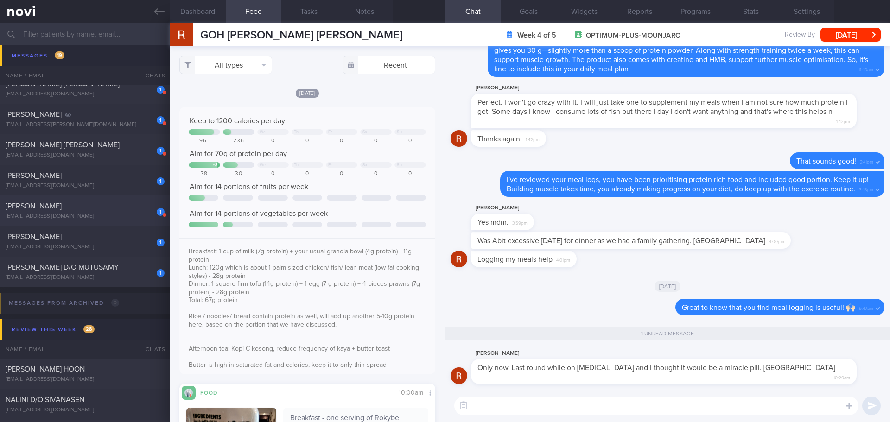
click at [91, 205] on div "TRIAGUSTIN SETIAWATI" at bounding box center [84, 206] width 157 height 9
type input "check appt"
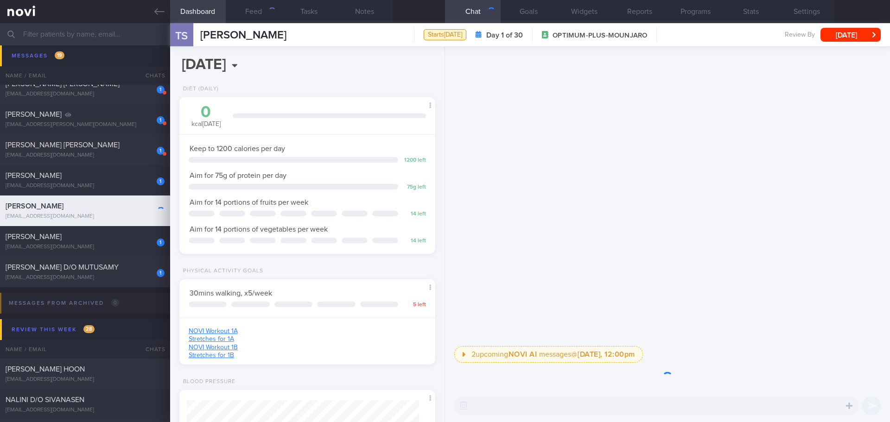
scroll to position [129, 233]
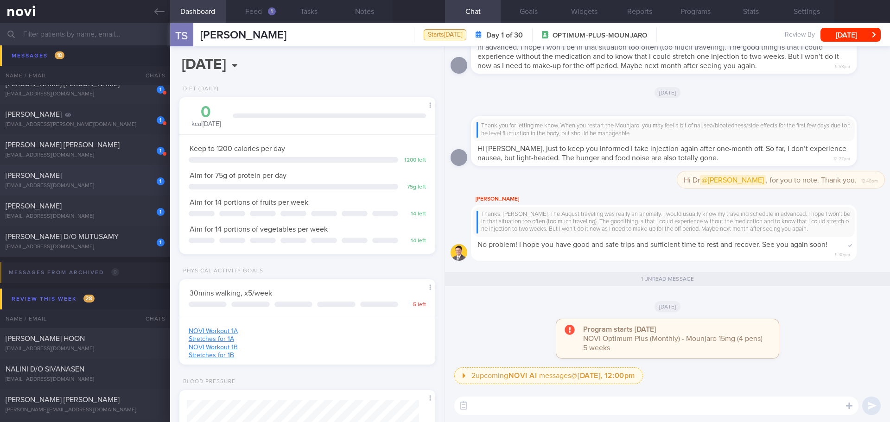
click at [62, 175] on span "SOFFY HARIYANTI BINTE ABDUL RAHIM" at bounding box center [34, 175] width 56 height 7
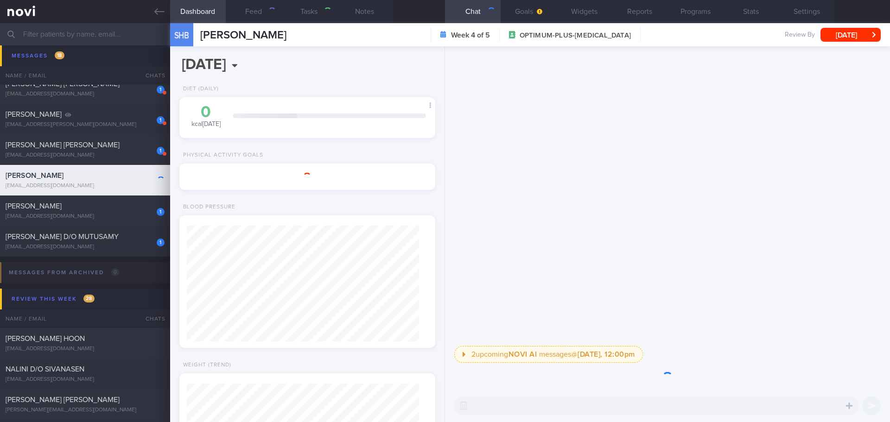
select select "7"
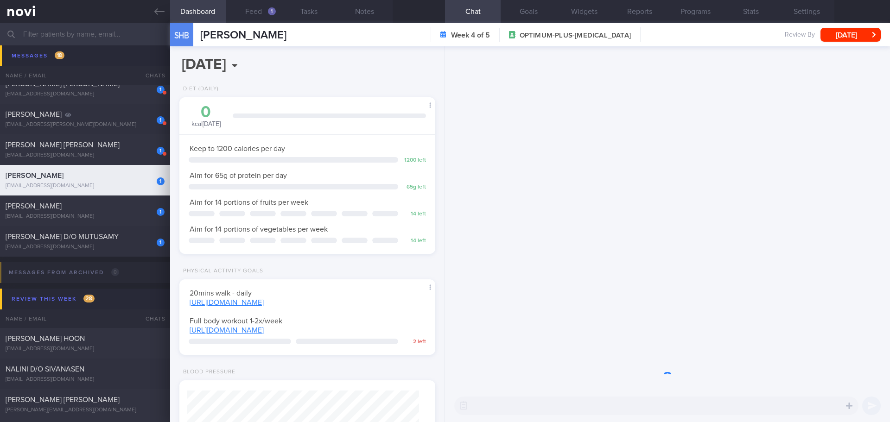
scroll to position [129, 233]
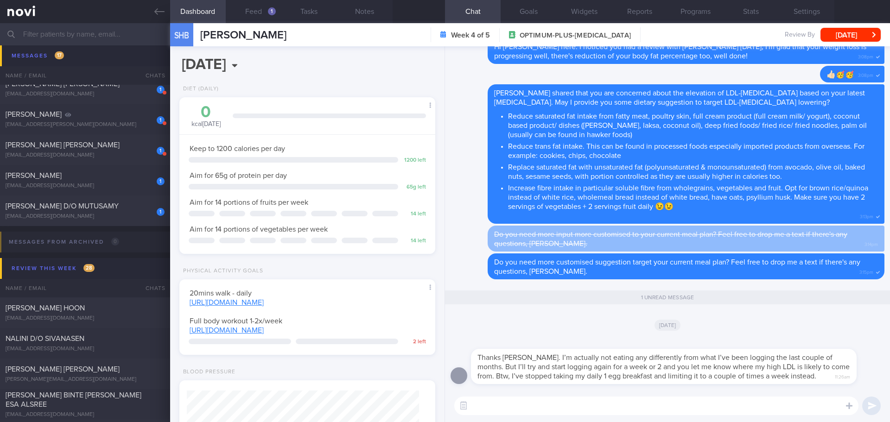
click at [833, 326] on div "[DATE]" at bounding box center [668, 325] width 434 height 26
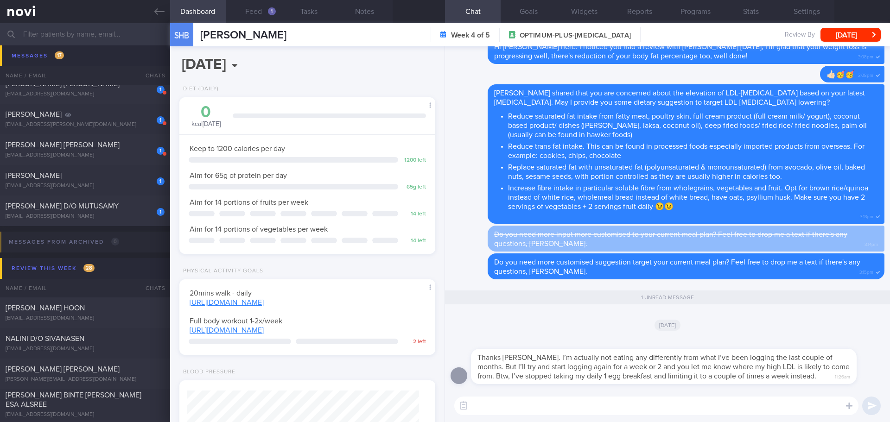
click at [833, 326] on div "[DATE]" at bounding box center [668, 325] width 434 height 26
click at [256, 12] on button "Feed 1" at bounding box center [254, 11] width 56 height 23
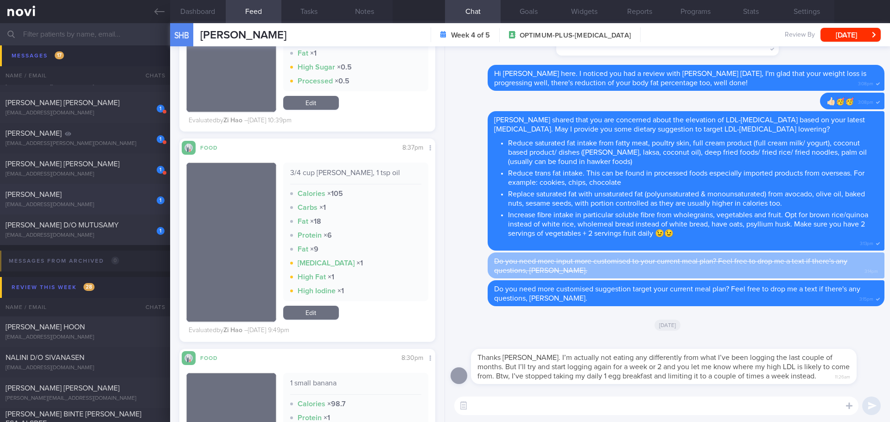
scroll to position [464, 0]
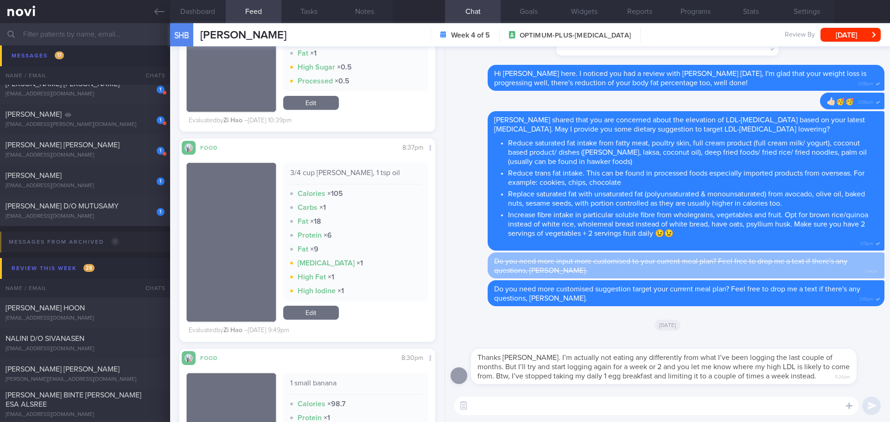
click at [530, 405] on textarea at bounding box center [656, 406] width 404 height 19
type textarea "Y"
type textarea "No problem, Ms Soffy. It's a good idea to resume meal logging so I can further …"
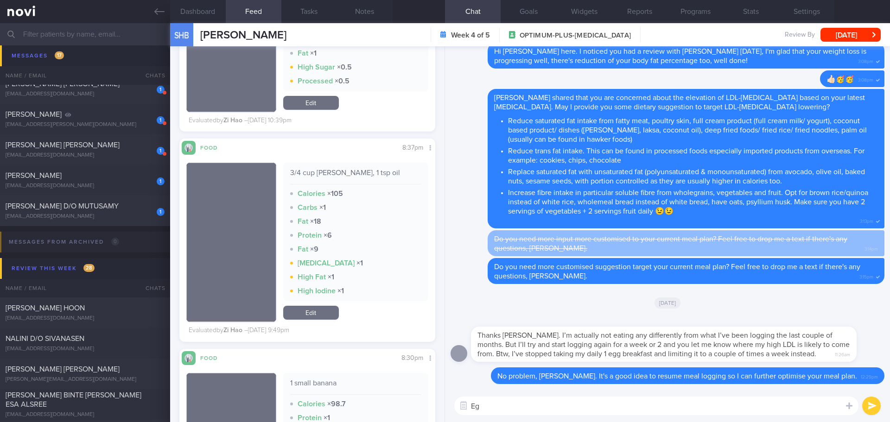
type textarea "E"
type textarea "The recommendation for egg"
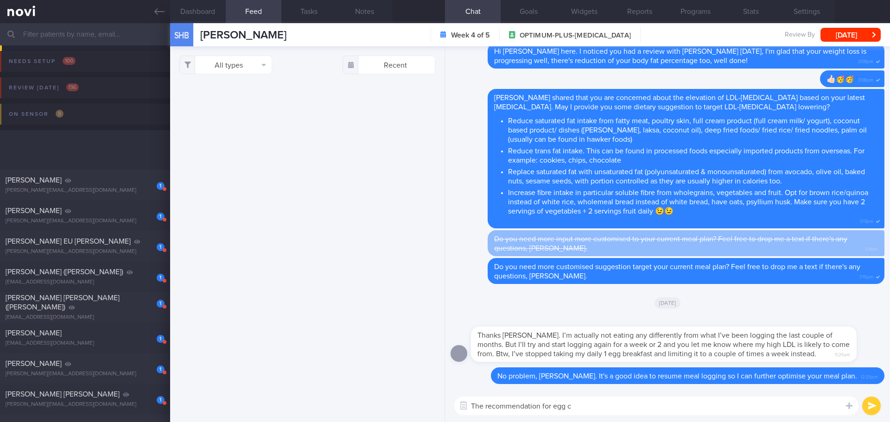
select select "7"
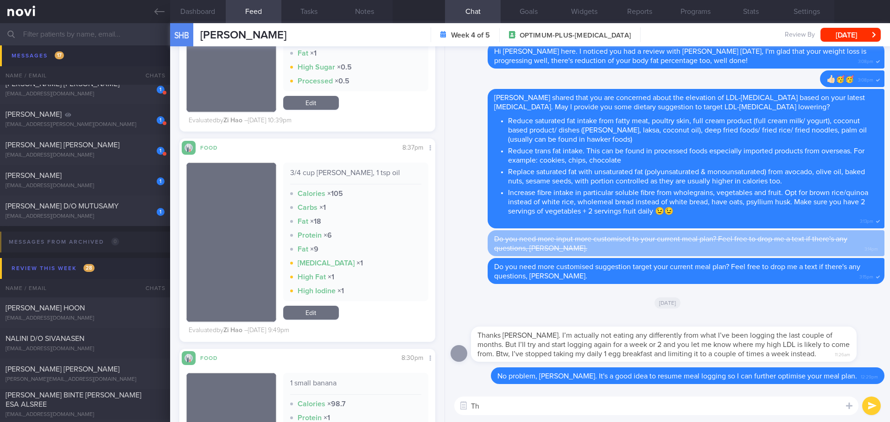
type textarea "T"
type textarea "e"
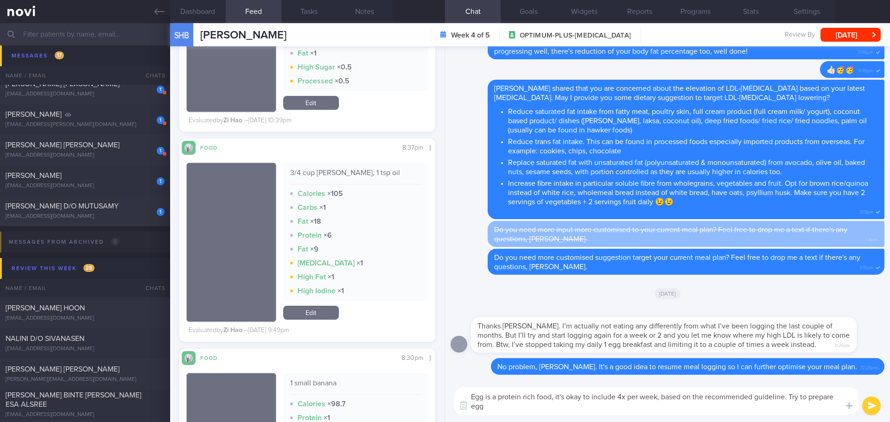
scroll to position [0, 0]
drag, startPoint x: 807, startPoint y: 396, endPoint x: 790, endPoint y: 399, distance: 17.6
click at [790, 399] on textarea "Egg is a protein rich food, it's okay to include 4x per week, based on the reco…" at bounding box center [656, 402] width 404 height 28
click at [791, 396] on textarea "Egg is a protein rich food, it's okay to include 4x per week, based on the reco…" at bounding box center [656, 402] width 404 height 28
click at [635, 404] on textarea "Egg is a protein rich food, it's okay to include 4x per week, based on the reco…" at bounding box center [656, 402] width 404 height 28
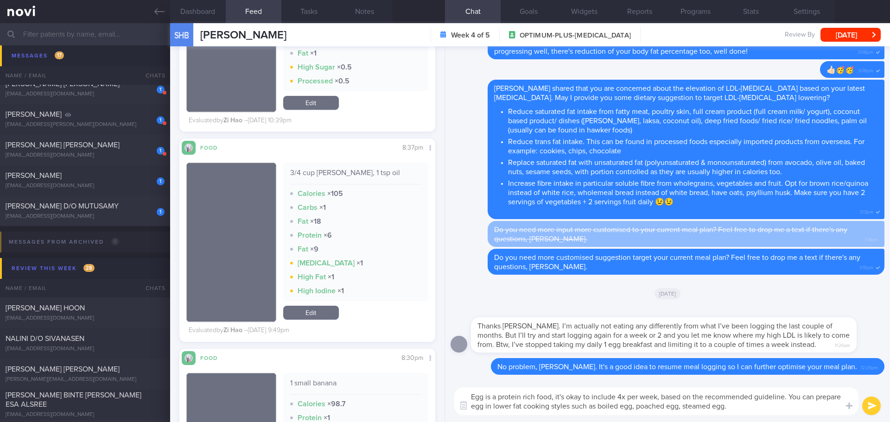
click at [804, 399] on textarea "Egg is a protein rich food, it's okay to include 4x per week, based on the reco…" at bounding box center [656, 402] width 404 height 28
drag, startPoint x: 518, startPoint y: 408, endPoint x: 510, endPoint y: 409, distance: 7.5
click at [510, 409] on textarea "Egg is a protein rich food, it's okay to include 4x per week, based on the reco…" at bounding box center [656, 402] width 404 height 28
type textarea "Egg is a protein rich food, it's okay to include 4x per week, based on the reco…"
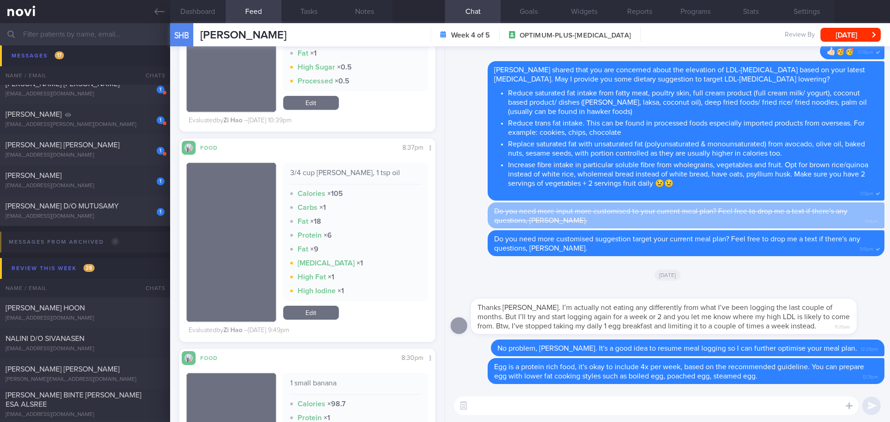
click at [510, 409] on textarea at bounding box center [656, 406] width 404 height 19
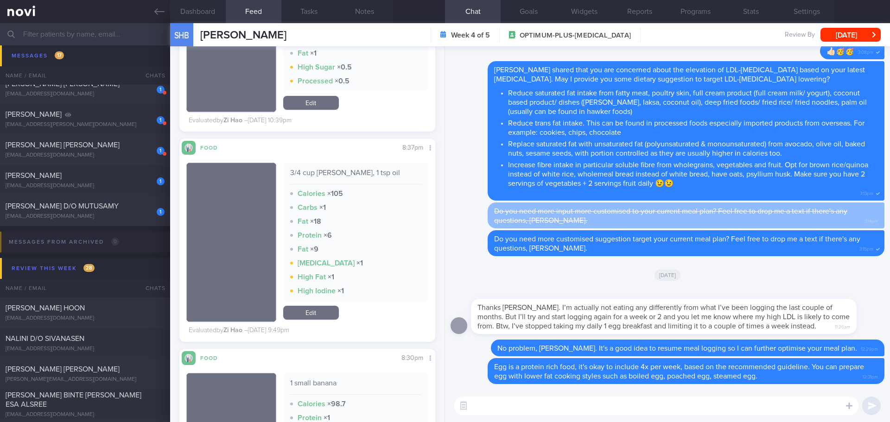
click at [510, 409] on textarea at bounding box center [656, 406] width 404 height 19
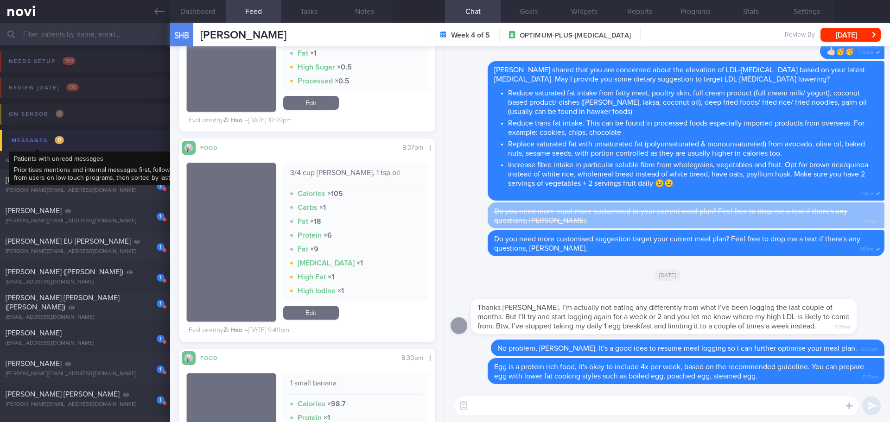
click at [48, 142] on div "Messages 17" at bounding box center [37, 140] width 57 height 13
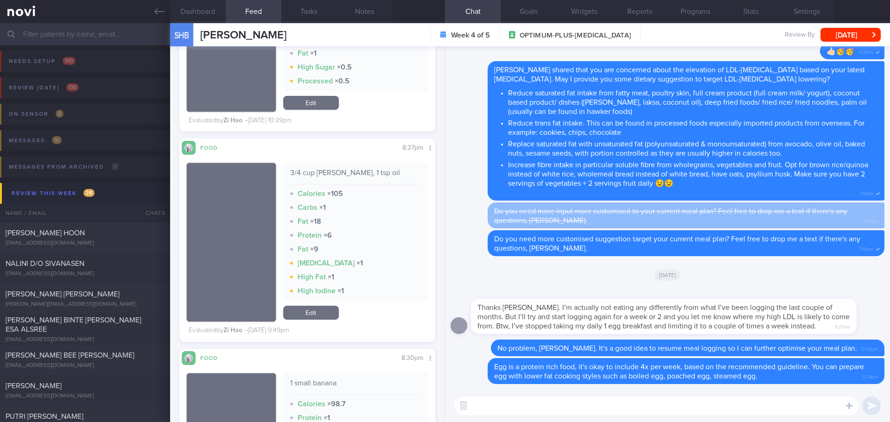
click at [61, 36] on input "text" at bounding box center [445, 34] width 890 height 22
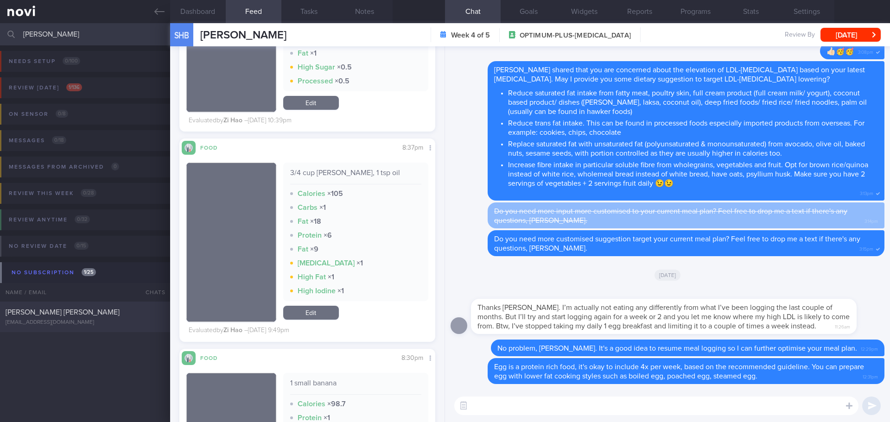
type input "eugene"
click at [50, 320] on div "[EMAIL_ADDRESS][DOMAIN_NAME]" at bounding box center [85, 323] width 159 height 7
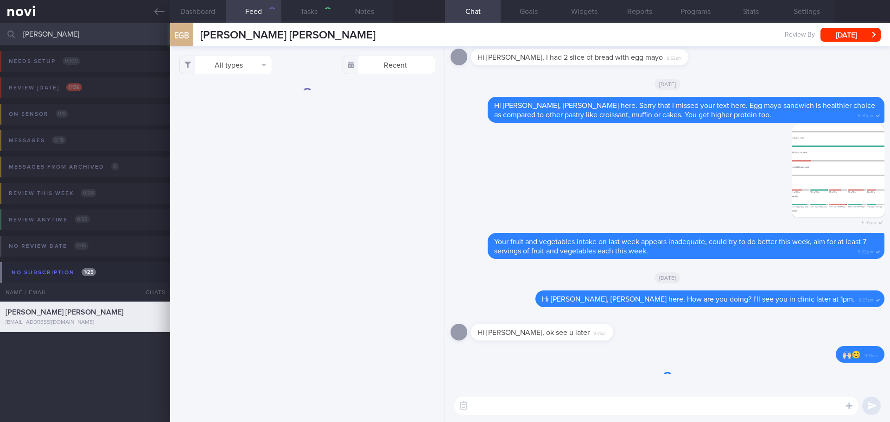
select select "8"
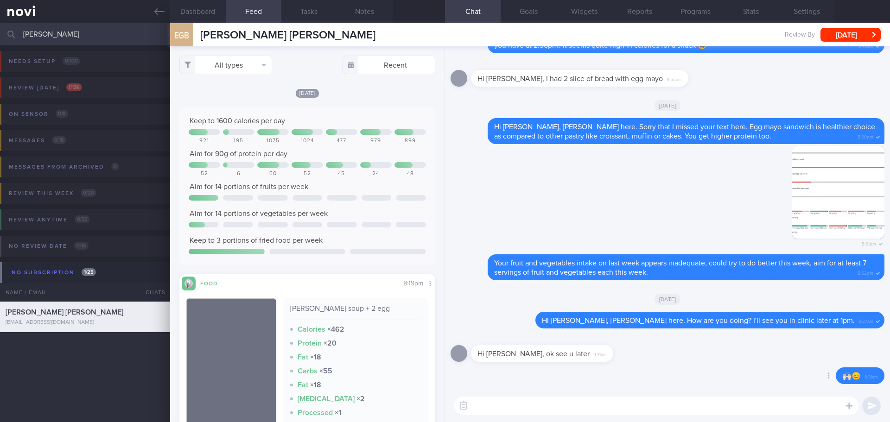
click at [640, 376] on div "Delete 🙌🏻😊 9:31am" at bounding box center [668, 379] width 434 height 22
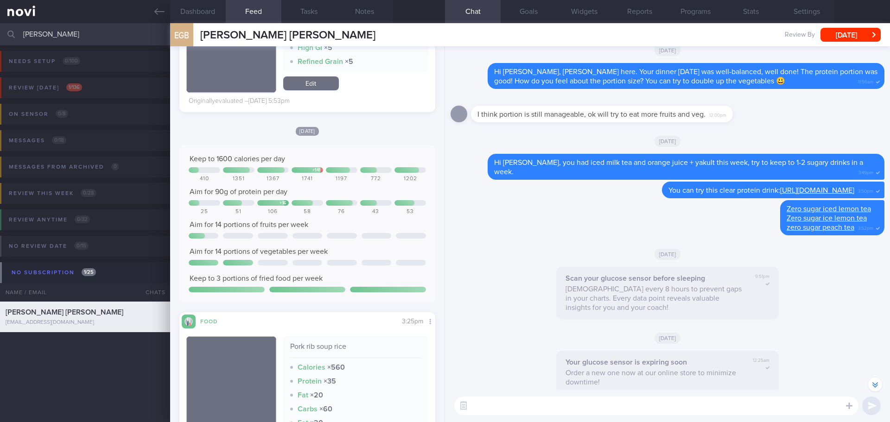
scroll to position [-594, 0]
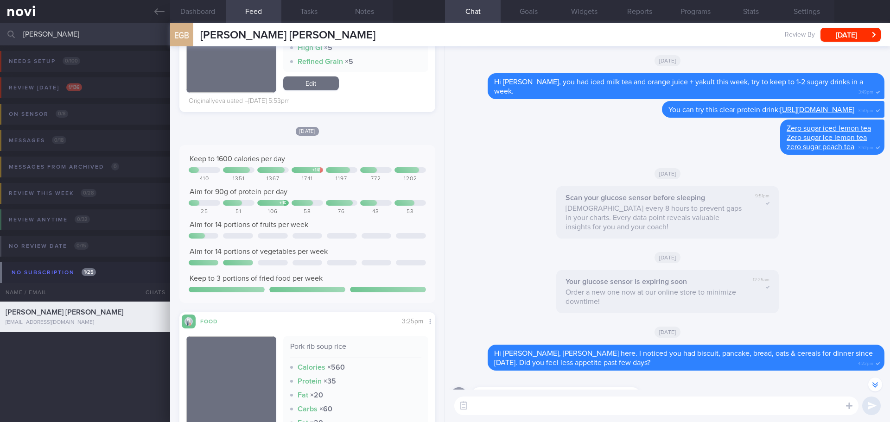
click at [385, 138] on div "Sun, 7 Sep Keep to 1600 calories per day + 141 410 1351 1367 1741 1197 772 1202…" at bounding box center [307, 321] width 256 height 390
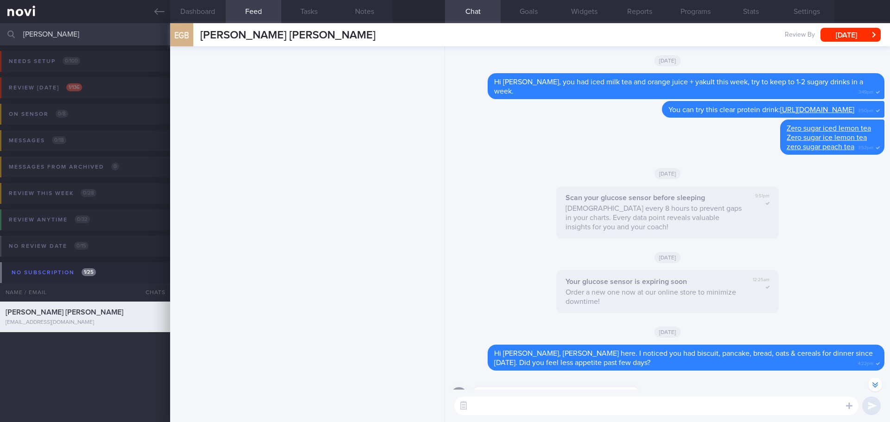
scroll to position [0, 0]
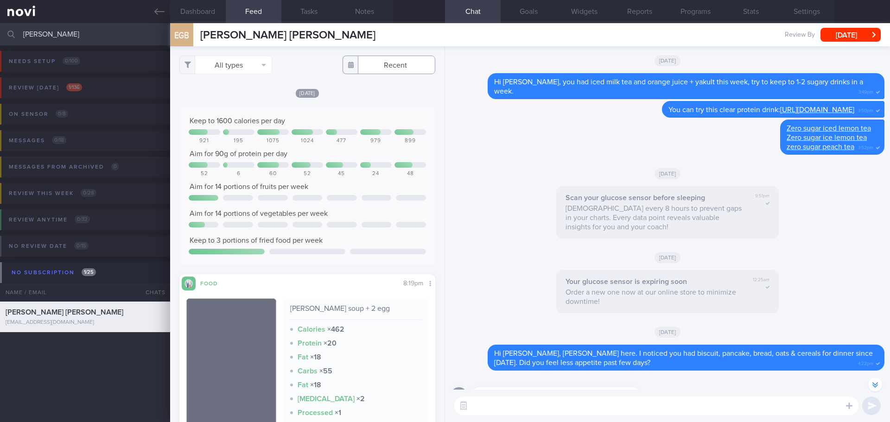
click at [378, 68] on input "text" at bounding box center [389, 65] width 93 height 19
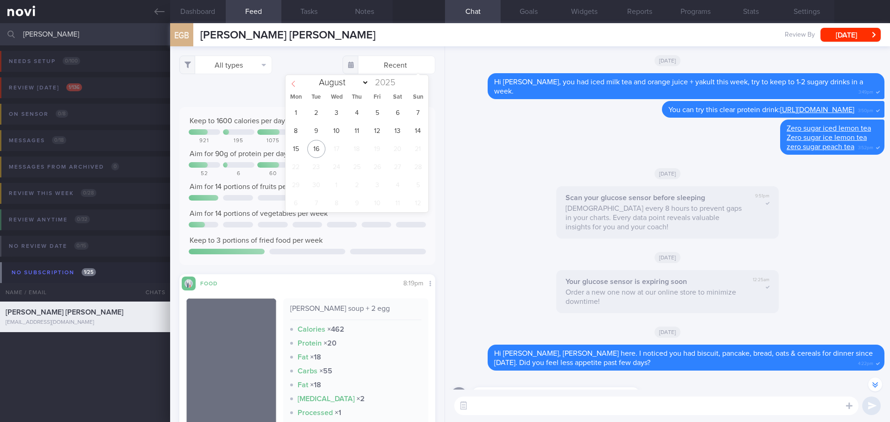
click at [297, 87] on span at bounding box center [294, 83] width 16 height 16
select select "7"
click at [333, 154] on span "13" at bounding box center [336, 149] width 18 height 18
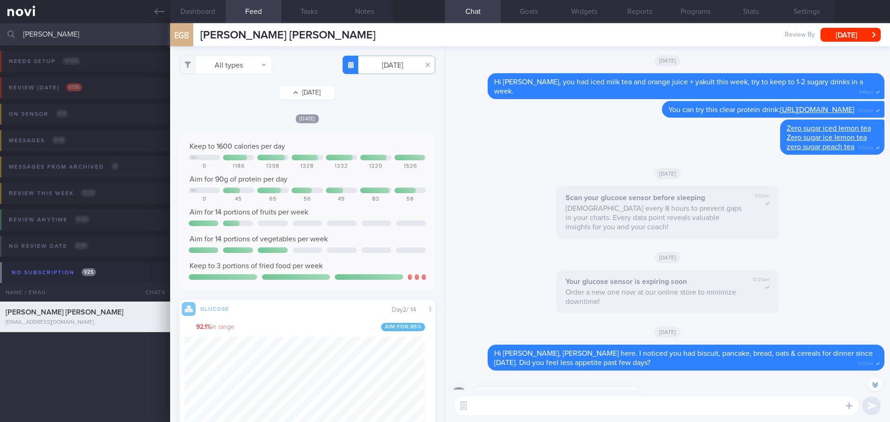
click at [291, 95] on button "Thu, 14 Aug" at bounding box center [308, 93] width 56 height 14
click at [306, 89] on button "Fri, 15 Aug" at bounding box center [308, 93] width 56 height 14
click at [312, 89] on button "[DATE]" at bounding box center [308, 93] width 56 height 14
click at [301, 89] on button "[DATE]" at bounding box center [308, 93] width 56 height 14
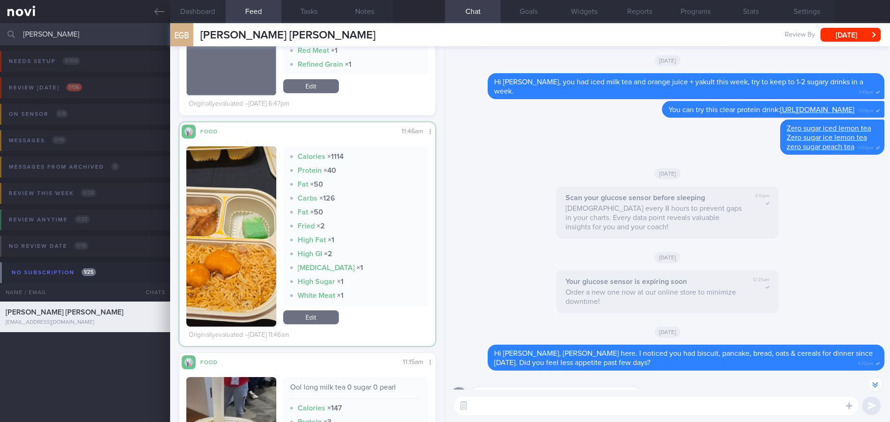
scroll to position [559, 0]
click at [237, 273] on button "button" at bounding box center [231, 237] width 90 height 180
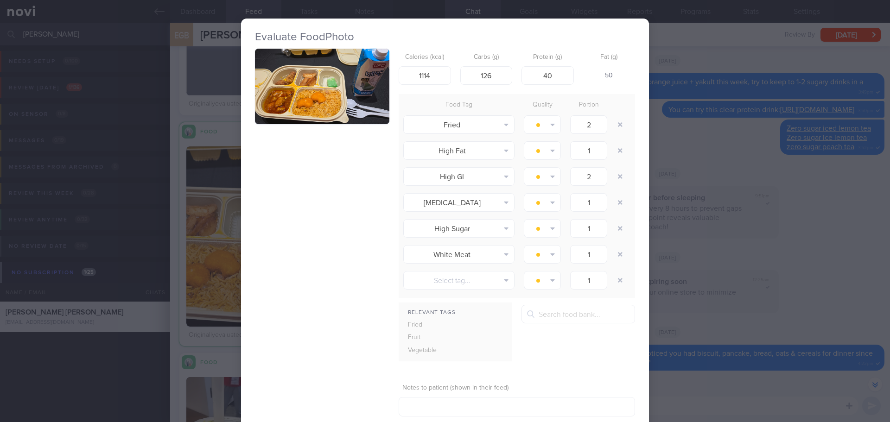
click at [300, 102] on button "button" at bounding box center [322, 87] width 134 height 76
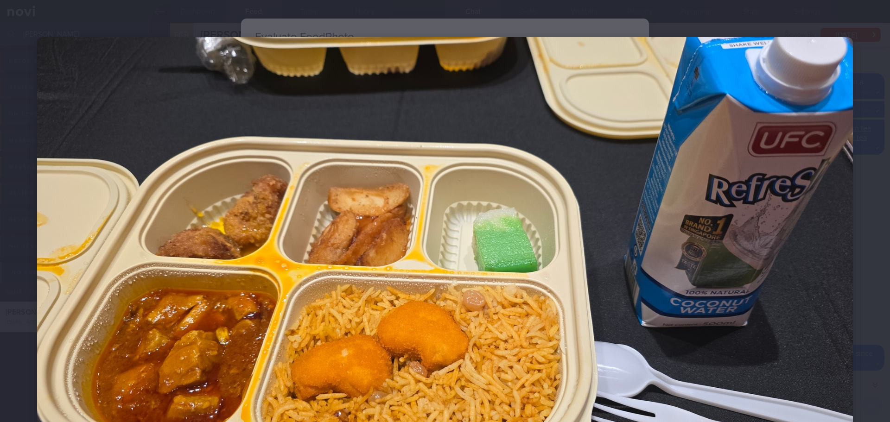
click at [858, 183] on div at bounding box center [445, 267] width 890 height 534
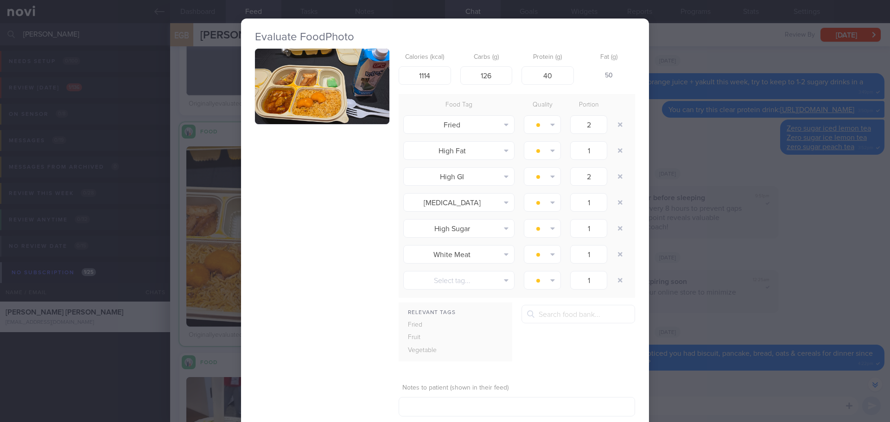
click at [269, 94] on button "button" at bounding box center [322, 87] width 134 height 76
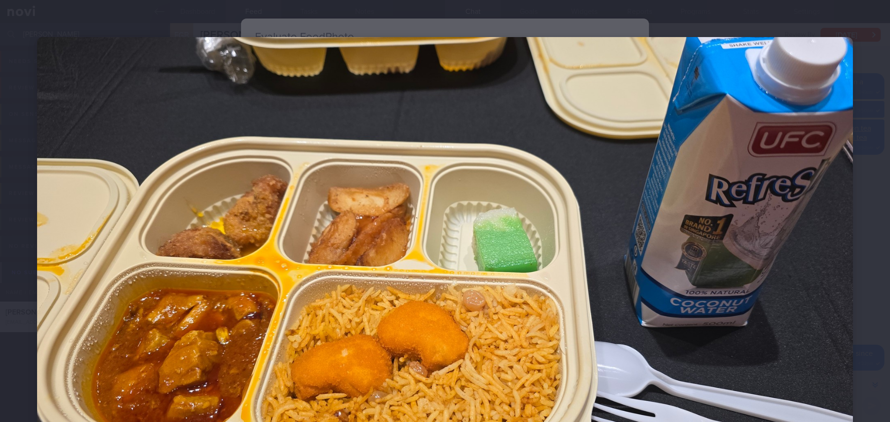
click at [867, 148] on div at bounding box center [445, 267] width 890 height 534
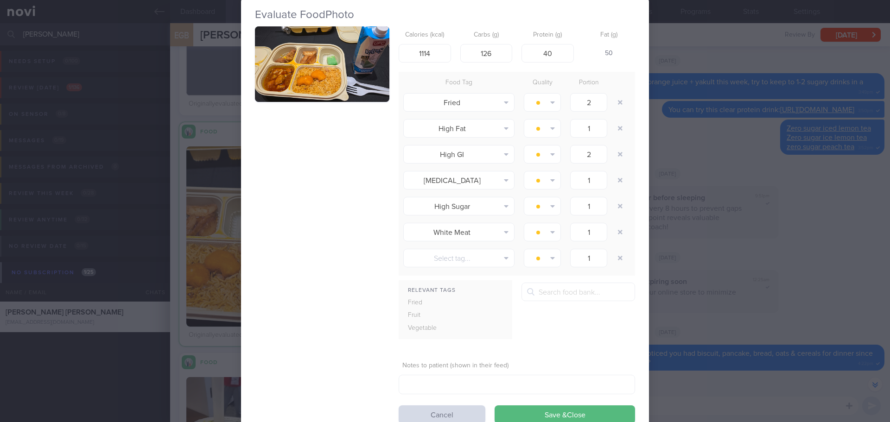
scroll to position [54, 0]
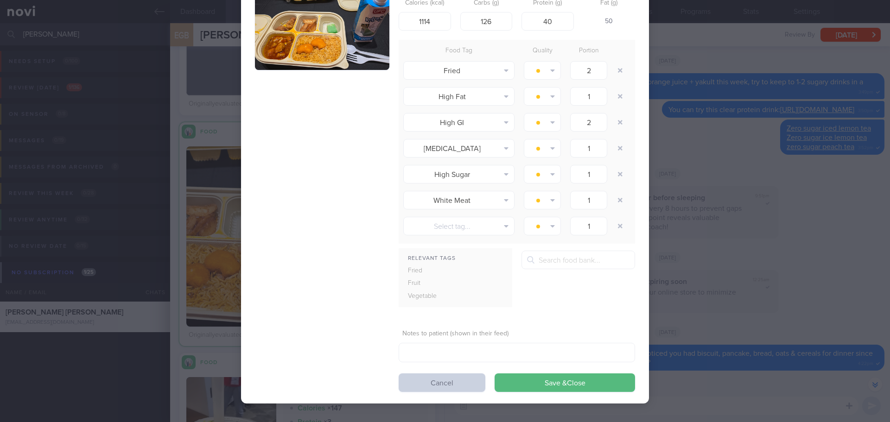
click at [437, 385] on button "Cancel" at bounding box center [442, 383] width 87 height 19
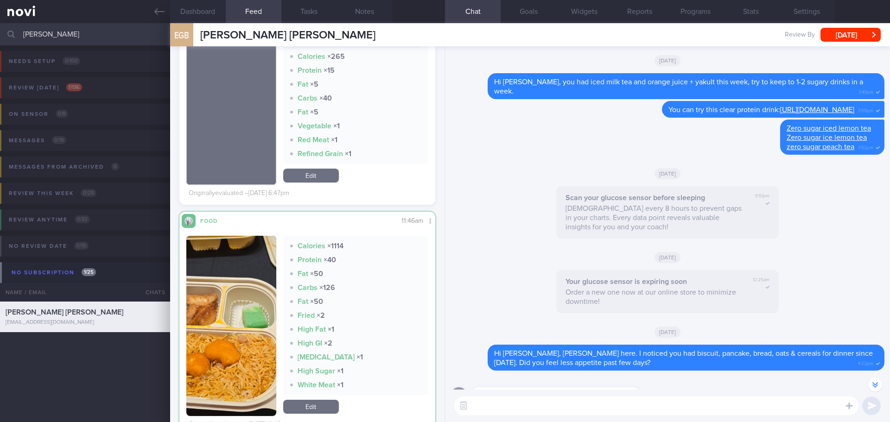
scroll to position [476, 0]
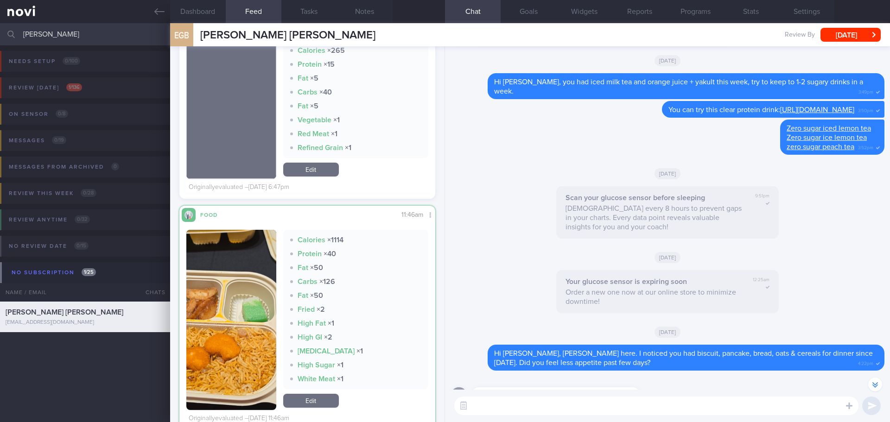
click at [209, 304] on button "button" at bounding box center [231, 320] width 90 height 180
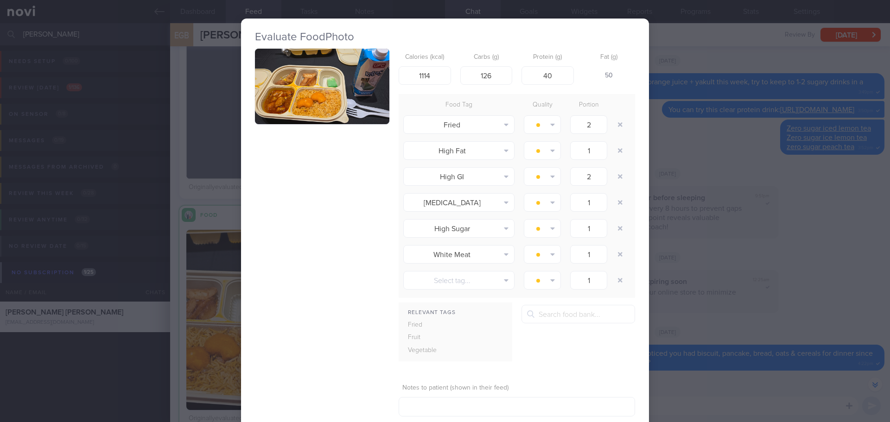
click at [281, 79] on button "button" at bounding box center [322, 87] width 134 height 76
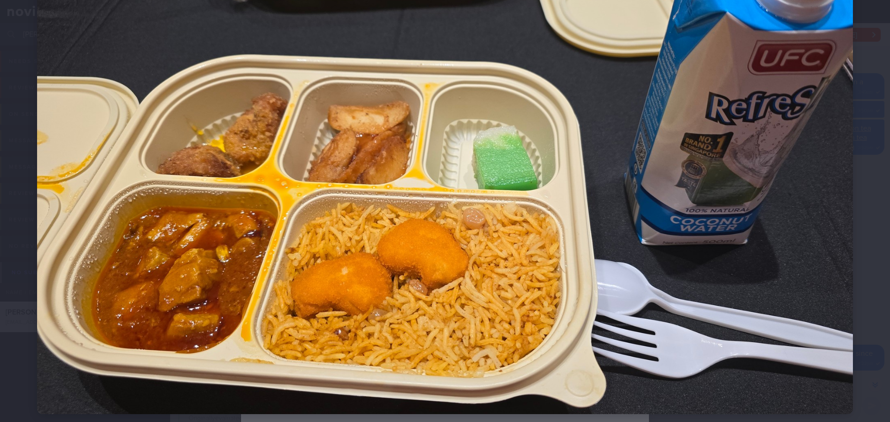
scroll to position [93, 0]
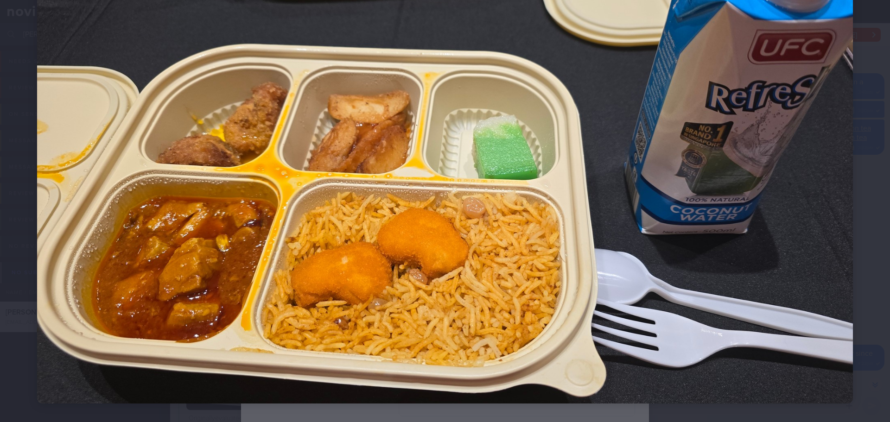
click at [868, 181] on div at bounding box center [445, 174] width 890 height 534
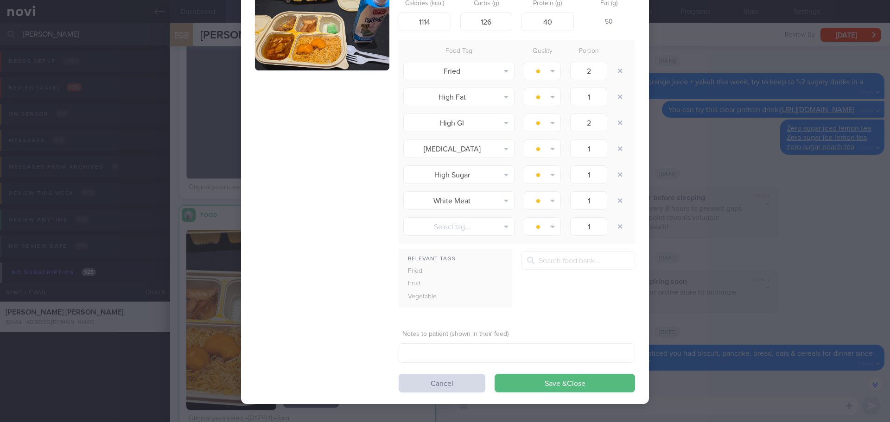
scroll to position [54, 0]
click at [458, 386] on button "Cancel" at bounding box center [442, 383] width 87 height 19
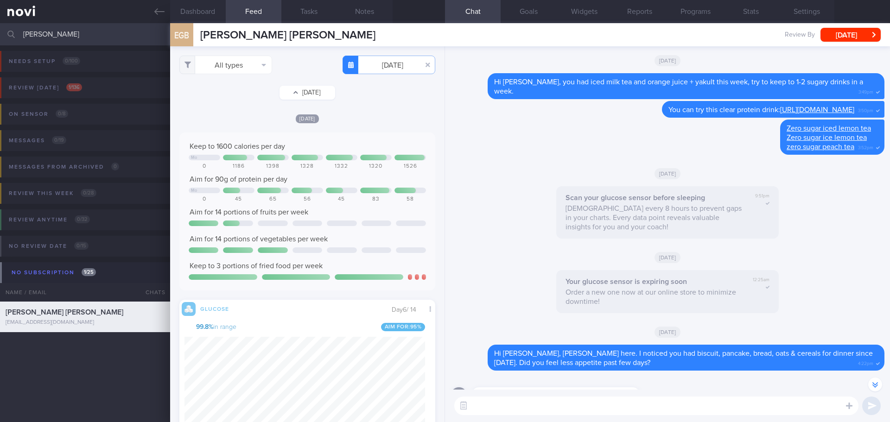
click at [306, 91] on button "[DATE]" at bounding box center [308, 93] width 56 height 14
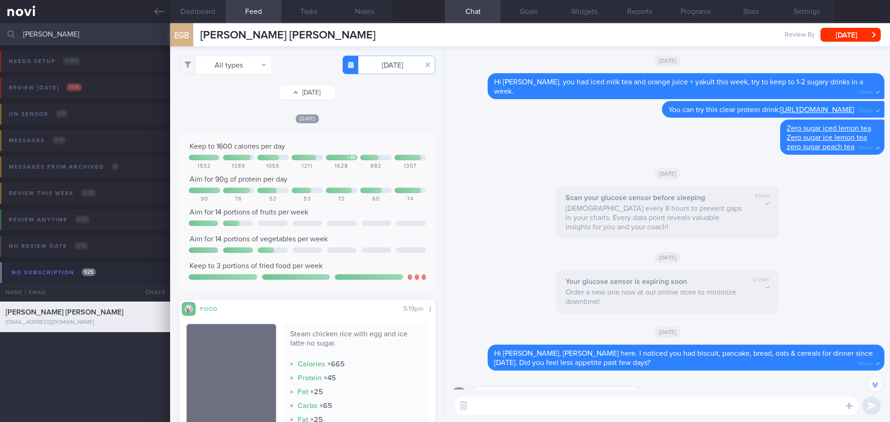
click at [307, 95] on button "[DATE]" at bounding box center [308, 93] width 56 height 14
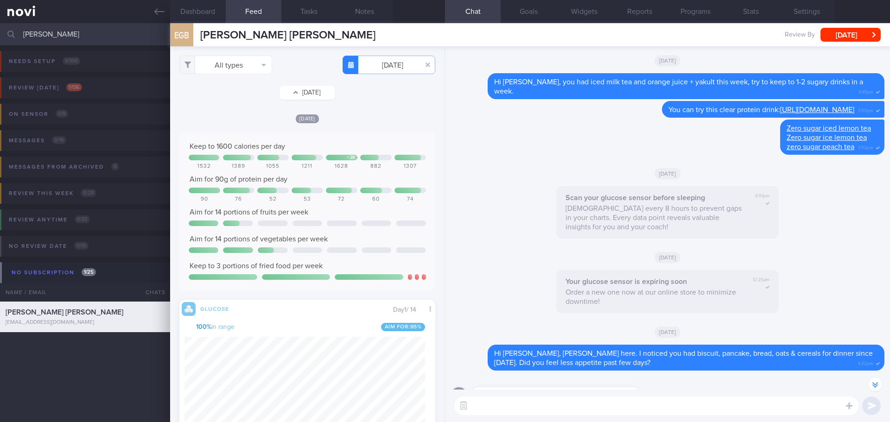
scroll to position [152, 241]
click at [307, 95] on button "[DATE]" at bounding box center [308, 93] width 56 height 14
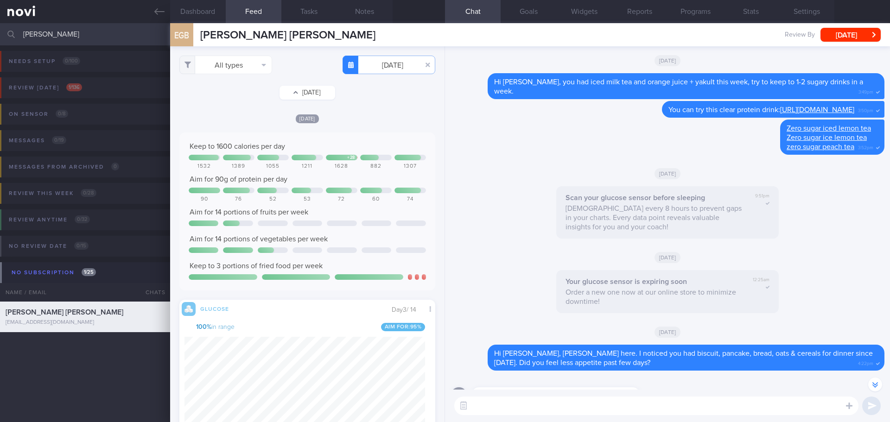
click at [307, 95] on button "[DATE]" at bounding box center [308, 93] width 56 height 14
click at [316, 96] on button "[DATE]" at bounding box center [308, 93] width 56 height 14
click at [298, 97] on button "[DATE]" at bounding box center [308, 93] width 56 height 14
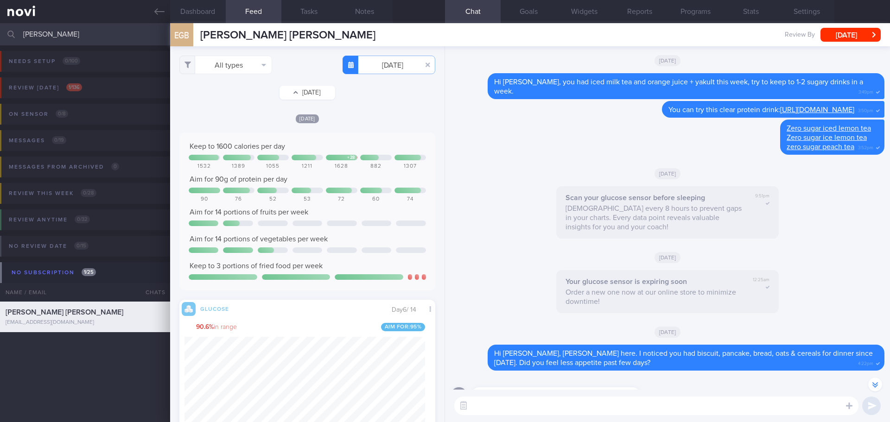
click at [298, 97] on button "[DATE]" at bounding box center [308, 93] width 56 height 14
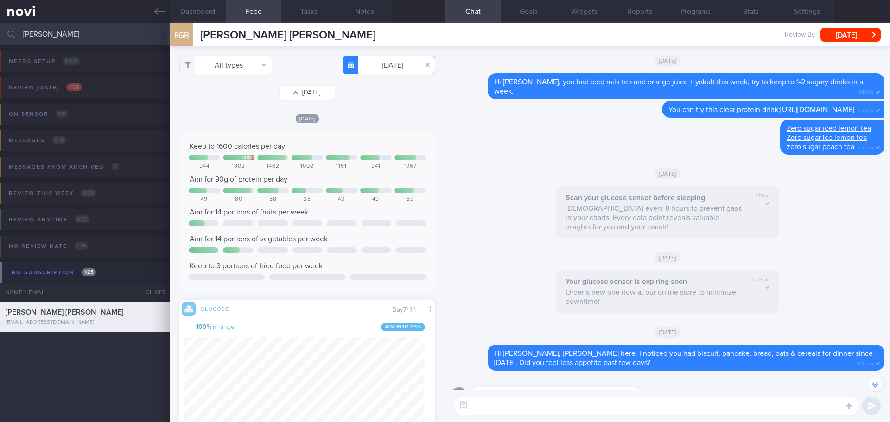
scroll to position [152, 241]
click at [298, 97] on button "[DATE]" at bounding box center [308, 93] width 56 height 14
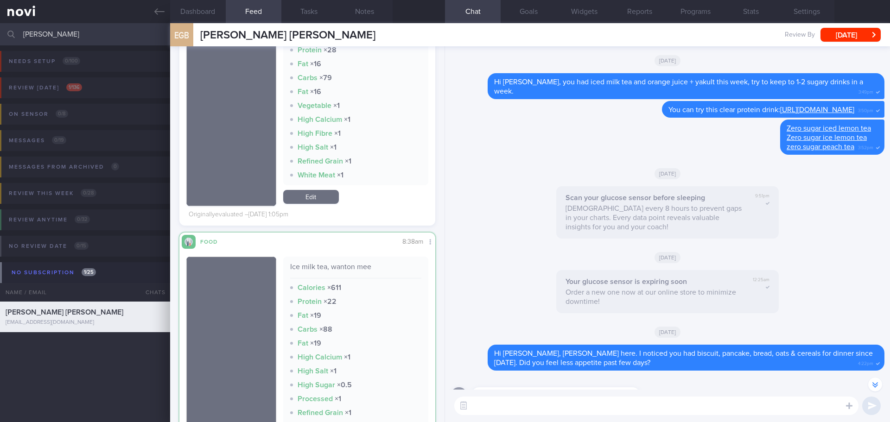
scroll to position [724, 0]
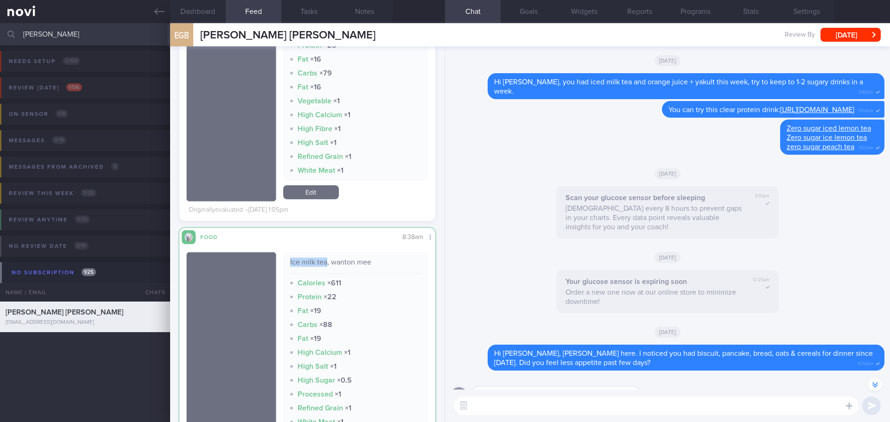
drag, startPoint x: 325, startPoint y: 259, endPoint x: 286, endPoint y: 263, distance: 39.2
click at [286, 263] on div "Ice milk tea, wanton mee Calories × 611 Protein × 22 Fat × 19 Carbs × 88 Fat × …" at bounding box center [356, 342] width 146 height 180
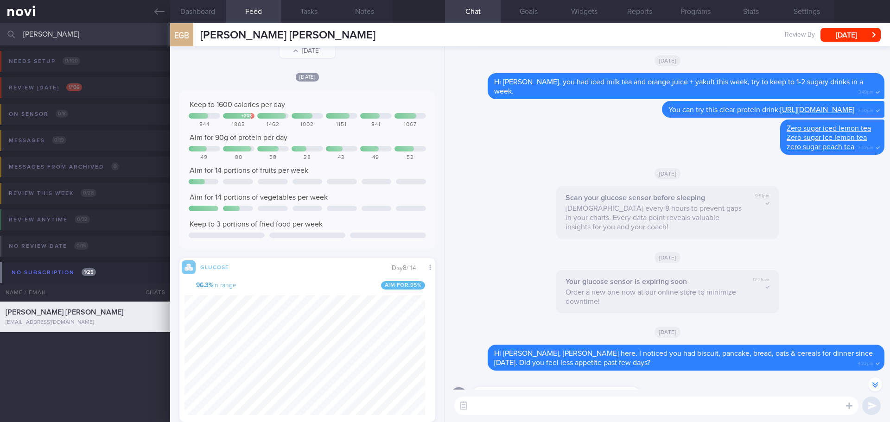
scroll to position [0, 0]
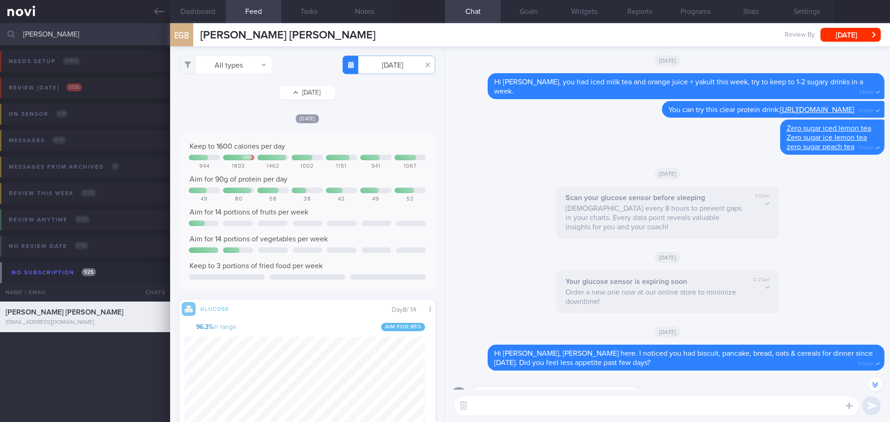
click at [302, 93] on button "[DATE]" at bounding box center [308, 93] width 56 height 14
click at [294, 96] on button "[DATE]" at bounding box center [308, 93] width 56 height 14
click at [309, 94] on button "[DATE]" at bounding box center [308, 93] width 56 height 14
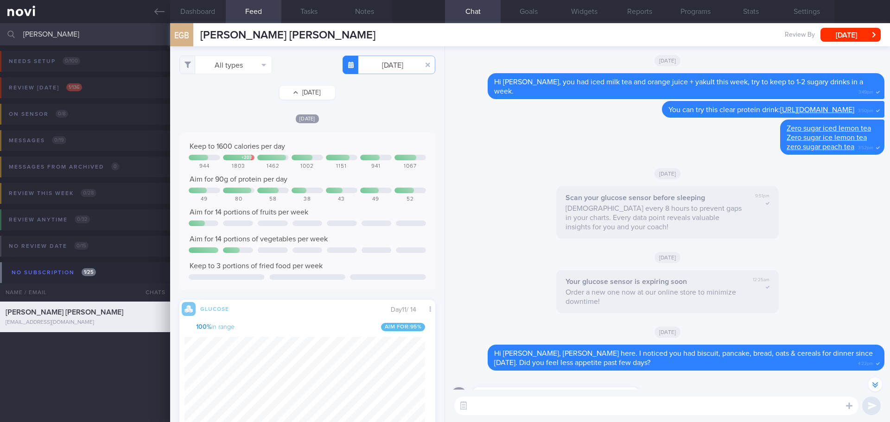
click at [309, 94] on button "[DATE]" at bounding box center [308, 93] width 56 height 14
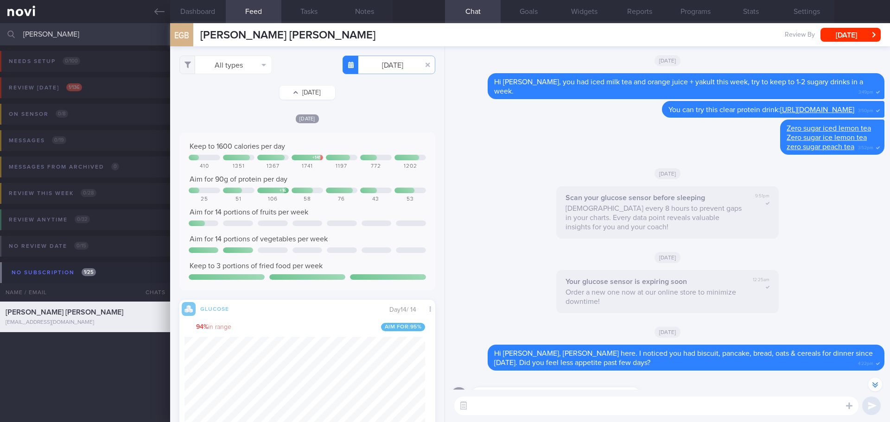
scroll to position [152, 241]
click at [309, 94] on button "[DATE]" at bounding box center [308, 93] width 56 height 14
type input "2025-09-03"
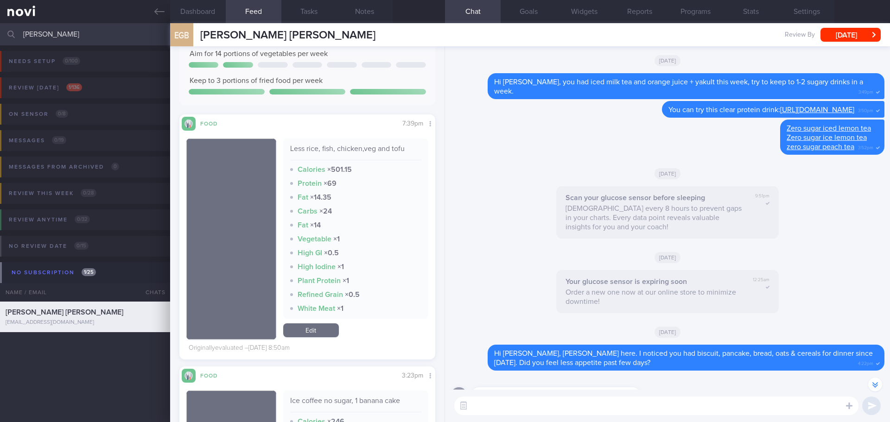
scroll to position [371, 0]
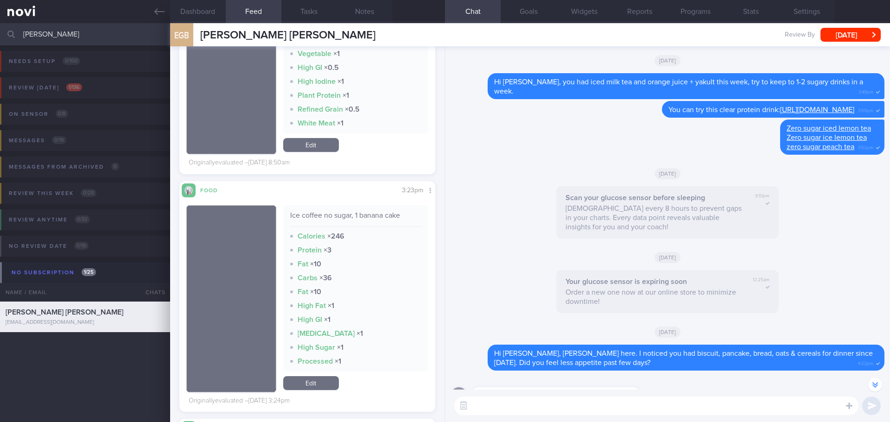
click at [377, 271] on div "Ice coffee no sugar, 1 banana cake Calories × 246 Protein × 3 Fat × 10 Carbs × …" at bounding box center [356, 288] width 146 height 166
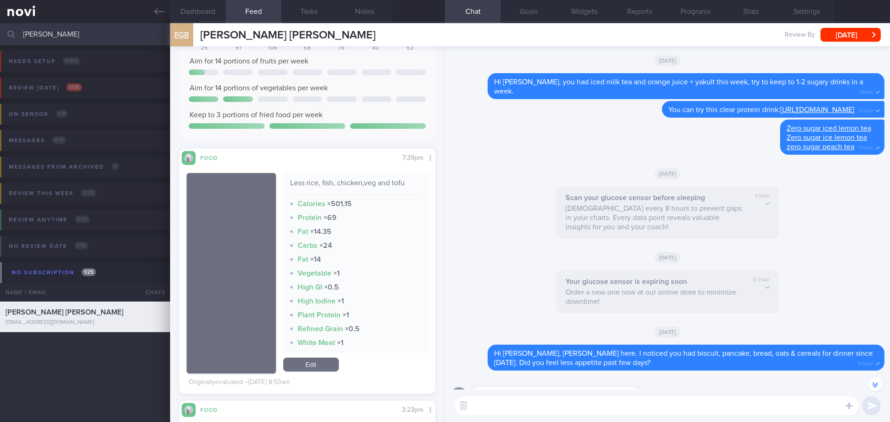
scroll to position [0, 0]
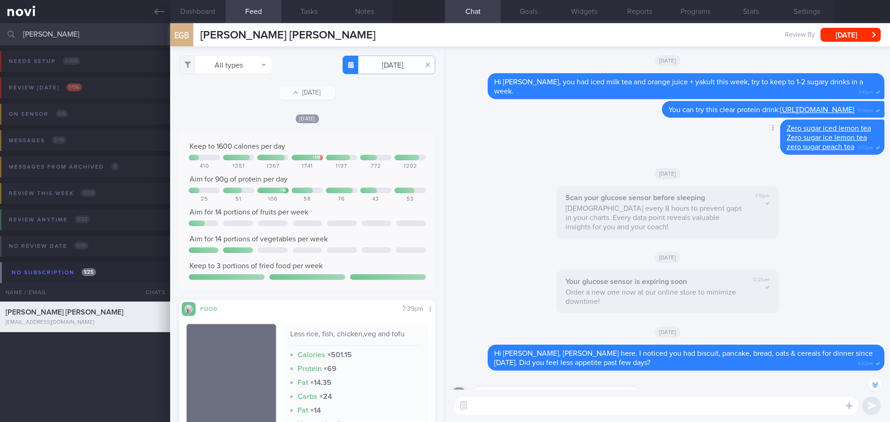
click at [471, 154] on div "Delete Zero sugar iced lemon tea Zero sugar ice lemon tea zero sugar peach tea …" at bounding box center [668, 140] width 434 height 41
click at [196, 19] on button "Dashboard" at bounding box center [198, 11] width 56 height 23
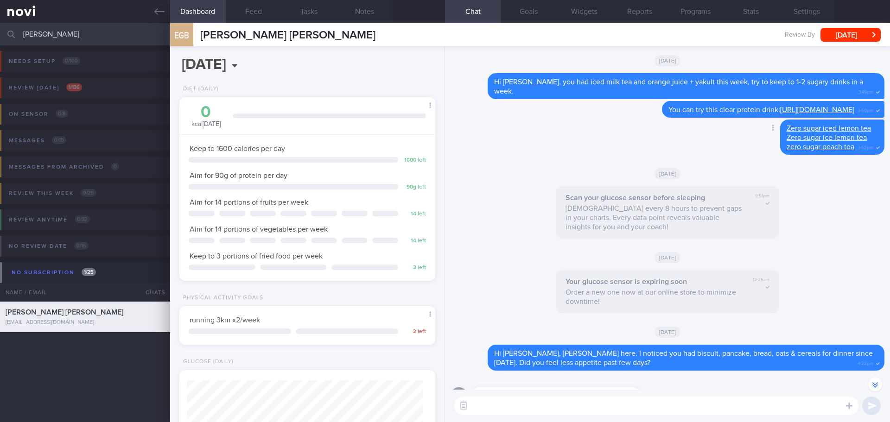
scroll to position [129, 233]
click at [465, 128] on div "Delete Zero sugar iced lemon tea Zero sugar ice lemon tea zero sugar peach tea …" at bounding box center [668, 140] width 434 height 41
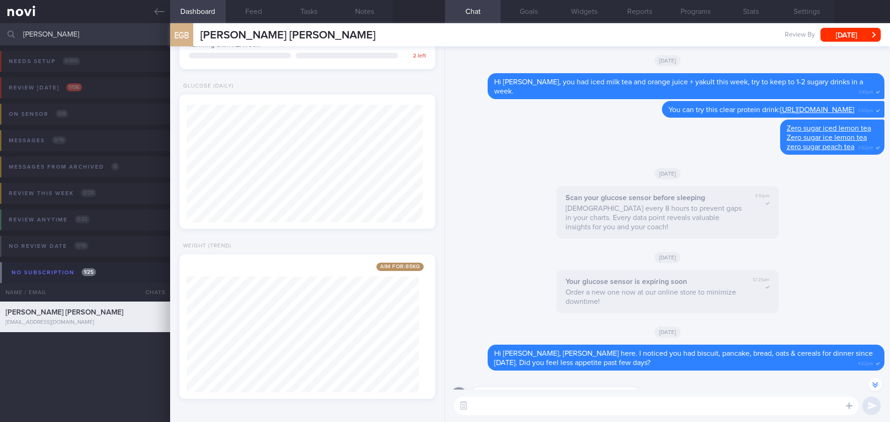
scroll to position [0, 0]
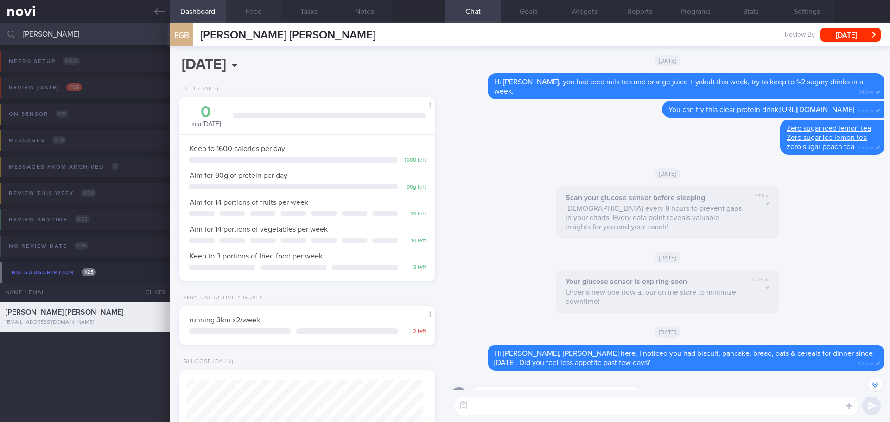
click at [254, 13] on button "Feed" at bounding box center [254, 11] width 56 height 23
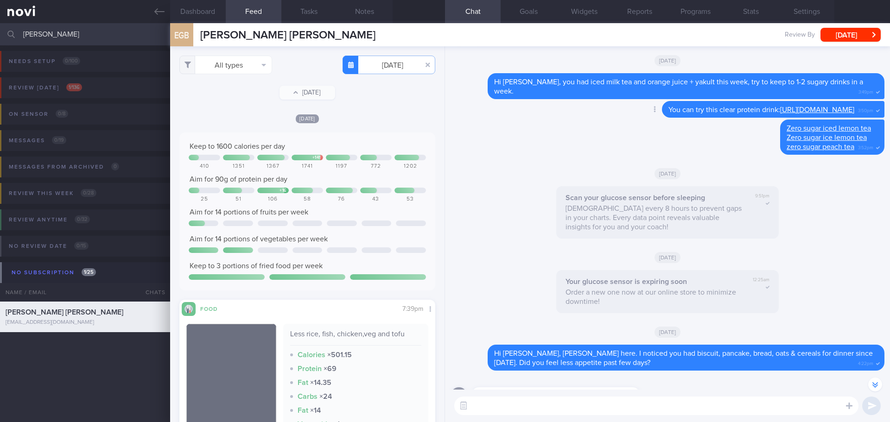
click at [457, 119] on div "Delete You can try this clear protein drink: https://www.fairprice.com.sg/produ…" at bounding box center [668, 110] width 434 height 19
click at [512, 189] on div "Scan your glucose sensor before sleeping Scan every 8 hours to prevent gaps in …" at bounding box center [668, 215] width 434 height 58
click at [499, 187] on div "Scan your glucose sensor before sleeping Scan every 8 hours to prevent gaps in …" at bounding box center [668, 215] width 434 height 58
drag, startPoint x: 60, startPoint y: 32, endPoint x: -69, endPoint y: 41, distance: 128.8
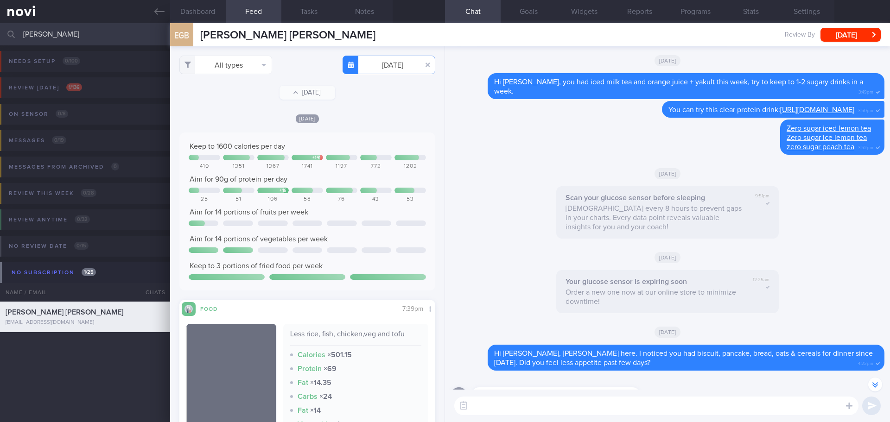
click at [0, 41] on html "You are offline! Some functionality will be unavailable Patients New Users Coac…" at bounding box center [445, 211] width 890 height 422
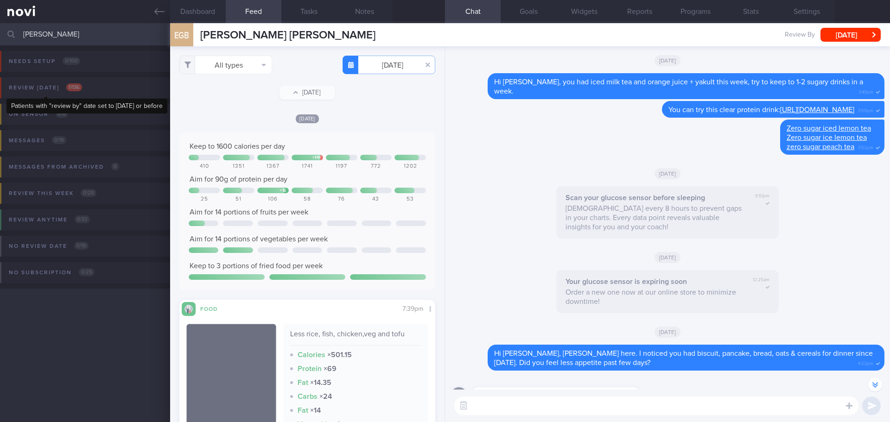
type input "eric lim"
click at [59, 93] on div "Review [DATE] 1 / 136" at bounding box center [45, 88] width 78 height 13
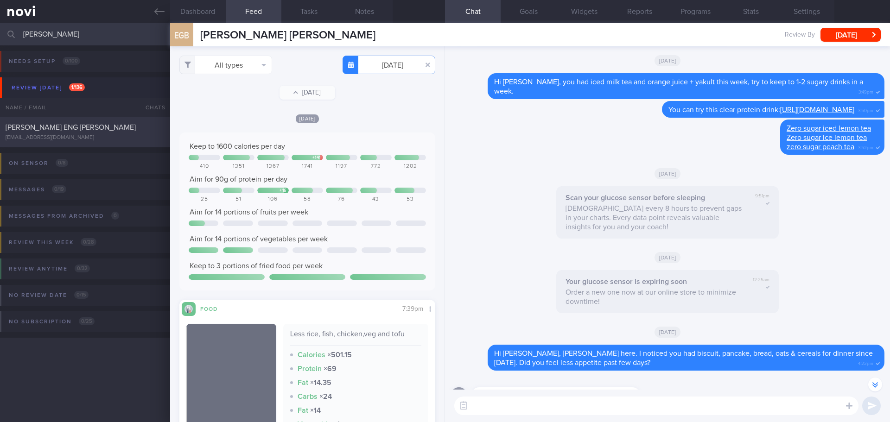
click at [74, 135] on div "ericlimej@gmail.com" at bounding box center [85, 137] width 159 height 7
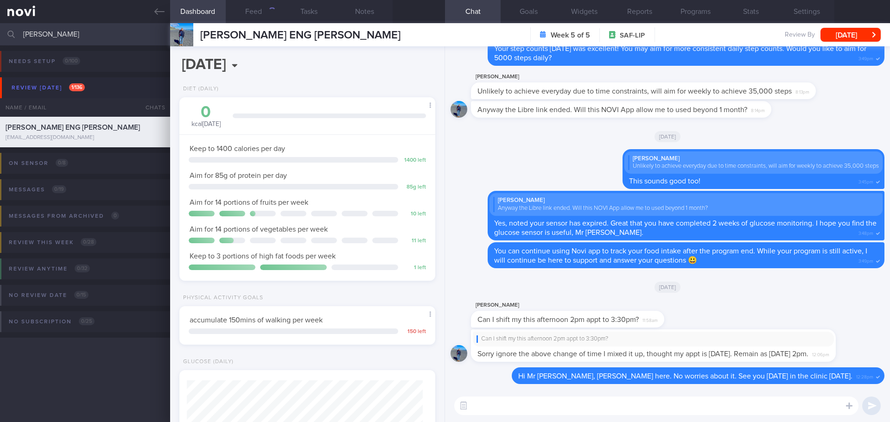
scroll to position [129, 233]
click at [262, 10] on button "Feed" at bounding box center [254, 11] width 56 height 23
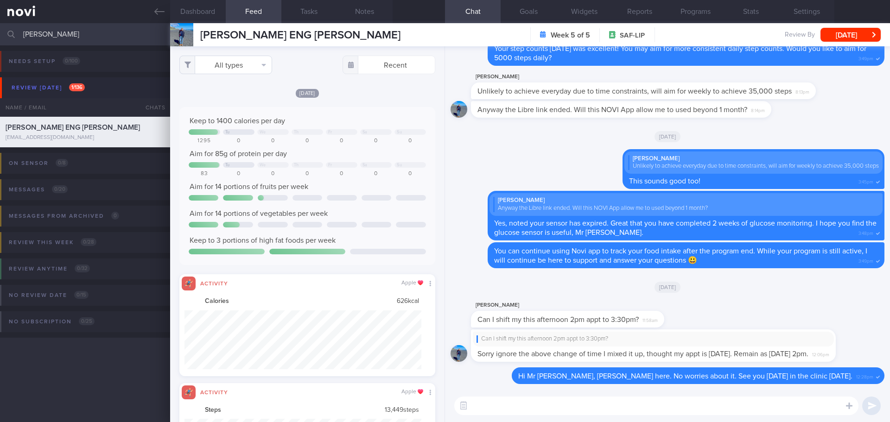
click at [244, 56] on button "All types" at bounding box center [225, 65] width 93 height 19
click at [230, 93] on button "Activity" at bounding box center [226, 97] width 92 height 14
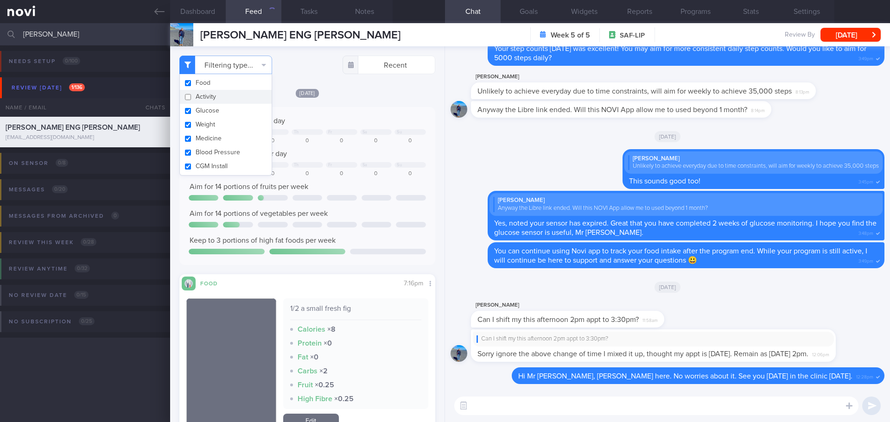
checkbox input "false"
click at [368, 99] on div "Yesterday Keep to 1400 calories per day Tu We Th Fr Sa Su 1295 0 0 0 0 0 0 Aim …" at bounding box center [307, 269] width 256 height 362
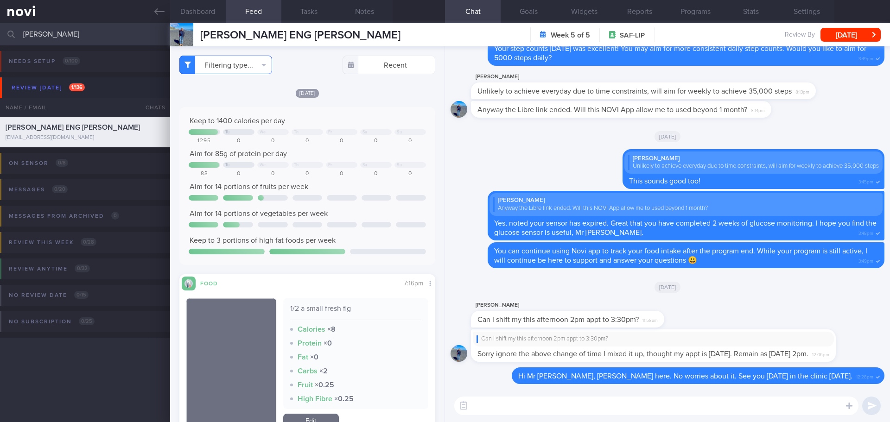
click at [267, 68] on button "Filtering type..." at bounding box center [225, 65] width 93 height 19
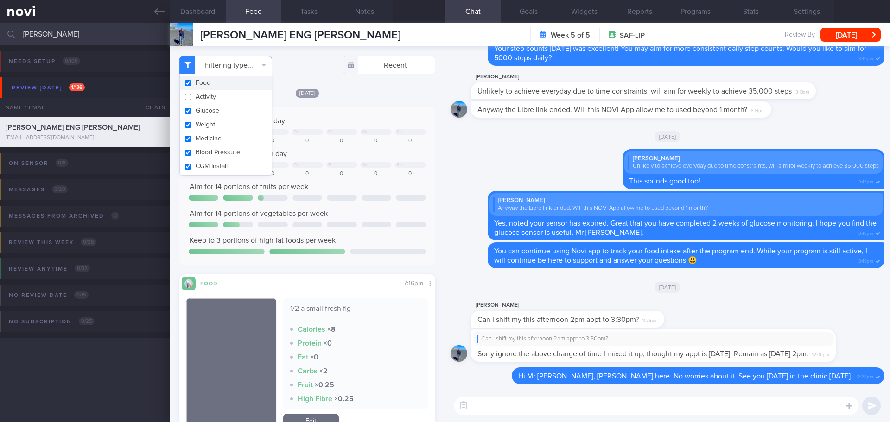
click at [307, 71] on div "Filtering type... Food Activity Glucose Weight Medicine Blood Pressure CGM Inst…" at bounding box center [307, 65] width 256 height 19
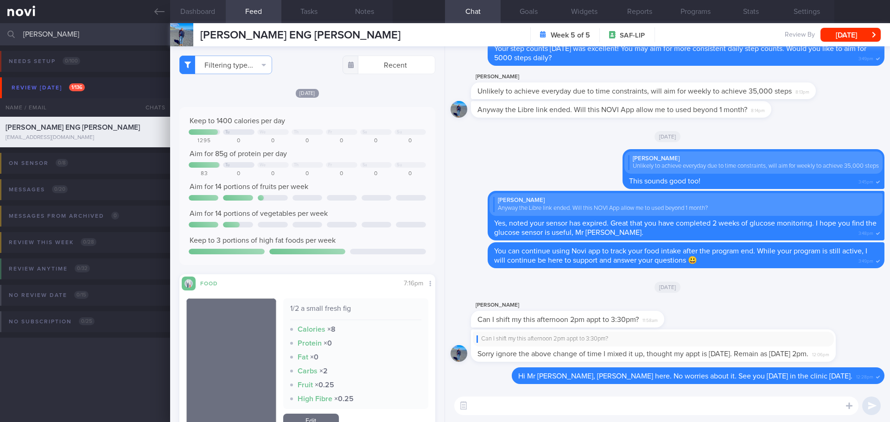
click at [184, 11] on button "Dashboard" at bounding box center [198, 11] width 56 height 23
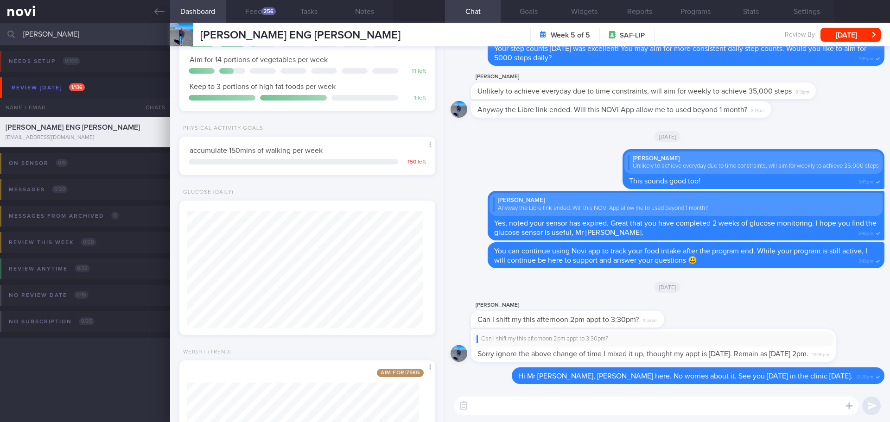
scroll to position [276, 0]
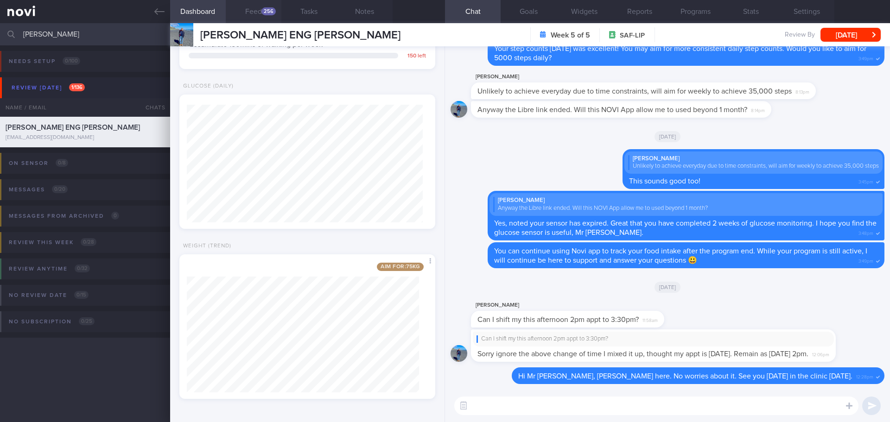
click at [260, 12] on button "Feed 256" at bounding box center [254, 11] width 56 height 23
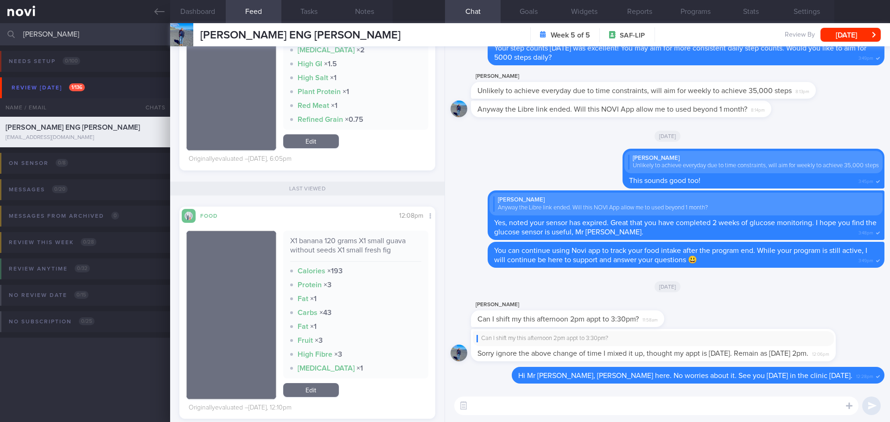
scroll to position [928, 0]
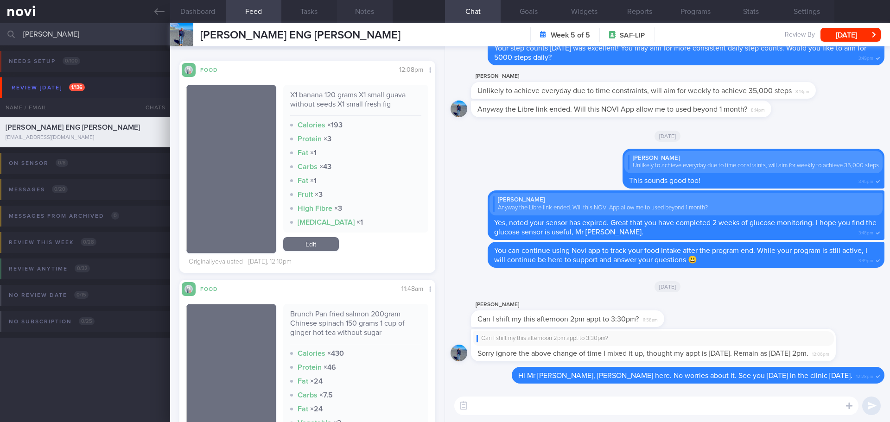
click at [369, 16] on button "Notes" at bounding box center [365, 11] width 56 height 23
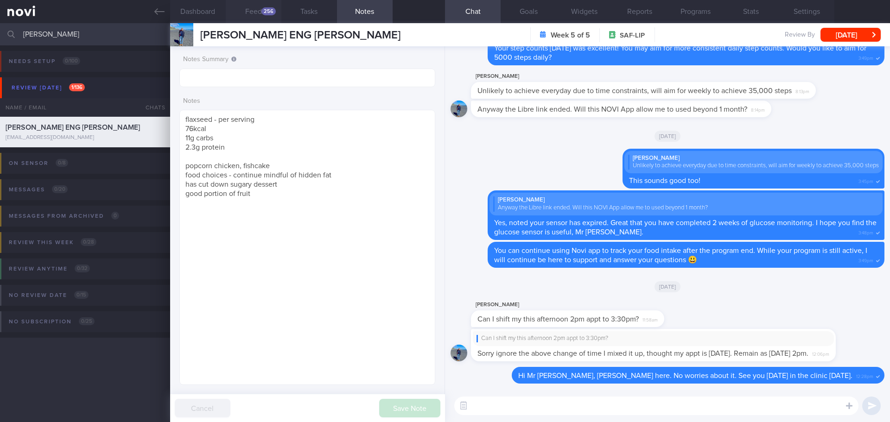
click at [254, 12] on button "Feed 256" at bounding box center [254, 11] width 56 height 23
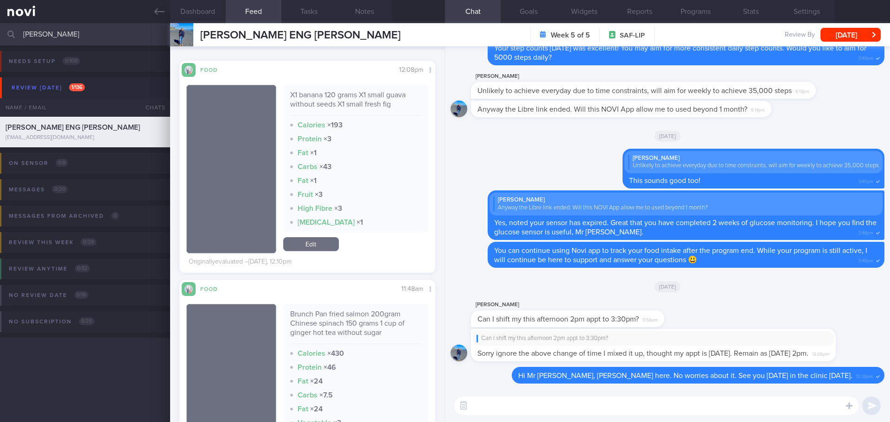
click at [351, 152] on div "Fat × 1" at bounding box center [356, 152] width 132 height 9
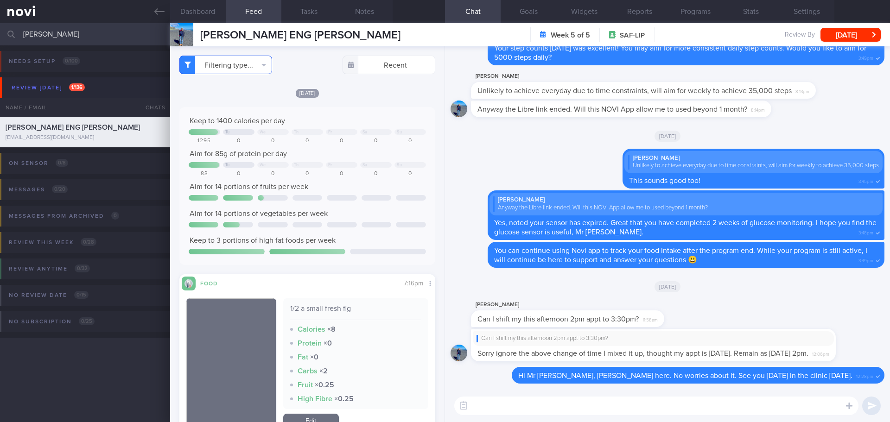
click at [267, 65] on button "Filtering type..." at bounding box center [225, 65] width 93 height 19
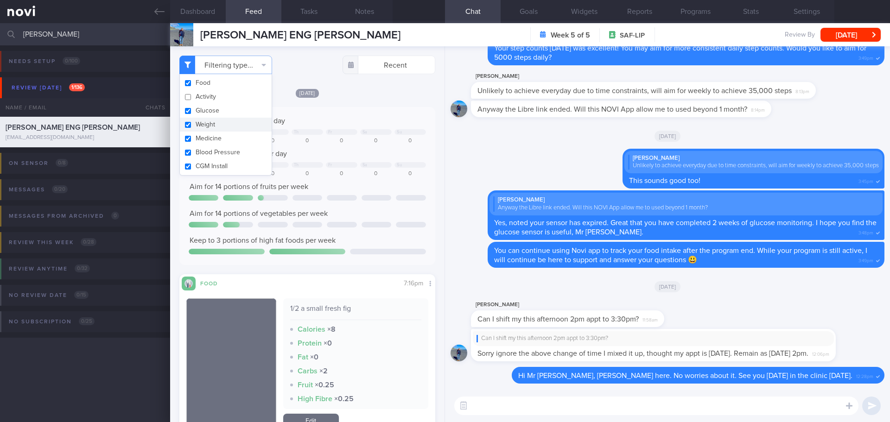
click at [224, 125] on button "Weight" at bounding box center [226, 125] width 92 height 14
click at [360, 104] on div "Yesterday Keep to 1400 calories per day Tu We Th Fr Sa Su 1295 0 0 0 0 0 0 Aim …" at bounding box center [307, 269] width 256 height 362
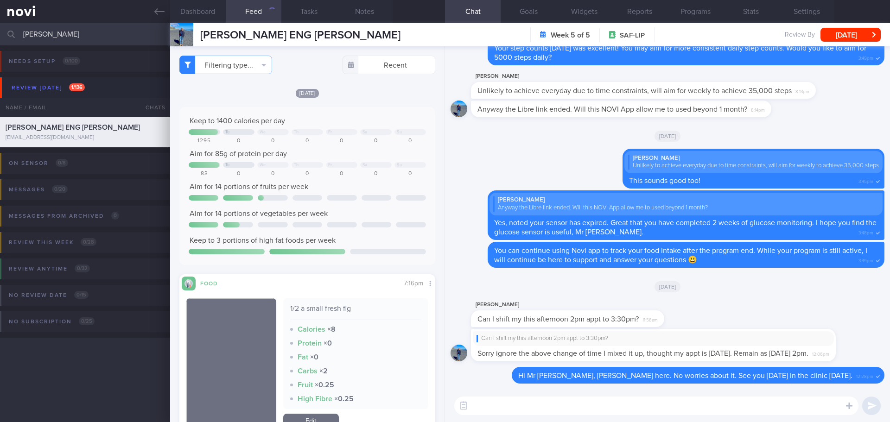
checkbox input "false"
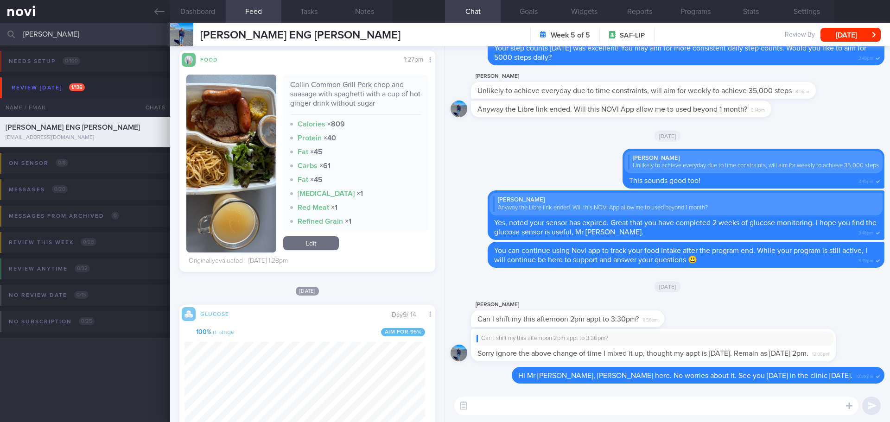
scroll to position [11636, 0]
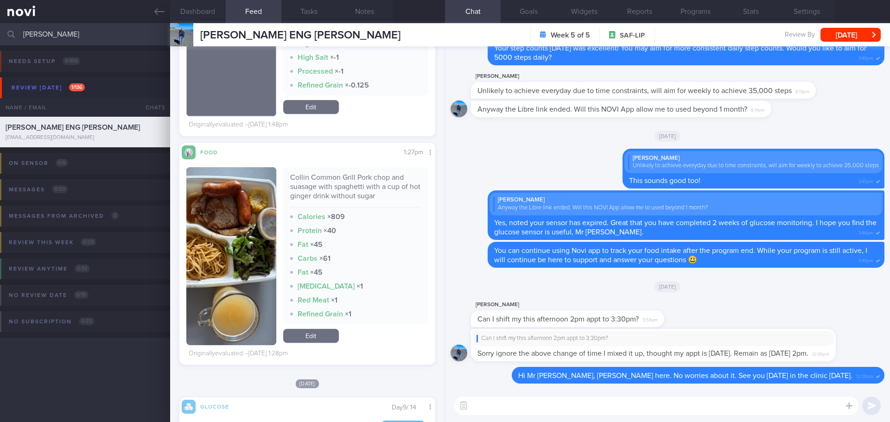
click at [217, 214] on img "button" at bounding box center [231, 256] width 90 height 178
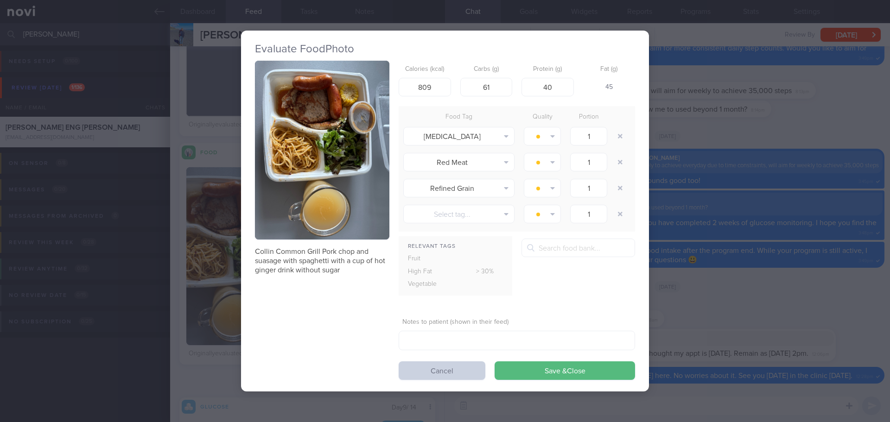
click at [412, 376] on button "Cancel" at bounding box center [442, 371] width 87 height 19
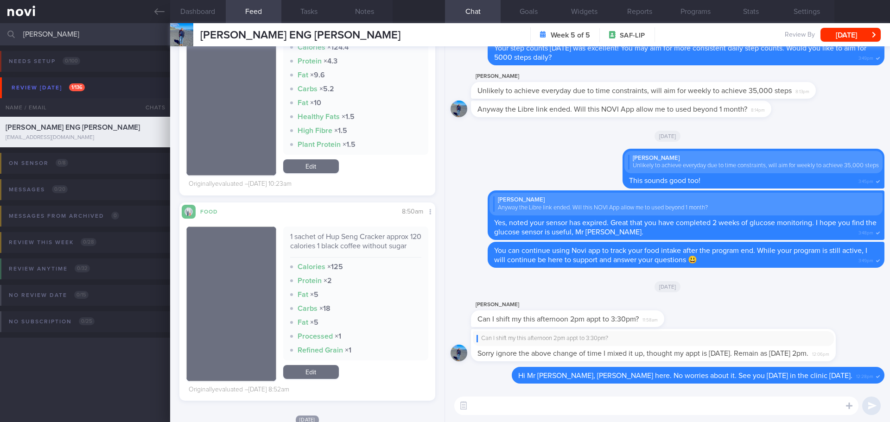
scroll to position [463624, 463535]
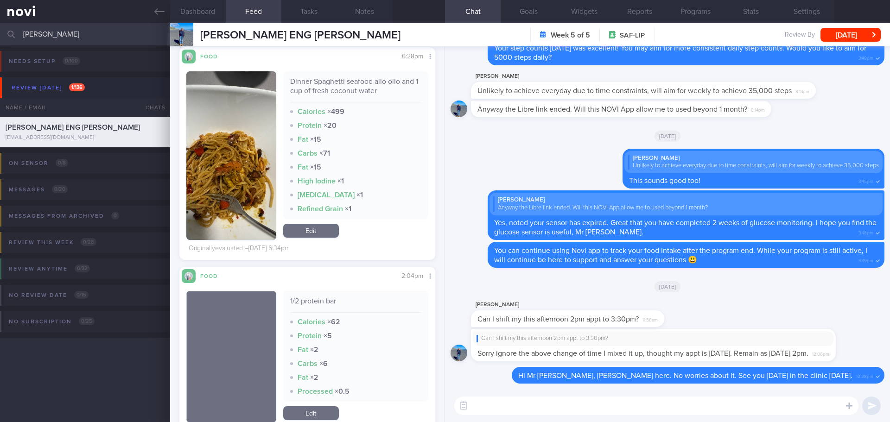
click at [236, 128] on button "button" at bounding box center [231, 155] width 90 height 169
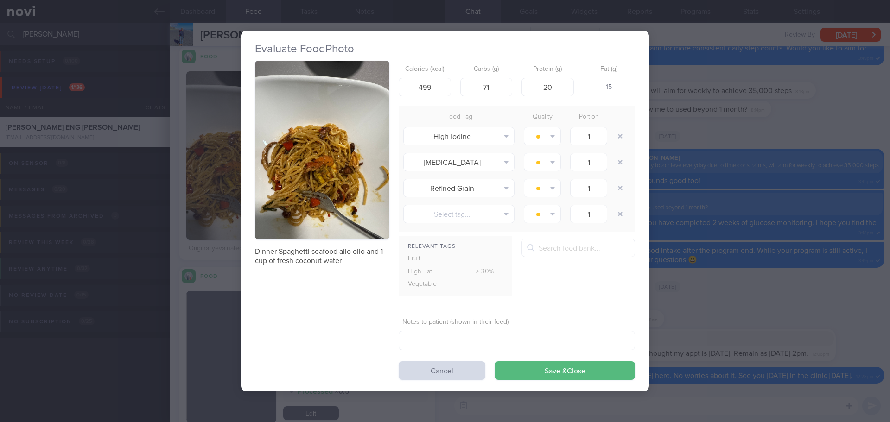
click at [322, 122] on button "button" at bounding box center [322, 150] width 134 height 179
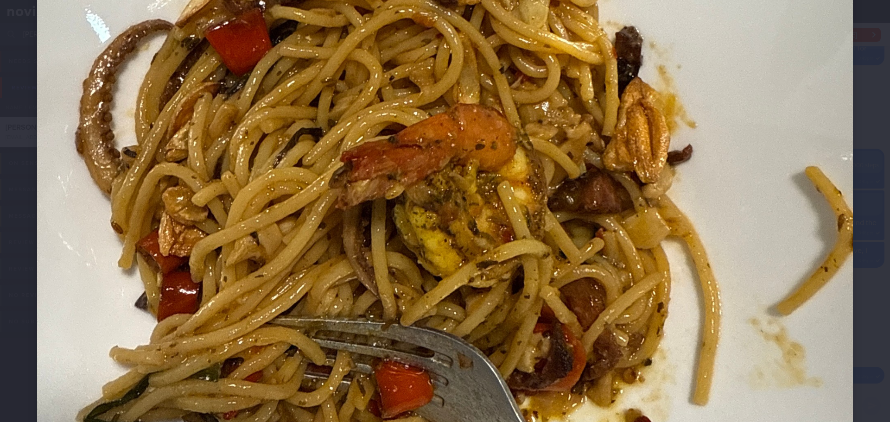
click at [854, 221] on div at bounding box center [445, 71] width 890 height 1163
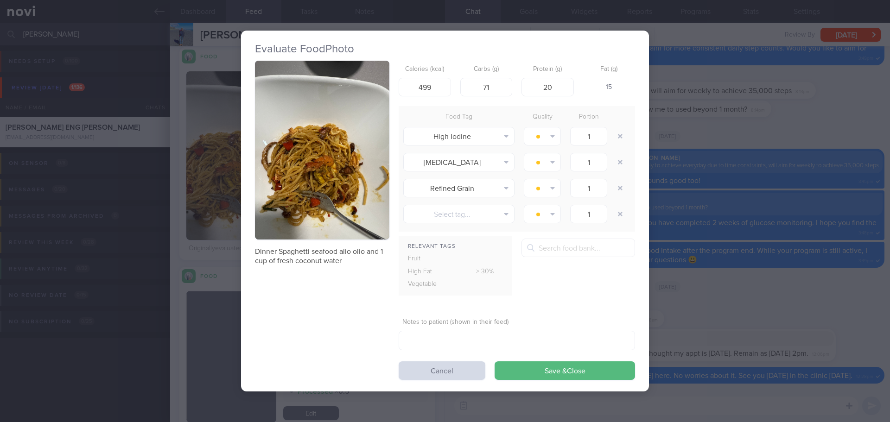
click at [307, 173] on button "button" at bounding box center [322, 150] width 134 height 179
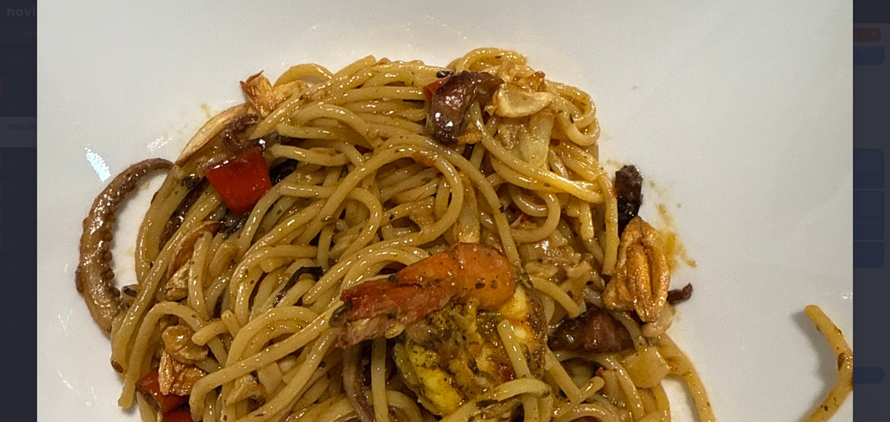
click at [871, 228] on div at bounding box center [445, 210] width 890 height 1163
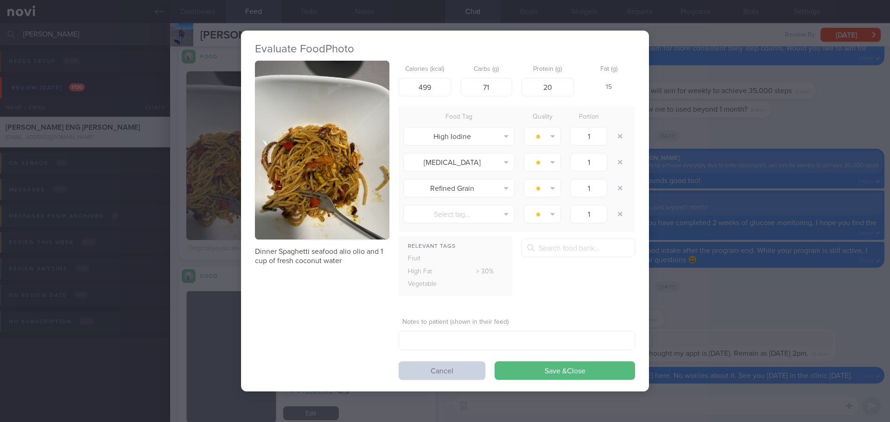
click at [448, 369] on button "Cancel" at bounding box center [442, 371] width 87 height 19
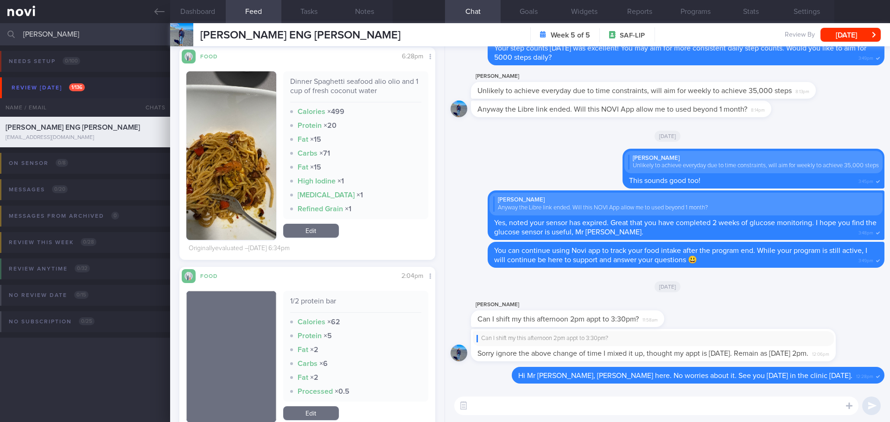
click at [250, 161] on button "button" at bounding box center [231, 155] width 90 height 169
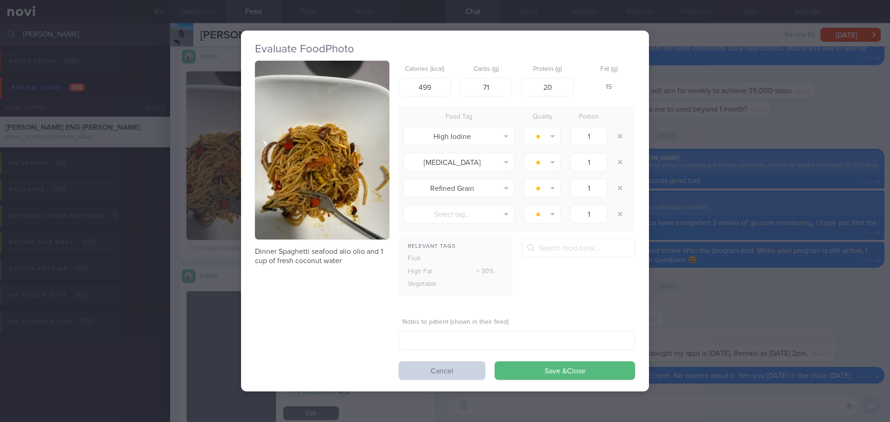
click at [435, 369] on button "Cancel" at bounding box center [442, 371] width 87 height 19
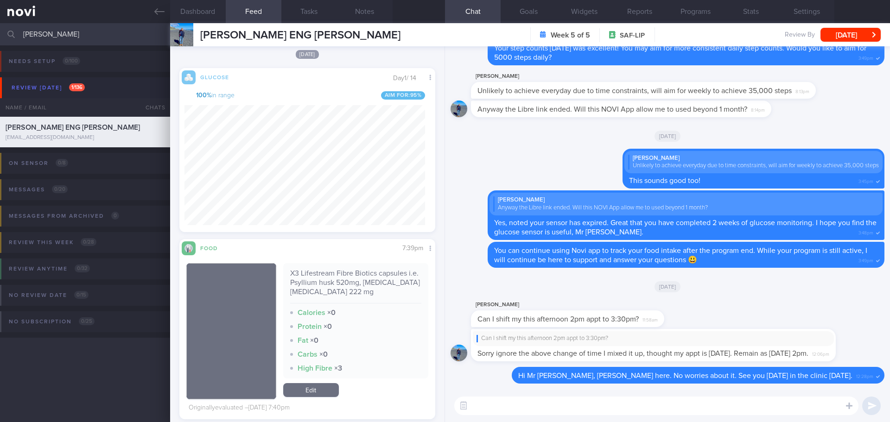
scroll to position [23919, 0]
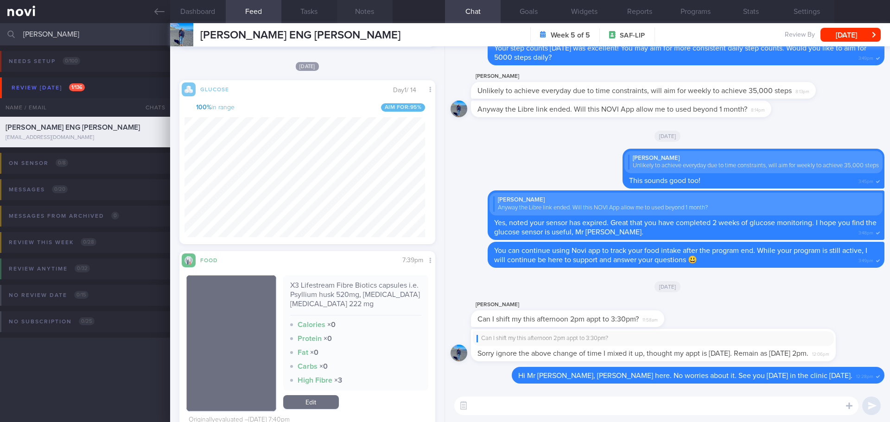
click at [352, 10] on button "Notes" at bounding box center [365, 11] width 56 height 23
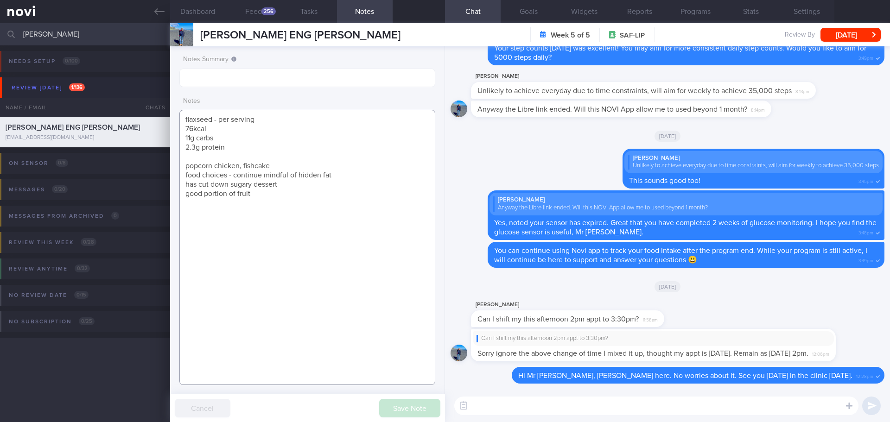
click at [328, 141] on textarea "flaxseed - per serving 76kcal 11g carbs 2.3g protein popcorn chicken, fishcake …" at bounding box center [307, 247] width 256 height 275
click at [344, 132] on textarea "flaxseed - per serving 76kcal 11g carbs 2.3g protein popcorn chicken, fishcake …" at bounding box center [307, 247] width 256 height 275
drag, startPoint x: 318, startPoint y: 109, endPoint x: 303, endPoint y: 137, distance: 31.5
click at [316, 109] on div "Notes flaxseed - per serving 76kcal 11g carbs 2.3g protein popcorn chicken, fis…" at bounding box center [307, 239] width 256 height 293
click at [303, 137] on textarea "flaxseed - per serving 76kcal 11g carbs 2.3g protein popcorn chicken, fishcake …" at bounding box center [307, 247] width 256 height 275
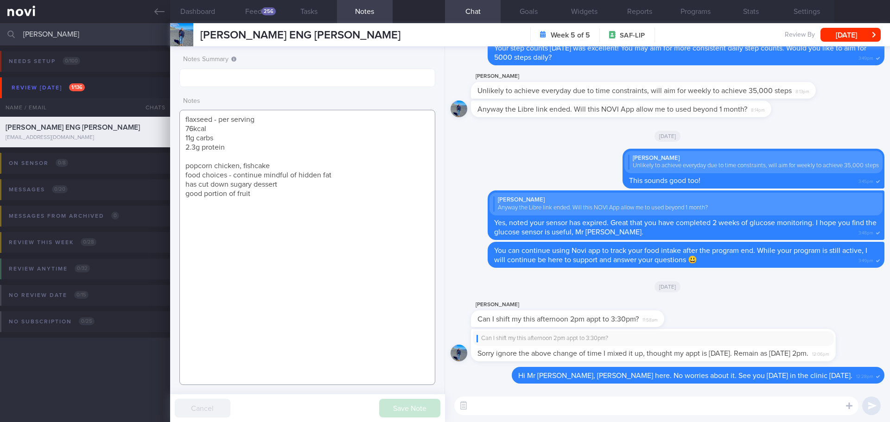
click at [281, 195] on textarea "flaxseed - per serving 76kcal 11g carbs 2.3g protein popcorn chicken, fishcake …" at bounding box center [307, 247] width 256 height 275
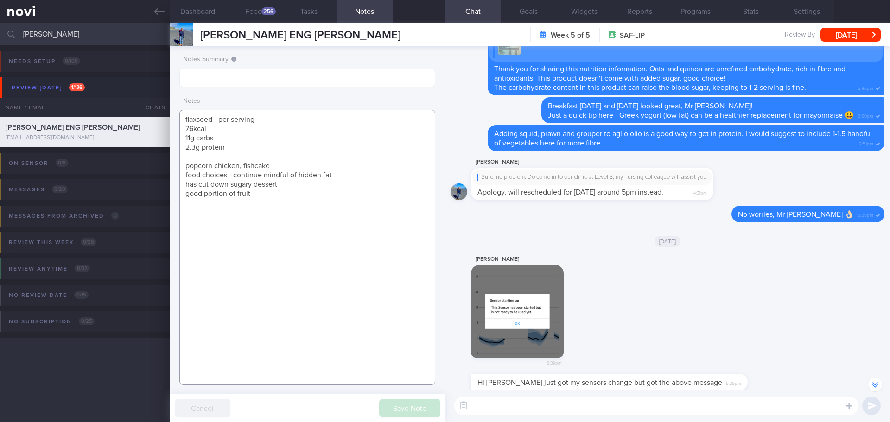
scroll to position [-1763, 0]
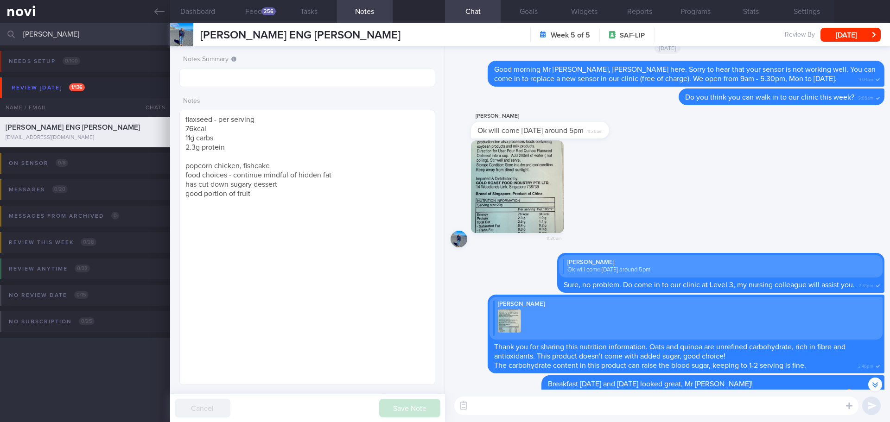
click at [538, 202] on button "button" at bounding box center [517, 187] width 93 height 93
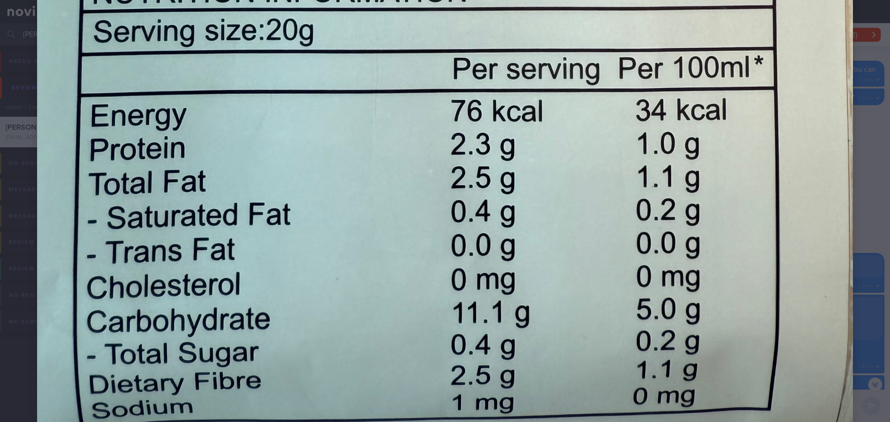
scroll to position [835, 0]
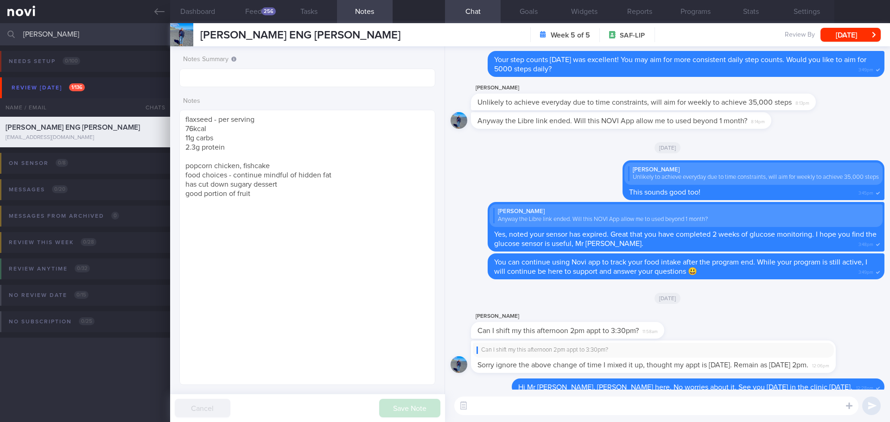
scroll to position [0, 0]
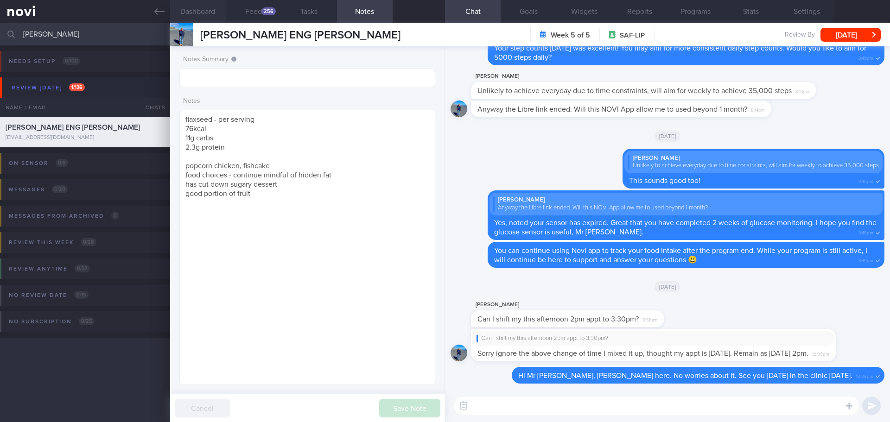
click at [185, 11] on button "Dashboard" at bounding box center [198, 11] width 56 height 23
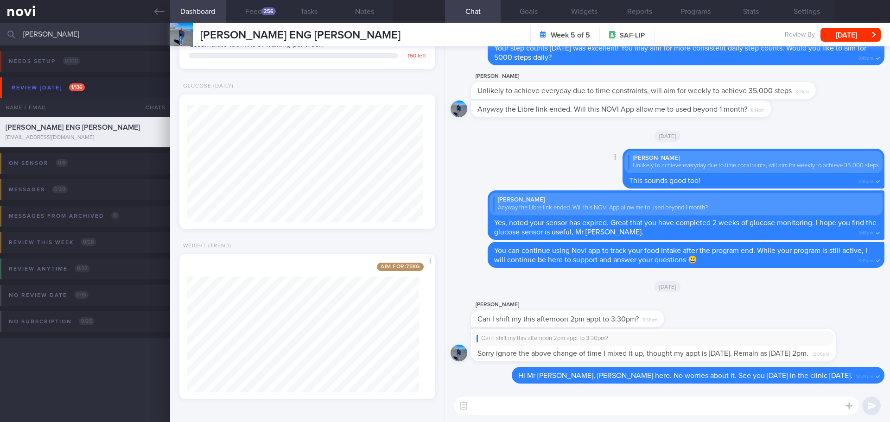
click at [483, 154] on div "Delete Eric Lim Unlikely to achieve everyday due to time constraints, will aim …" at bounding box center [668, 170] width 434 height 42
click at [460, 142] on div "[DATE]" at bounding box center [668, 136] width 434 height 26
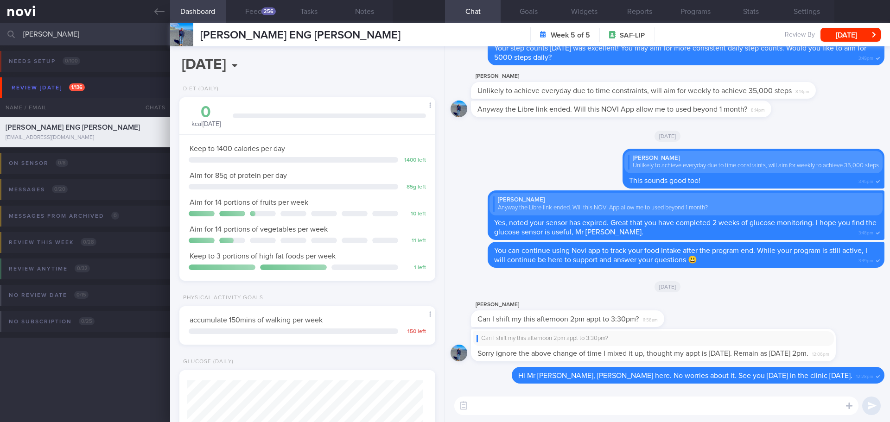
click at [788, 300] on div "Eric Lim Can I shift my this afternoon 2pm appt to 3:30pm? 11:58am" at bounding box center [668, 315] width 434 height 30
click at [826, 298] on div "[DATE]" at bounding box center [668, 287] width 434 height 26
click at [737, 280] on div "[DATE]" at bounding box center [668, 287] width 434 height 26
click at [0, 38] on html "You are offline! Some functionality will be unavailable Patients New Users Coac…" at bounding box center [445, 211] width 890 height 422
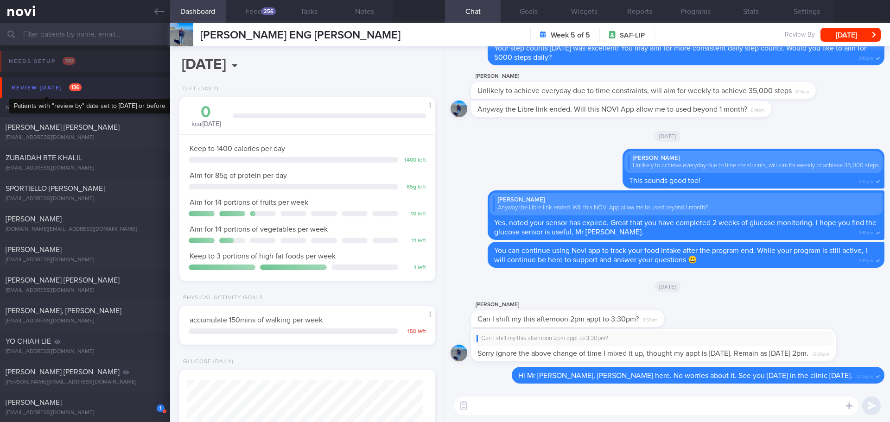
click at [38, 85] on div "Review [DATE] 136" at bounding box center [46, 88] width 75 height 13
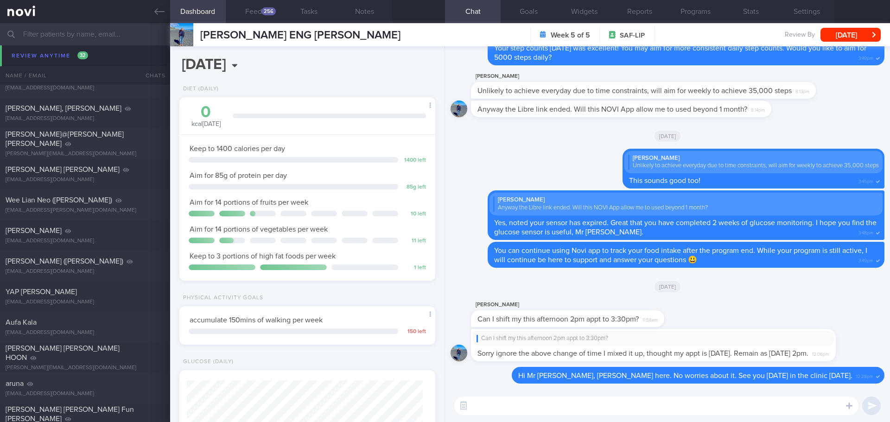
scroll to position [1901, 0]
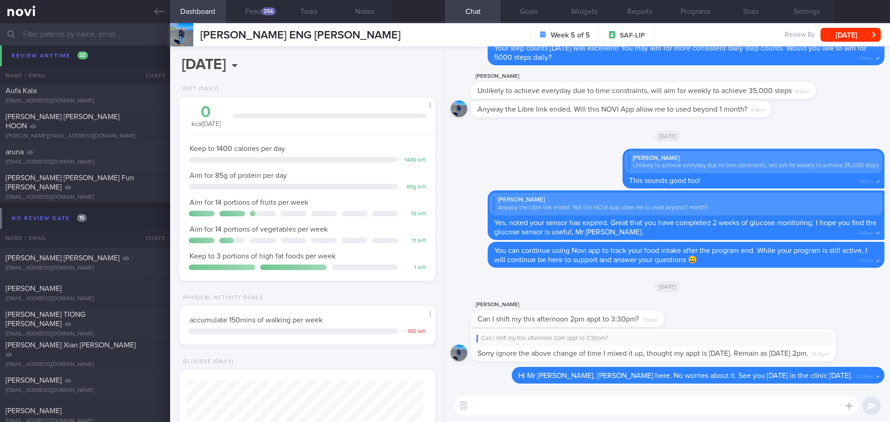
click at [66, 55] on div "YAP JIT YONG yapjityong@gmail.com Sat, 1 Nov A month ago OPTIMUM-PLUS-RYBELSUS …" at bounding box center [445, 65] width 890 height 31
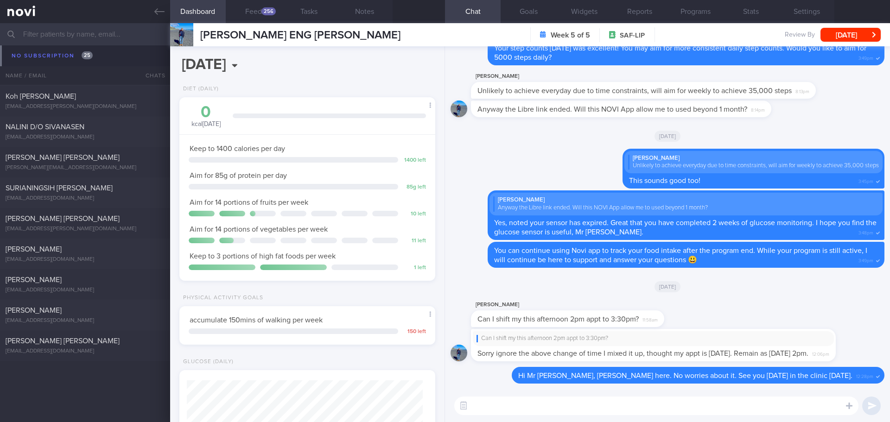
scroll to position [2795, 0]
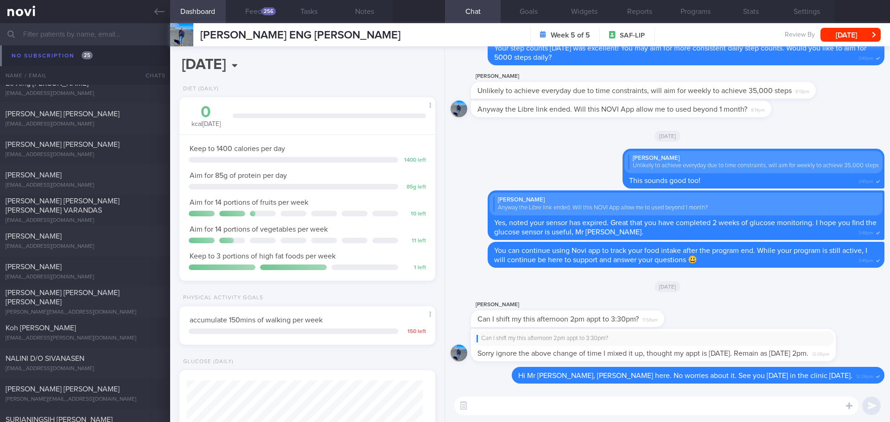
click at [749, 295] on div "[DATE]" at bounding box center [668, 287] width 434 height 26
click at [714, 318] on div "Eric Lim Can I shift my this afternoon 2pm appt to 3:30pm? 11:58am" at bounding box center [668, 315] width 434 height 30
click at [156, 9] on icon at bounding box center [159, 11] width 10 height 10
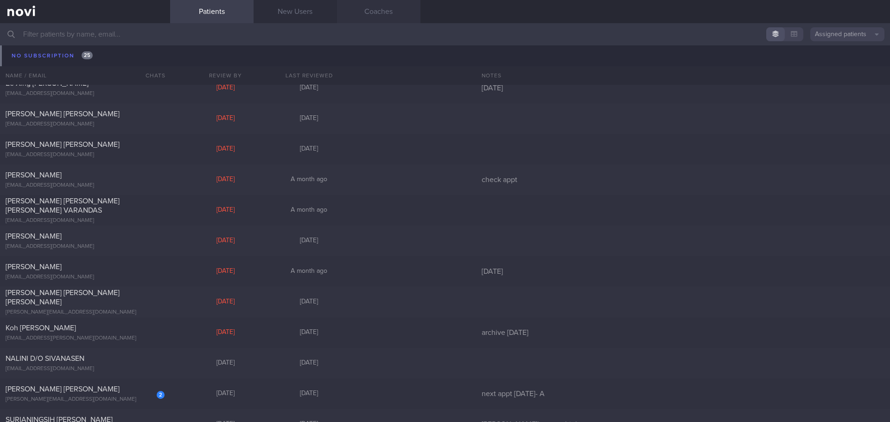
drag, startPoint x: 319, startPoint y: 13, endPoint x: 348, endPoint y: 14, distance: 29.2
click at [319, 13] on link "New Users" at bounding box center [295, 11] width 83 height 23
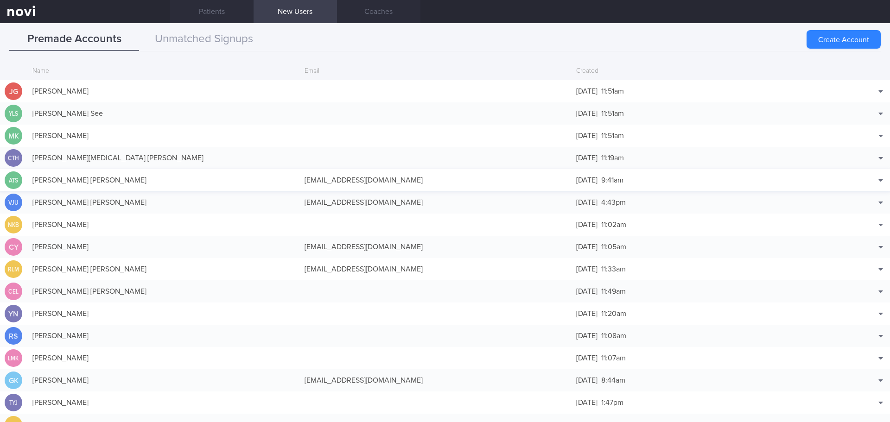
click at [411, 184] on div "amandatsh@yahoo.com" at bounding box center [436, 180] width 272 height 19
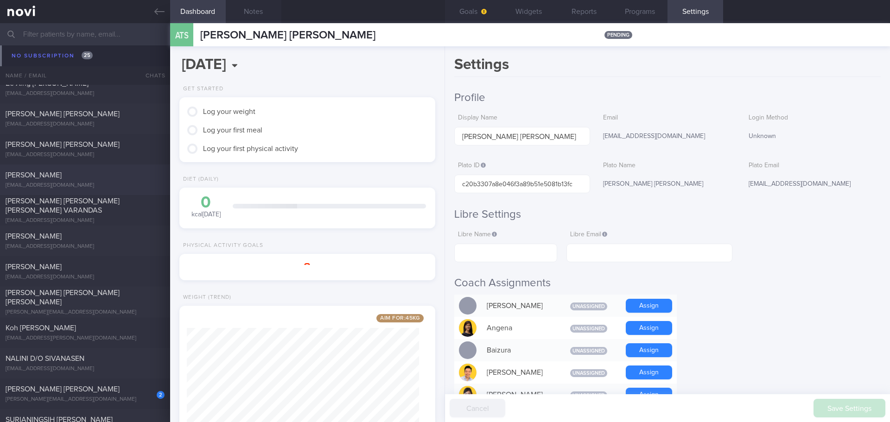
scroll to position [129, 233]
click at [157, 11] on icon at bounding box center [159, 11] width 10 height 10
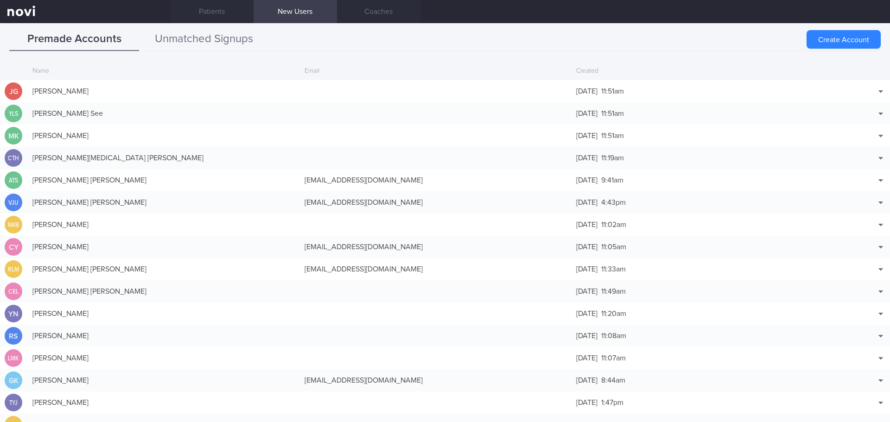
click at [204, 30] on button "Unmatched Signups" at bounding box center [204, 39] width 130 height 23
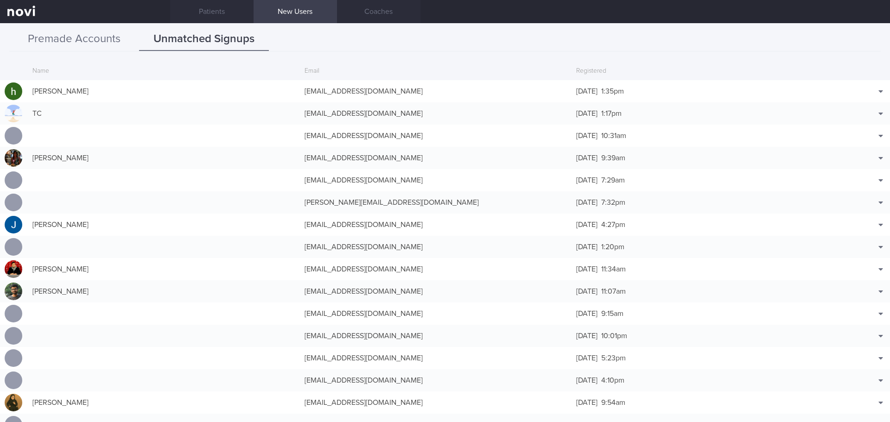
click at [102, 36] on button "Premade Accounts" at bounding box center [74, 39] width 130 height 23
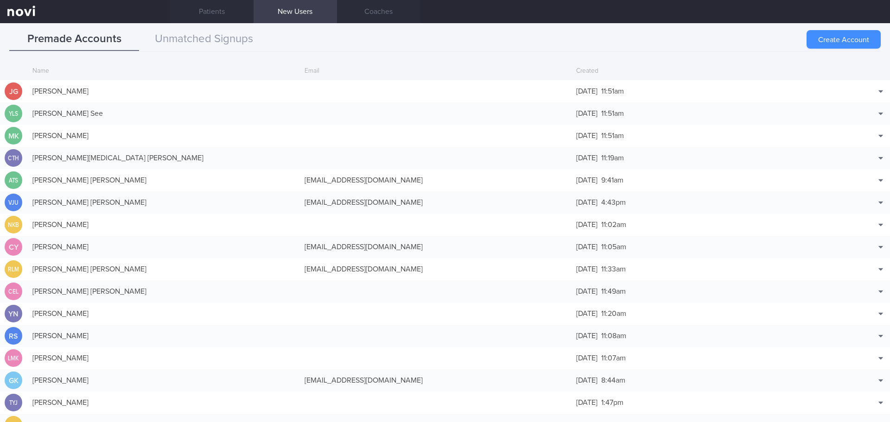
click at [837, 35] on button "Create Account" at bounding box center [844, 39] width 74 height 19
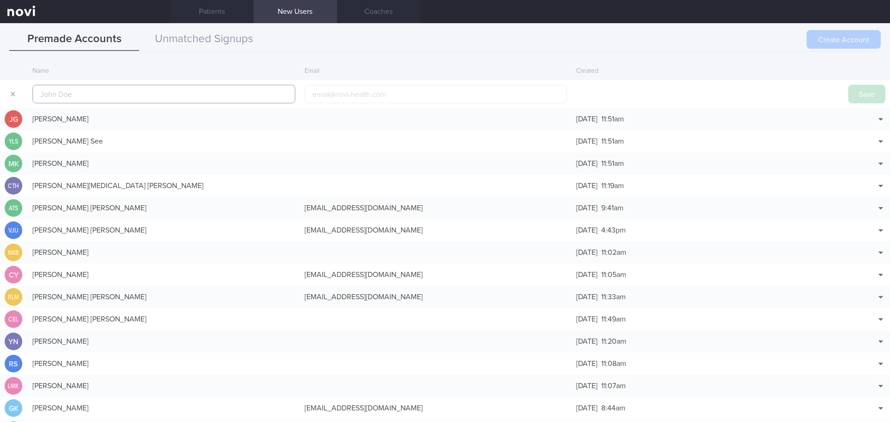
scroll to position [22, 0]
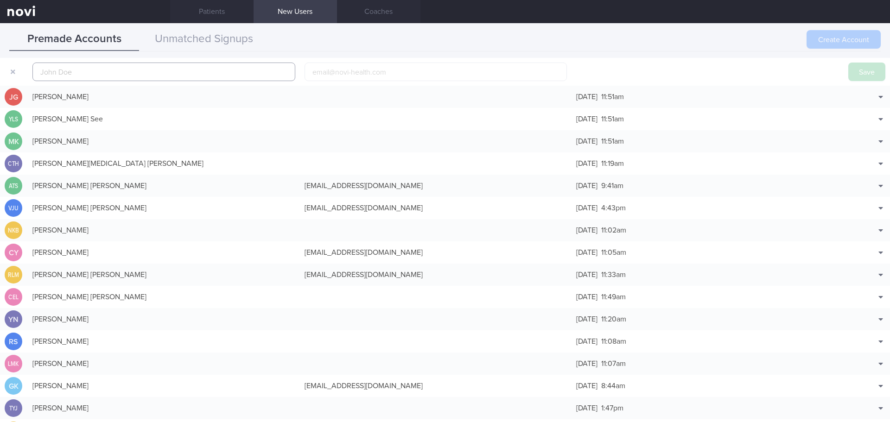
click at [246, 72] on input "text" at bounding box center [163, 72] width 263 height 19
paste input "PUAH YONG XIANG"
type input "PUAH YONG XIANG"
click at [350, 70] on input "email" at bounding box center [436, 72] width 263 height 19
paste input "1hello2hello3hi@gmail.com"
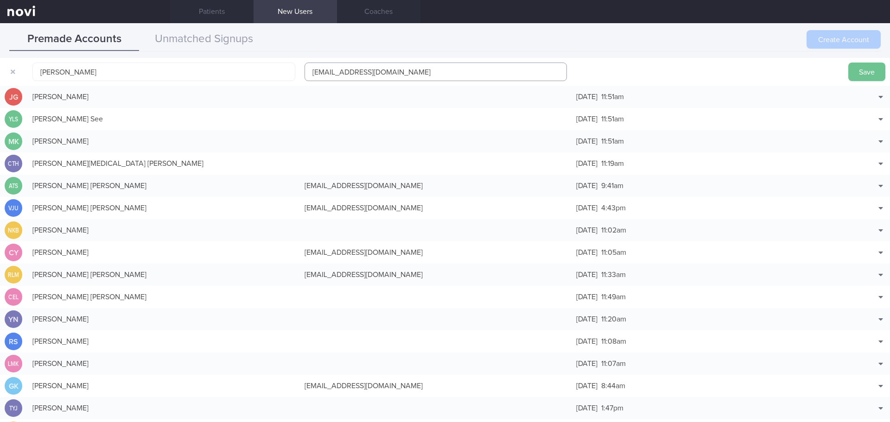
type input "1hello2hello3hi@gmail.com"
click at [856, 68] on button "Save" at bounding box center [867, 72] width 37 height 19
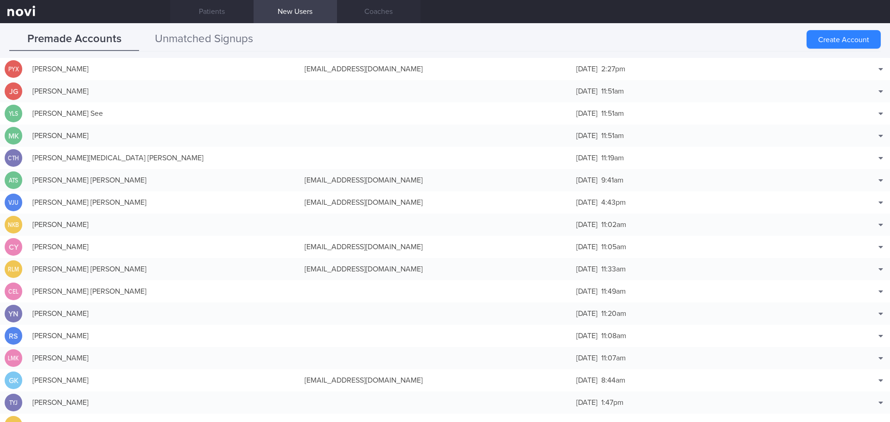
click at [183, 33] on button "Unmatched Signups" at bounding box center [204, 39] width 130 height 23
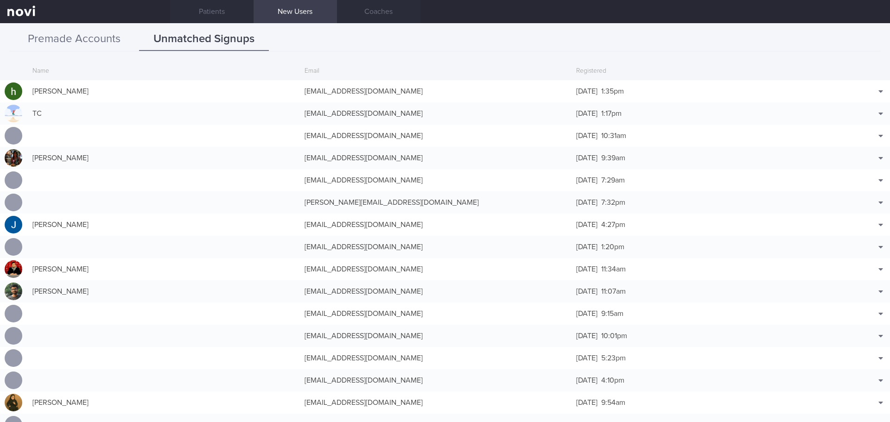
click at [57, 36] on button "Premade Accounts" at bounding box center [74, 39] width 130 height 23
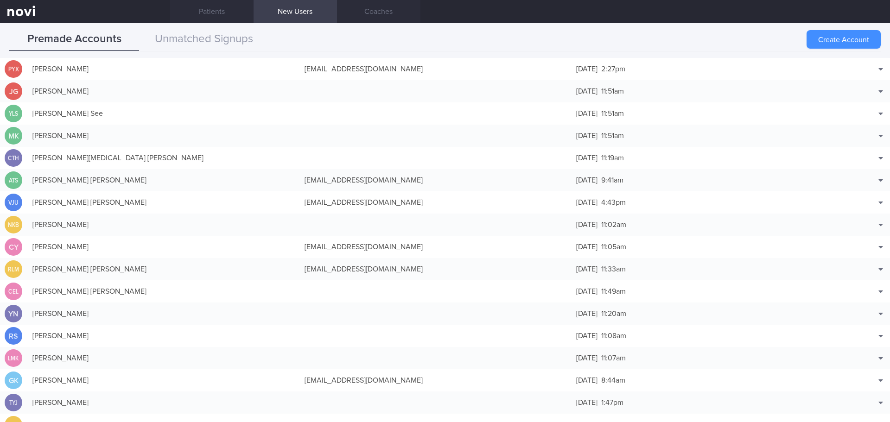
click at [833, 43] on button "Create Account" at bounding box center [844, 39] width 74 height 19
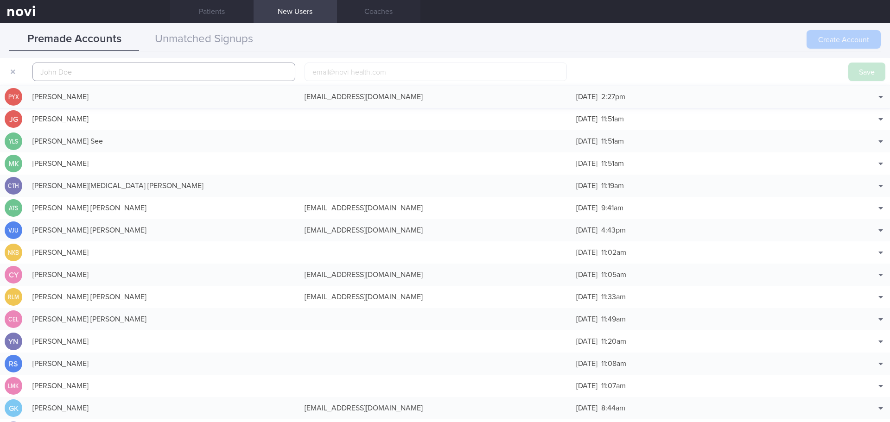
scroll to position [29, 0]
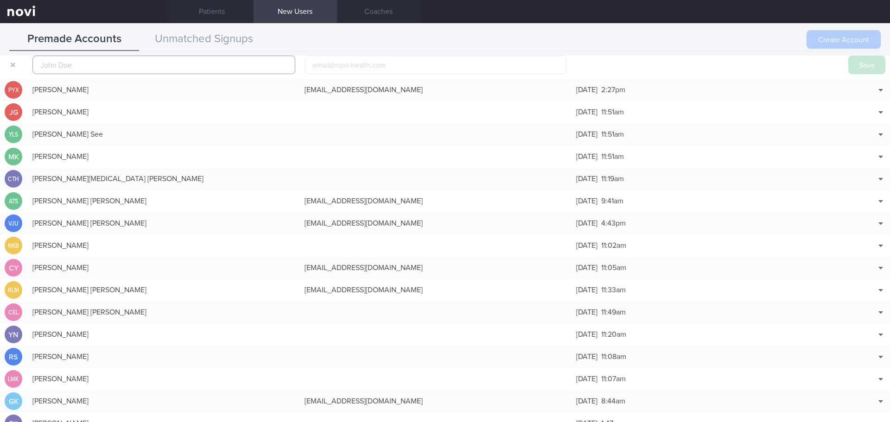
click at [200, 62] on input "text" at bounding box center [163, 65] width 263 height 19
paste input "Tai Xing"
type input "Tai Xing"
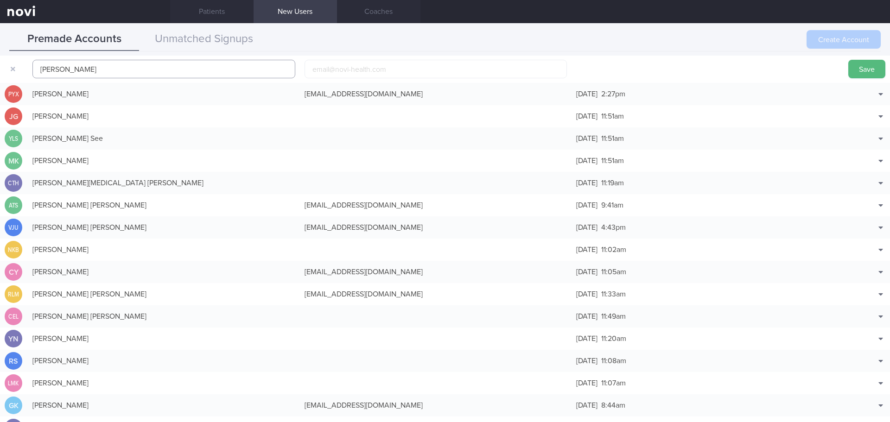
drag, startPoint x: 157, startPoint y: 62, endPoint x: -29, endPoint y: 67, distance: 186.0
click at [0, 67] on html "You are offline! Some functionality will be unavailable Patients New Users Coac…" at bounding box center [445, 211] width 890 height 422
paste input "PUAH TAI XING"
type input "PUAH TAI XING"
click at [318, 69] on input "email" at bounding box center [436, 69] width 263 height 19
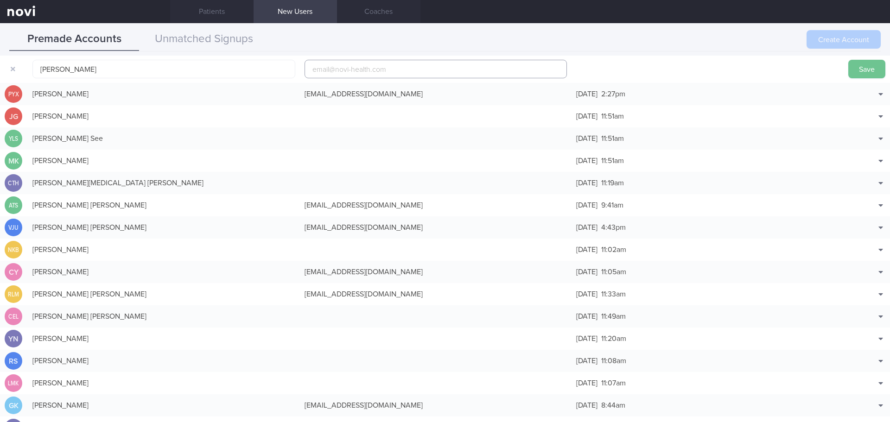
paste input "puahtai@gmail.com"
type input "puahtai@gmail.com"
click at [853, 66] on button "Save" at bounding box center [867, 69] width 37 height 19
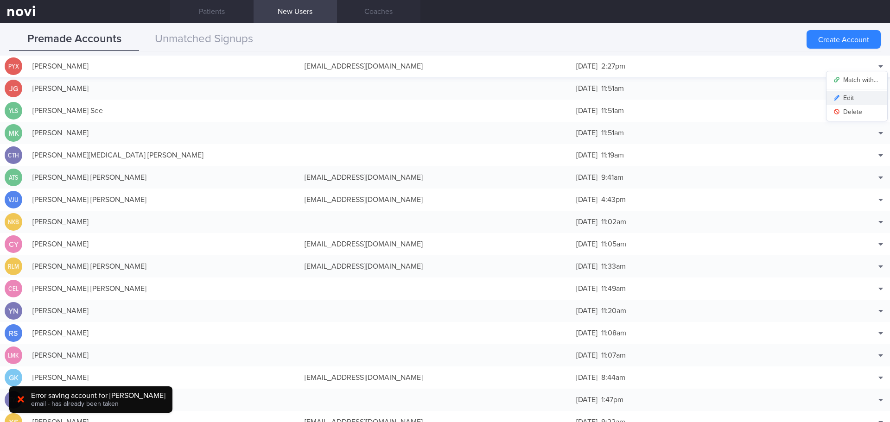
click at [842, 102] on button "Edit" at bounding box center [857, 98] width 61 height 14
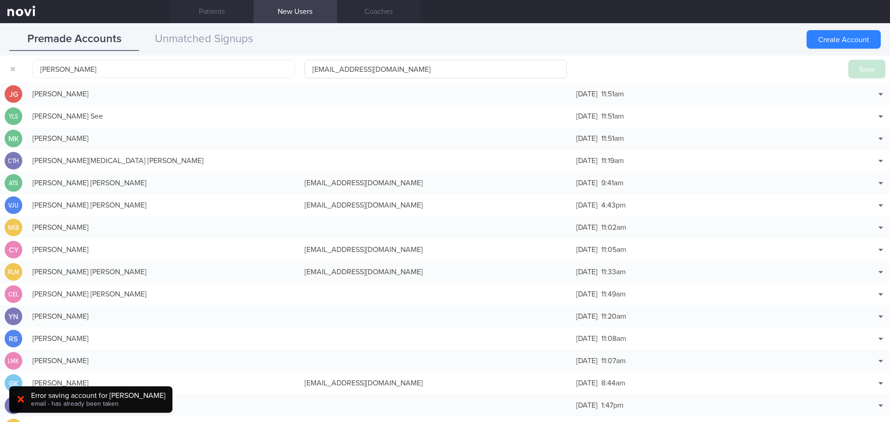
scroll to position [29, 0]
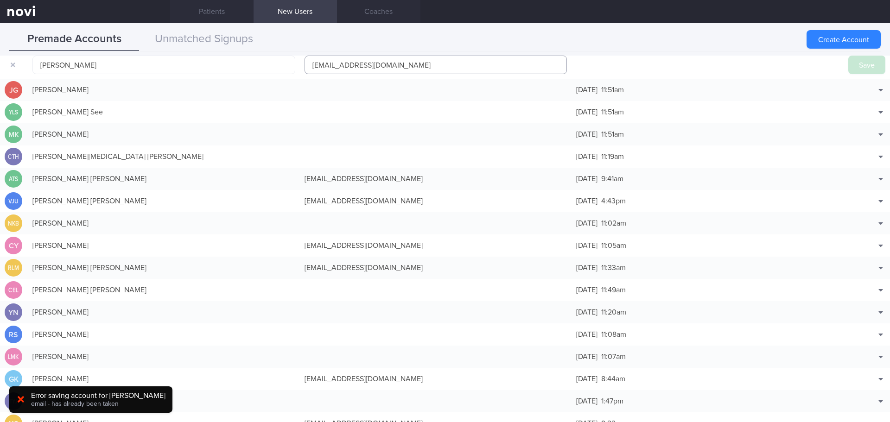
click at [359, 62] on input "1hello2hello3hi@gmail.com" at bounding box center [436, 65] width 263 height 19
type input "1hello2hello3hi1@gmail.com"
click at [849, 63] on button "Save" at bounding box center [867, 65] width 37 height 19
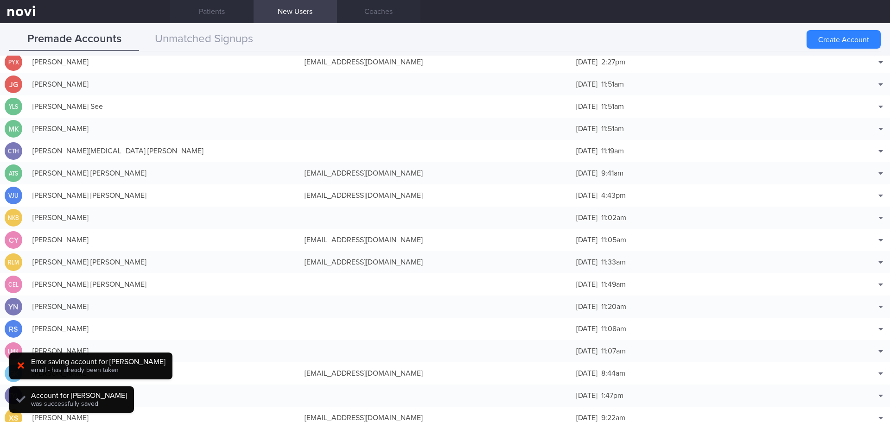
scroll to position [24, 0]
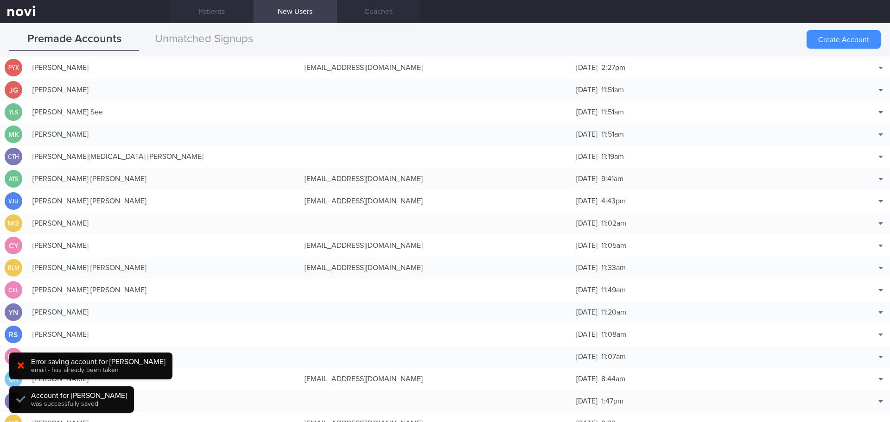
click at [821, 41] on button "Create Account" at bounding box center [844, 39] width 74 height 19
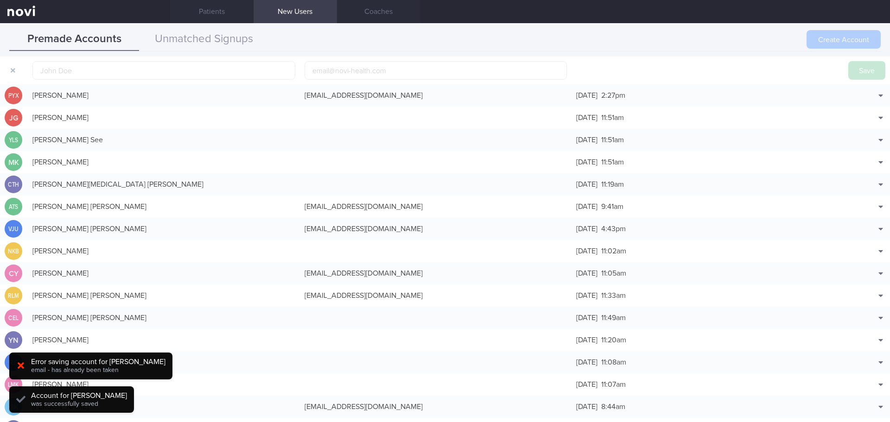
click at [854, 38] on div "Create Account" at bounding box center [844, 39] width 74 height 19
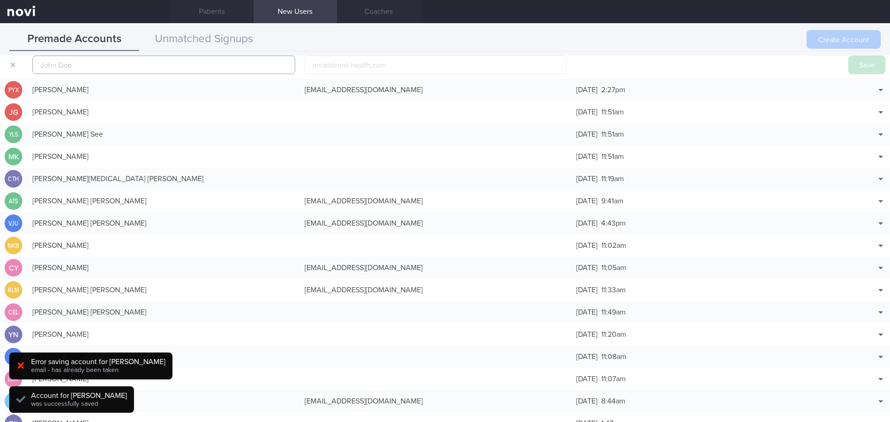
click at [102, 65] on input "text" at bounding box center [163, 65] width 263 height 19
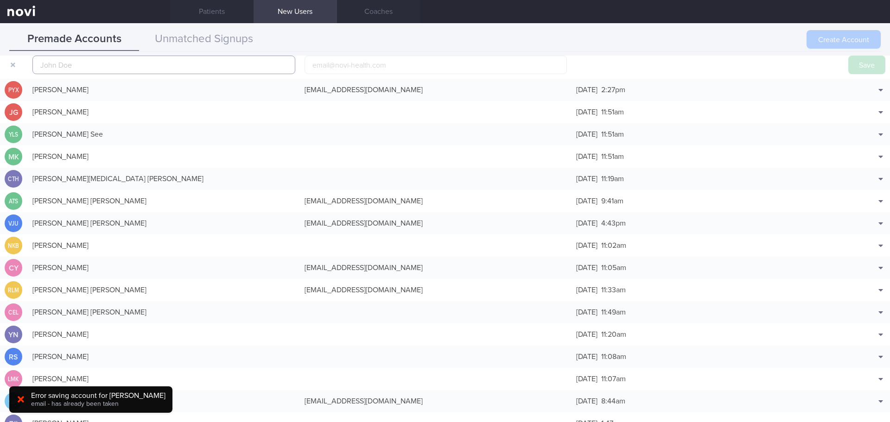
click at [101, 65] on input "text" at bounding box center [163, 65] width 263 height 19
paste input "PUAH TAI XING"
type input "PUAH TAI XING"
click at [869, 69] on button "Save" at bounding box center [867, 65] width 37 height 19
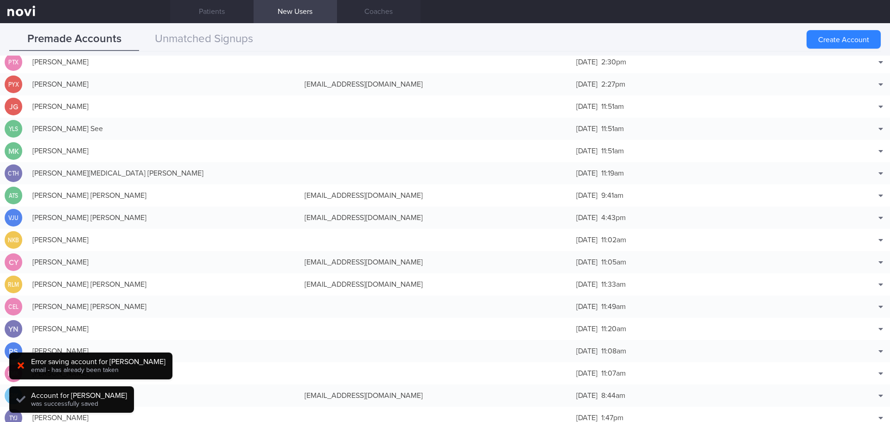
scroll to position [24, 0]
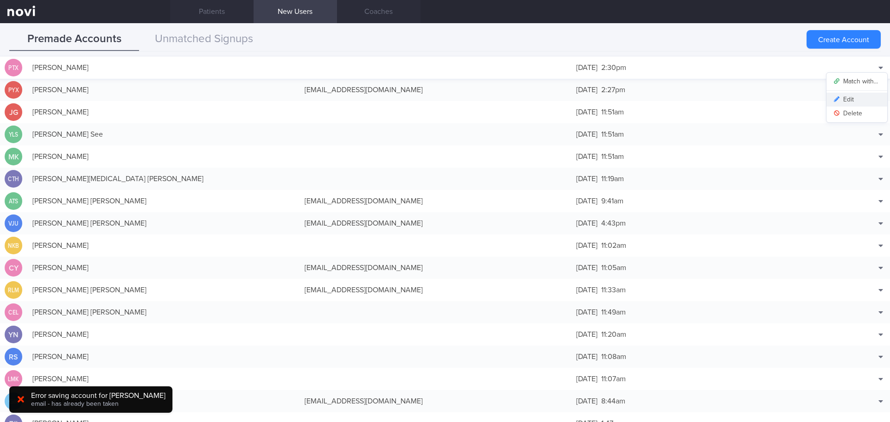
click at [856, 105] on button "Edit" at bounding box center [857, 100] width 61 height 14
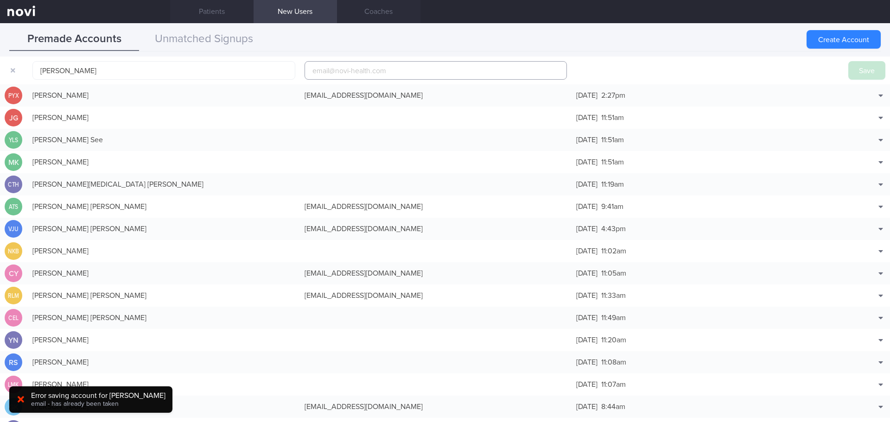
click at [379, 72] on input "email" at bounding box center [436, 70] width 263 height 19
paste input "puahtai@gmail.com"
click at [336, 72] on input "puahtai@gmail.com" at bounding box center [436, 70] width 263 height 19
type input "puahtai1@gmail.com"
click at [857, 74] on button "Save" at bounding box center [867, 70] width 37 height 19
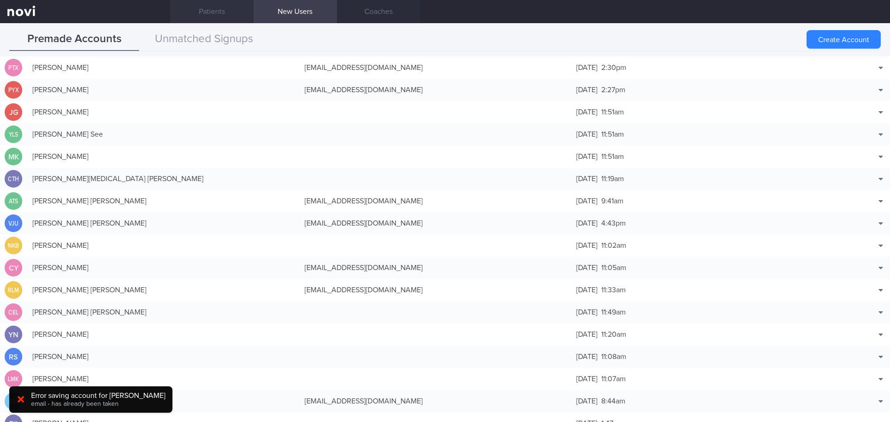
click at [210, 12] on link "Patients" at bounding box center [211, 11] width 83 height 23
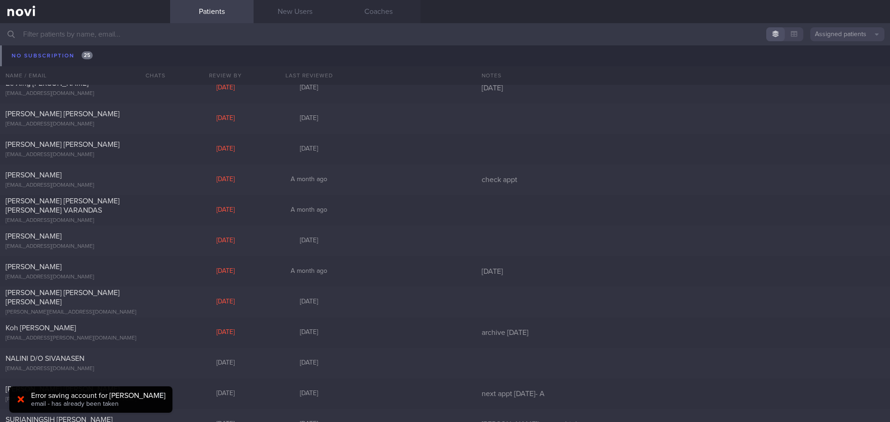
click at [96, 33] on input "text" at bounding box center [445, 34] width 890 height 22
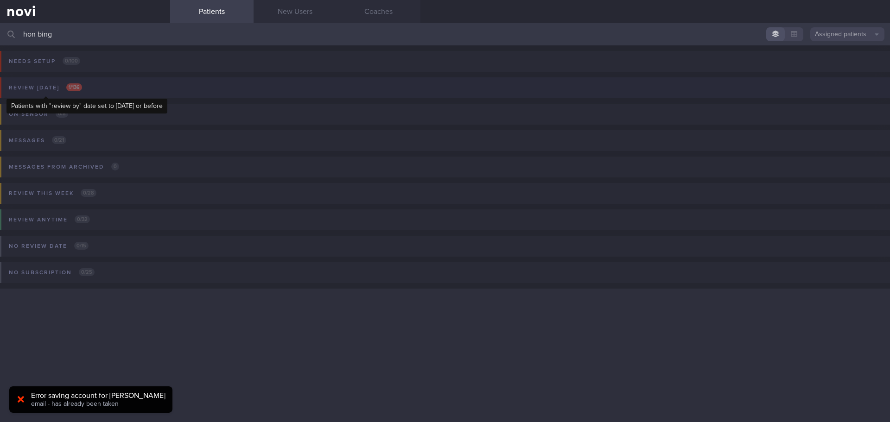
type input "hon bing"
click at [69, 84] on span "1 / 136" at bounding box center [74, 87] width 16 height 8
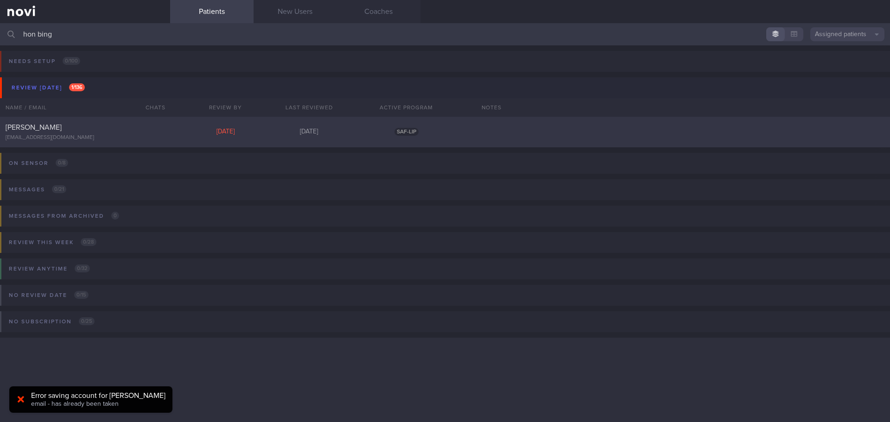
click at [44, 127] on span "[PERSON_NAME]" at bounding box center [34, 127] width 56 height 7
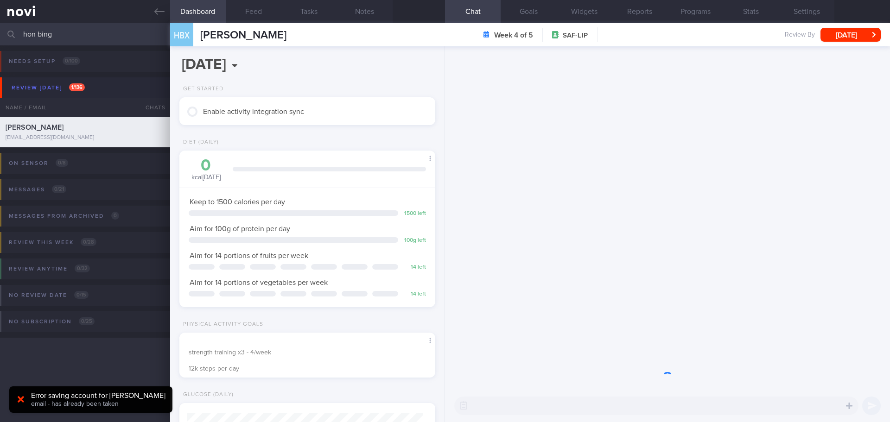
scroll to position [129, 233]
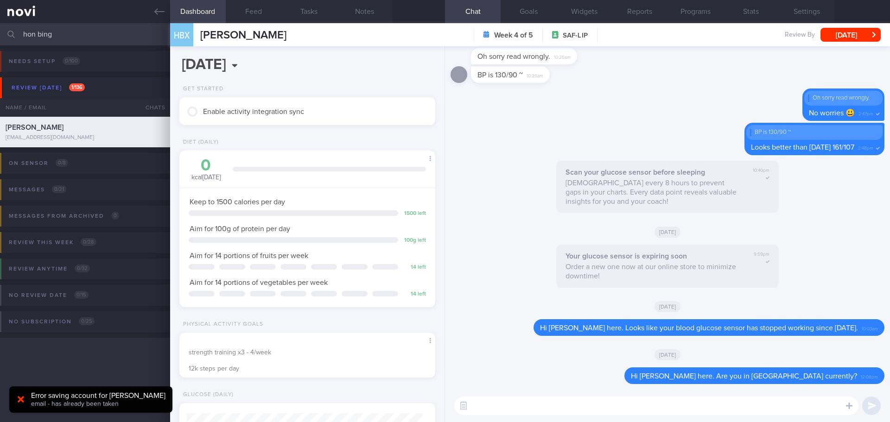
click at [492, 198] on div "Scan your glucose sensor before sleeping Scan every 8 hours to prevent gaps in …" at bounding box center [668, 190] width 434 height 58
click at [562, 404] on textarea at bounding box center [656, 406] width 404 height 19
type textarea "Hi Bing Xuan, Elizabeth here. How are you doing?"
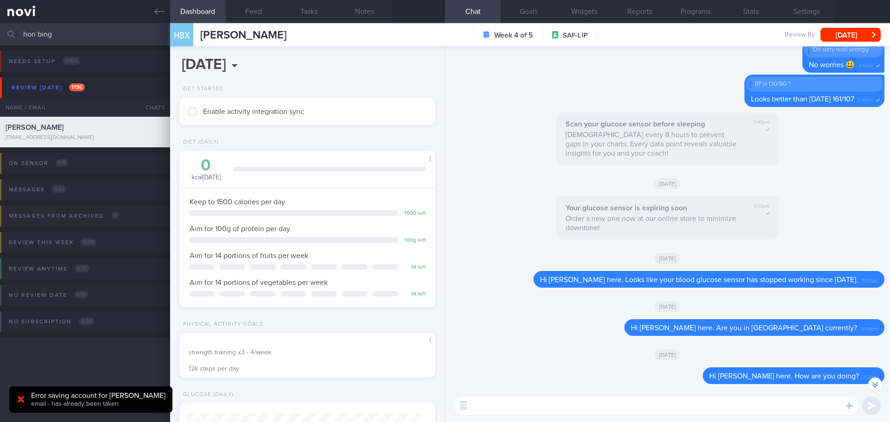
scroll to position [0, 0]
click at [635, 404] on textarea at bounding box center [656, 406] width 404 height 19
type textarea "H"
type textarea "Have you been monitoring your blood pressure?"
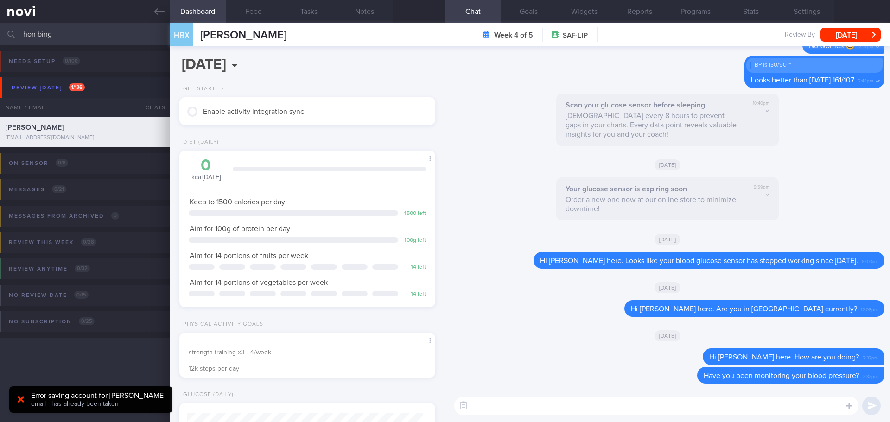
scroll to position [0, 0]
drag, startPoint x: 87, startPoint y: 38, endPoint x: -67, endPoint y: 35, distance: 154.0
click at [0, 35] on html "You are offline! Some functionality will be unavailable Patients New Users Coac…" at bounding box center [445, 211] width 890 height 422
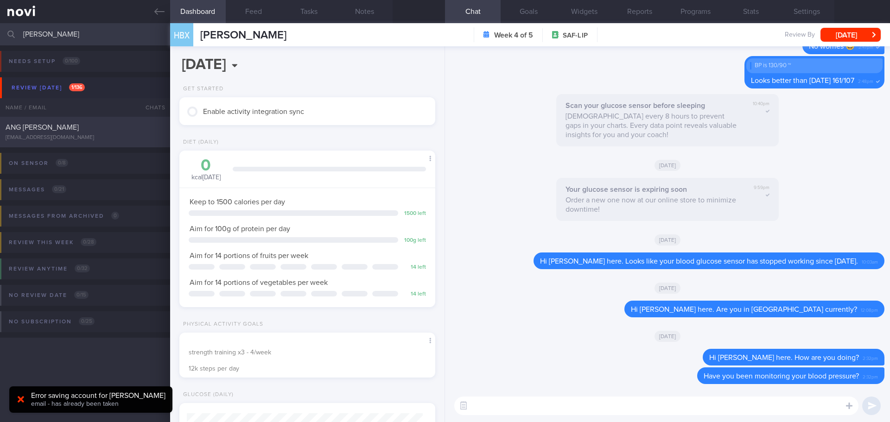
type input "ming jie"
click at [82, 128] on div "ANG MING JIE" at bounding box center [84, 127] width 157 height 9
select select "8"
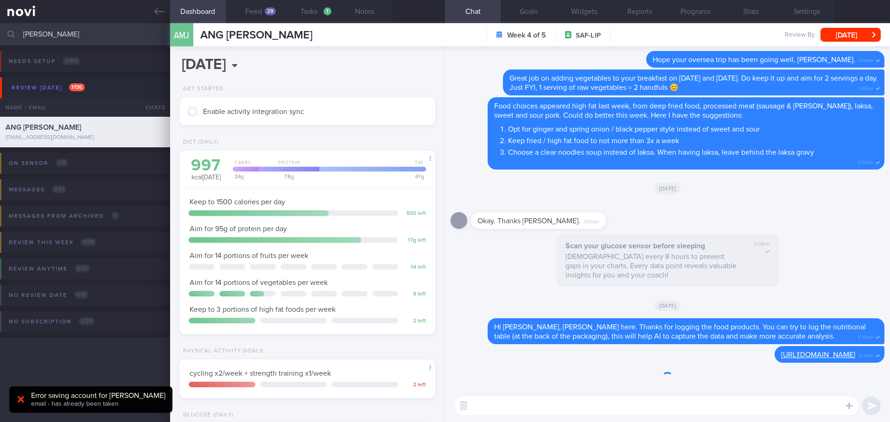
scroll to position [118, 237]
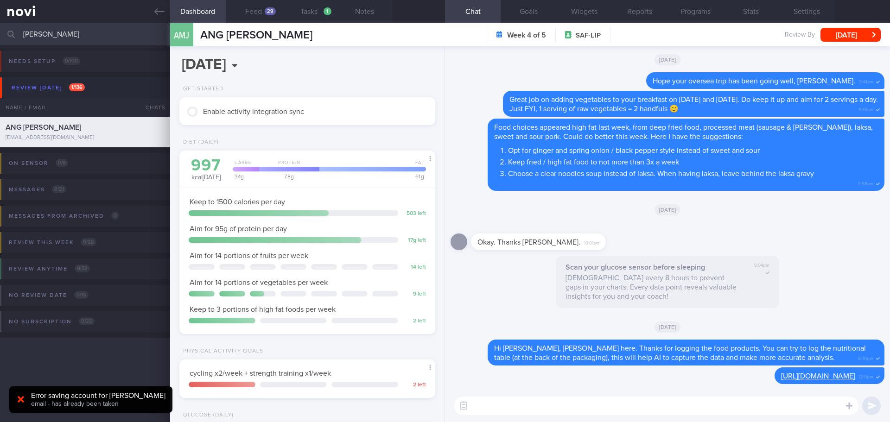
click at [487, 262] on div "Scan your glucose sensor before sleeping Scan every 8 hours to prevent gaps in …" at bounding box center [668, 285] width 434 height 58
click at [264, 13] on button "Feed 29" at bounding box center [254, 11] width 56 height 23
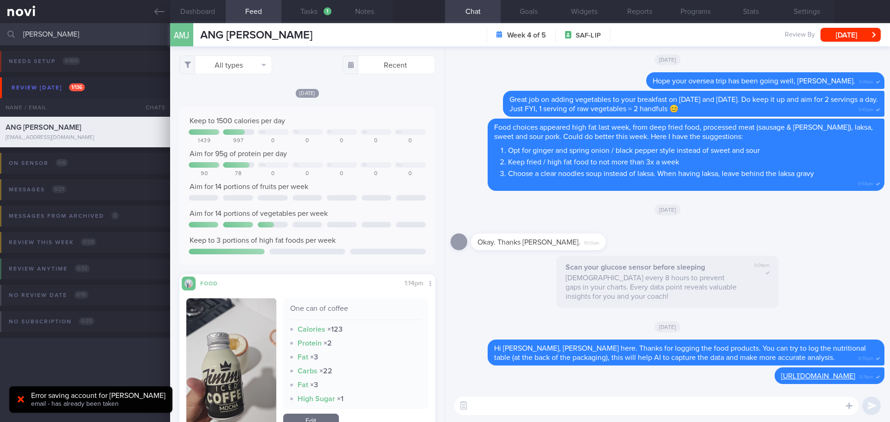
click at [256, 92] on div "[DATE]" at bounding box center [307, 93] width 256 height 10
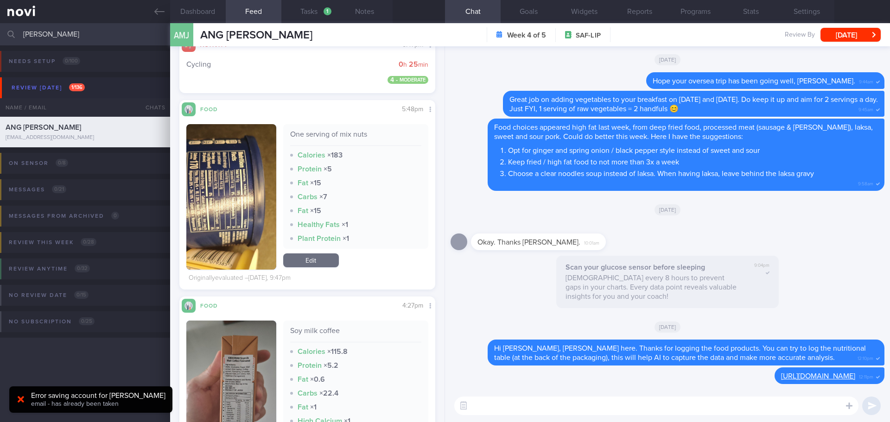
scroll to position [1252, 0]
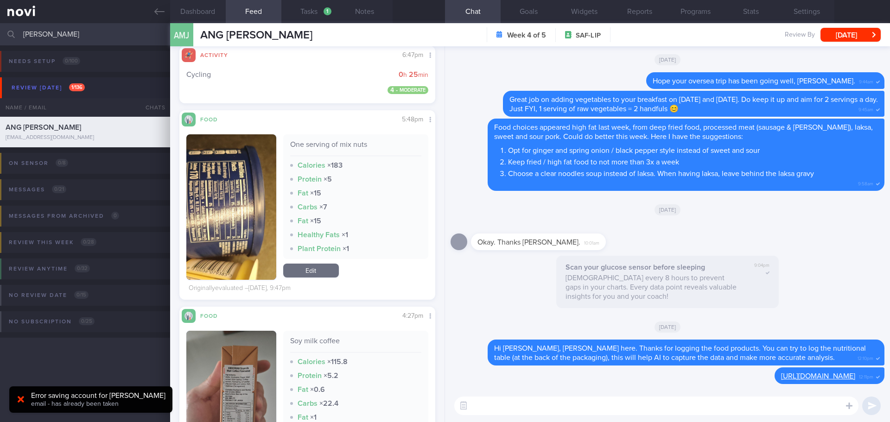
click at [234, 175] on button "button" at bounding box center [231, 207] width 90 height 146
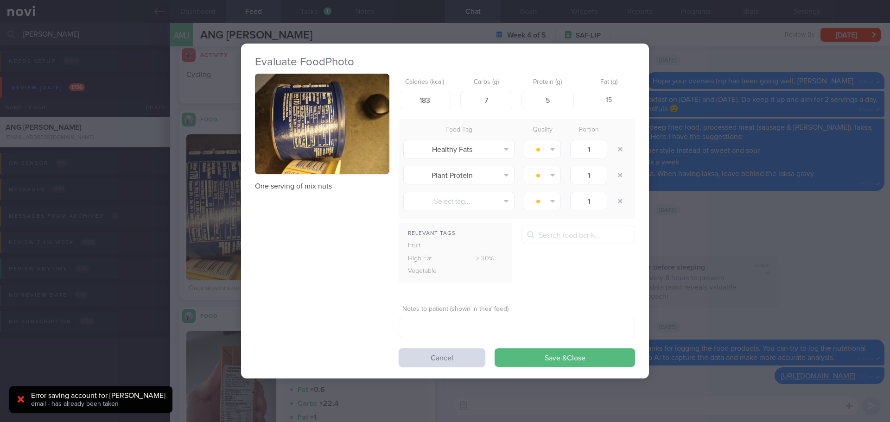
click at [296, 115] on button "button" at bounding box center [322, 124] width 134 height 101
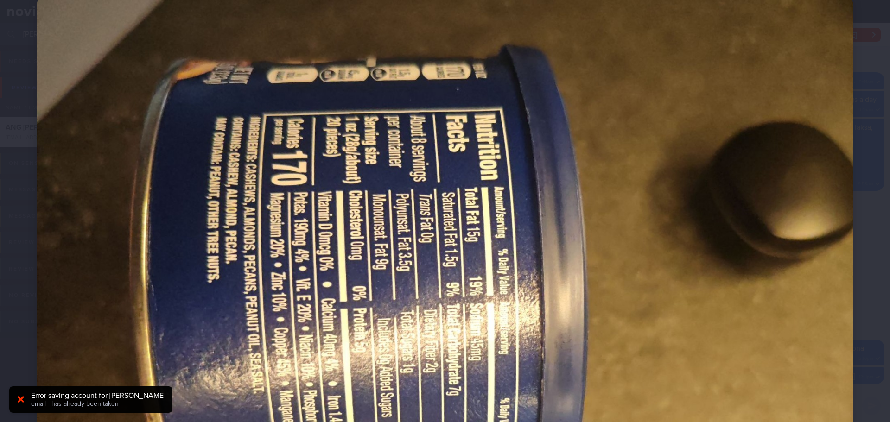
scroll to position [93, 0]
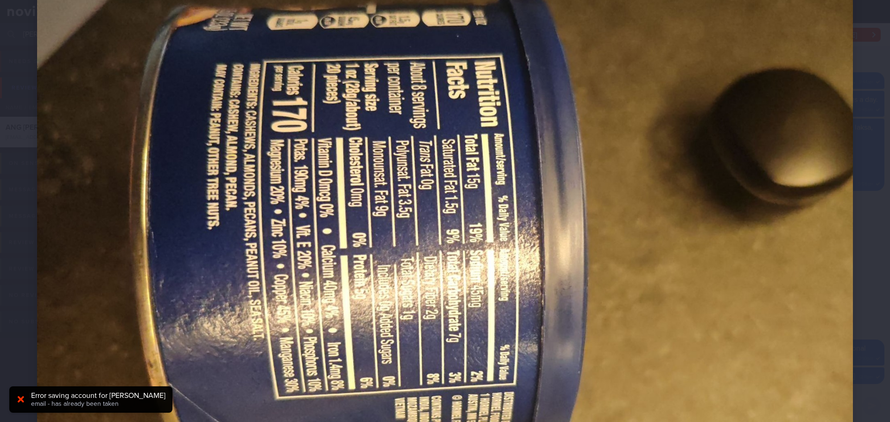
click at [863, 112] on div at bounding box center [445, 250] width 890 height 686
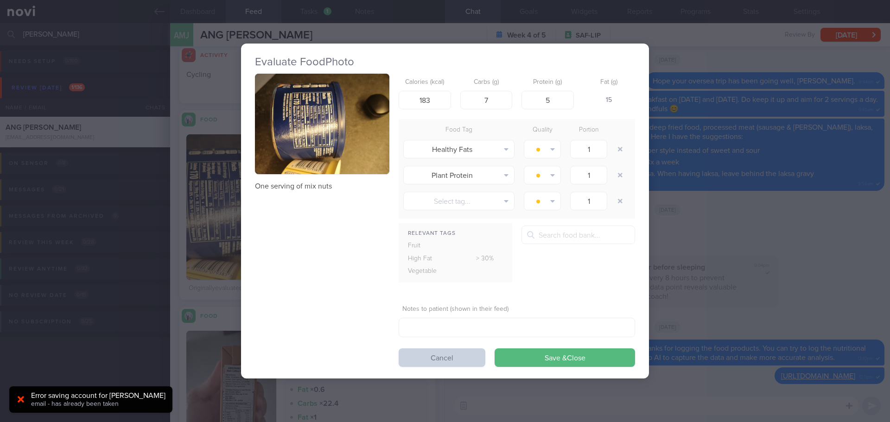
click at [425, 365] on button "Cancel" at bounding box center [442, 358] width 87 height 19
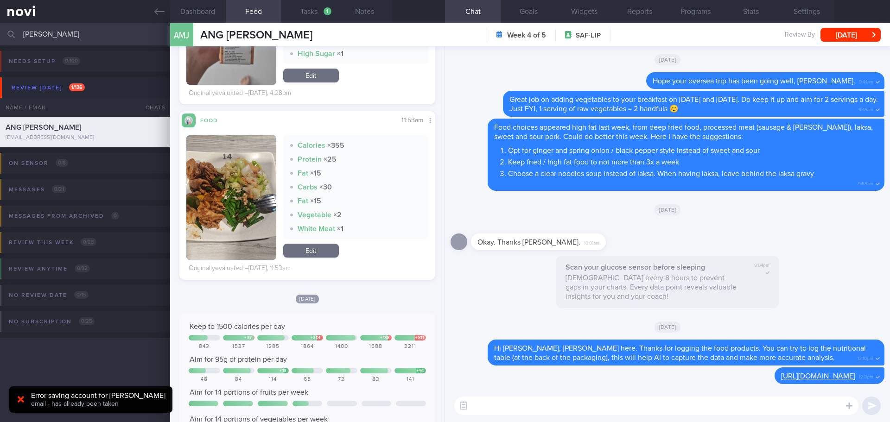
scroll to position [1670, 0]
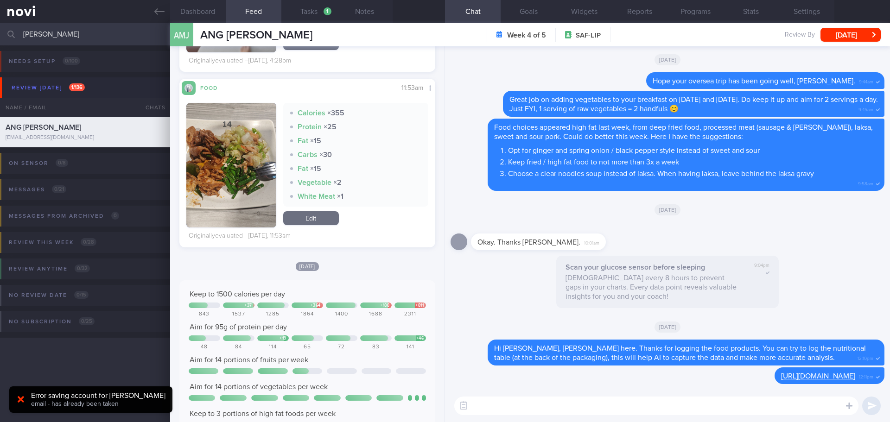
click at [226, 167] on button "button" at bounding box center [231, 165] width 90 height 125
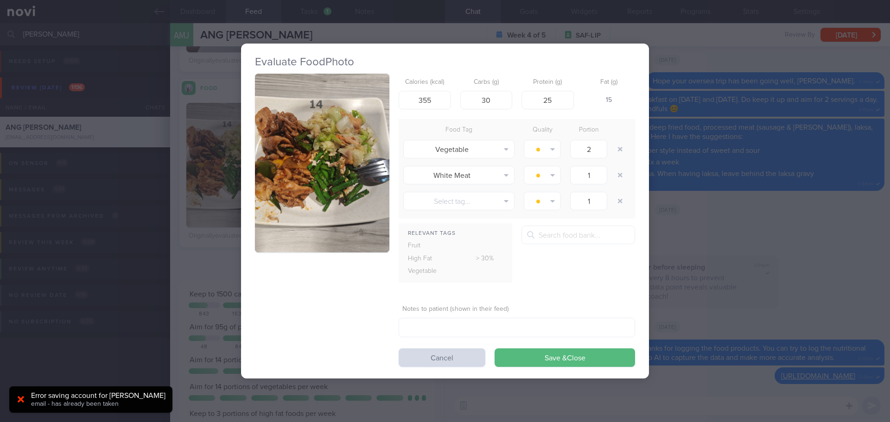
click at [326, 134] on button "button" at bounding box center [322, 163] width 134 height 179
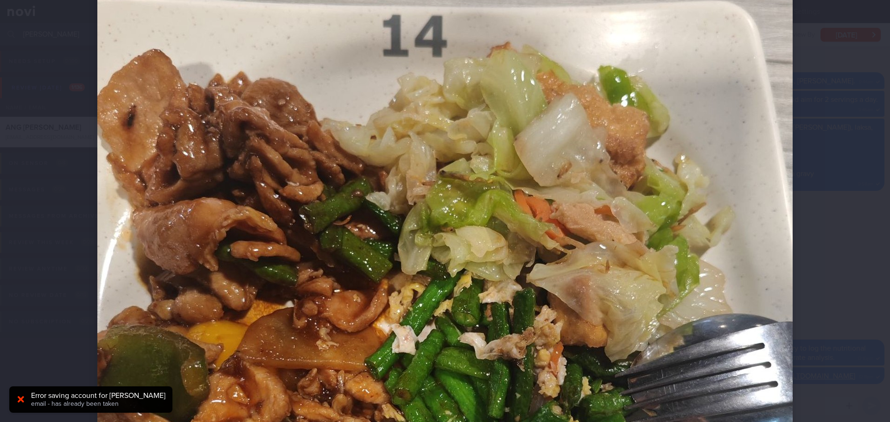
scroll to position [139, 0]
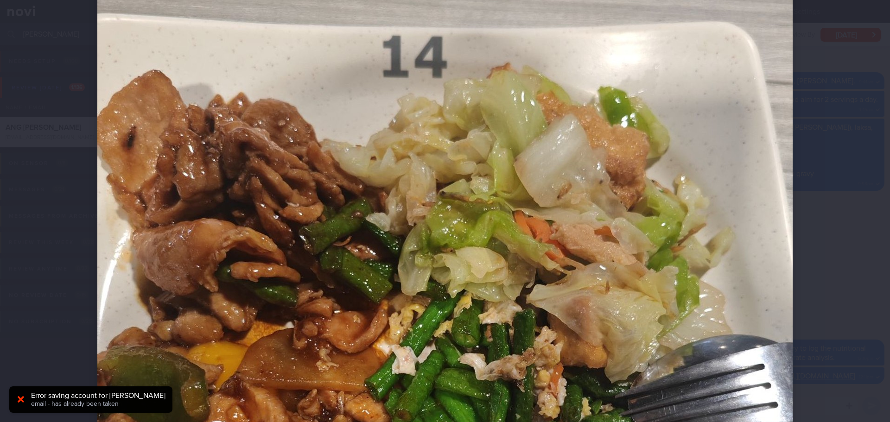
click at [833, 204] on div at bounding box center [445, 211] width 890 height 422
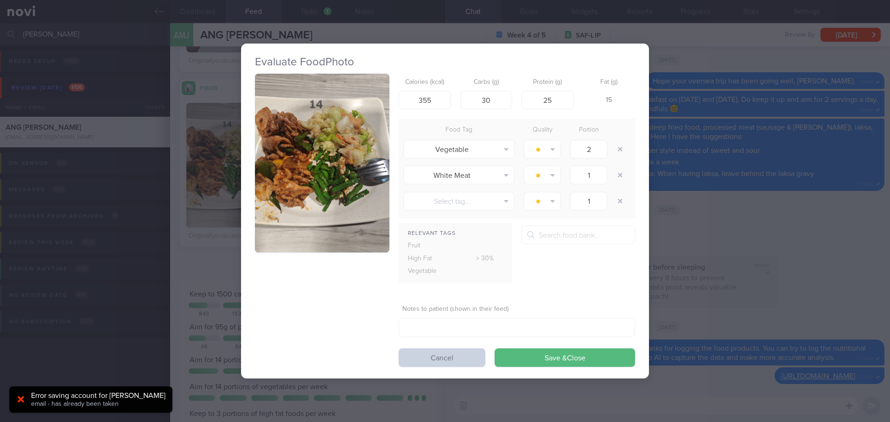
click at [418, 355] on button "Cancel" at bounding box center [442, 358] width 87 height 19
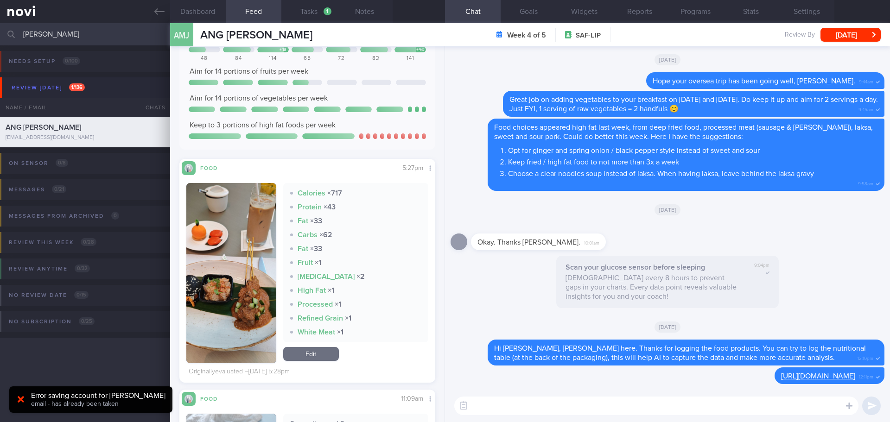
scroll to position [1948, 0]
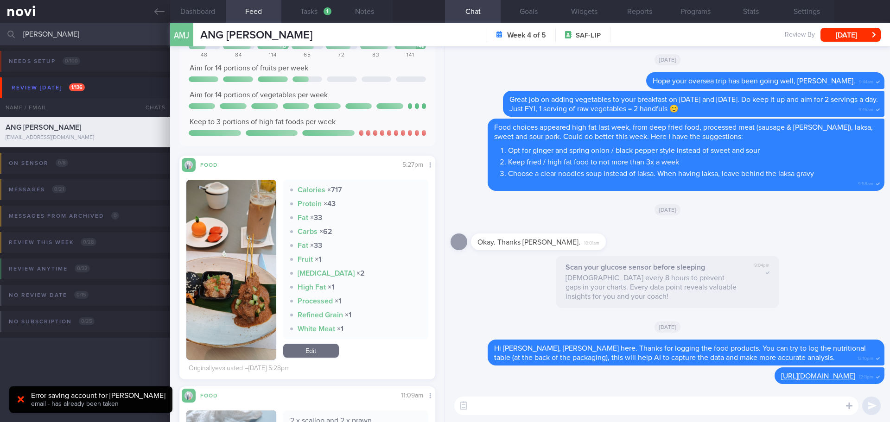
click at [232, 224] on button "button" at bounding box center [231, 270] width 90 height 180
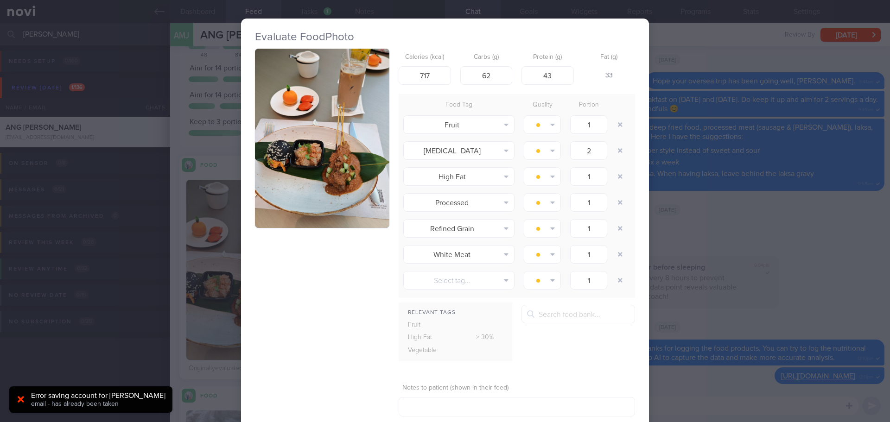
click at [310, 143] on button "button" at bounding box center [322, 138] width 134 height 179
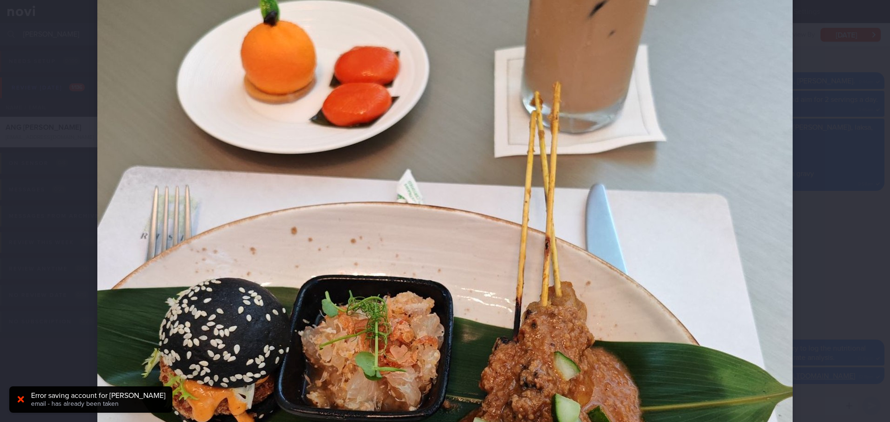
scroll to position [371, 0]
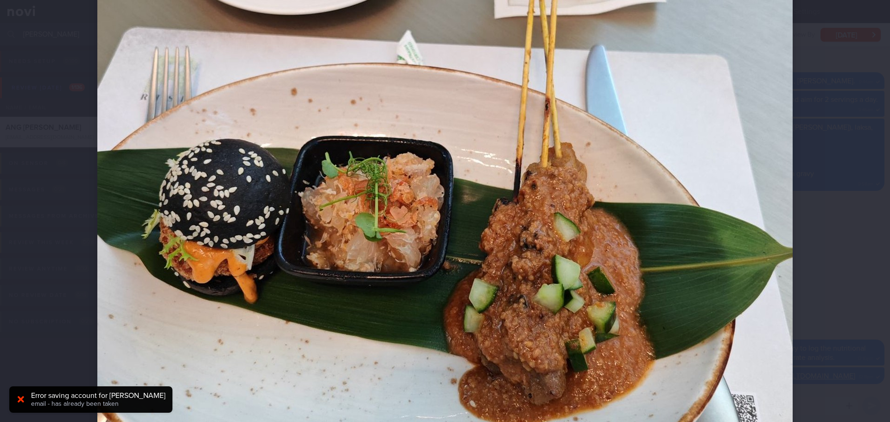
click at [803, 235] on div at bounding box center [445, 130] width 770 height 1002
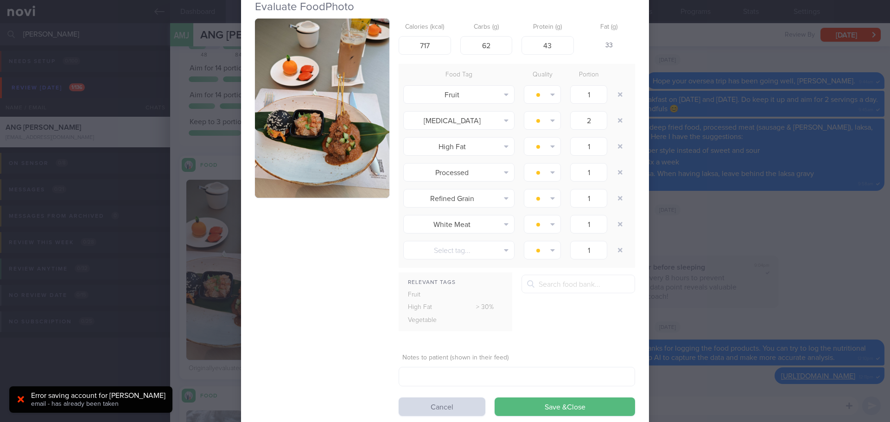
scroll to position [54, 0]
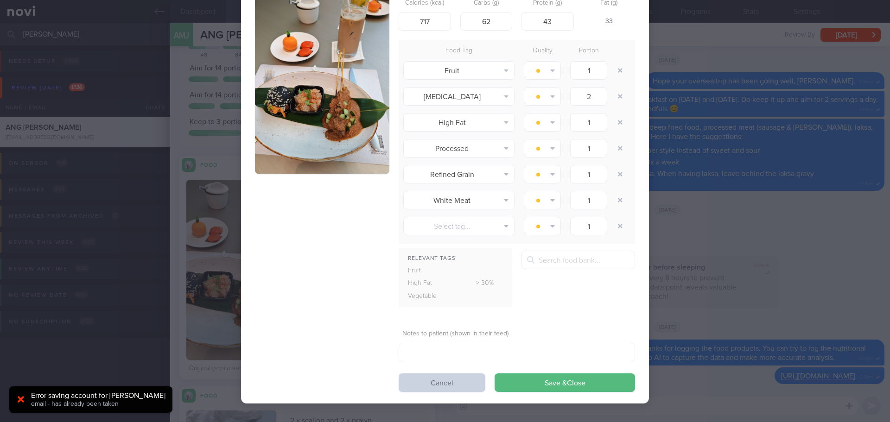
click at [446, 379] on button "Cancel" at bounding box center [442, 383] width 87 height 19
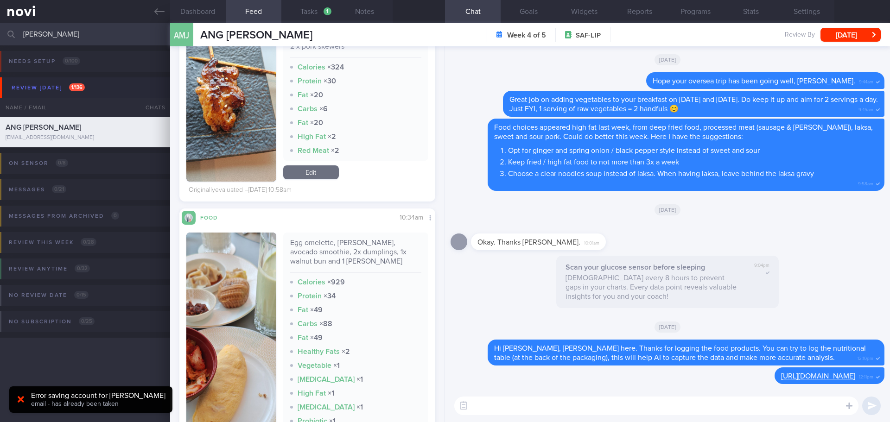
scroll to position [2690, 0]
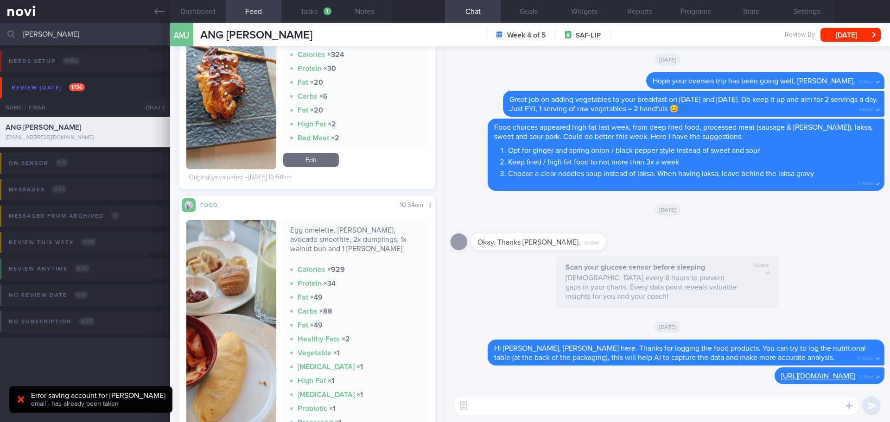
click at [239, 275] on img "button" at bounding box center [231, 344] width 90 height 248
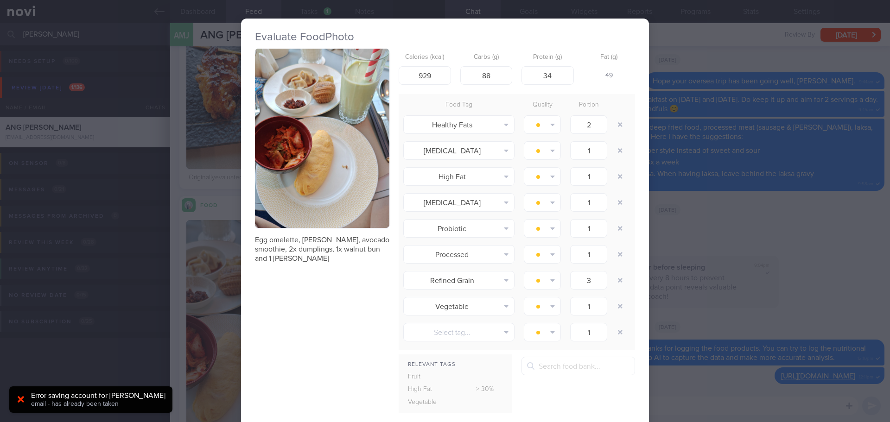
click at [352, 105] on img "button" at bounding box center [322, 138] width 134 height 179
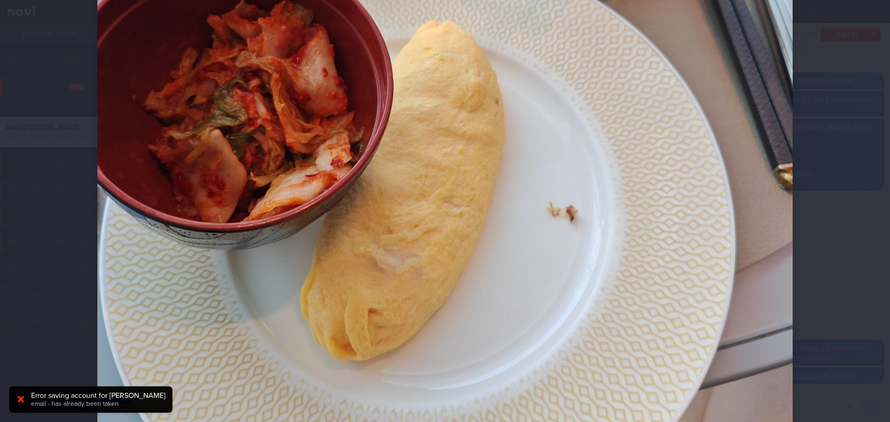
scroll to position [464, 0]
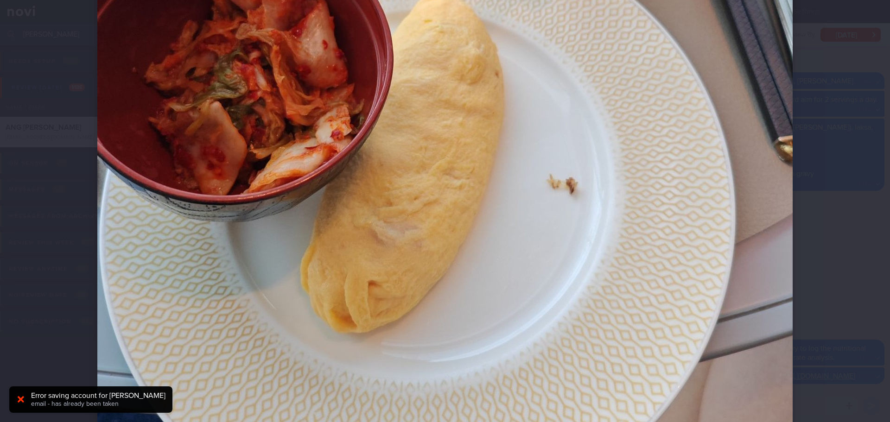
click at [849, 163] on div at bounding box center [445, 211] width 890 height 422
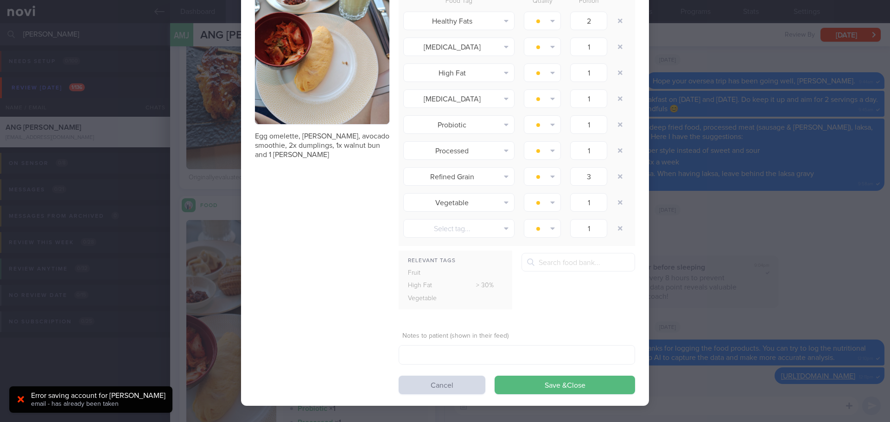
scroll to position [106, 0]
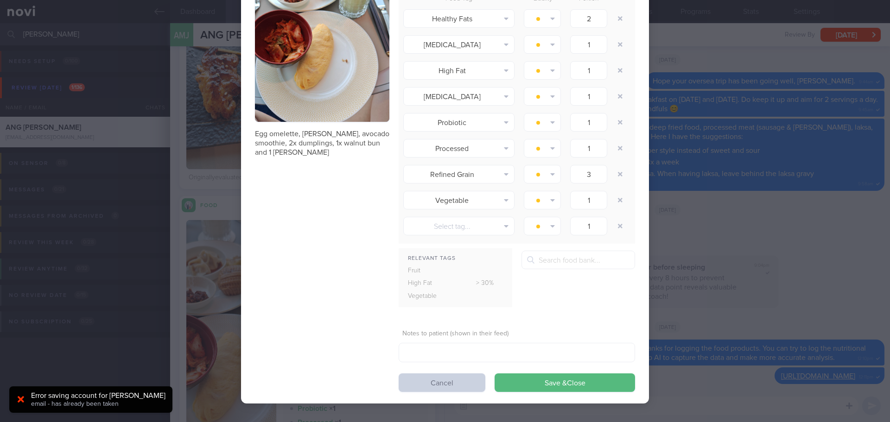
click at [441, 379] on button "Cancel" at bounding box center [442, 383] width 87 height 19
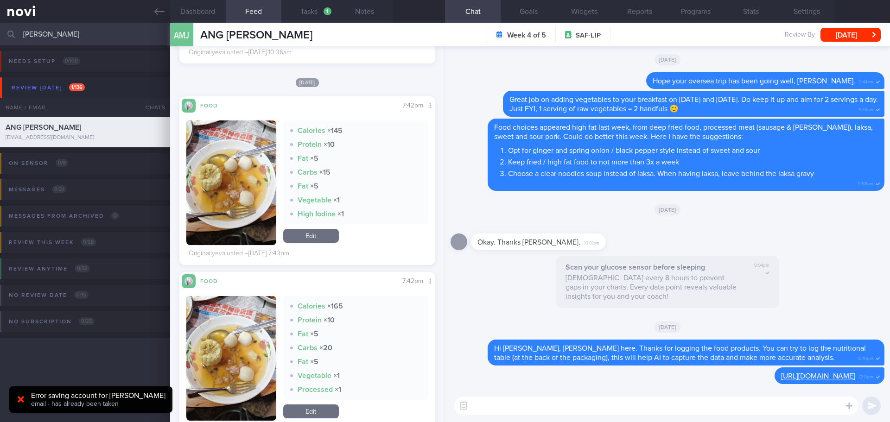
scroll to position [3107, 0]
click at [257, 163] on button "button" at bounding box center [231, 182] width 90 height 125
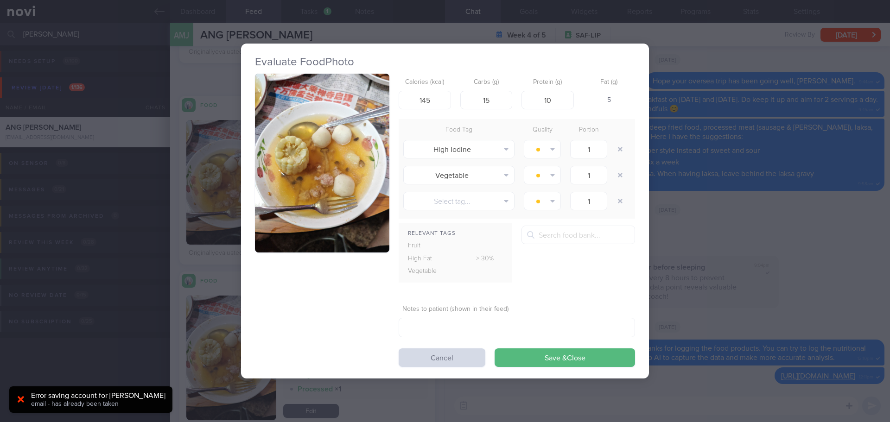
click at [304, 115] on button "button" at bounding box center [322, 163] width 134 height 179
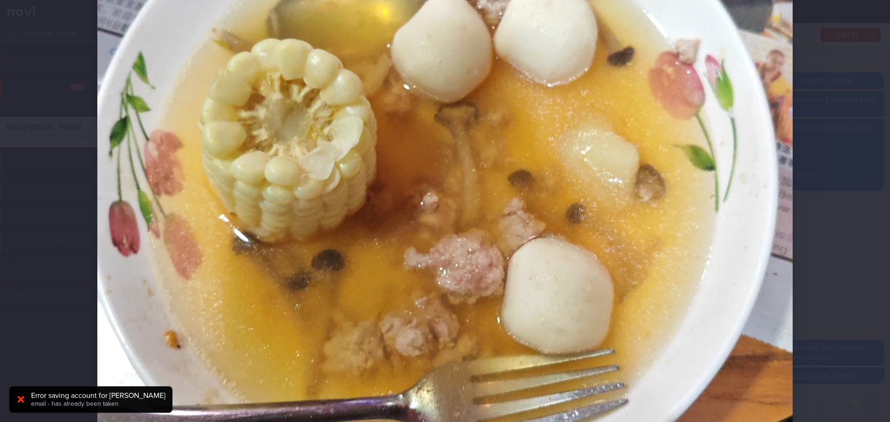
scroll to position [325, 0]
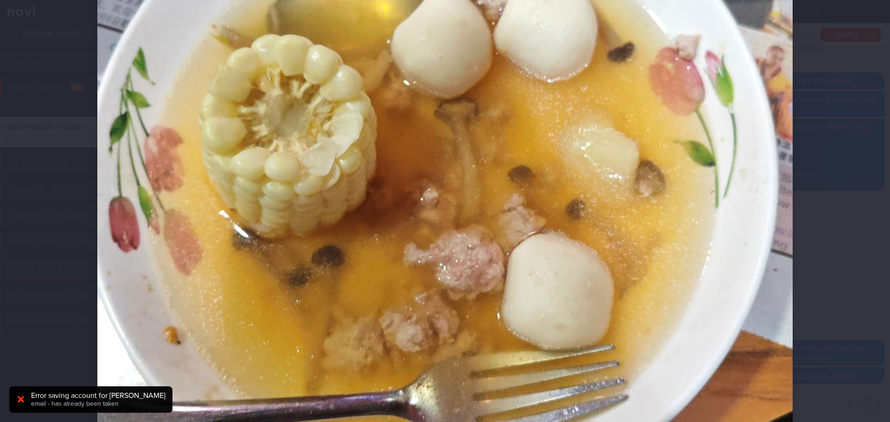
click at [834, 205] on div at bounding box center [445, 211] width 890 height 422
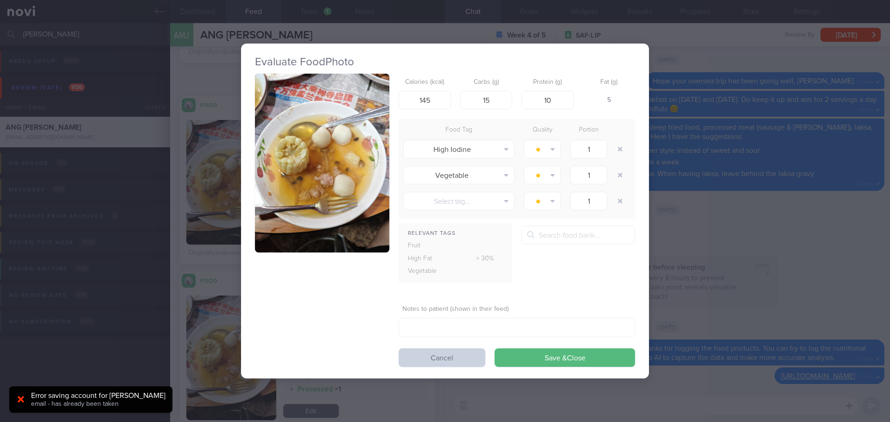
click at [461, 354] on button "Cancel" at bounding box center [442, 358] width 87 height 19
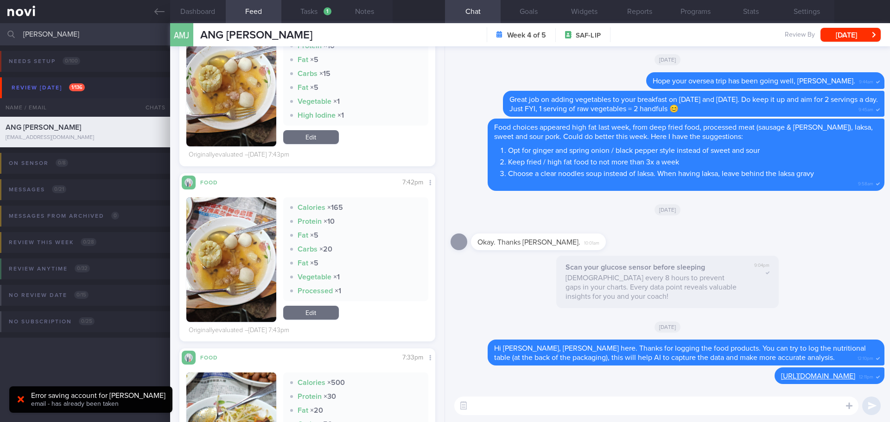
scroll to position [3386, 0]
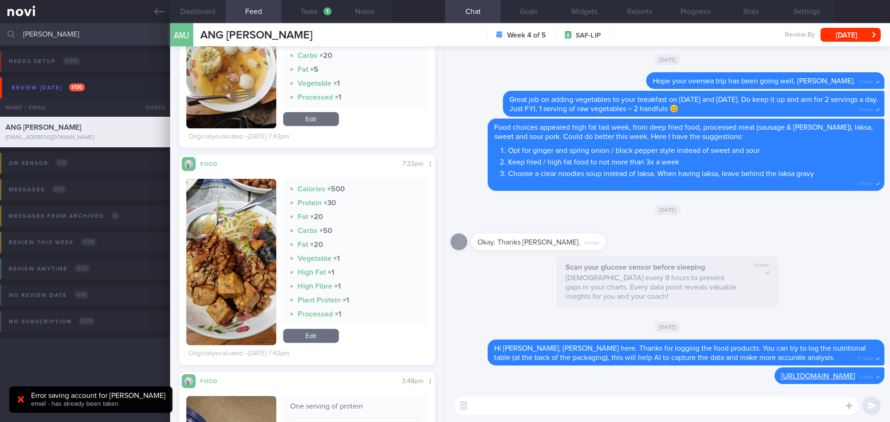
click at [229, 232] on button "button" at bounding box center [231, 262] width 90 height 166
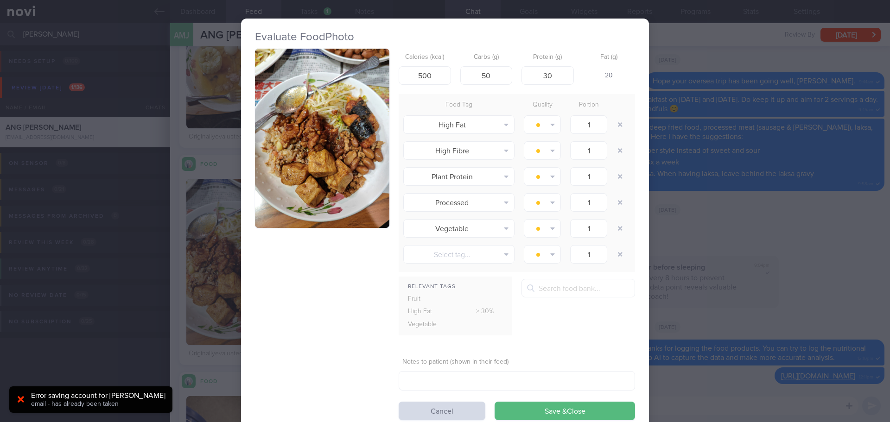
click at [327, 167] on button "button" at bounding box center [322, 138] width 134 height 179
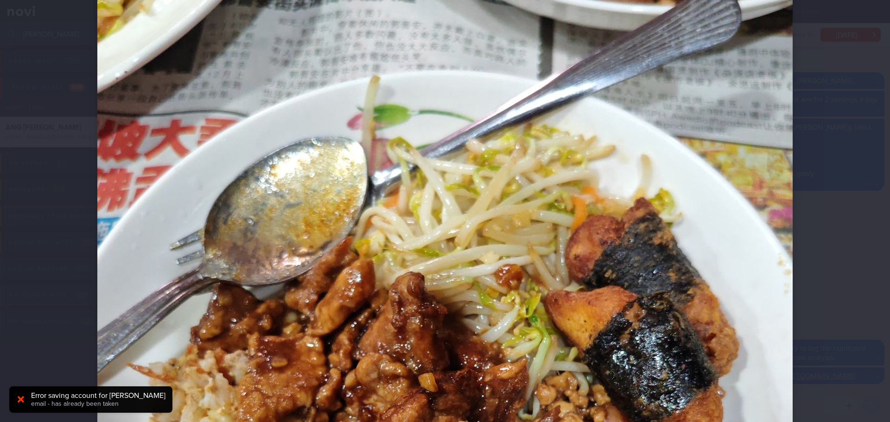
scroll to position [46, 0]
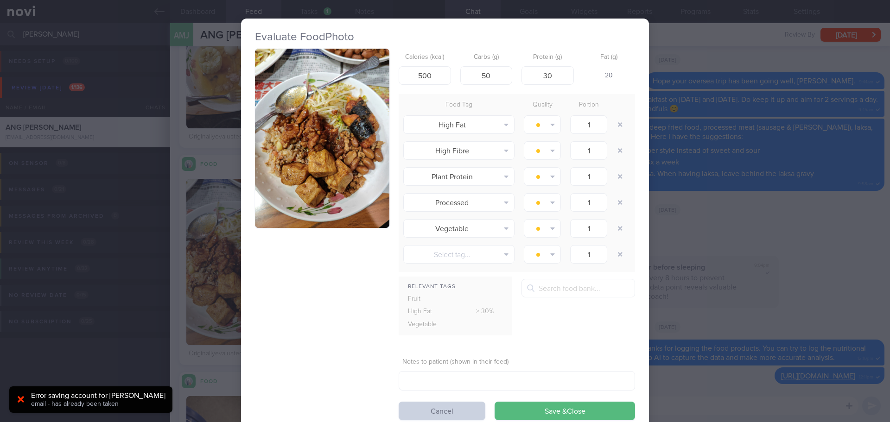
click at [454, 410] on button "Cancel" at bounding box center [442, 411] width 87 height 19
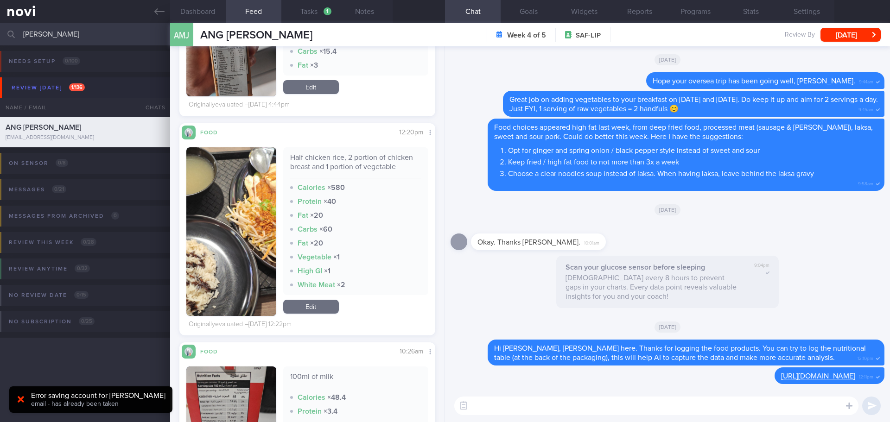
scroll to position [4916, 0]
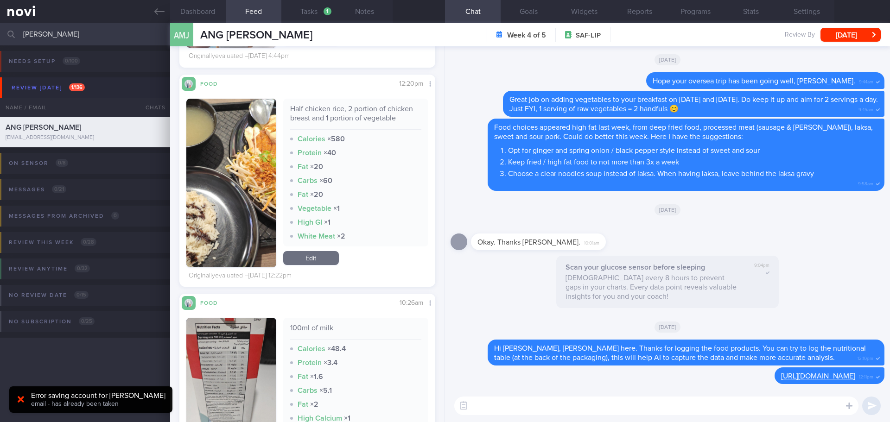
click at [255, 137] on button "button" at bounding box center [231, 183] width 90 height 169
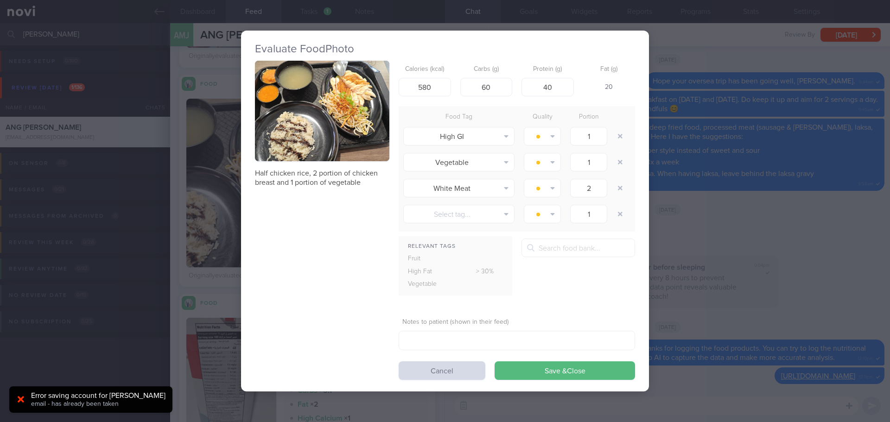
click at [310, 140] on button "button" at bounding box center [322, 111] width 134 height 101
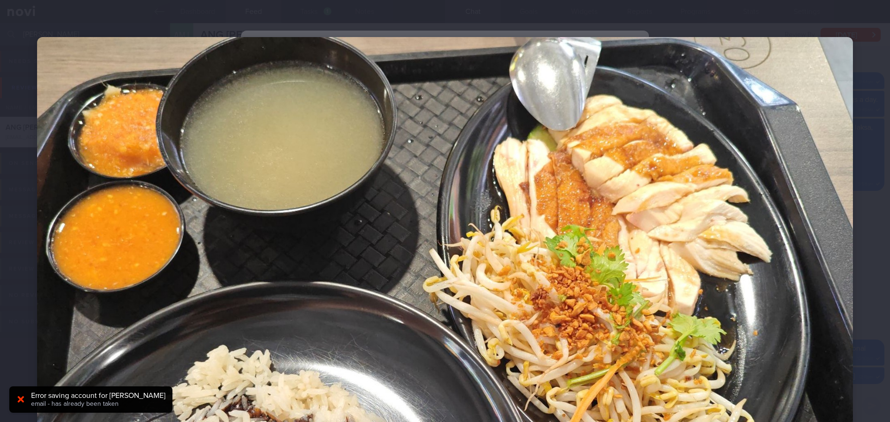
click at [853, 175] on div at bounding box center [445, 343] width 890 height 686
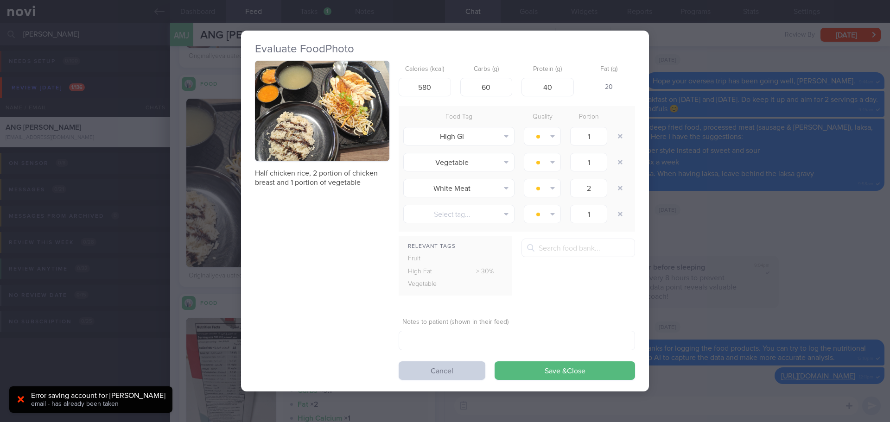
click at [448, 376] on button "Cancel" at bounding box center [442, 371] width 87 height 19
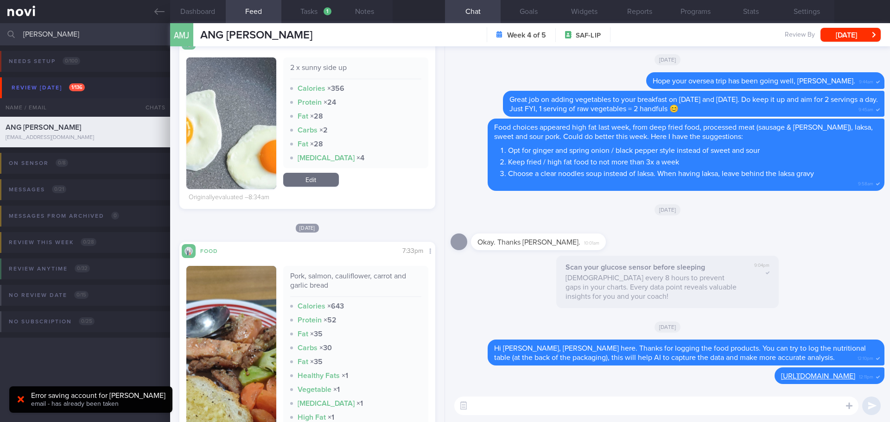
scroll to position [814, 0]
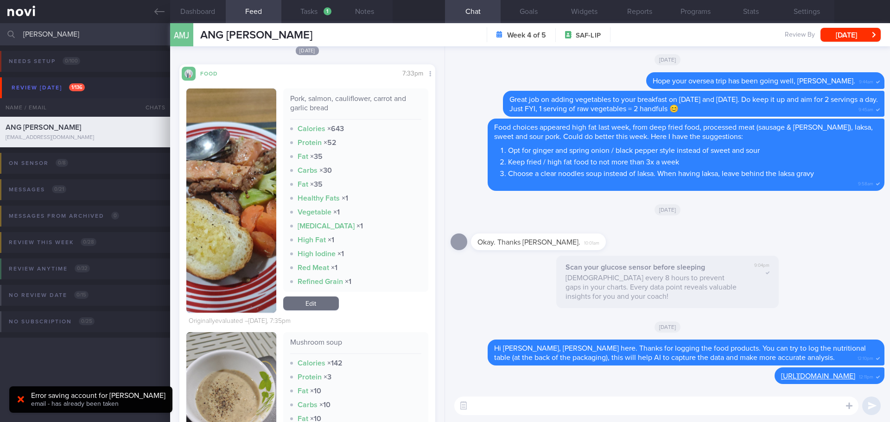
click at [249, 144] on button "button" at bounding box center [231, 201] width 90 height 224
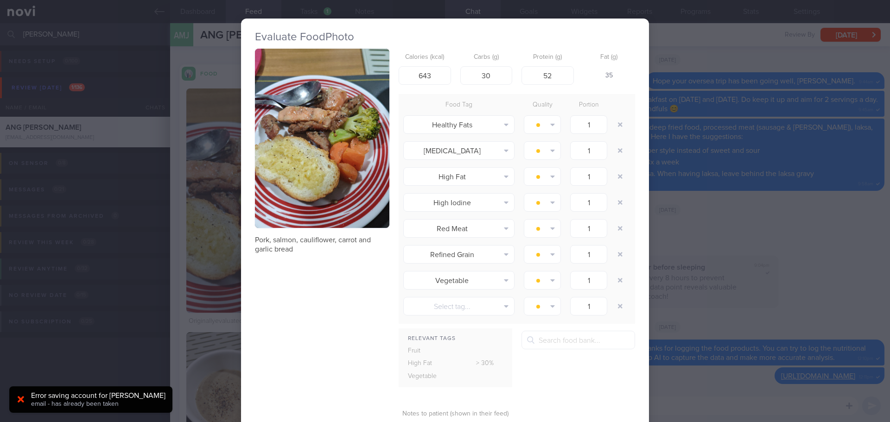
click at [343, 123] on button "button" at bounding box center [322, 138] width 134 height 179
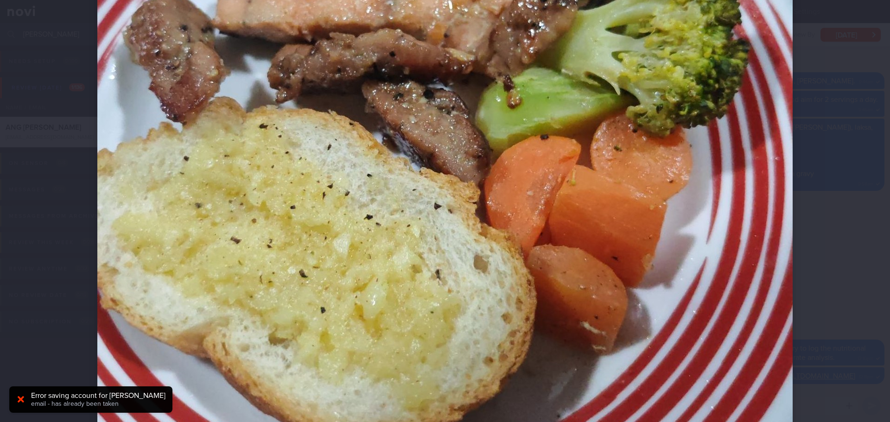
scroll to position [417, 0]
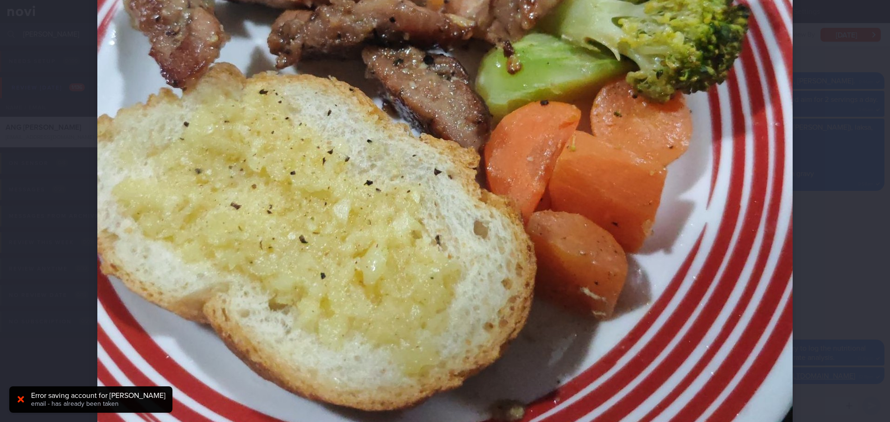
click at [839, 141] on div at bounding box center [445, 211] width 890 height 422
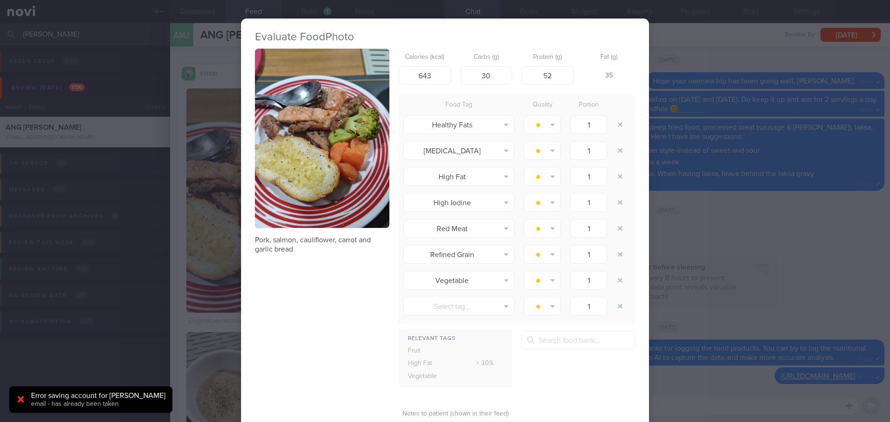
scroll to position [80, 0]
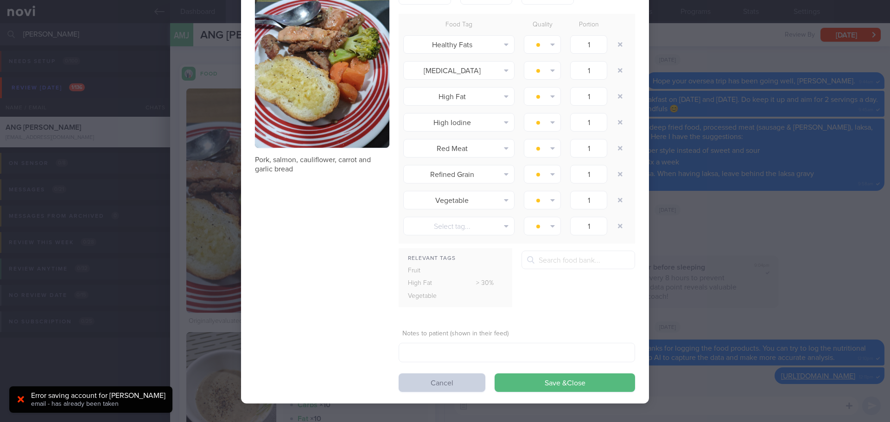
click at [433, 378] on button "Cancel" at bounding box center [442, 383] width 87 height 19
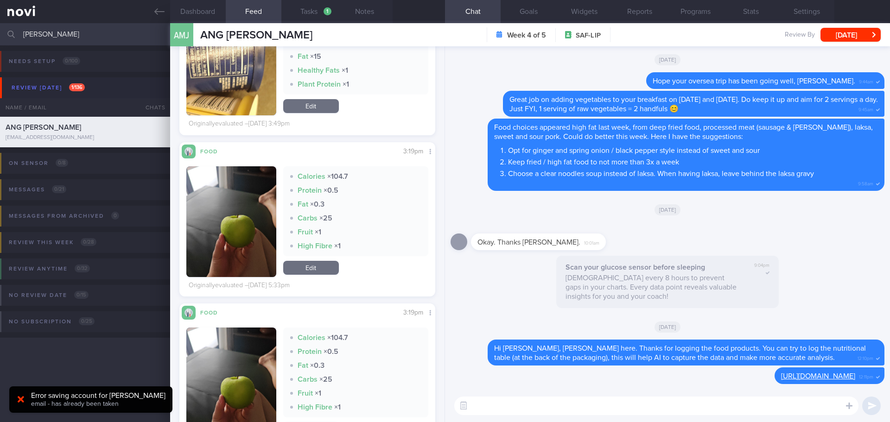
scroll to position [3828, 0]
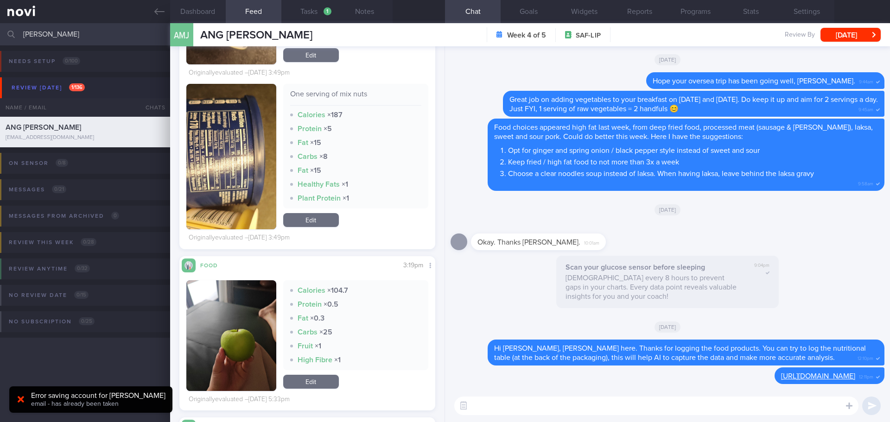
click at [231, 122] on button "button" at bounding box center [231, 157] width 90 height 146
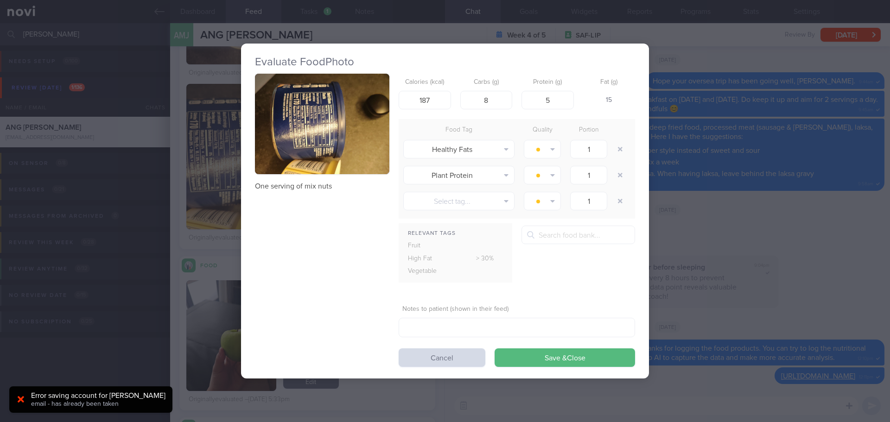
click at [341, 113] on button "button" at bounding box center [322, 124] width 134 height 101
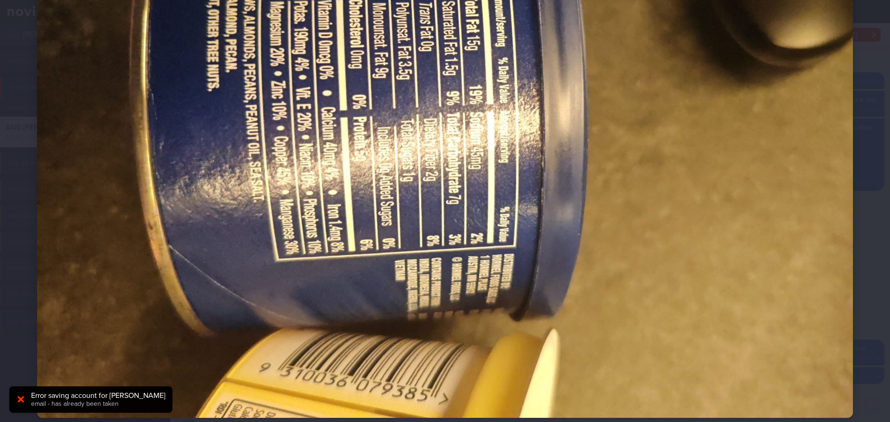
scroll to position [232, 0]
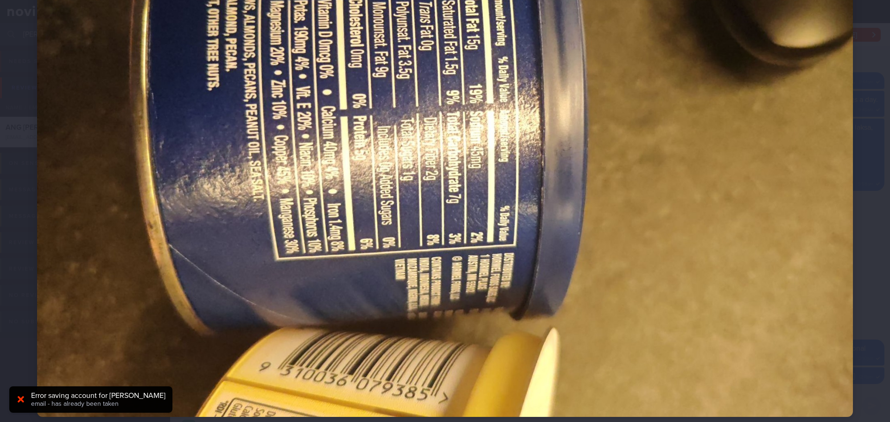
click at [863, 174] on div at bounding box center [445, 111] width 890 height 686
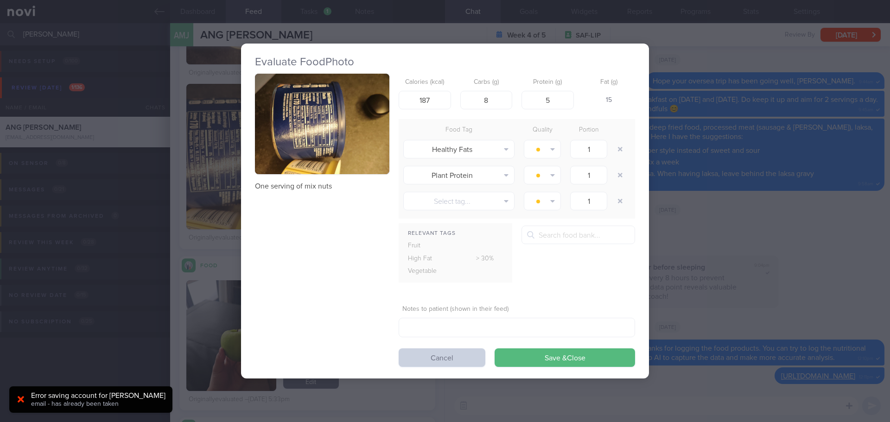
click at [431, 357] on button "Cancel" at bounding box center [442, 358] width 87 height 19
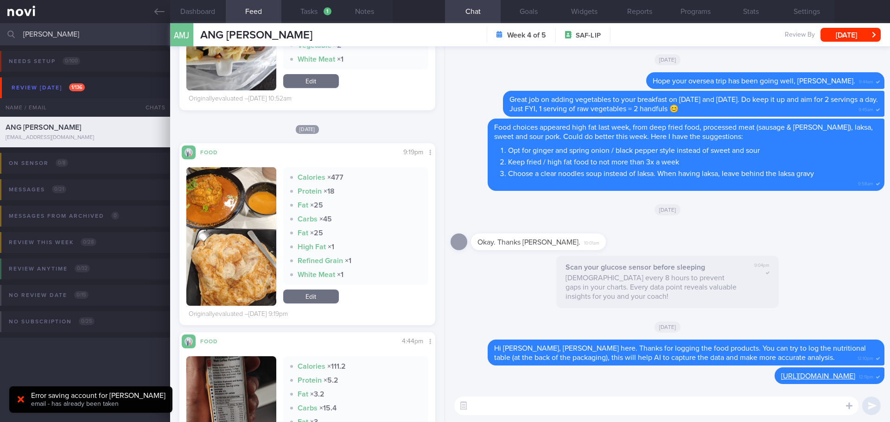
scroll to position [4802, 0]
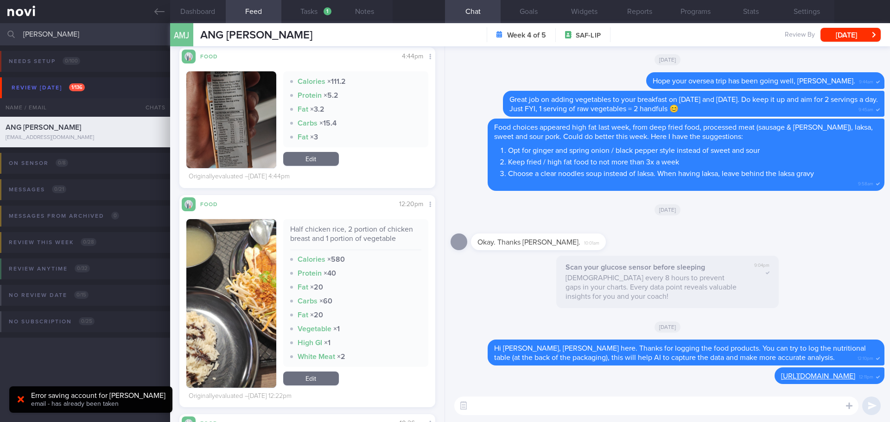
drag, startPoint x: 487, startPoint y: 412, endPoint x: 488, endPoint y: 403, distance: 9.4
click at [487, 412] on textarea at bounding box center [656, 406] width 404 height 19
type textarea "Hi Ming Jie, how are you this week?"
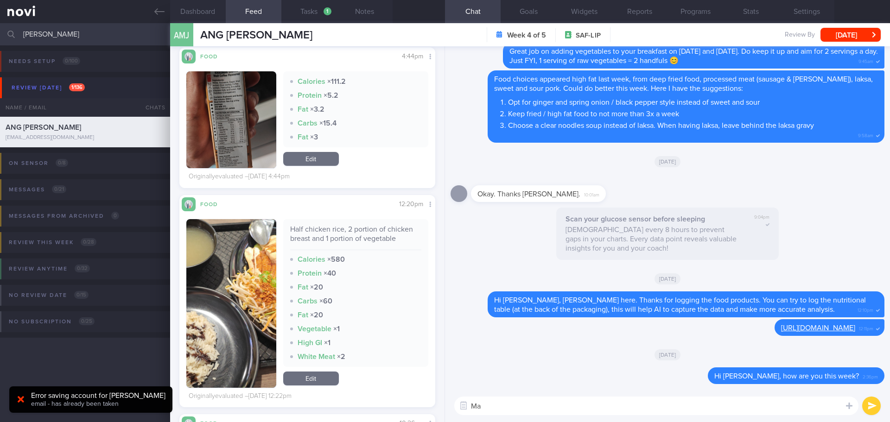
type textarea "M"
type textarea "I"
type textarea "Y"
type textarea "I"
type textarea "Thanks for logging the nutritional label of the products, I hope you find it's …"
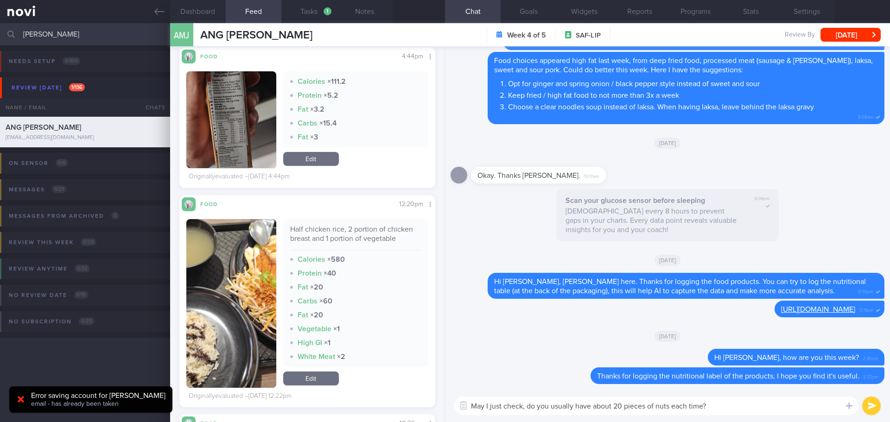
type textarea "May I just check, do you usually have about 20 pieces of nuts each time?"
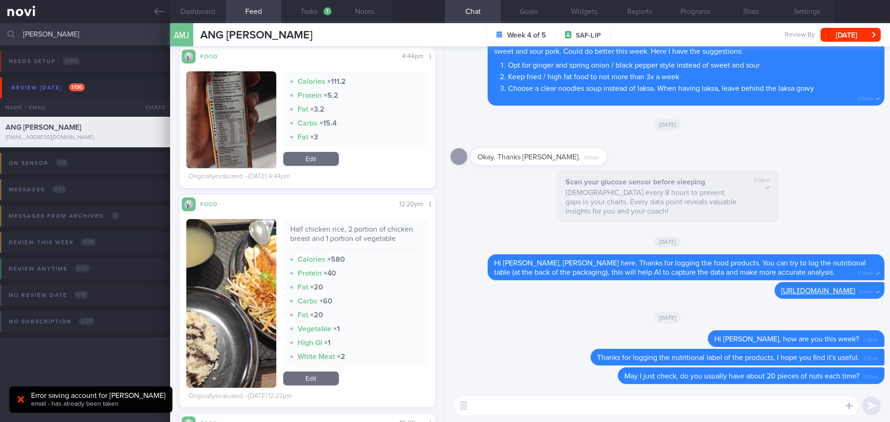
click at [549, 314] on div "[DATE]" at bounding box center [668, 318] width 434 height 26
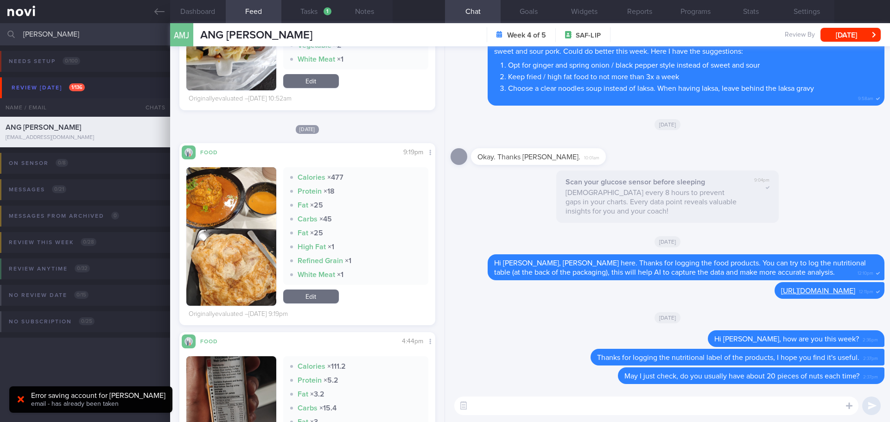
scroll to position [4710, 0]
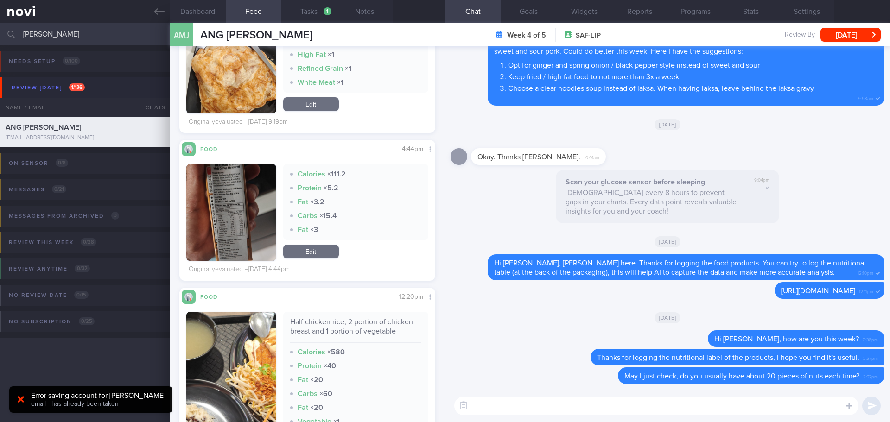
click at [267, 188] on button "button" at bounding box center [231, 212] width 90 height 97
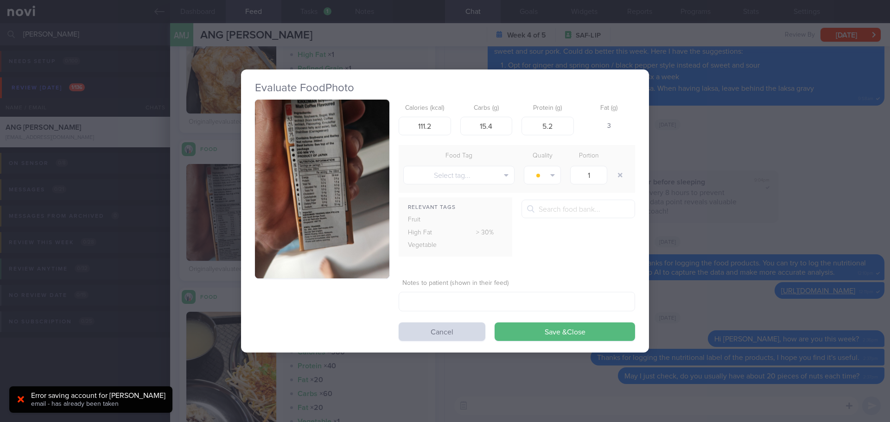
click at [313, 143] on button "button" at bounding box center [322, 189] width 134 height 179
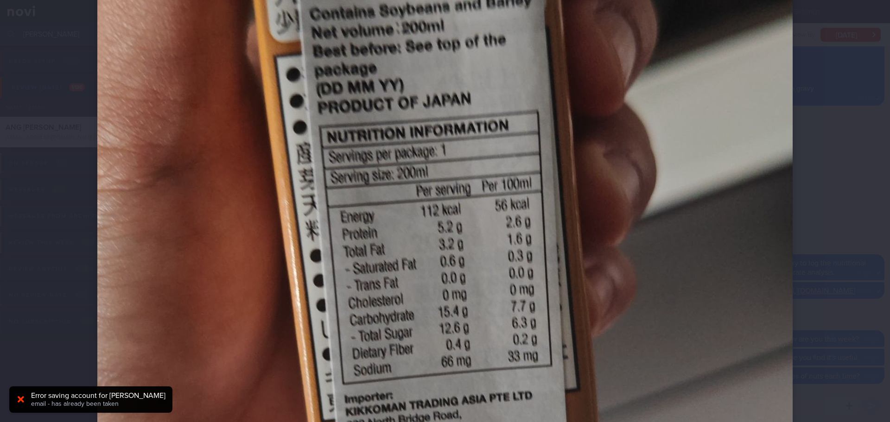
scroll to position [278, 0]
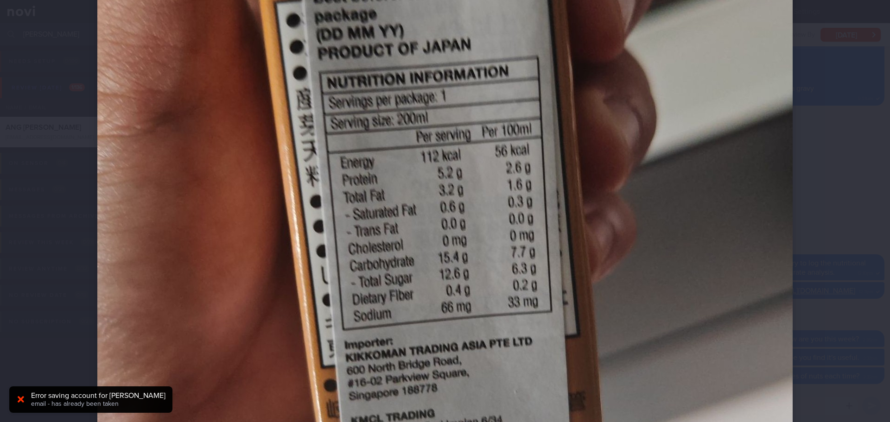
click at [832, 149] on div at bounding box center [445, 211] width 890 height 422
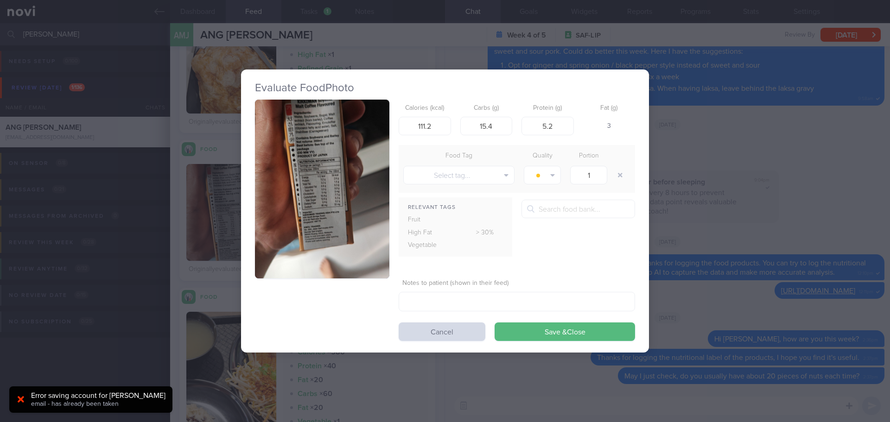
click at [298, 186] on button "button" at bounding box center [322, 189] width 134 height 179
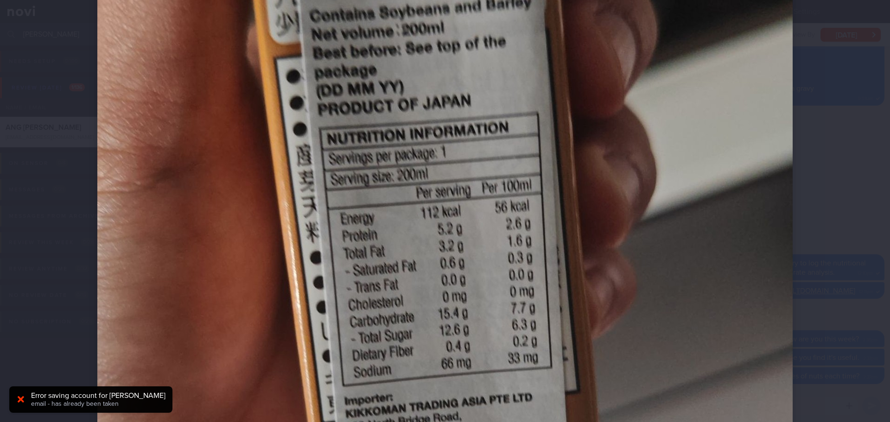
scroll to position [232, 0]
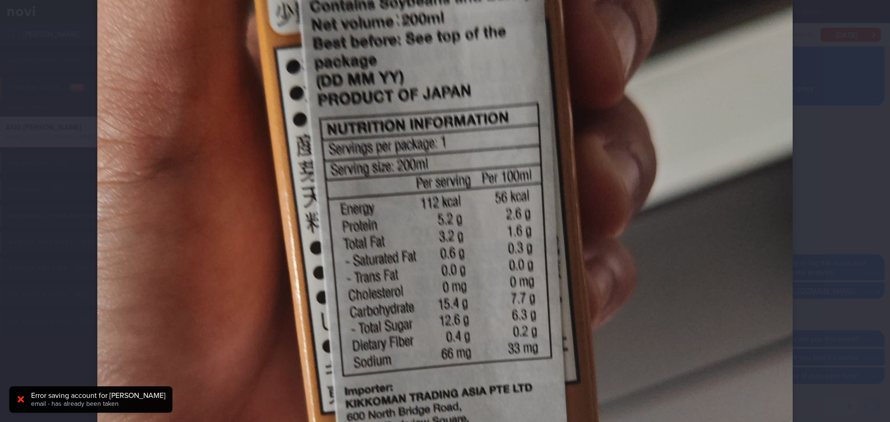
click at [841, 101] on div at bounding box center [445, 211] width 890 height 422
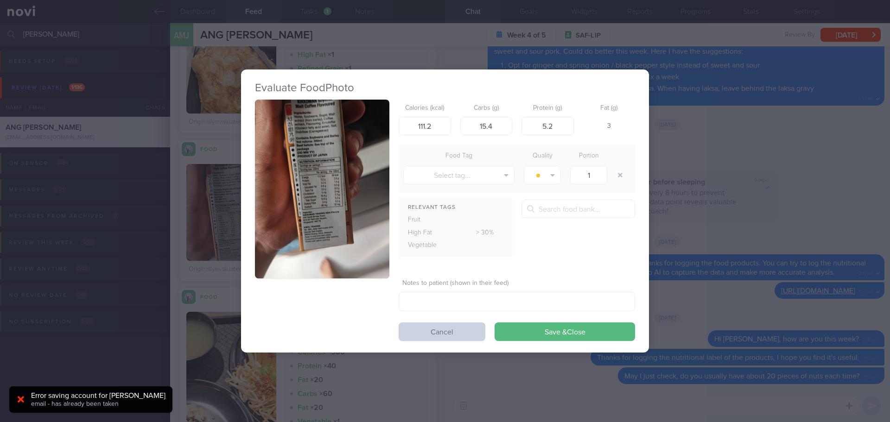
click at [473, 325] on button "Cancel" at bounding box center [442, 332] width 87 height 19
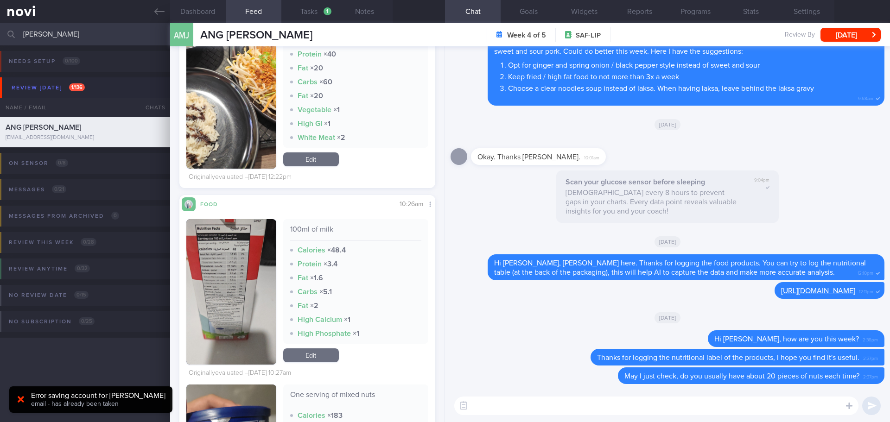
scroll to position [5034, 0]
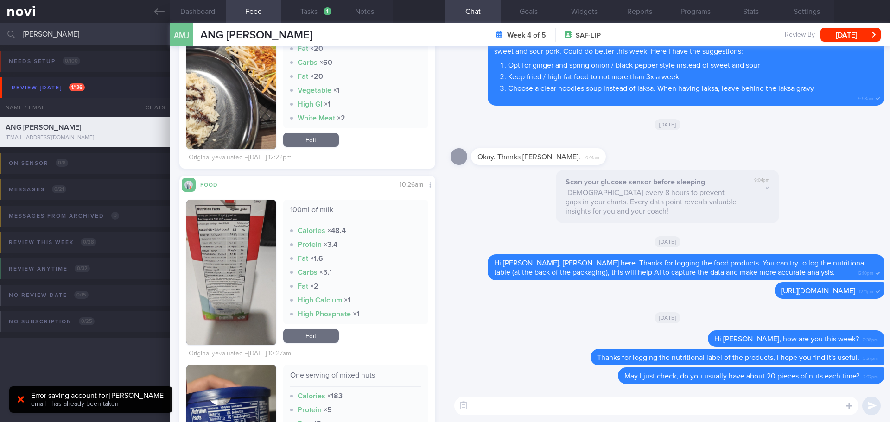
click at [252, 237] on button "button" at bounding box center [231, 273] width 90 height 146
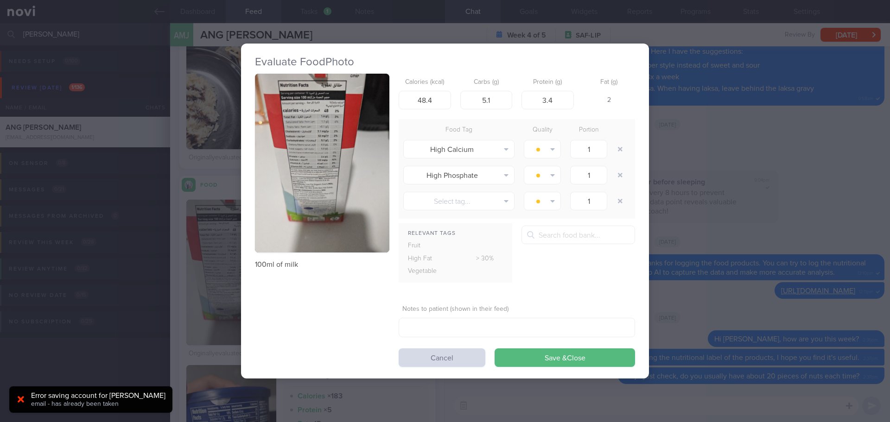
click at [343, 136] on button "button" at bounding box center [322, 163] width 134 height 179
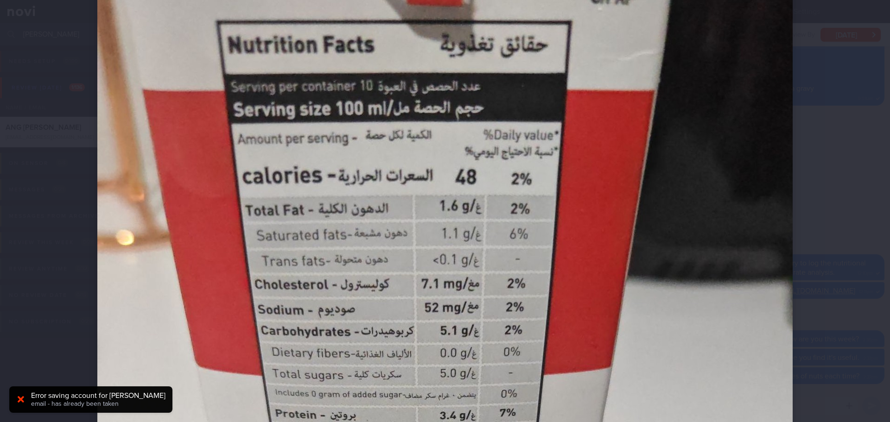
scroll to position [46, 0]
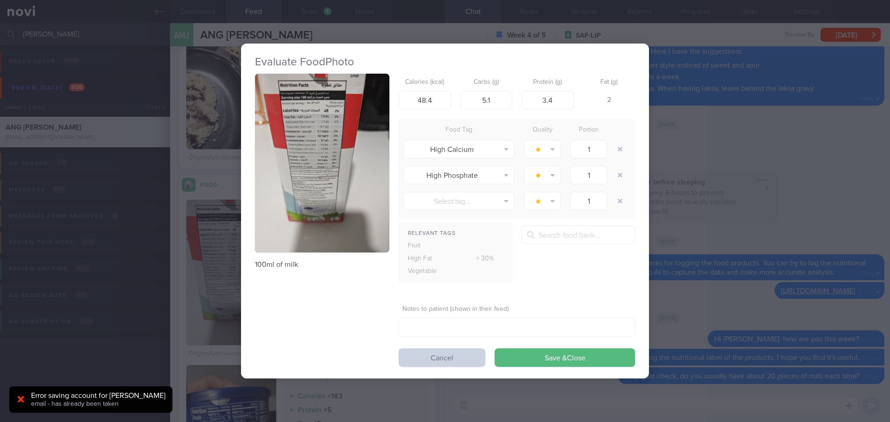
click at [478, 362] on button "Cancel" at bounding box center [442, 358] width 87 height 19
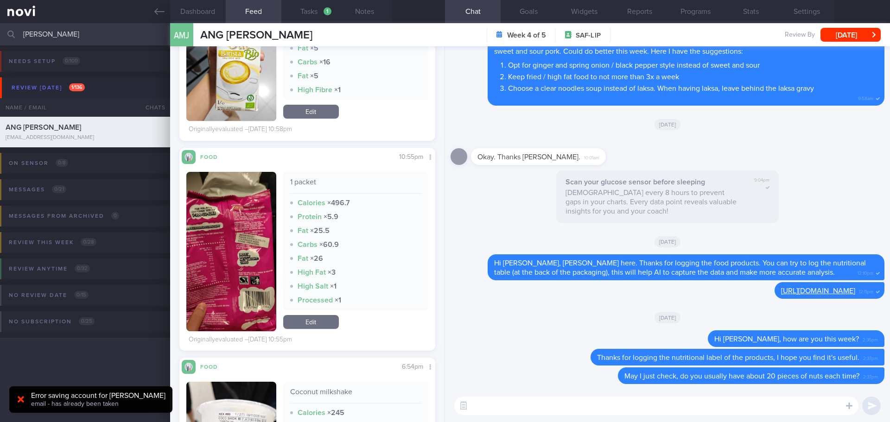
scroll to position [5637, 0]
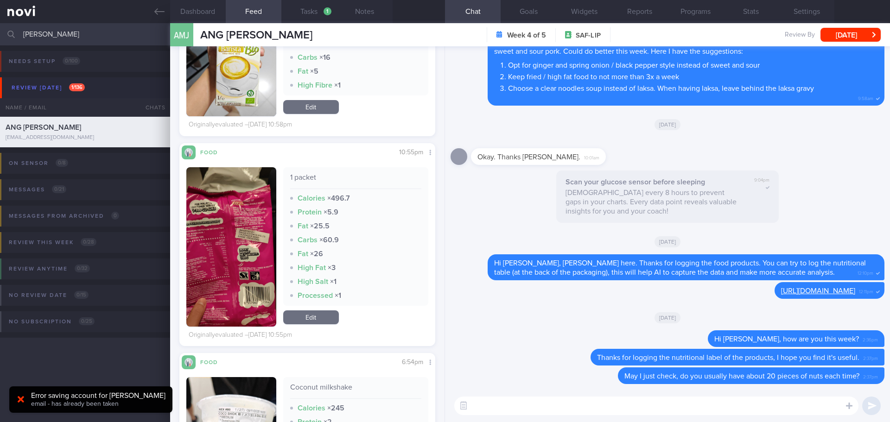
click at [254, 204] on button "button" at bounding box center [231, 247] width 90 height 160
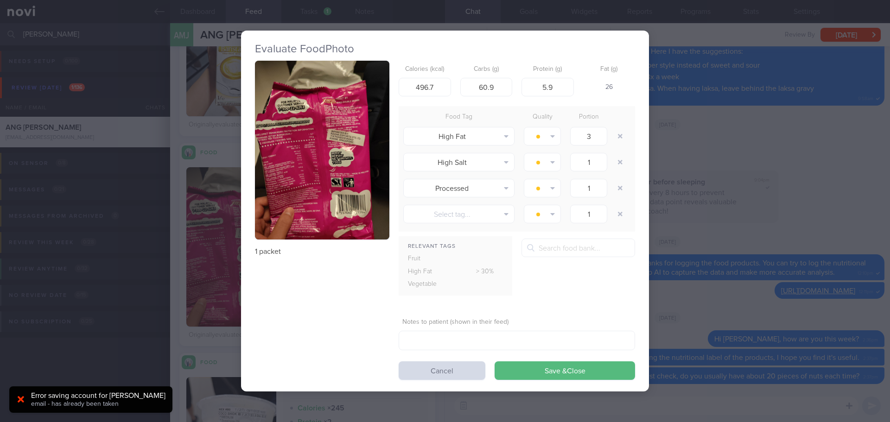
click at [339, 129] on button "button" at bounding box center [322, 150] width 134 height 179
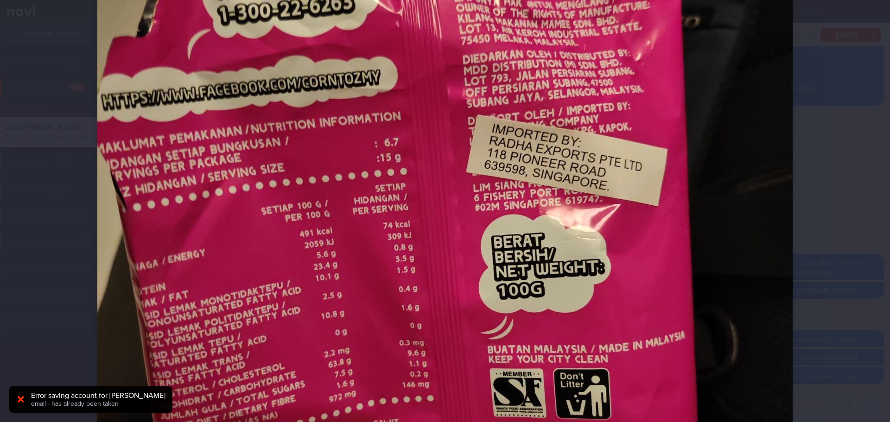
scroll to position [278, 0]
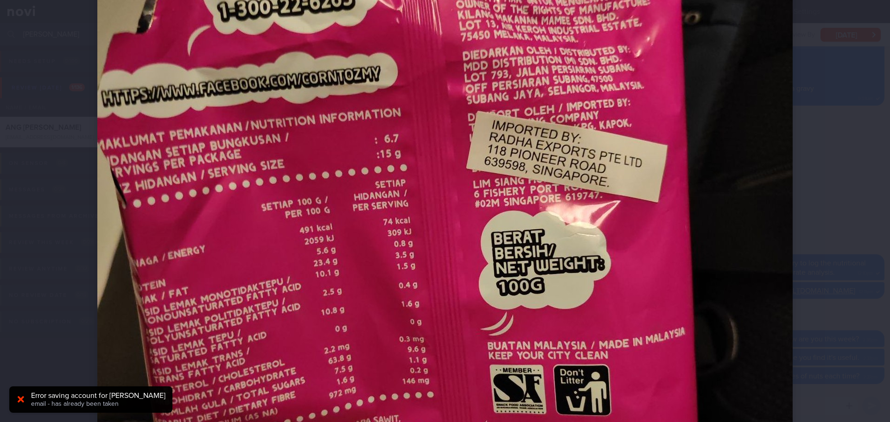
click at [808, 131] on div at bounding box center [445, 223] width 770 height 1002
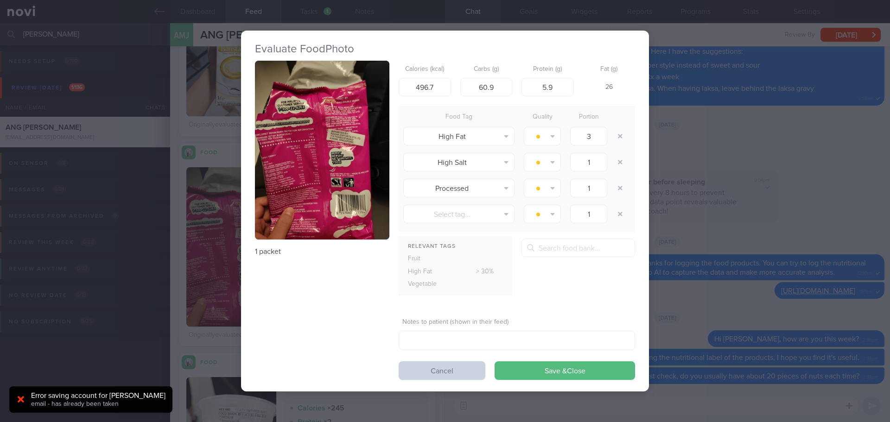
click at [415, 368] on button "Cancel" at bounding box center [442, 371] width 87 height 19
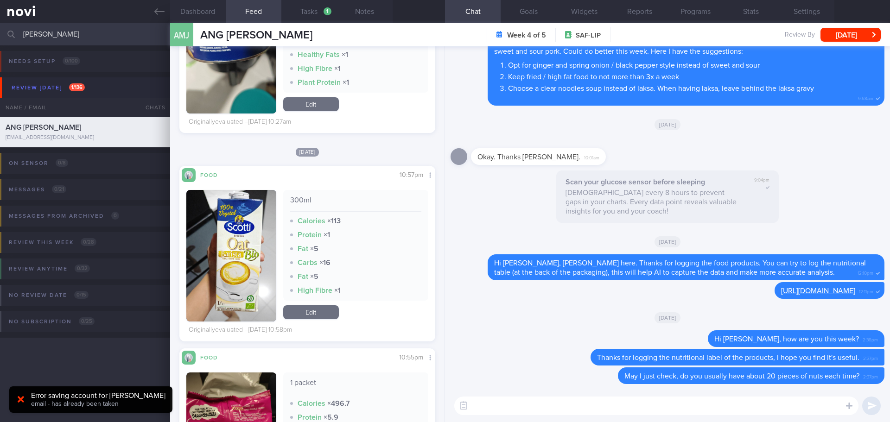
scroll to position [5452, 0]
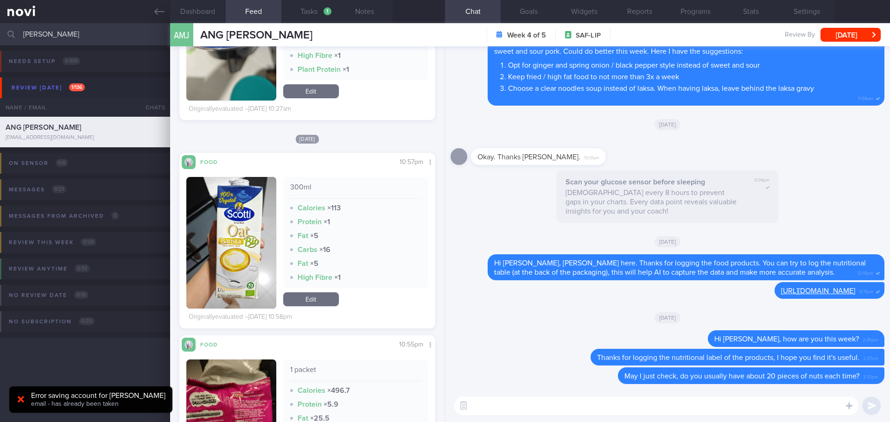
click at [263, 219] on button "button" at bounding box center [231, 243] width 90 height 132
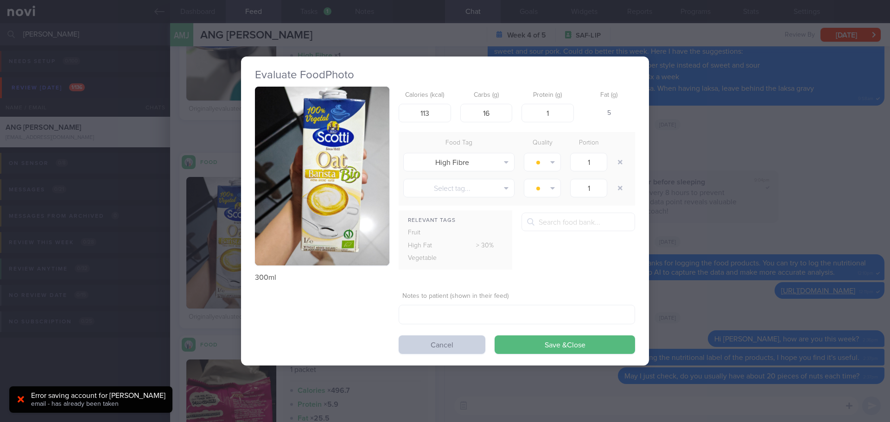
click at [429, 348] on button "Cancel" at bounding box center [442, 345] width 87 height 19
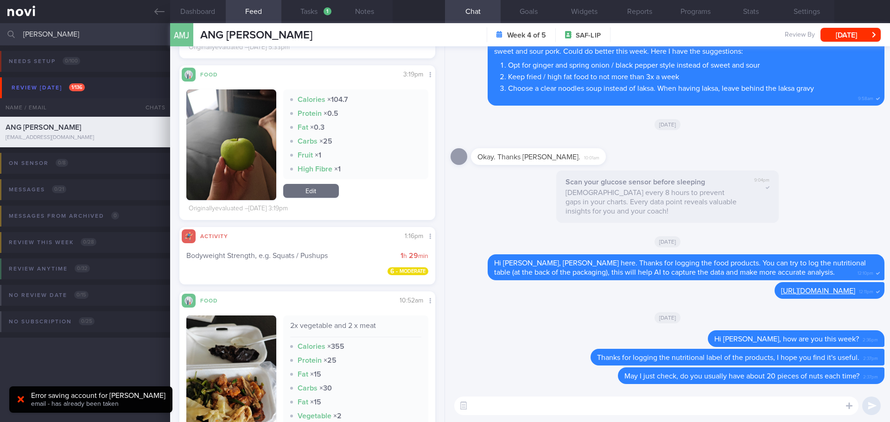
scroll to position [4353, 0]
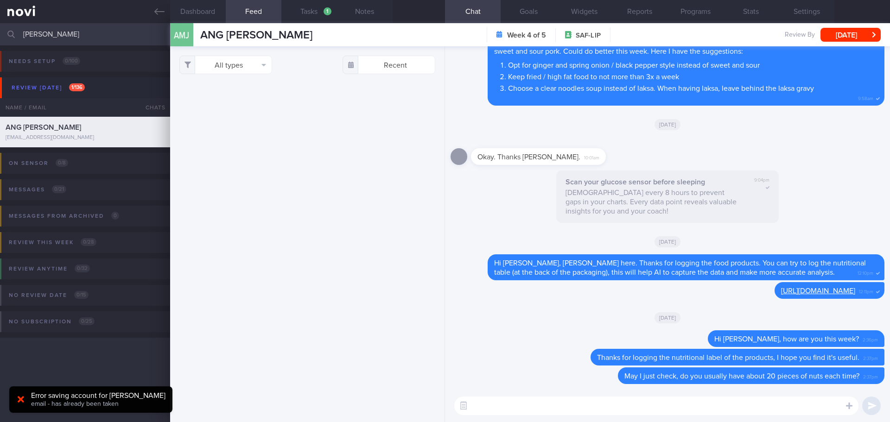
select select "8"
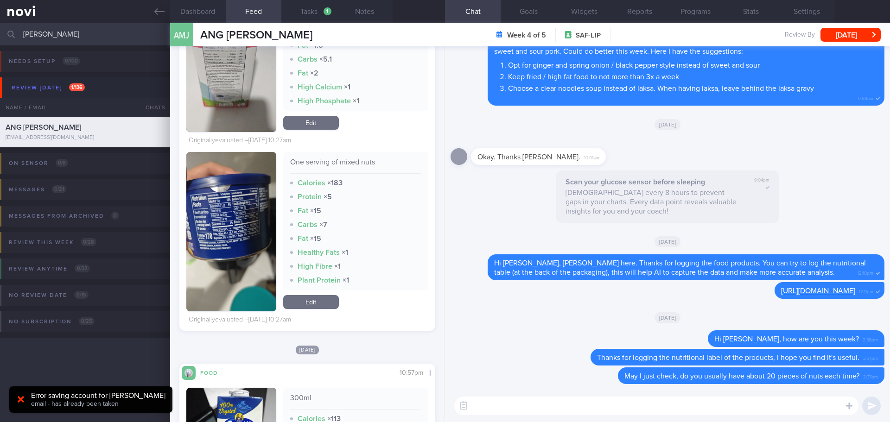
scroll to position [5426, 0]
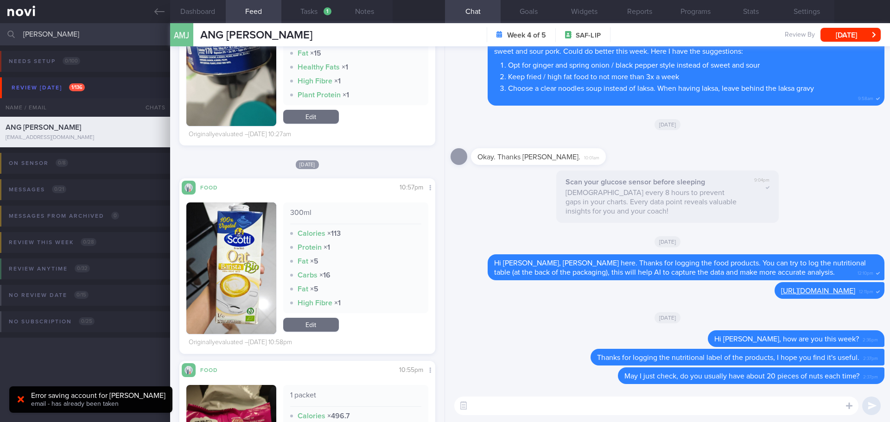
click at [479, 409] on textarea at bounding box center [656, 406] width 404 height 19
type textarea "I have reviewed"
click at [151, 12] on link at bounding box center [85, 11] width 170 height 23
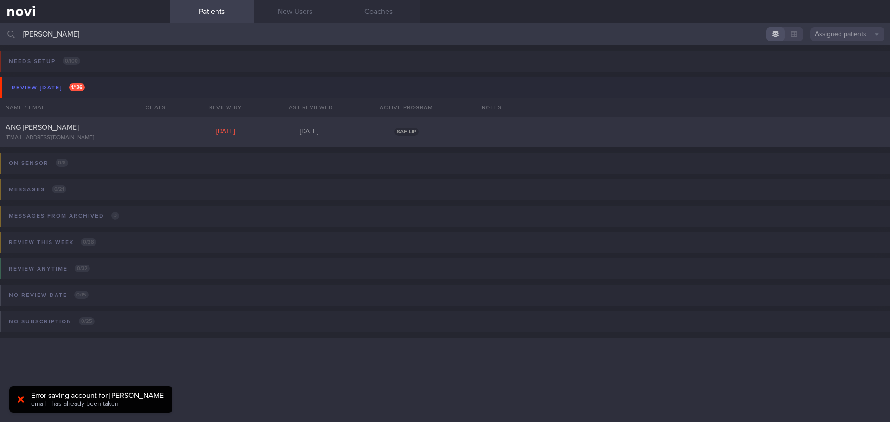
drag, startPoint x: 65, startPoint y: 32, endPoint x: -103, endPoint y: 36, distance: 168.9
click at [0, 36] on html "You are offline! Some functionality will be unavailable Patients New Users Coac…" at bounding box center [445, 211] width 890 height 422
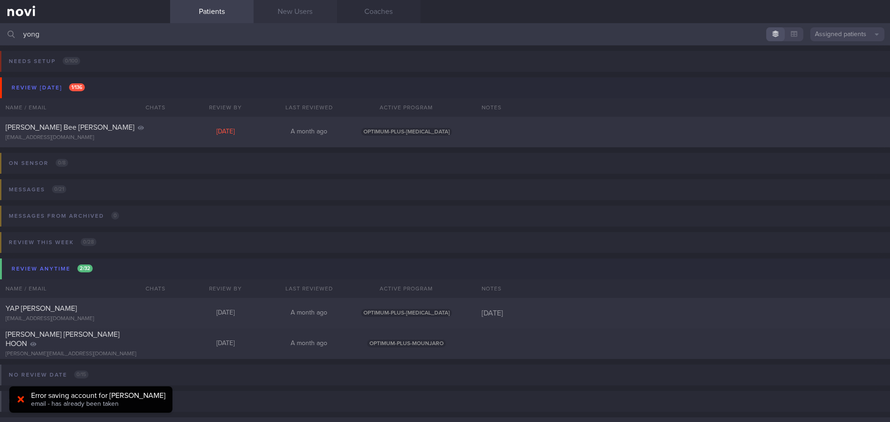
type input "yong"
click at [277, 14] on link "New Users" at bounding box center [295, 11] width 83 height 23
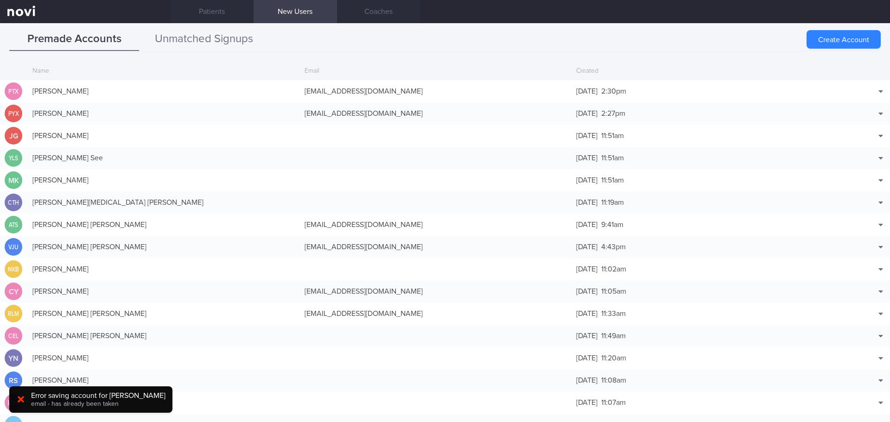
click at [179, 44] on button "Unmatched Signups" at bounding box center [204, 39] width 130 height 23
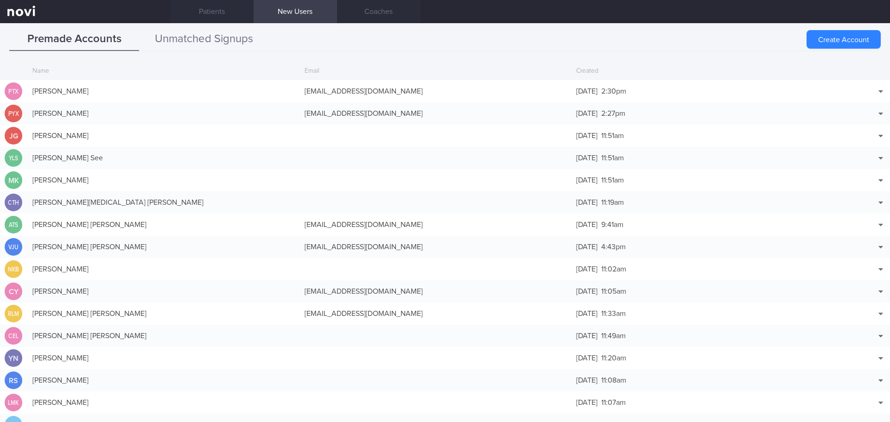
click at [211, 34] on button "Unmatched Signups" at bounding box center [204, 39] width 130 height 23
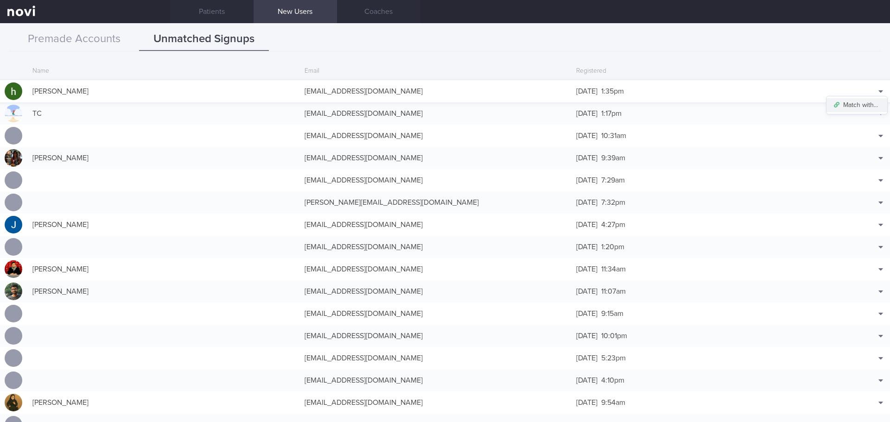
click at [864, 105] on button "Match with..." at bounding box center [857, 105] width 61 height 14
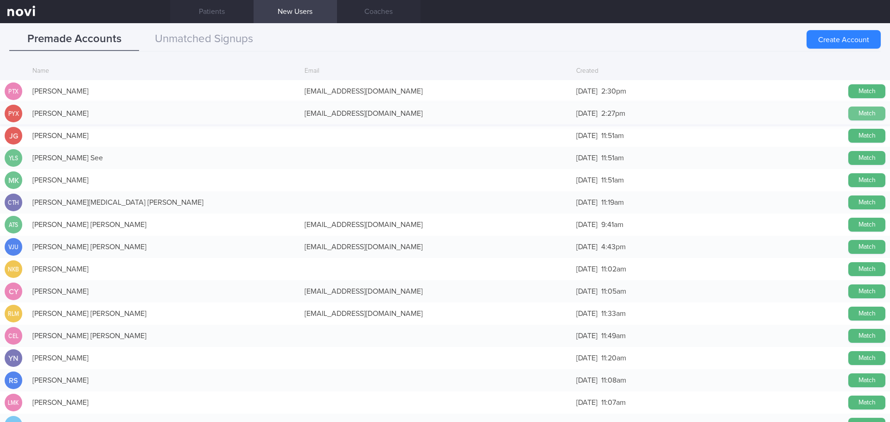
click at [853, 115] on button "Match" at bounding box center [867, 114] width 37 height 14
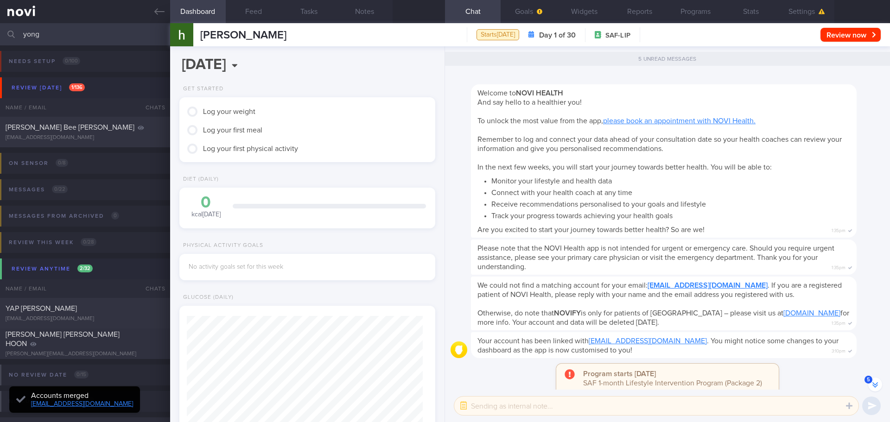
scroll to position [-22, 0]
click at [795, 9] on button "Settings" at bounding box center [807, 11] width 56 height 23
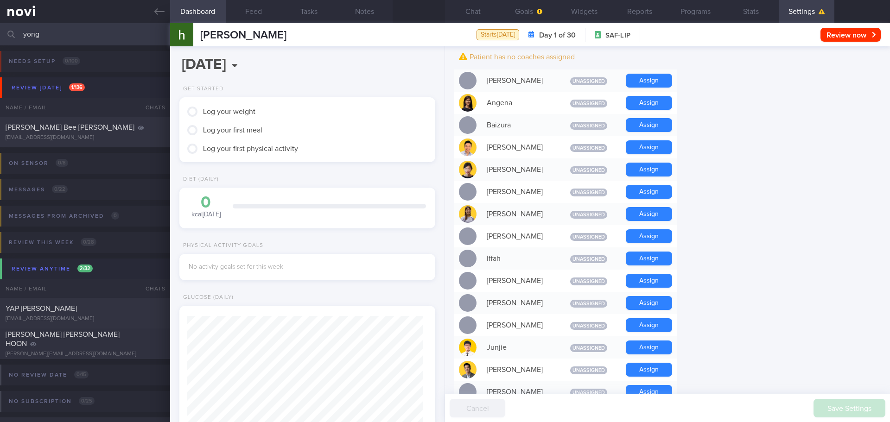
scroll to position [278, 0]
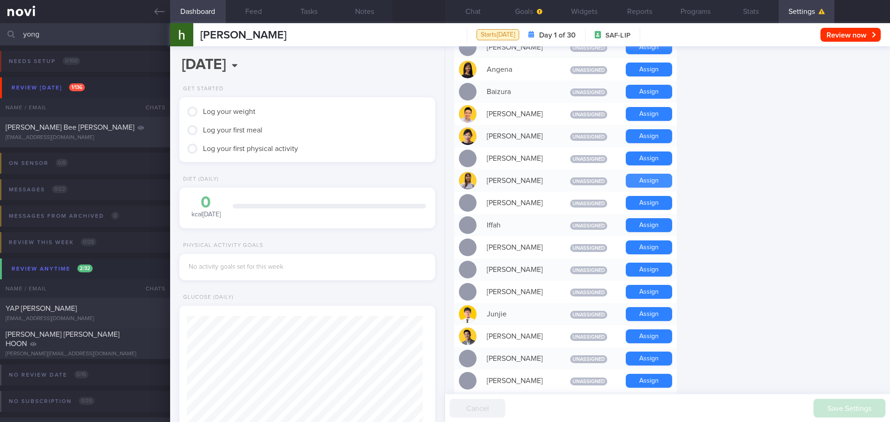
click at [638, 178] on button "Assign" at bounding box center [649, 181] width 46 height 14
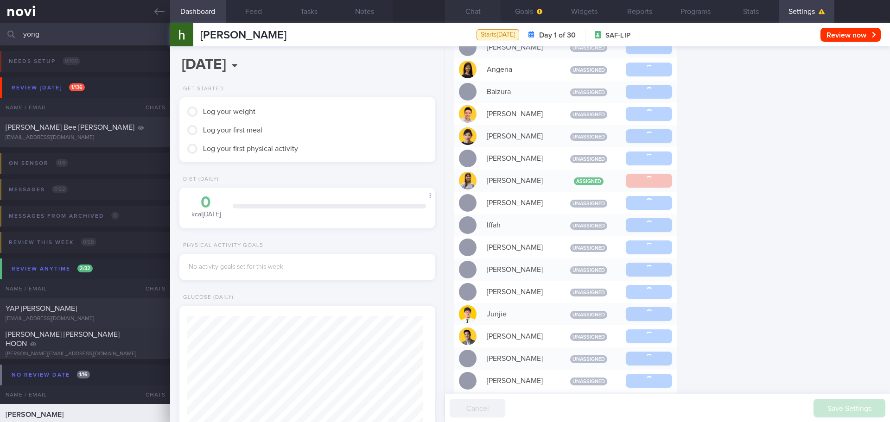
click at [479, 14] on button "Chat" at bounding box center [473, 11] width 56 height 23
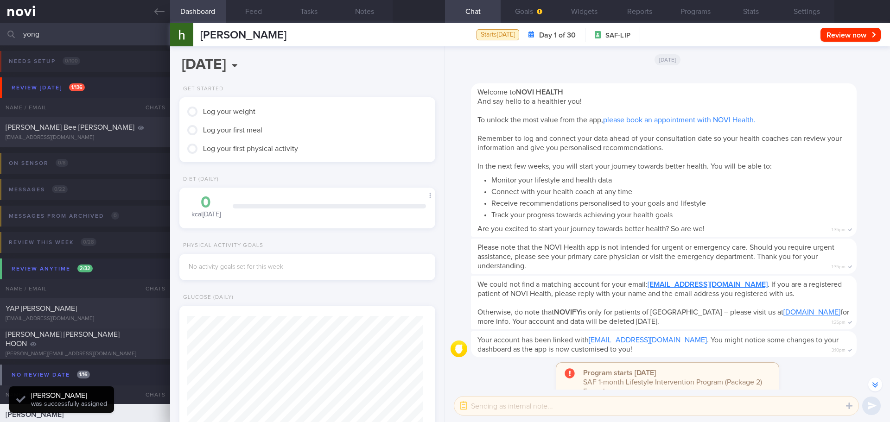
scroll to position [118, 237]
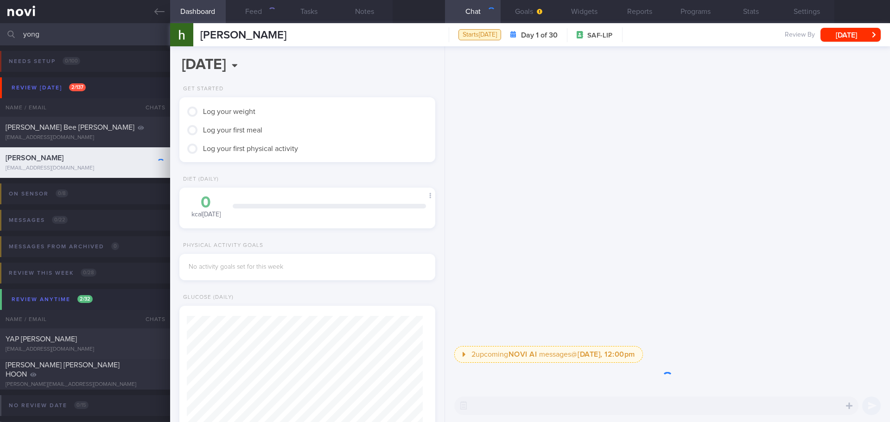
scroll to position [118, 237]
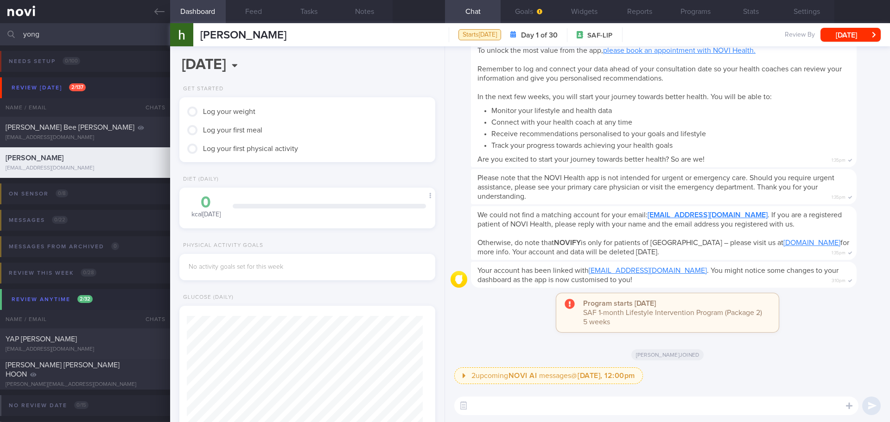
click at [478, 408] on textarea at bounding box center [656, 406] width 404 height 19
type textarea "Hi"
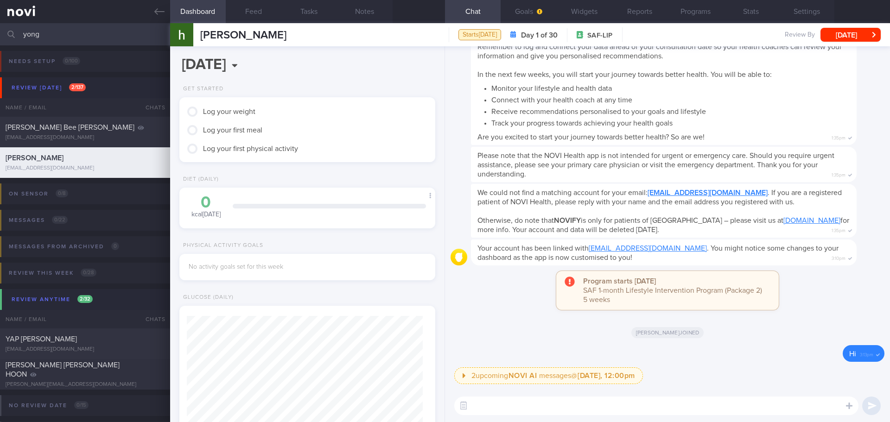
click at [518, 301] on div "Program starts [DATE] SAF 1-month Lifestyle Intervention Program (Package 2) 5 …" at bounding box center [668, 295] width 434 height 48
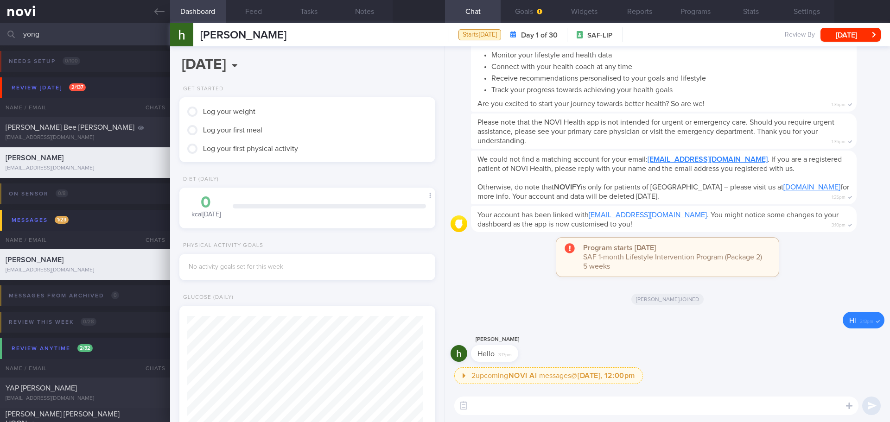
click at [478, 404] on textarea at bounding box center [656, 406] width 404 height 19
click at [506, 276] on div "Program starts [DATE] SAF 1-month Lifestyle Intervention Program (Package 2) 5 …" at bounding box center [668, 262] width 434 height 48
click at [528, 7] on button "Goals" at bounding box center [529, 11] width 56 height 23
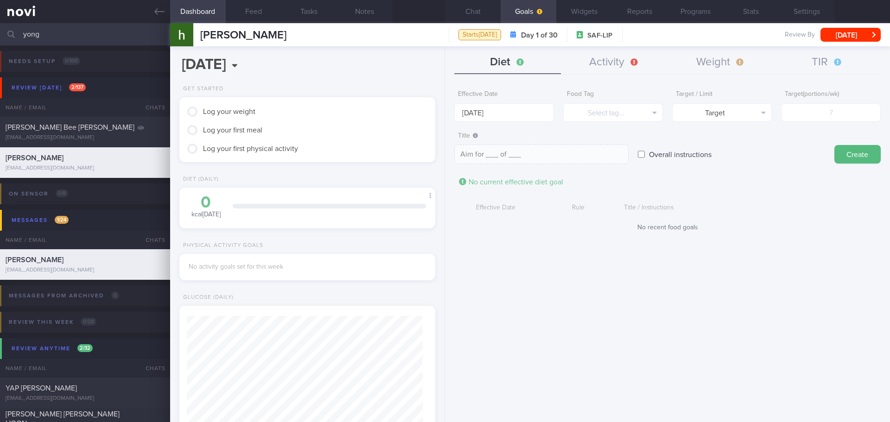
click at [495, 102] on div "Effective Date [DATE]" at bounding box center [504, 104] width 100 height 36
click at [495, 113] on input "[DATE]" at bounding box center [504, 112] width 100 height 19
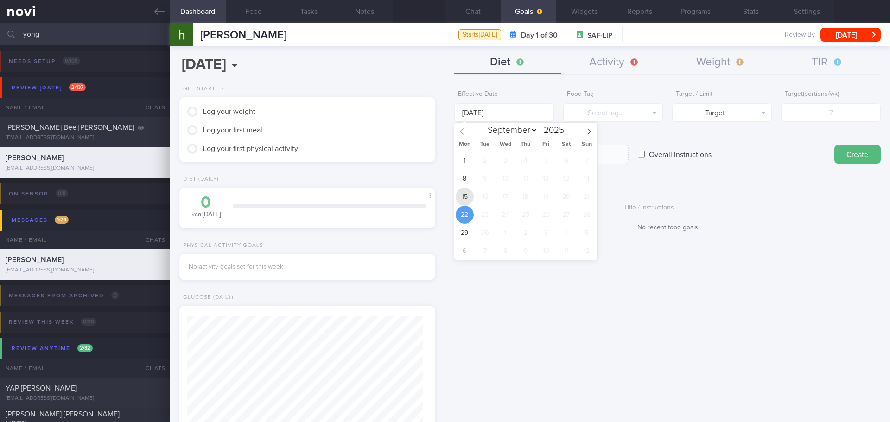
click at [465, 196] on span "15" at bounding box center [465, 197] width 18 height 18
type input "[DATE]"
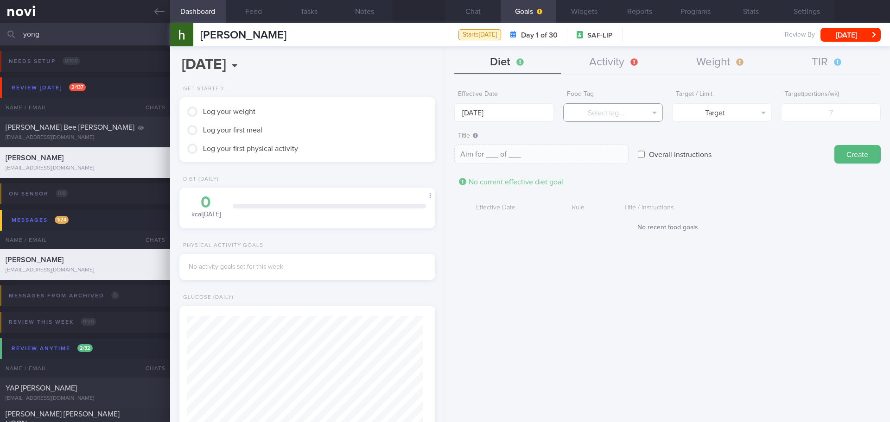
click at [612, 117] on button "Select tag..." at bounding box center [613, 112] width 100 height 19
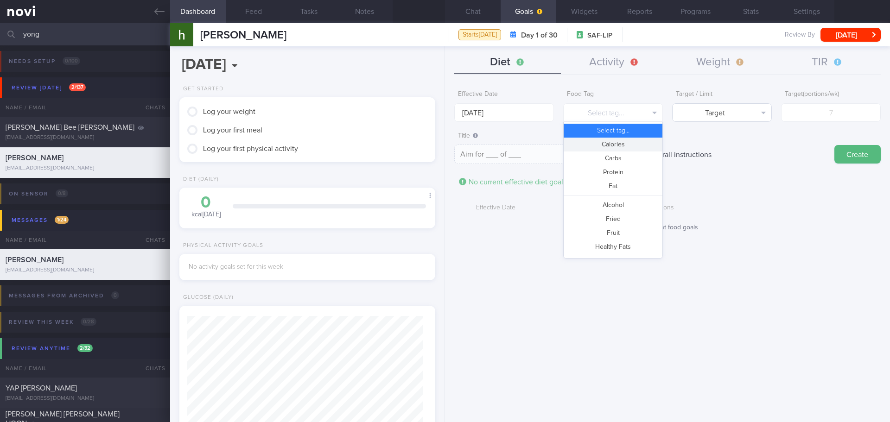
drag, startPoint x: 618, startPoint y: 142, endPoint x: 719, endPoint y: 114, distance: 105.1
click at [619, 142] on button "Calories" at bounding box center [613, 145] width 99 height 14
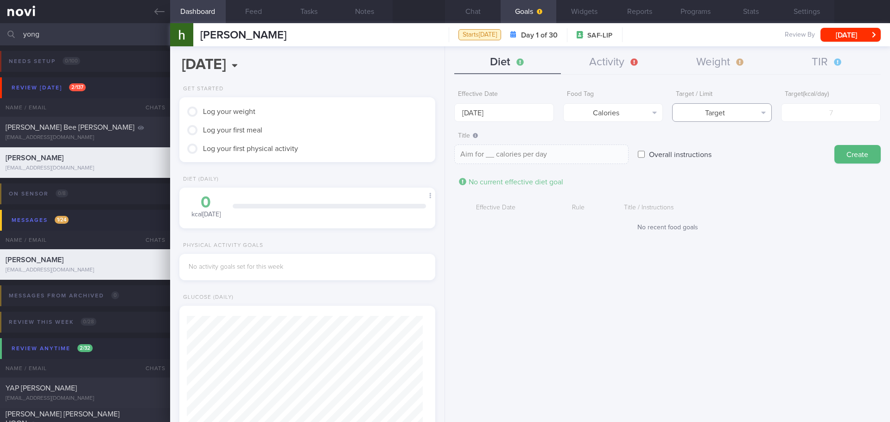
click at [719, 114] on button "Target" at bounding box center [722, 112] width 100 height 19
click at [721, 143] on button "Limit" at bounding box center [722, 145] width 99 height 14
type textarea "Keep to __ calories per day"
click at [816, 124] on form "Effective Date [DATE] Food Tag Calories Select tag... Calories Carbs Protein Fa…" at bounding box center [667, 163] width 427 height 155
click at [819, 118] on input "number" at bounding box center [831, 112] width 100 height 19
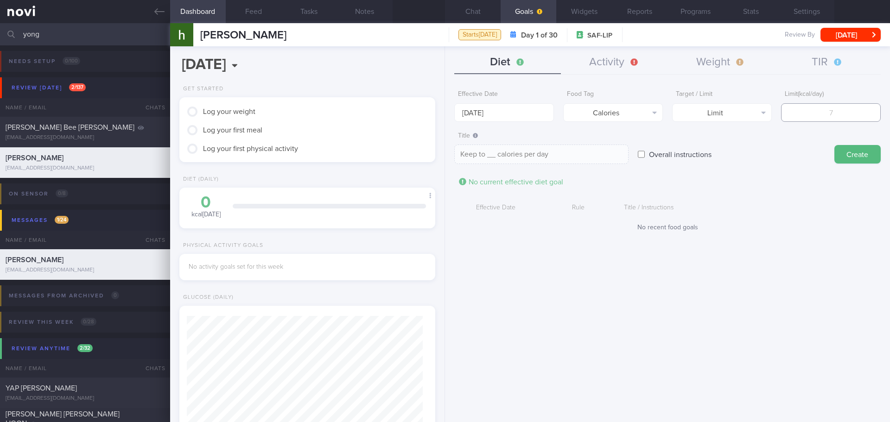
type input "1"
type textarea "Keep to 1 calories per day"
type input "16"
type textarea "Keep to 16 calories per day"
type input "160"
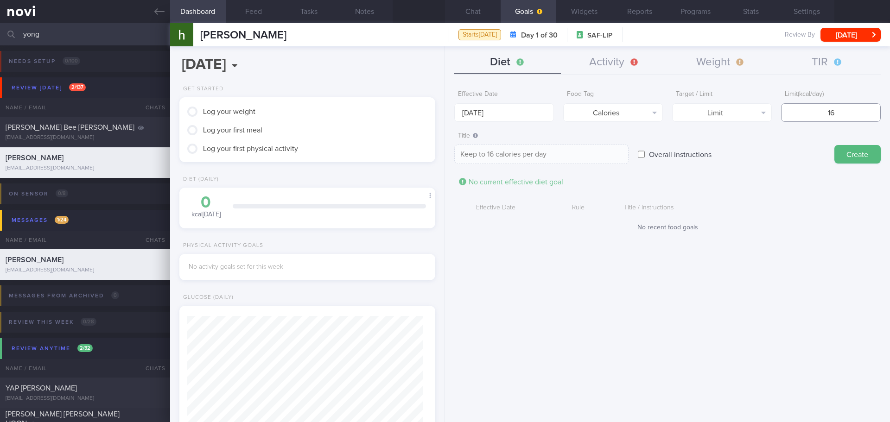
type textarea "Keep to 160 calories per day"
type input "1600"
type textarea "Keep to 1600 calories per day"
type input "160"
type textarea "Keep to 160 calories per day"
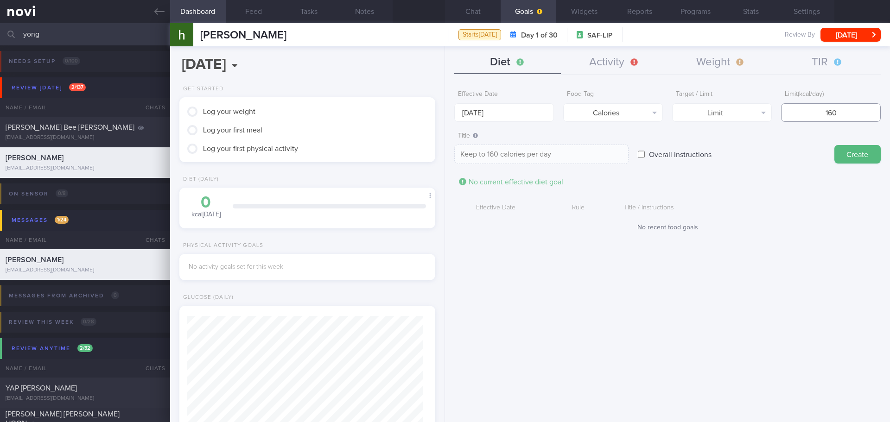
type input "16"
type textarea "Keep to 16 calories per day"
type input "1"
type textarea "Keep to 1 calories per day"
type input "15"
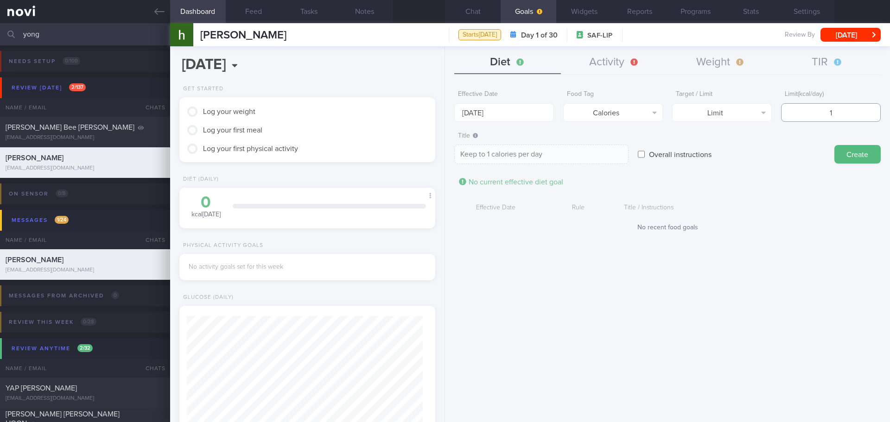
type textarea "Keep to 15 calories per day"
type input "150"
type textarea "Keep to 150 calories per day"
type input "1500"
type textarea "Keep to 1500 calories per day"
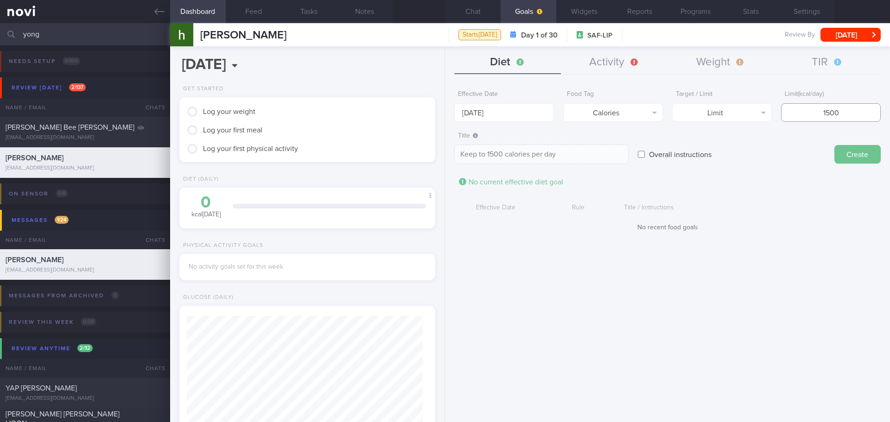
type input "1500"
click at [846, 153] on button "Create" at bounding box center [858, 154] width 46 height 19
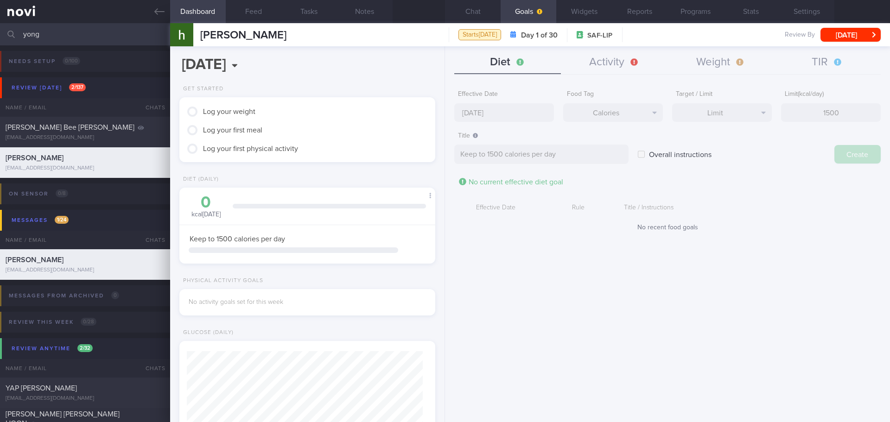
type input "[DATE]"
type textarea "Aim for ___ of ___"
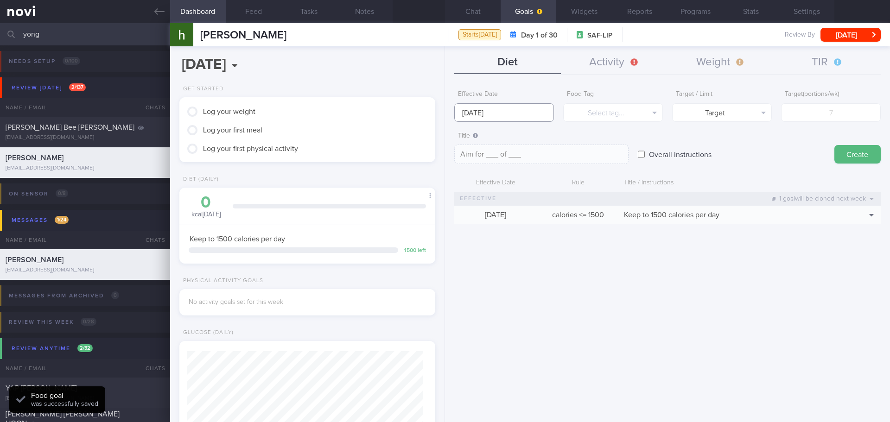
click at [502, 117] on input "[DATE]" at bounding box center [504, 112] width 100 height 19
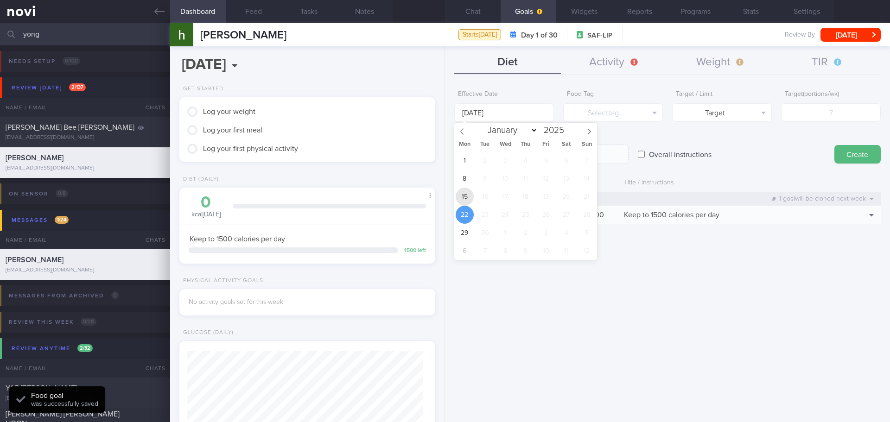
click at [462, 196] on span "15" at bounding box center [465, 197] width 18 height 18
type input "[DATE]"
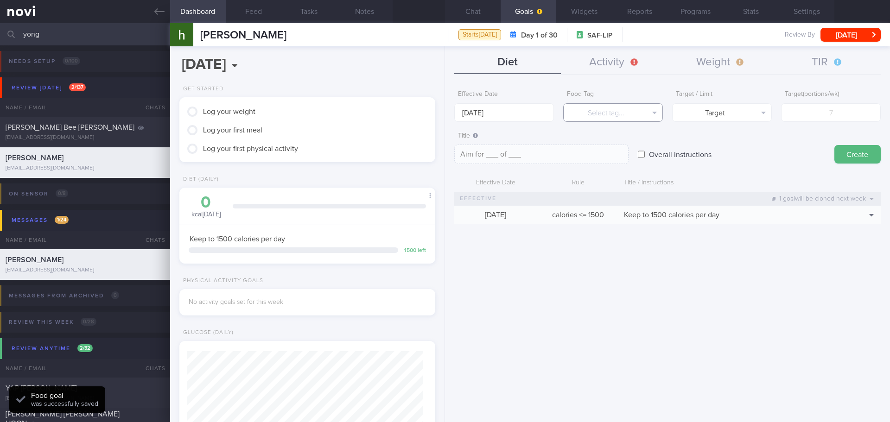
click at [584, 106] on button "Select tag..." at bounding box center [613, 112] width 100 height 19
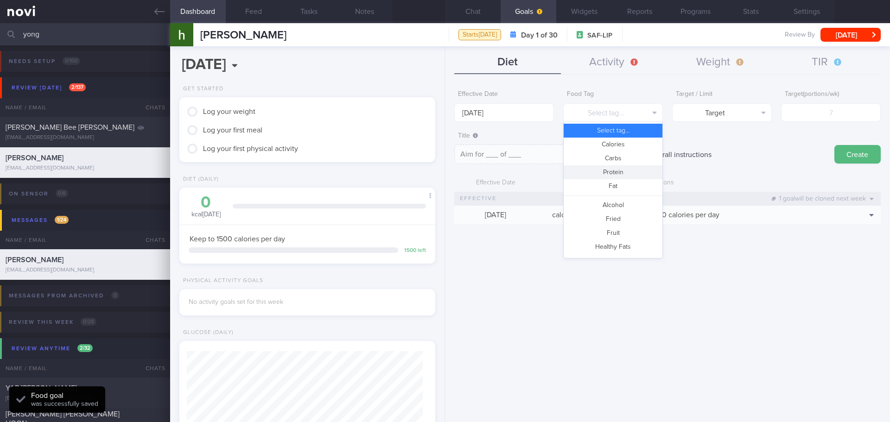
click at [606, 171] on button "Protein" at bounding box center [613, 173] width 99 height 14
type textarea "Aim for __g of protein per day"
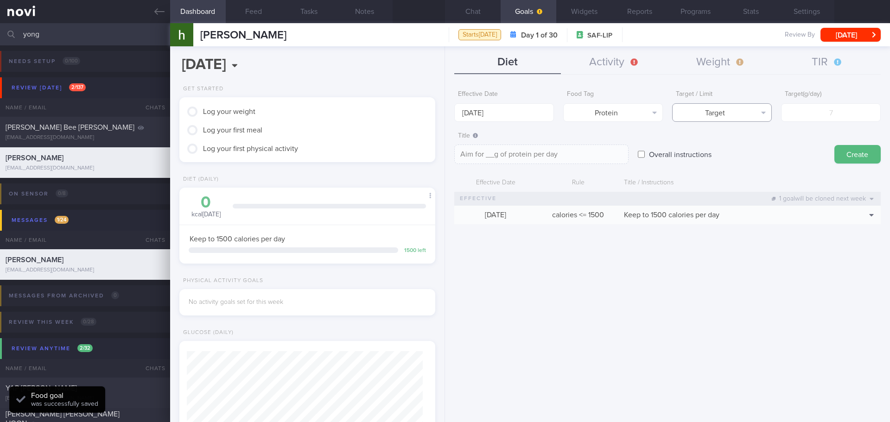
click at [766, 111] on icon "button" at bounding box center [764, 112] width 5 height 7
click at [746, 131] on button "Target" at bounding box center [722, 131] width 99 height 14
click at [766, 128] on button "Target" at bounding box center [722, 131] width 99 height 14
click at [823, 115] on input "number" at bounding box center [831, 112] width 100 height 19
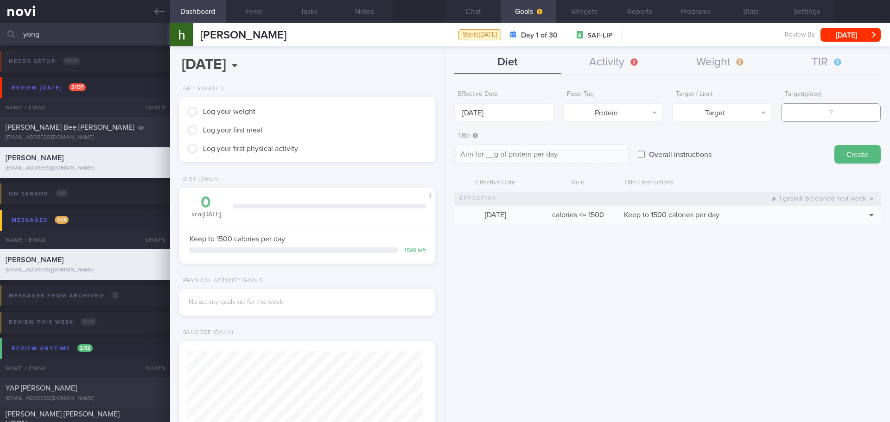
type input "8"
type textarea "Aim for 8g of protein per day"
type textarea "Aim for __g of protein per day"
type input "9"
type textarea "Aim for 9g of protein per day"
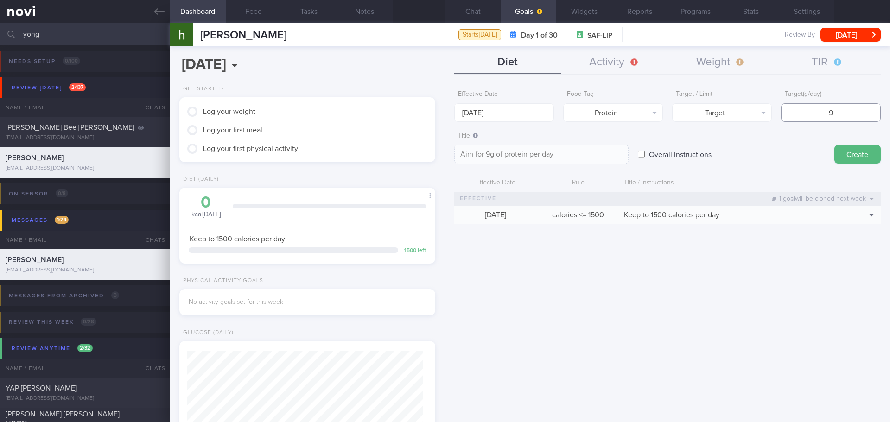
type input "95"
type textarea "Aim for 95g of protein per day"
type input "95"
click at [841, 149] on button "Create" at bounding box center [858, 154] width 46 height 19
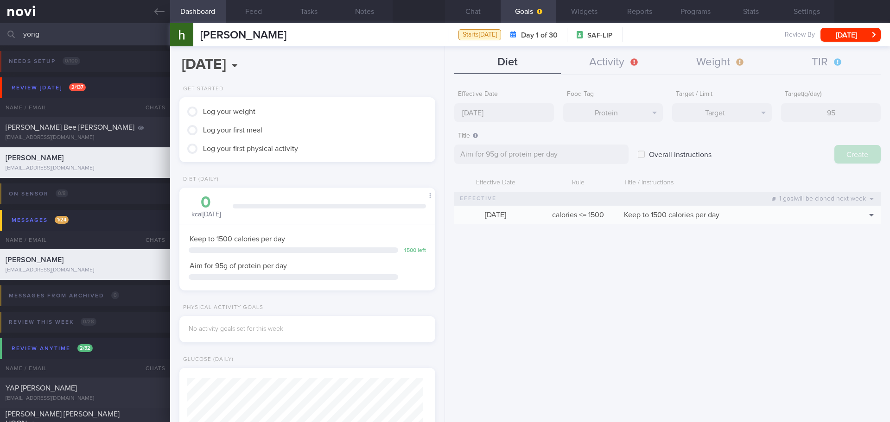
type input "[DATE]"
type textarea "Aim for ___ of ___"
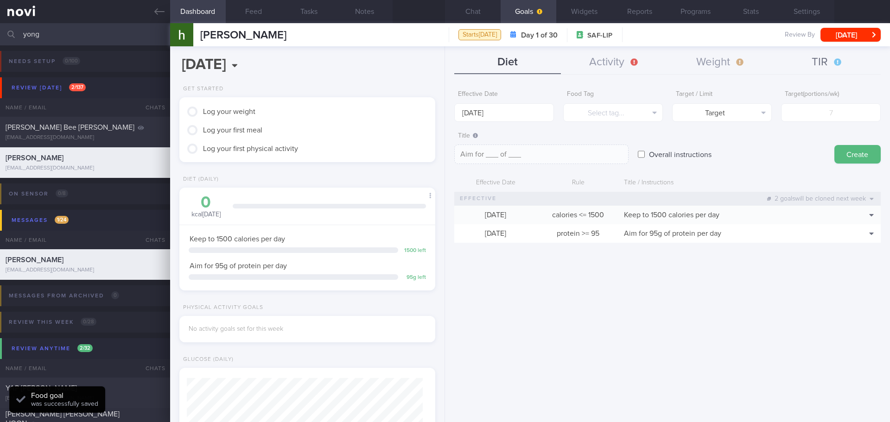
click at [826, 64] on button "TIR" at bounding box center [828, 62] width 107 height 23
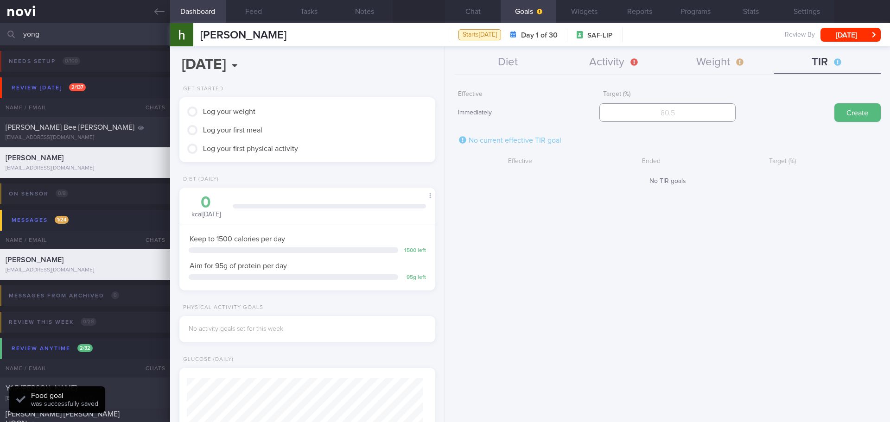
click at [651, 111] on input "number" at bounding box center [668, 112] width 136 height 19
type input "95"
drag, startPoint x: 874, startPoint y: 111, endPoint x: 709, endPoint y: 72, distance: 169.5
click at [874, 110] on button "Create" at bounding box center [858, 112] width 46 height 19
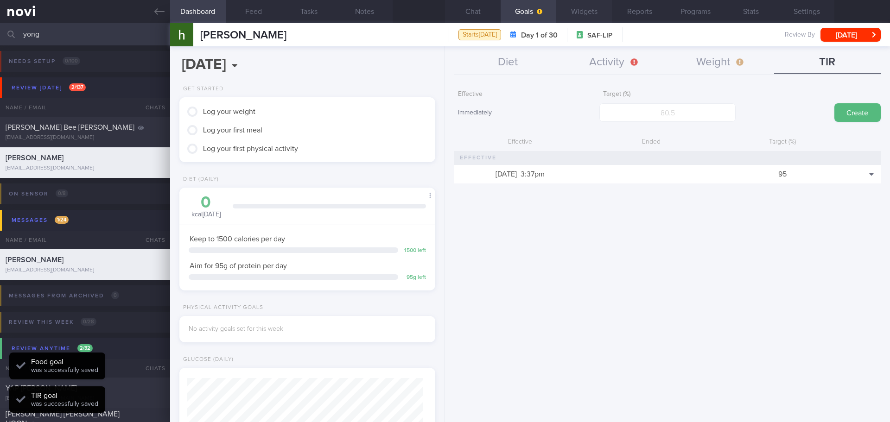
click at [563, 10] on button "Widgets" at bounding box center [585, 11] width 56 height 23
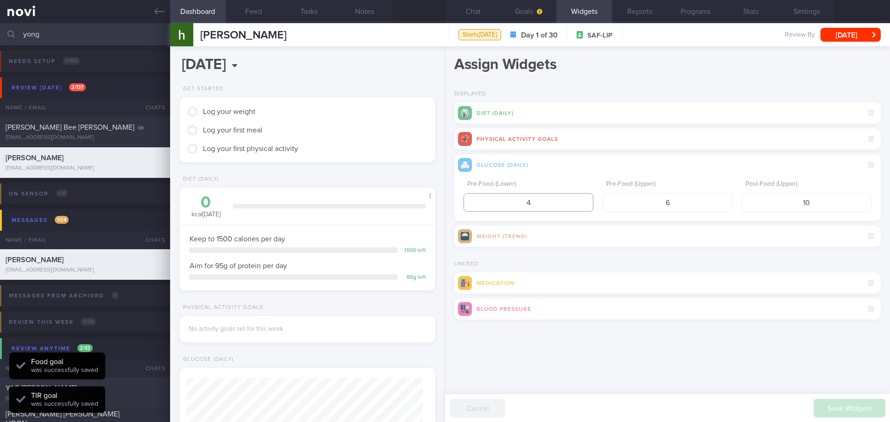
click at [532, 206] on input "4" at bounding box center [529, 202] width 130 height 19
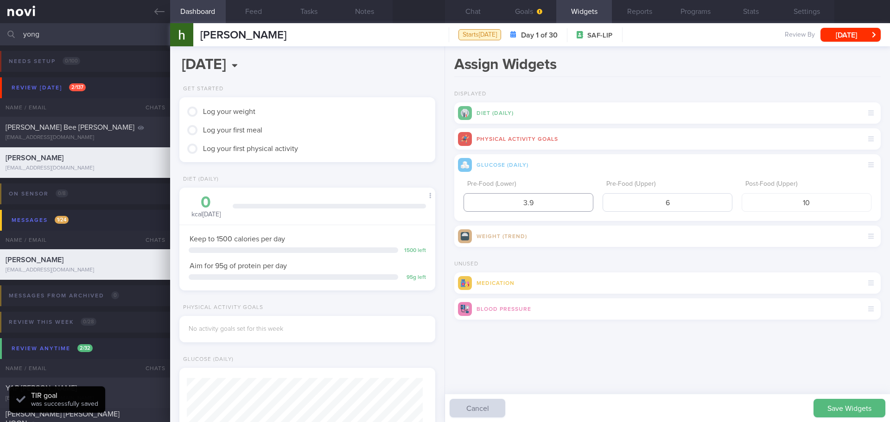
type input "3.9"
click at [672, 202] on input "6" at bounding box center [668, 202] width 130 height 19
type input "5"
drag, startPoint x: 811, startPoint y: 200, endPoint x: 792, endPoint y: 203, distance: 19.2
click at [792, 203] on input "10" at bounding box center [807, 202] width 130 height 19
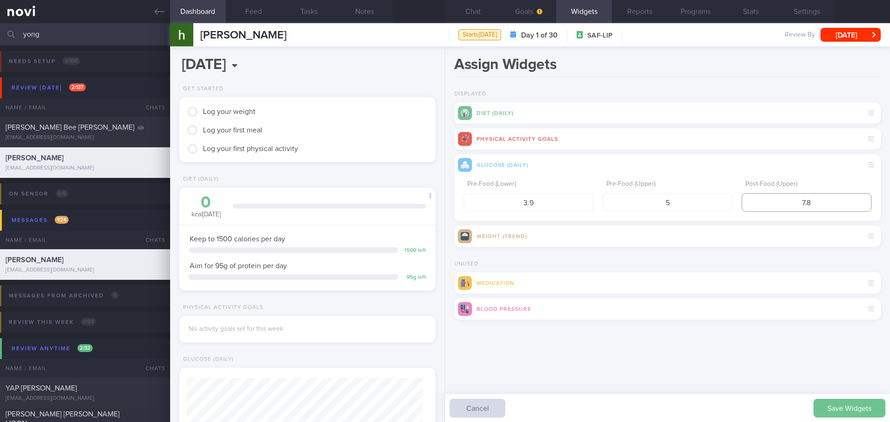
type input "7.8"
click at [870, 406] on button "Save Widgets" at bounding box center [850, 408] width 72 height 19
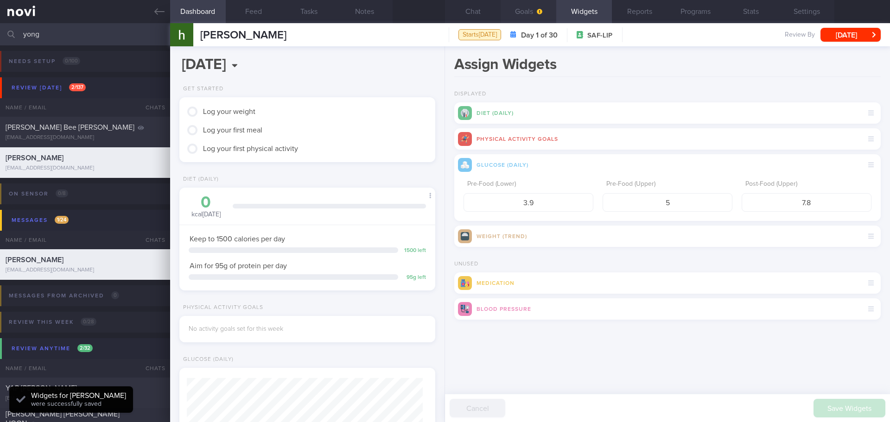
scroll to position [118, 237]
click at [536, 9] on span "button" at bounding box center [538, 11] width 7 height 7
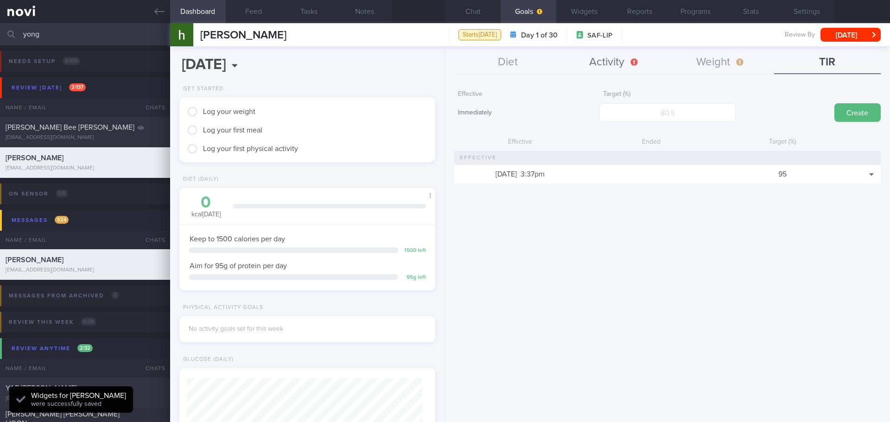
click at [610, 60] on button "Activity" at bounding box center [614, 62] width 107 height 23
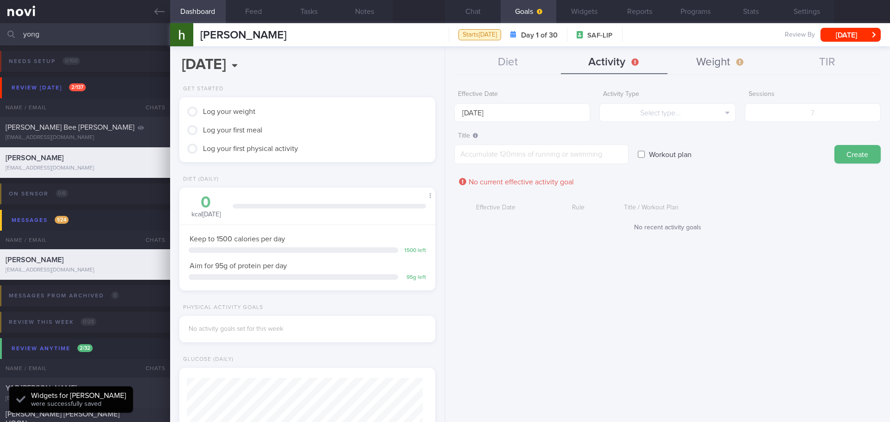
click at [704, 61] on button "Weight" at bounding box center [721, 62] width 107 height 23
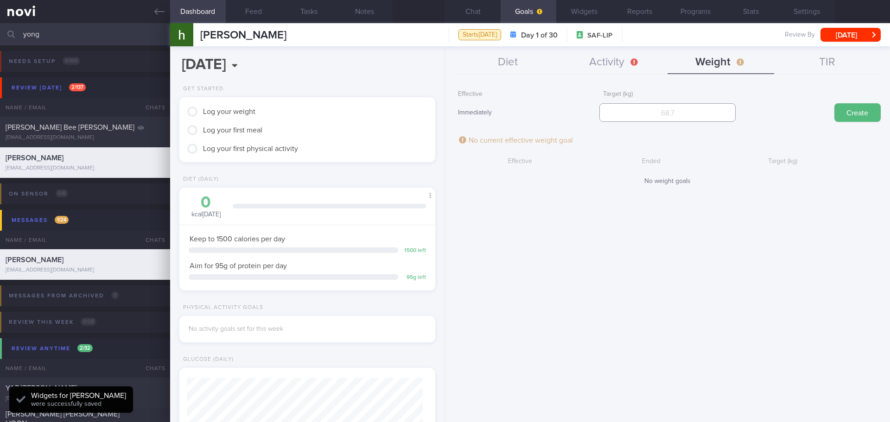
click at [677, 111] on input "number" at bounding box center [668, 112] width 136 height 19
click at [663, 121] on input "number" at bounding box center [668, 112] width 136 height 19
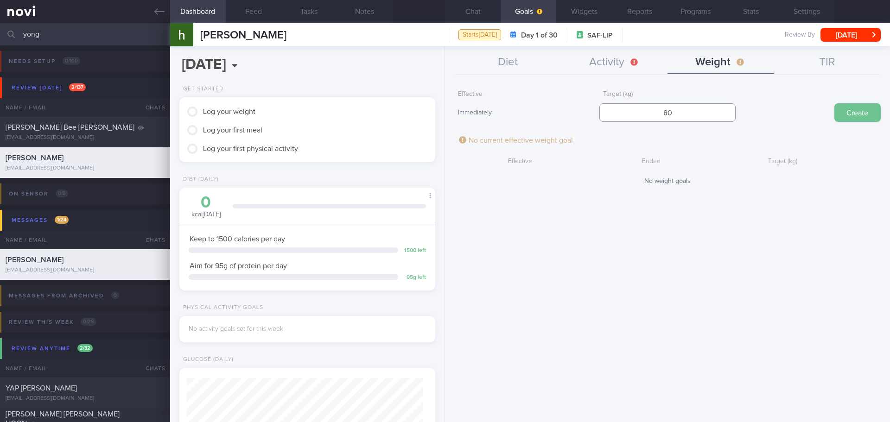
type input "80"
click at [872, 111] on button "Create" at bounding box center [858, 112] width 46 height 19
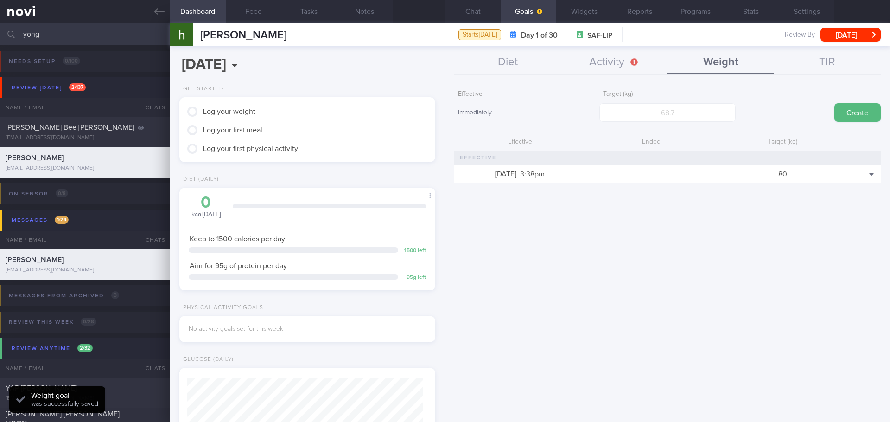
scroll to position [129, 233]
click at [630, 58] on button "Activity" at bounding box center [614, 62] width 107 height 23
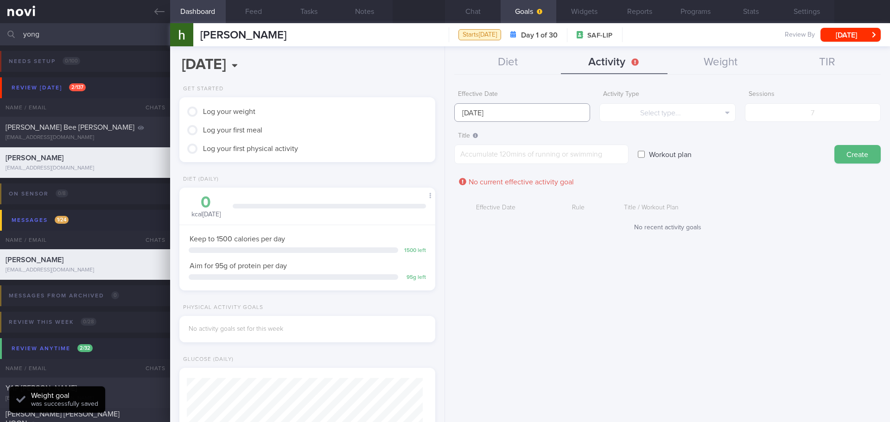
click at [526, 109] on input "[DATE]" at bounding box center [522, 112] width 136 height 19
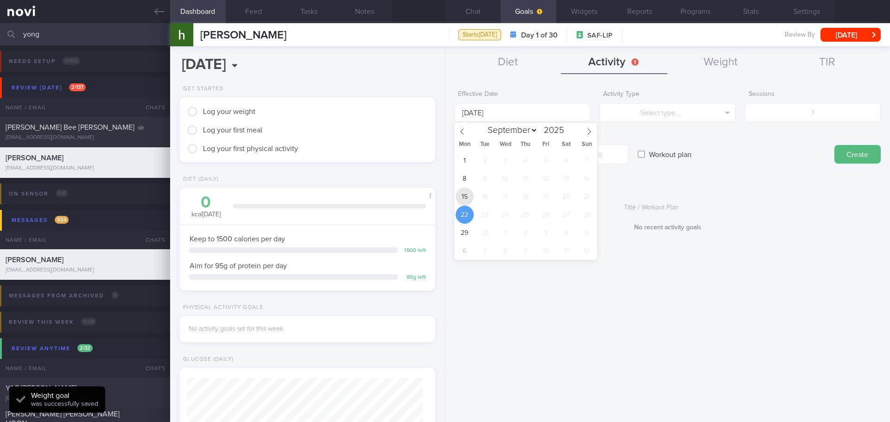
click at [466, 195] on span "15" at bounding box center [465, 197] width 18 height 18
type input "[DATE]"
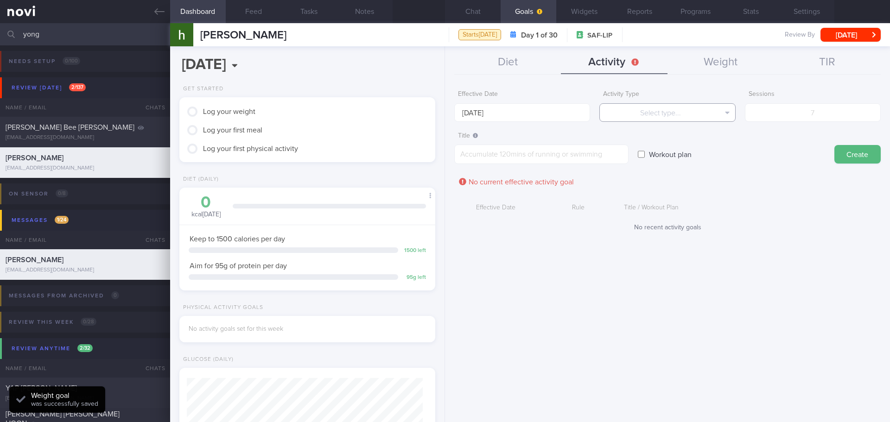
click at [641, 115] on button "Select type..." at bounding box center [668, 112] width 136 height 19
click at [675, 156] on button "Sessions" at bounding box center [667, 159] width 135 height 14
click at [787, 122] on form "Effective Date [DATE] Activity Type Sessions Select type... Duration Sessions S…" at bounding box center [667, 163] width 427 height 155
click at [792, 117] on input "number" at bounding box center [813, 112] width 136 height 19
type input "3"
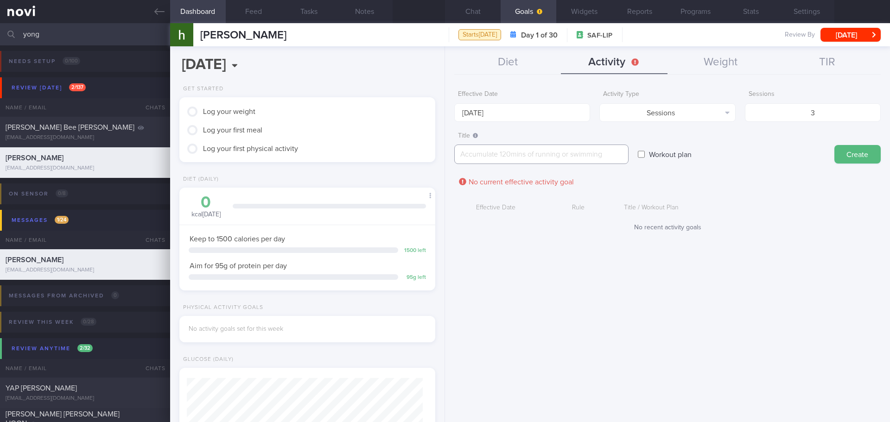
click at [508, 153] on textarea at bounding box center [541, 154] width 174 height 19
type textarea "gym training x3/week running 6km x2/week"
click at [856, 159] on button "Create" at bounding box center [858, 154] width 46 height 19
type input "[DATE]"
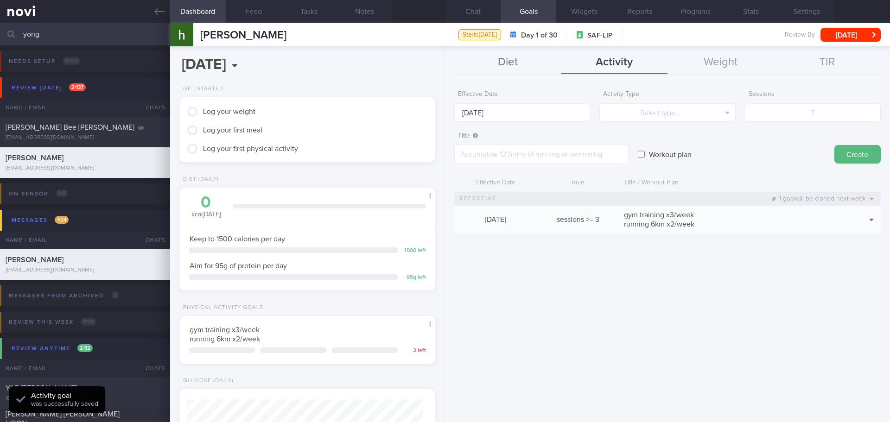
click at [517, 66] on button "Diet" at bounding box center [507, 62] width 107 height 23
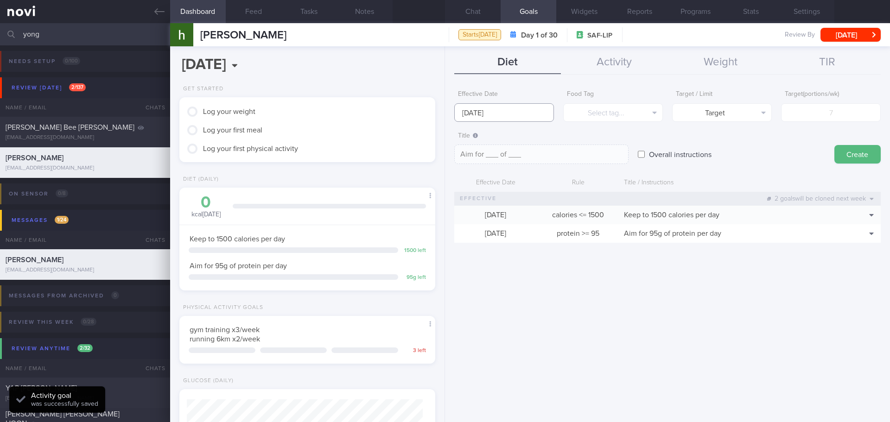
click at [493, 117] on input "[DATE]" at bounding box center [504, 112] width 100 height 19
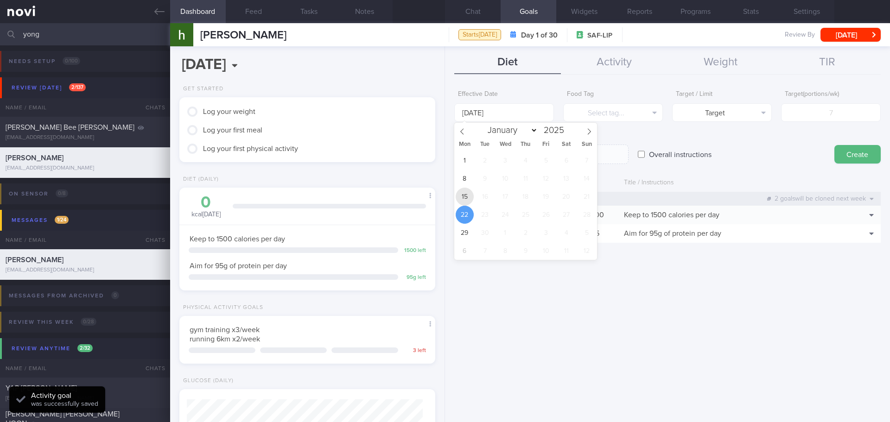
drag, startPoint x: 462, startPoint y: 198, endPoint x: 471, endPoint y: 189, distance: 12.5
click at [463, 197] on span "15" at bounding box center [465, 197] width 18 height 18
type input "[DATE]"
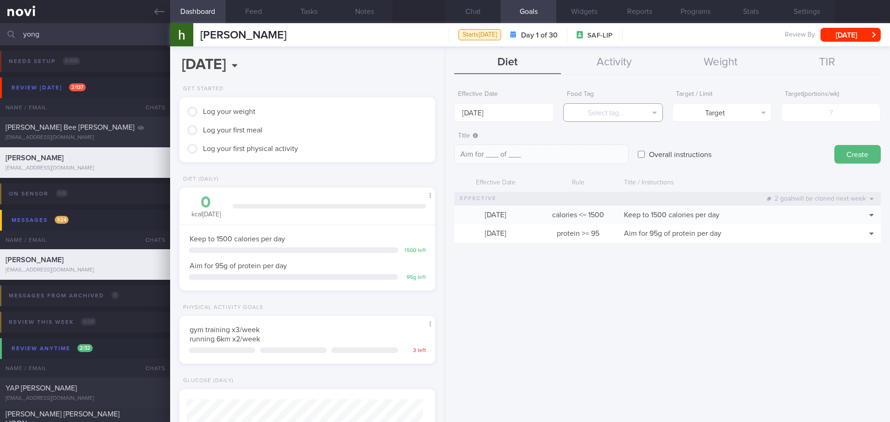
click at [610, 118] on button "Select tag..." at bounding box center [613, 112] width 100 height 19
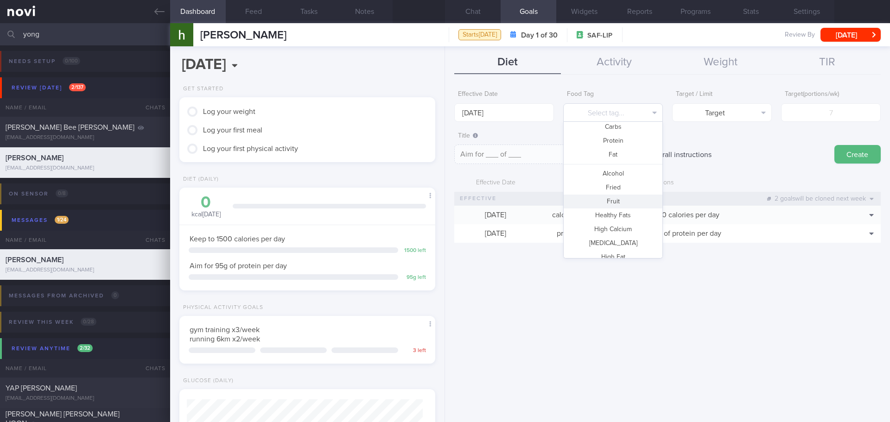
scroll to position [46, 0]
click at [620, 186] on button "Fruit" at bounding box center [613, 187] width 99 height 14
type textarea "Aim for __ portions of fruits per week"
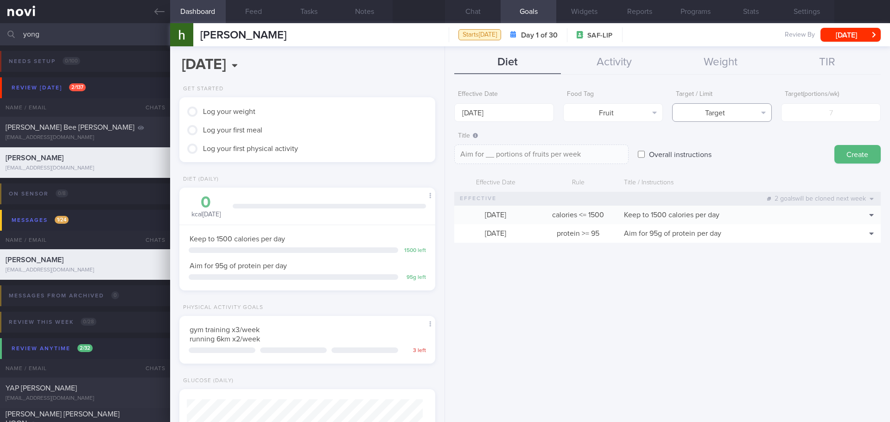
click at [733, 117] on button "Target" at bounding box center [722, 112] width 100 height 19
click at [813, 116] on input "number" at bounding box center [831, 112] width 100 height 19
type input "1"
type textarea "Aim for 1 portions of fruits per week"
type input "14"
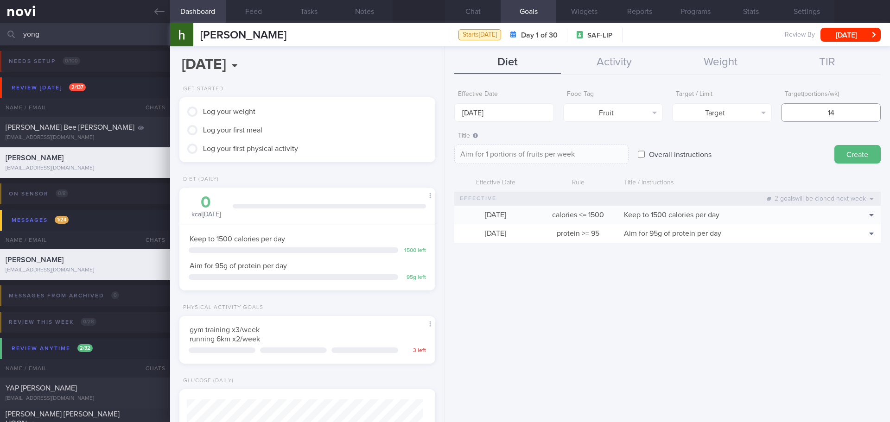
type textarea "Aim for 14 portions of fruits per week"
type input "14"
click at [859, 158] on button "Create" at bounding box center [858, 154] width 46 height 19
type input "[DATE]"
type textarea "Aim for ___ of ___"
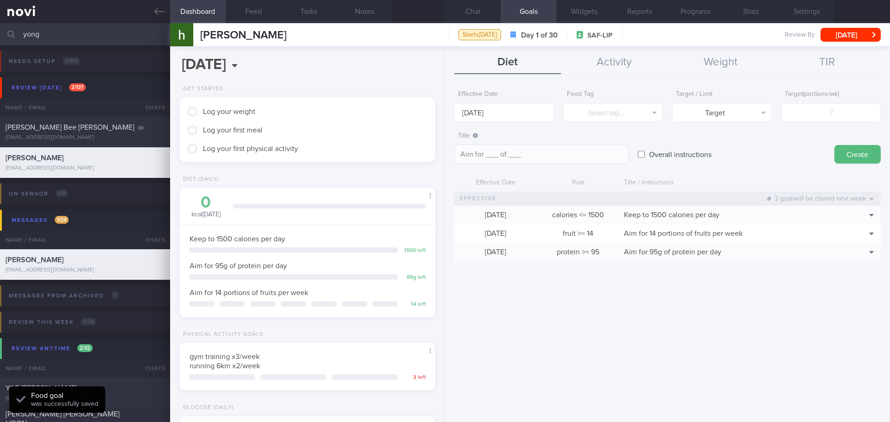
click at [833, 279] on div "Effective Date [DATE] Food Tag Select tag... Select tag... Calories Carbs Prote…" at bounding box center [667, 251] width 445 height 344
click at [833, 288] on div "Effective Date [DATE] Food Tag Select tag... Select tag... Calories Carbs Prote…" at bounding box center [667, 251] width 445 height 344
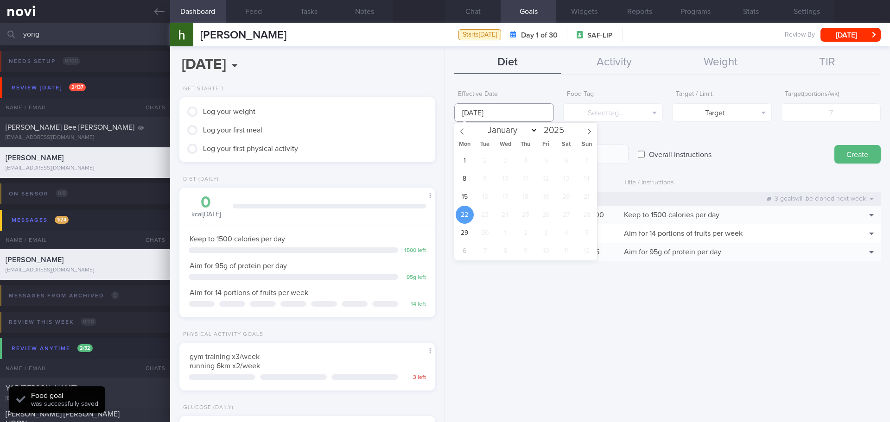
click at [498, 115] on input "[DATE]" at bounding box center [504, 112] width 100 height 19
click at [464, 197] on span "15" at bounding box center [465, 197] width 18 height 18
type input "[DATE]"
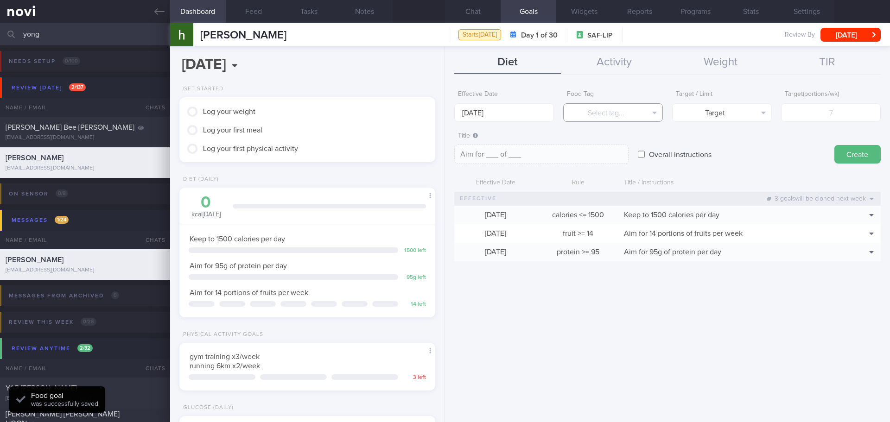
click at [615, 109] on button "Select tag..." at bounding box center [613, 112] width 100 height 19
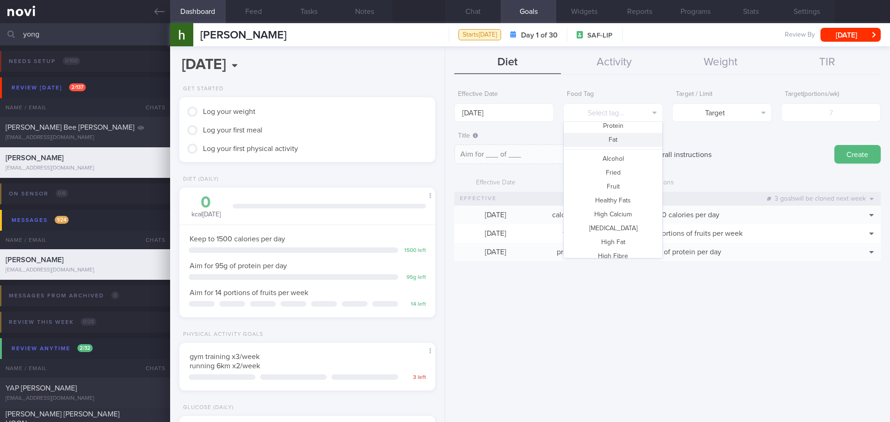
click at [617, 134] on button "Fat" at bounding box center [613, 140] width 99 height 14
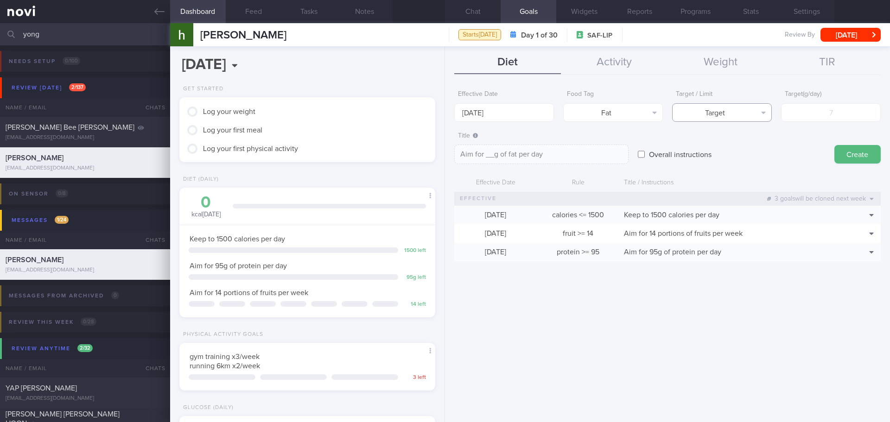
click at [755, 114] on button "Target" at bounding box center [722, 112] width 100 height 19
click at [741, 143] on button "Limit" at bounding box center [722, 145] width 99 height 14
type textarea "Keep to __g of fat per day"
click at [819, 115] on input "number" at bounding box center [831, 112] width 100 height 19
type input "5"
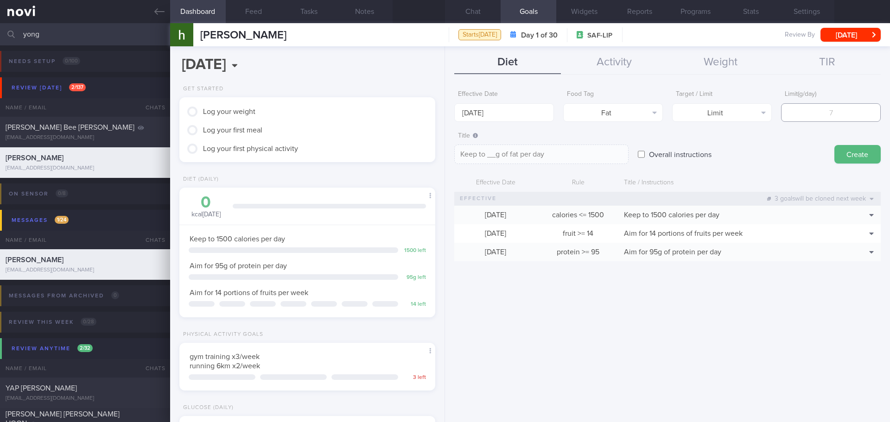
type textarea "Keep to 5g of fat per day"
type input "50"
type textarea "Keep to 50g of fat per day"
type input "50"
click at [864, 156] on button "Create" at bounding box center [858, 154] width 46 height 19
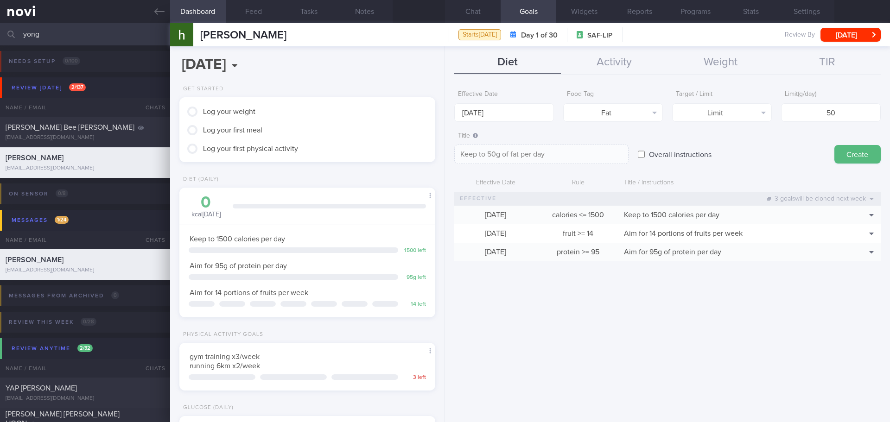
type input "[DATE]"
type textarea "Aim for ___ of ___"
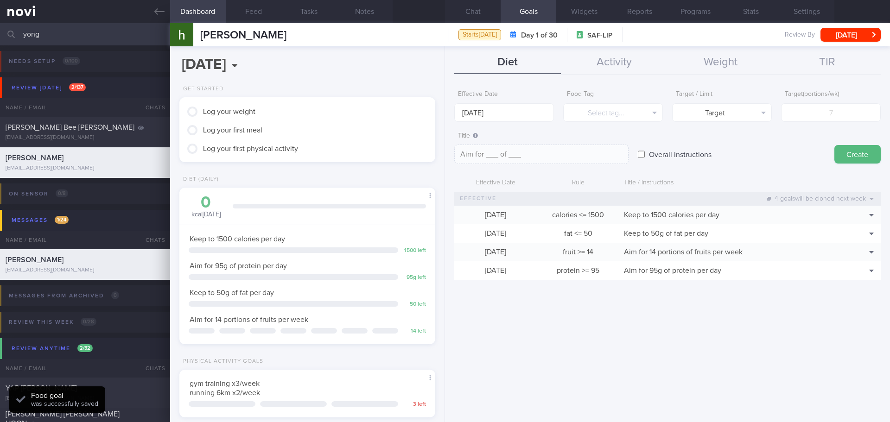
click at [719, 354] on div "Effective Date [DATE] Food Tag Select tag... Select tag... Calories Carbs Prote…" at bounding box center [667, 251] width 445 height 344
click at [548, 307] on div "Effective Date [DATE] Food Tag Select tag... Select tag... Calories Carbs Prote…" at bounding box center [667, 251] width 445 height 344
click at [557, 308] on div "Effective Date [DATE] Food Tag Select tag... Select tag... Calories Carbs Prote…" at bounding box center [667, 251] width 445 height 344
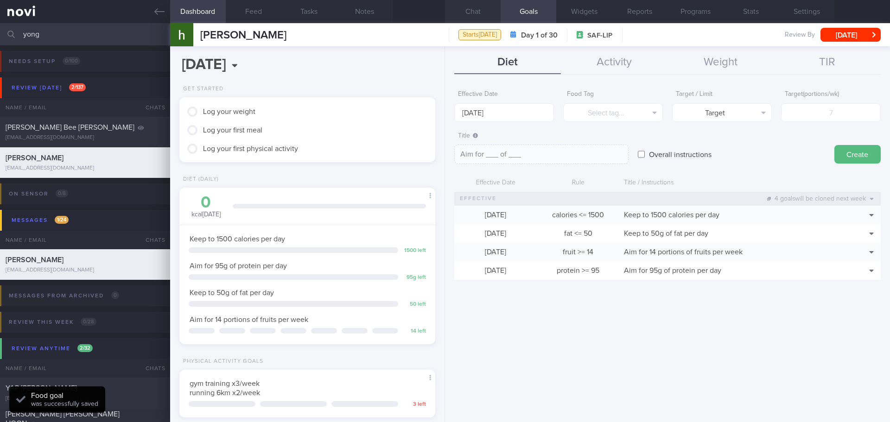
click at [474, 12] on button "Chat" at bounding box center [473, 11] width 56 height 23
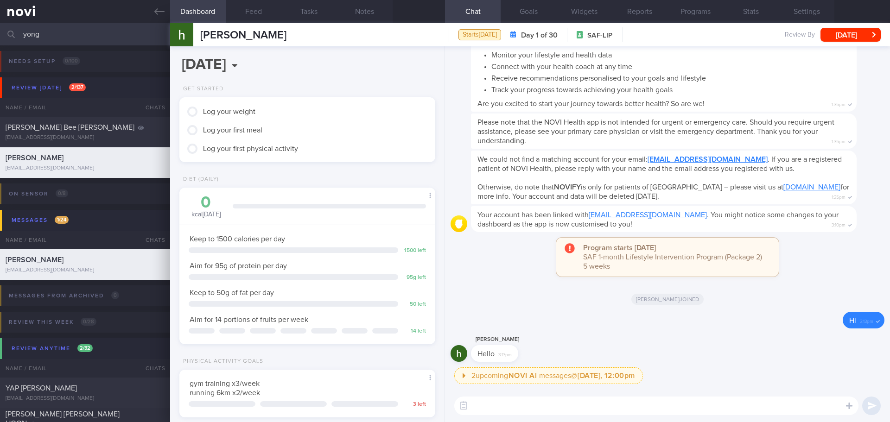
click at [562, 410] on textarea at bounding box center [656, 406] width 404 height 19
paste textarea "Hi XX, [PERSON_NAME] here. It was nice speaking to you [DATE]. I will be in tou…"
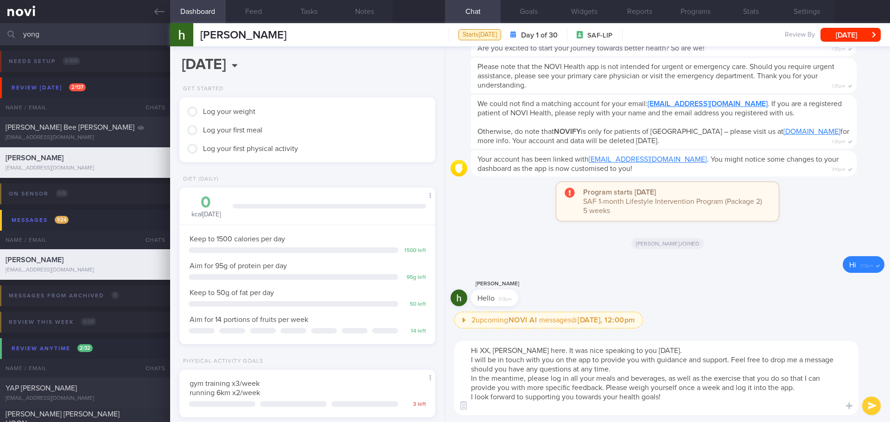
click at [488, 350] on textarea "Hi XX, [PERSON_NAME] here. It was nice speaking to you [DATE]. I will be in tou…" at bounding box center [656, 378] width 404 height 74
click at [731, 349] on textarea "Hello [PERSON_NAME], [PERSON_NAME] here. It was nice speaking to you [DATE]. I …" at bounding box center [656, 378] width 404 height 74
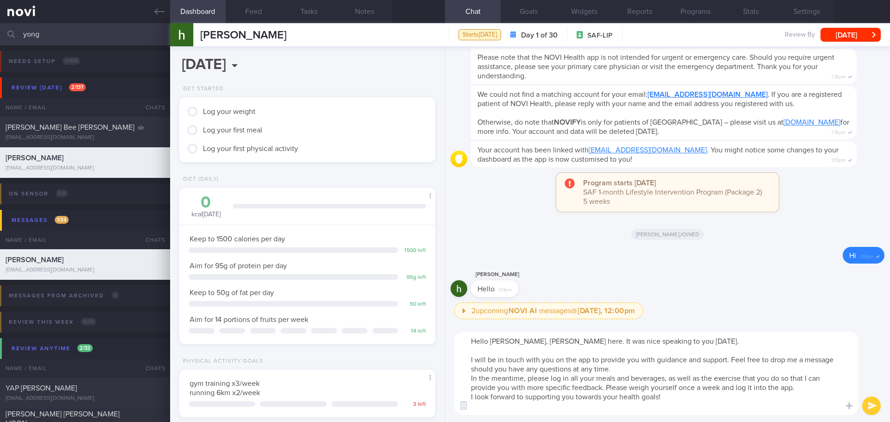
click at [710, 368] on textarea "Hello [PERSON_NAME], [PERSON_NAME] here. It was nice speaking to you [DATE]. I …" at bounding box center [656, 373] width 404 height 83
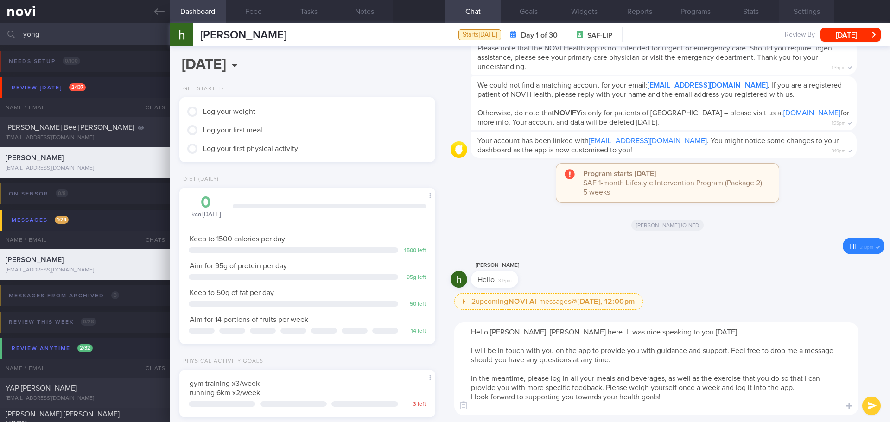
click at [804, 11] on button "Settings" at bounding box center [807, 11] width 56 height 23
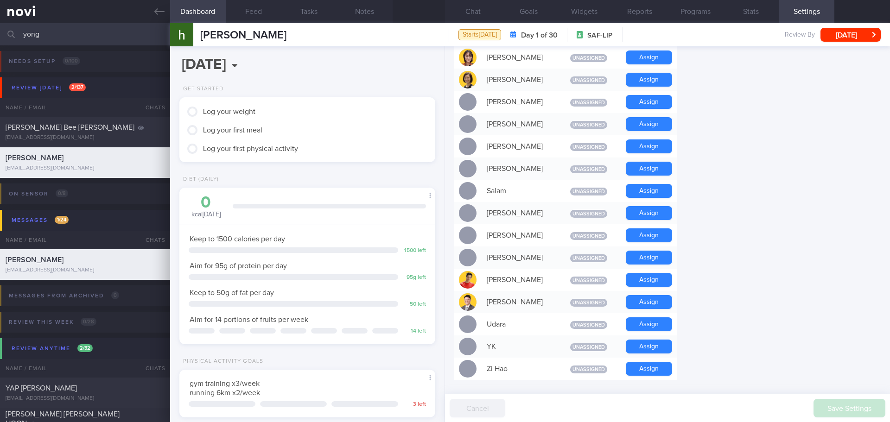
scroll to position [649, 0]
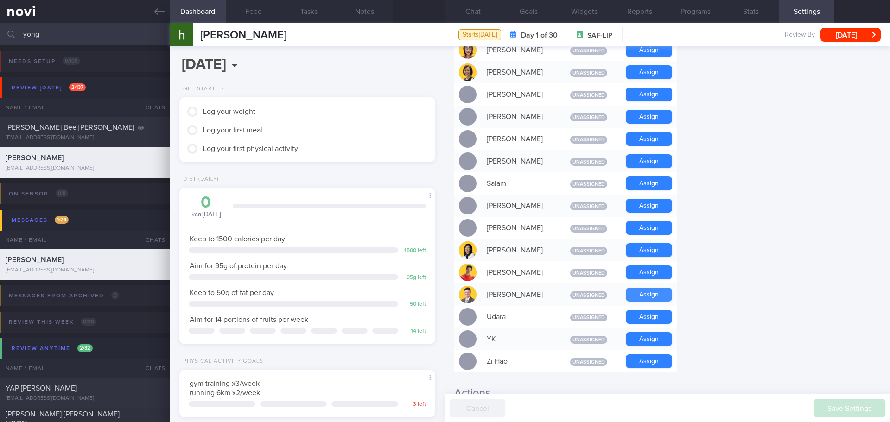
click at [642, 288] on button "Assign" at bounding box center [649, 295] width 46 height 14
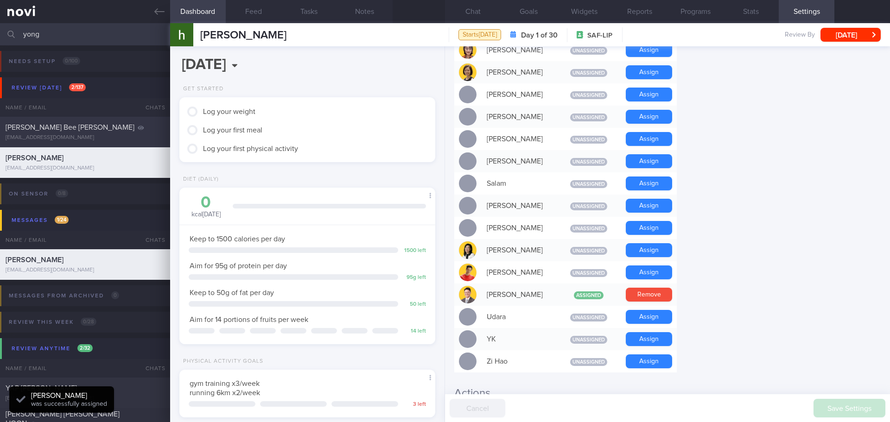
scroll to position [118, 237]
click at [478, 6] on button "Chat" at bounding box center [473, 11] width 56 height 23
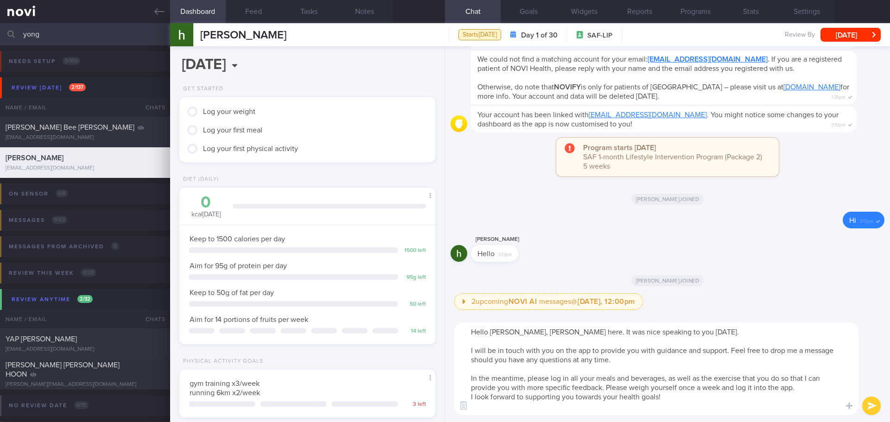
click at [814, 388] on textarea "Hello [PERSON_NAME], [PERSON_NAME] here. It was nice speaking to you [DATE]. I …" at bounding box center [656, 369] width 404 height 93
type textarea "Hello [PERSON_NAME], [PERSON_NAME] here. It was nice speaking to you [DATE]. I …"
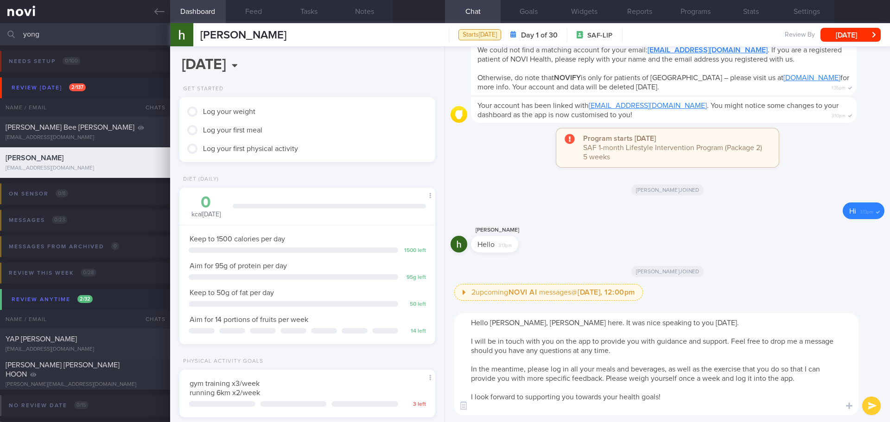
click at [548, 411] on textarea "Hello [PERSON_NAME], [PERSON_NAME] here. It was nice speaking to you [DATE]. I …" at bounding box center [656, 365] width 404 height 102
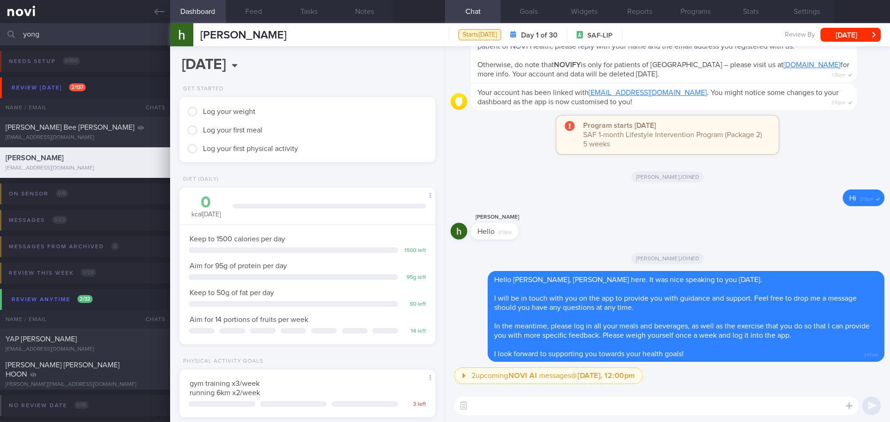
drag, startPoint x: 705, startPoint y: 410, endPoint x: 715, endPoint y: 411, distance: 10.4
click at [705, 410] on textarea at bounding box center [656, 406] width 404 height 19
click at [592, 410] on textarea at bounding box center [656, 406] width 404 height 19
click at [577, 405] on textarea at bounding box center [656, 406] width 404 height 19
paste textarea "Aim for a balanced meal with carbohydrate, protein and vegetables for lunch and…"
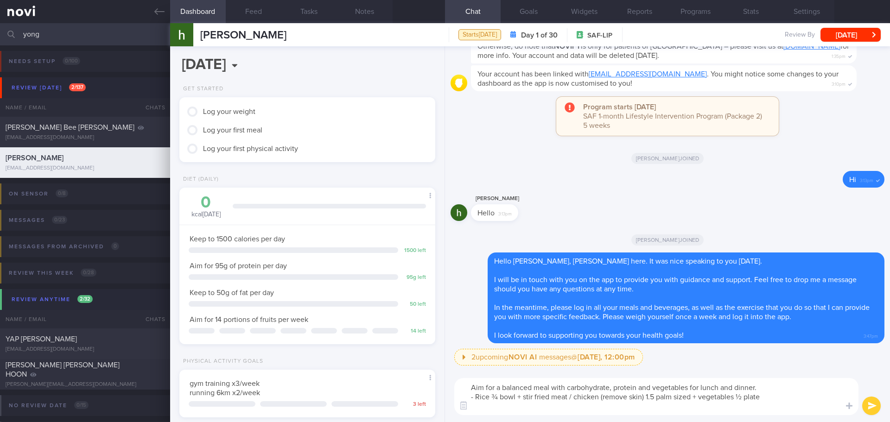
click at [471, 386] on textarea "Aim for a balanced meal with carbohydrate, protein and vegetables for lunch and…" at bounding box center [656, 396] width 404 height 37
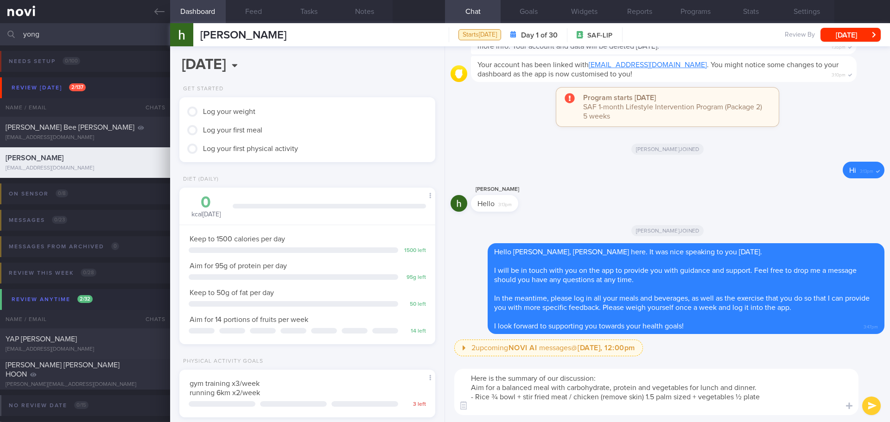
click at [648, 398] on textarea "Here is the summary of our discussion: Aim for a balanced meal with carbohydrat…" at bounding box center [656, 392] width 404 height 46
drag, startPoint x: 470, startPoint y: 389, endPoint x: 774, endPoint y: 397, distance: 303.9
click at [774, 397] on textarea "Here is the summary of our discussion: Aim for a balanced meal with carbohydrat…" at bounding box center [656, 392] width 404 height 46
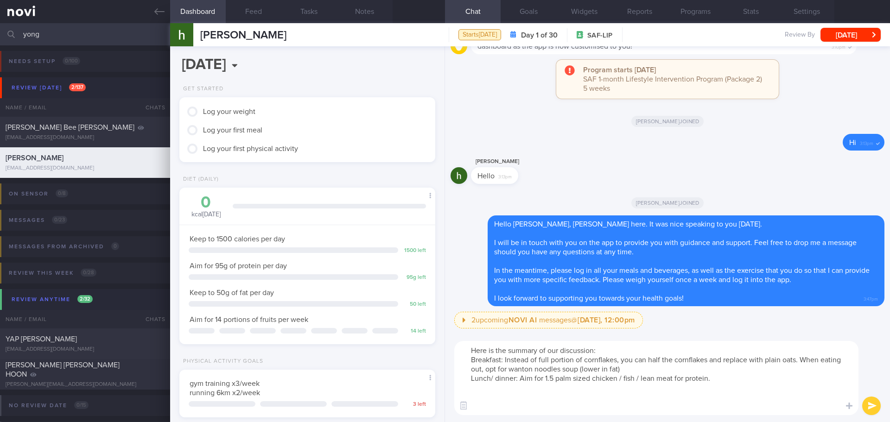
click at [517, 405] on textarea "Here is the summary of our discussion: Breakfast: Instead of full portion of co…" at bounding box center [656, 378] width 404 height 74
paste textarea "Focus on cutting down hidden fats as fats is calorie dense, 1g = 9kcal - remove…"
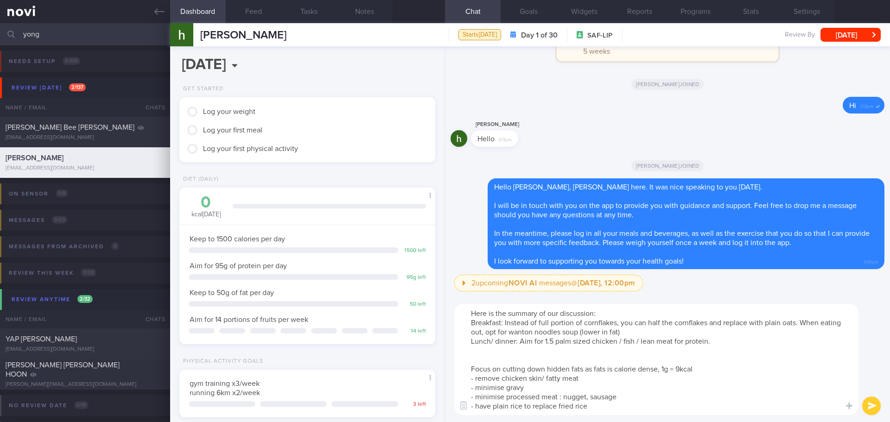
click at [502, 359] on textarea "Here is the summary of our discussion: Breakfast: Instead of full portion of co…" at bounding box center [656, 359] width 404 height 111
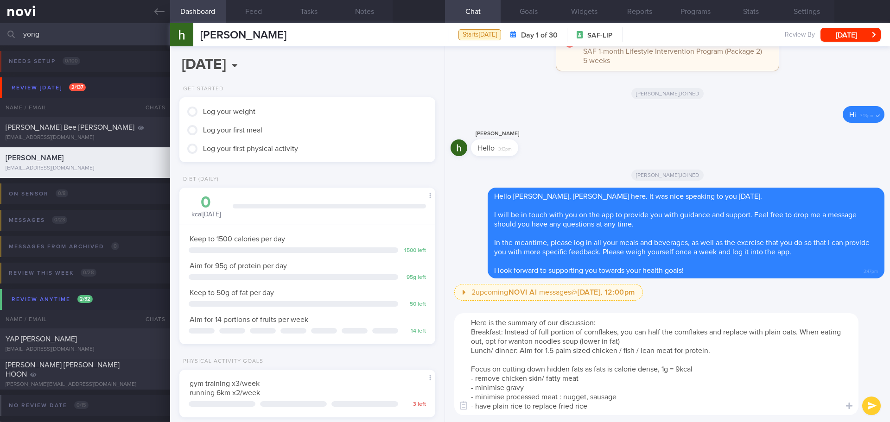
click at [608, 326] on textarea "Here is the summary of our discussion: Breakfast: Instead of full portion of co…" at bounding box center [656, 365] width 404 height 102
click at [613, 321] on textarea "Here is the summary of our discussion: Breakfast: Instead of full portion of co…" at bounding box center [656, 365] width 404 height 102
drag, startPoint x: 614, startPoint y: 320, endPoint x: 508, endPoint y: 324, distance: 105.8
click at [508, 324] on textarea "Here is the summary of our discussion: Breakfast: Instead of full portion of co…" at bounding box center [656, 365] width 404 height 102
click at [680, 365] on textarea "Here is the suggestion for your meal plan: Breakfast: Instead of full portion o…" at bounding box center [656, 365] width 404 height 102
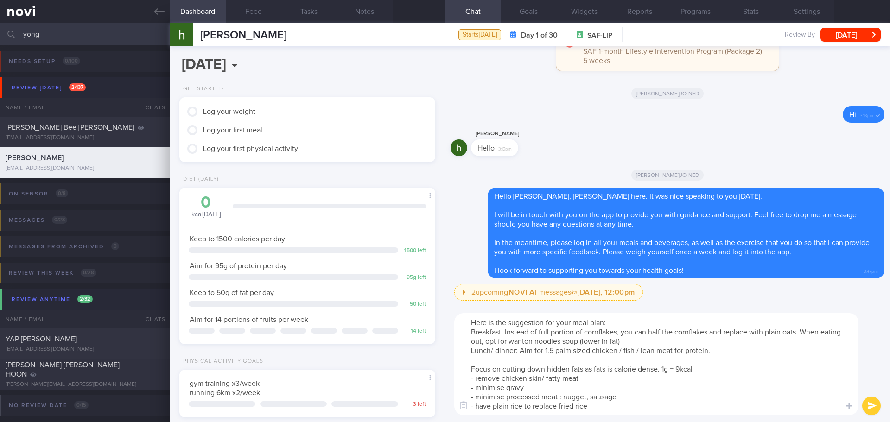
click at [604, 405] on textarea "Here is the suggestion for your meal plan: Breakfast: Instead of full portion o…" at bounding box center [656, 365] width 404 height 102
click at [624, 402] on textarea "Here is the suggestion for your meal plan: Breakfast: Instead of full portion o…" at bounding box center [656, 365] width 404 height 102
click at [591, 378] on textarea "Here is the suggestion for your meal plan: Breakfast: Instead of full portion o…" at bounding box center [656, 365] width 404 height 102
click at [695, 396] on textarea "Here is the suggestion for your meal plan: Breakfast: Instead of full portion o…" at bounding box center [656, 365] width 404 height 102
type textarea "Here is the suggestion for your meal plan: Breakfast: Instead of full portion o…"
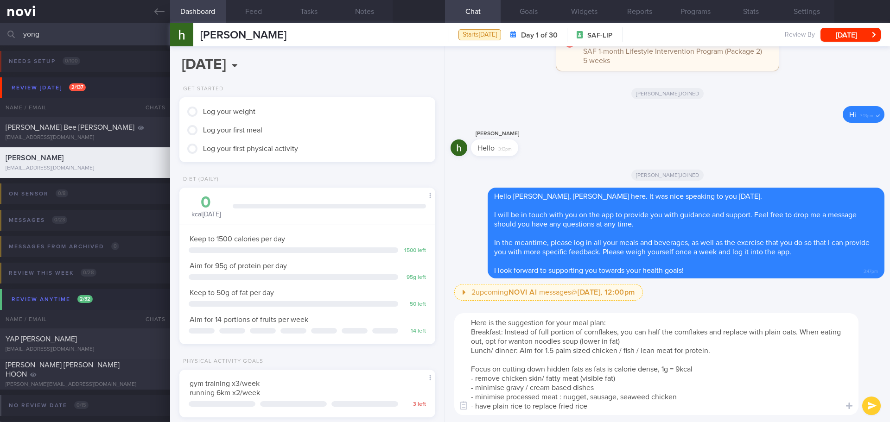
click at [873, 412] on button "submit" at bounding box center [872, 406] width 19 height 19
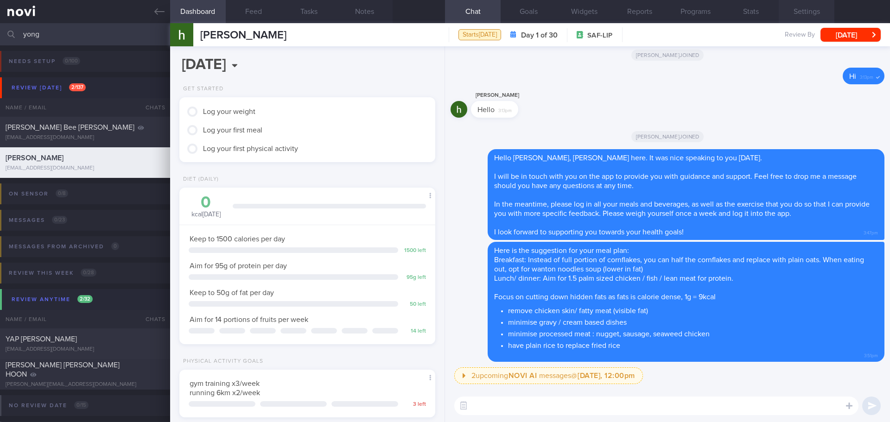
click at [818, 13] on button "Settings" at bounding box center [807, 11] width 56 height 23
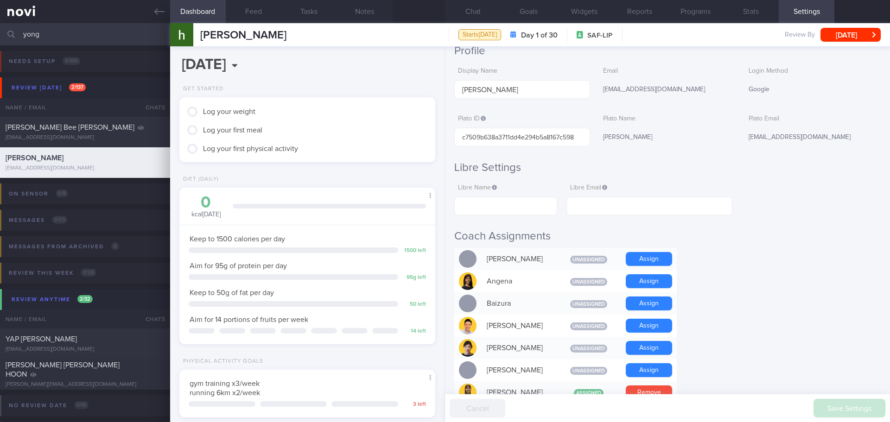
scroll to position [46, 0]
click at [634, 211] on input "text" at bounding box center [650, 207] width 166 height 19
paste input "[EMAIL_ADDRESS][DOMAIN_NAME]"
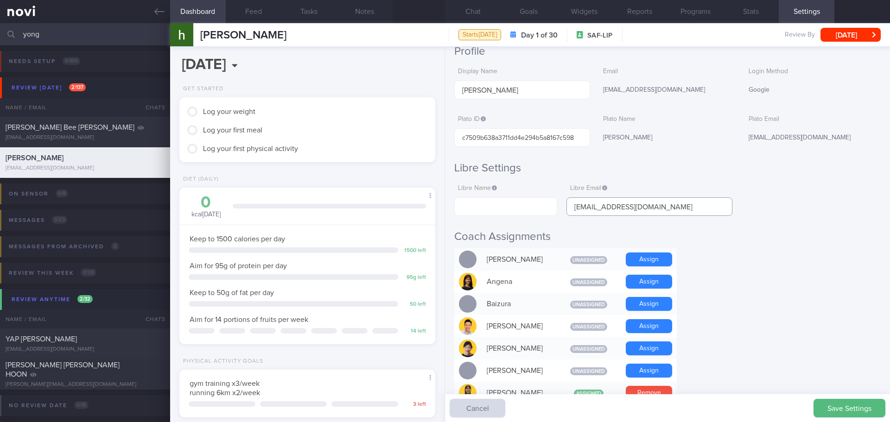
type input "[EMAIL_ADDRESS][DOMAIN_NAME]"
click at [478, 204] on input "text" at bounding box center [505, 207] width 103 height 19
paste input "[PERSON_NAME]"
type input "[PERSON_NAME]"
drag, startPoint x: 749, startPoint y: 240, endPoint x: 758, endPoint y: 262, distance: 24.5
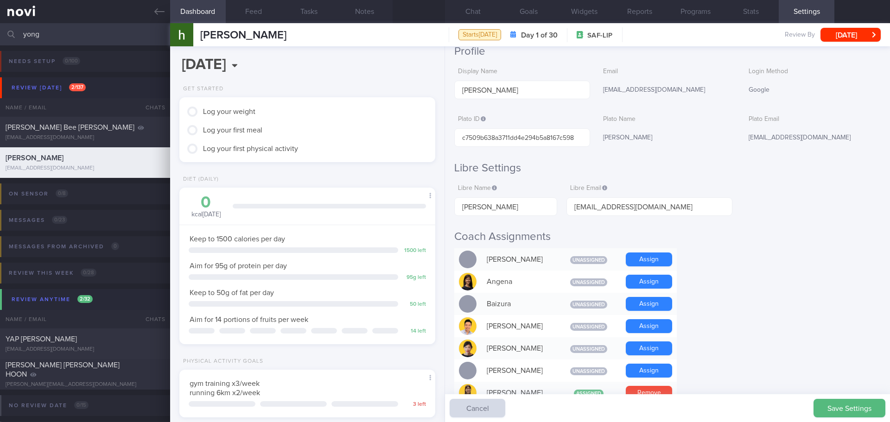
click at [749, 241] on h2 "Coach Assignments" at bounding box center [667, 237] width 427 height 14
click at [847, 407] on button "Save Settings" at bounding box center [850, 408] width 72 height 19
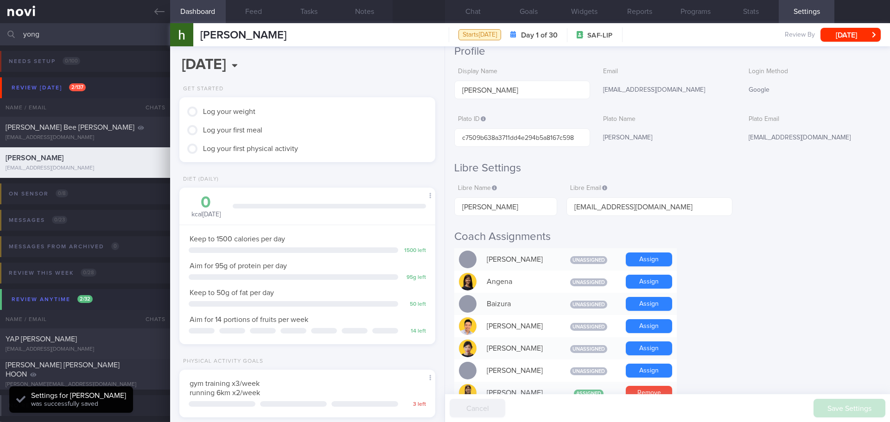
scroll to position [118, 237]
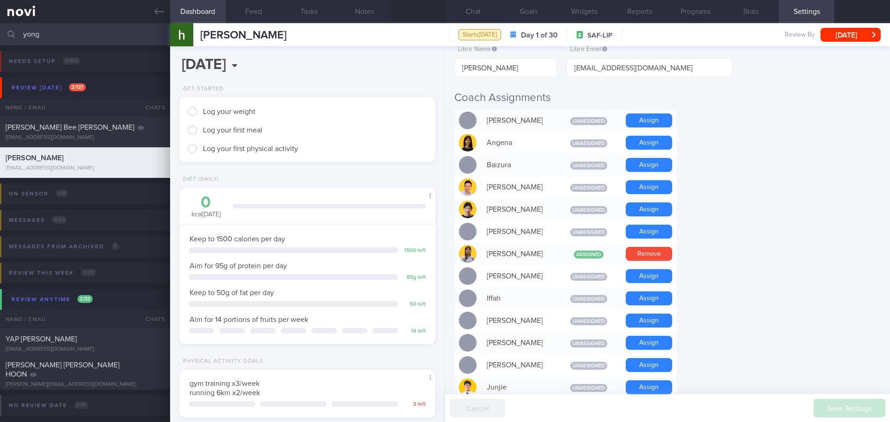
scroll to position [0, 0]
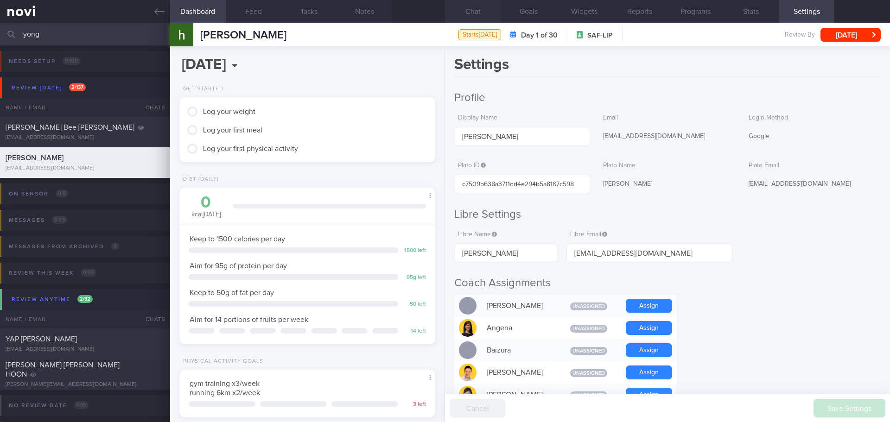
click at [487, 7] on button "Chat" at bounding box center [473, 11] width 56 height 23
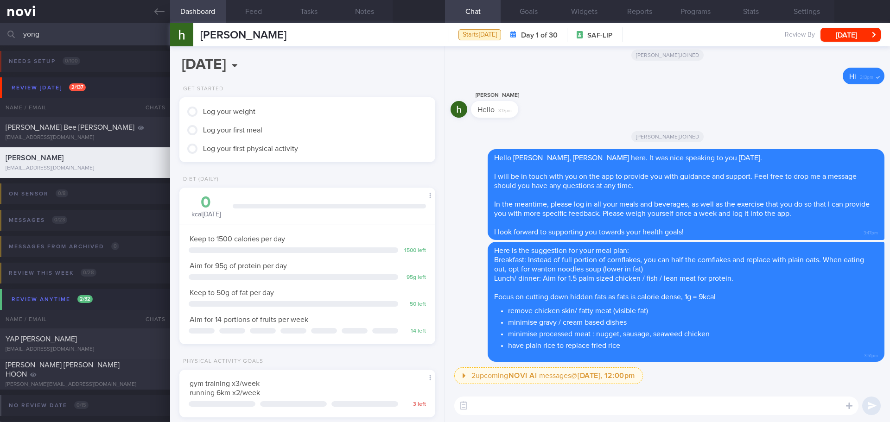
click at [808, 379] on div "2 upcoming NOVI AI messages @ [DATE], 12:00pm [DATE], 12:00pm Keeping to these …" at bounding box center [669, 379] width 430 height 22
click at [701, 374] on div "2 upcoming NOVI AI messages @ [DATE], 12:00pm [DATE], 12:00pm Keeping to these …" at bounding box center [669, 379] width 430 height 22
drag, startPoint x: 154, startPoint y: 8, endPoint x: 532, endPoint y: 47, distance: 380.5
click at [154, 8] on link at bounding box center [85, 11] width 170 height 23
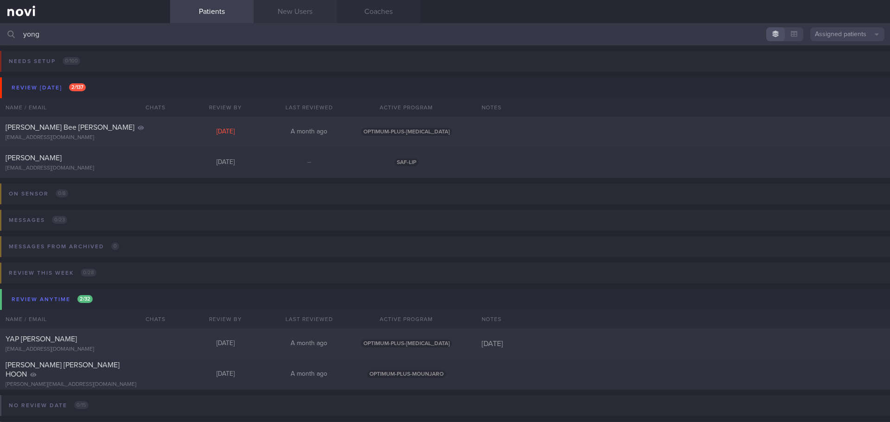
click at [277, 13] on link "New Users" at bounding box center [295, 11] width 83 height 23
